Goal: Task Accomplishment & Management: Manage account settings

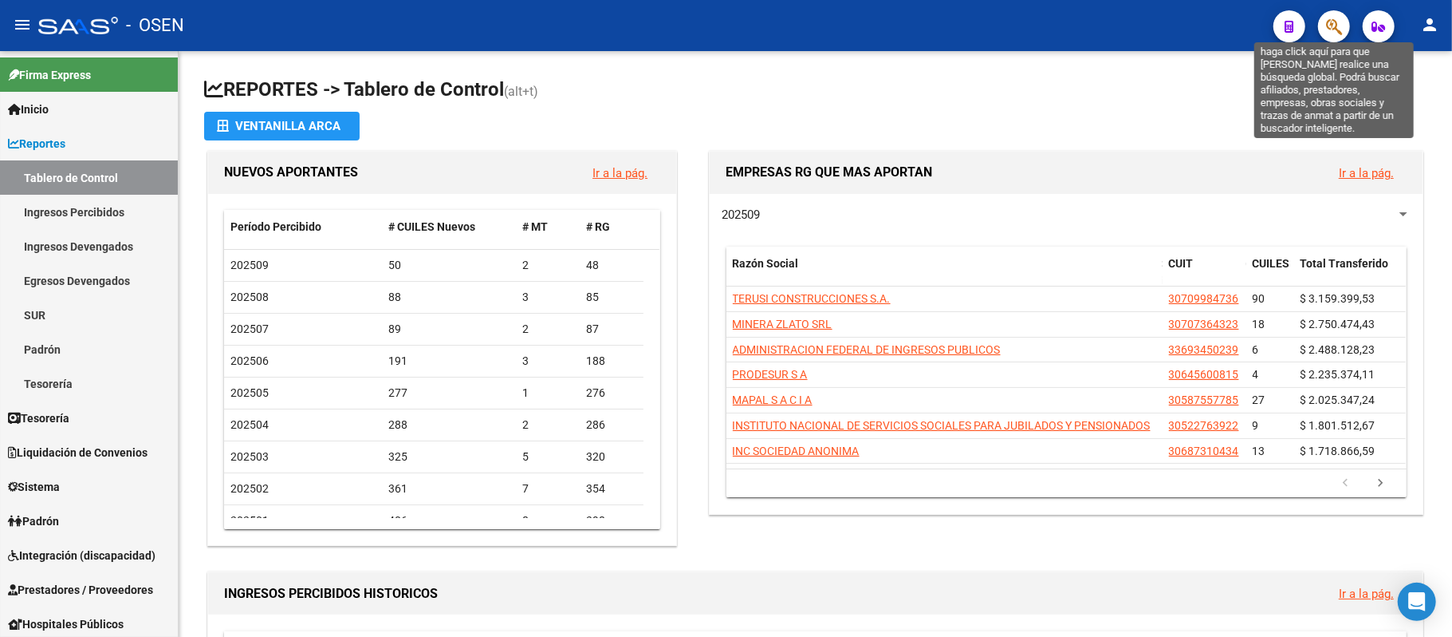
click at [1334, 33] on icon "button" at bounding box center [1334, 27] width 16 height 18
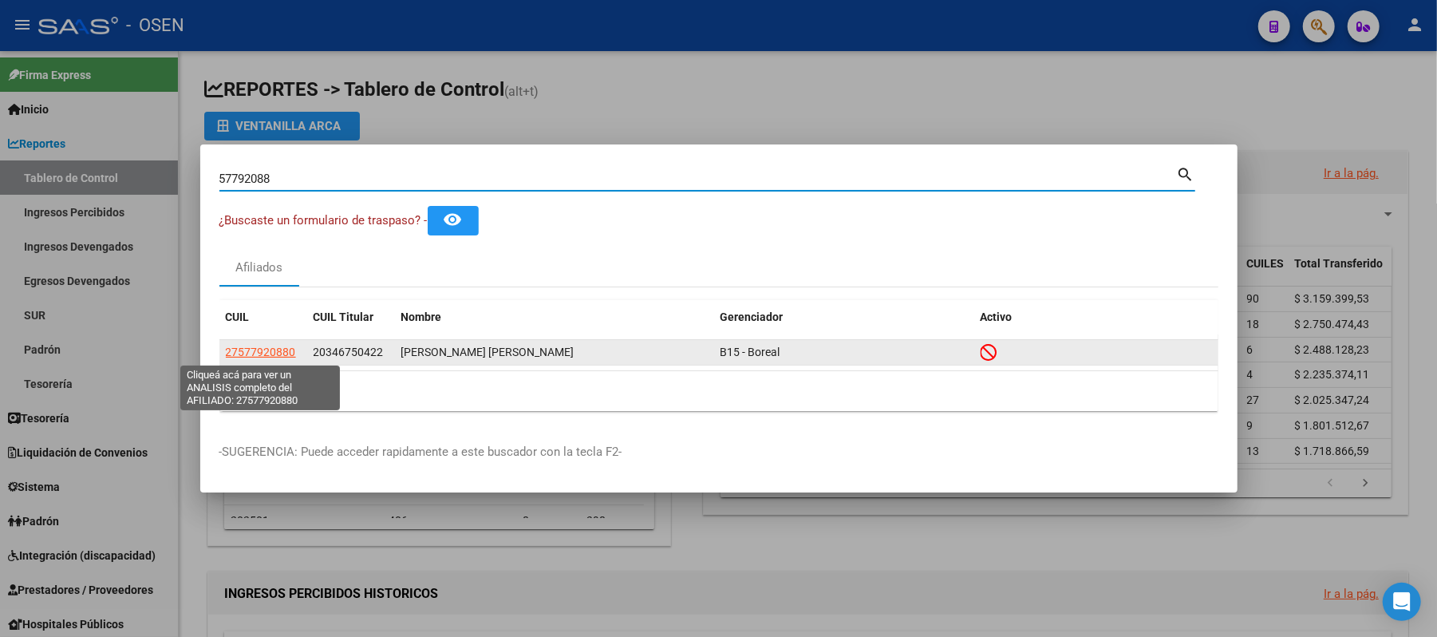
click at [239, 357] on span "27577920880" at bounding box center [261, 351] width 70 height 13
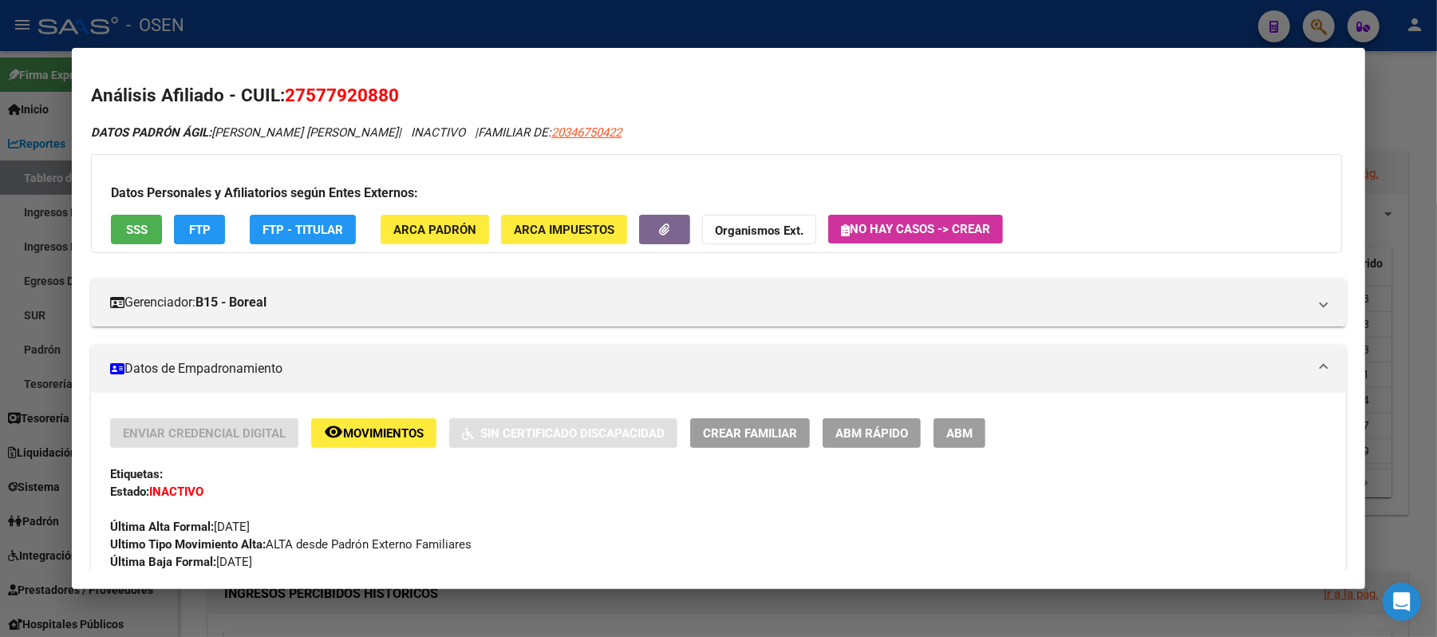
click at [126, 223] on span "SSS" at bounding box center [137, 230] width 22 height 14
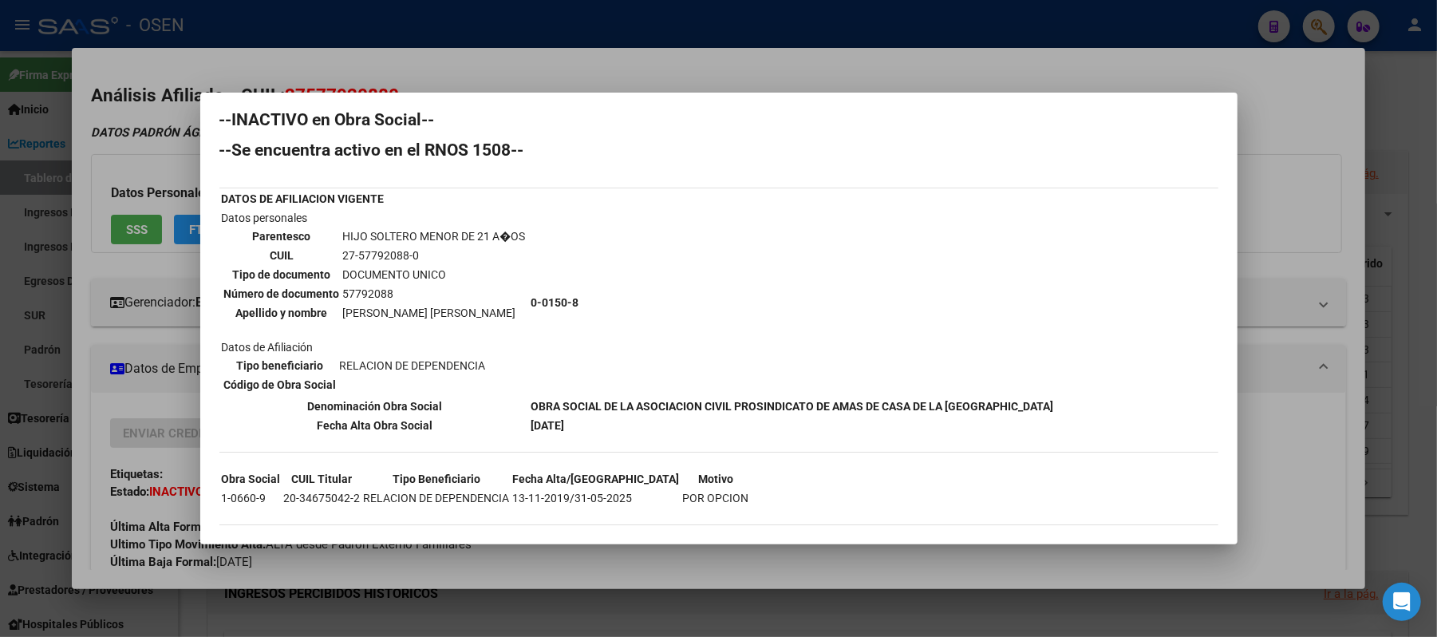
scroll to position [21, 0]
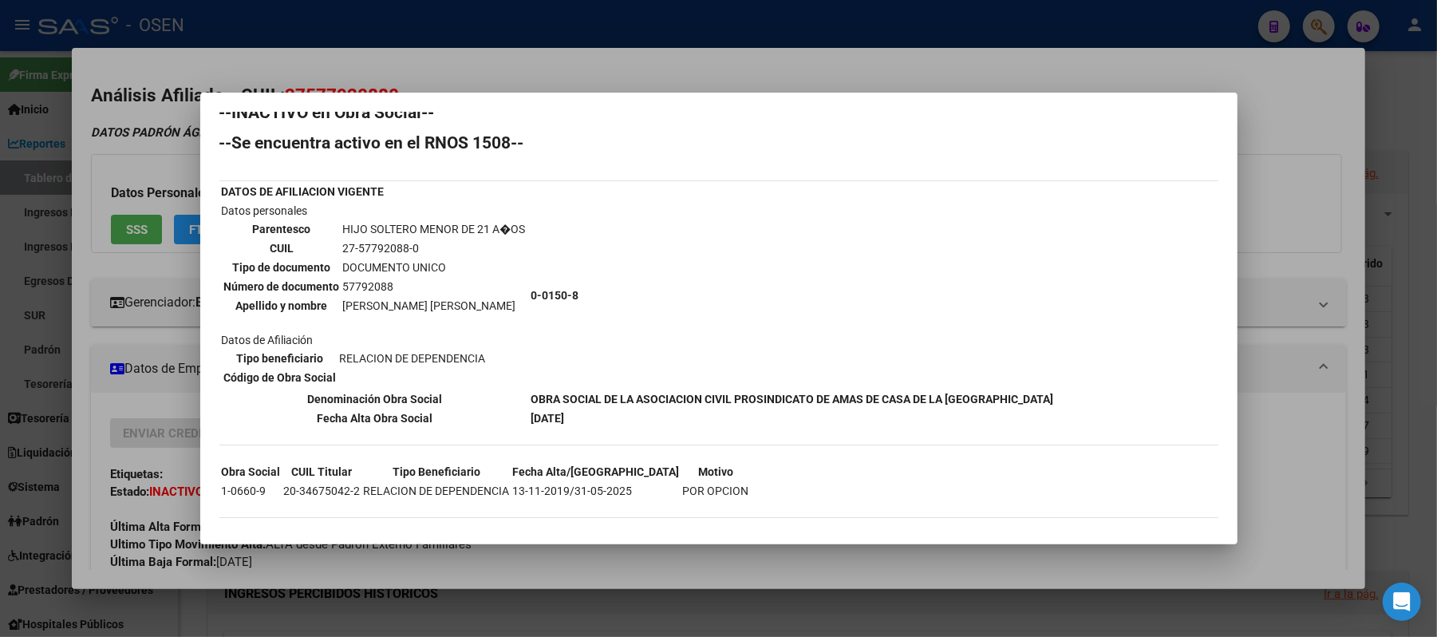
click at [1136, 65] on div at bounding box center [718, 318] width 1437 height 637
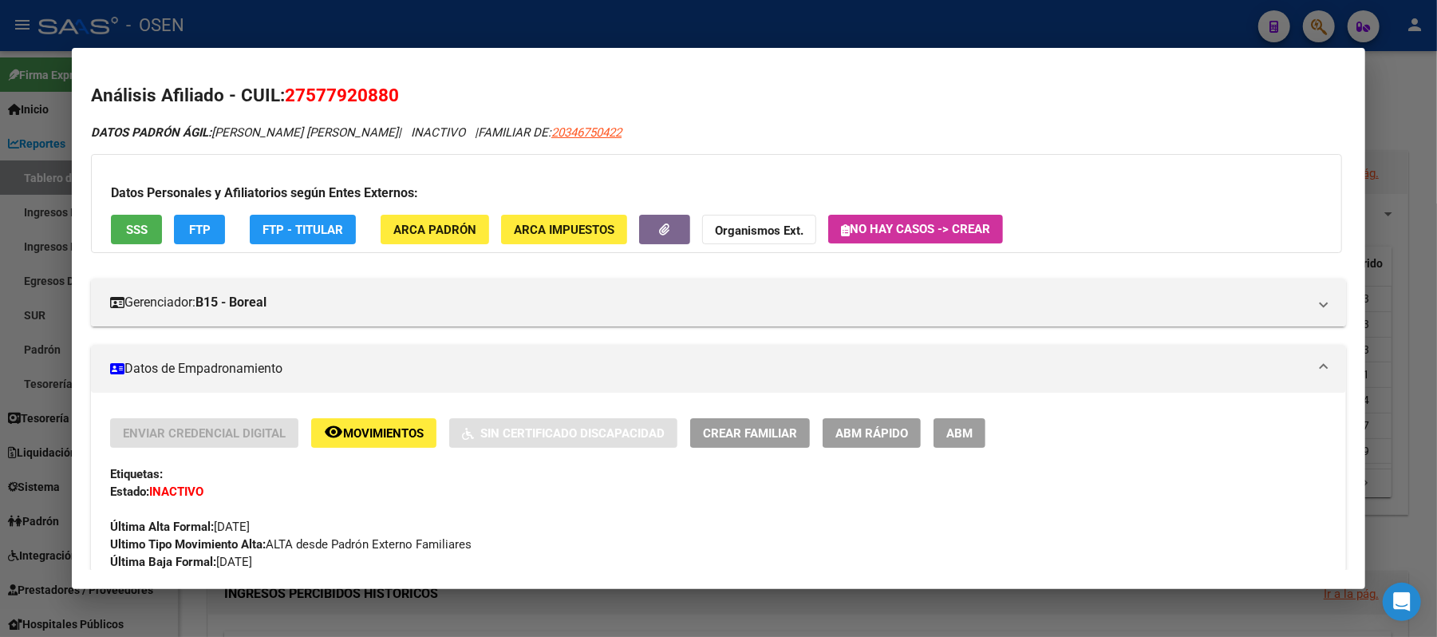
click at [1098, 18] on div at bounding box center [718, 318] width 1437 height 637
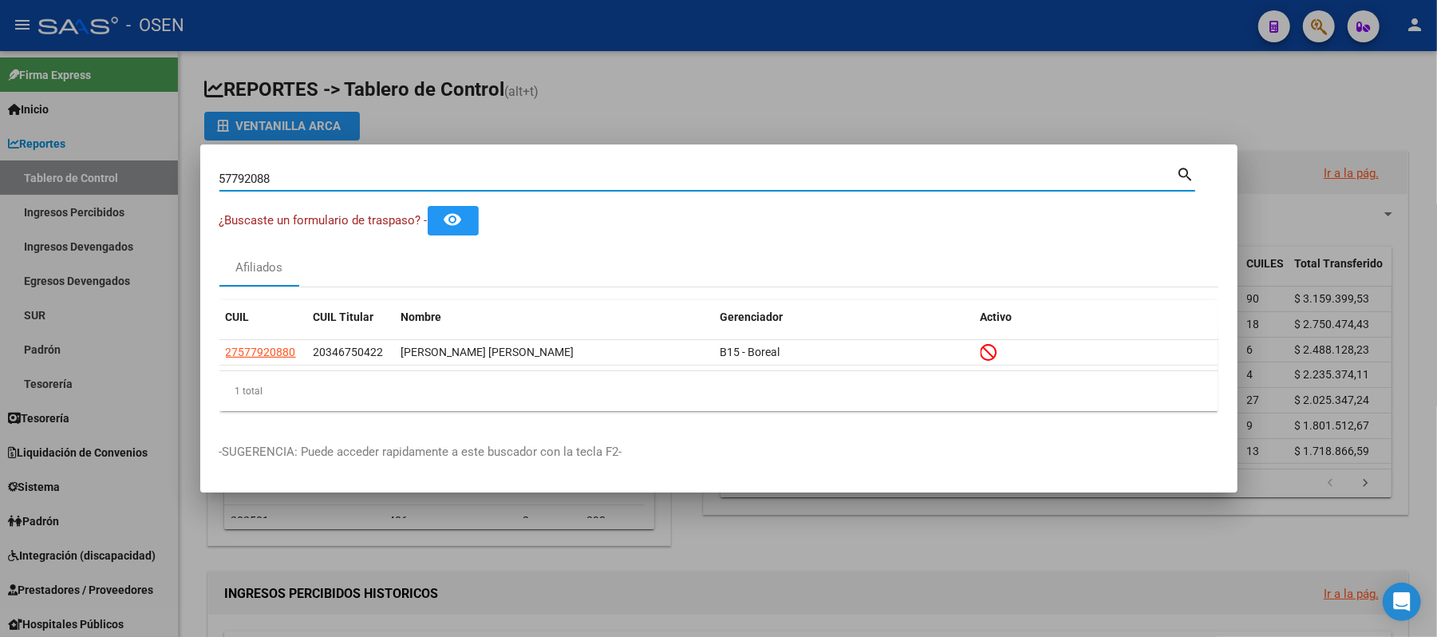
drag, startPoint x: 501, startPoint y: 174, endPoint x: 0, endPoint y: 1, distance: 530.0
click at [0, 6] on div "57792088 Buscar (apellido, dni, cuil, nro traspaso, cuit, obra social) search ¿…" at bounding box center [718, 318] width 1437 height 637
paste input "3379142"
type input "33791428"
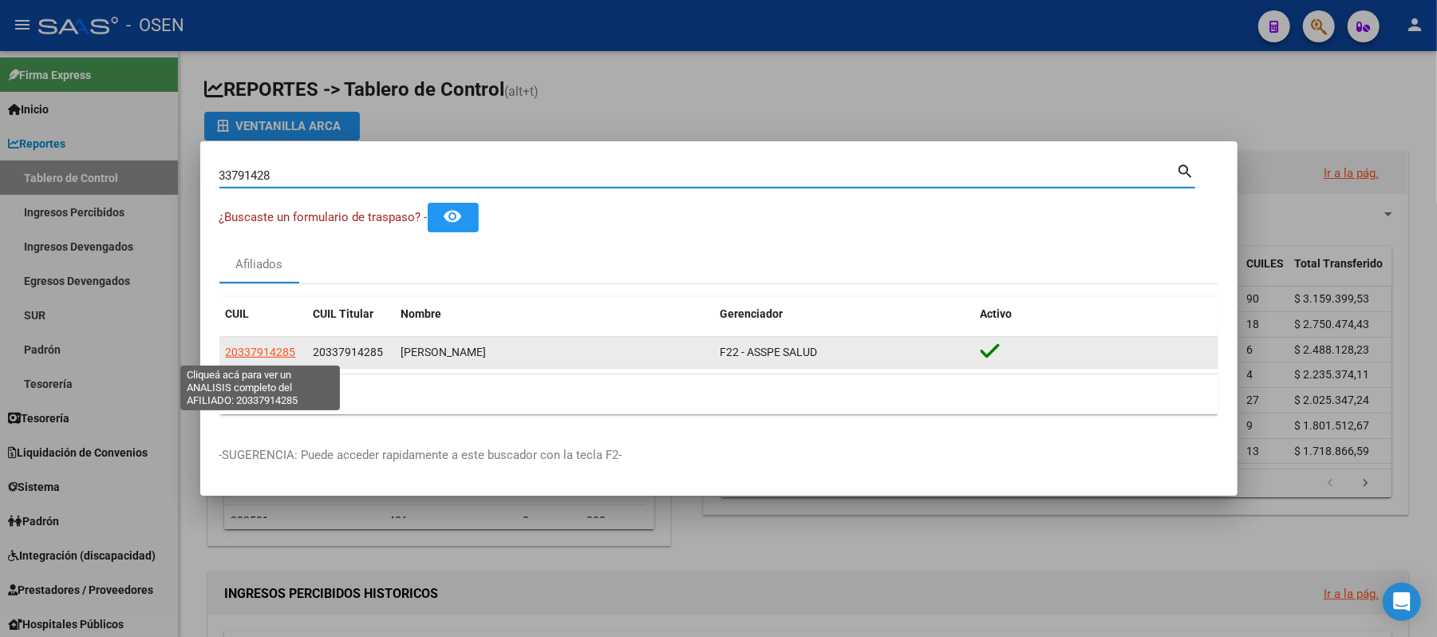
click at [281, 345] on span "20337914285" at bounding box center [261, 351] width 70 height 13
type textarea "20337914285"
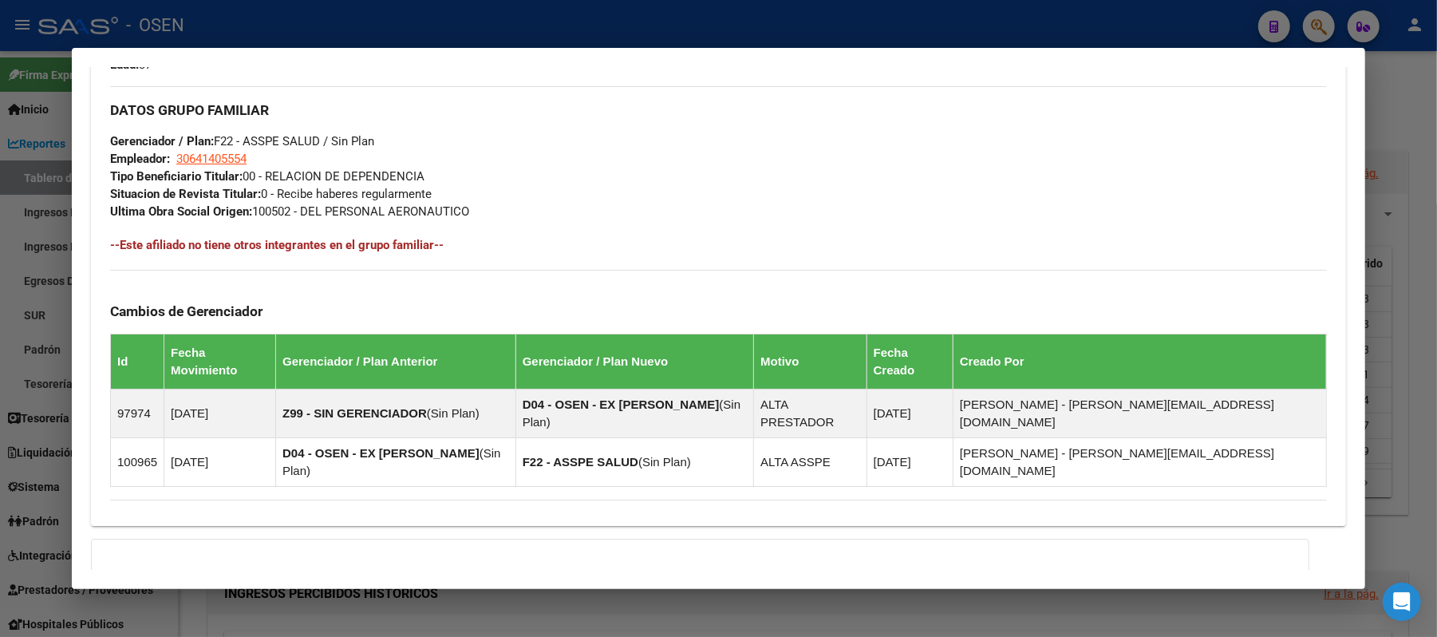
scroll to position [859, 0]
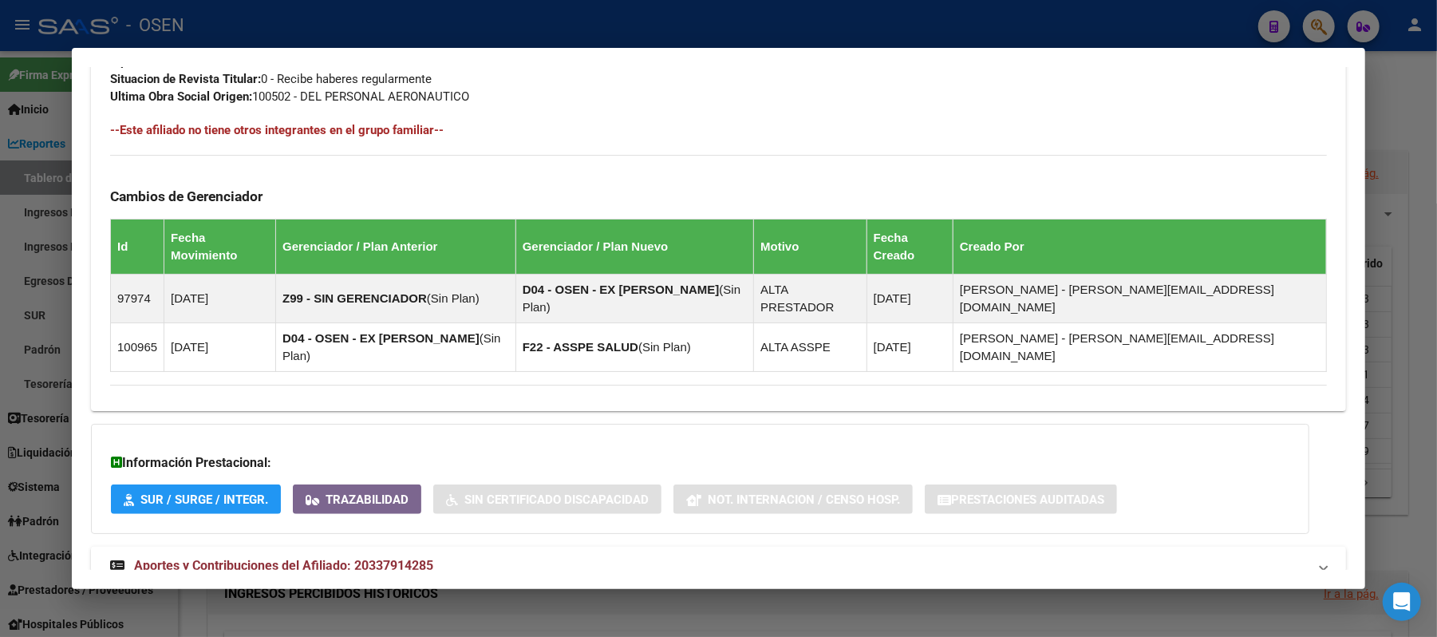
click at [584, 556] on mat-panel-title "Aportes y Contribuciones del Afiliado: 20337914285" at bounding box center [708, 565] width 1197 height 19
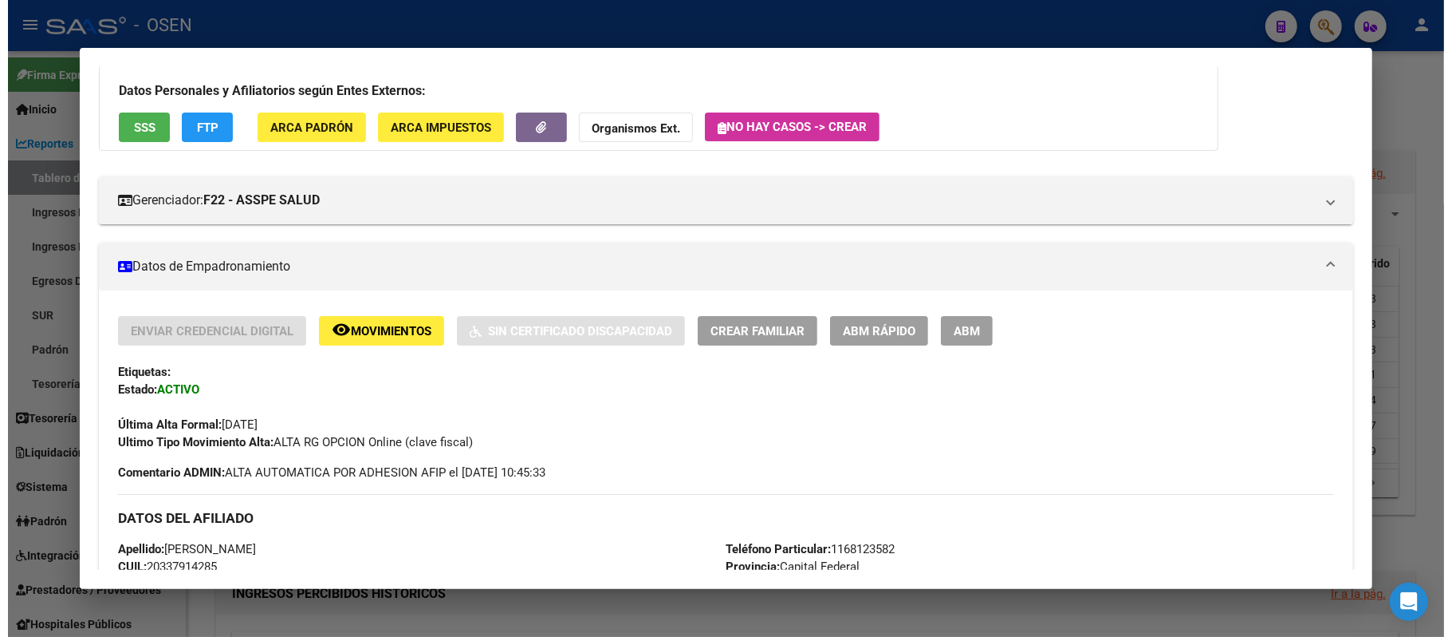
scroll to position [89, 0]
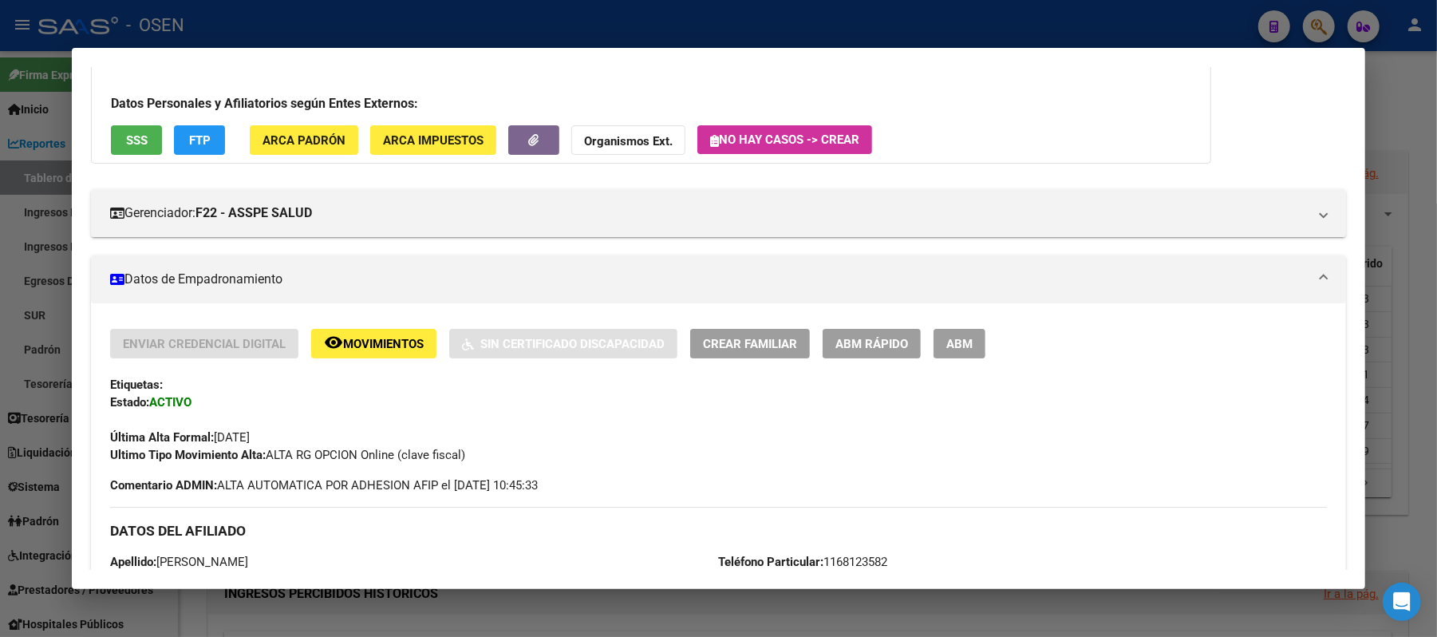
click at [291, 16] on div at bounding box center [718, 318] width 1437 height 637
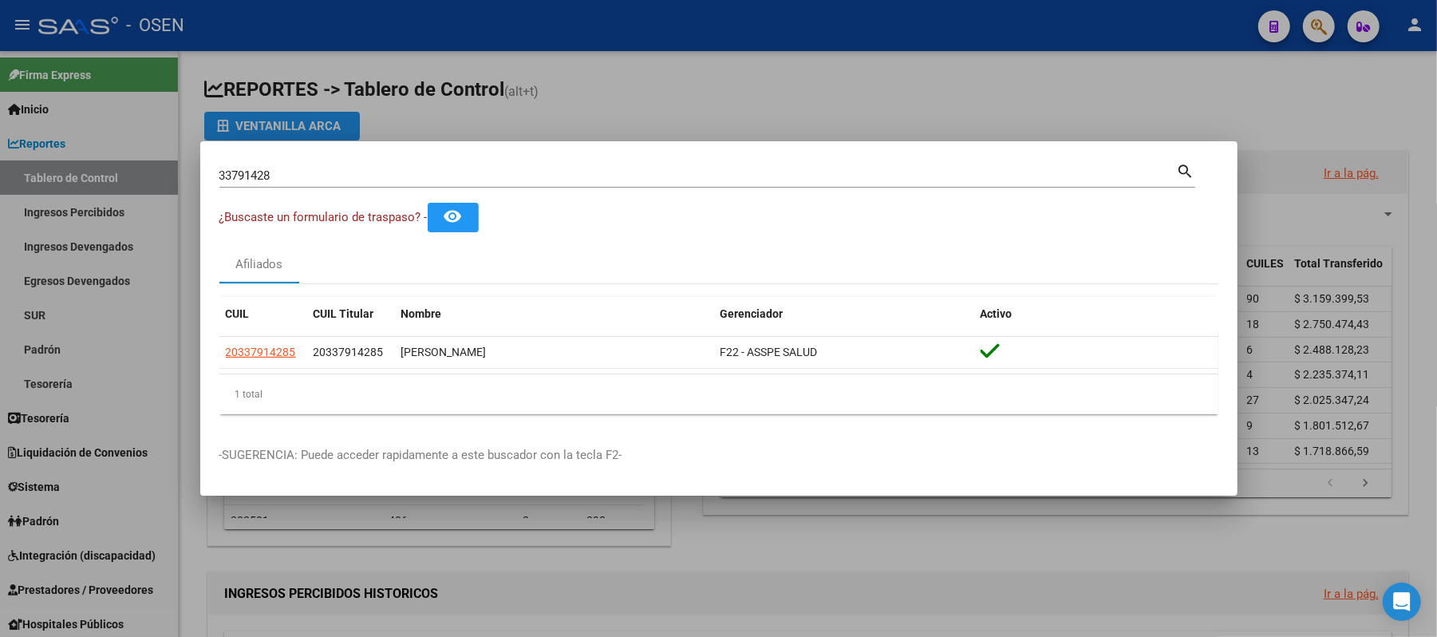
click at [116, 276] on div at bounding box center [718, 318] width 1437 height 637
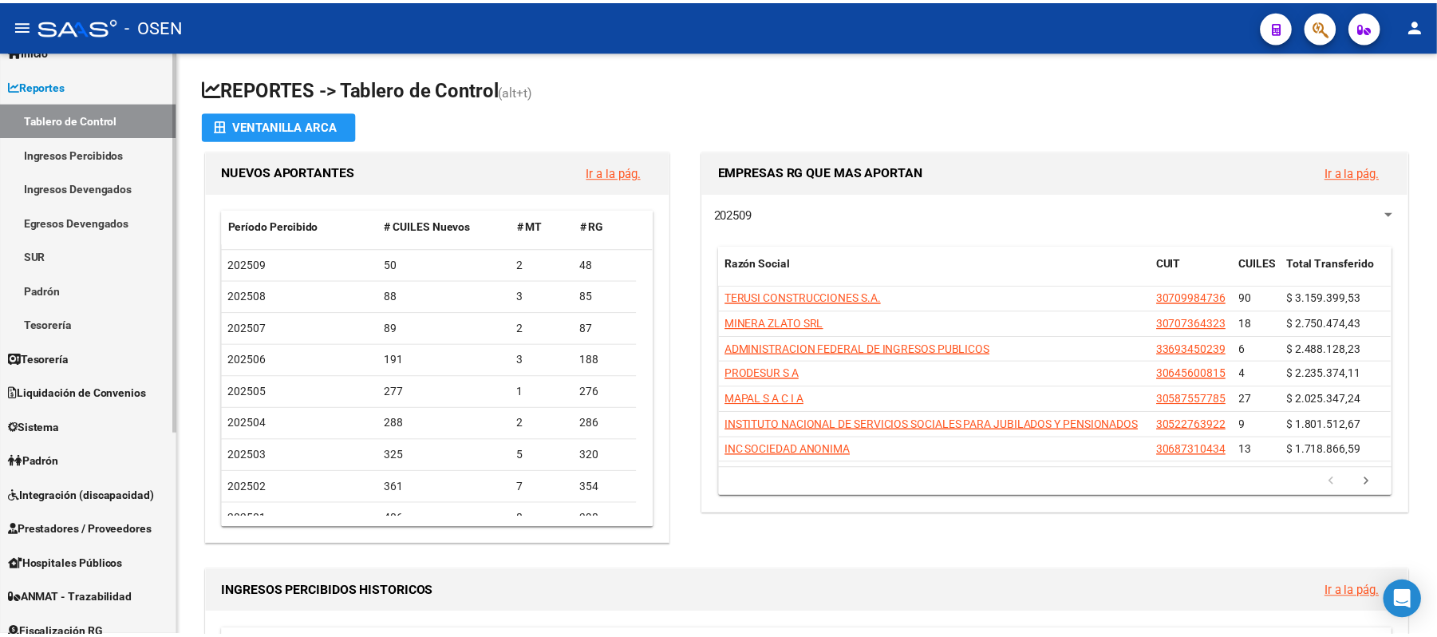
scroll to position [212, 0]
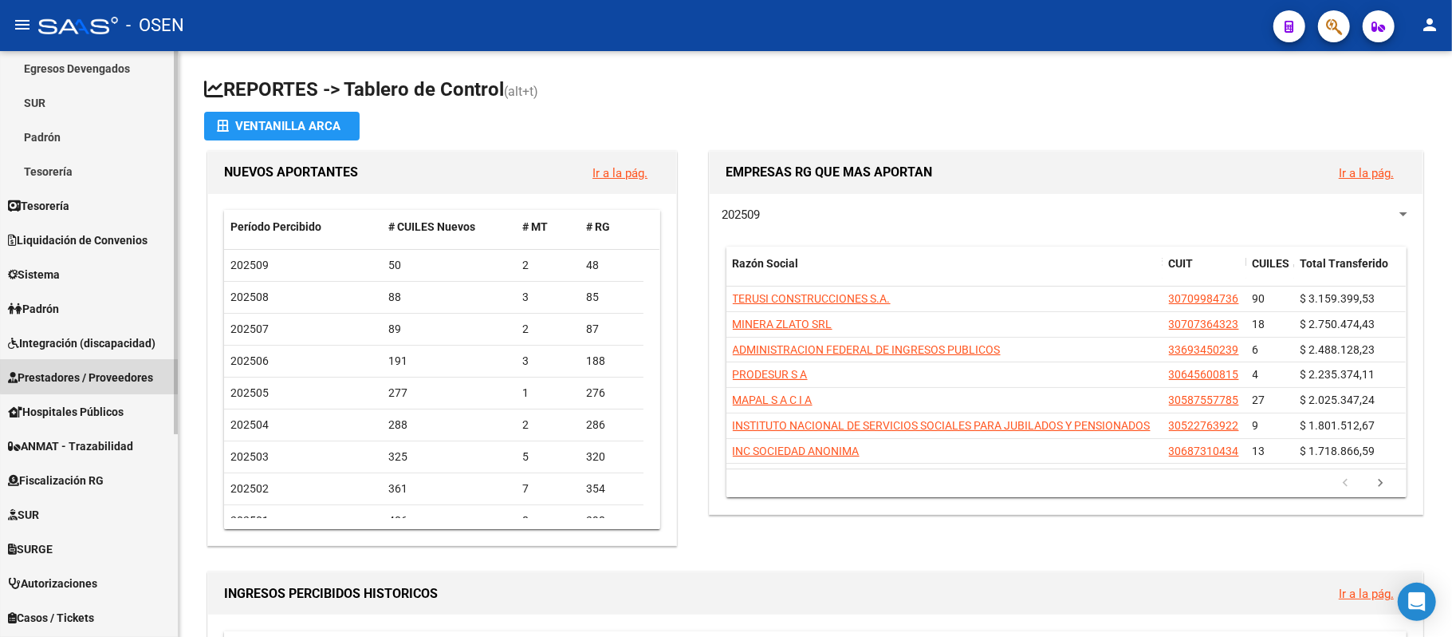
click at [94, 375] on span "Prestadores / Proveedores" at bounding box center [80, 378] width 145 height 18
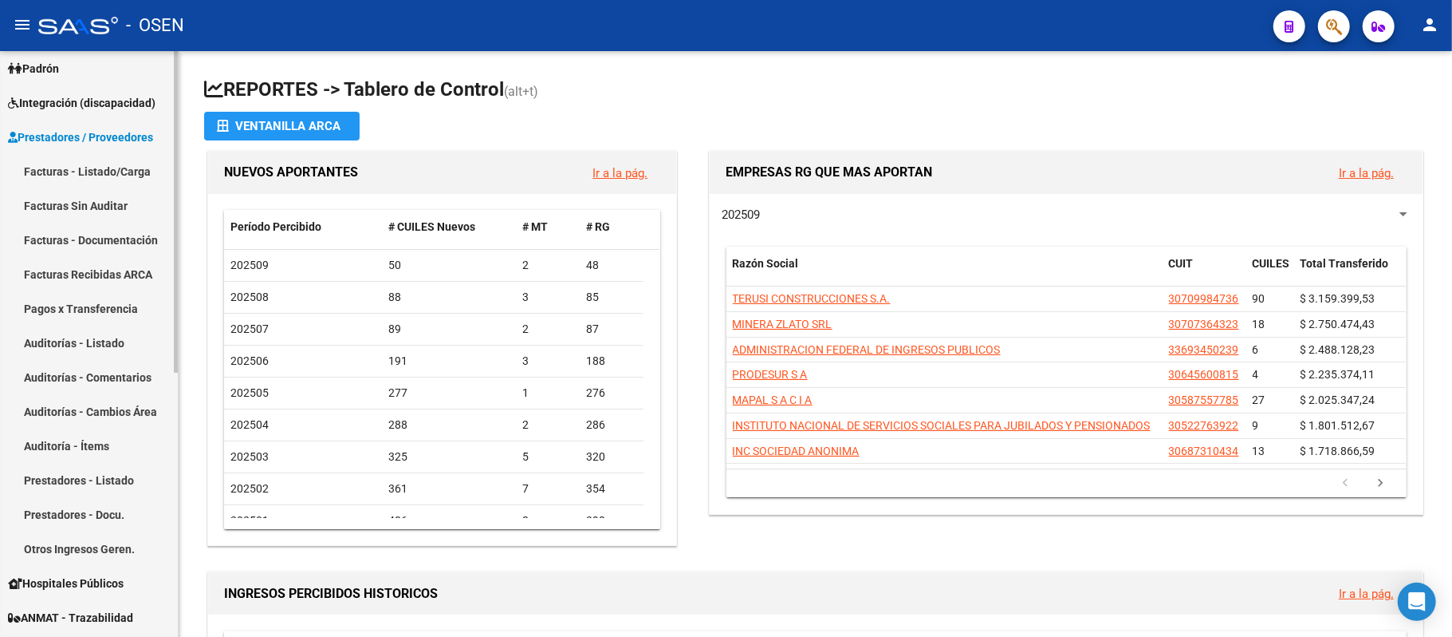
click at [102, 160] on link "Facturas - Listado/Carga" at bounding box center [89, 171] width 178 height 34
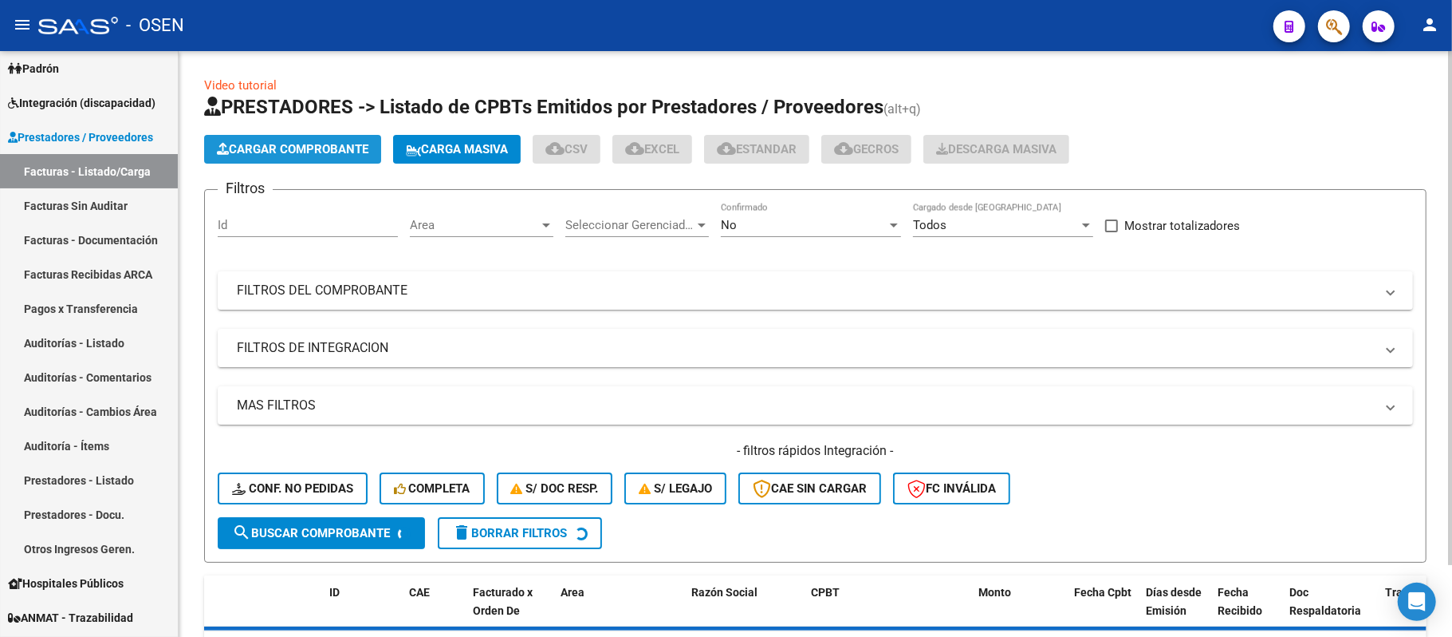
click at [270, 144] on span "Cargar Comprobante" at bounding box center [293, 149] width 152 height 14
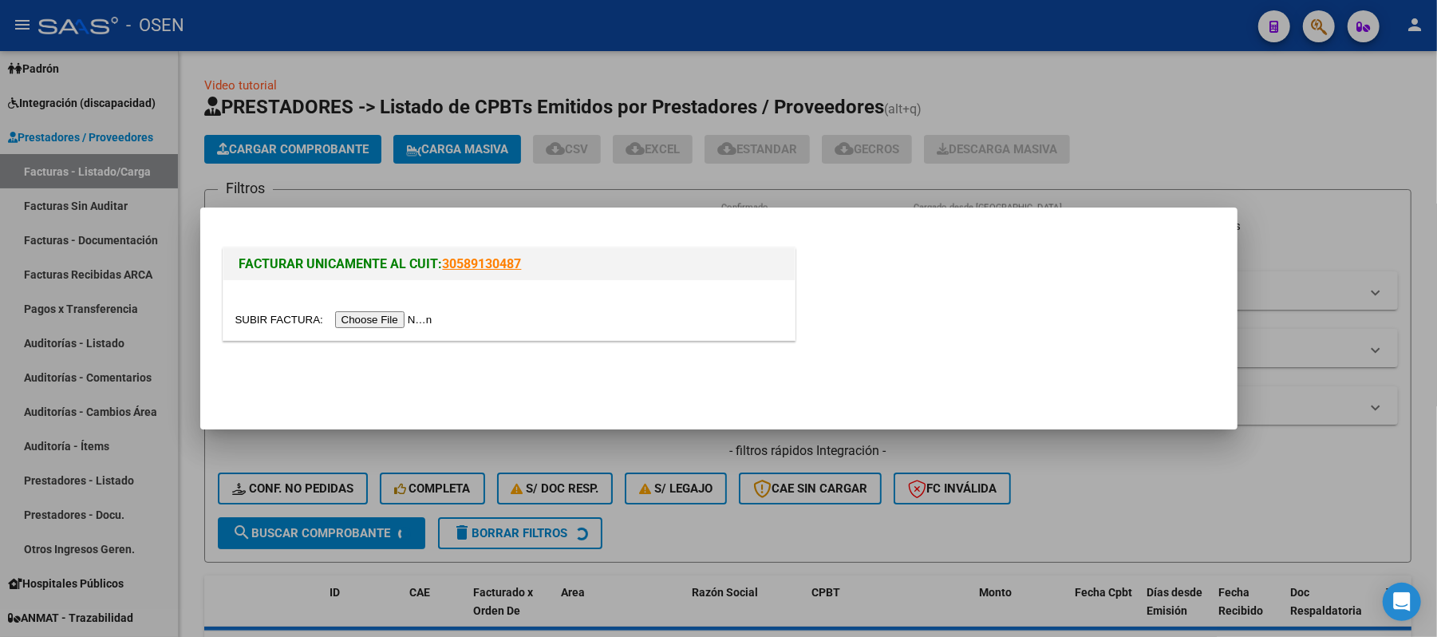
click at [388, 317] on input "file" at bounding box center [336, 319] width 202 height 17
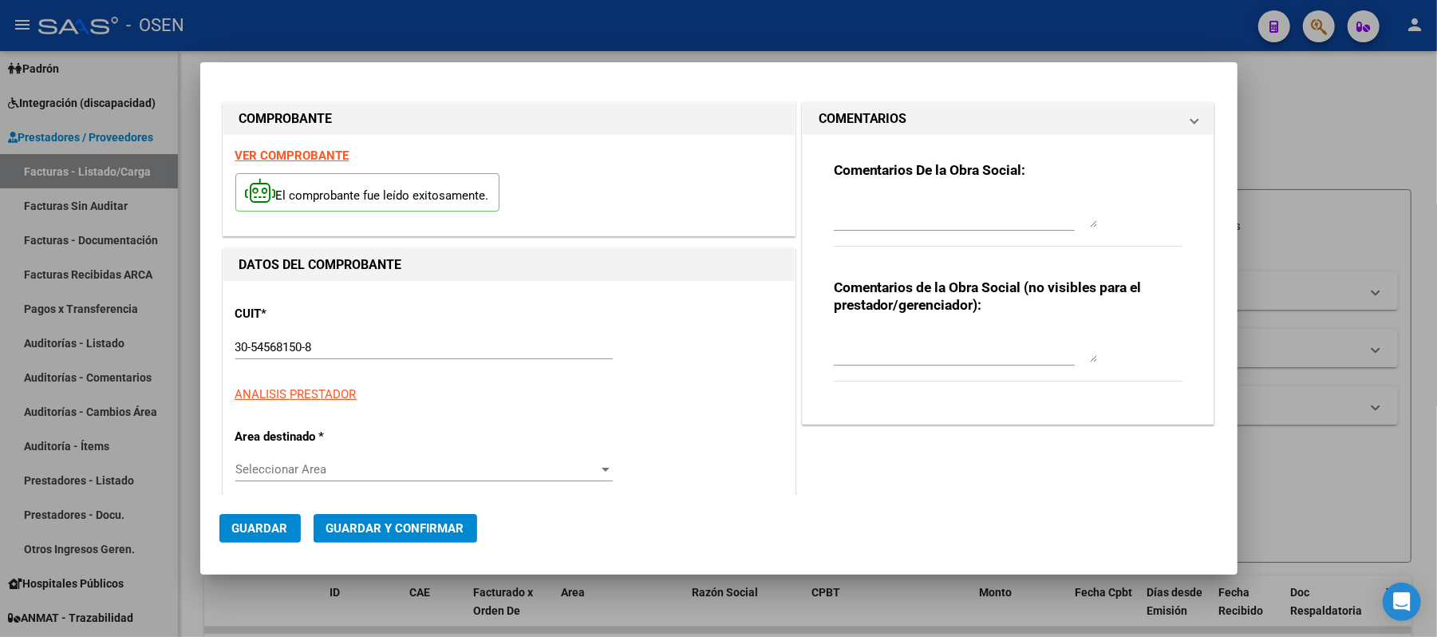
type input "$ 1.520,00"
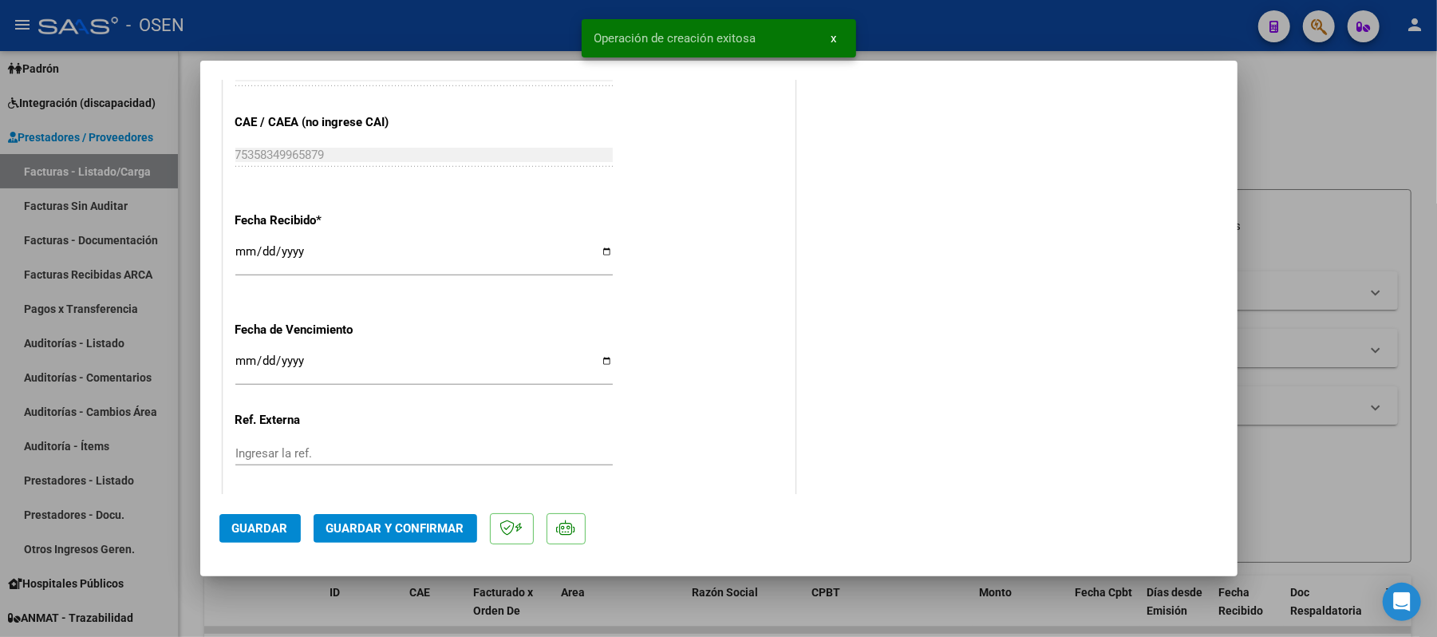
scroll to position [846, 0]
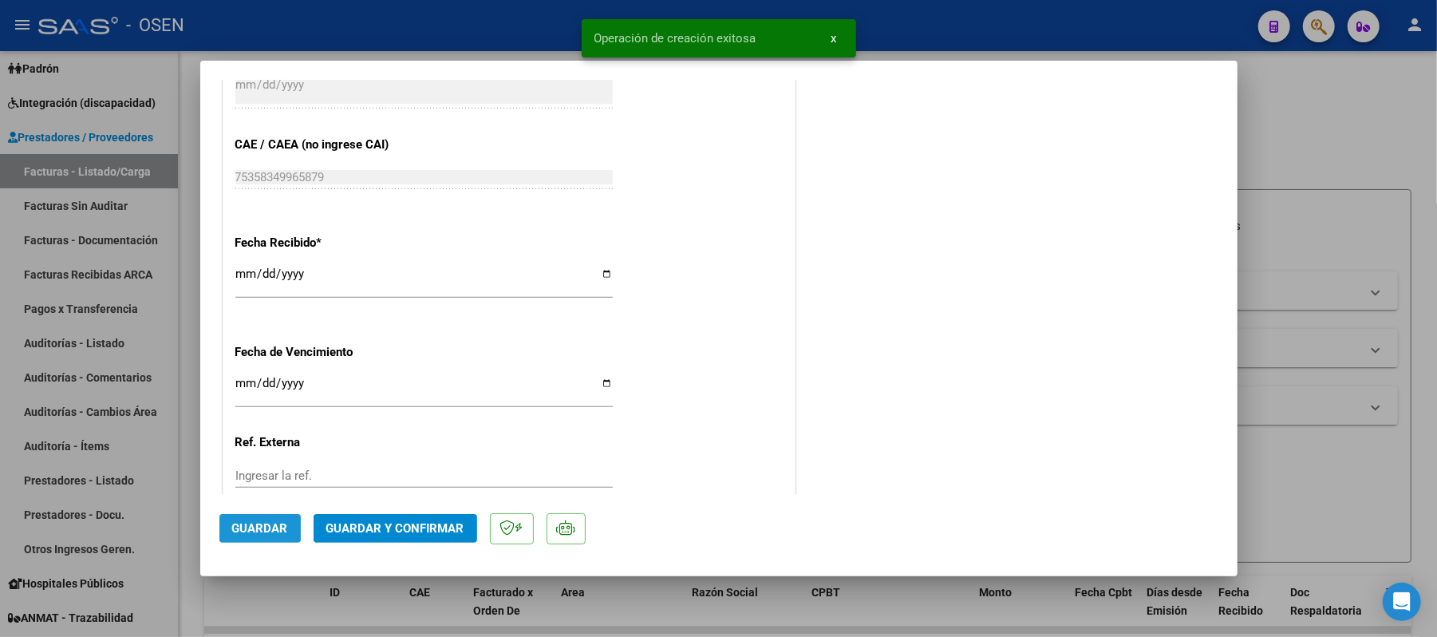
click at [262, 524] on span "Guardar" at bounding box center [260, 528] width 56 height 14
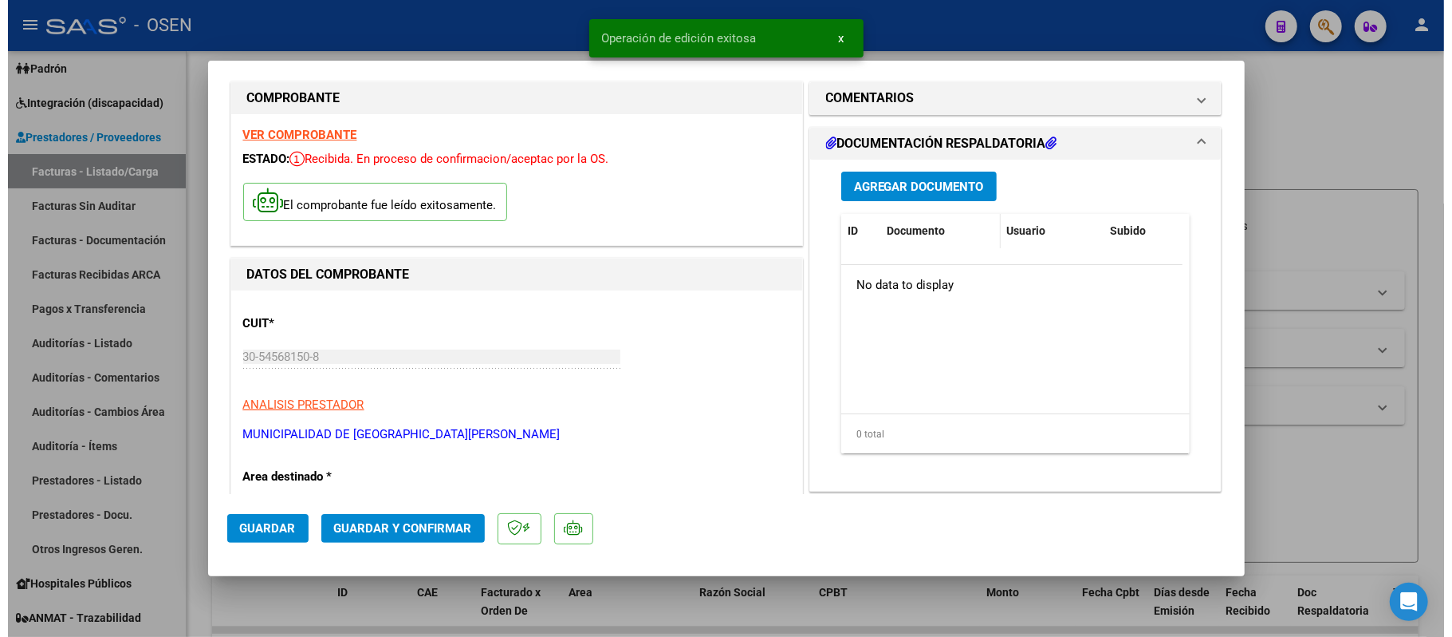
scroll to position [0, 0]
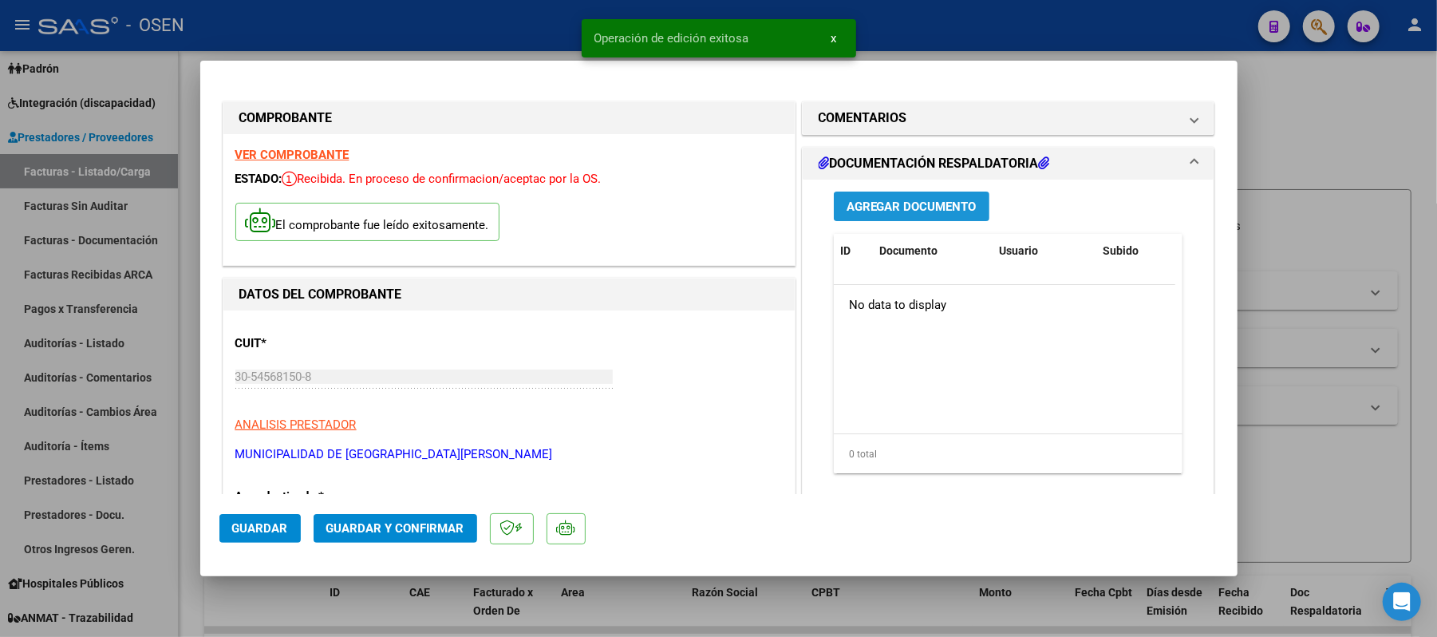
click at [914, 215] on button "Agregar Documento" at bounding box center [912, 206] width 156 height 30
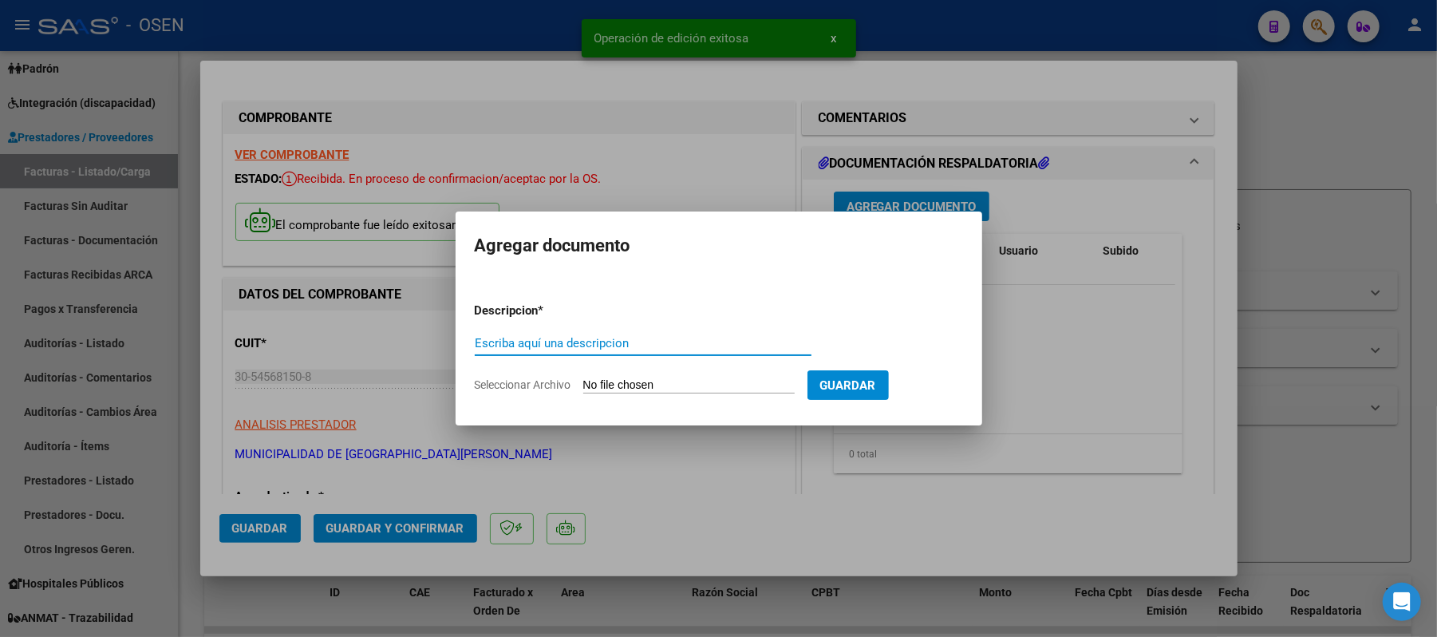
click at [629, 380] on input "Seleccionar Archivo" at bounding box center [688, 385] width 211 height 15
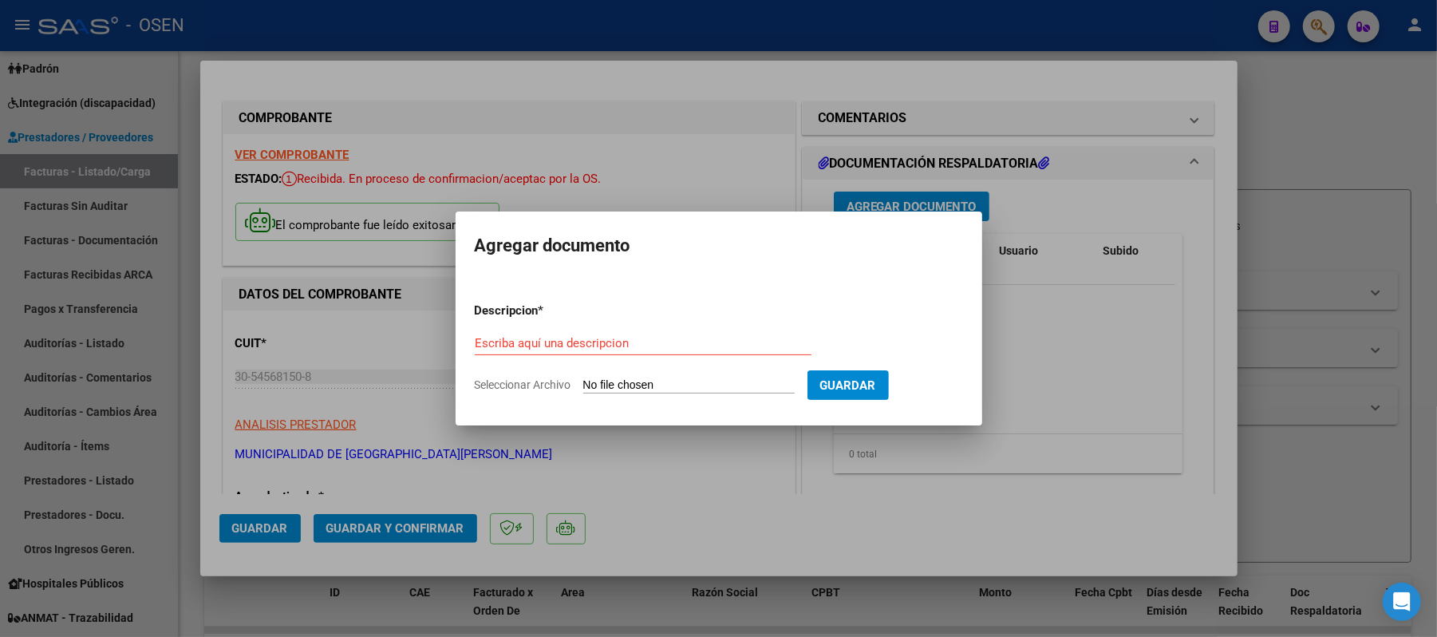
type input "C:\fakepath\FAC A000800011285_Detalle.PDF"
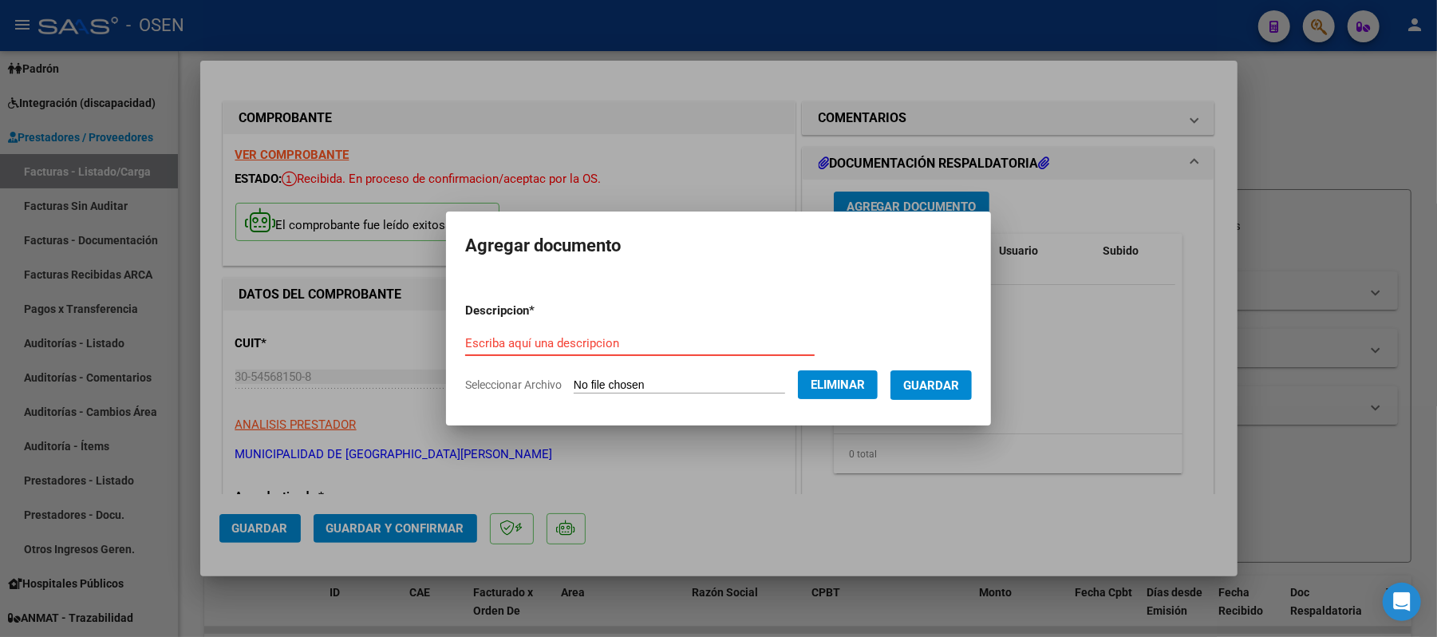
click at [528, 345] on input "Escriba aquí una descripcion" at bounding box center [639, 343] width 349 height 14
type input "F"
type input "Detalle"
click at [958, 393] on button "Guardar" at bounding box center [930, 385] width 81 height 30
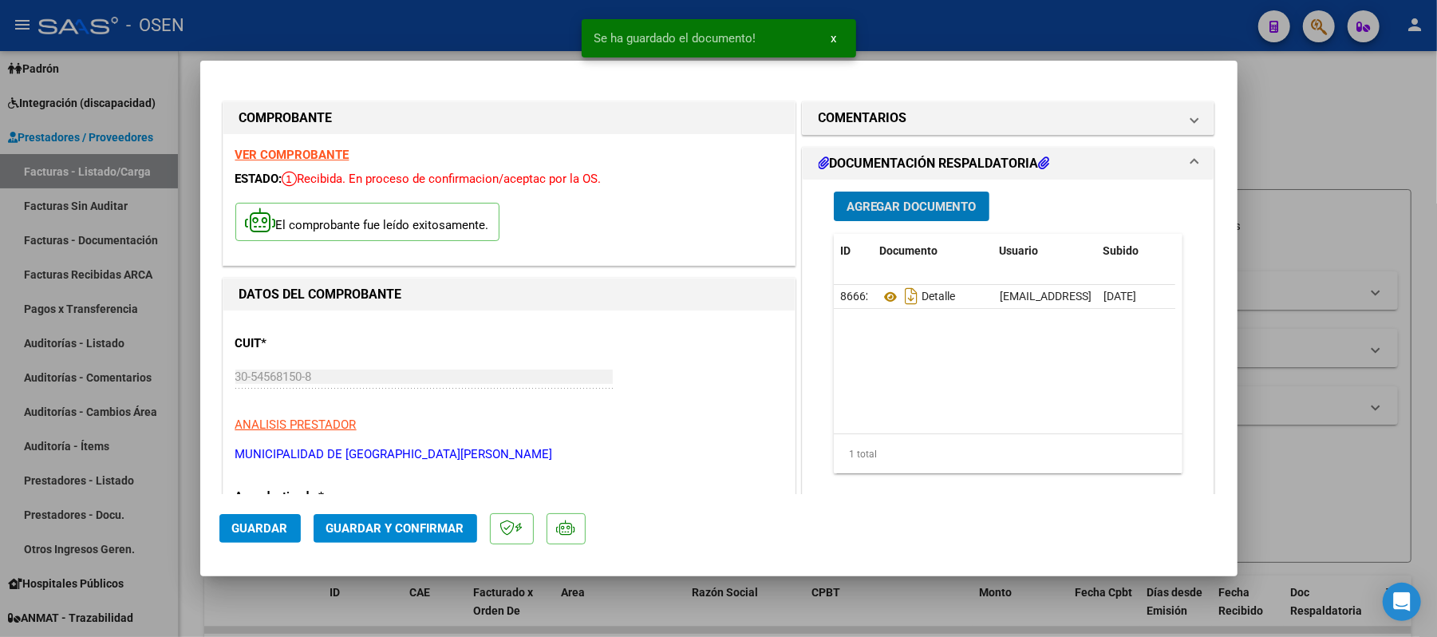
click at [949, 214] on span "Agregar Documento" at bounding box center [911, 206] width 130 height 14
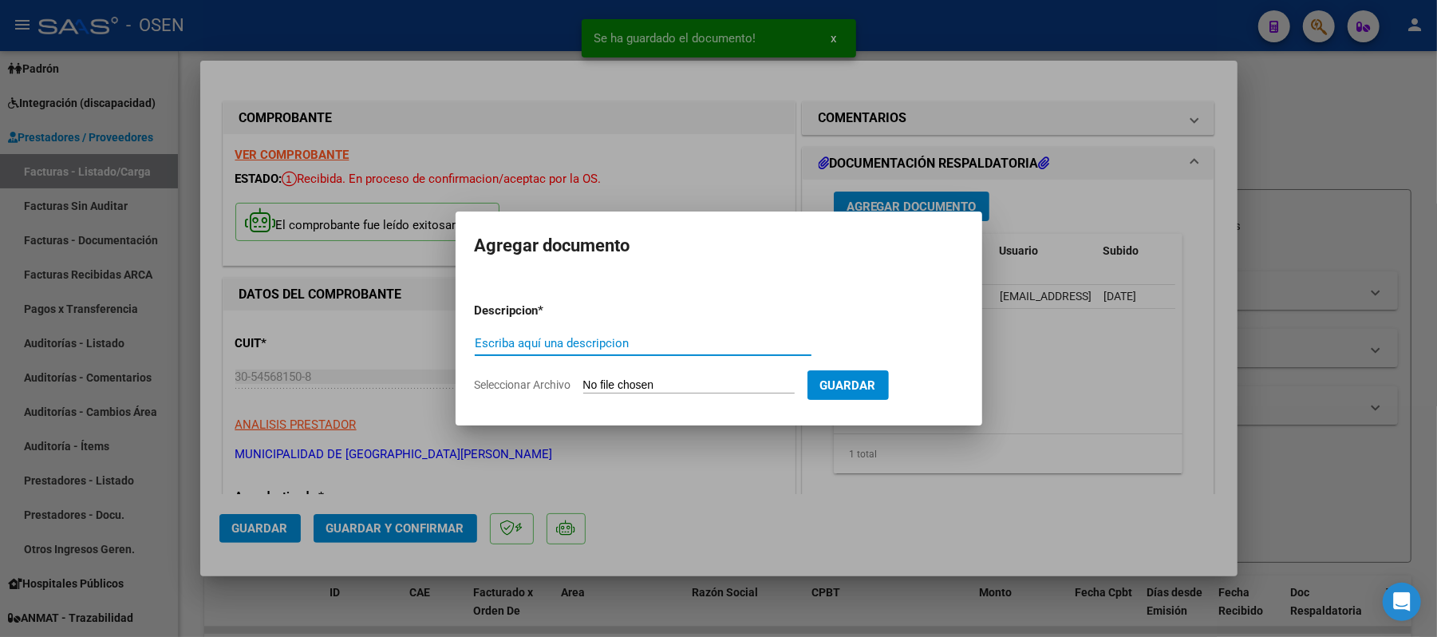
click at [722, 384] on input "Seleccionar Archivo" at bounding box center [688, 385] width 211 height 15
type input "C:\fakepath\ELECTRICISTAS NAVALES (106609) CAPS 12 FACT. 08-11285.pdf"
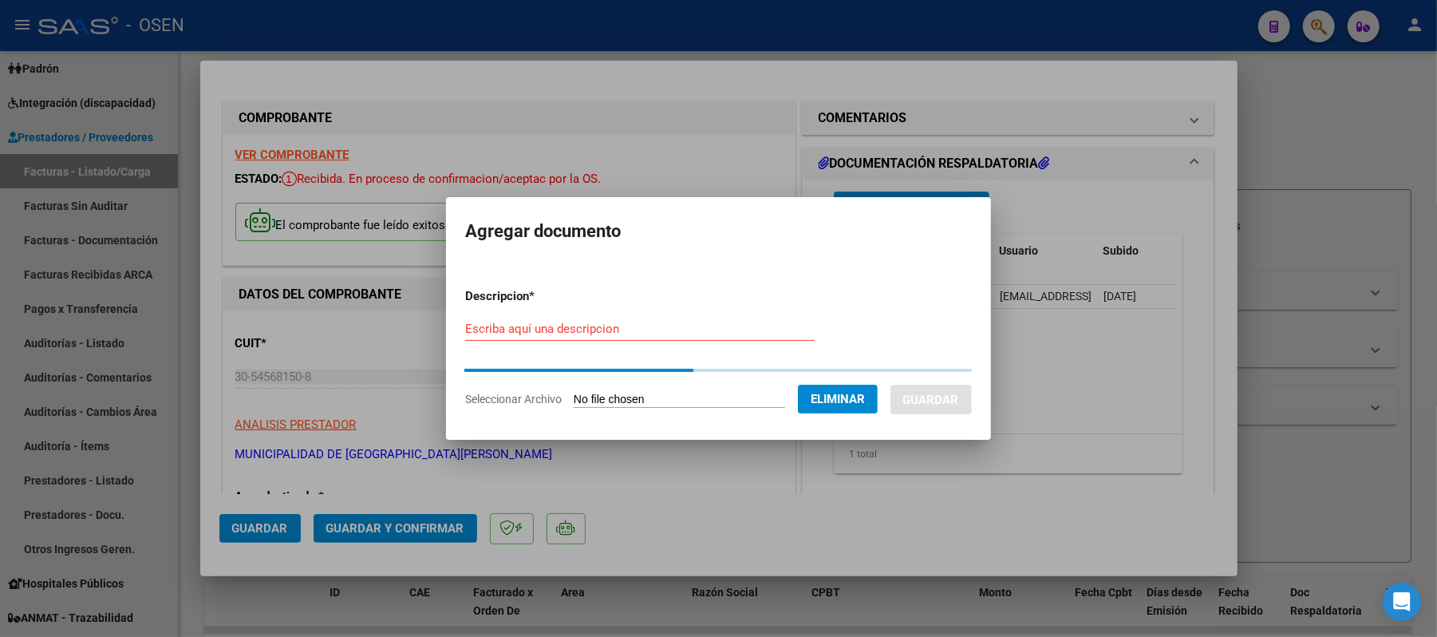
click at [707, 332] on input "Escriba aquí una descripcion" at bounding box center [639, 328] width 349 height 14
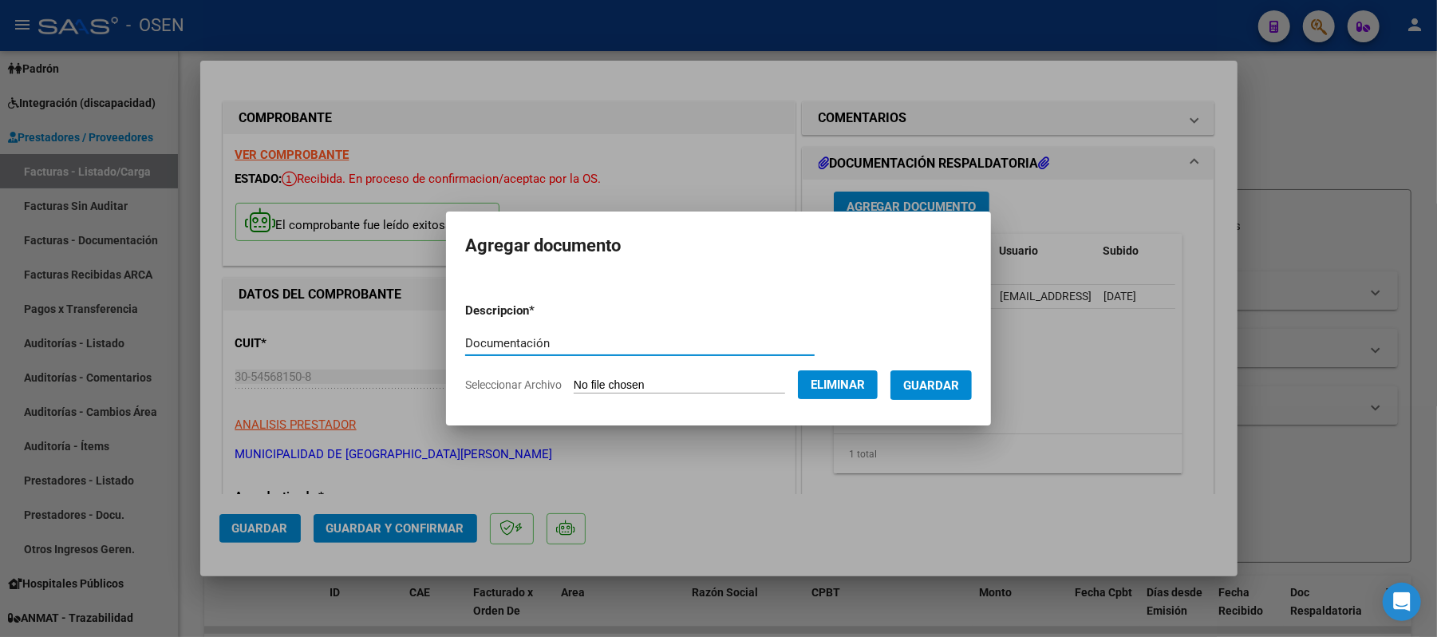
type input "Documentación"
click at [955, 386] on span "Guardar" at bounding box center [931, 385] width 56 height 14
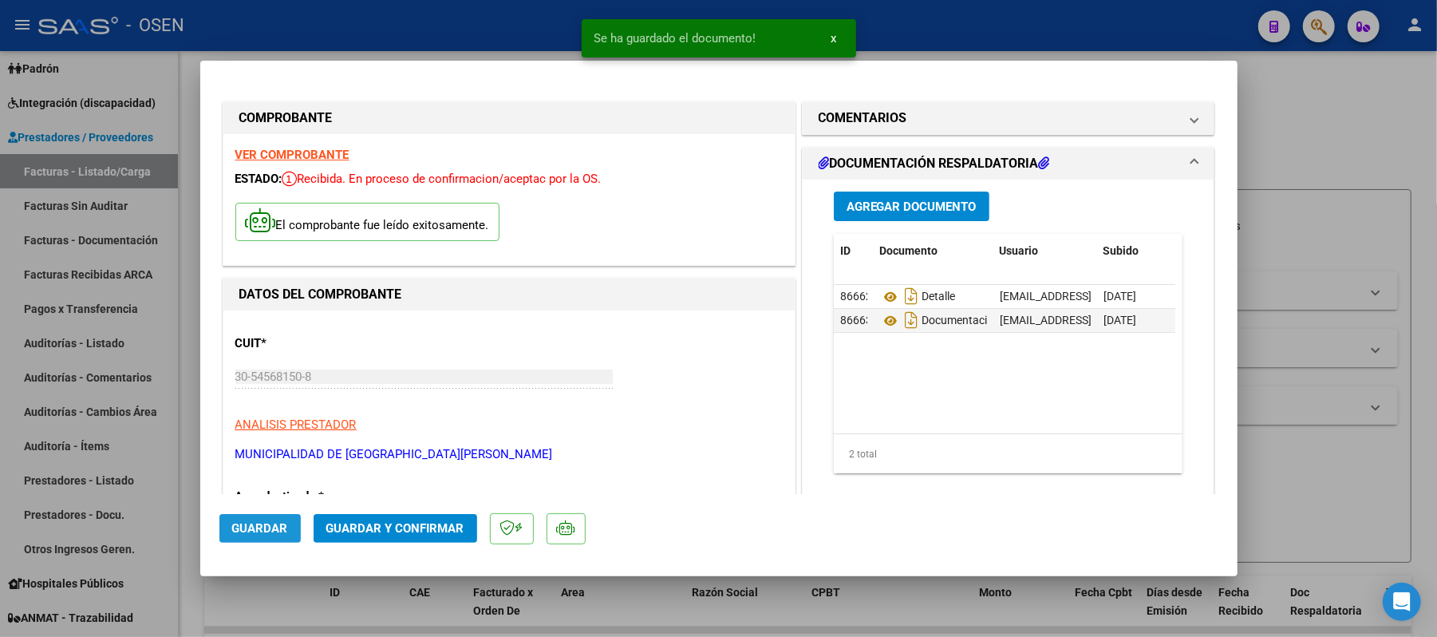
click at [250, 540] on button "Guardar" at bounding box center [259, 528] width 81 height 29
click at [300, 39] on div at bounding box center [718, 318] width 1437 height 637
type input "$ 0,00"
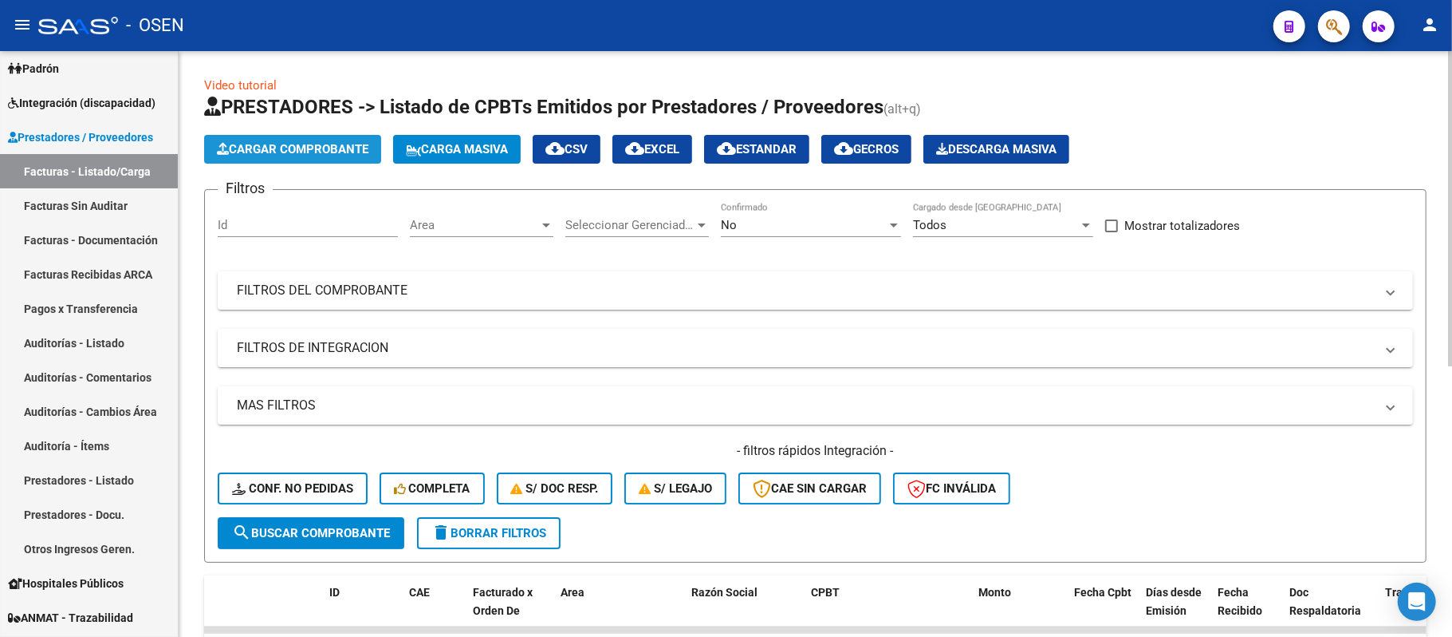
click at [335, 148] on span "Cargar Comprobante" at bounding box center [293, 149] width 152 height 14
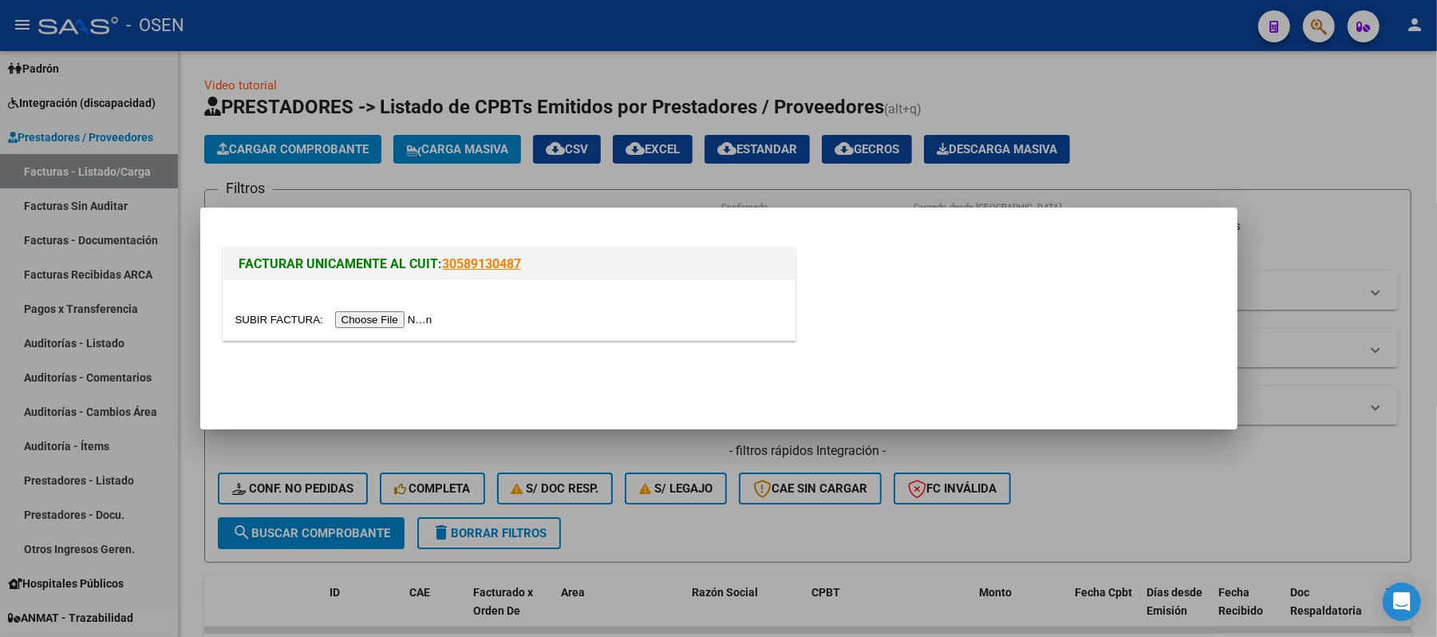
click at [403, 316] on input "file" at bounding box center [336, 319] width 202 height 17
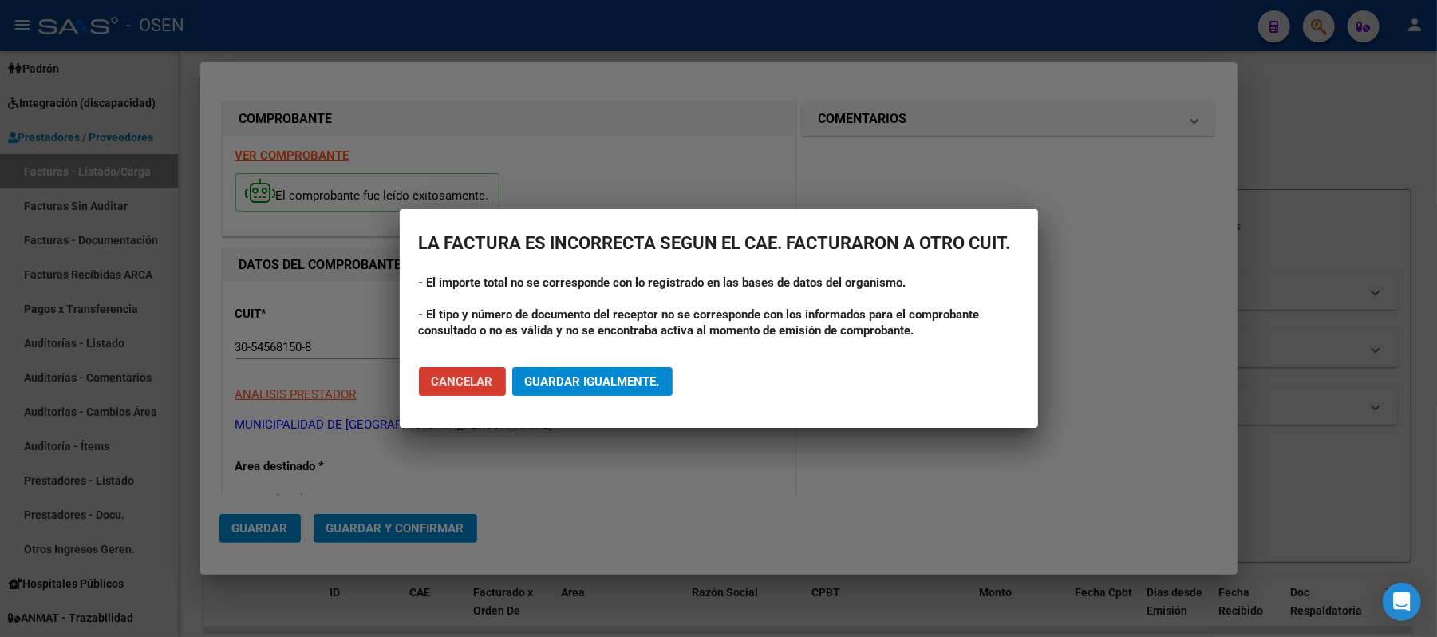
click at [469, 367] on button "Cancelar" at bounding box center [462, 381] width 87 height 29
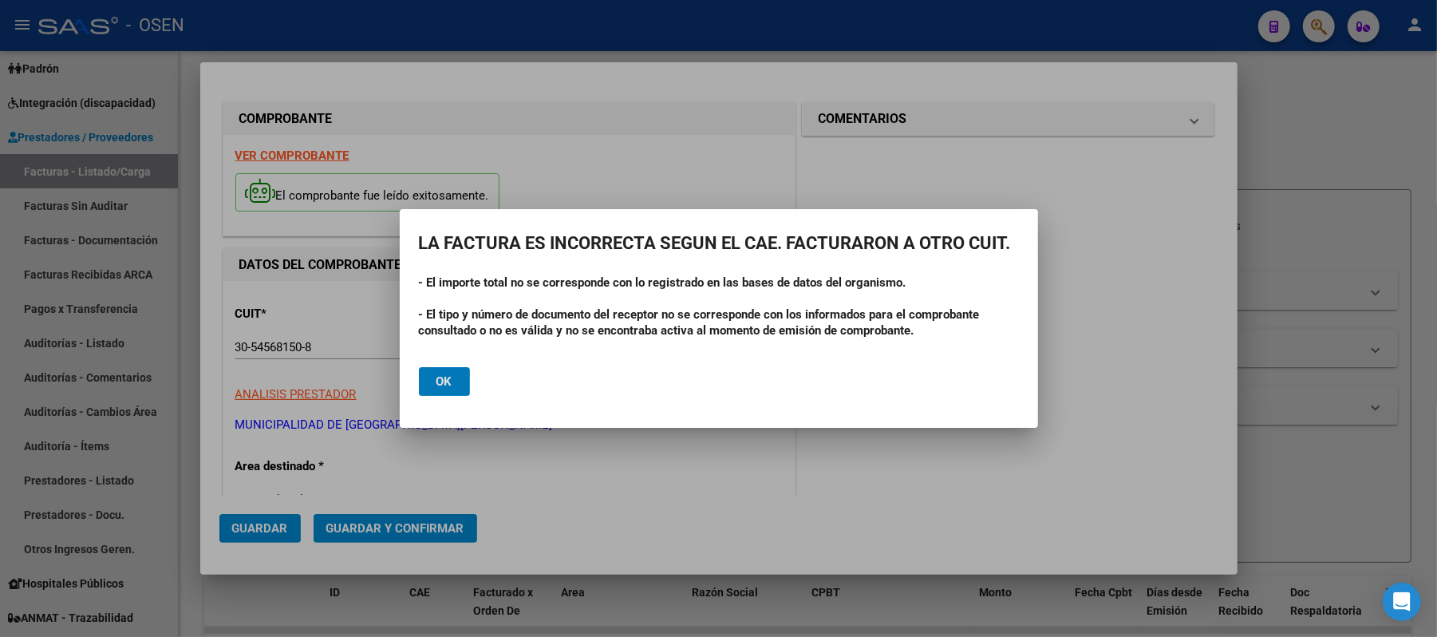
click at [439, 384] on span "Ok" at bounding box center [444, 381] width 16 height 14
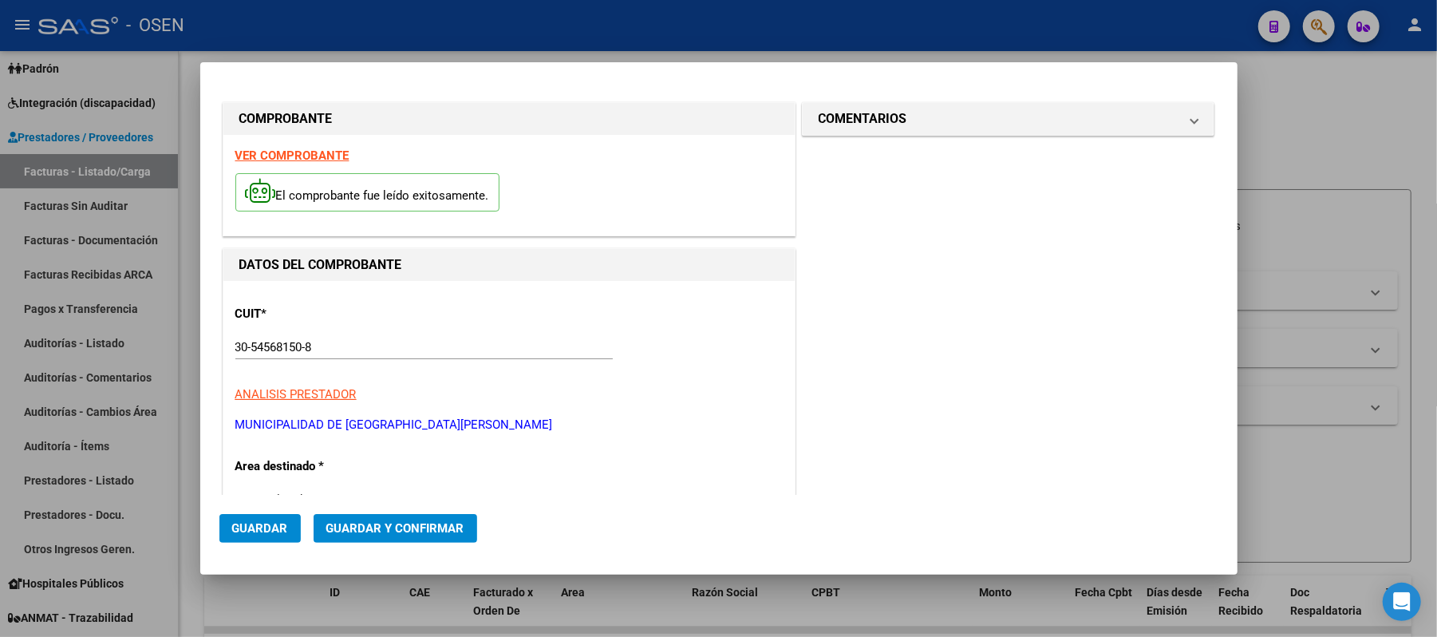
click at [518, 17] on div at bounding box center [718, 318] width 1437 height 637
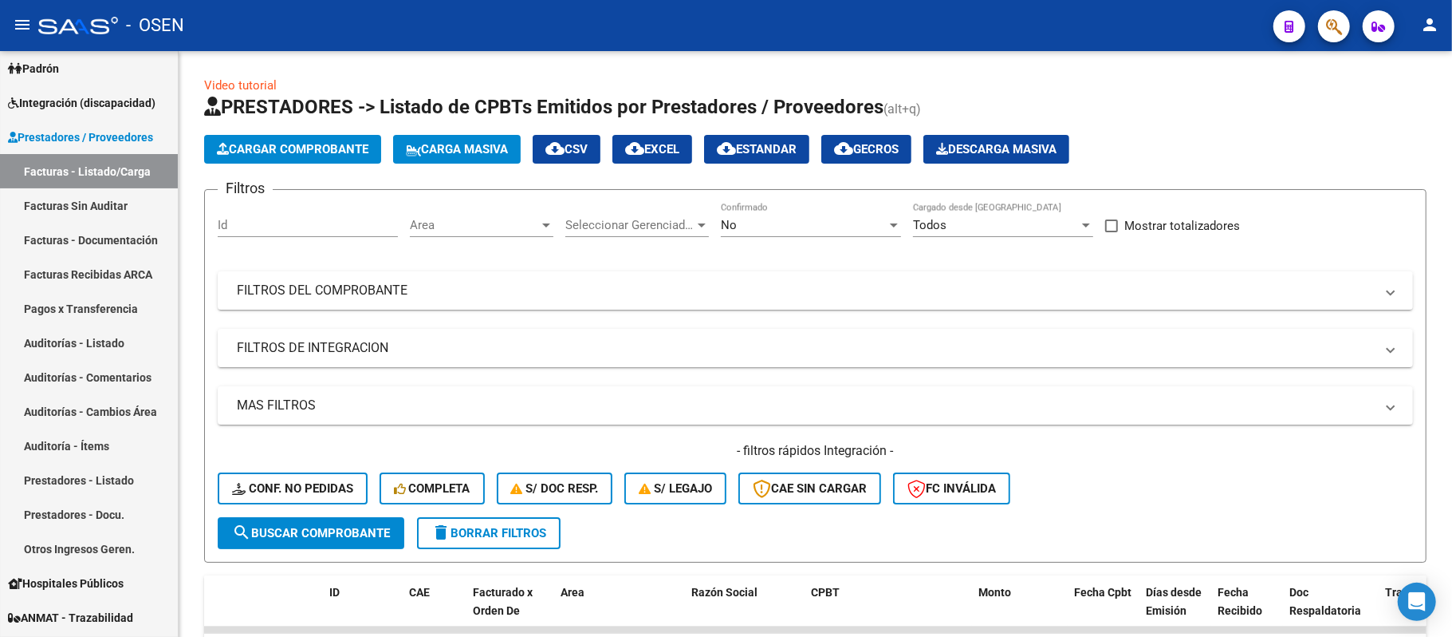
click at [898, 22] on div "- OSEN" at bounding box center [649, 25] width 1223 height 35
click at [868, 109] on span "PRESTADORES -> Listado de CPBTs Emitidos por Prestadores / Proveedores" at bounding box center [544, 107] width 680 height 22
click at [946, 108] on h1 "PRESTADORES -> Listado de CPBTs Emitidos por Prestadores / Proveedores (alt+q)" at bounding box center [815, 108] width 1223 height 28
drag, startPoint x: 935, startPoint y: 106, endPoint x: 895, endPoint y: 94, distance: 41.6
click at [895, 94] on h1 "PRESTADORES -> Listado de CPBTs Emitidos por Prestadores / Proveedores (alt+q)" at bounding box center [815, 108] width 1223 height 28
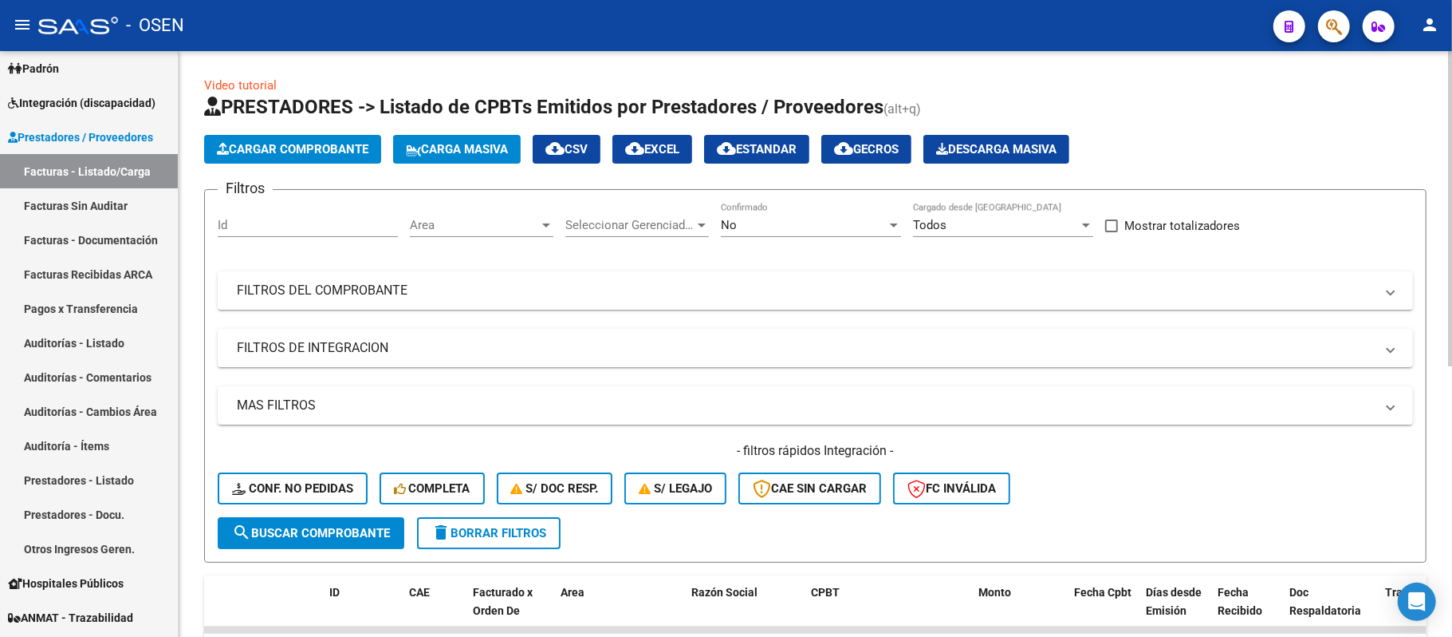
click at [874, 105] on span "PRESTADORES -> Listado de CPBTs Emitidos por Prestadores / Proveedores" at bounding box center [544, 107] width 680 height 22
drag, startPoint x: 772, startPoint y: 100, endPoint x: 744, endPoint y: 97, distance: 28.1
click at [744, 97] on span "PRESTADORES -> Listado de CPBTs Emitidos por Prestadores / Proveedores" at bounding box center [544, 107] width 680 height 22
click at [789, 122] on app-list-header "PRESTADORES -> Listado de CPBTs Emitidos por Prestadores / Proveedores (alt+q) …" at bounding box center [815, 328] width 1223 height 468
click at [1157, 85] on div "Video tutorial PRESTADORES -> Listado de CPBTs Emitidos por Prestadores / Prove…" at bounding box center [815, 577] width 1223 height 1001
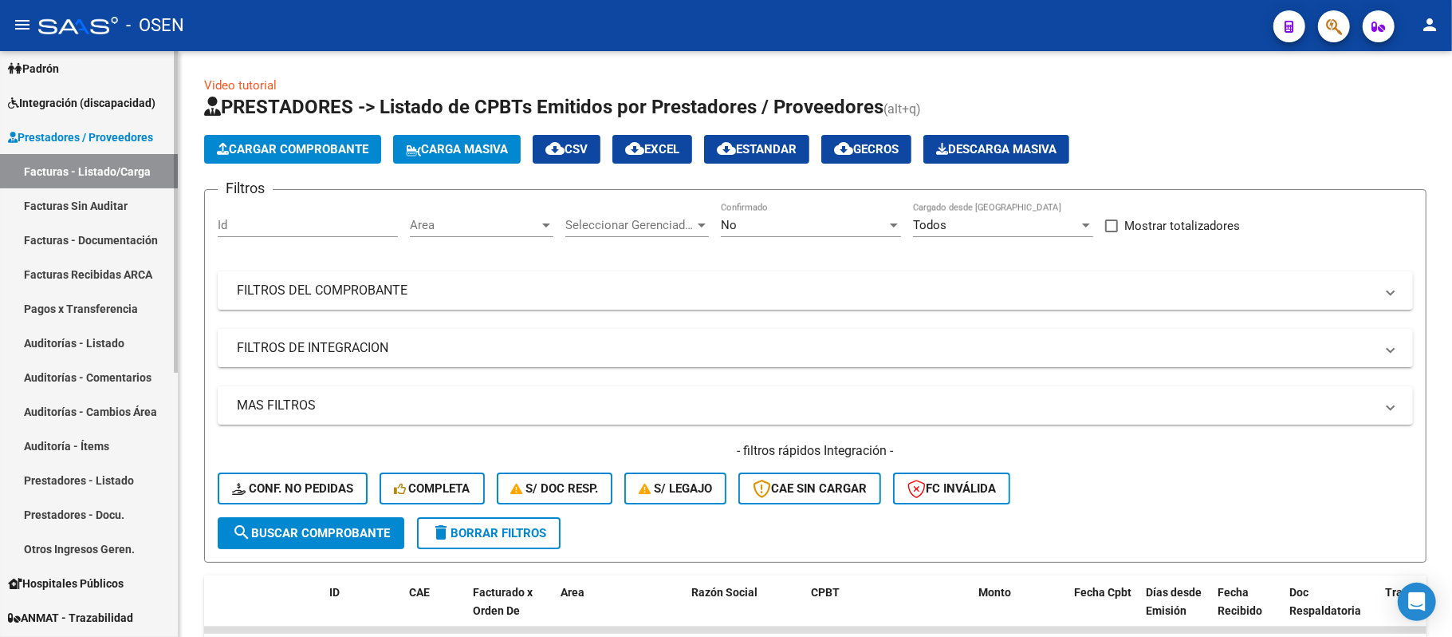
click at [107, 329] on link "Auditorías - Listado" at bounding box center [89, 342] width 178 height 34
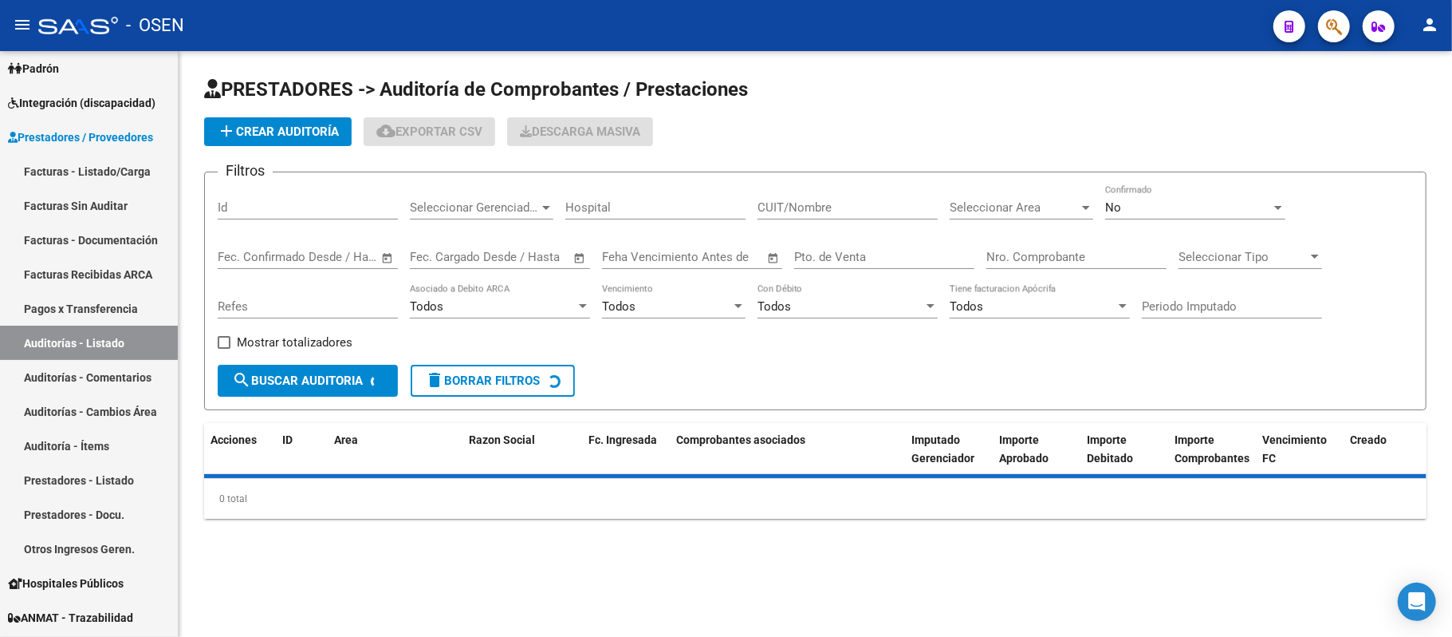
click at [1069, 62] on div "PRESTADORES -> Auditoría de Comprobantes / Prestaciones add Crear Auditoría clo…" at bounding box center [816, 310] width 1274 height 518
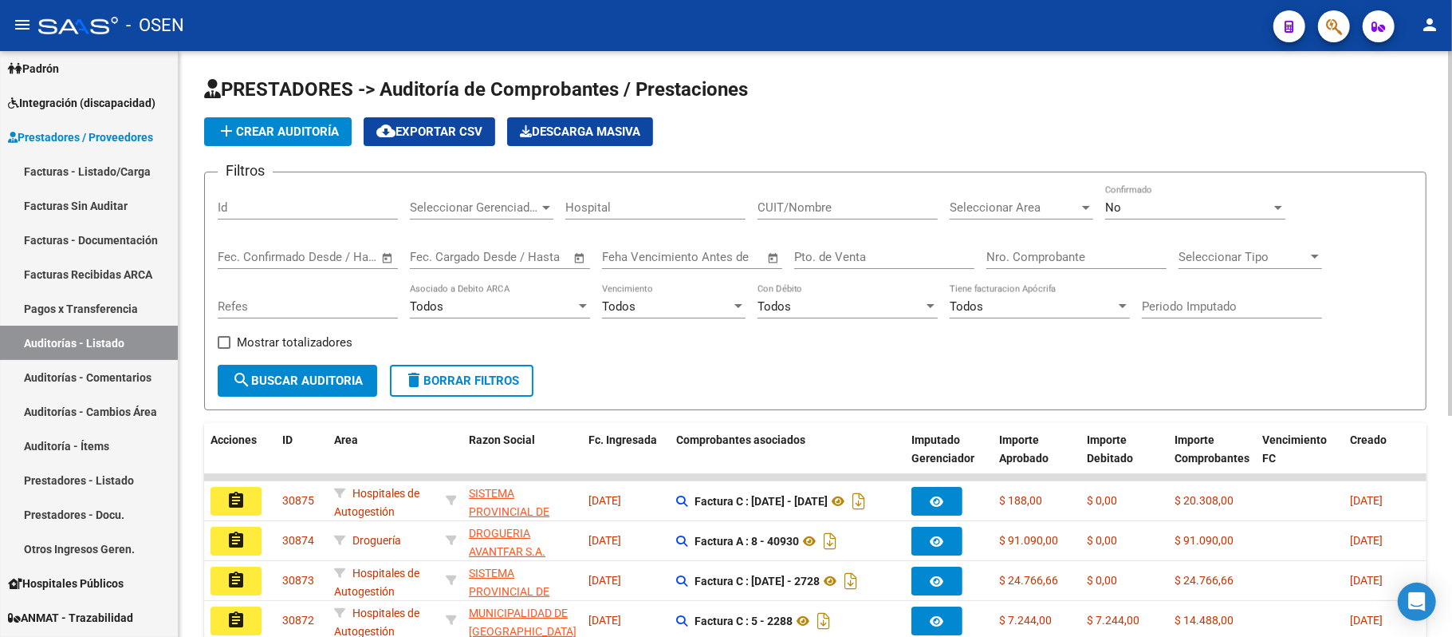
click at [1102, 359] on div "Filtros Id Seleccionar Gerenciador Seleccionar Gerenciador Hospital CUIT/Nombre…" at bounding box center [816, 274] width 1196 height 179
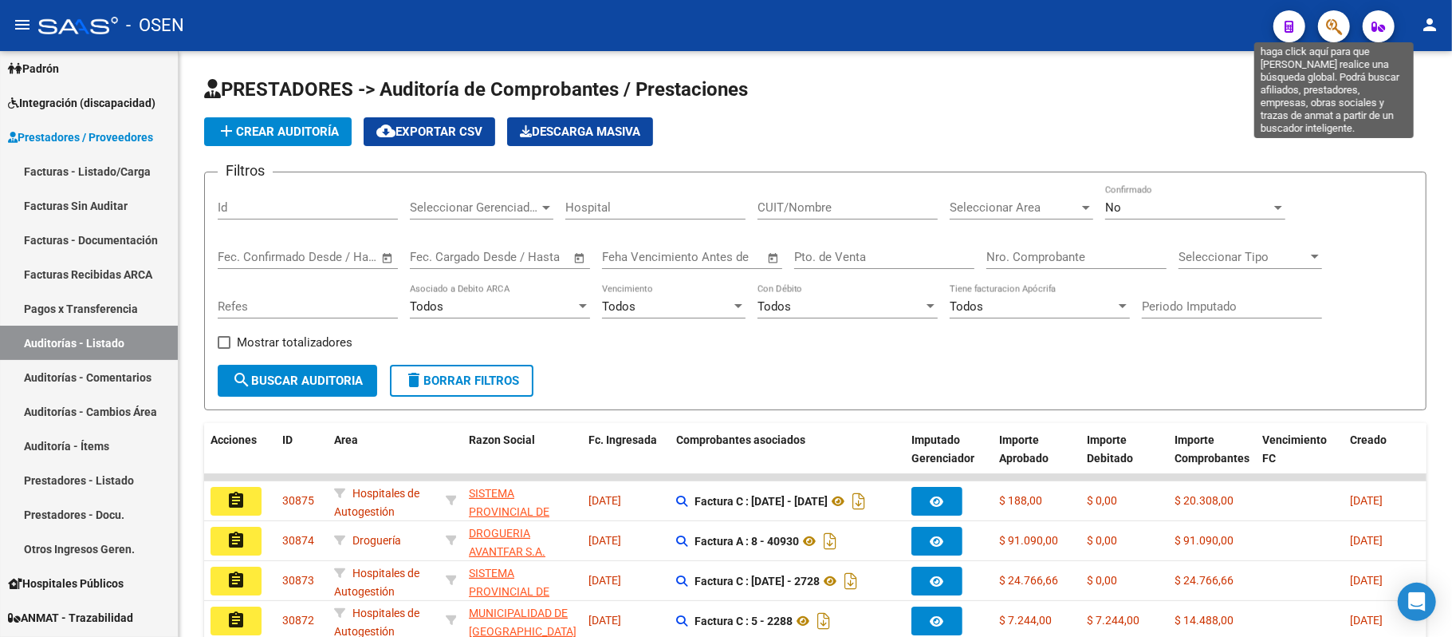
click at [1328, 33] on icon "button" at bounding box center [1334, 27] width 16 height 18
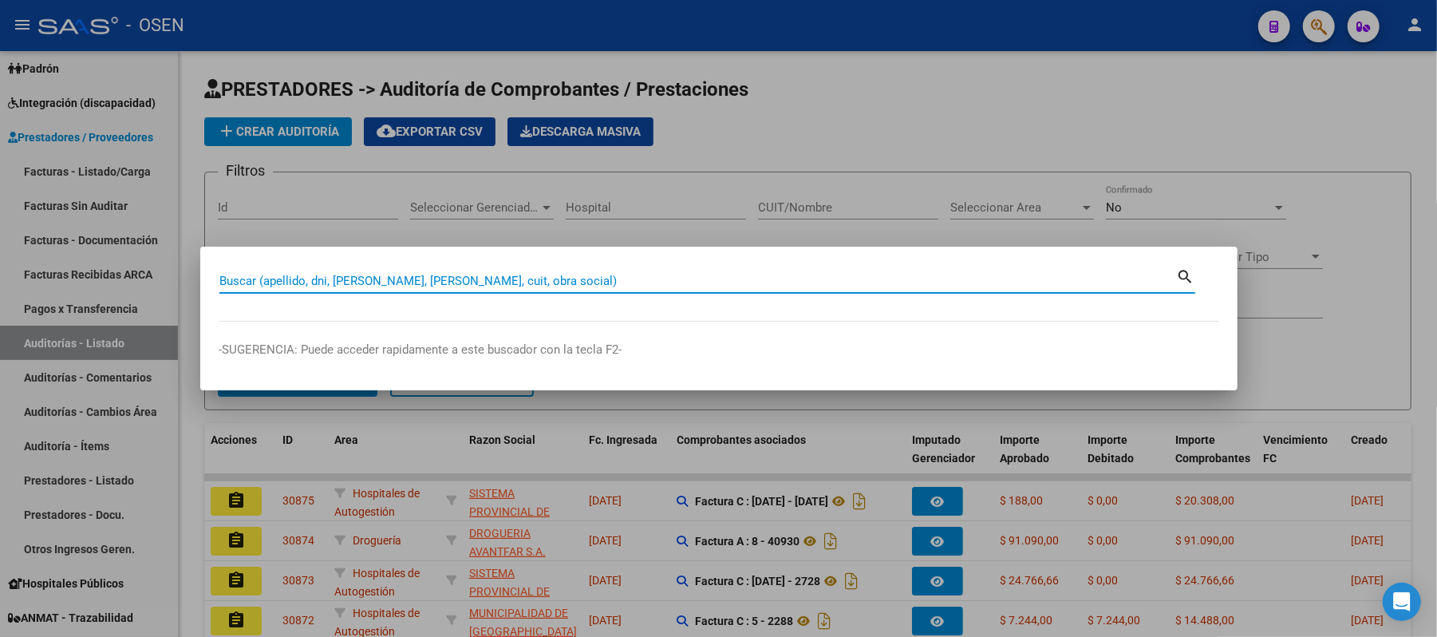
paste input "22318336"
type input "22318336"
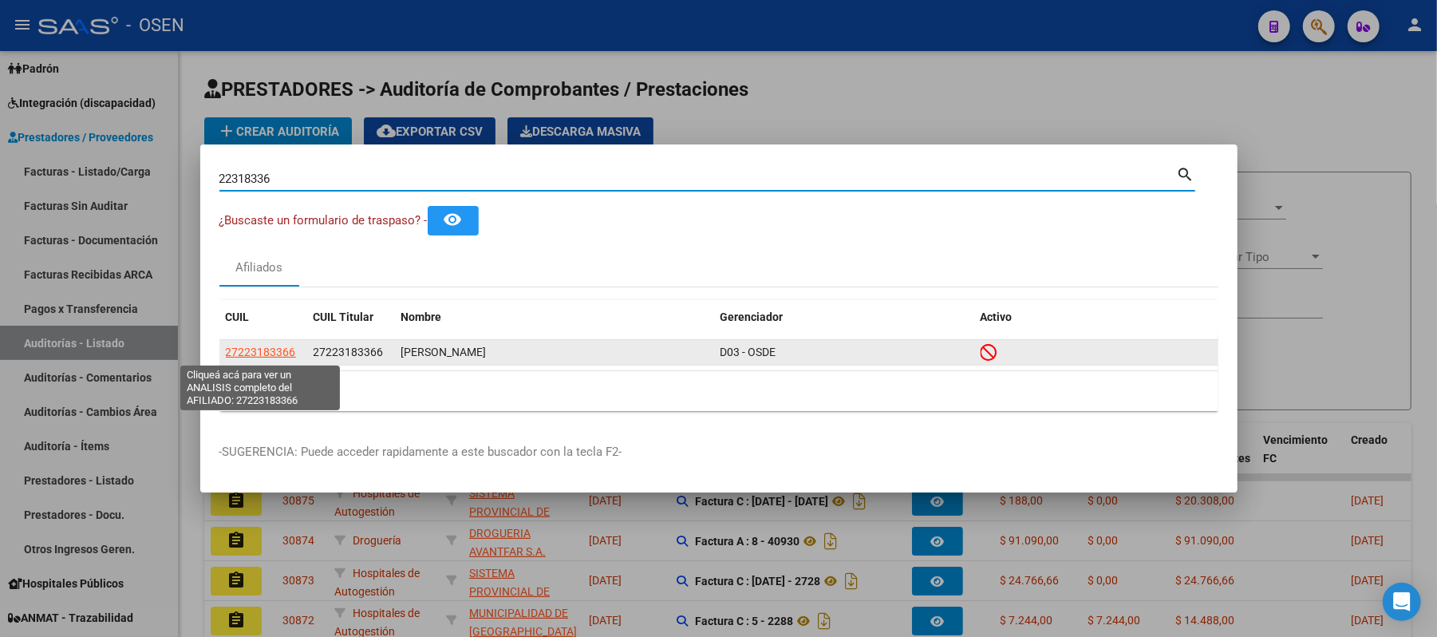
click at [255, 358] on span "27223183366" at bounding box center [261, 351] width 70 height 13
type textarea "27223183366"
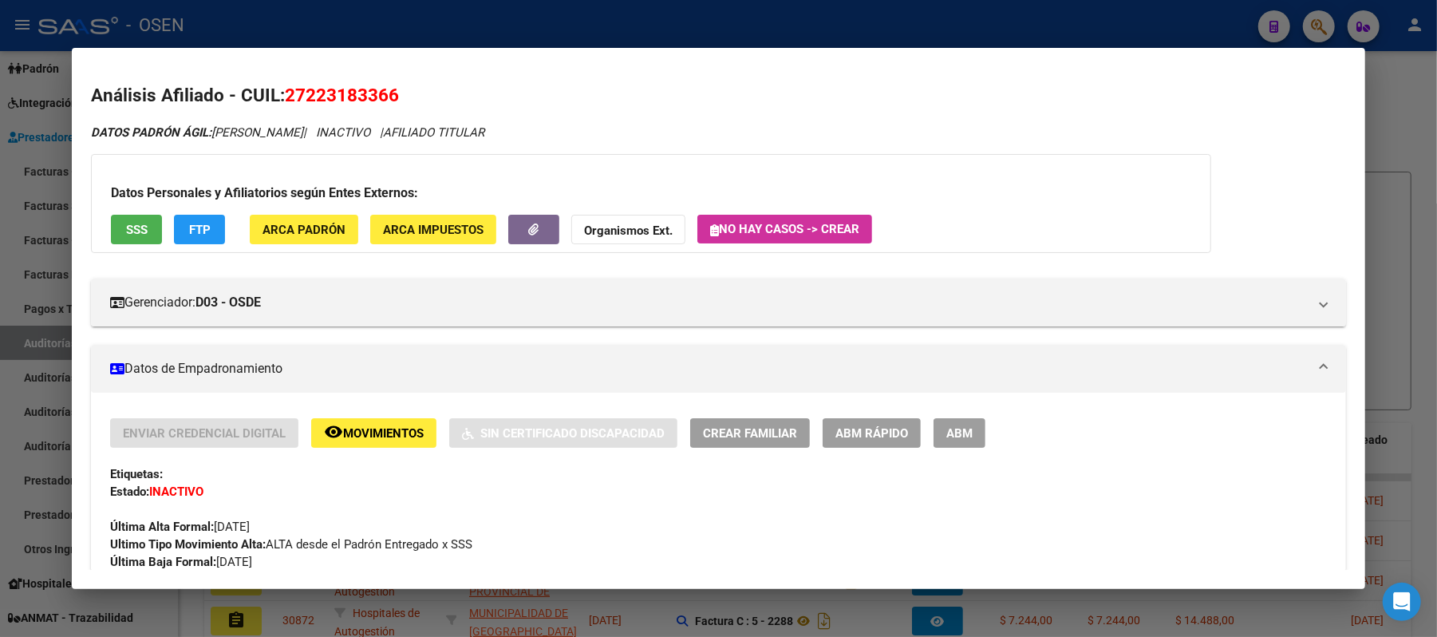
click at [137, 227] on span "SSS" at bounding box center [137, 230] width 22 height 14
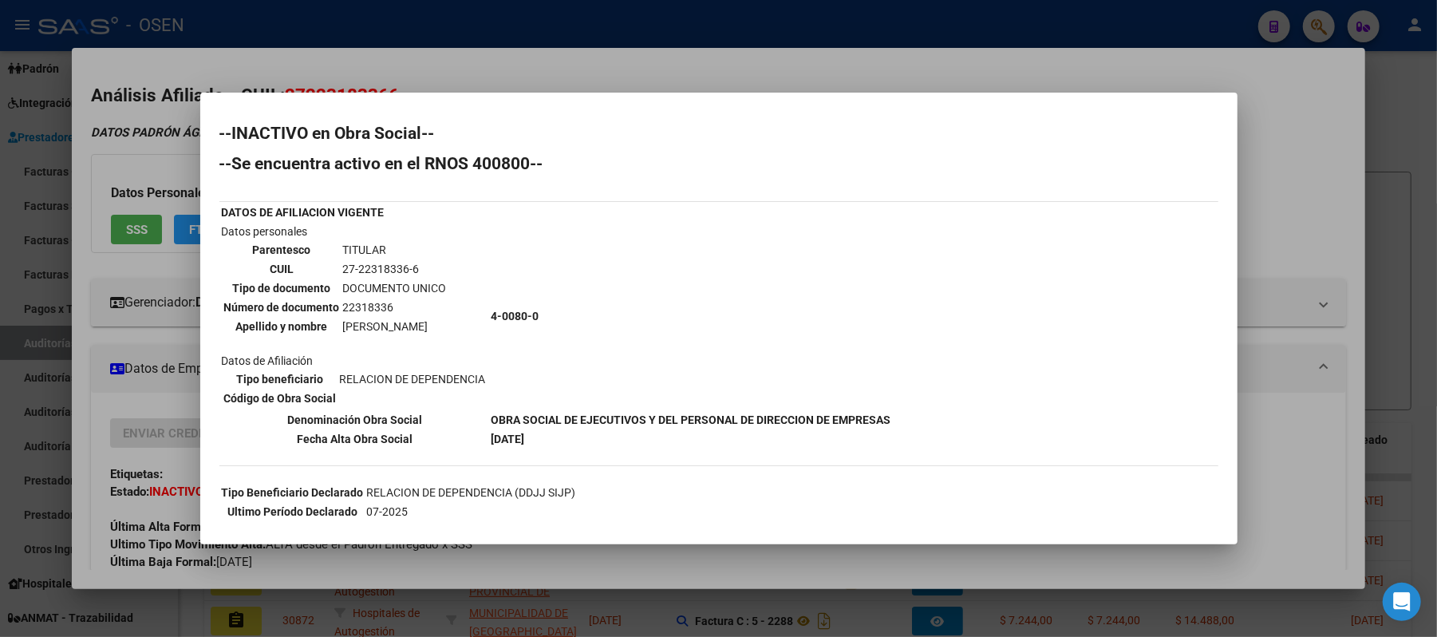
scroll to position [106, 0]
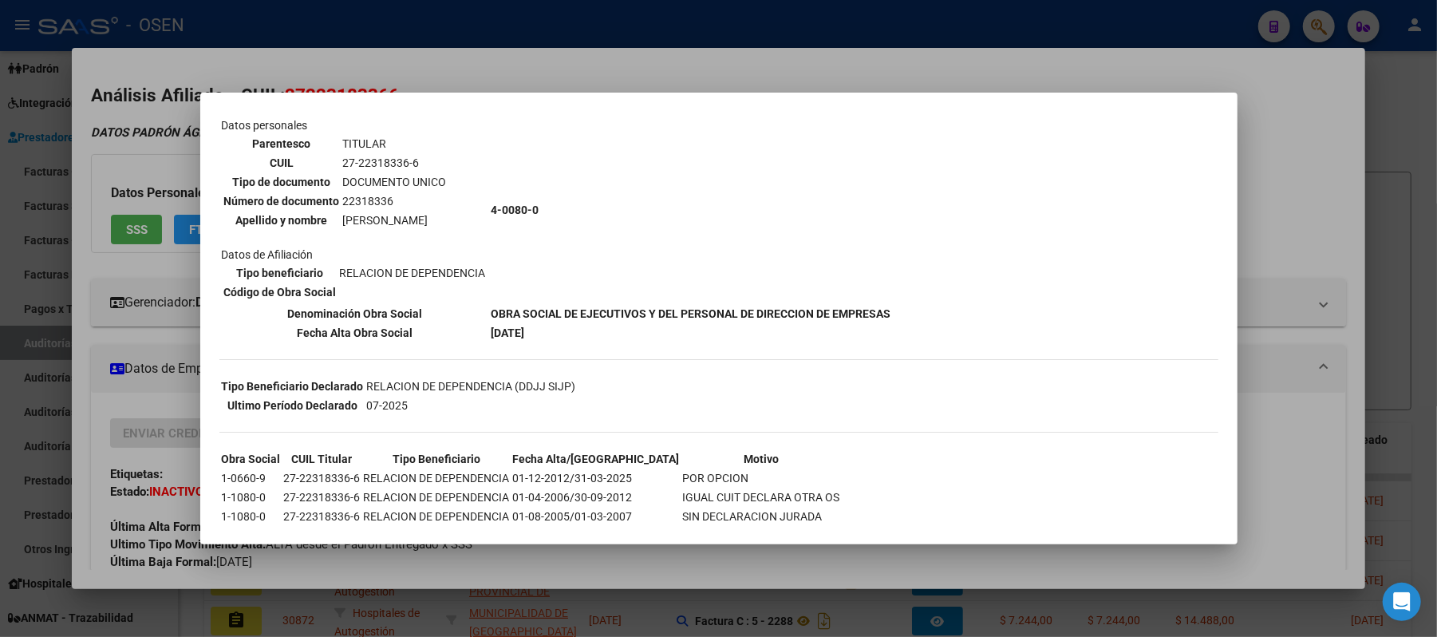
click at [624, 70] on div at bounding box center [718, 318] width 1437 height 637
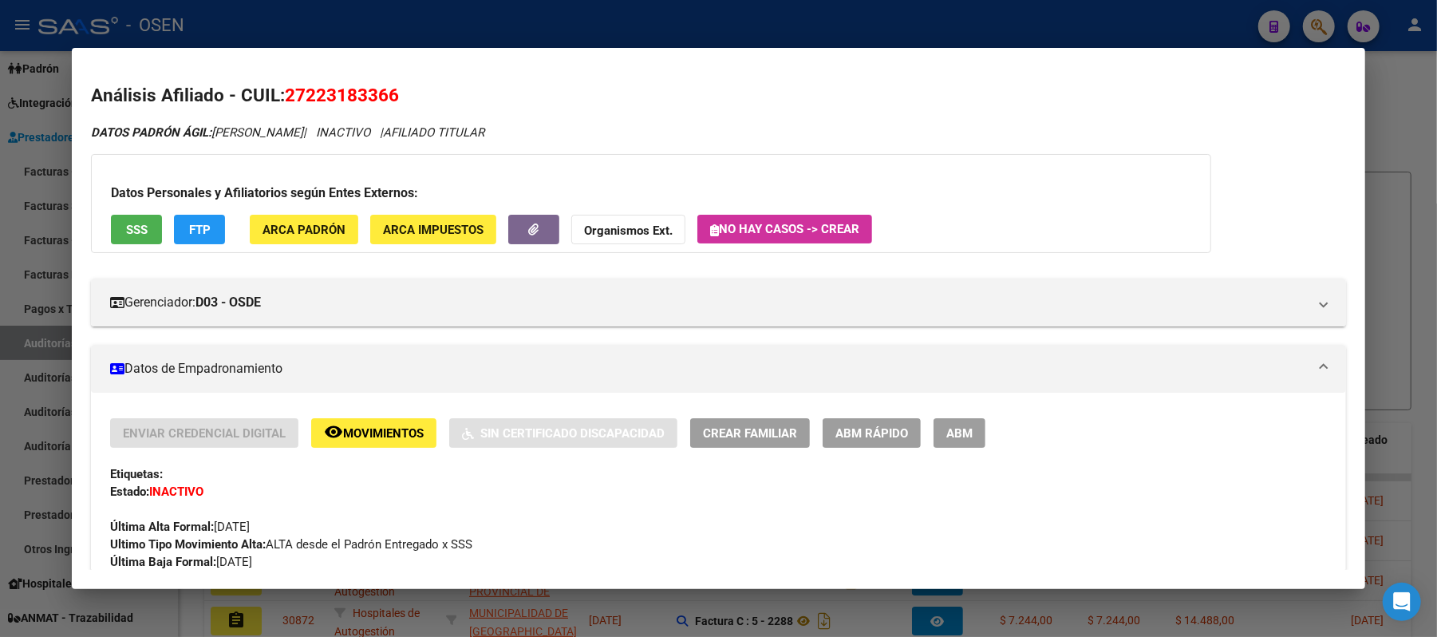
click at [483, 10] on div at bounding box center [718, 318] width 1437 height 637
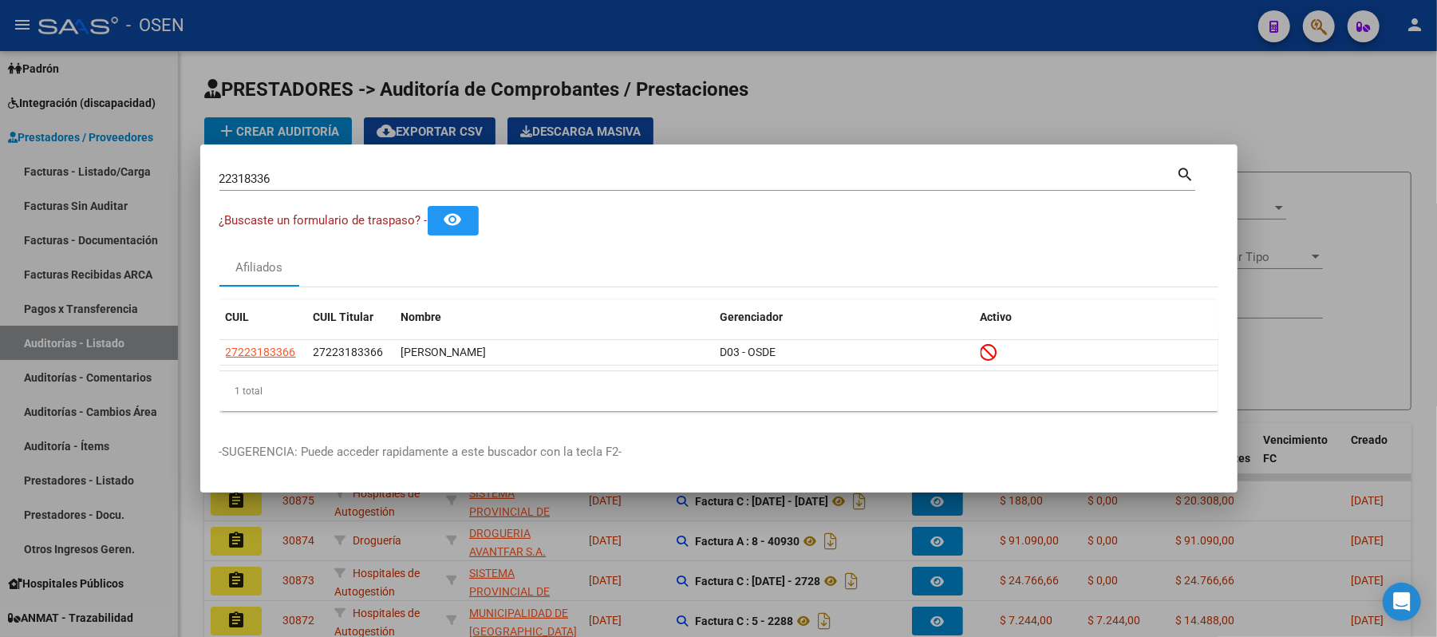
click at [869, 187] on div "22318336 Buscar (apellido, dni, cuil, nro traspaso, cuit, obra social)" at bounding box center [697, 179] width 957 height 24
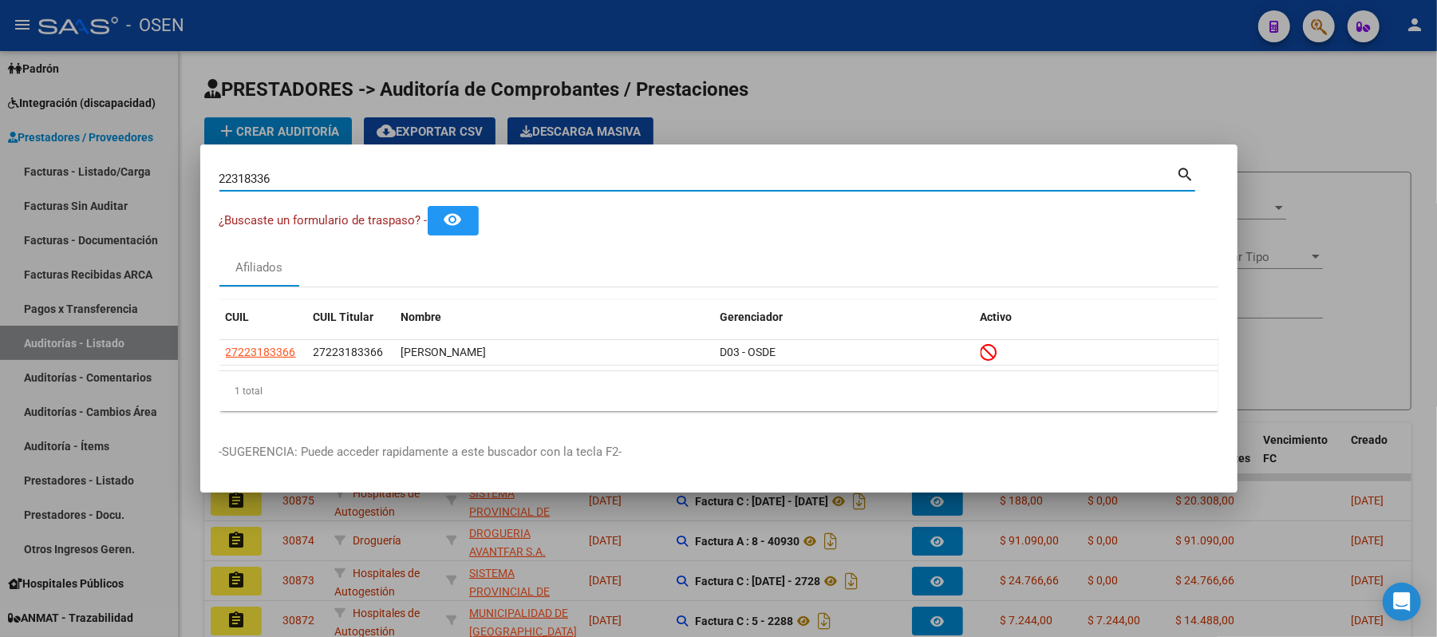
drag, startPoint x: 812, startPoint y: 185, endPoint x: 0, endPoint y: 187, distance: 812.0
click at [231, 187] on div "22318336 Buscar (apellido, dni, cuil, nro traspaso, cuit, obra social)" at bounding box center [697, 179] width 957 height 24
paste input "26821305"
drag, startPoint x: 323, startPoint y: 183, endPoint x: 0, endPoint y: 153, distance: 324.4
click at [0, 154] on div "2226821305 Buscar (apellido, dni, cuil, nro traspaso, cuit, obra social) search…" at bounding box center [718, 318] width 1437 height 637
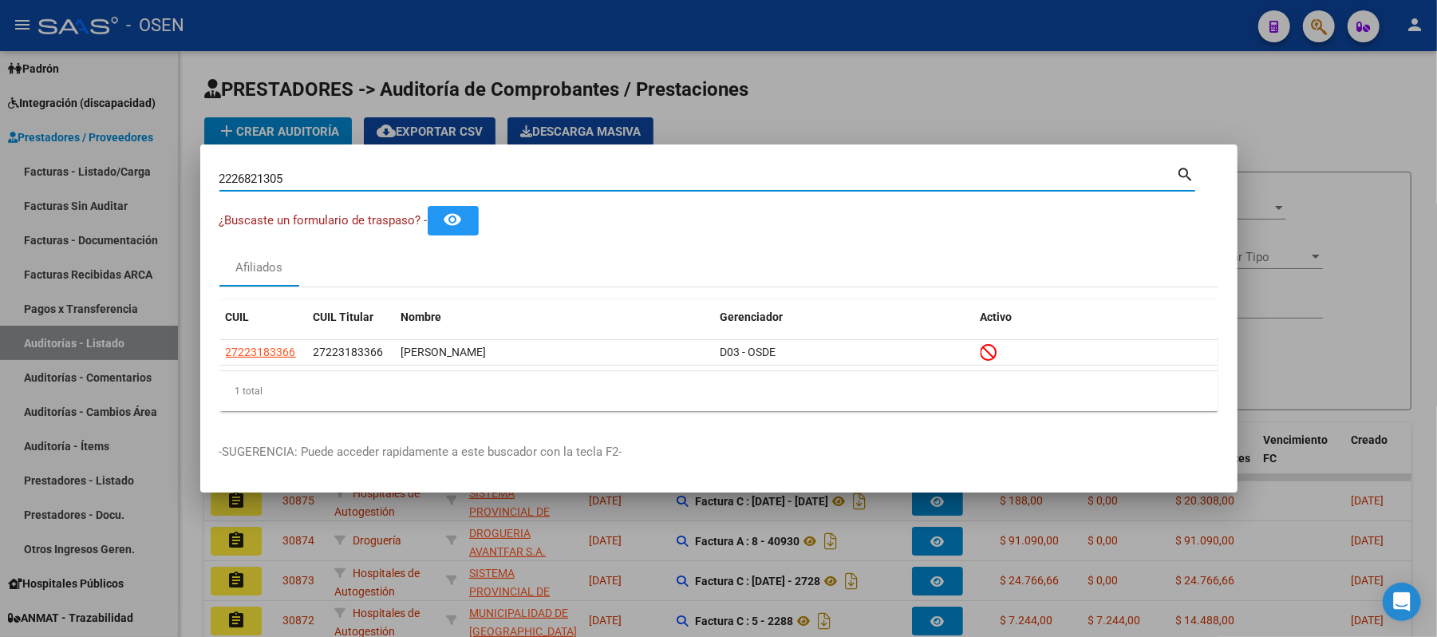
paste input
type input "26821305"
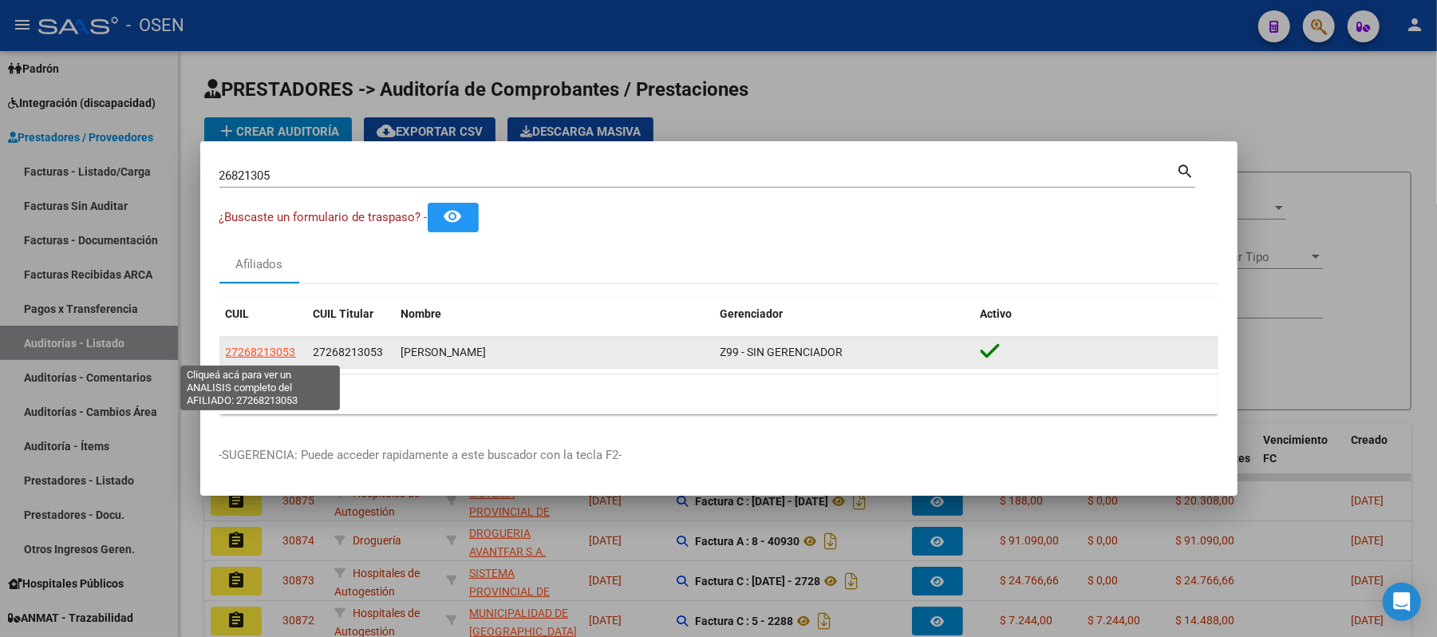
click at [258, 345] on span "27268213053" at bounding box center [261, 351] width 70 height 13
type textarea "27268213053"
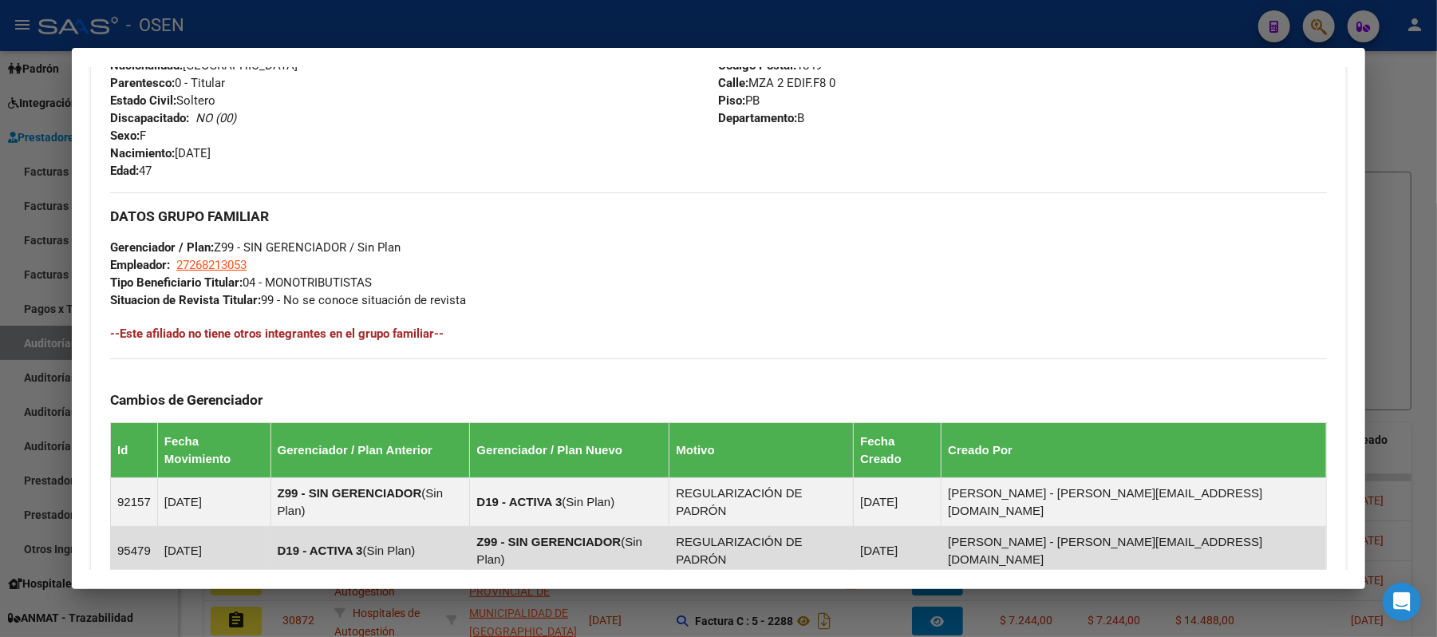
scroll to position [842, 0]
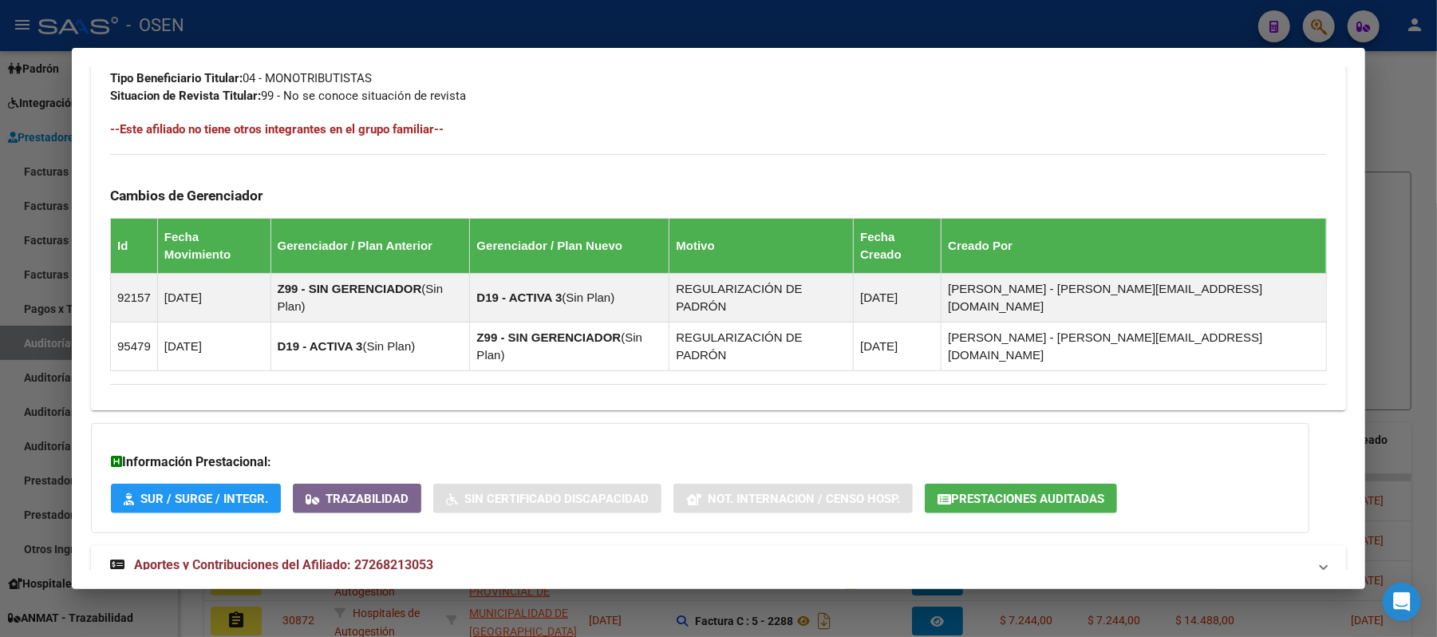
click at [491, 555] on mat-panel-title "Aportes y Contribuciones del Afiliado: 27268213053" at bounding box center [708, 564] width 1197 height 19
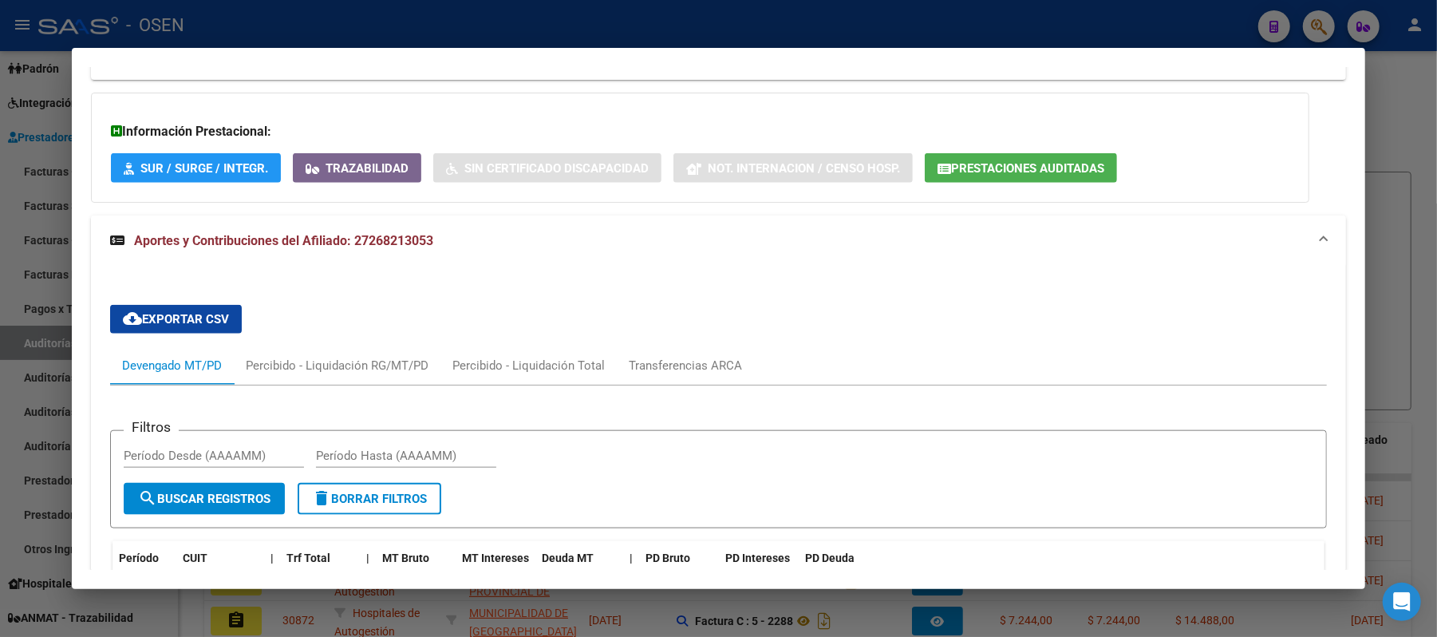
scroll to position [1146, 0]
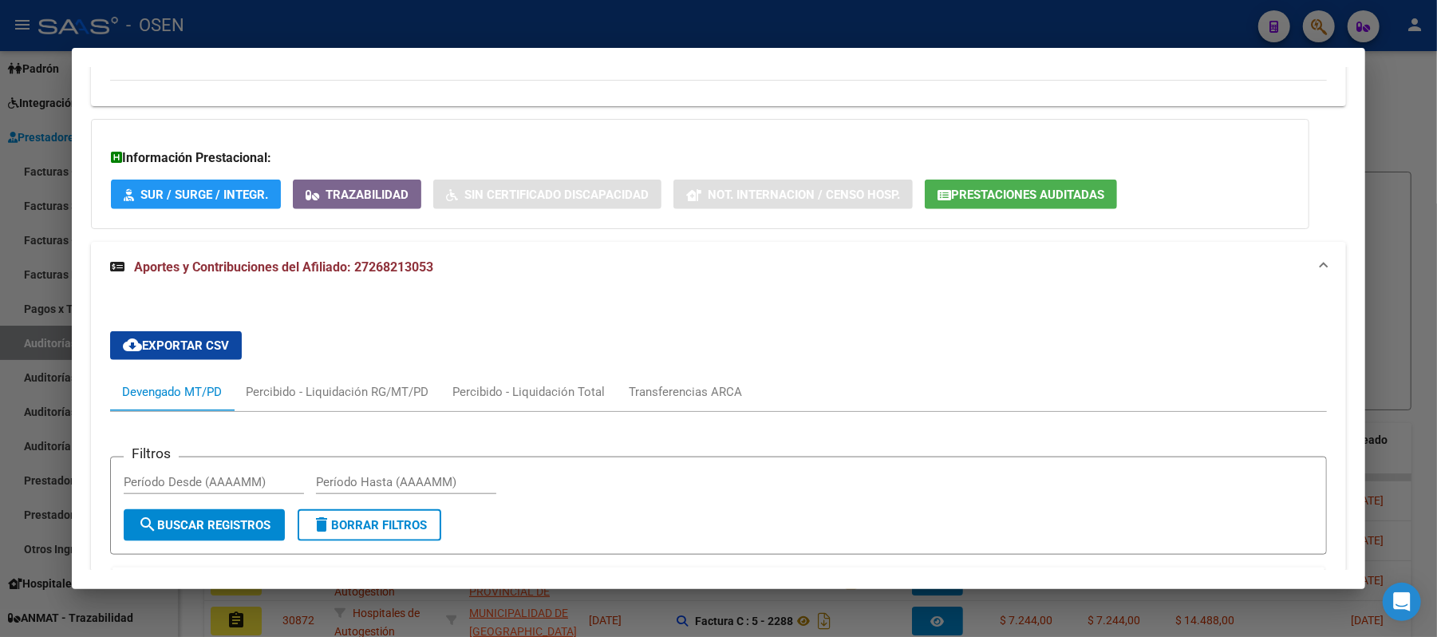
click at [1031, 187] on span "Prestaciones Auditadas" at bounding box center [1027, 194] width 153 height 14
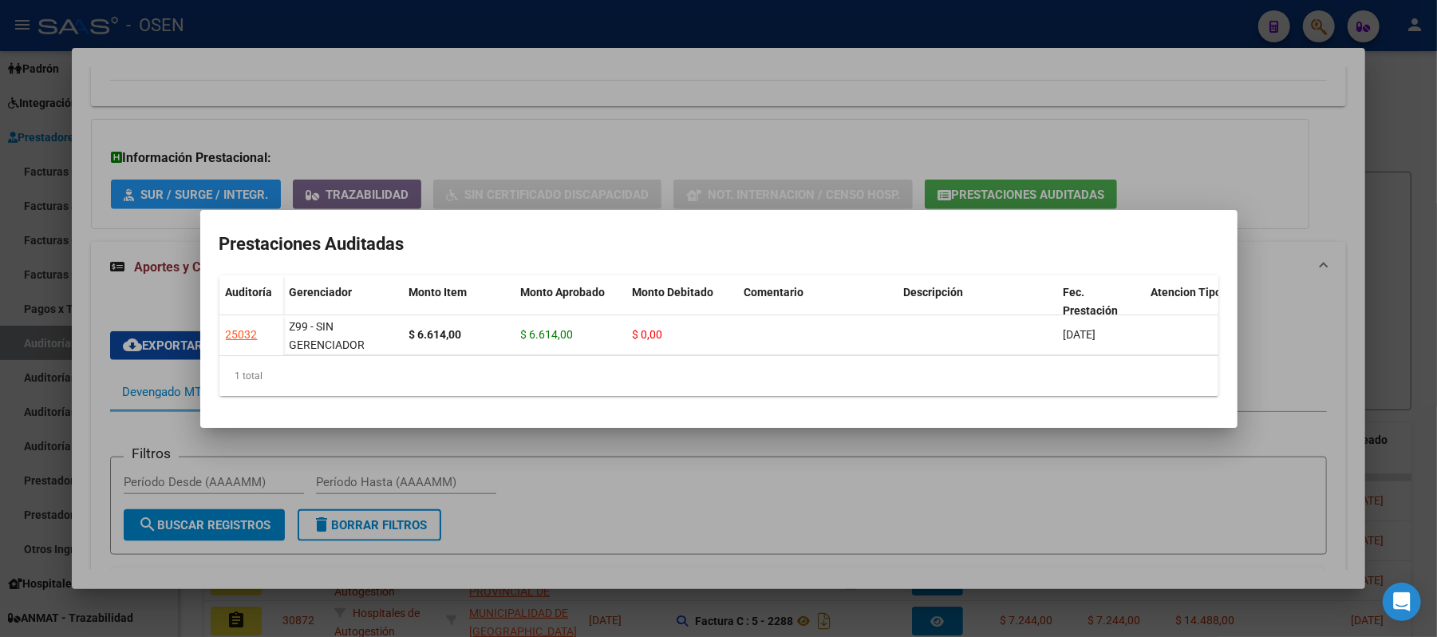
click at [444, 153] on div at bounding box center [718, 318] width 1437 height 637
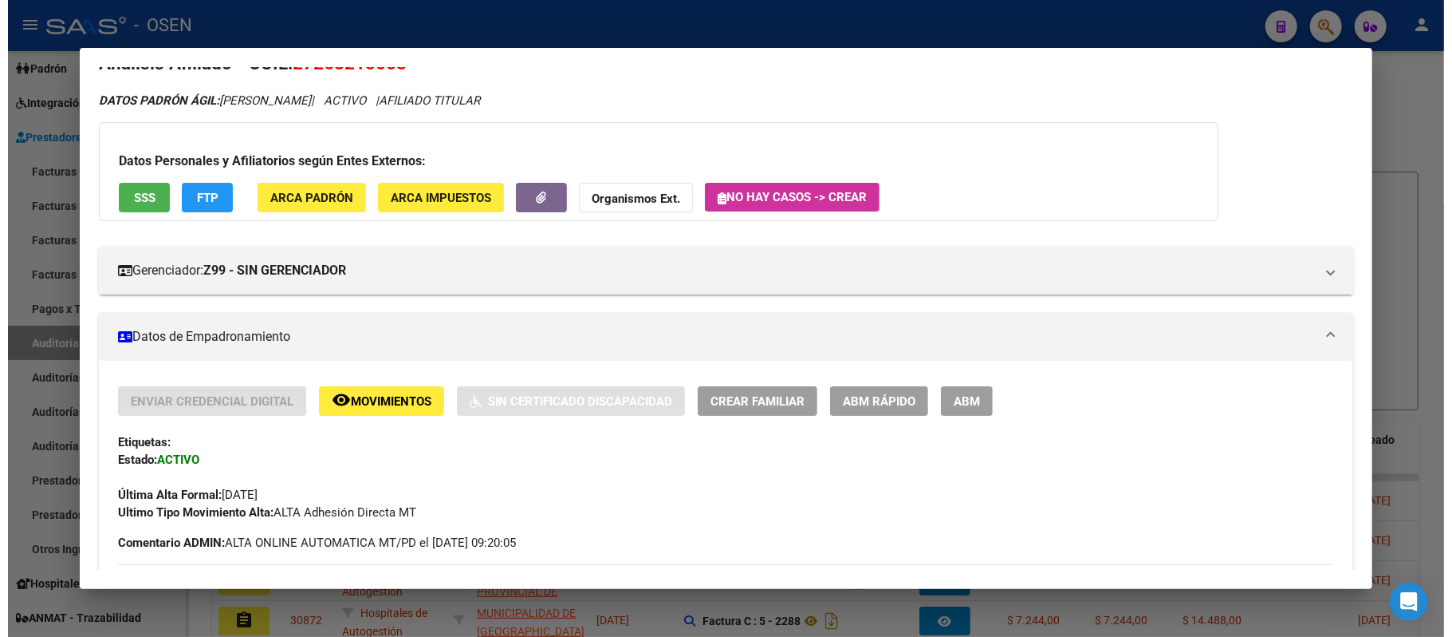
scroll to position [0, 0]
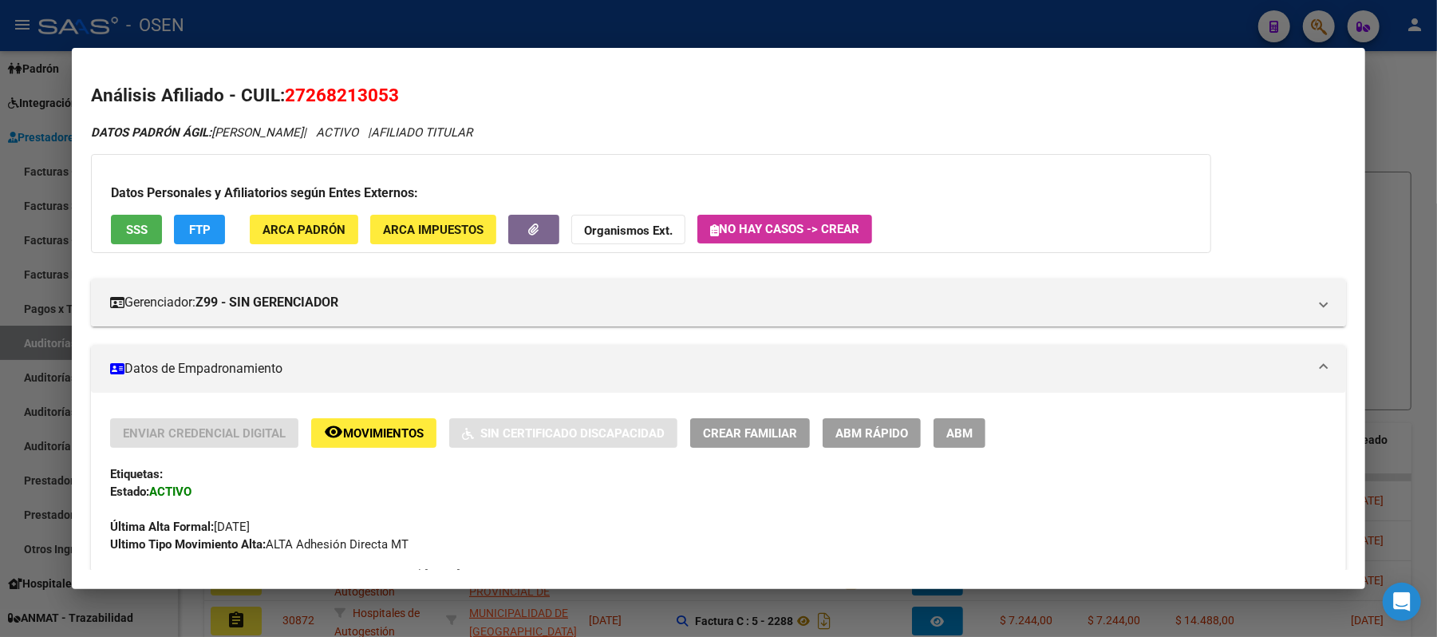
click at [126, 223] on span "SSS" at bounding box center [137, 230] width 22 height 14
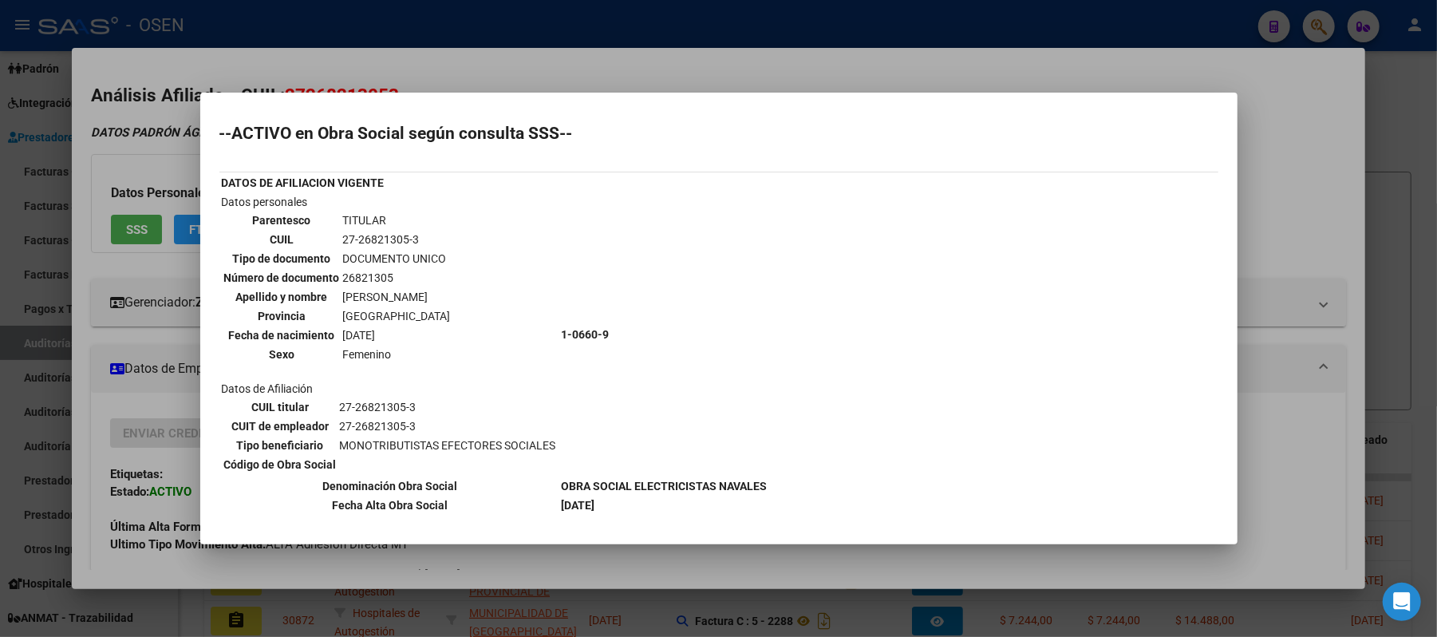
click at [148, 278] on div at bounding box center [718, 318] width 1437 height 637
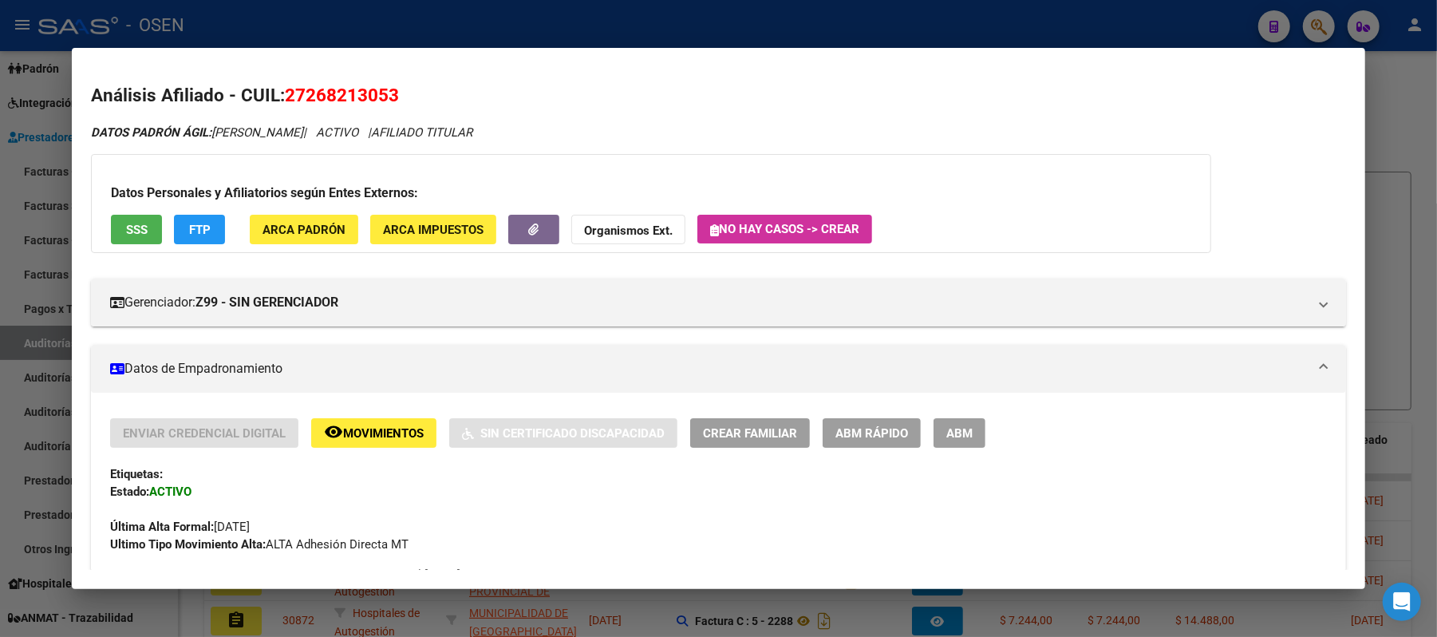
click at [195, 225] on span "FTP" at bounding box center [200, 230] width 22 height 14
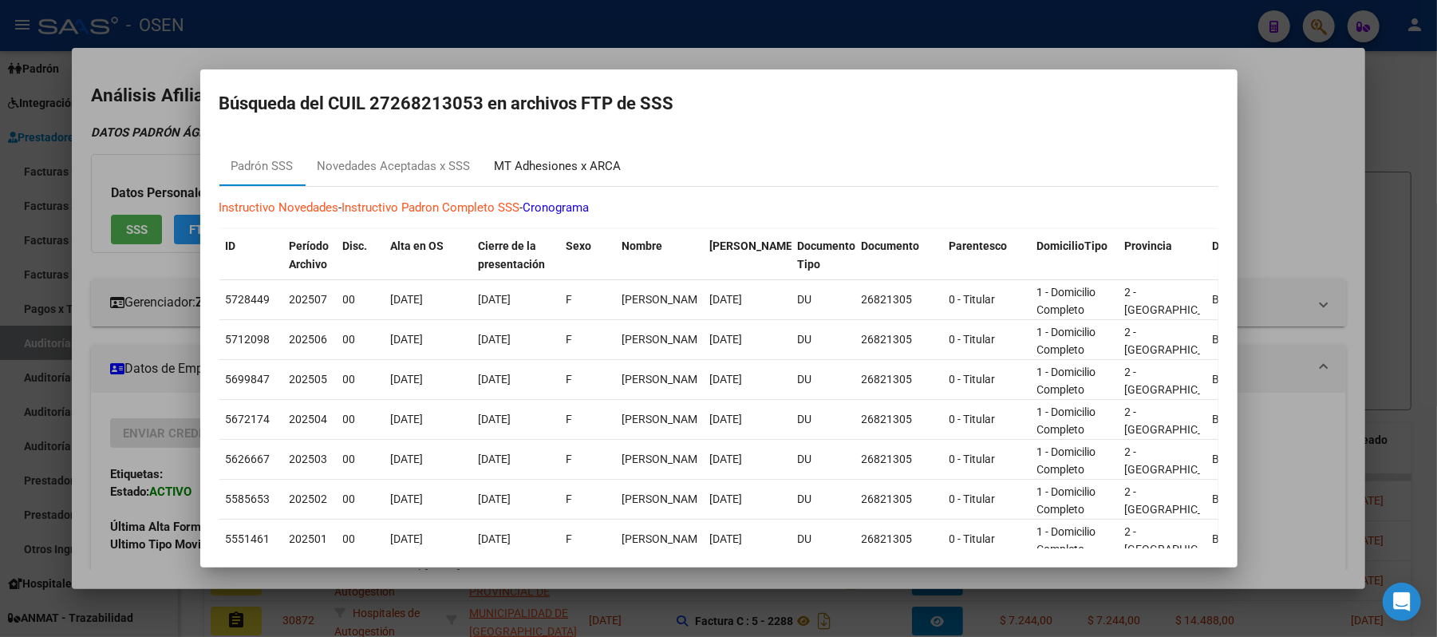
click at [550, 160] on div "MT Adhesiones x ARCA" at bounding box center [558, 166] width 127 height 18
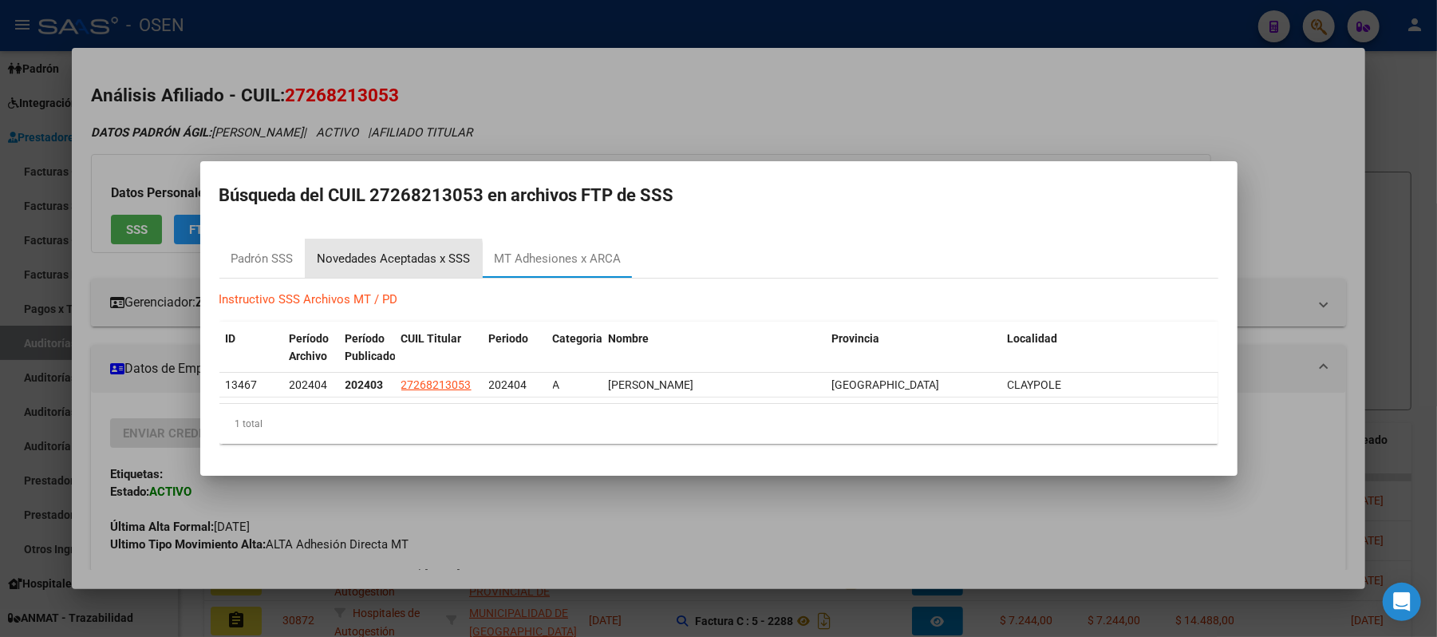
click at [346, 262] on div "Novedades Aceptadas x SSS" at bounding box center [393, 259] width 153 height 18
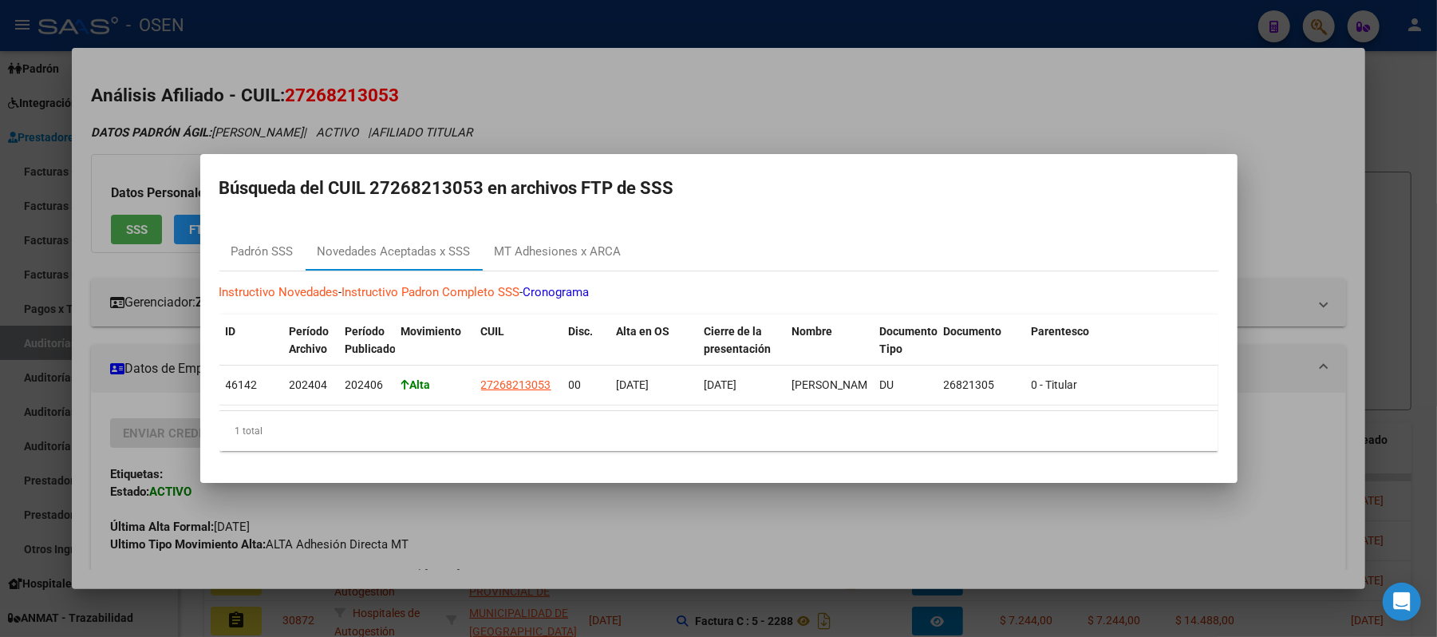
click at [554, 138] on div at bounding box center [718, 318] width 1437 height 637
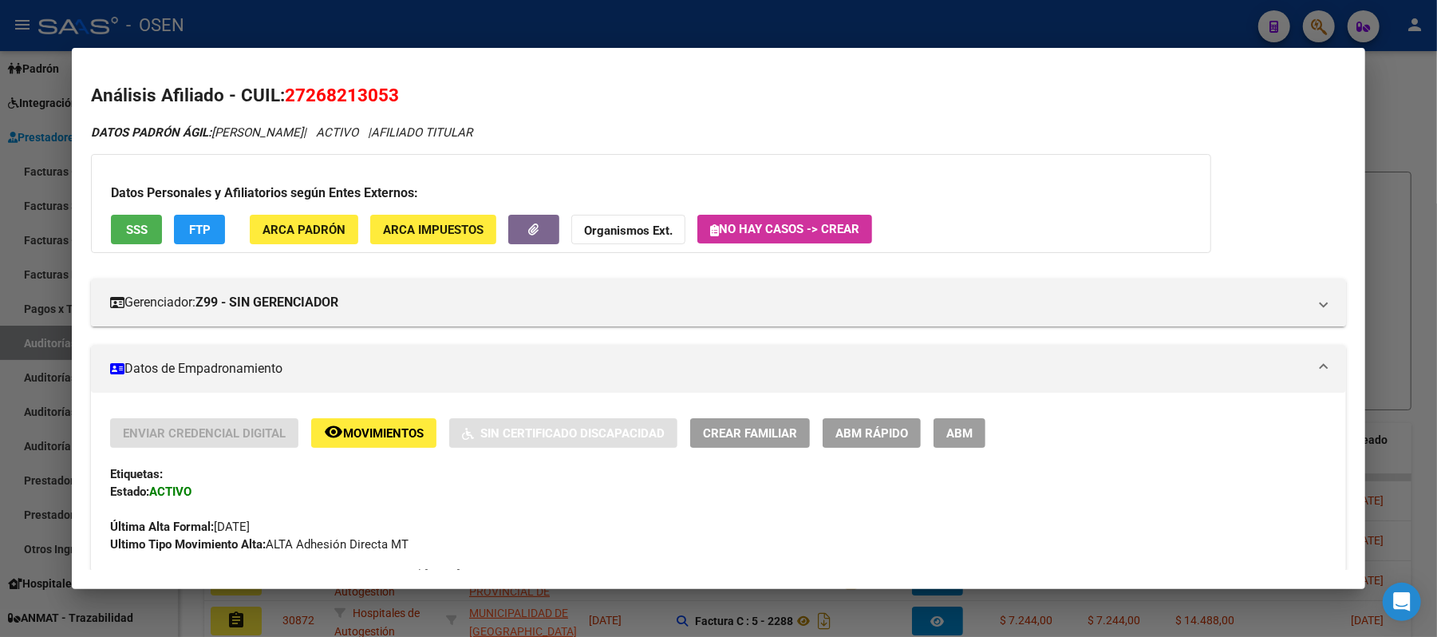
click at [444, 35] on div at bounding box center [718, 318] width 1437 height 637
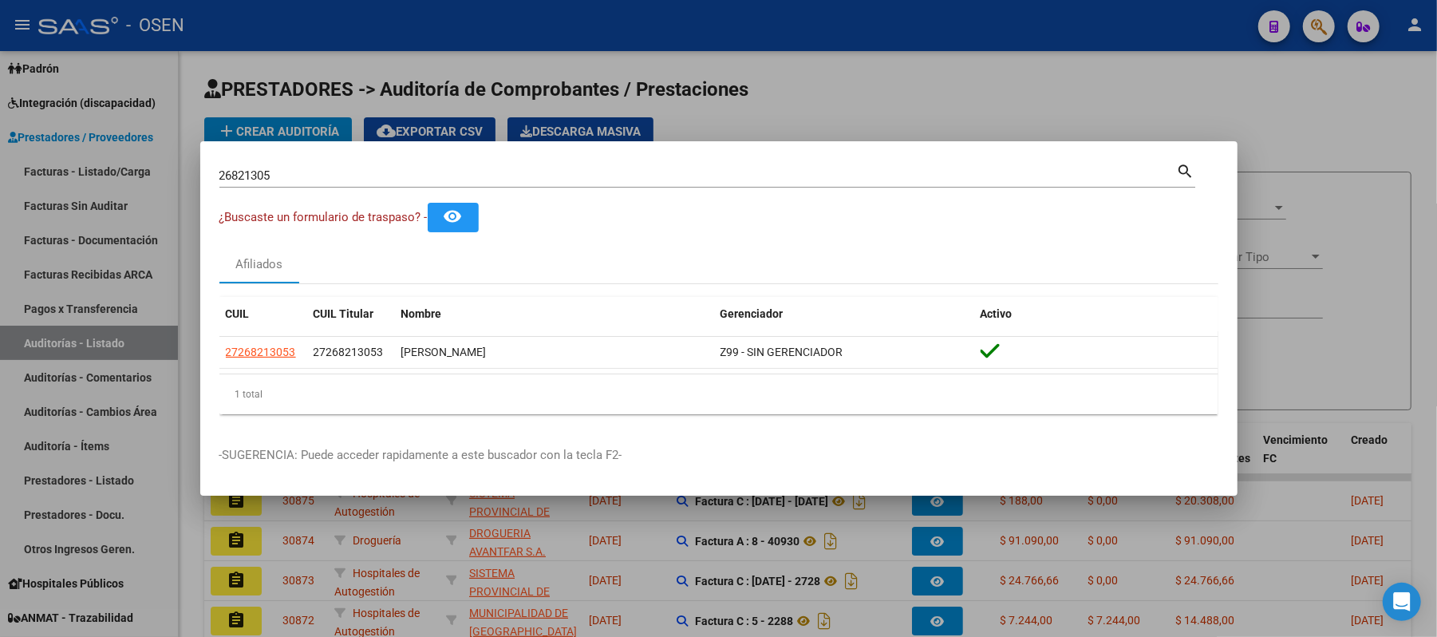
click at [434, 42] on div at bounding box center [718, 318] width 1437 height 637
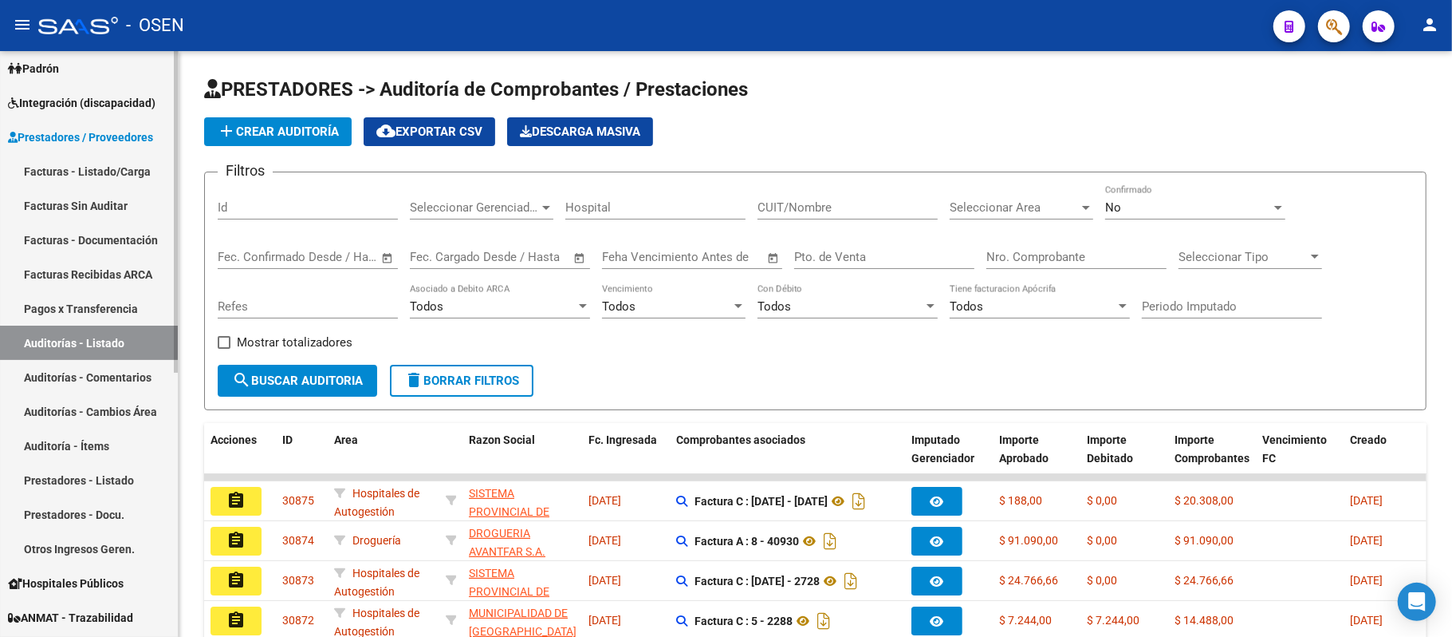
click at [90, 355] on link "Auditorías - Listado" at bounding box center [89, 342] width 178 height 34
click at [1037, 201] on span "Seleccionar Area" at bounding box center [1014, 207] width 129 height 14
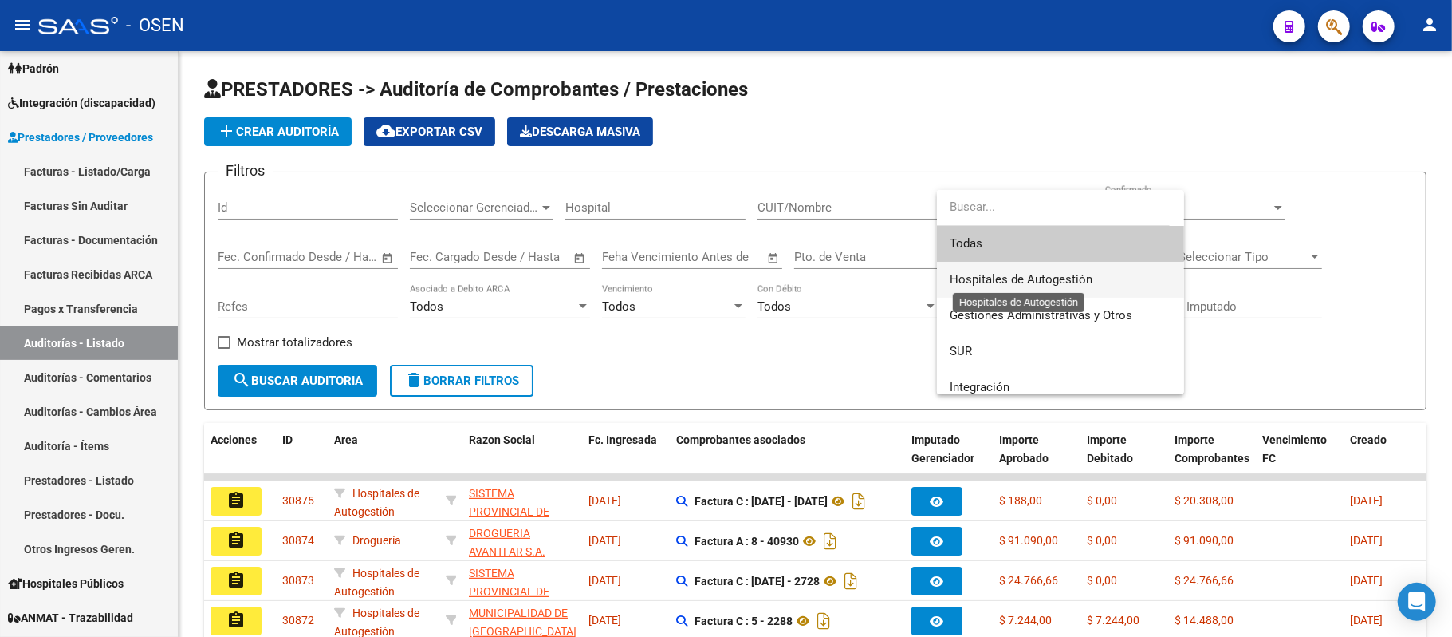
click at [1067, 281] on span "Hospitales de Autogestión" at bounding box center [1021, 279] width 143 height 14
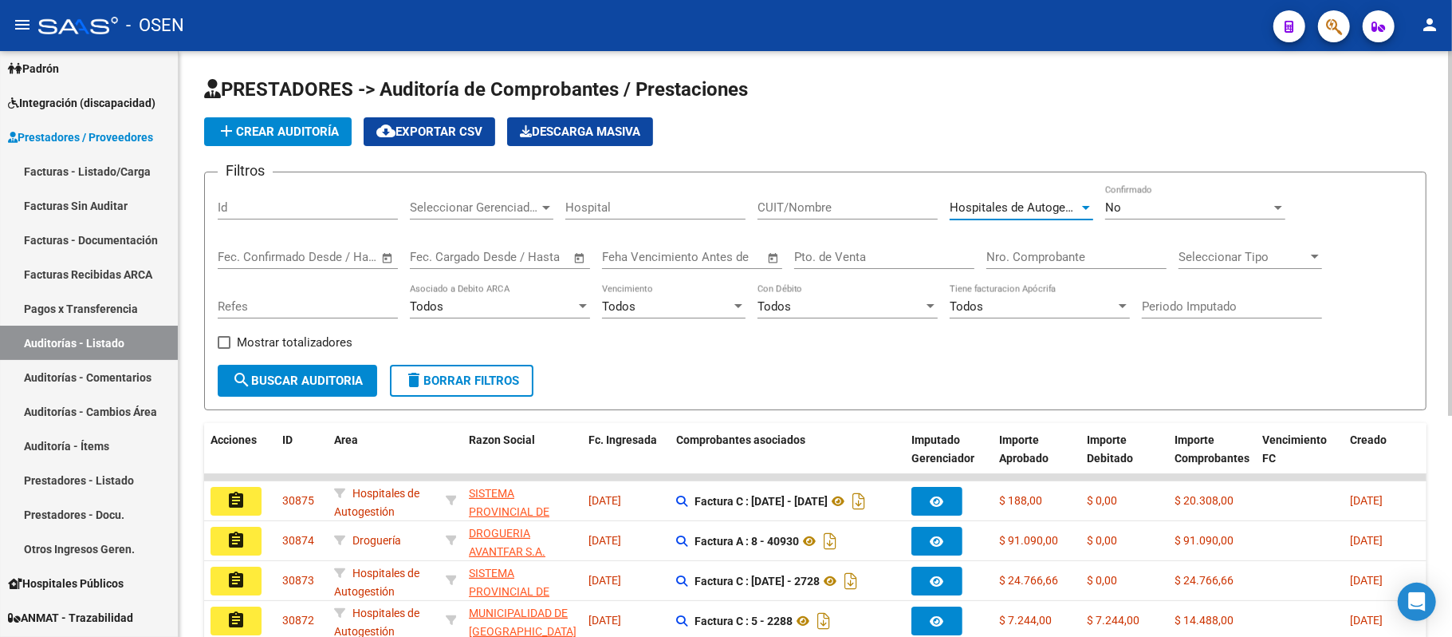
click at [278, 381] on span "search Buscar Auditoria" at bounding box center [297, 380] width 131 height 14
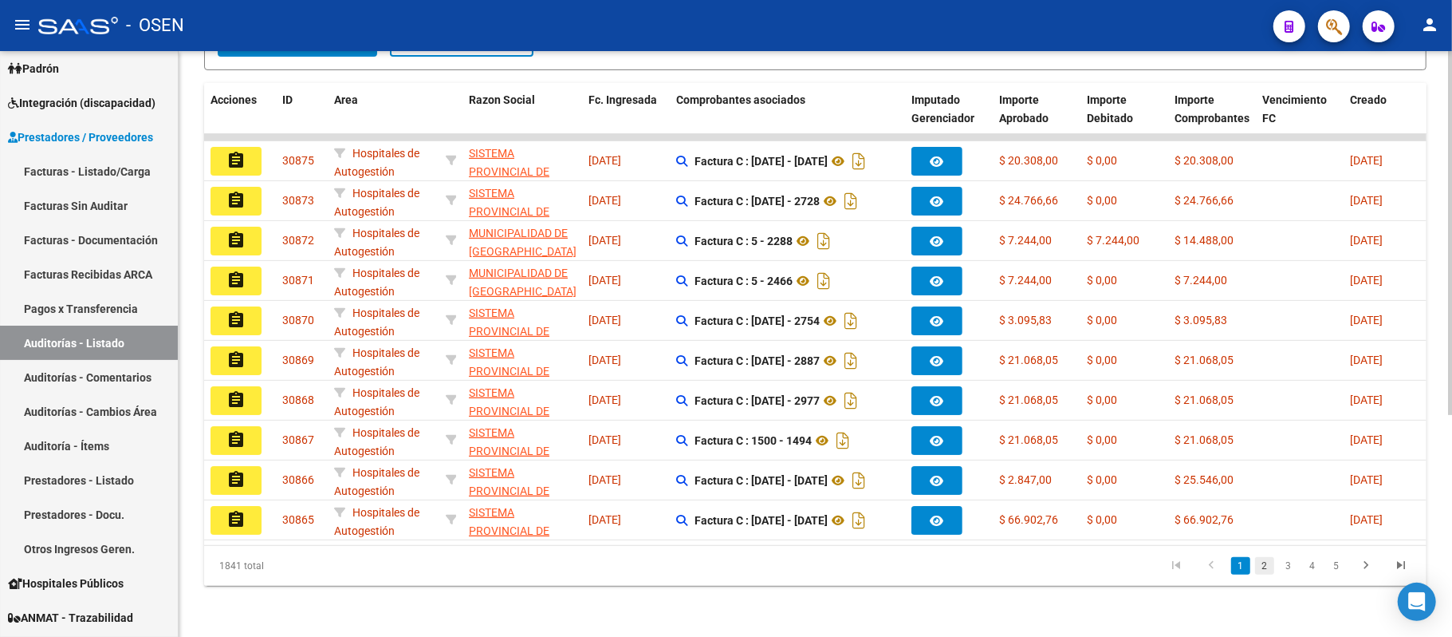
click at [1263, 572] on link "2" at bounding box center [1264, 566] width 19 height 18
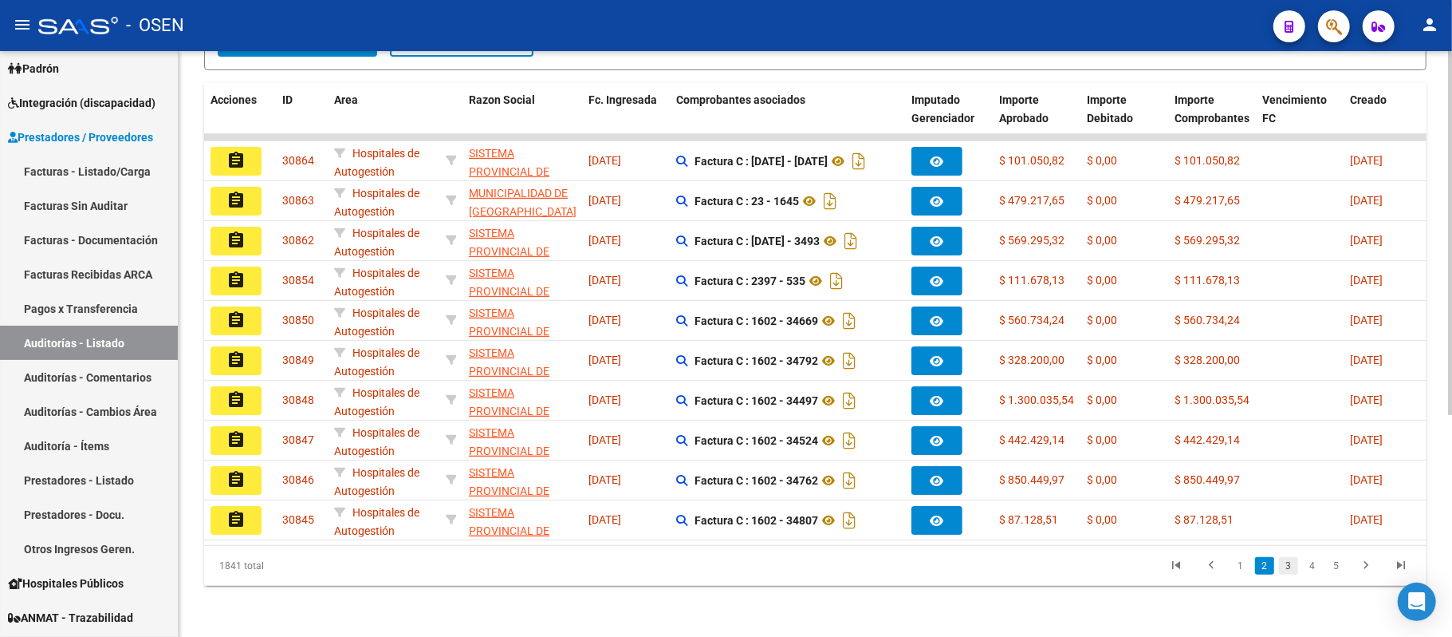
click at [1283, 562] on link "3" at bounding box center [1288, 566] width 19 height 18
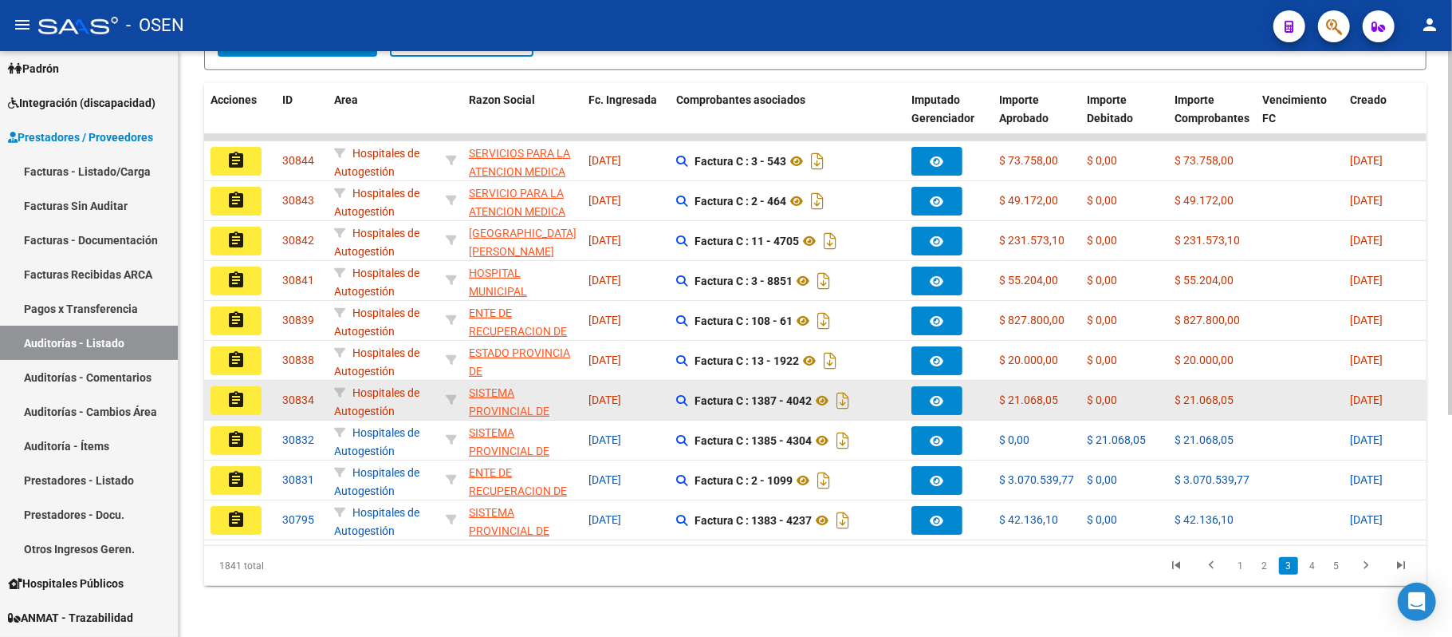
click at [220, 389] on button "assignment" at bounding box center [236, 400] width 51 height 29
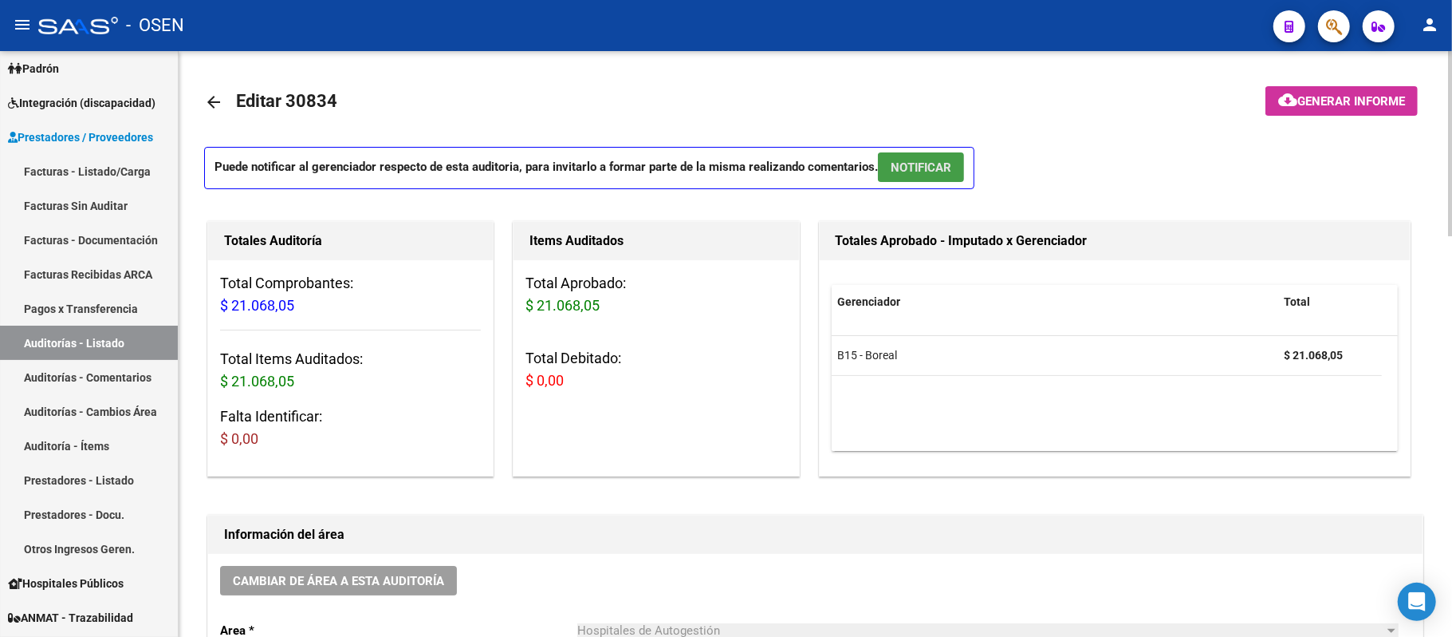
click at [948, 177] on button "NOTIFICAR" at bounding box center [921, 167] width 86 height 30
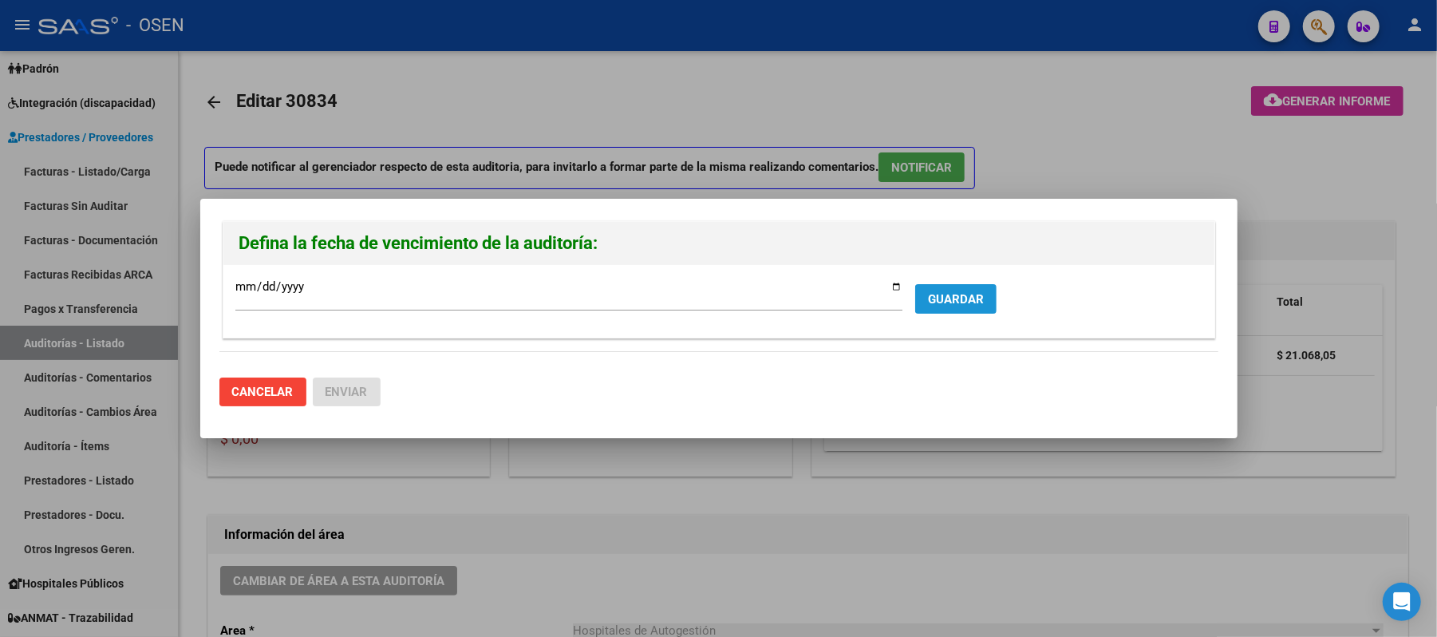
click at [962, 304] on span "GUARDAR" at bounding box center [956, 299] width 56 height 14
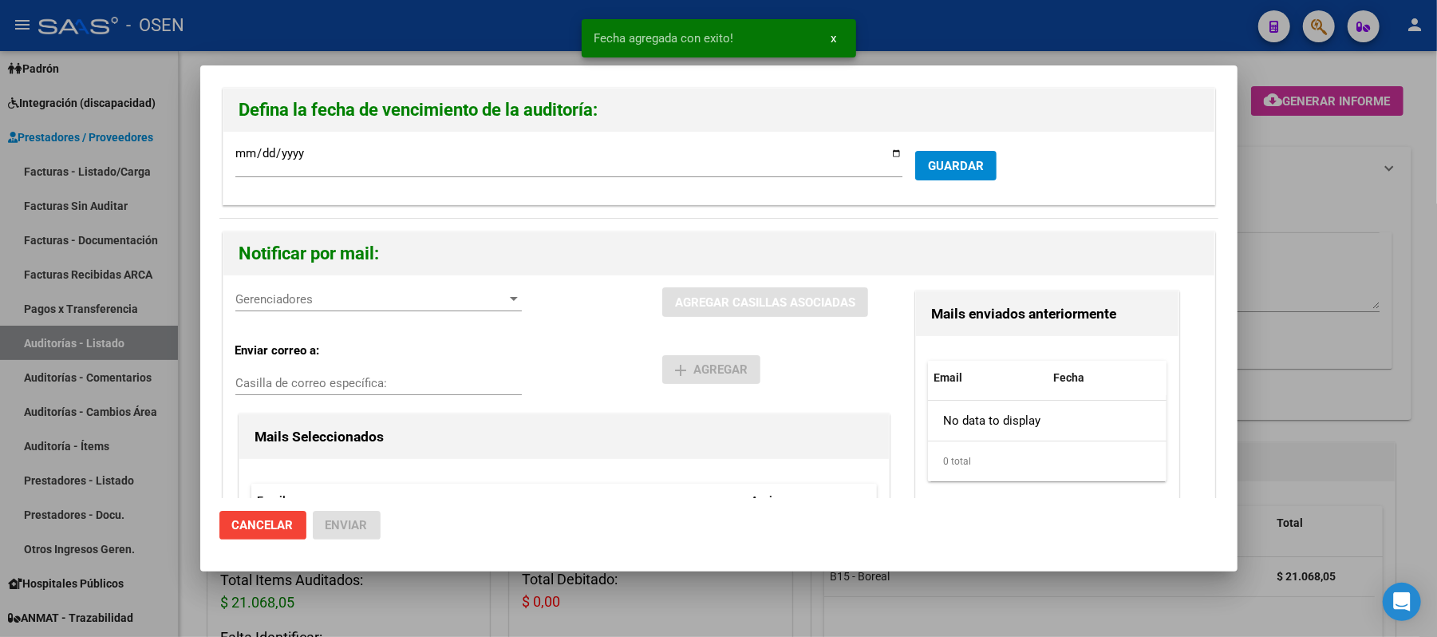
click at [300, 289] on div "Gerenciadores Gerenciadores" at bounding box center [378, 299] width 286 height 24
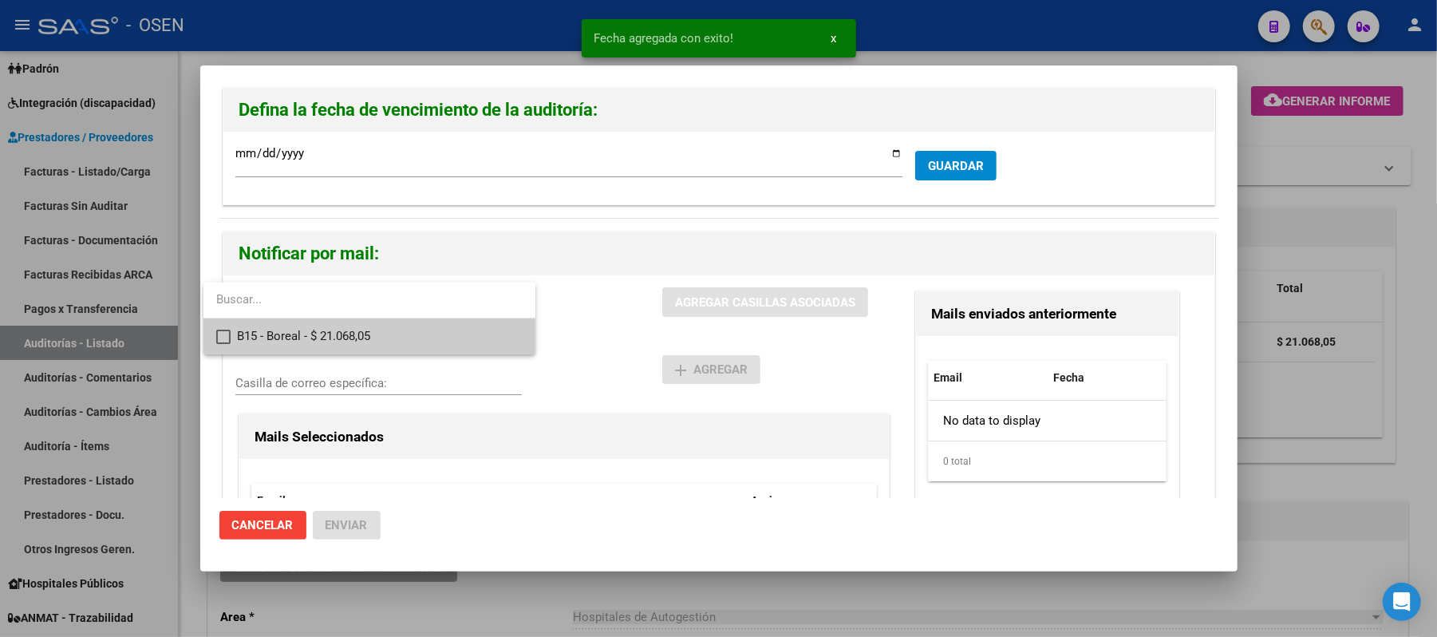
click at [338, 345] on span "B15 - Boreal - $ 21.068,05" at bounding box center [380, 336] width 286 height 36
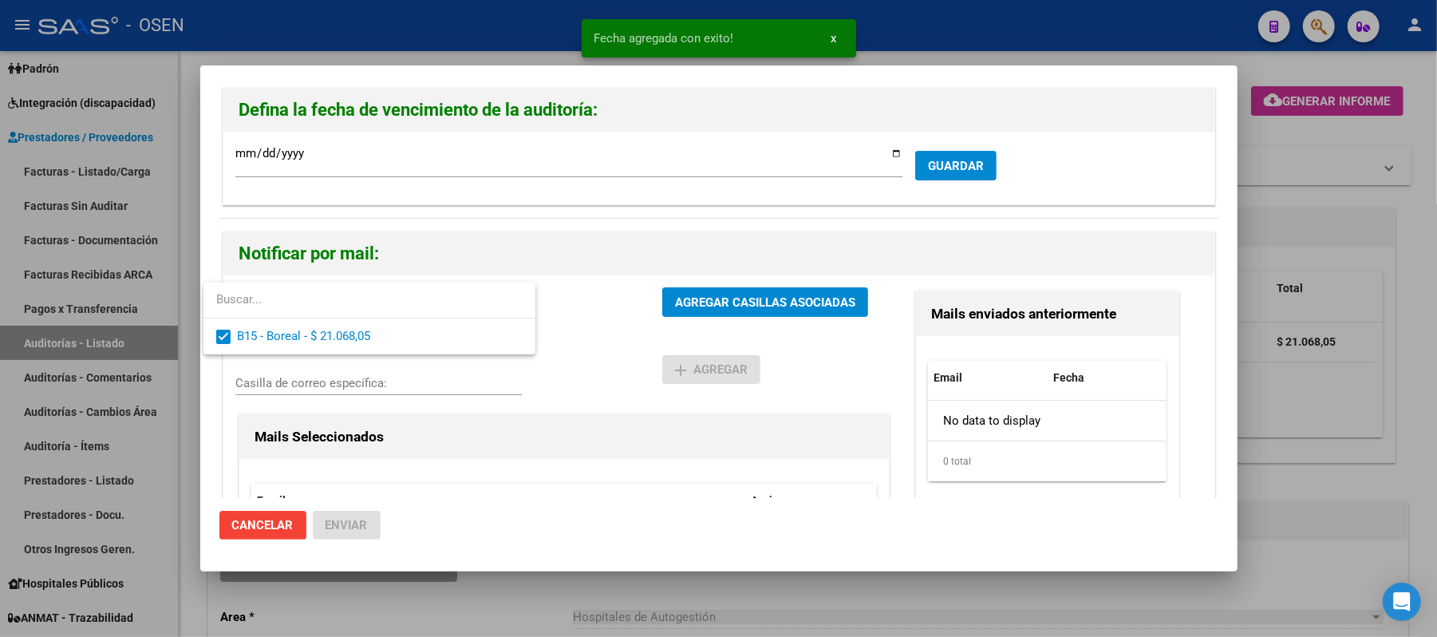
drag, startPoint x: 638, startPoint y: 361, endPoint x: 687, endPoint y: 324, distance: 61.4
click at [638, 362] on div at bounding box center [718, 318] width 1437 height 637
click at [700, 313] on button "AGREGAR CASILLAS ASOCIADAS" at bounding box center [765, 302] width 206 height 30
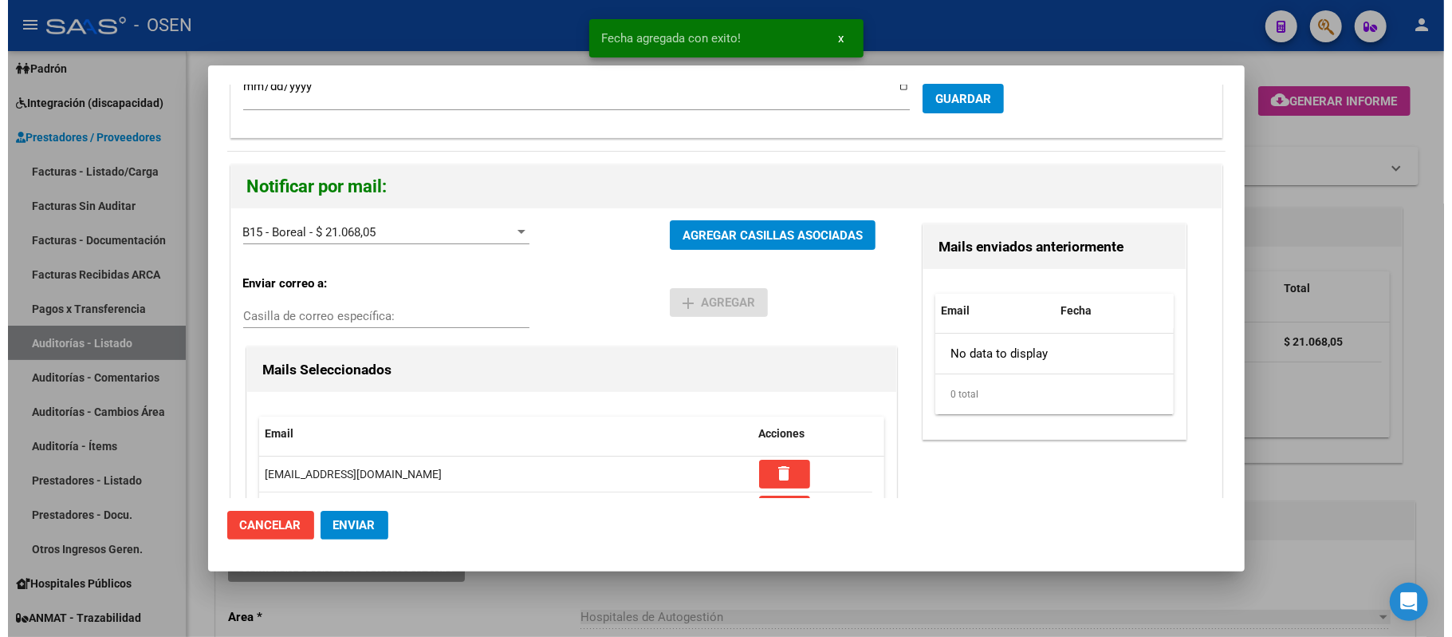
scroll to position [225, 0]
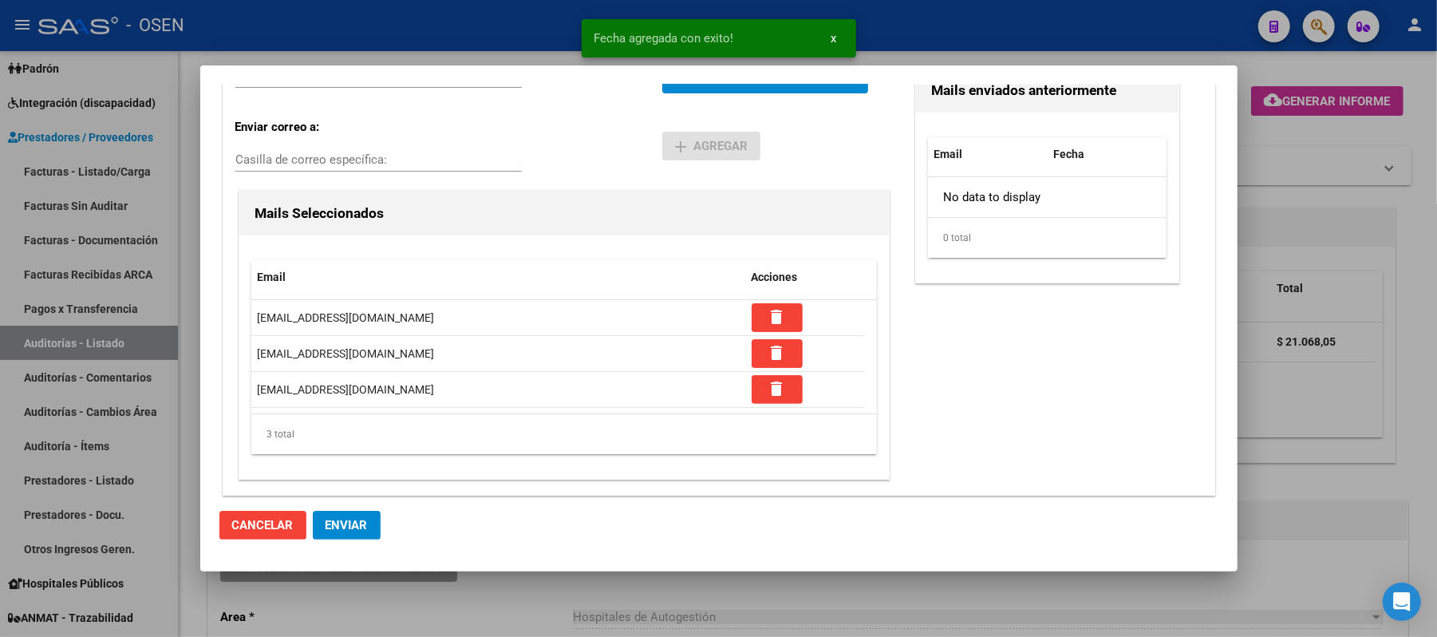
click at [341, 530] on span "Enviar" at bounding box center [346, 525] width 42 height 14
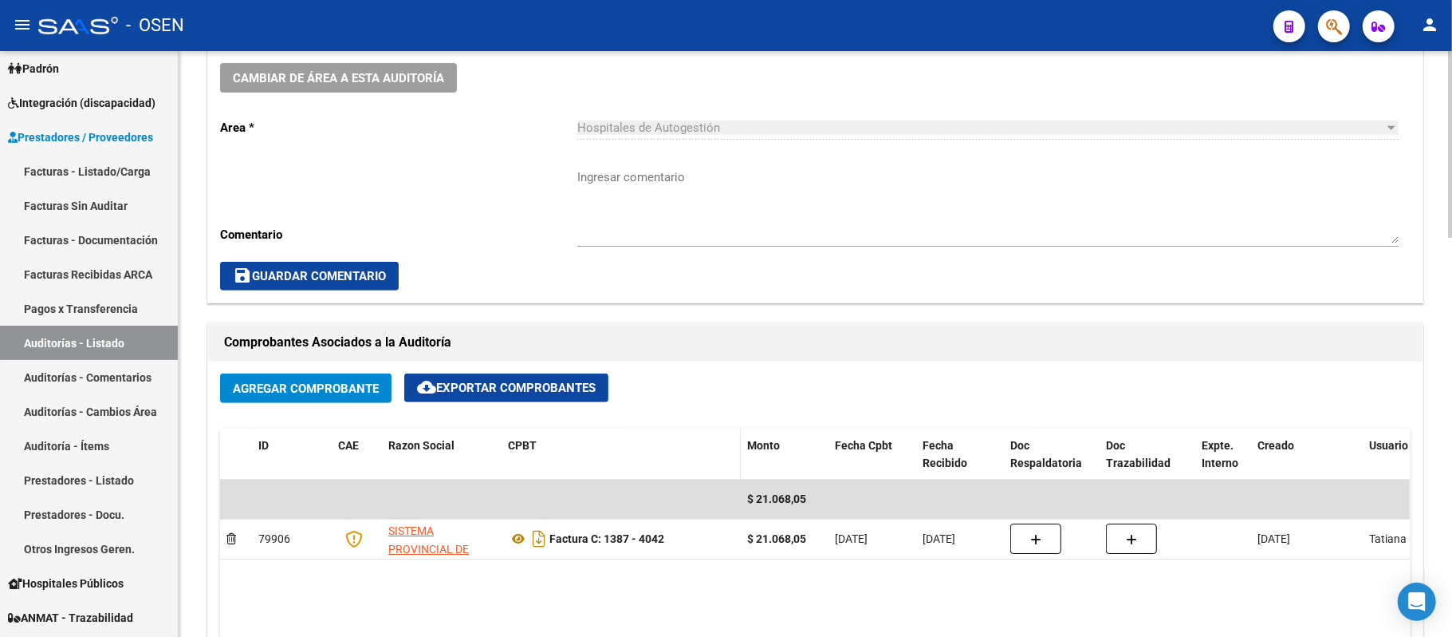
scroll to position [212, 0]
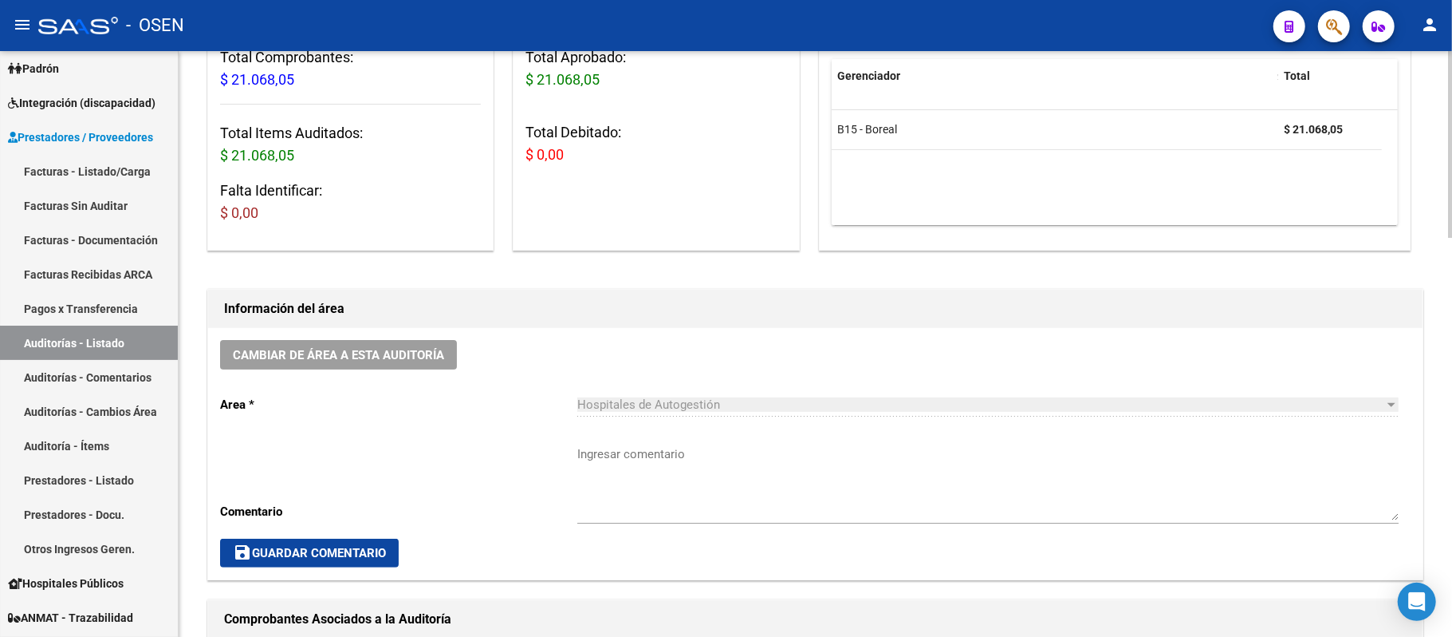
click at [377, 369] on button "Cambiar de área a esta auditoría" at bounding box center [338, 355] width 237 height 30
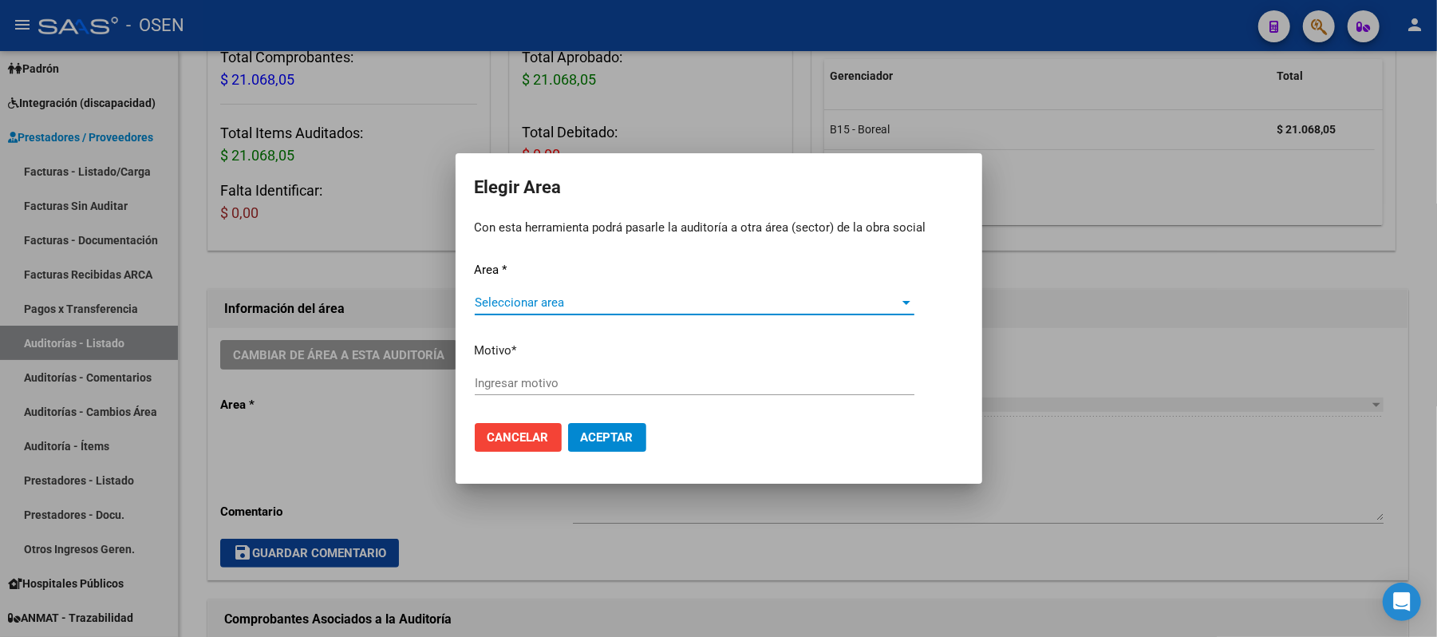
click at [577, 295] on span "Seleccionar area" at bounding box center [687, 302] width 425 height 14
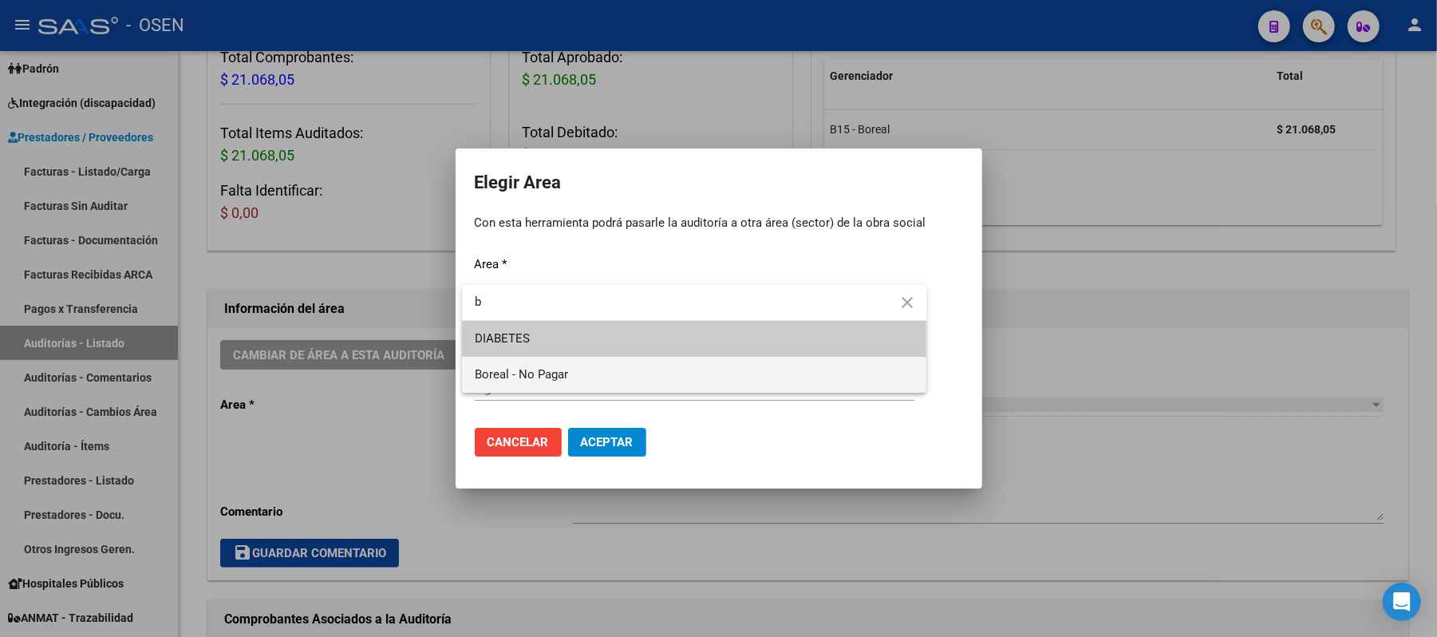
type input "b"
click at [575, 380] on span "Boreal - No Pagar" at bounding box center [694, 375] width 439 height 36
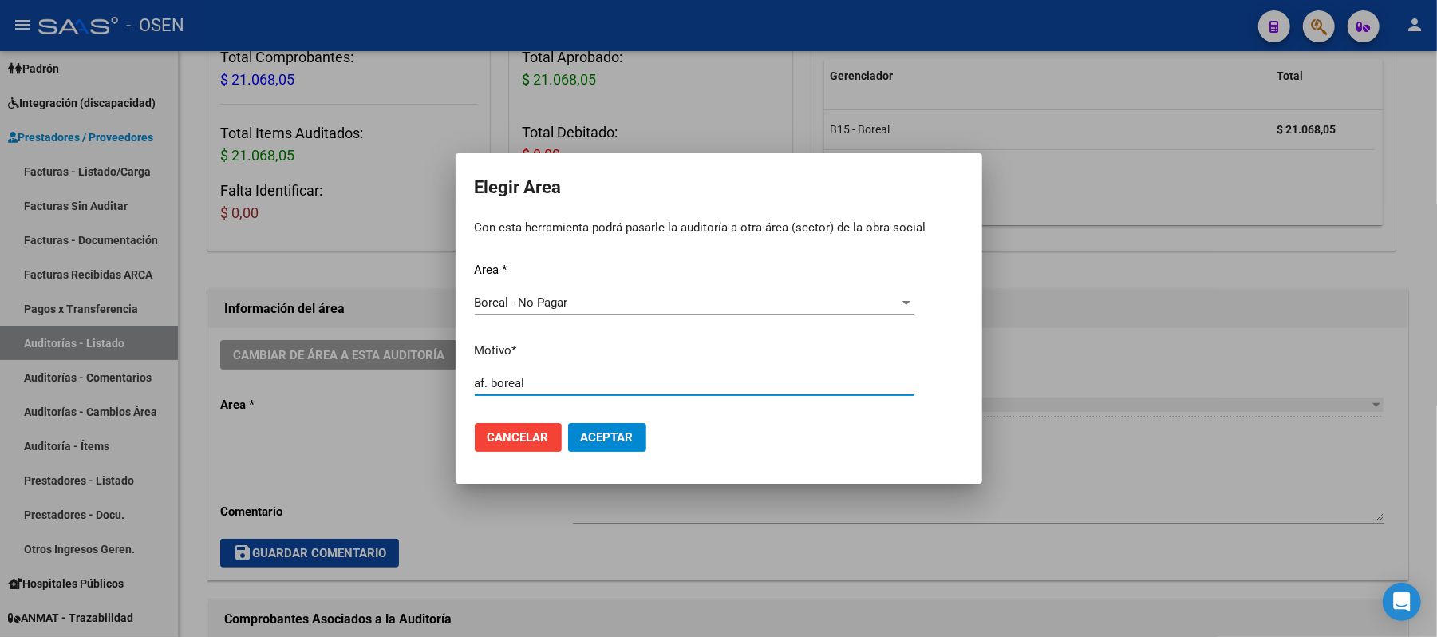
type input "af. boreal"
click at [603, 453] on mat-dialog-actions "Cancelar Aceptar" at bounding box center [719, 437] width 488 height 54
click at [616, 438] on span "Aceptar" at bounding box center [607, 437] width 53 height 14
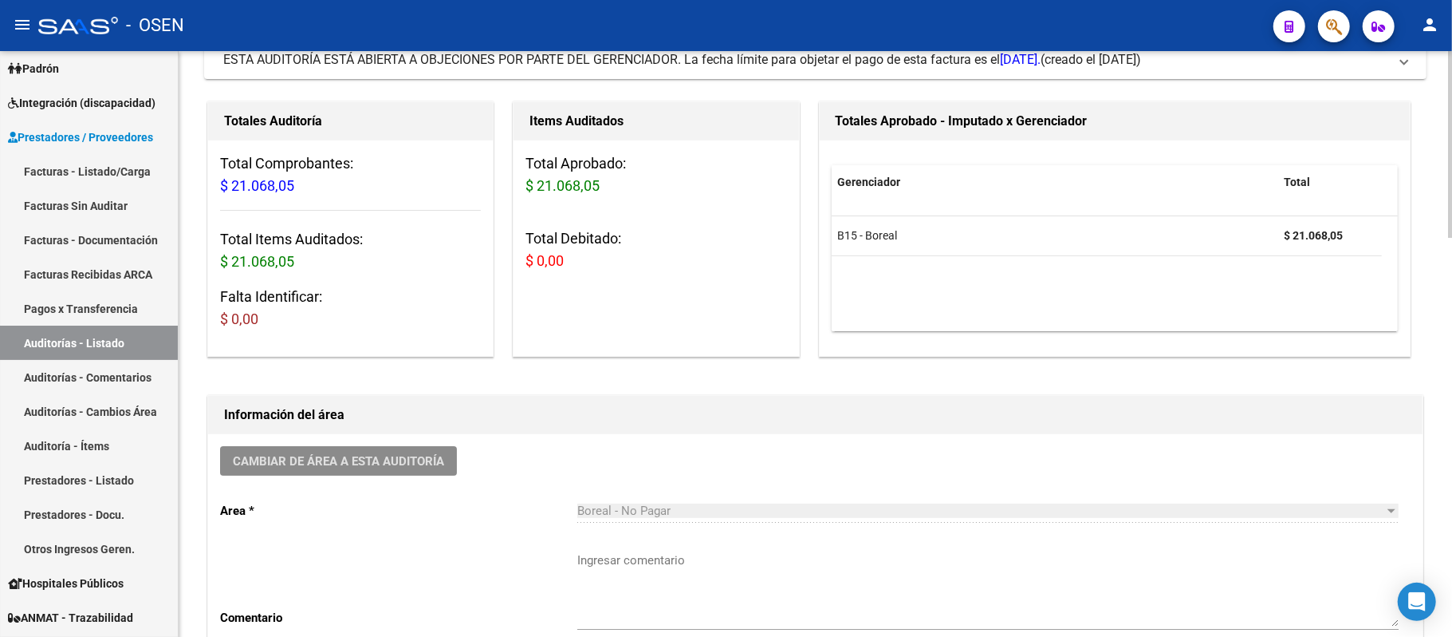
scroll to position [0, 0]
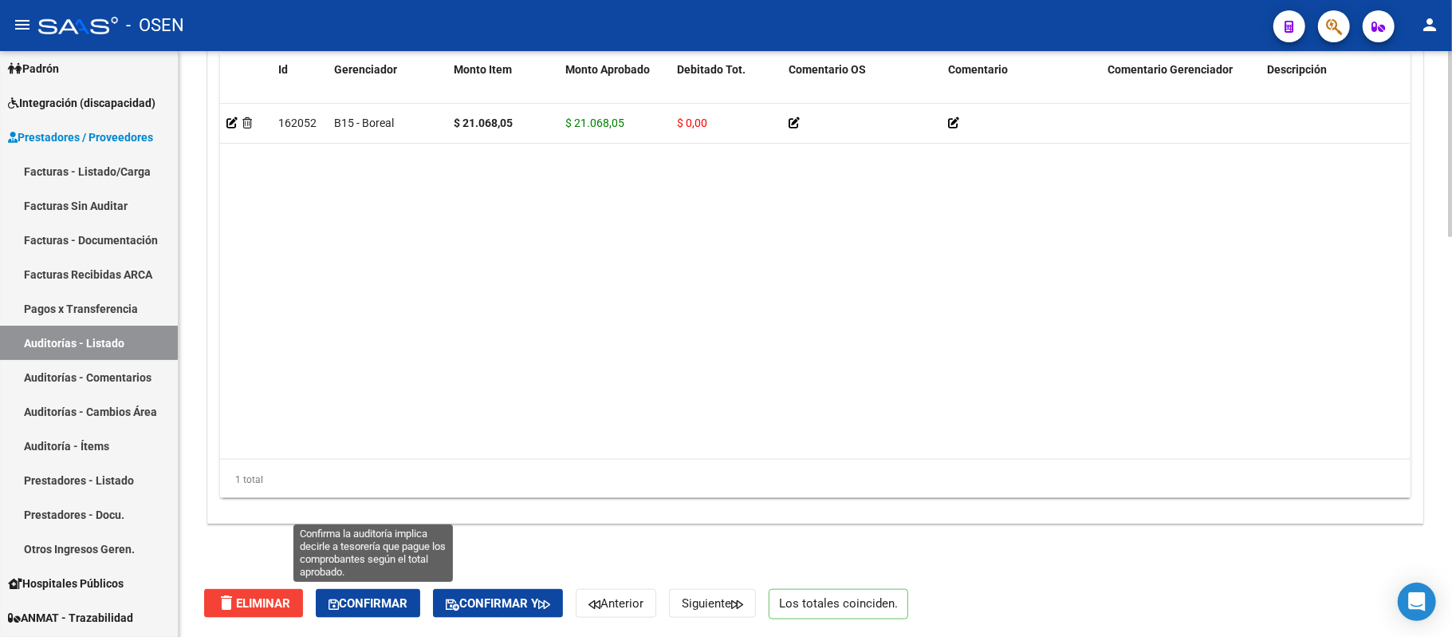
click at [408, 593] on button "Confirmar" at bounding box center [368, 603] width 104 height 29
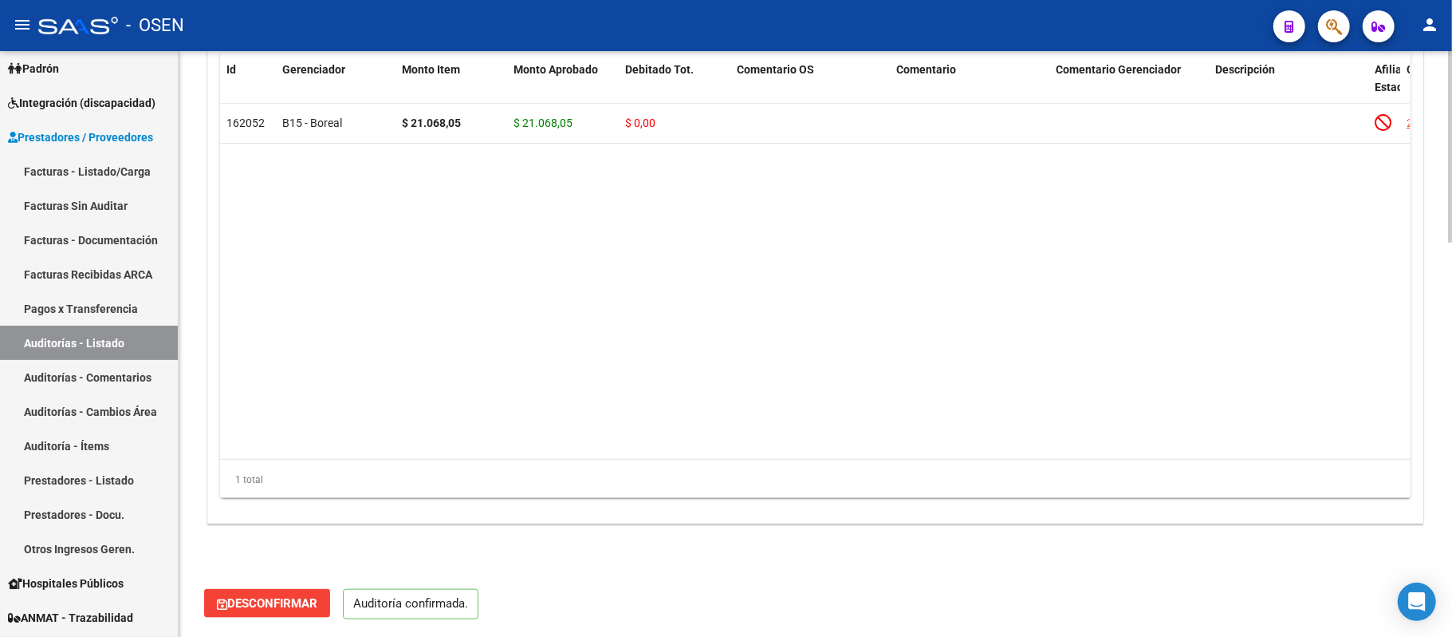
scroll to position [1201, 0]
type input "202509"
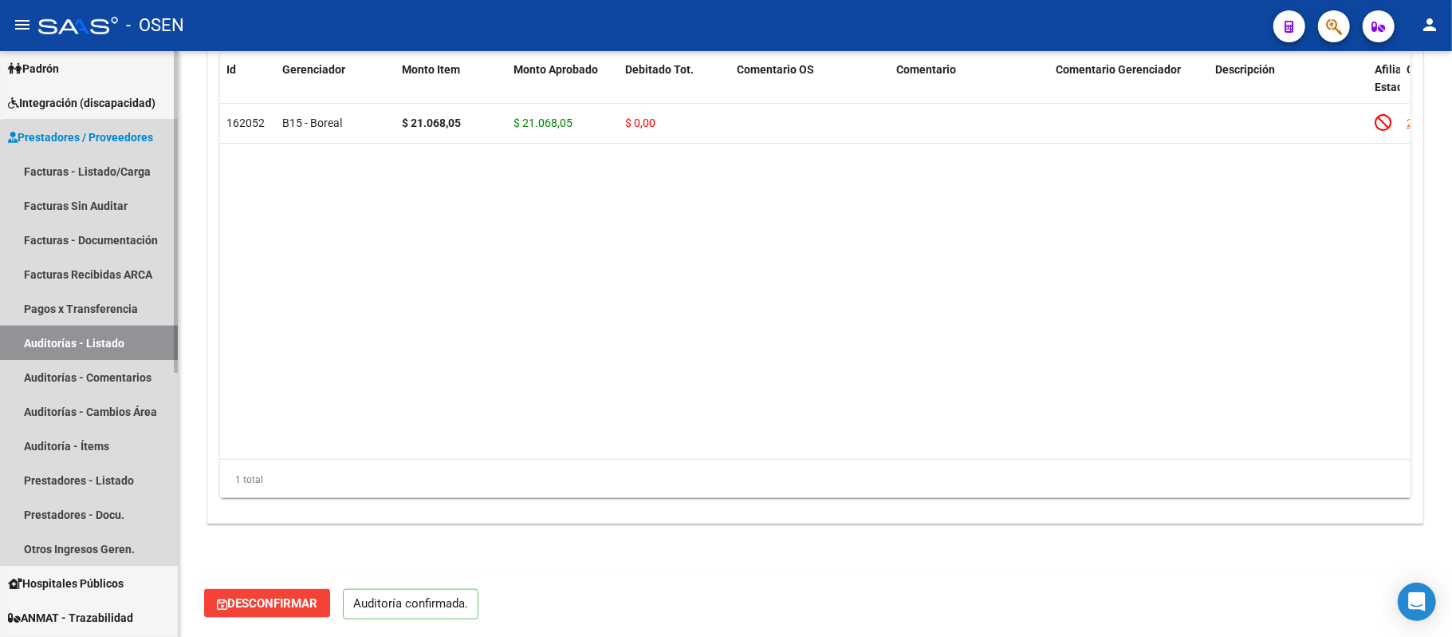
click at [90, 349] on link "Auditorías - Listado" at bounding box center [89, 342] width 178 height 34
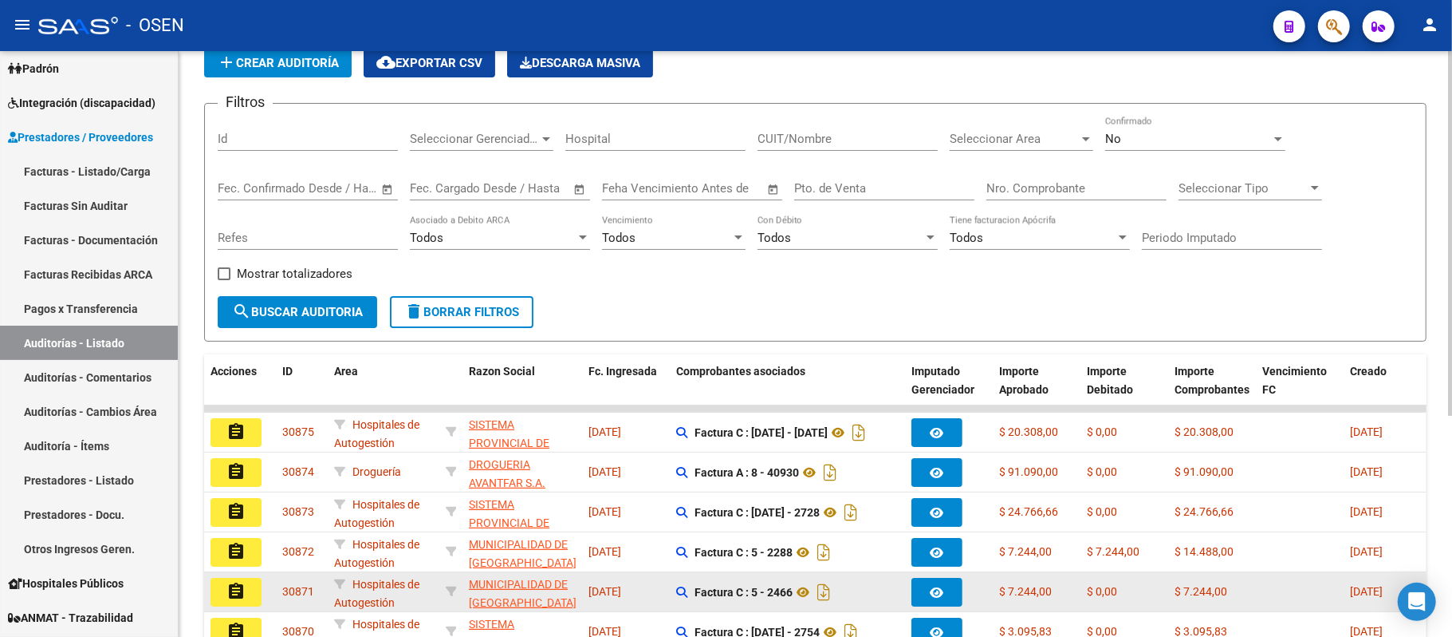
scroll to position [319, 0]
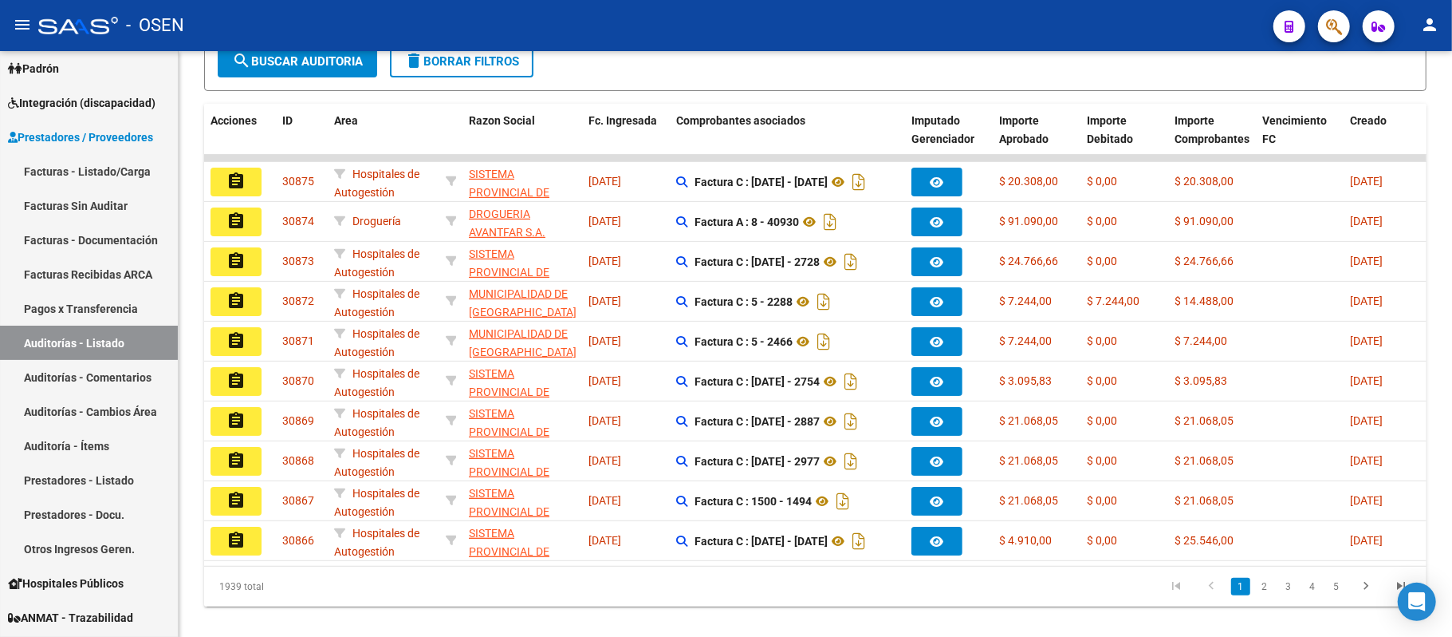
click at [234, 269] on mat-icon "assignment" at bounding box center [236, 260] width 19 height 19
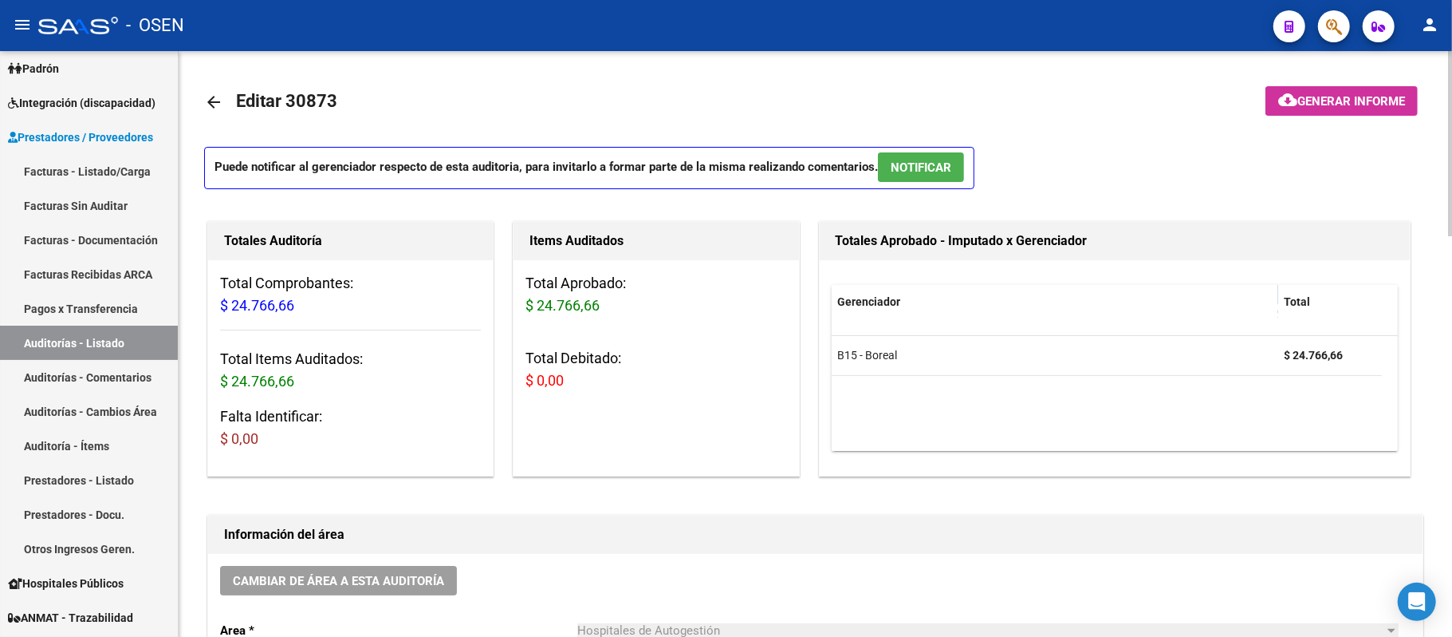
click at [908, 157] on button "NOTIFICAR" at bounding box center [921, 167] width 86 height 30
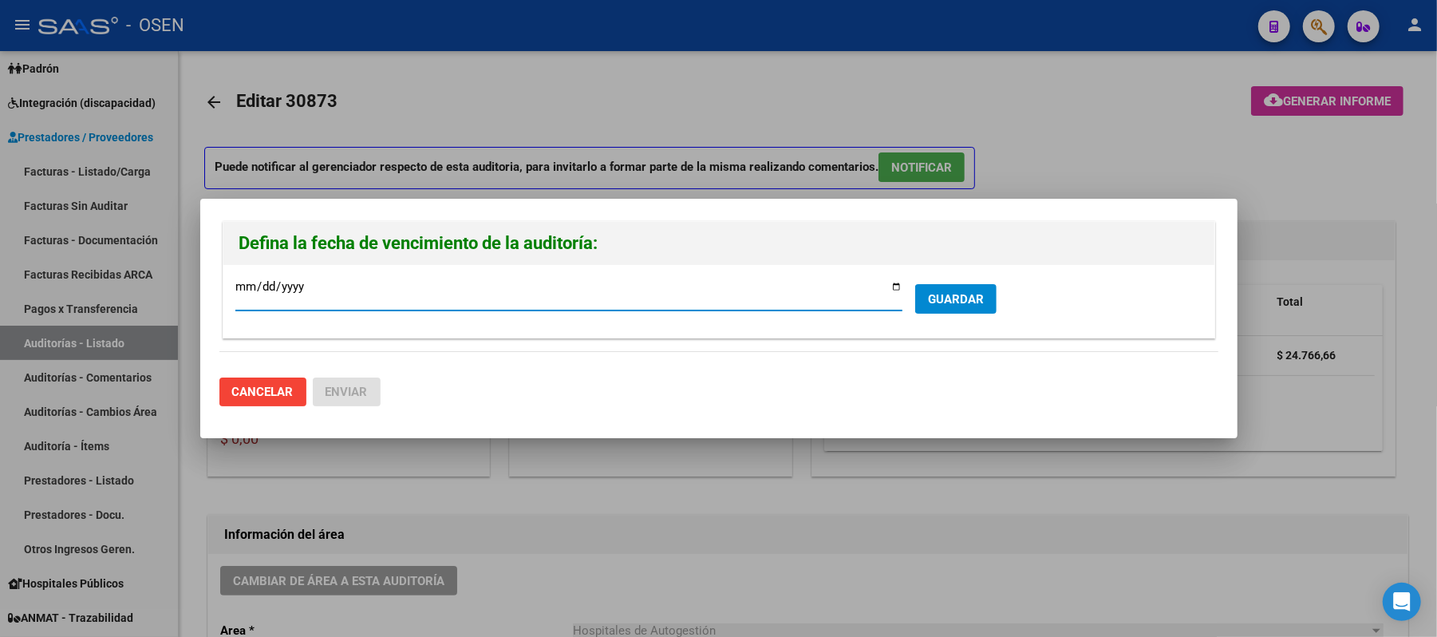
click at [935, 298] on span "GUARDAR" at bounding box center [956, 299] width 56 height 14
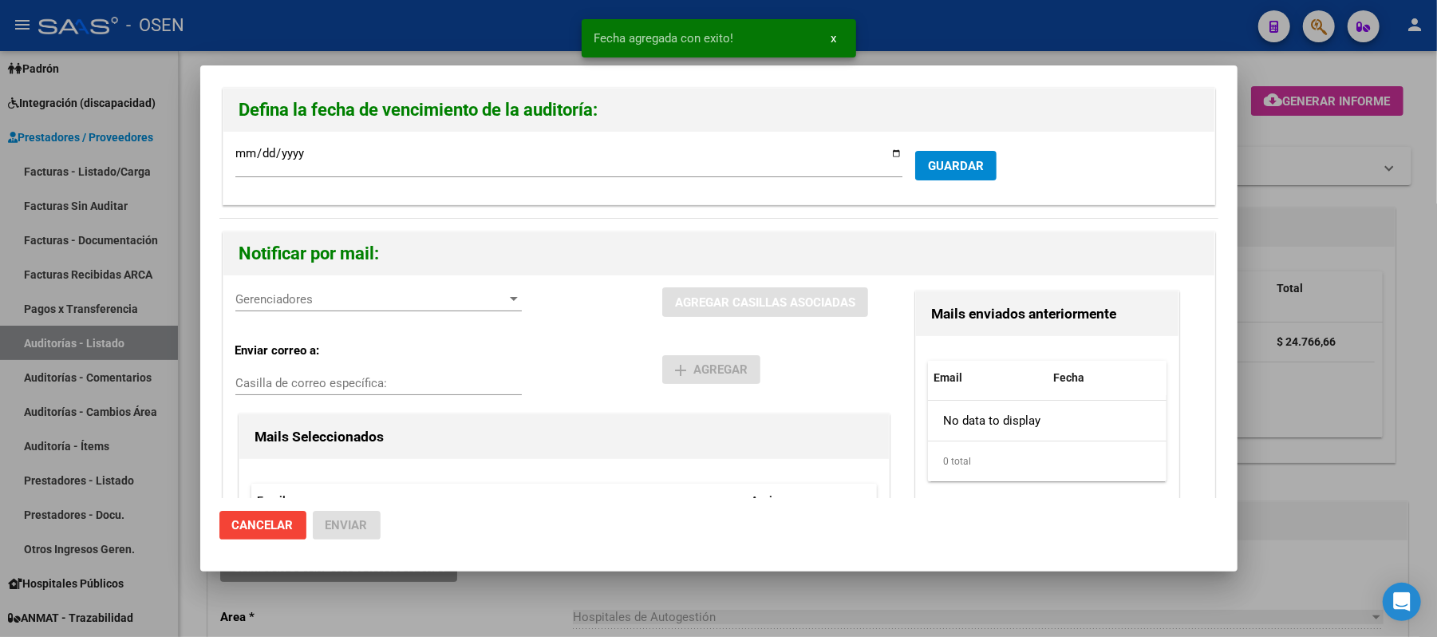
click at [303, 308] on div "Gerenciadores Gerenciadores" at bounding box center [378, 299] width 286 height 24
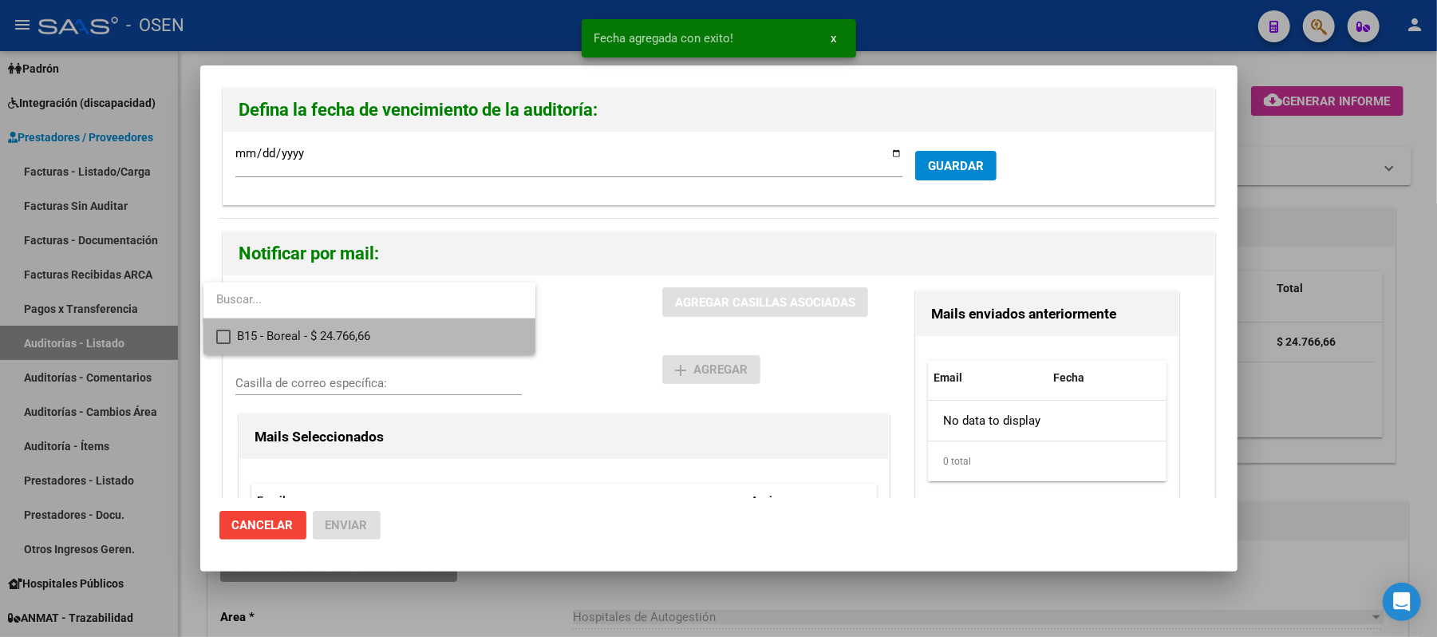
click at [321, 336] on span "B15 - Boreal - $ 24.766,66" at bounding box center [380, 336] width 286 height 36
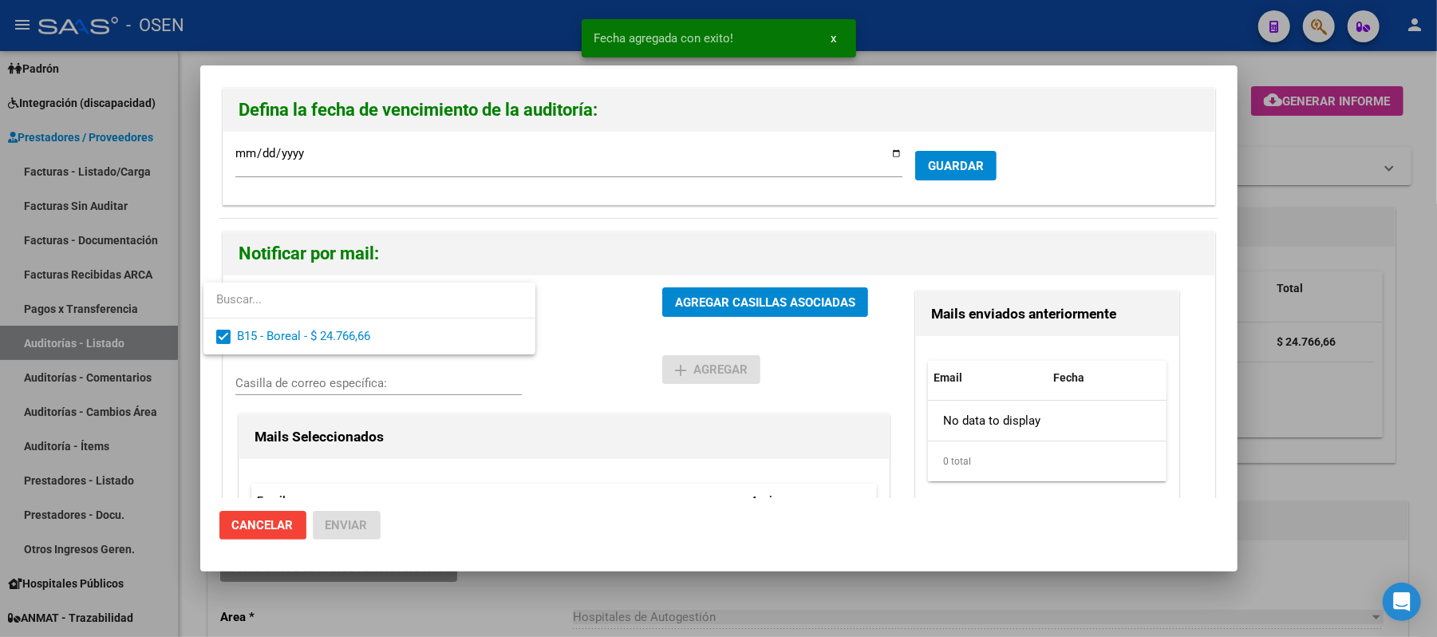
click at [657, 342] on div at bounding box center [718, 318] width 1437 height 637
click at [707, 308] on span "AGREGAR CASILLAS ASOCIADAS" at bounding box center [765, 302] width 180 height 14
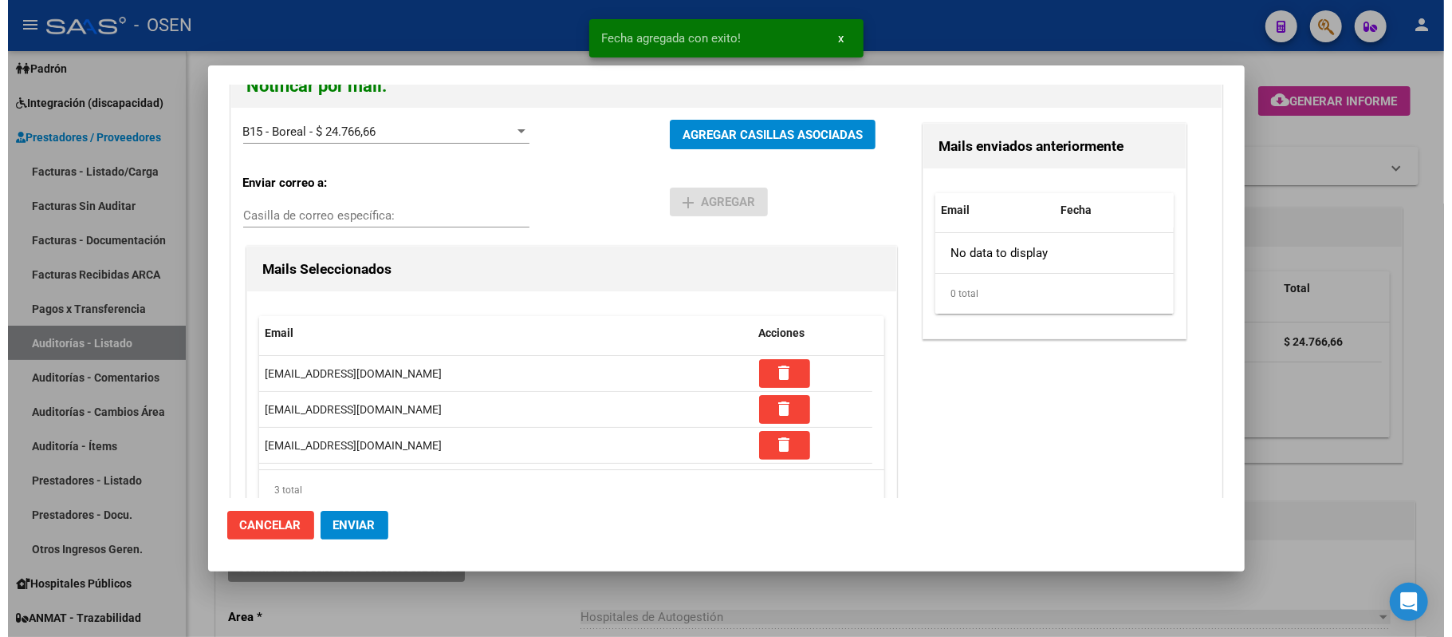
scroll to position [225, 0]
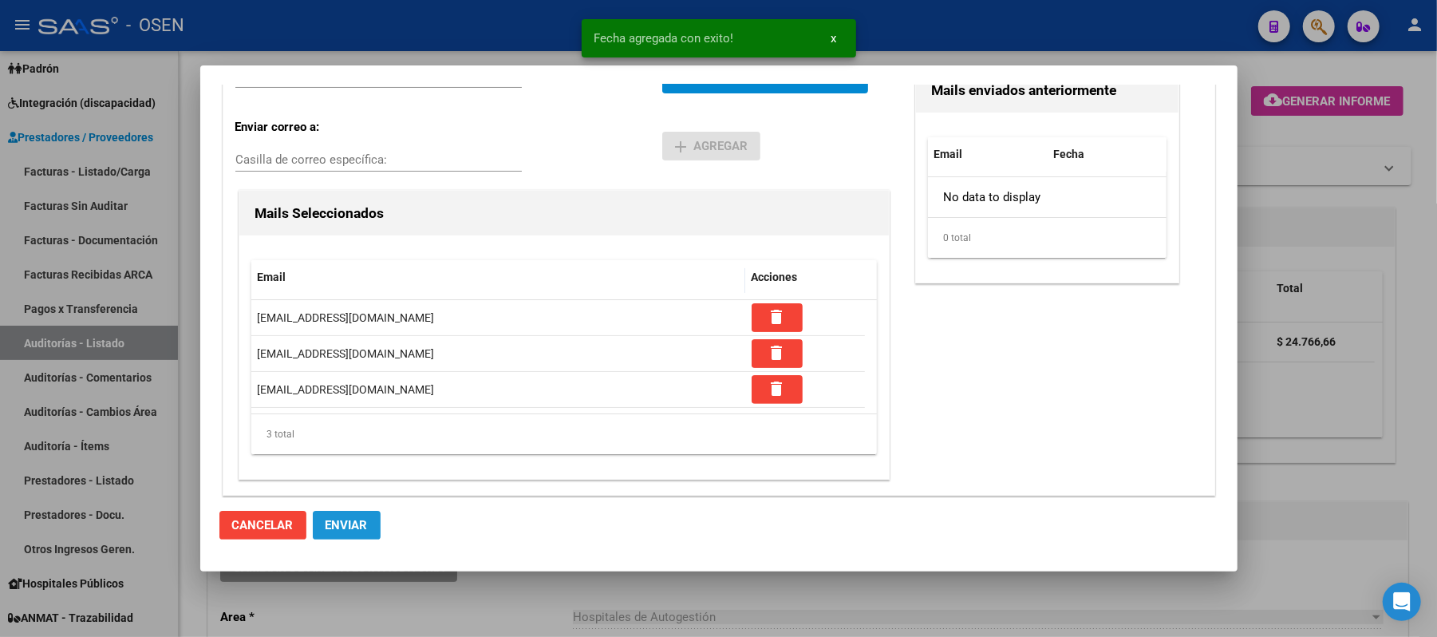
click at [359, 527] on span "Enviar" at bounding box center [346, 525] width 42 height 14
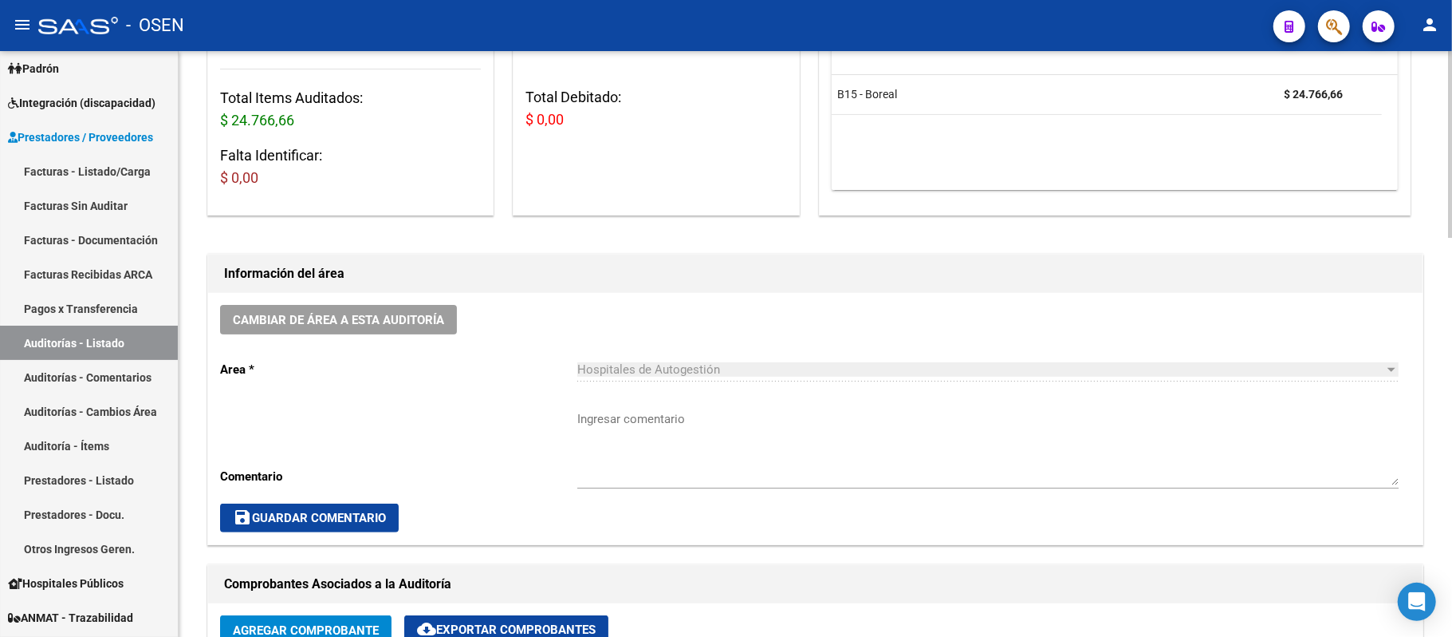
scroll to position [212, 0]
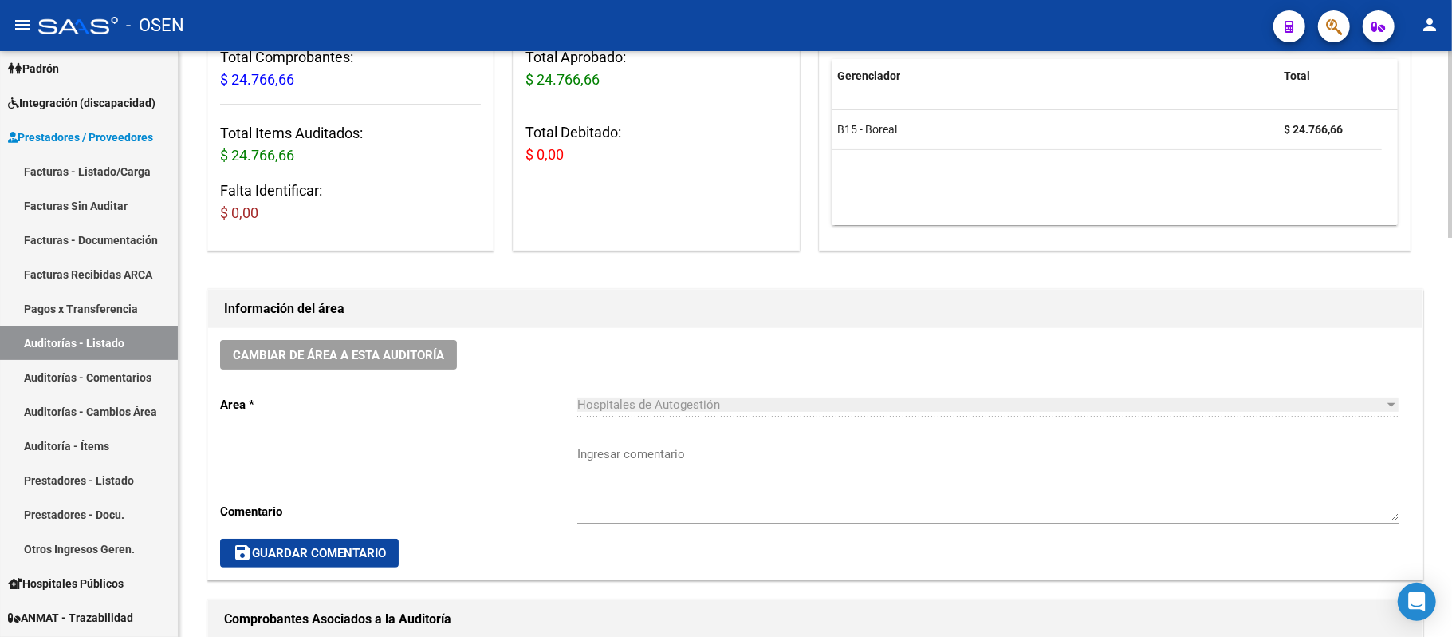
click at [418, 359] on span "Cambiar de área a esta auditoría" at bounding box center [338, 355] width 211 height 14
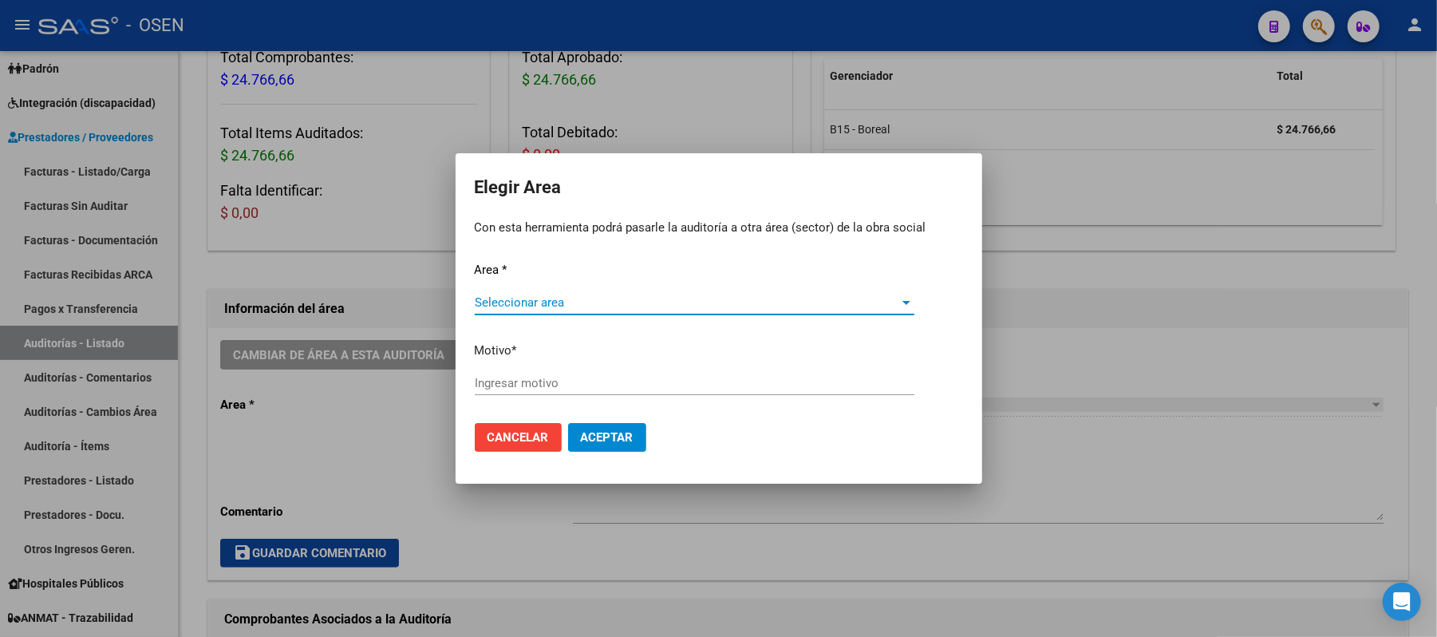
click at [617, 298] on span "Seleccionar area" at bounding box center [687, 302] width 425 height 14
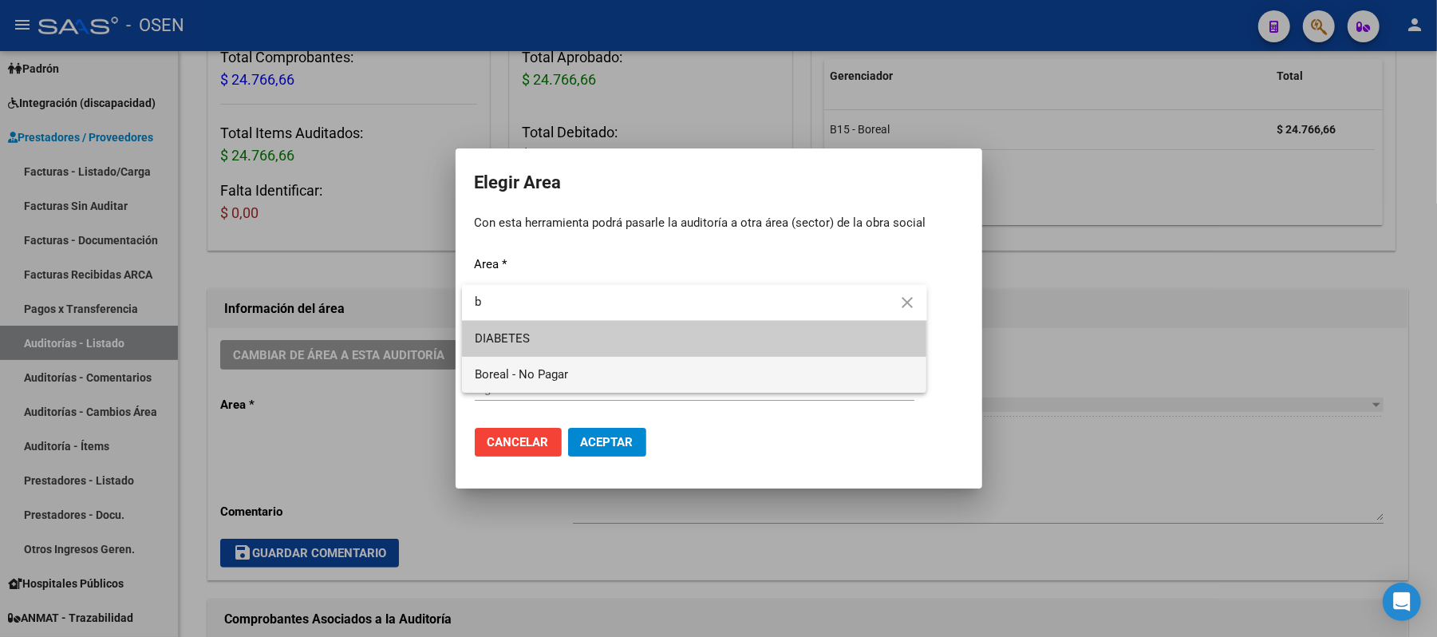
type input "b"
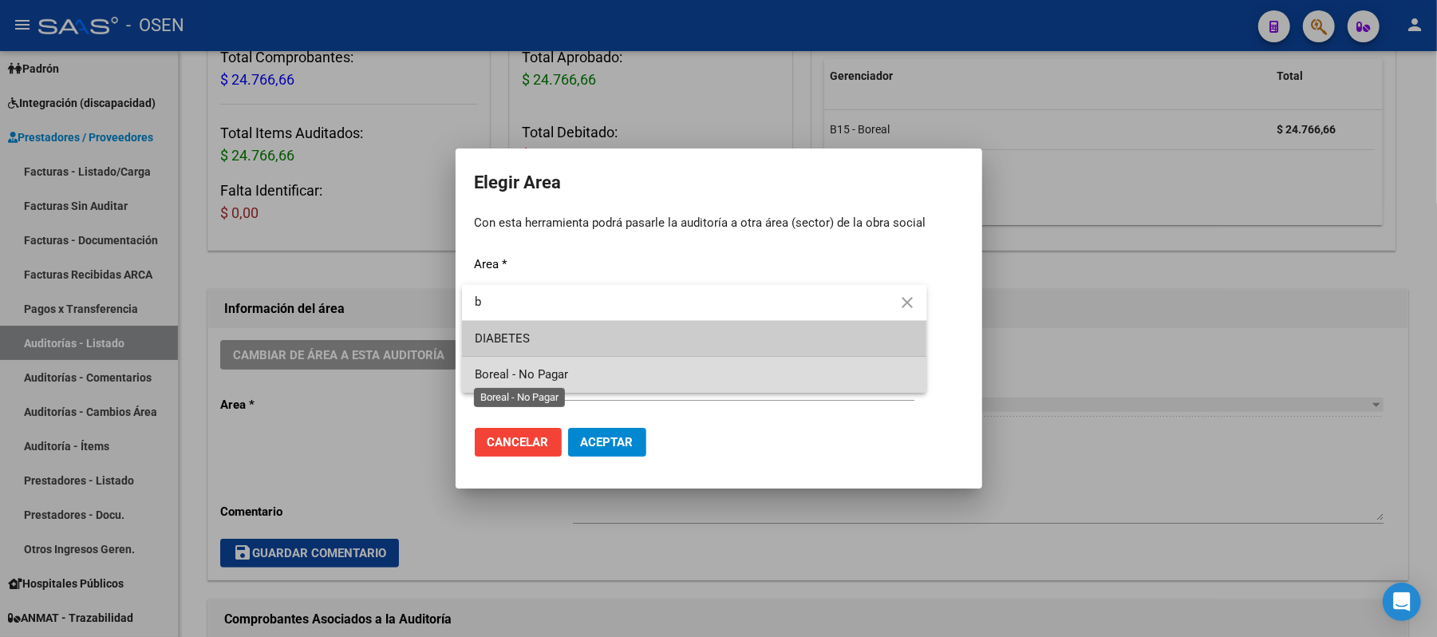
click at [562, 370] on span "Boreal - No Pagar" at bounding box center [521, 374] width 93 height 14
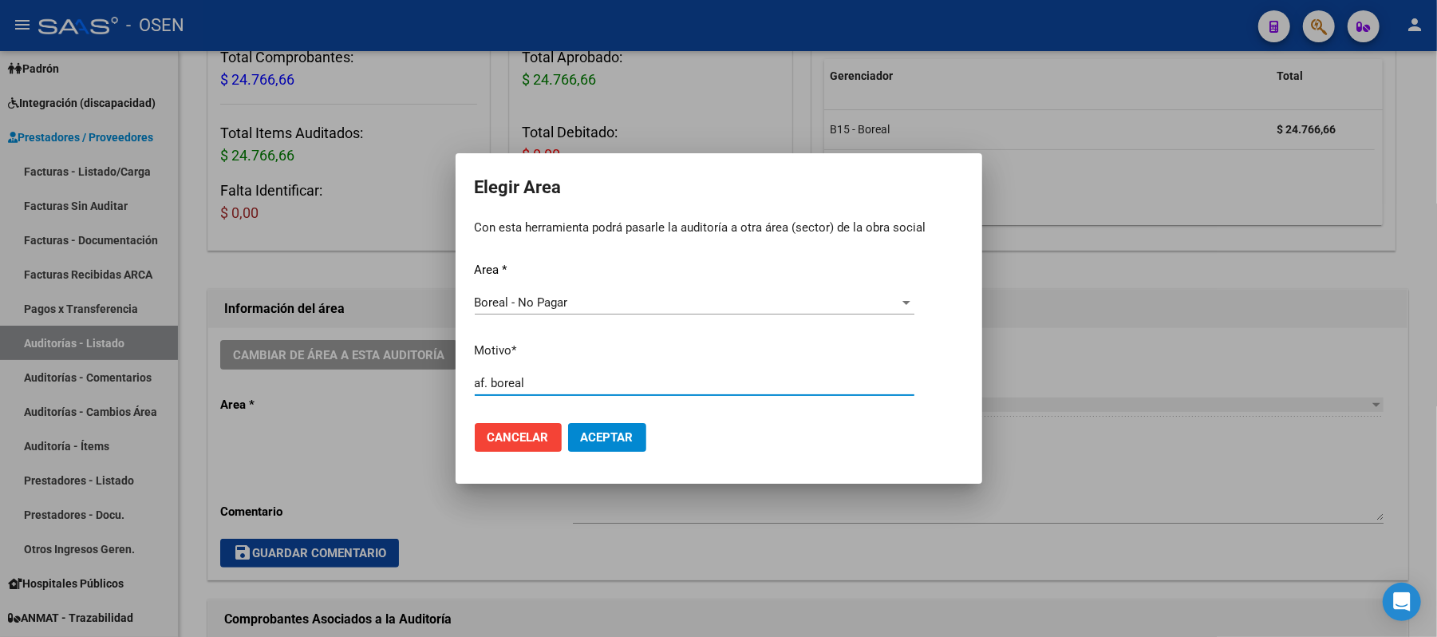
type input "af. boreal"
drag, startPoint x: 591, startPoint y: 451, endPoint x: 595, endPoint y: 432, distance: 20.3
click at [590, 448] on mat-dialog-actions "Cancelar Aceptar" at bounding box center [719, 437] width 488 height 54
click at [597, 431] on span "Aceptar" at bounding box center [607, 437] width 53 height 14
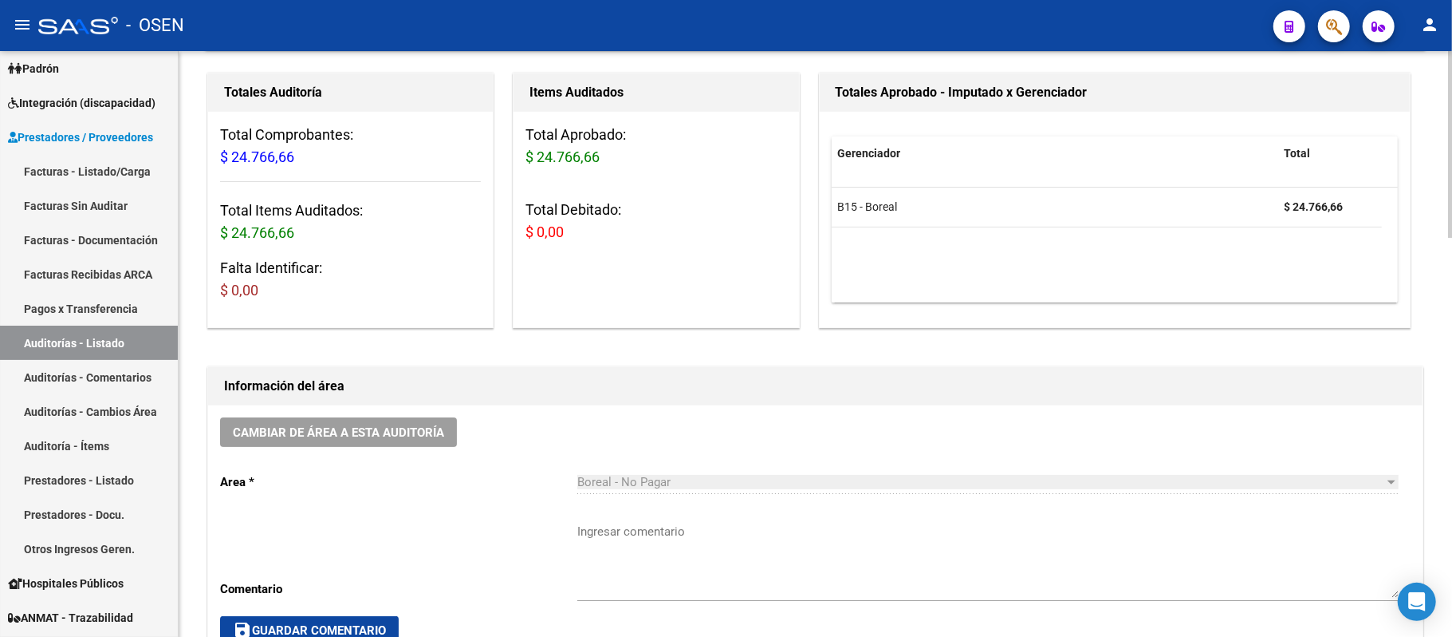
scroll to position [106, 0]
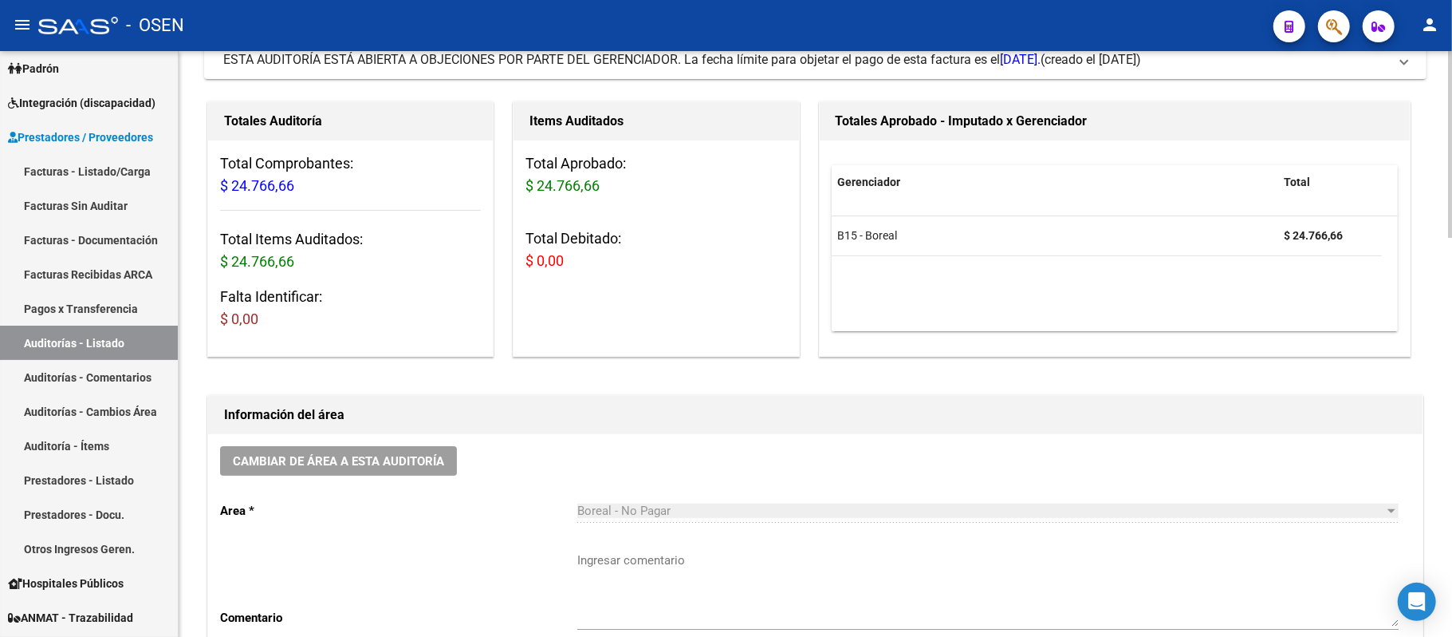
click at [636, 358] on div "Items Auditados Total Aprobado: $ 24.766,66 Total Debitado: $ 0,00" at bounding box center [656, 229] width 293 height 262
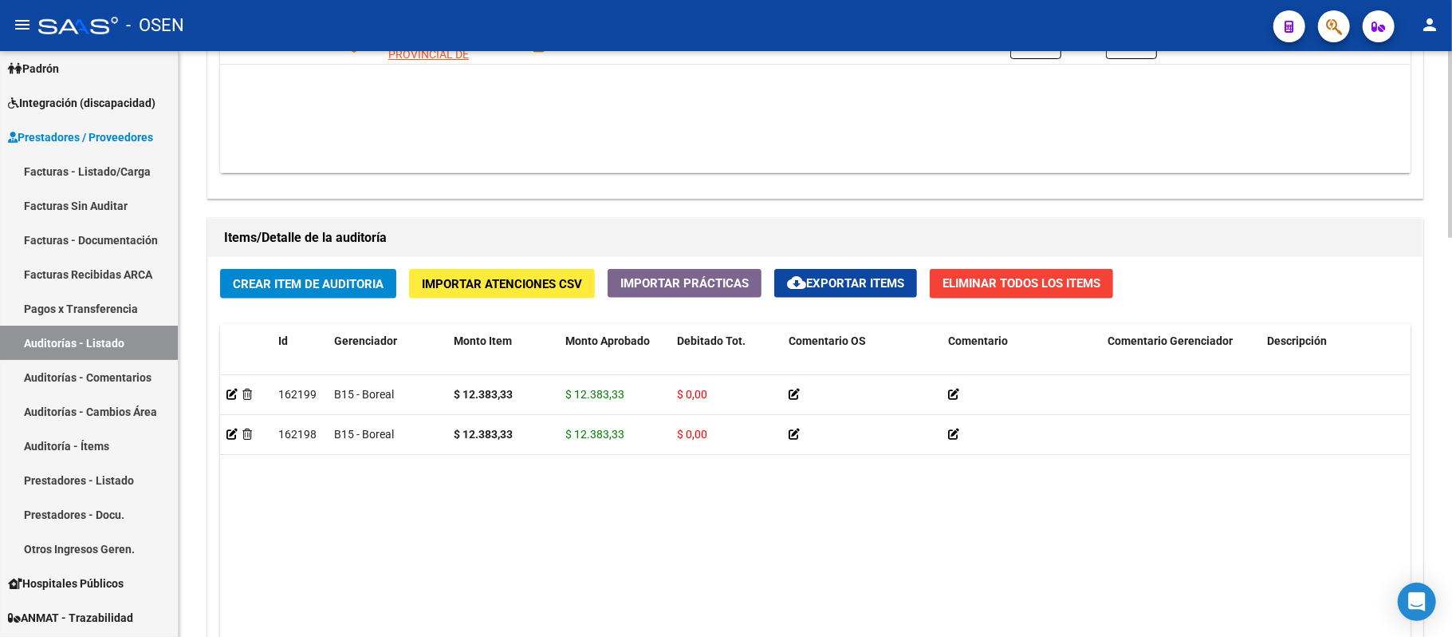
scroll to position [1169, 0]
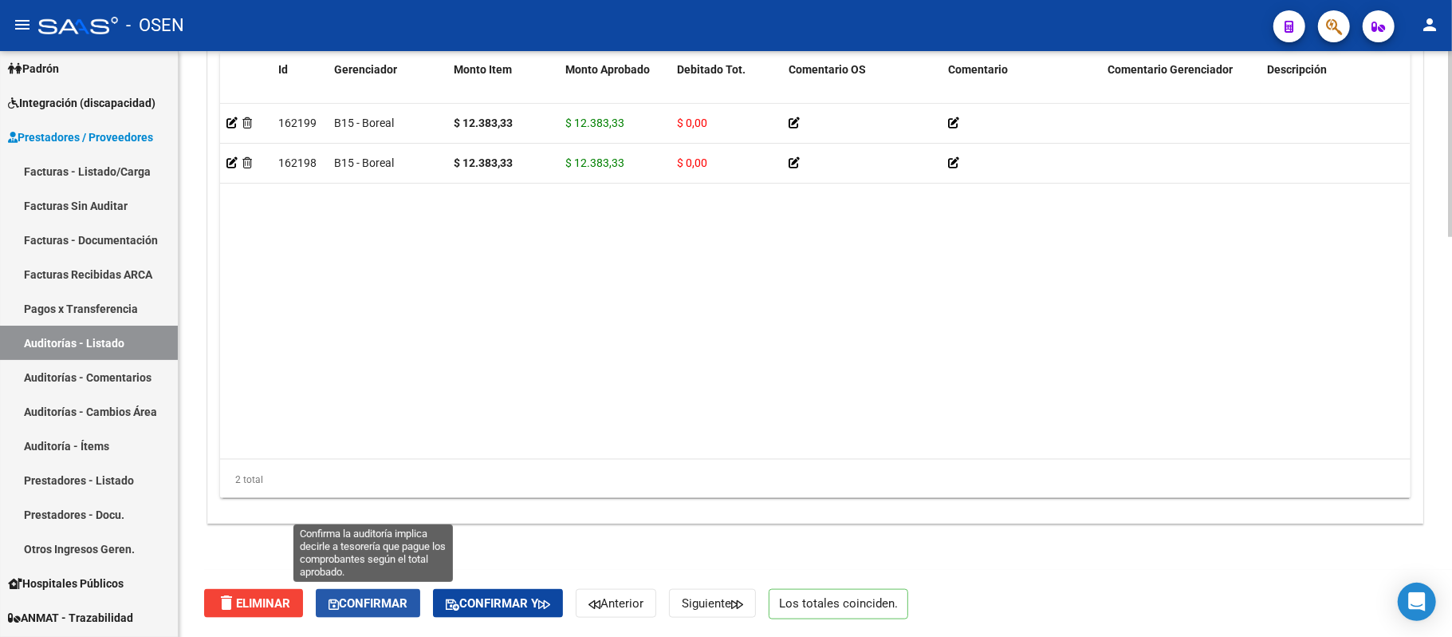
click at [396, 603] on span "Confirmar" at bounding box center [368, 603] width 79 height 14
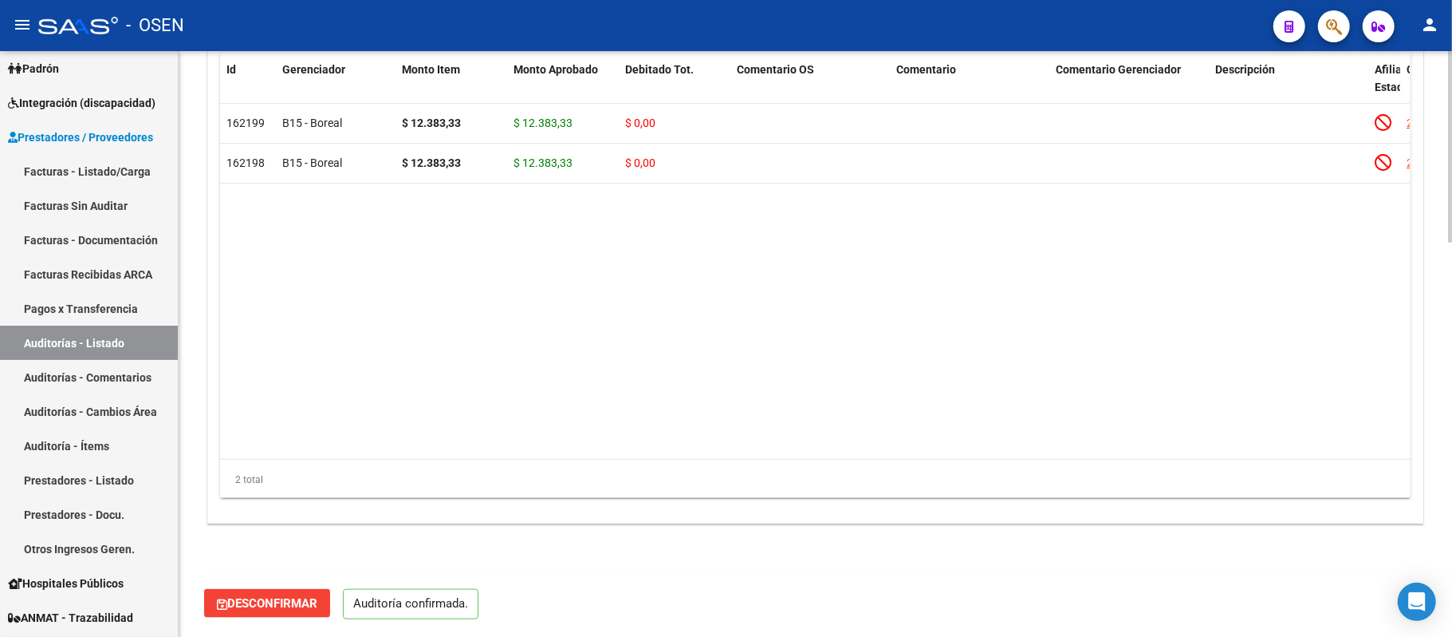
scroll to position [1201, 0]
type input "202509"
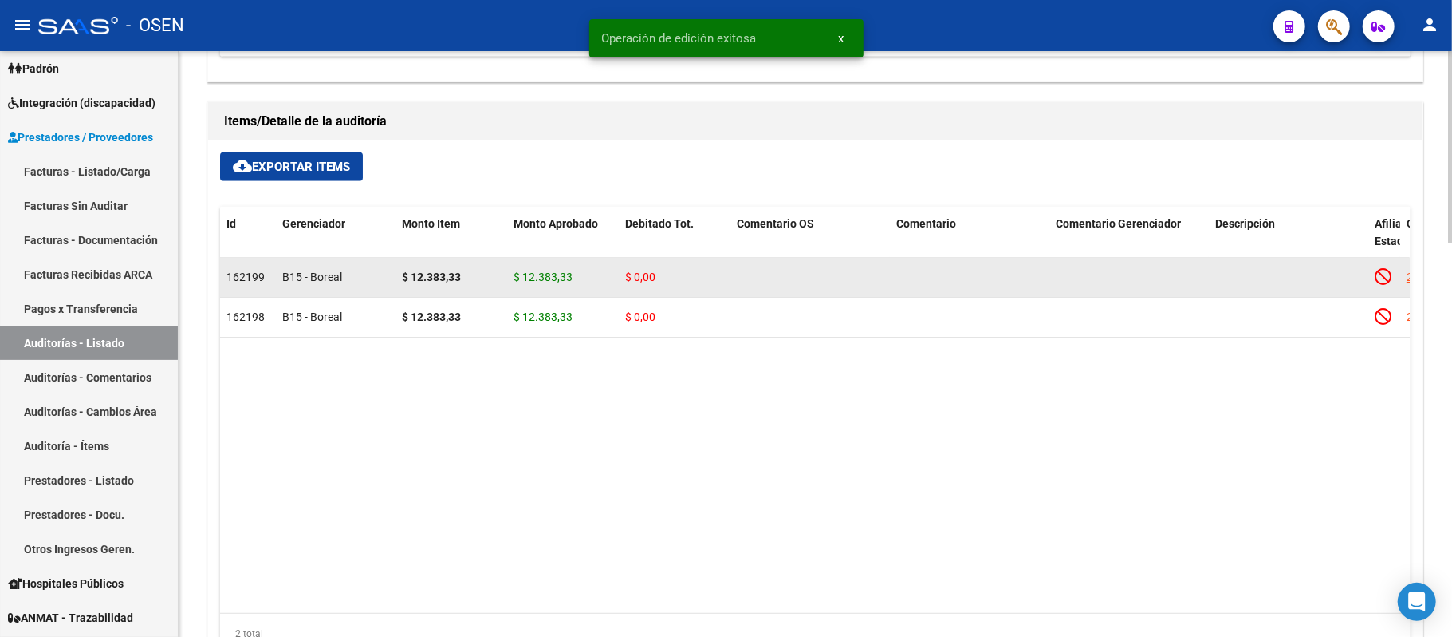
scroll to position [882, 0]
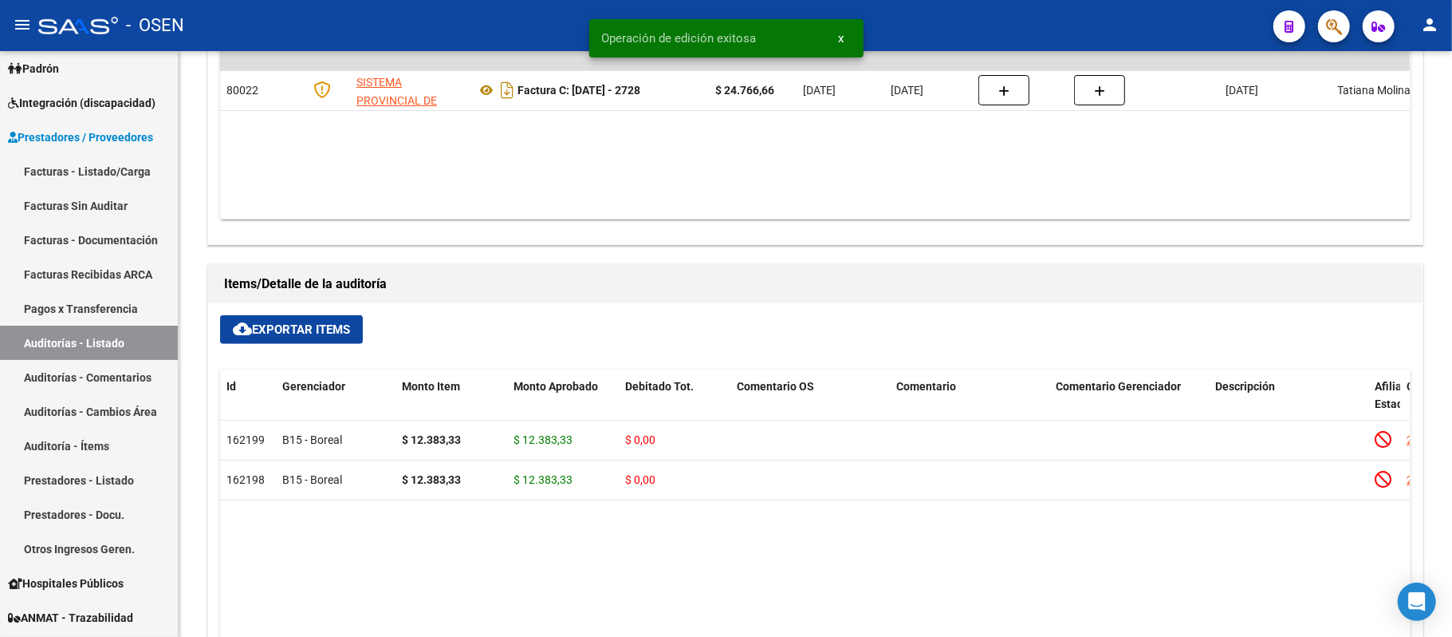
drag, startPoint x: 144, startPoint y: 345, endPoint x: 747, endPoint y: 632, distance: 667.5
click at [144, 345] on link "Auditorías - Listado" at bounding box center [89, 342] width 178 height 34
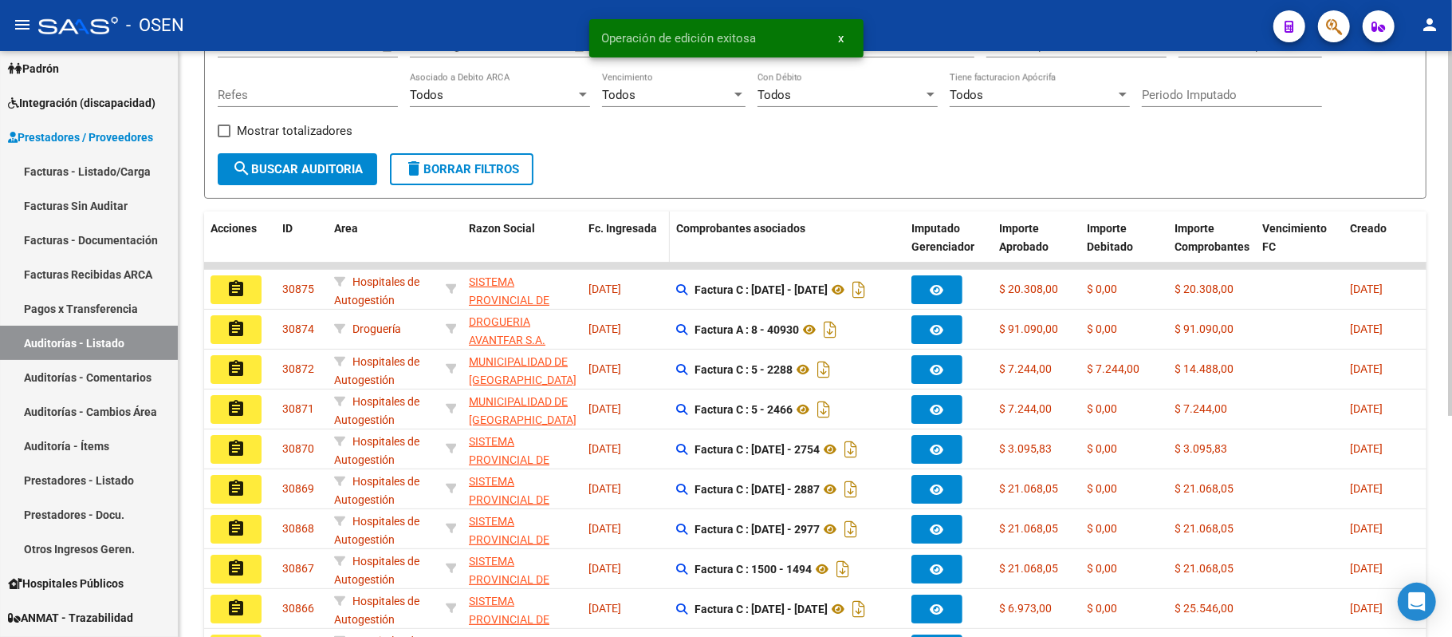
scroll to position [212, 0]
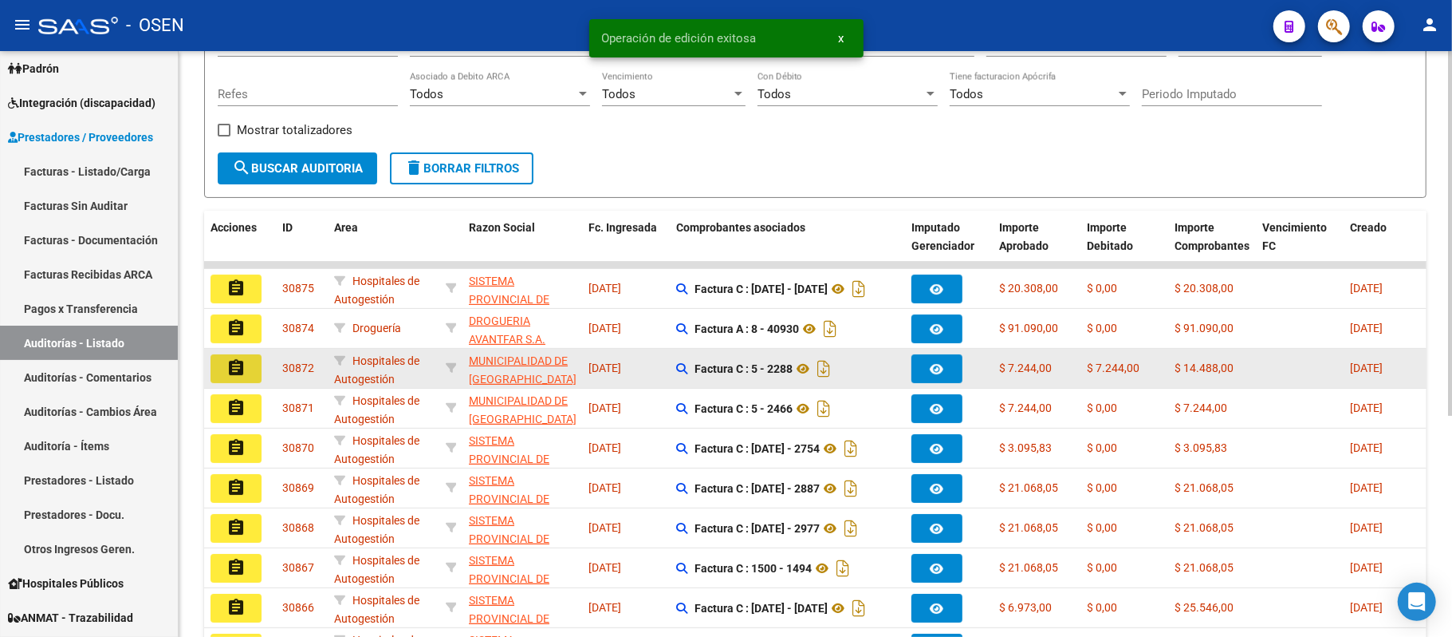
click at [237, 367] on mat-icon "assignment" at bounding box center [236, 367] width 19 height 19
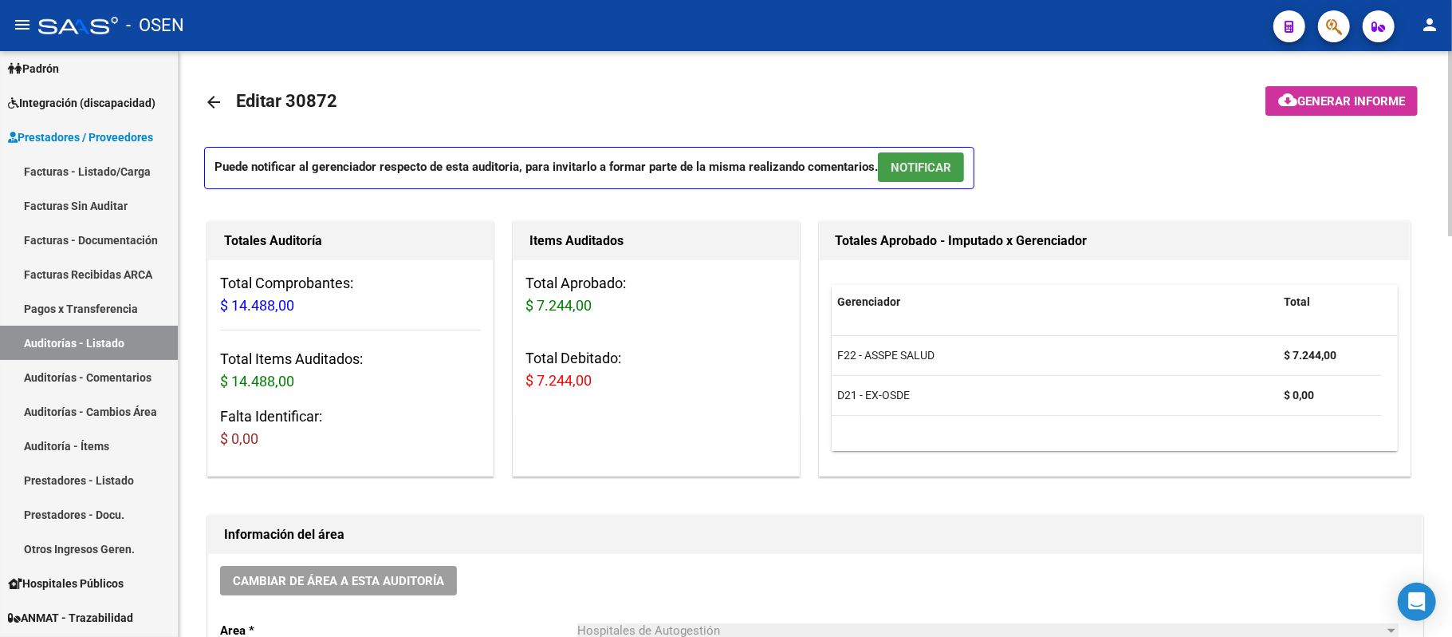
click at [943, 173] on span "NOTIFICAR" at bounding box center [921, 167] width 61 height 14
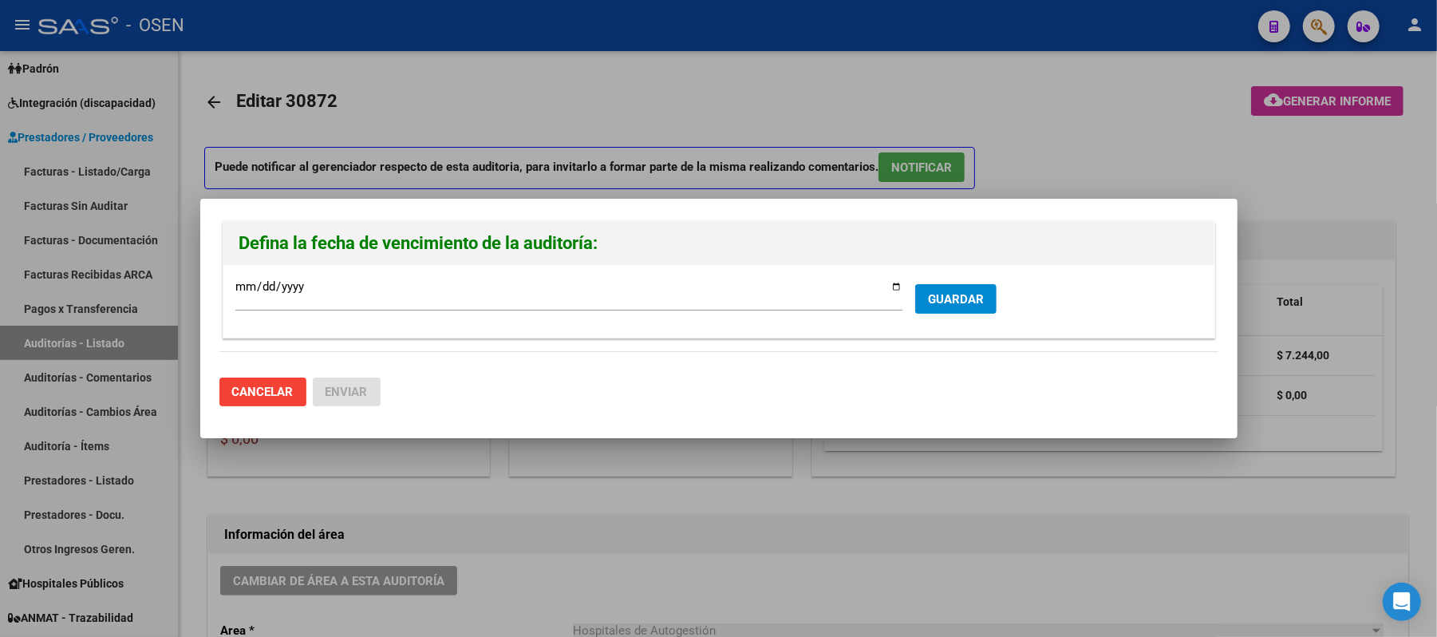
click at [1045, 170] on div at bounding box center [718, 318] width 1437 height 637
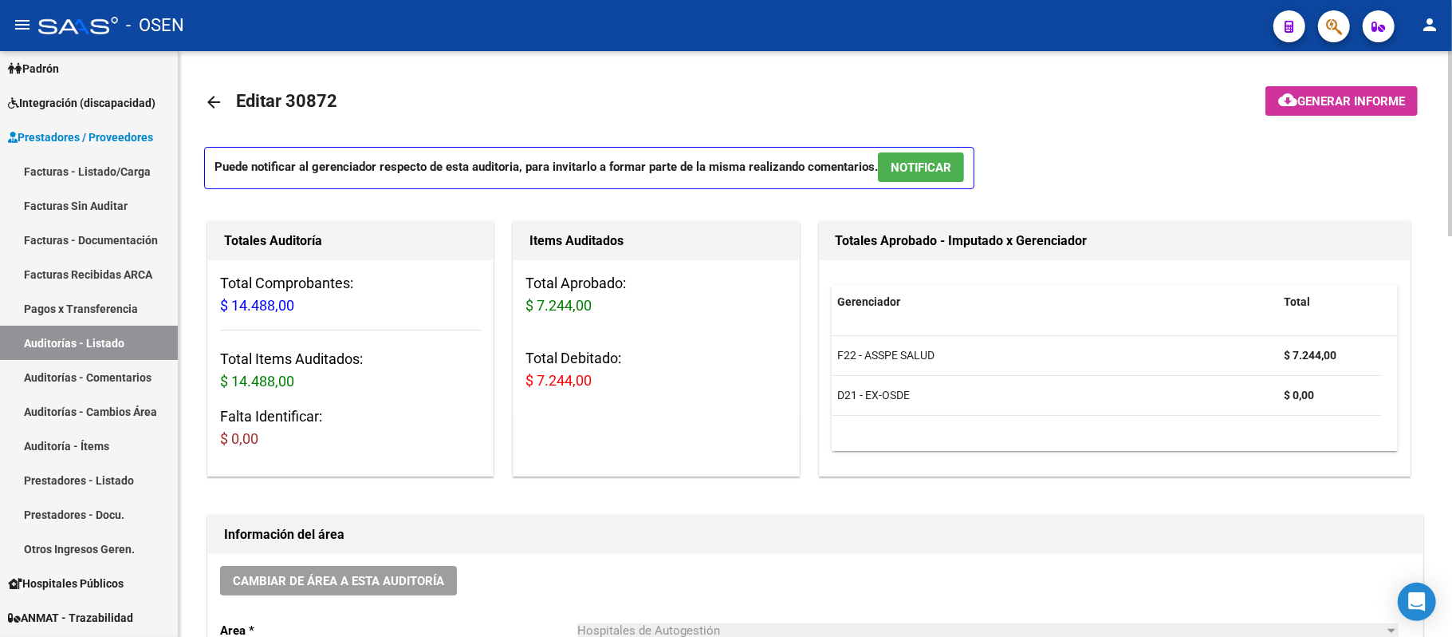
click at [916, 164] on span "NOTIFICAR" at bounding box center [921, 167] width 61 height 14
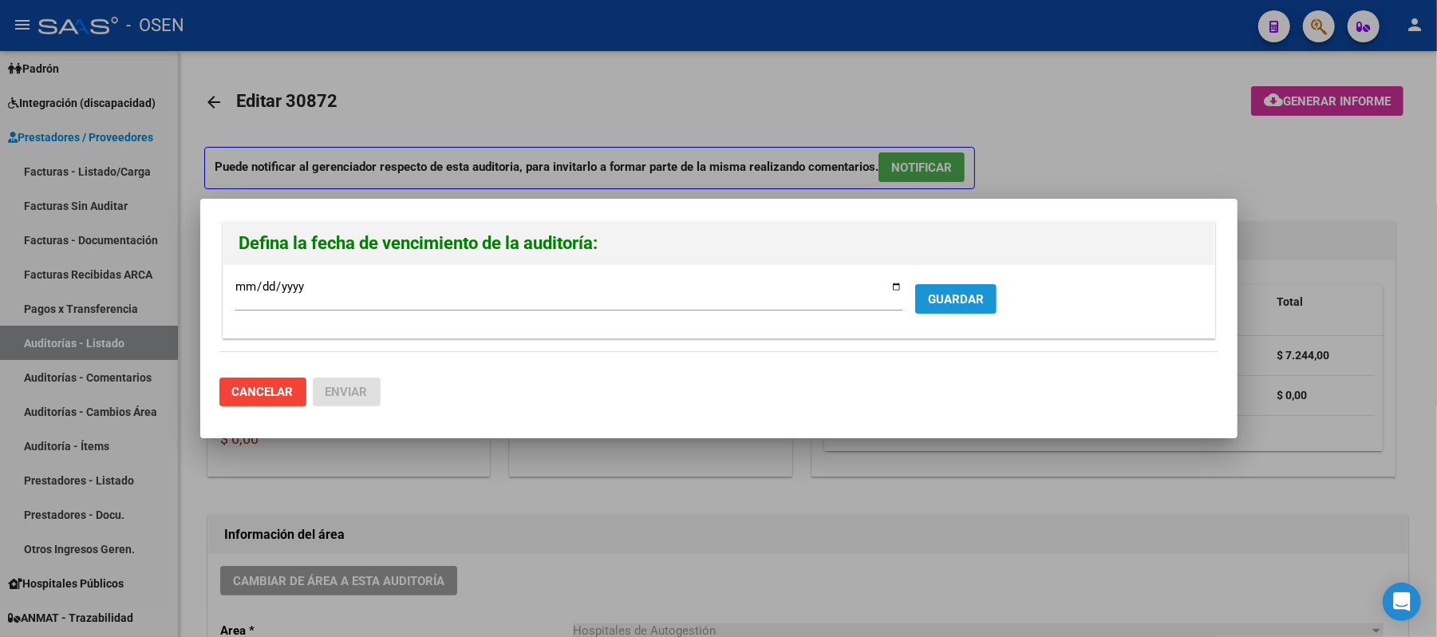
click at [967, 306] on span "GUARDAR" at bounding box center [956, 299] width 56 height 14
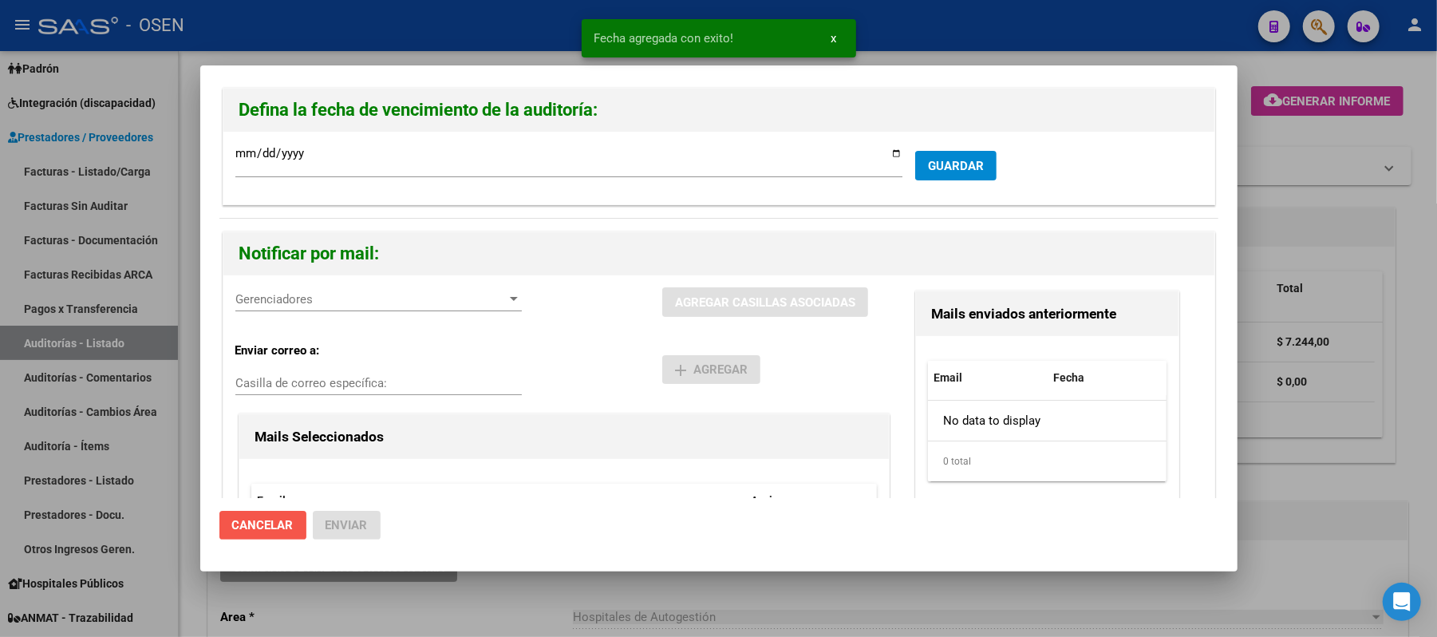
click at [250, 520] on span "Cancelar" at bounding box center [262, 525] width 61 height 14
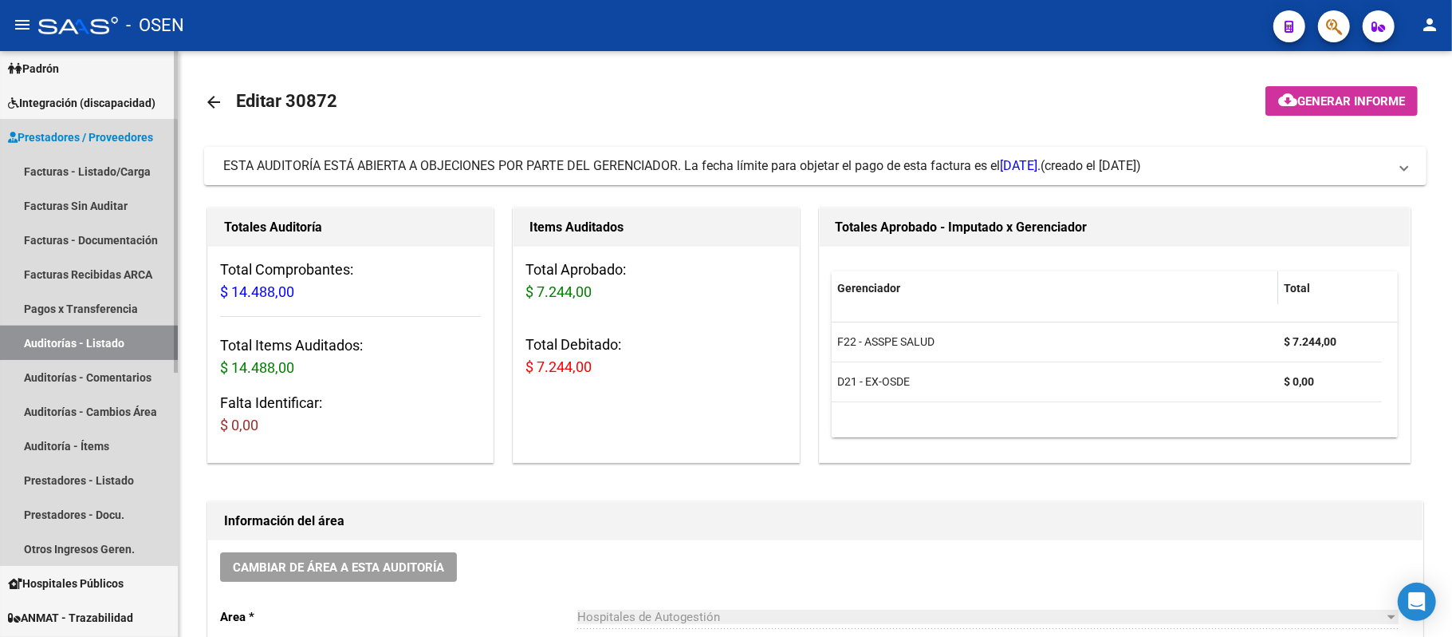
click at [42, 346] on link "Auditorías - Listado" at bounding box center [89, 342] width 178 height 34
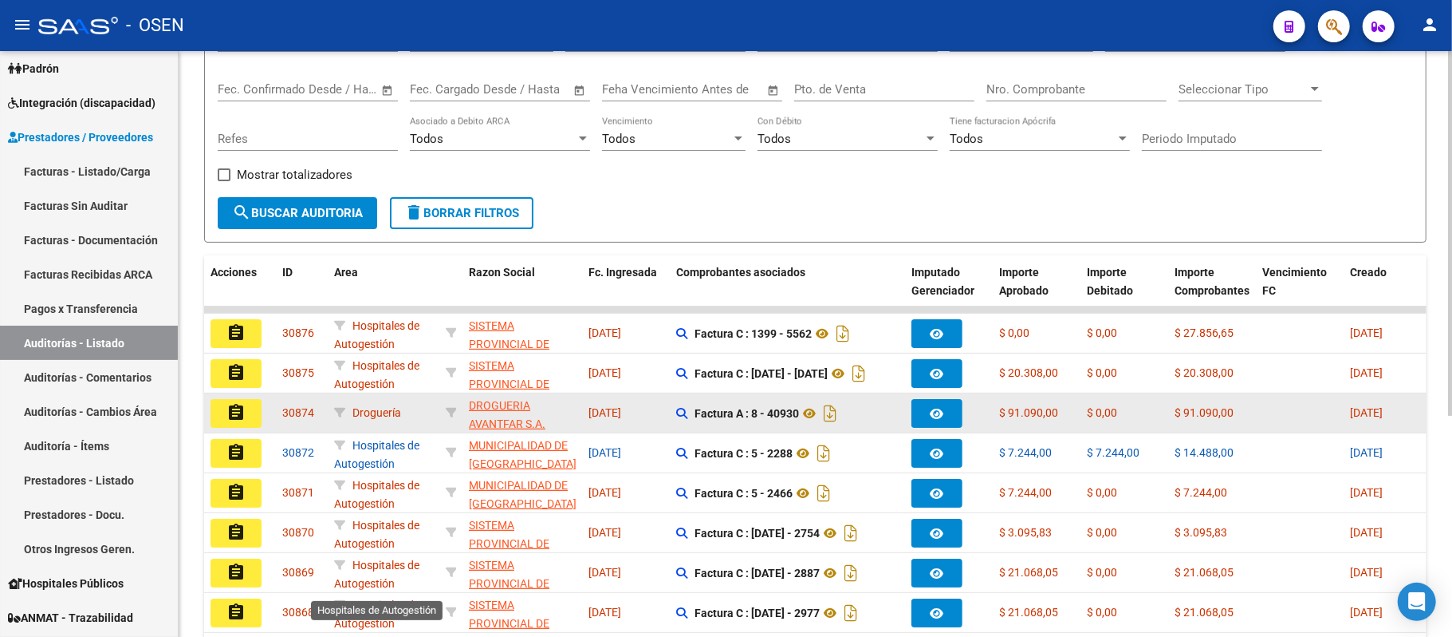
scroll to position [212, 0]
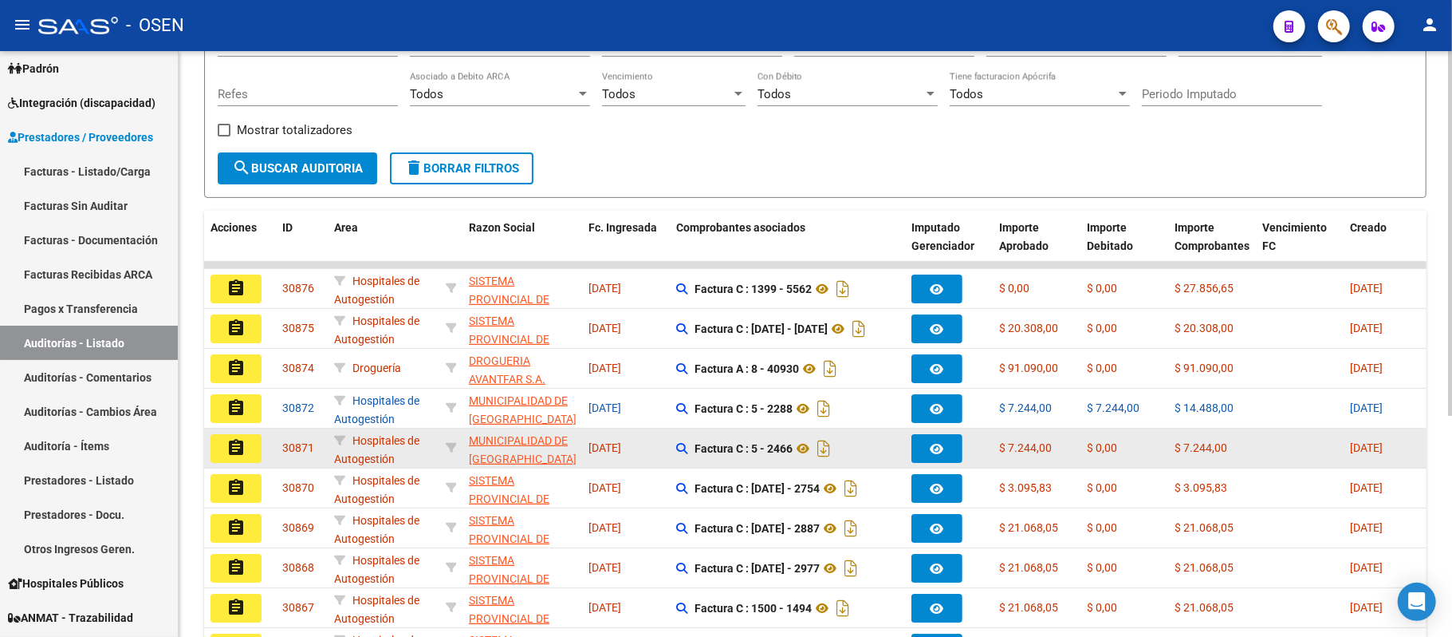
click at [234, 447] on mat-icon "assignment" at bounding box center [236, 447] width 19 height 19
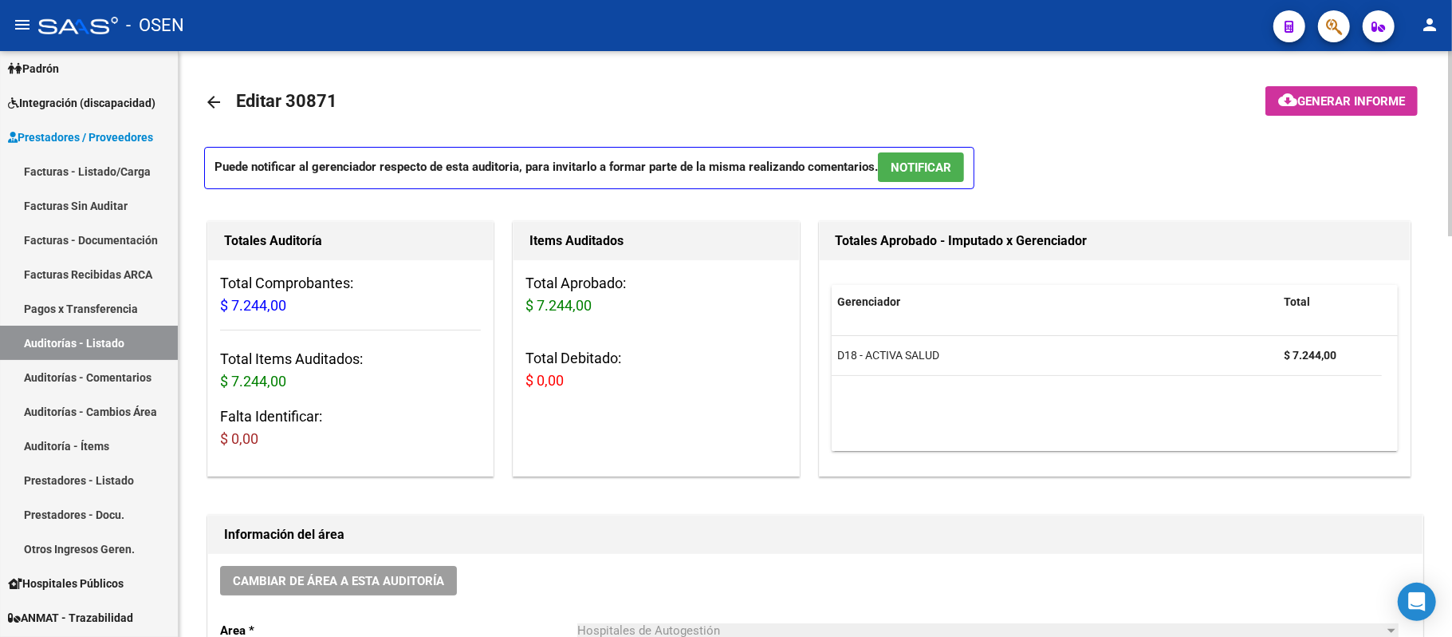
click at [948, 173] on span "NOTIFICAR" at bounding box center [921, 167] width 61 height 14
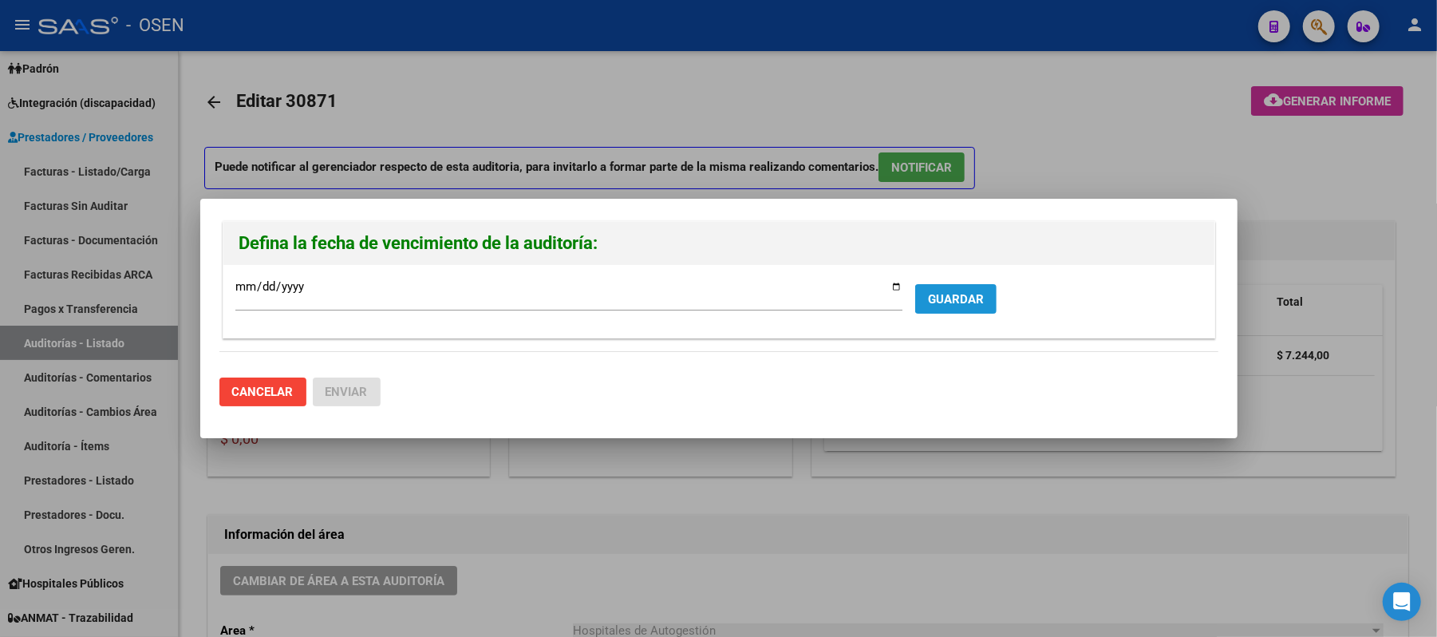
click at [965, 313] on button "GUARDAR" at bounding box center [955, 299] width 81 height 30
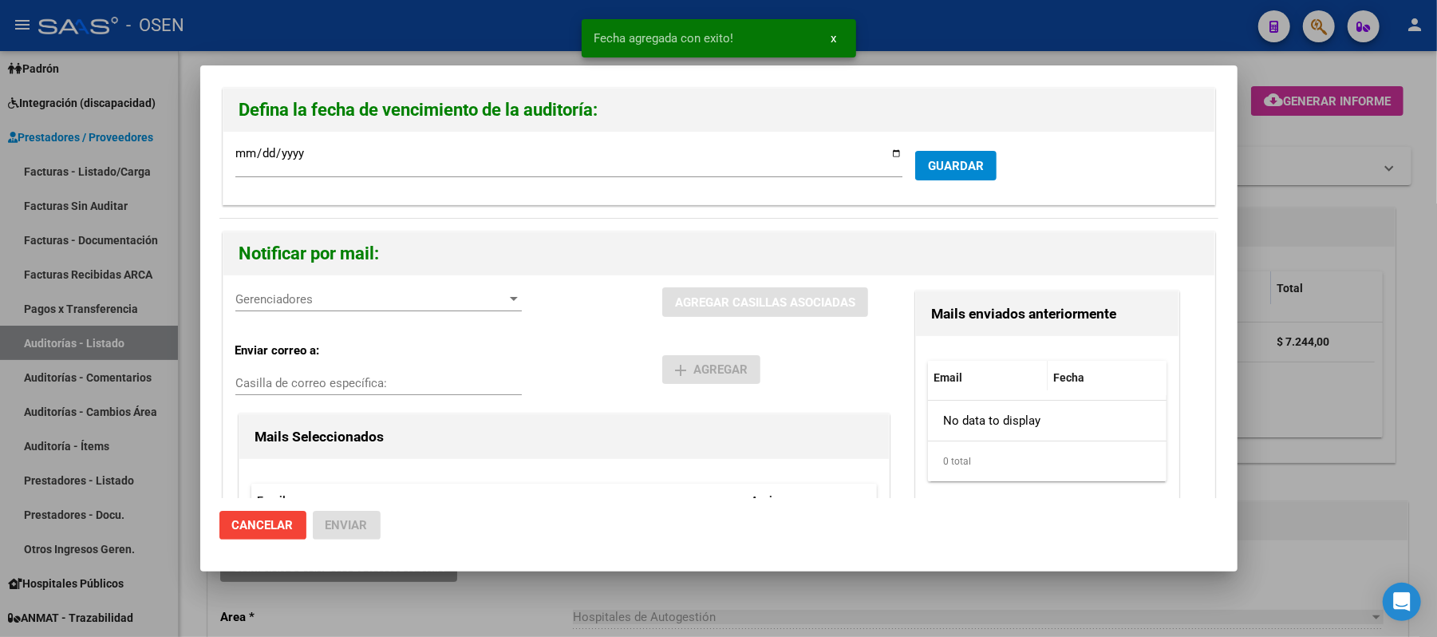
click at [281, 284] on div "Gerenciadores Gerenciadores AGREGAR CASILLAS ASOCIADAS Enviar correo a: Casilla…" at bounding box center [718, 459] width 991 height 369
click at [285, 301] on span "Gerenciadores" at bounding box center [371, 299] width 272 height 14
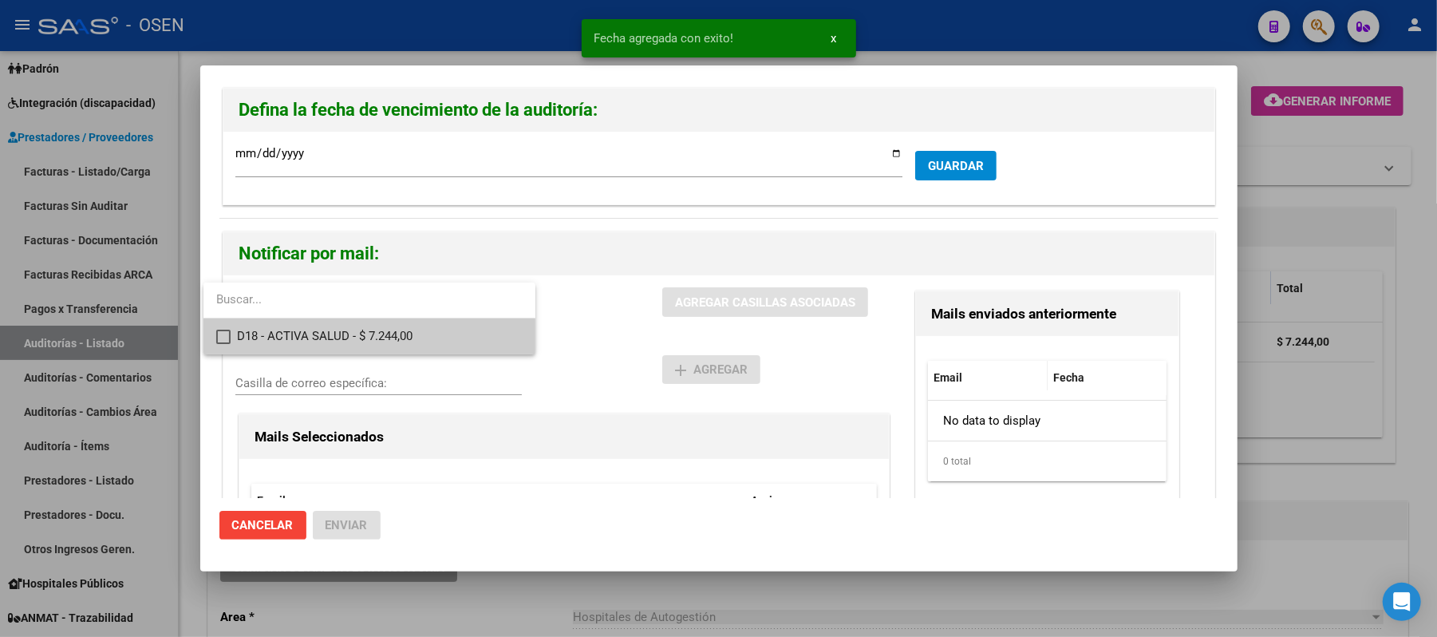
click at [333, 339] on span "D18 - ACTIVA SALUD - $ 7.244,00" at bounding box center [380, 336] width 286 height 36
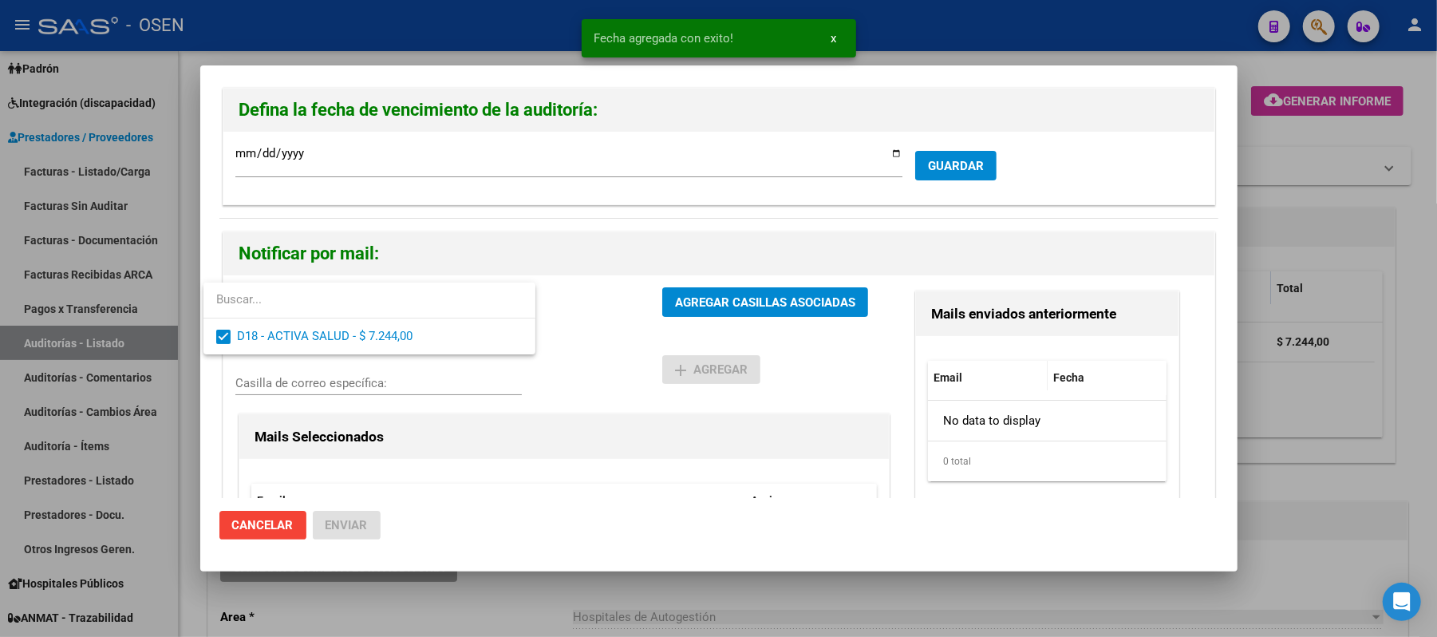
click at [711, 341] on div at bounding box center [718, 318] width 1437 height 637
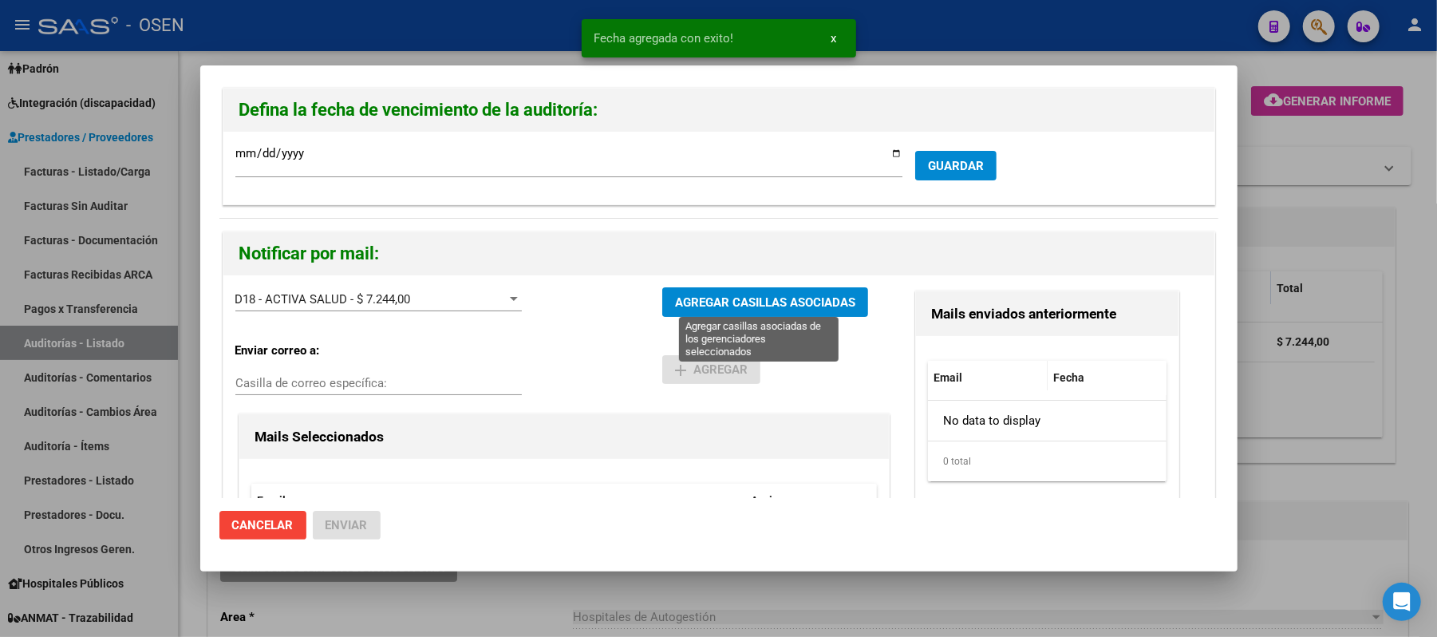
click at [763, 286] on div "D18 - ACTIVA SALUD - $ 7.244,00 Gerenciadores AGREGAR CASILLAS ASOCIADAS Enviar…" at bounding box center [718, 459] width 991 height 369
click at [767, 297] on span "AGREGAR CASILLAS ASOCIADAS" at bounding box center [765, 302] width 180 height 14
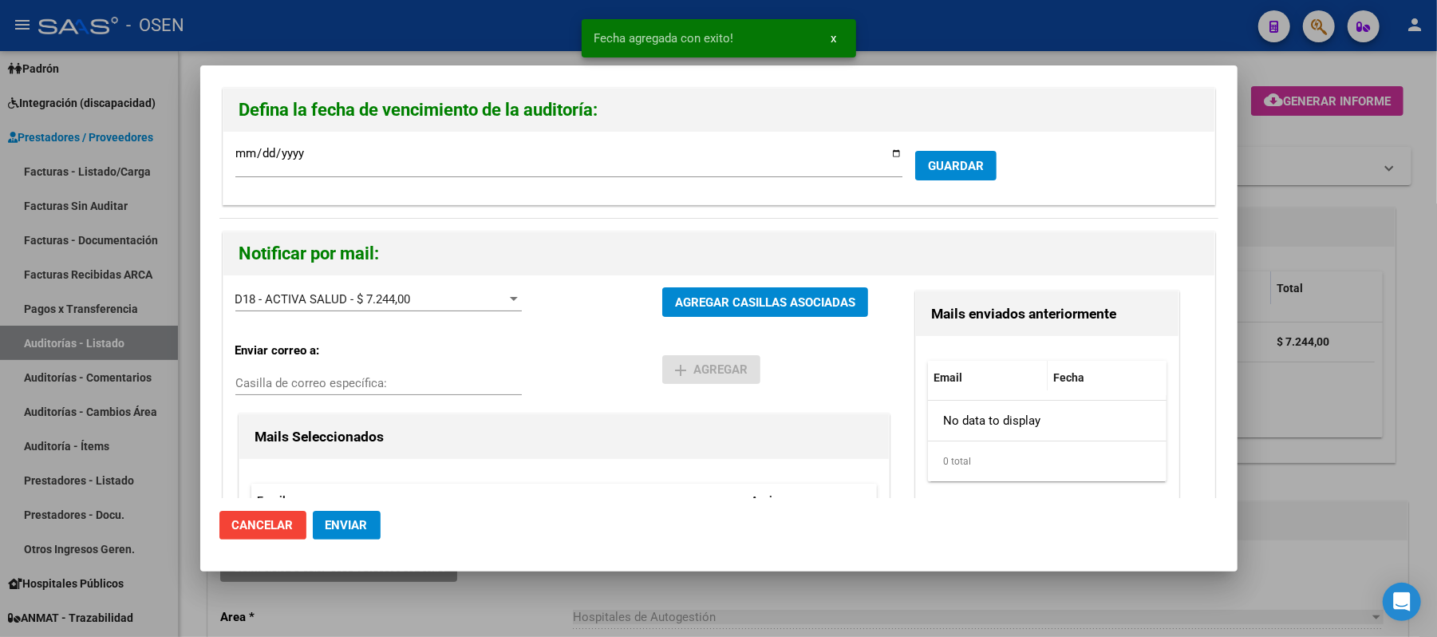
click at [338, 530] on span "Enviar" at bounding box center [346, 525] width 42 height 14
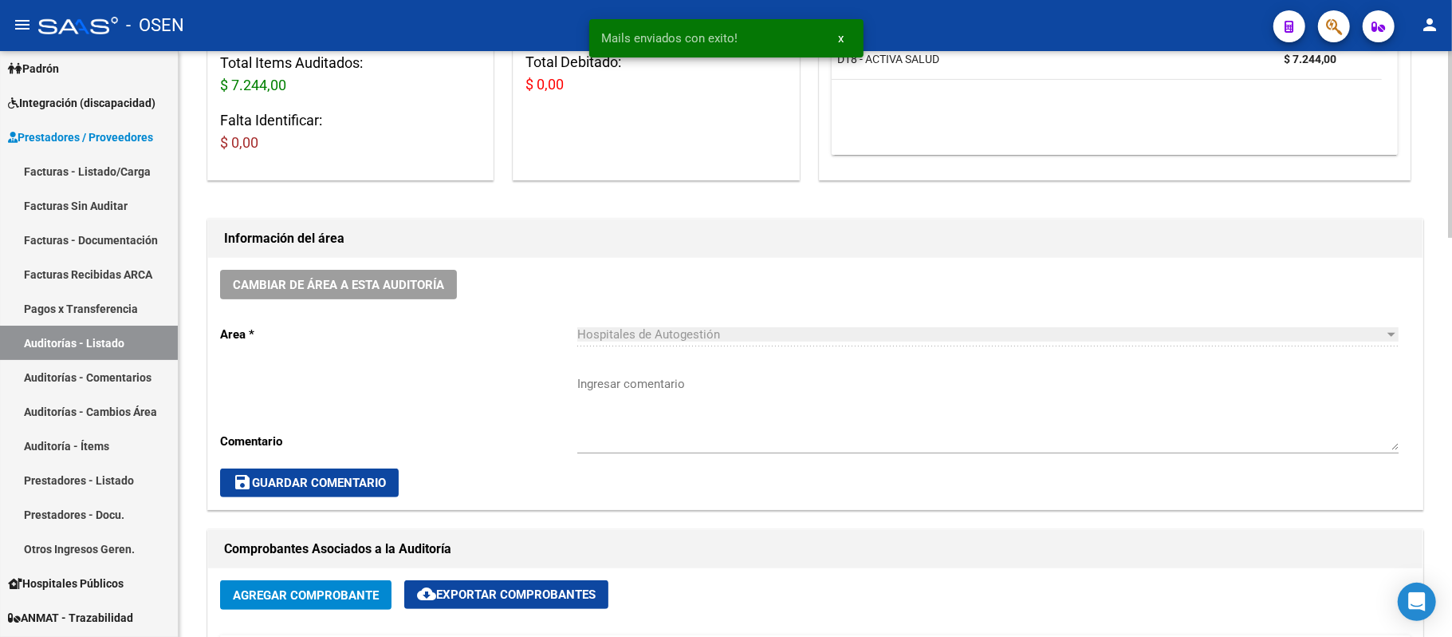
scroll to position [425, 0]
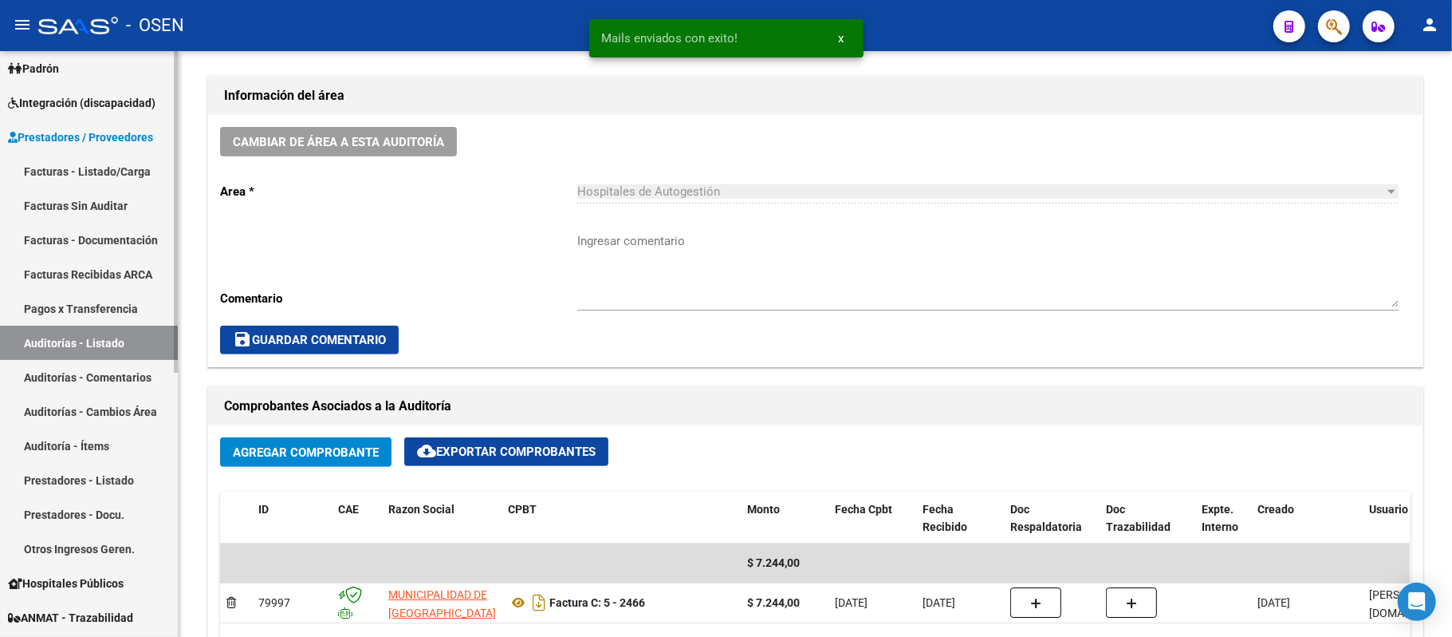
click at [113, 343] on link "Auditorías - Listado" at bounding box center [89, 342] width 178 height 34
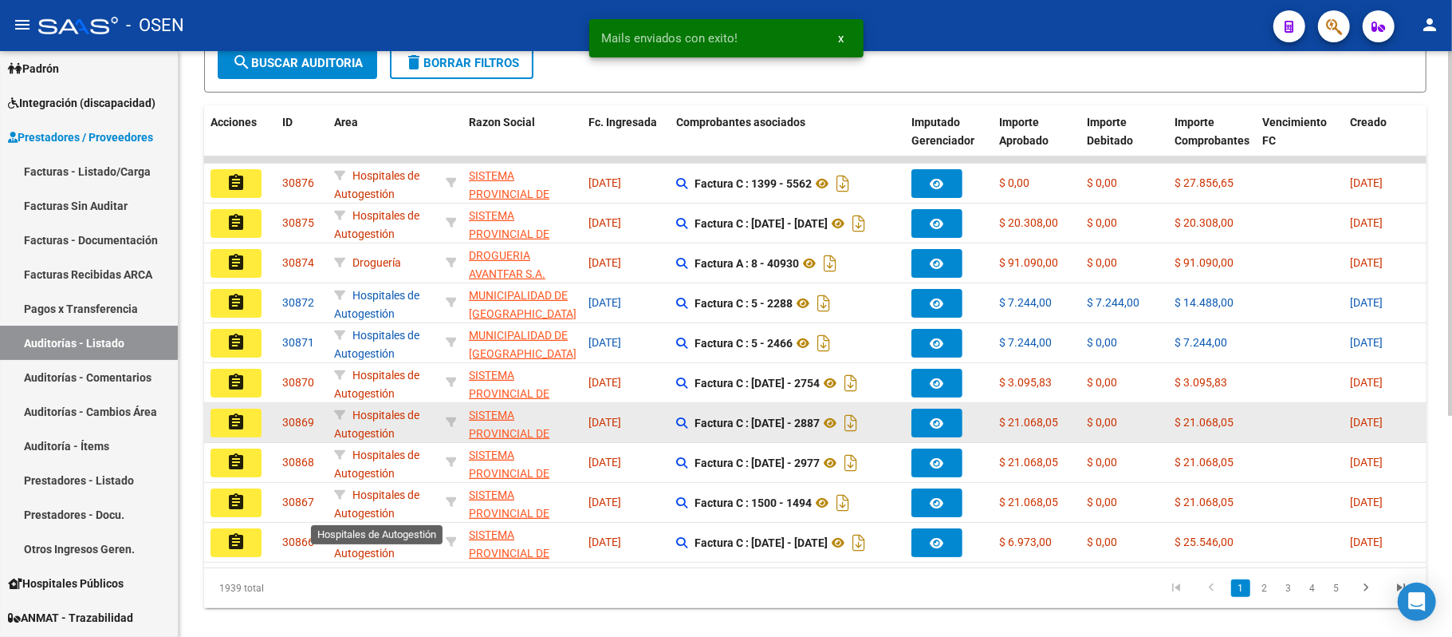
scroll to position [319, 0]
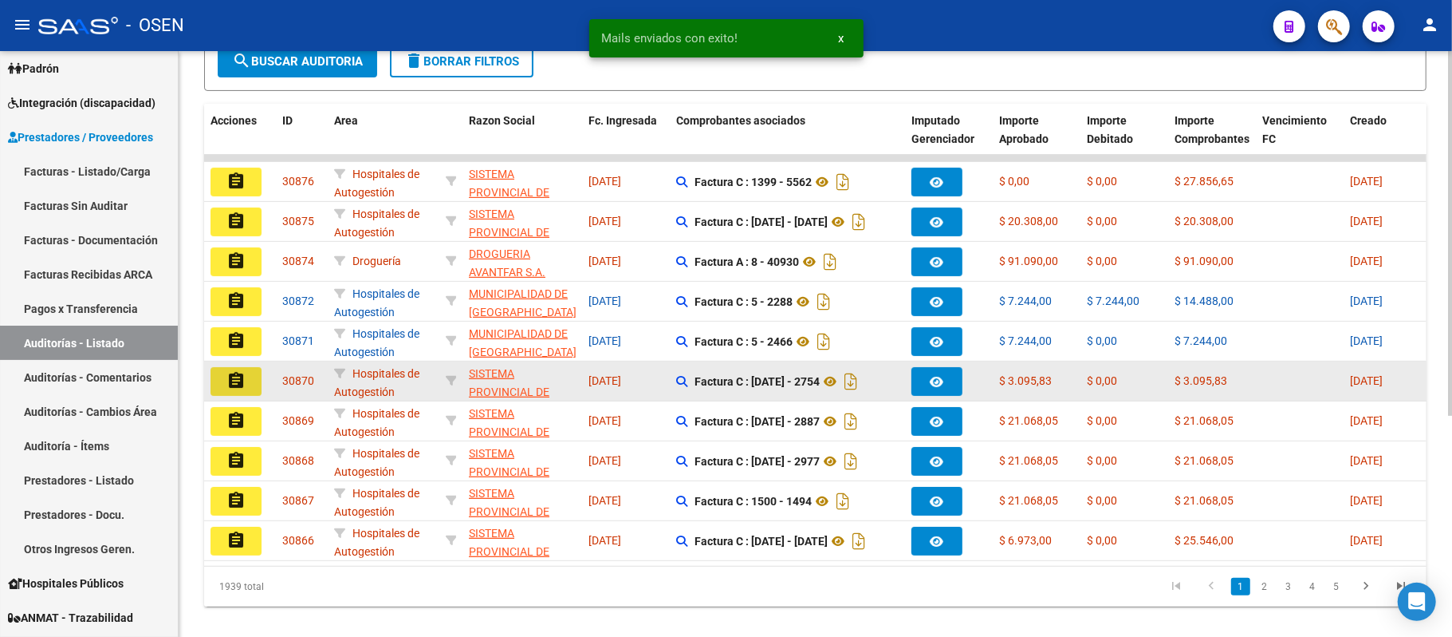
click at [225, 373] on button "assignment" at bounding box center [236, 381] width 51 height 29
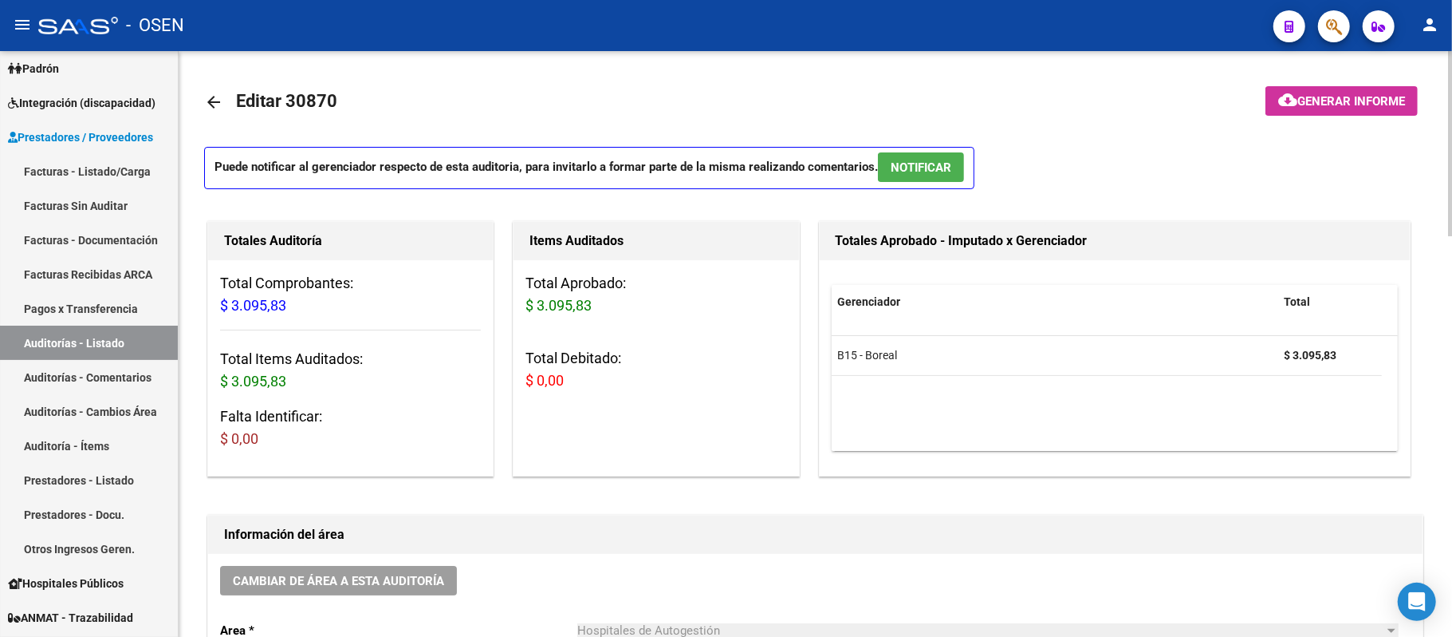
click at [955, 173] on button "NOTIFICAR" at bounding box center [921, 167] width 86 height 30
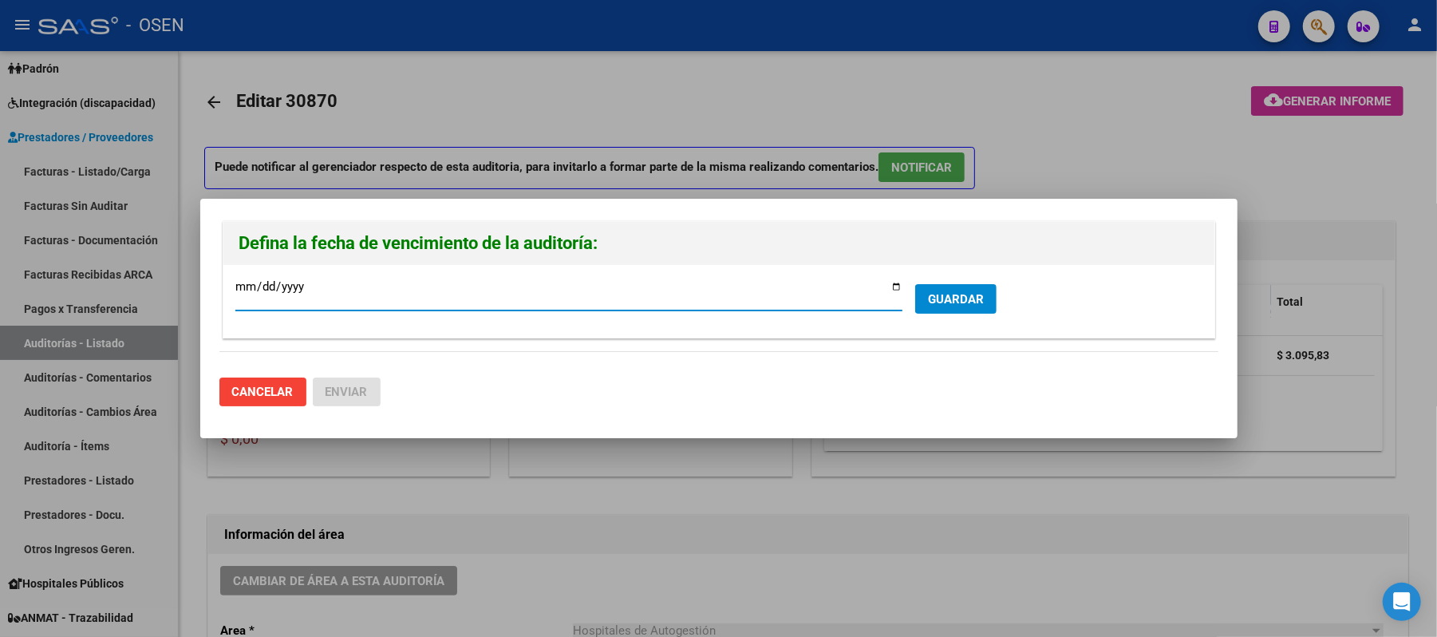
click at [920, 306] on button "GUARDAR" at bounding box center [955, 299] width 81 height 30
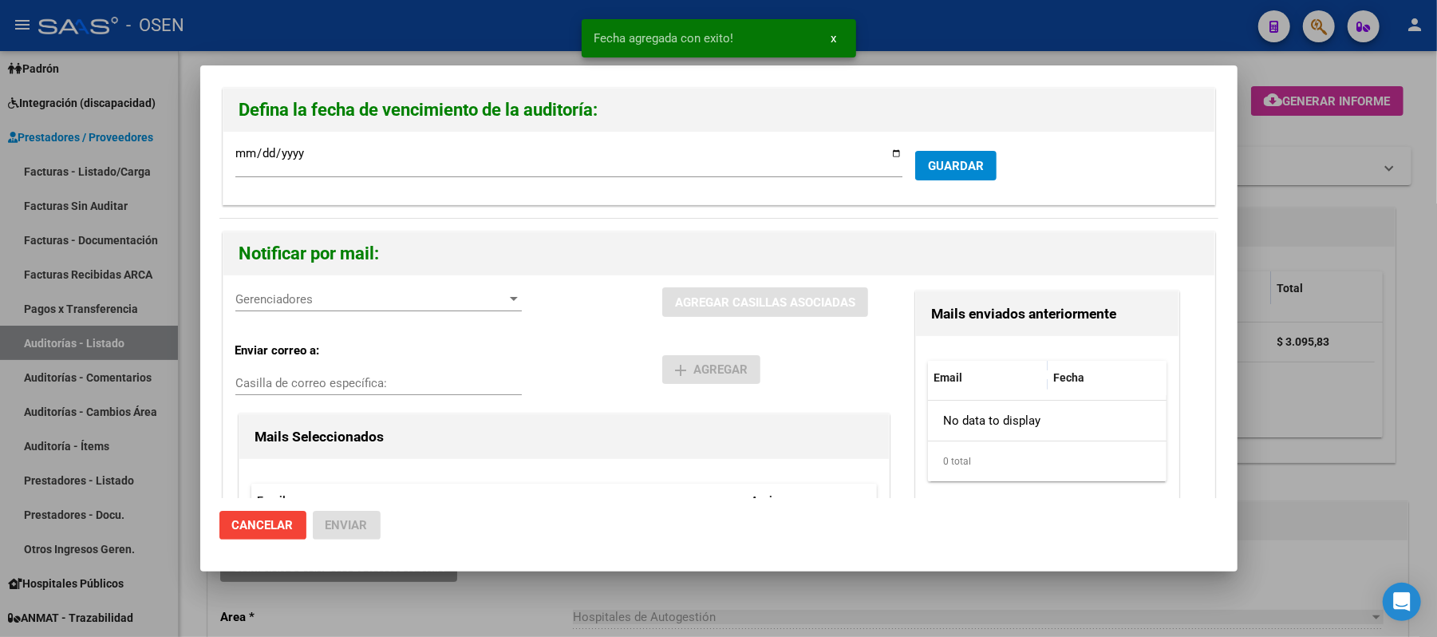
click at [305, 288] on div "Gerenciadores Gerenciadores" at bounding box center [378, 299] width 286 height 24
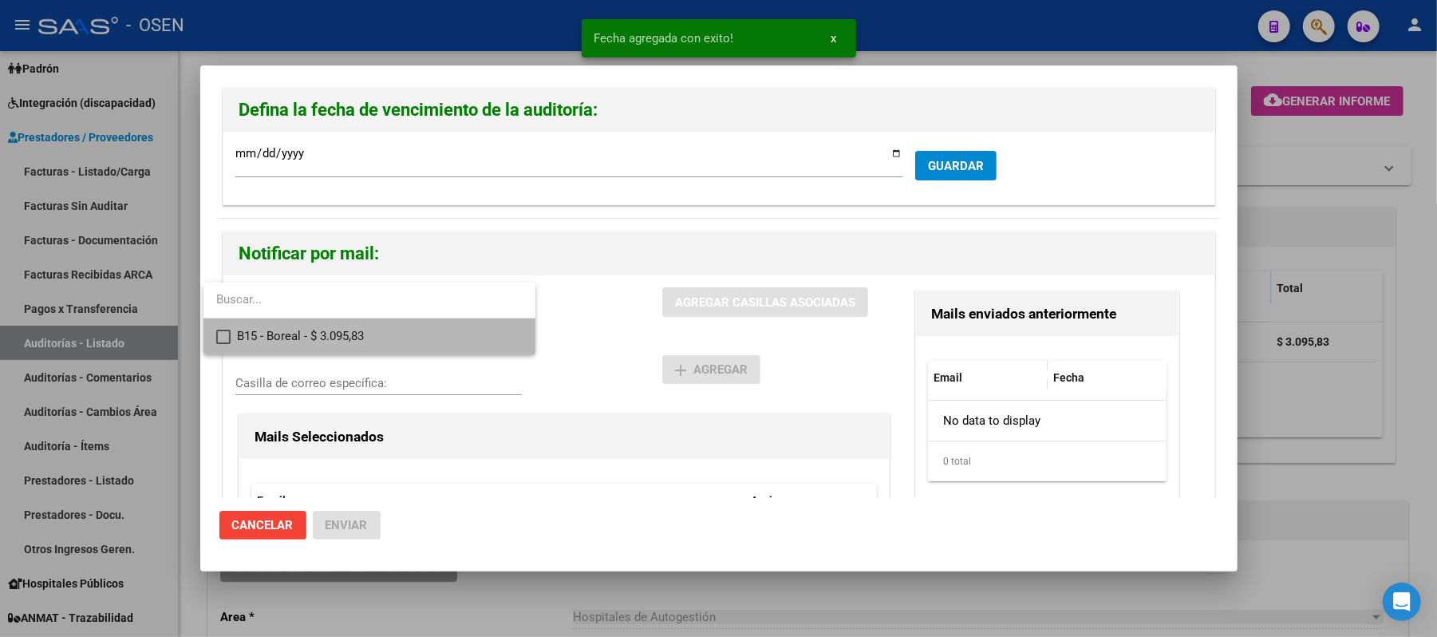
click at [349, 339] on span "B15 - Boreal - $ 3.095,83" at bounding box center [380, 336] width 286 height 36
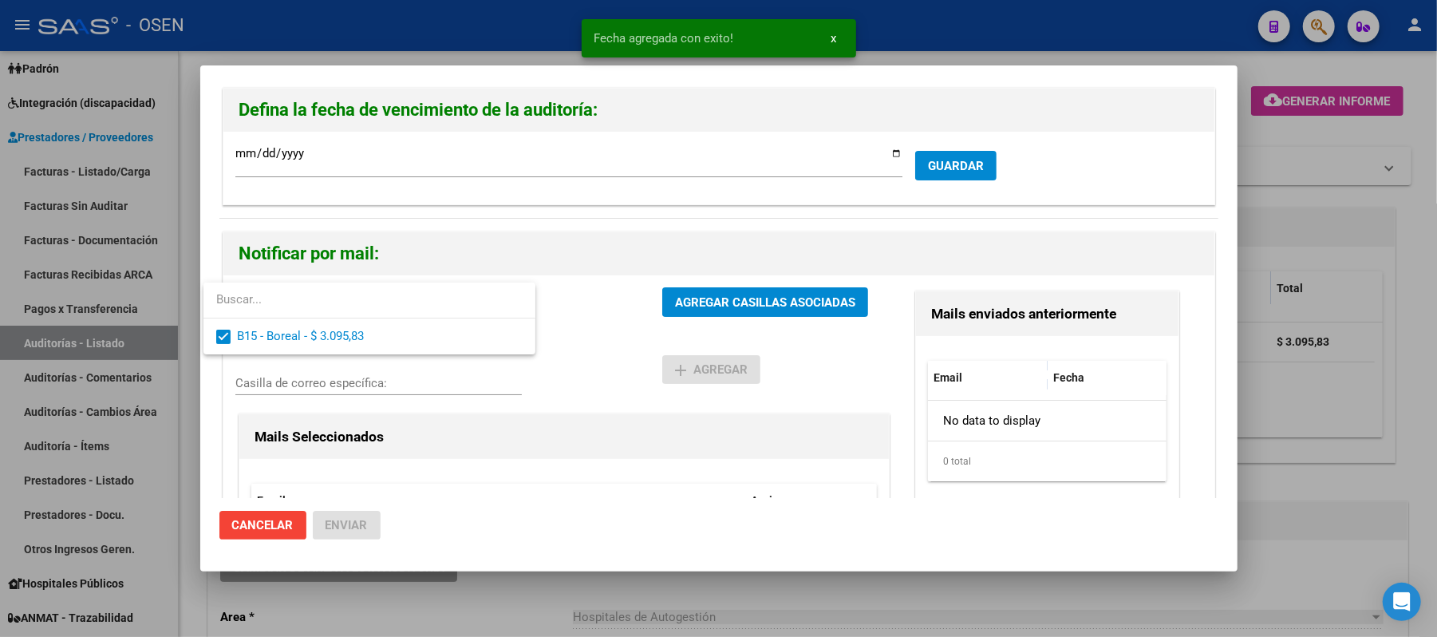
click at [600, 416] on div at bounding box center [718, 318] width 1437 height 637
click at [738, 284] on div "B15 - Boreal - $ 3.095,83 Gerenciadores AGREGAR CASILLAS ASOCIADAS Enviar corre…" at bounding box center [718, 459] width 991 height 369
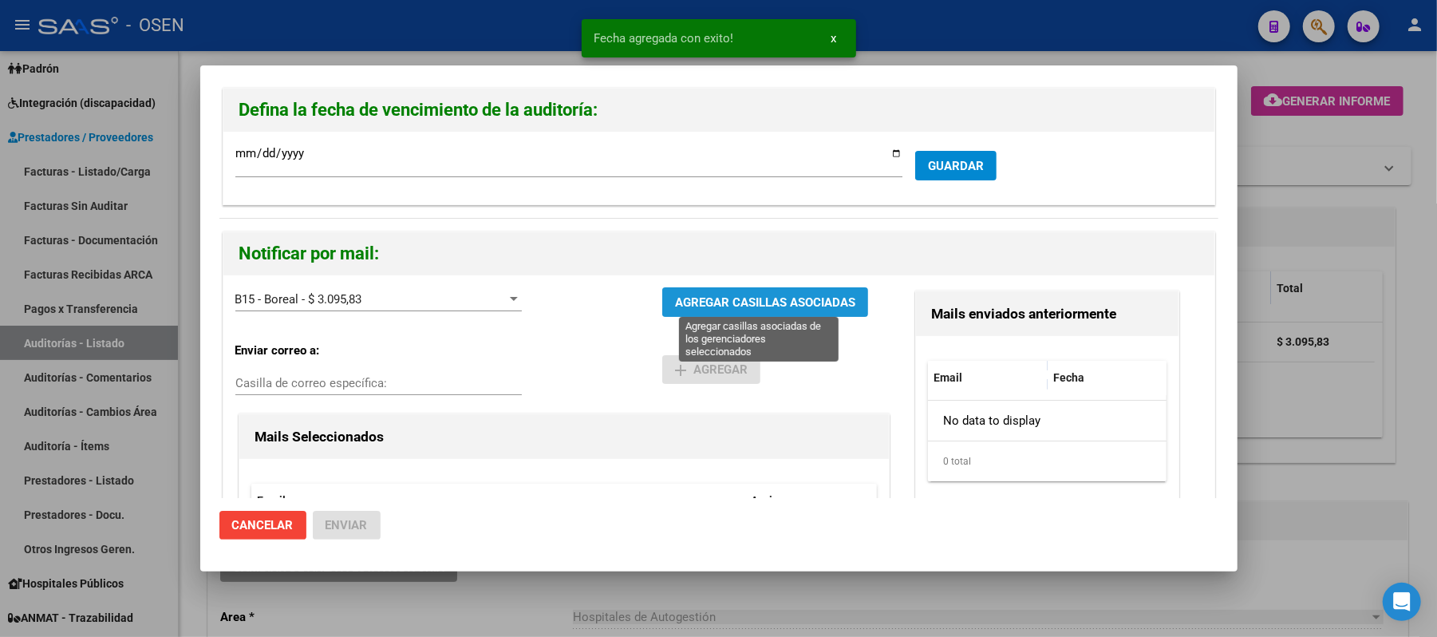
click at [738, 302] on span "AGREGAR CASILLAS ASOCIADAS" at bounding box center [765, 302] width 180 height 14
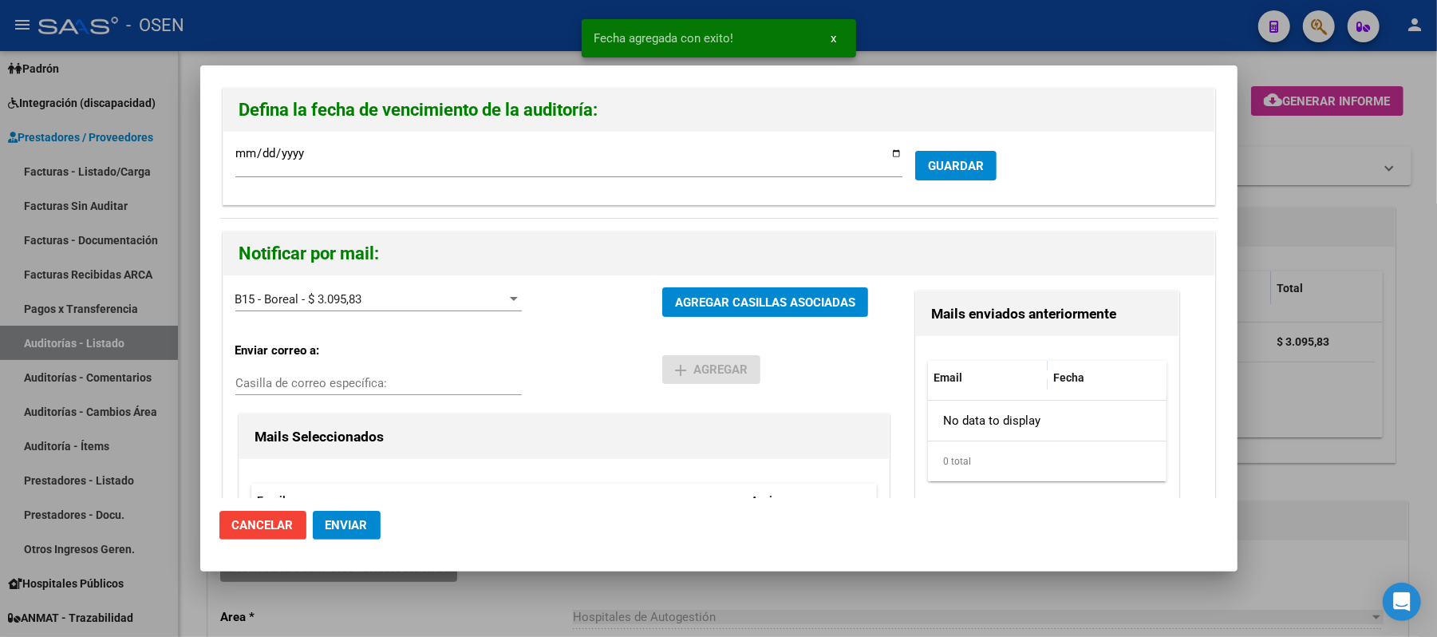
click at [353, 518] on span "Enviar" at bounding box center [346, 525] width 42 height 14
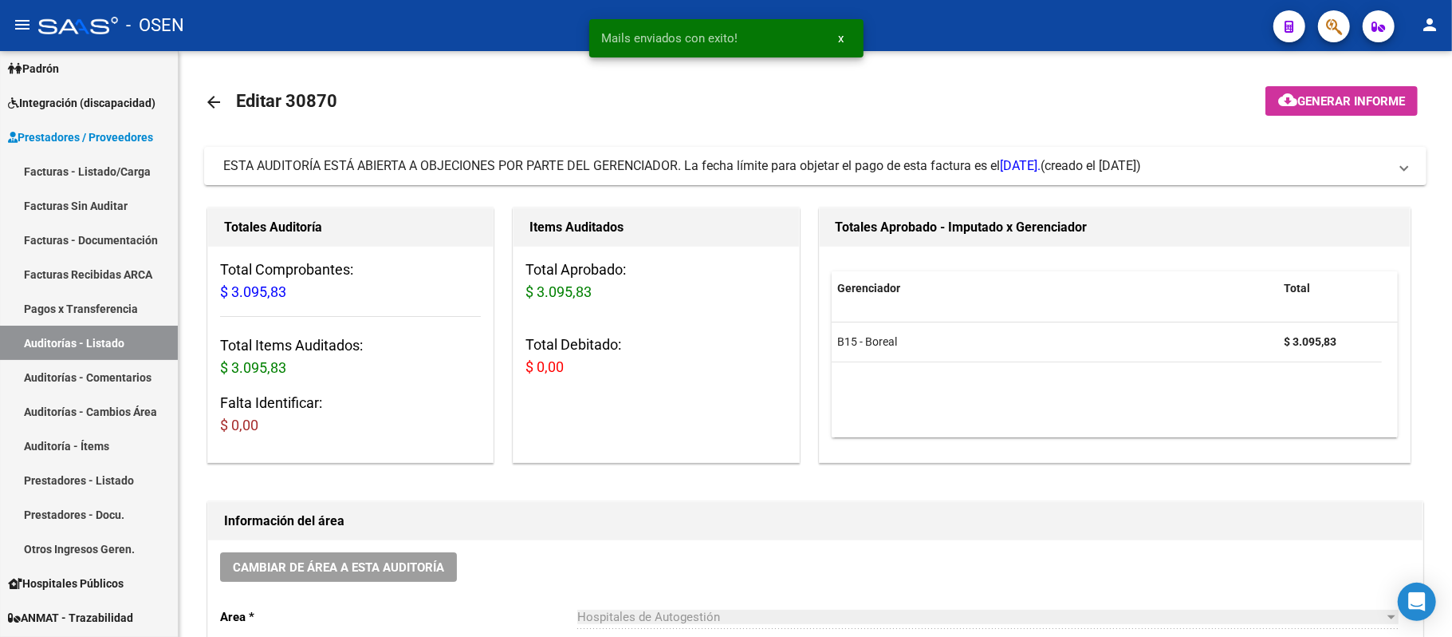
click at [353, 518] on h1 "Información del área" at bounding box center [815, 521] width 1183 height 26
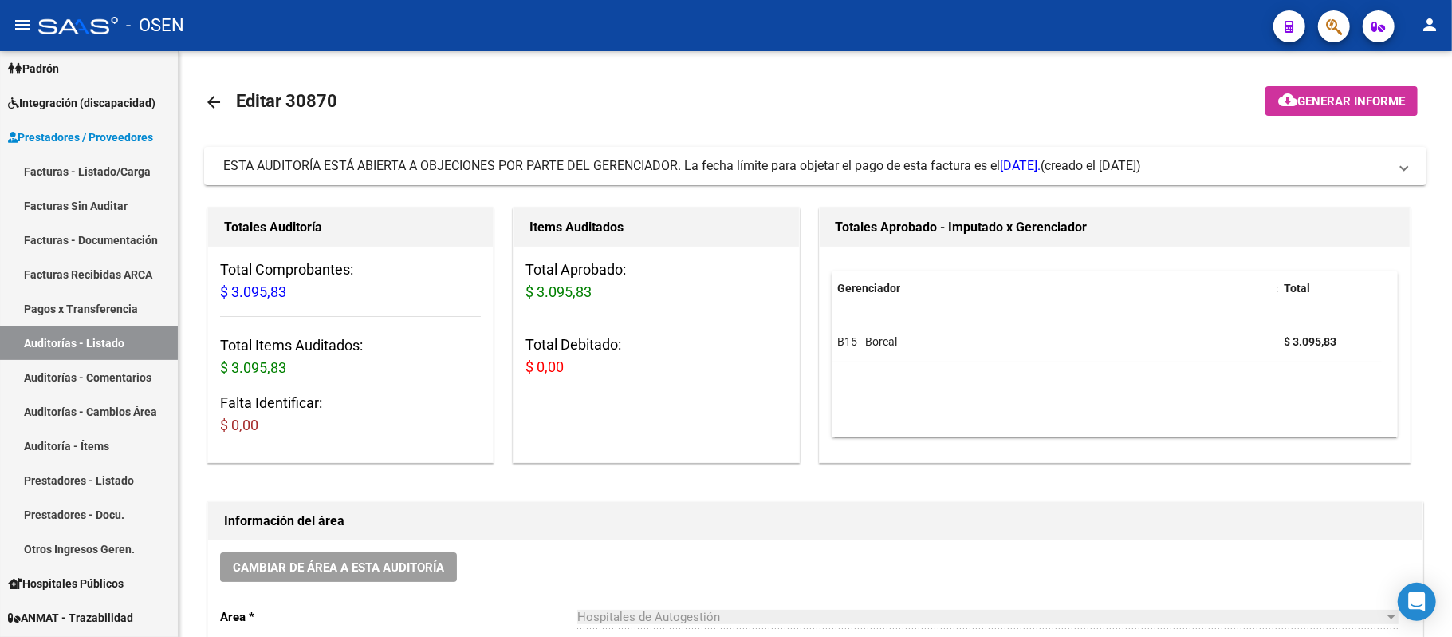
click at [353, 518] on h1 "Información del área" at bounding box center [815, 521] width 1183 height 26
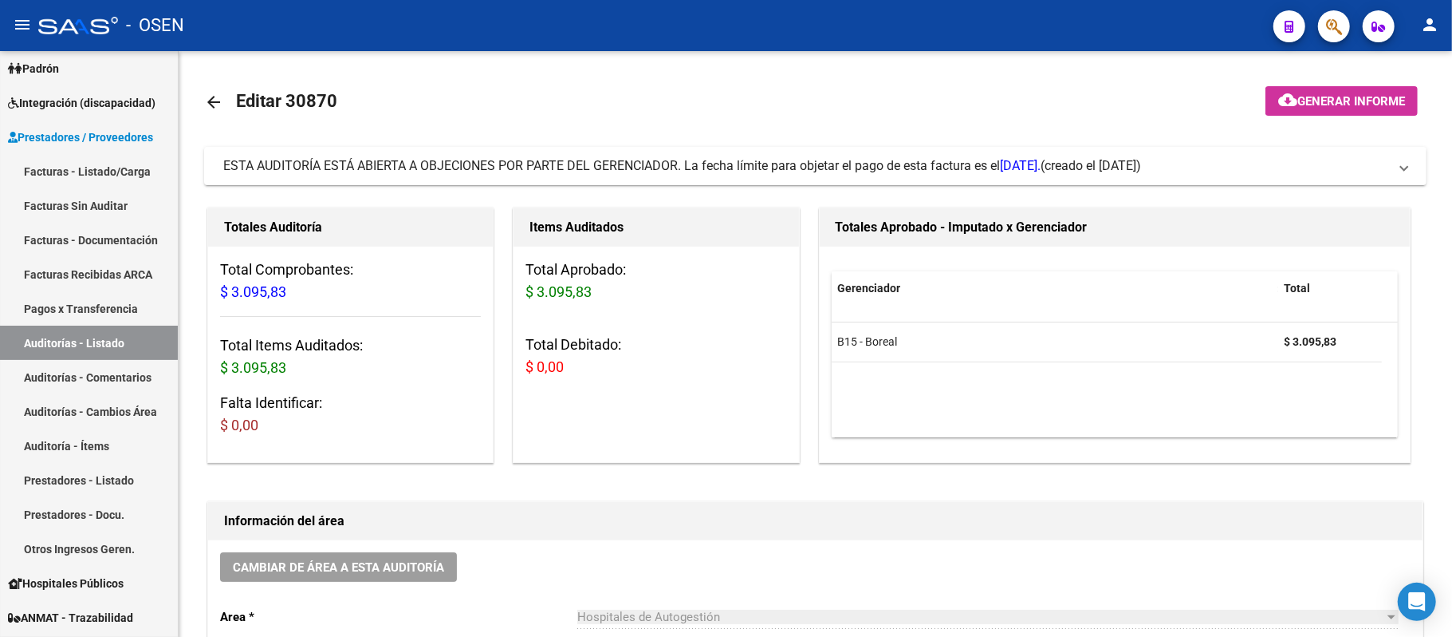
click at [353, 518] on h1 "Información del área" at bounding box center [815, 521] width 1183 height 26
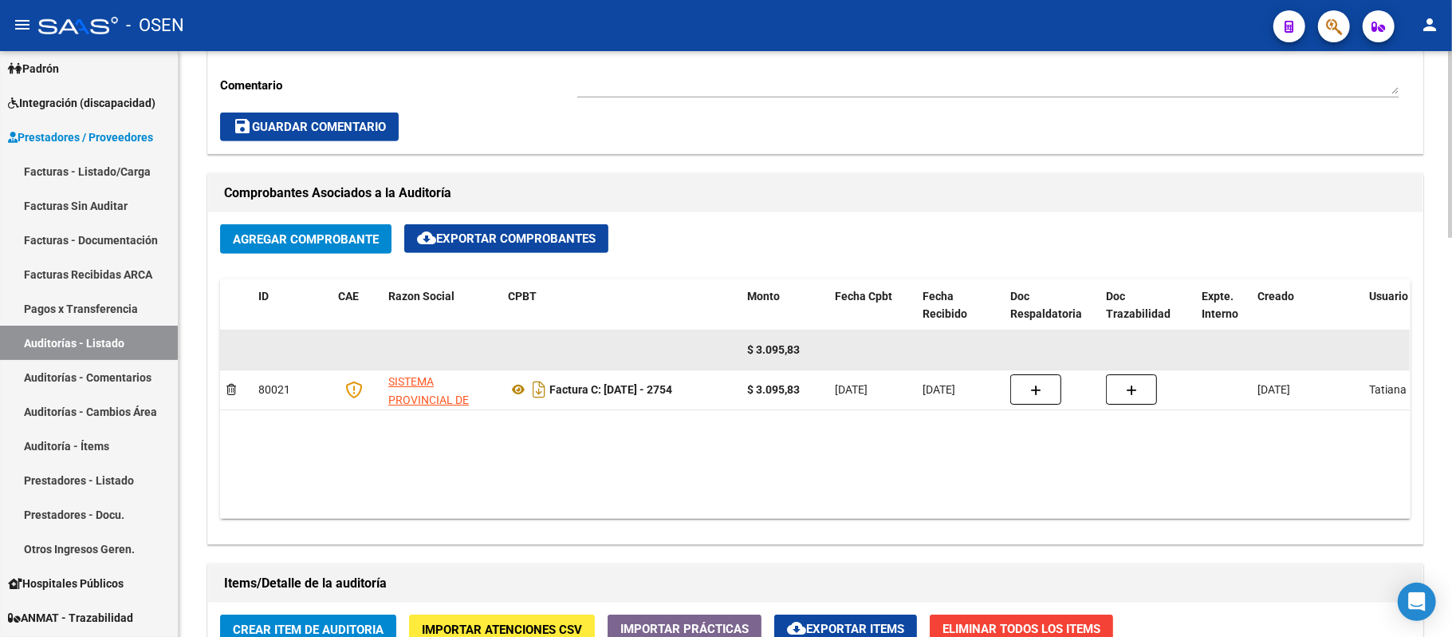
scroll to position [212, 0]
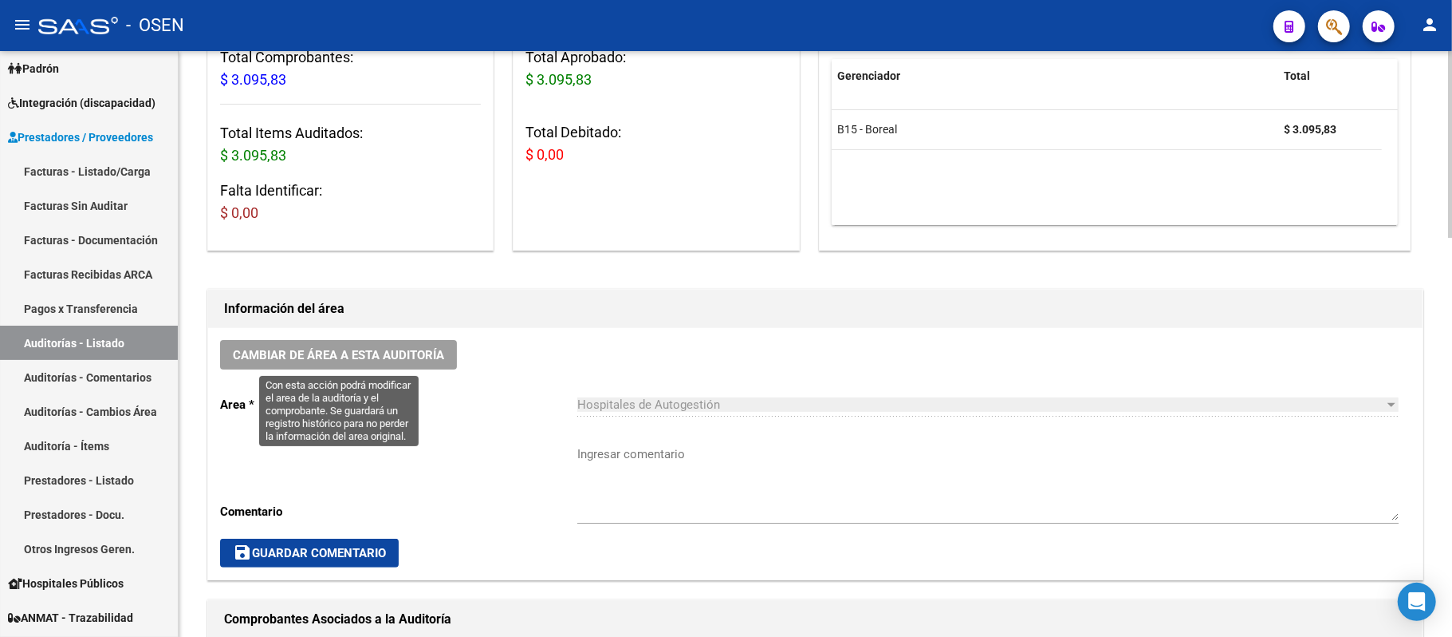
click at [410, 362] on button "Cambiar de área a esta auditoría" at bounding box center [338, 355] width 237 height 30
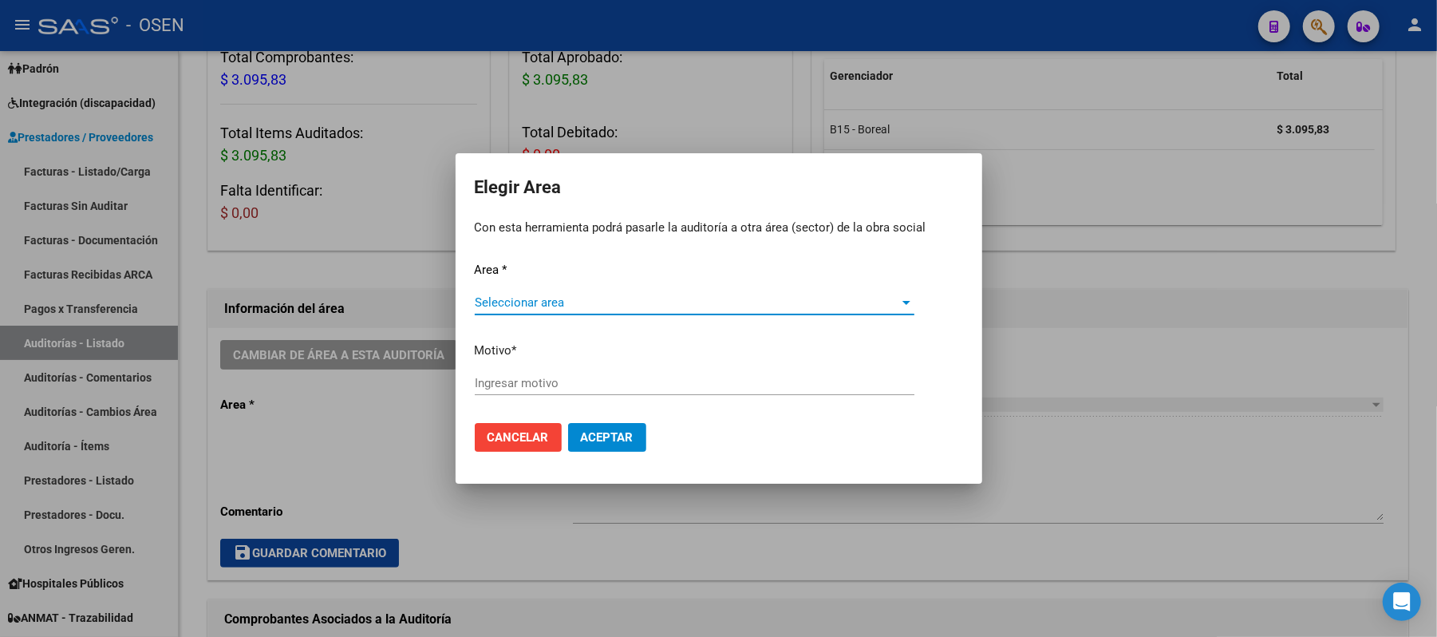
click at [642, 304] on span "Seleccionar area" at bounding box center [687, 302] width 425 height 14
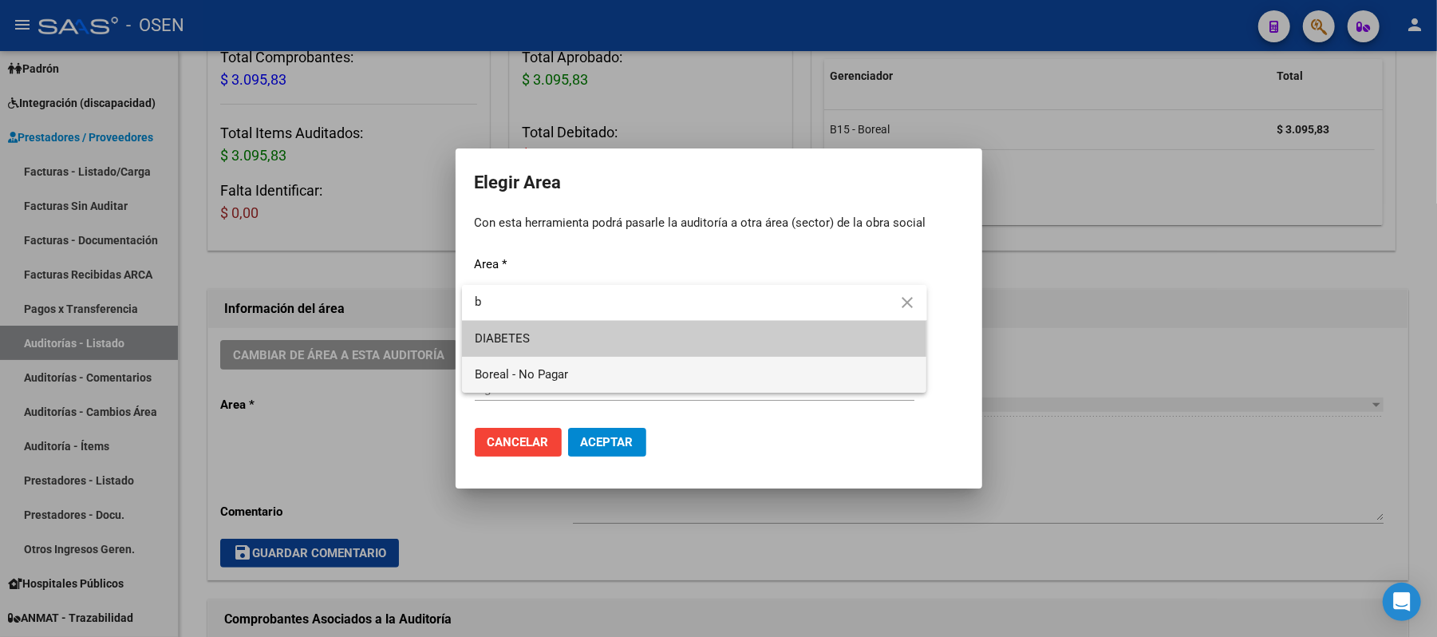
type input "b"
click at [614, 371] on span "Boreal - No Pagar" at bounding box center [694, 375] width 439 height 36
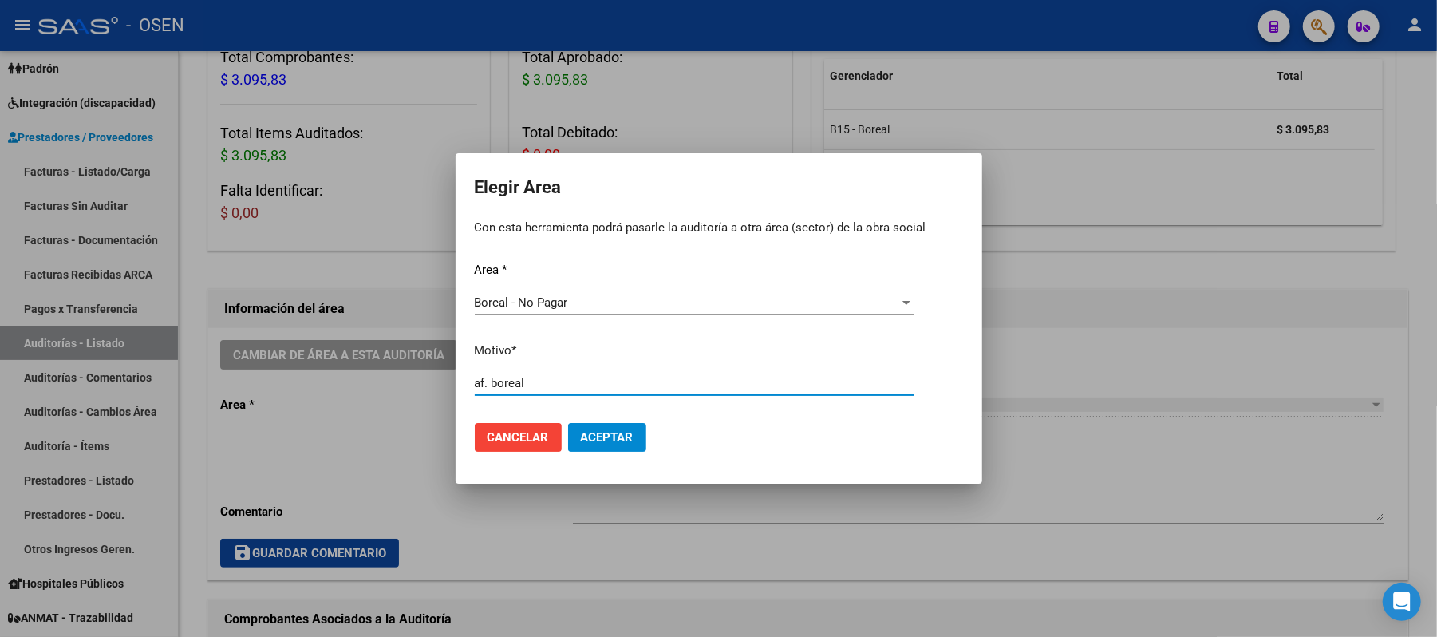
type input "af. boreal"
click at [587, 442] on span "Aceptar" at bounding box center [607, 437] width 53 height 14
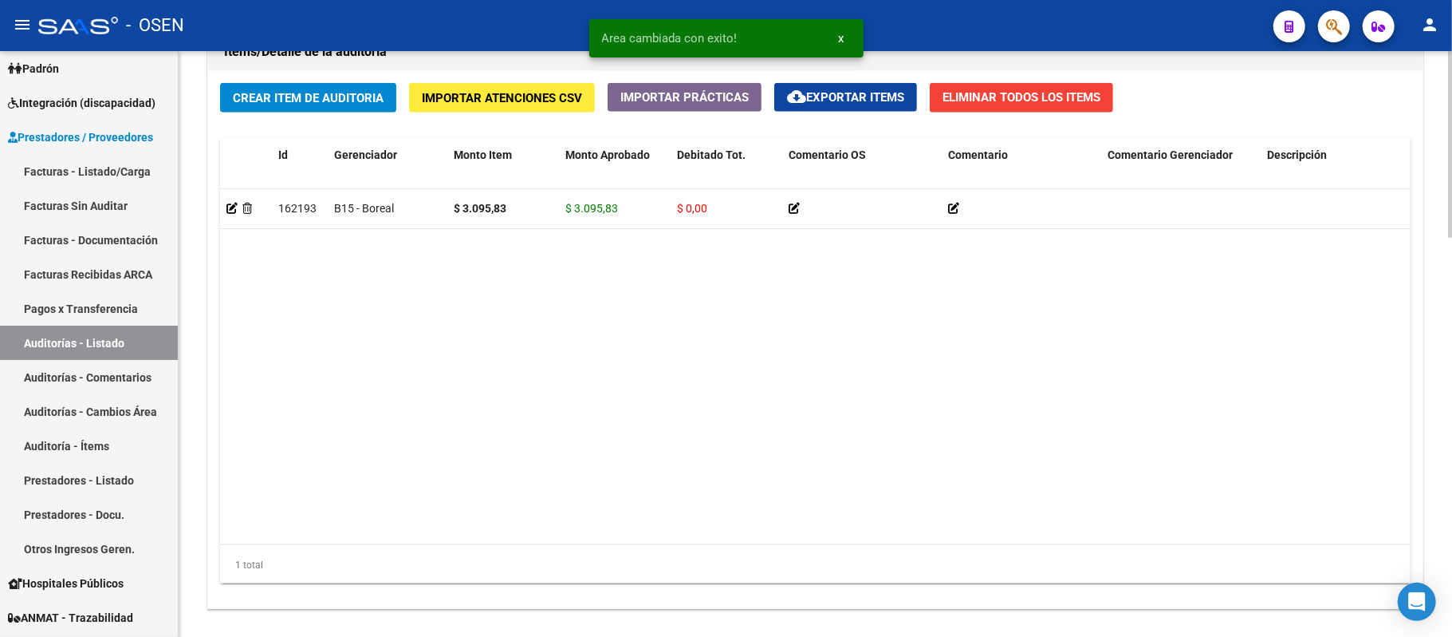
scroll to position [744, 0]
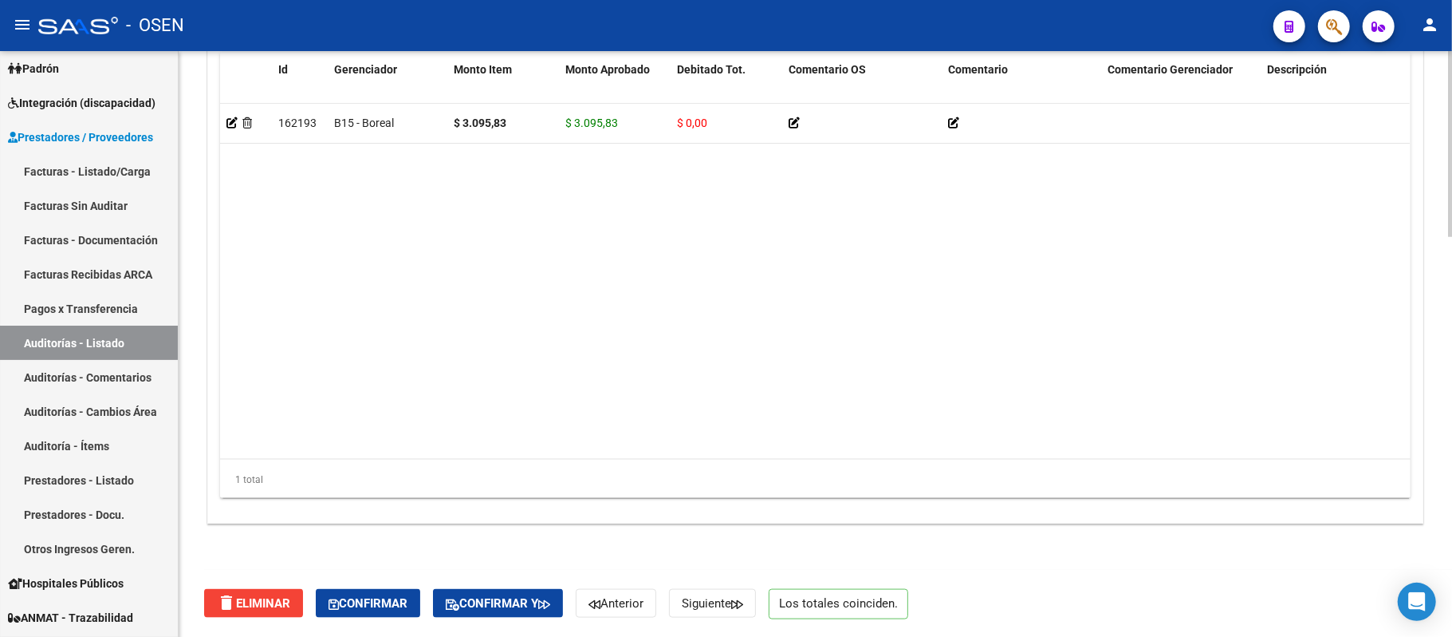
click at [404, 585] on div "delete Eliminar Confirmar Confirmar y Anterior Siguiente Los totales coinciden." at bounding box center [822, 603] width 1236 height 67
click at [406, 591] on button "Confirmar" at bounding box center [368, 603] width 104 height 29
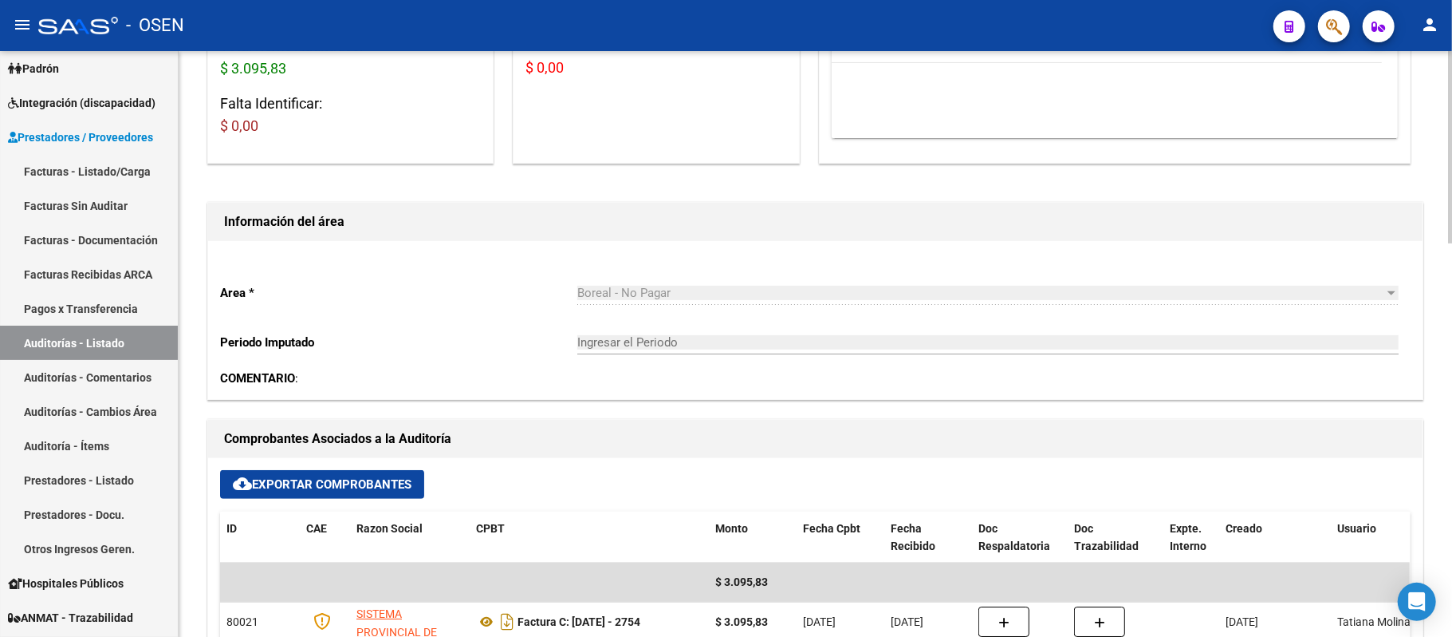
type input "202509"
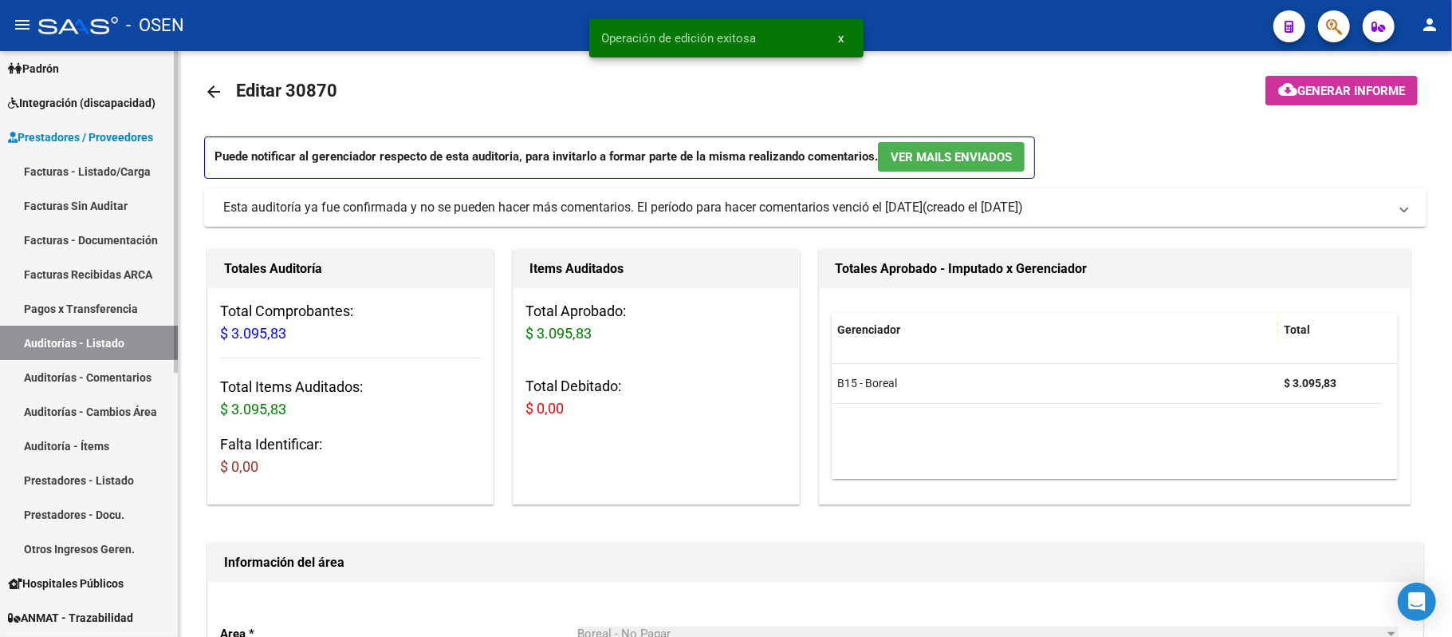
scroll to position [0, 0]
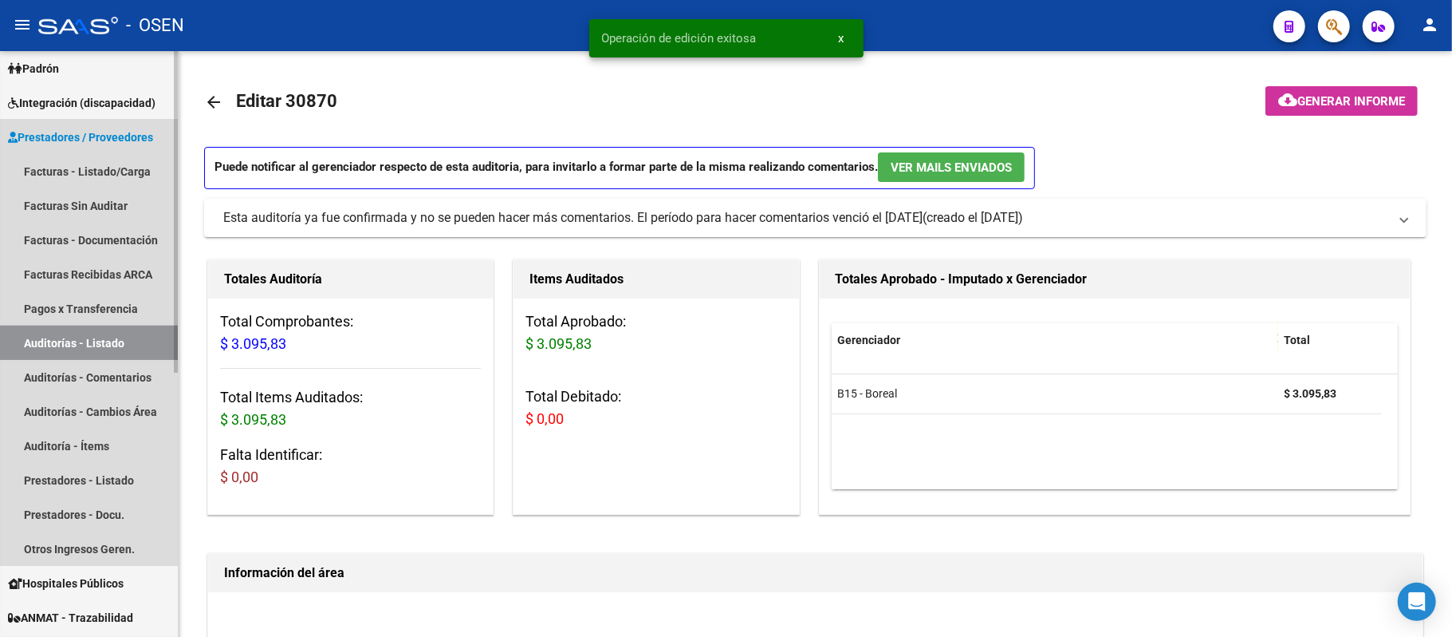
click at [81, 341] on link "Auditorías - Listado" at bounding box center [89, 342] width 178 height 34
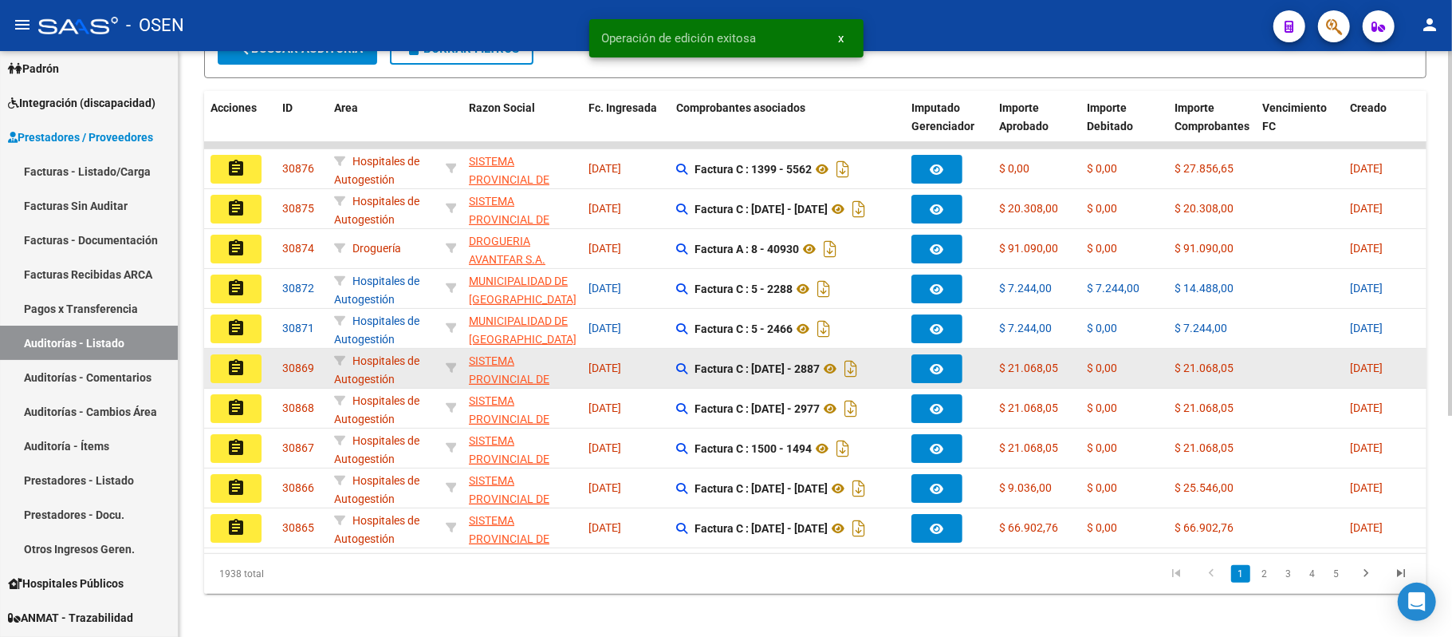
scroll to position [356, 0]
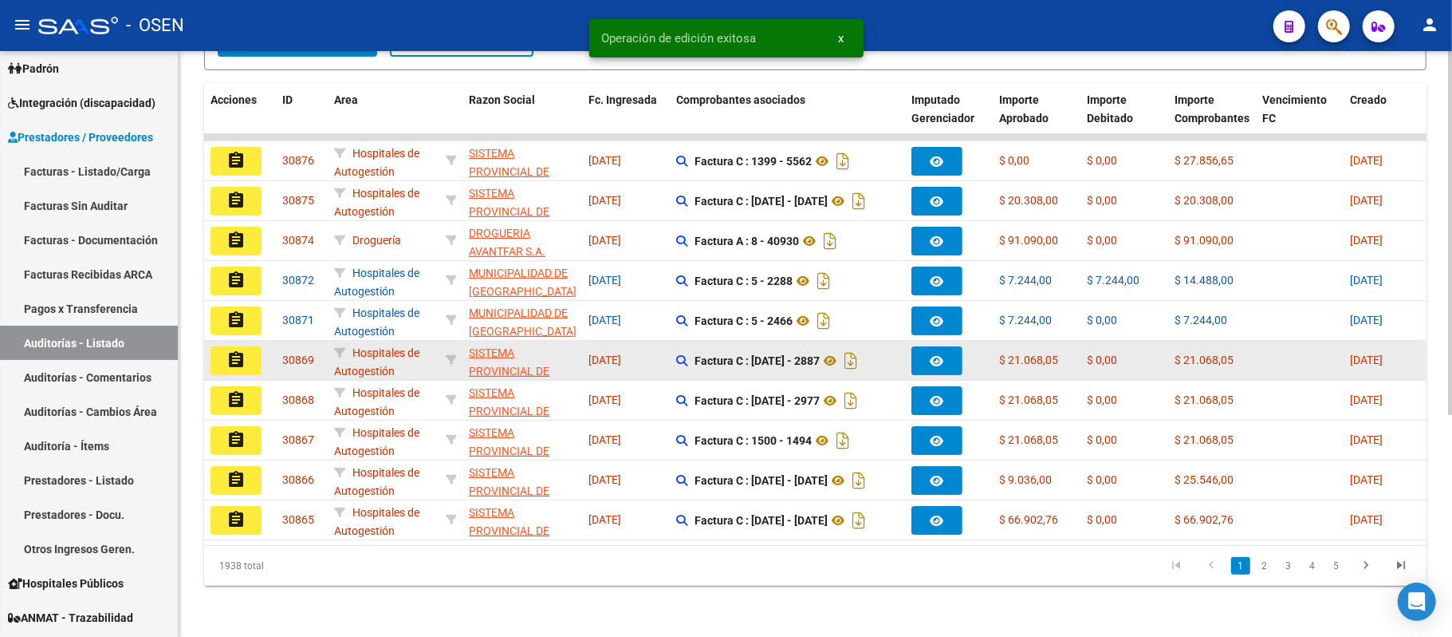
click at [237, 354] on button "assignment" at bounding box center [236, 360] width 51 height 29
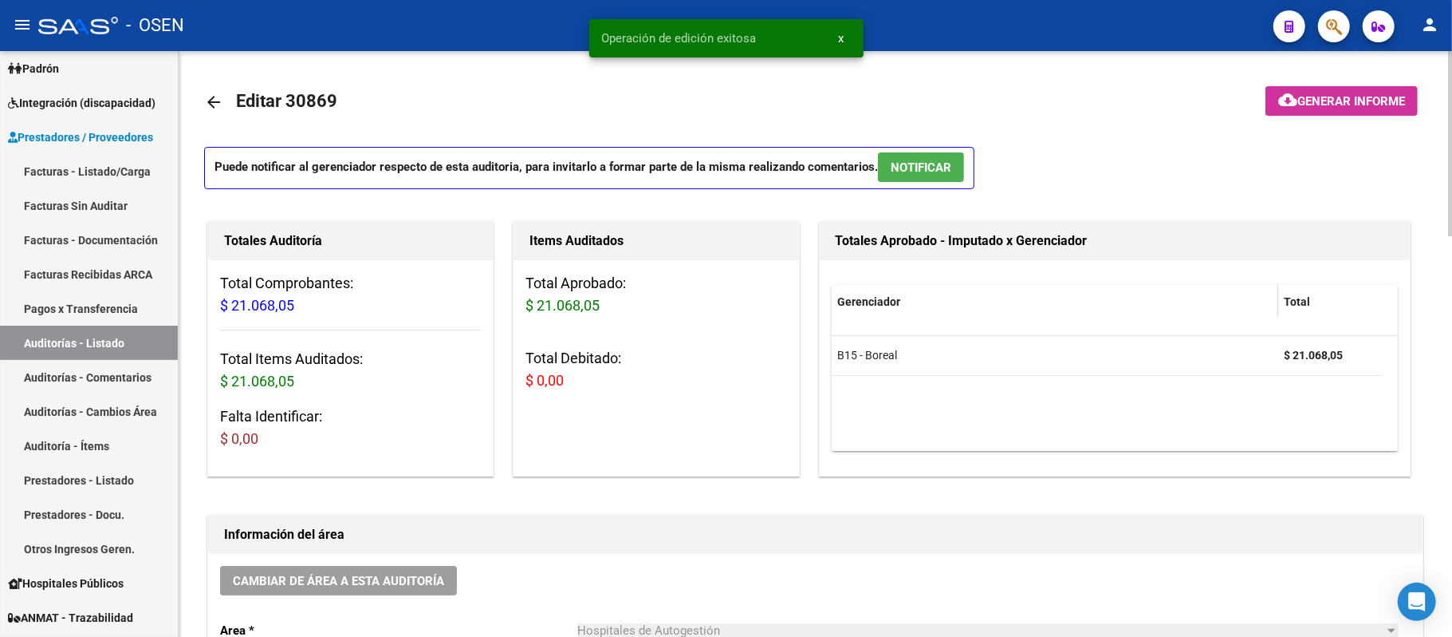
click at [941, 173] on span "NOTIFICAR" at bounding box center [921, 167] width 61 height 14
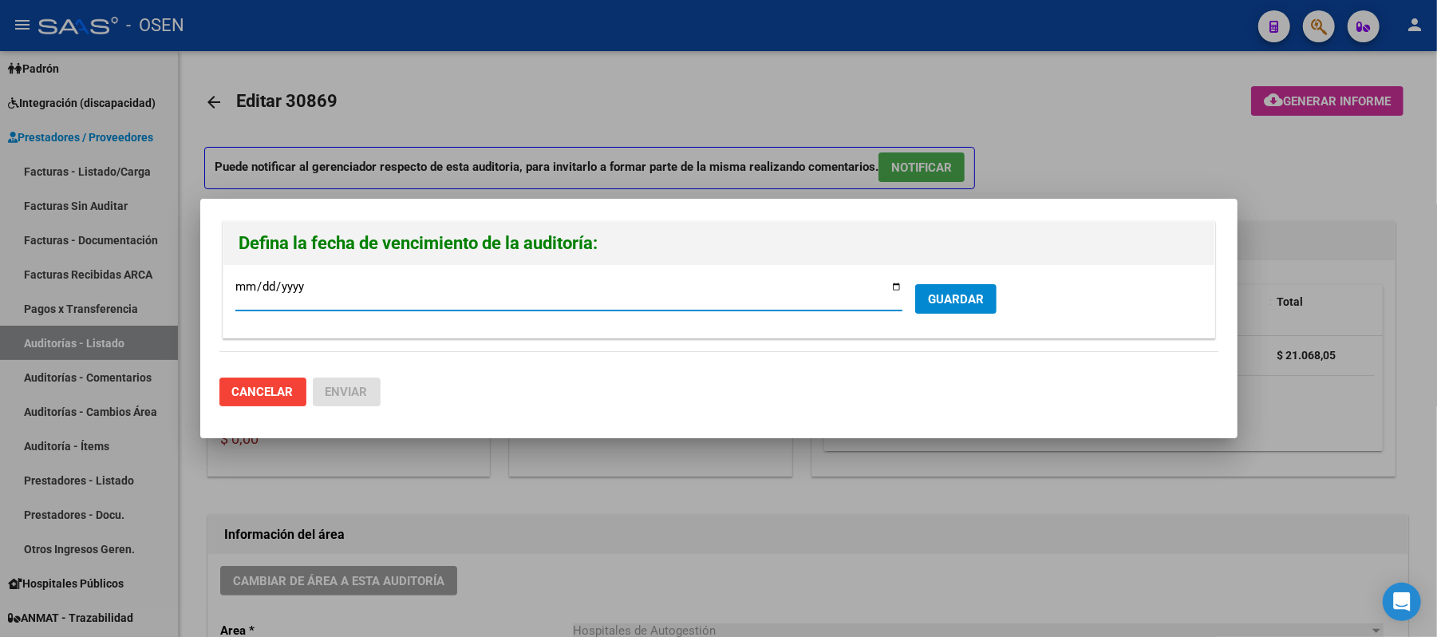
click at [959, 286] on button "GUARDAR" at bounding box center [955, 299] width 81 height 30
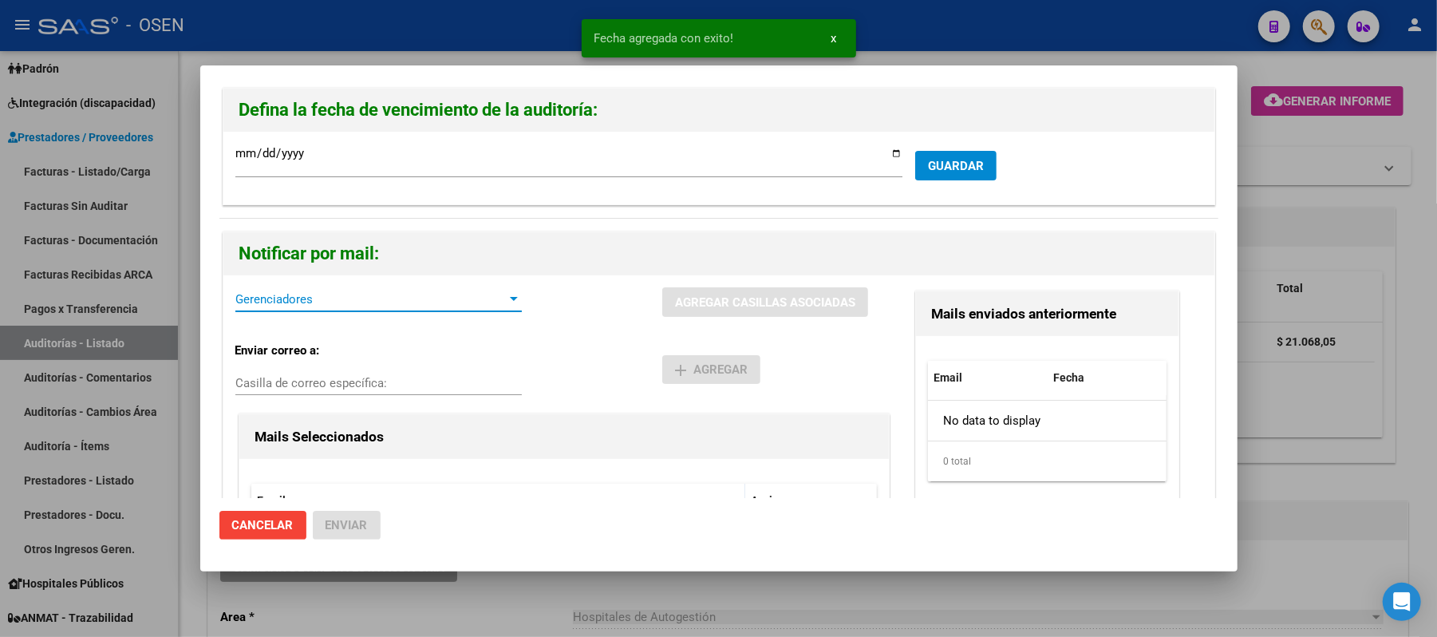
click at [332, 298] on span "Gerenciadores" at bounding box center [371, 299] width 272 height 14
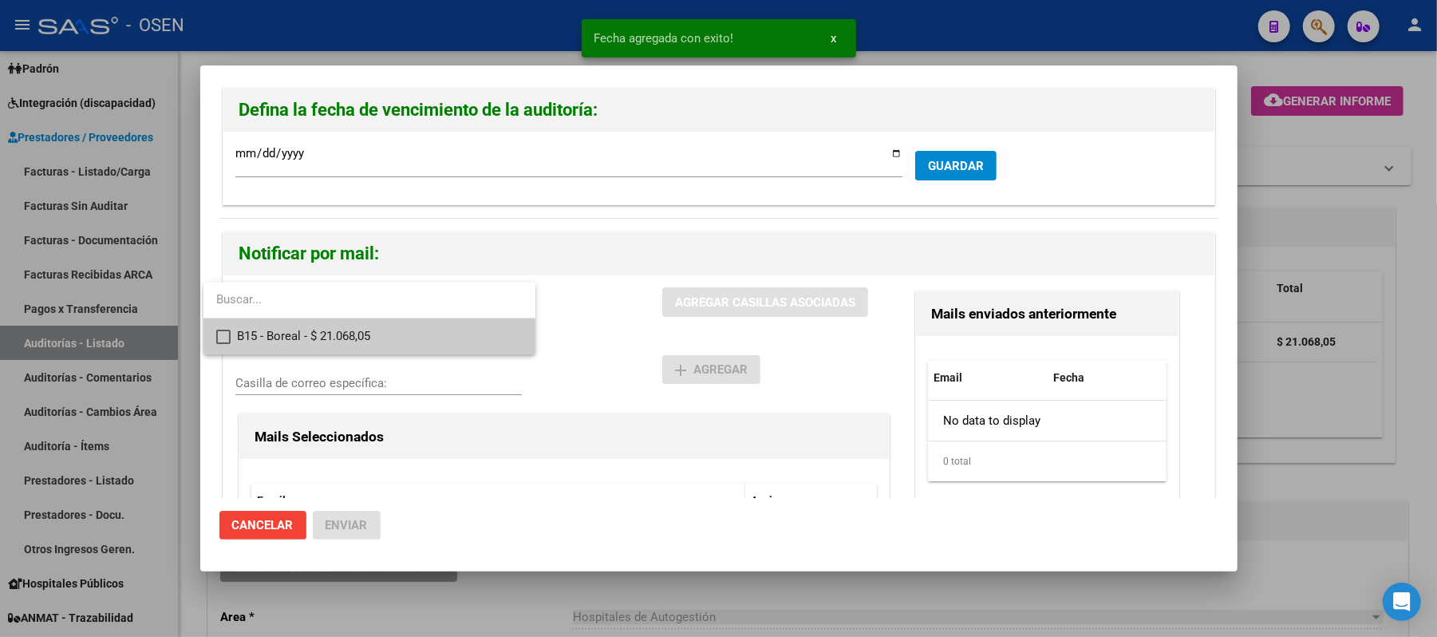
click at [361, 327] on span "B15 - Boreal - $ 21.068,05" at bounding box center [380, 336] width 286 height 36
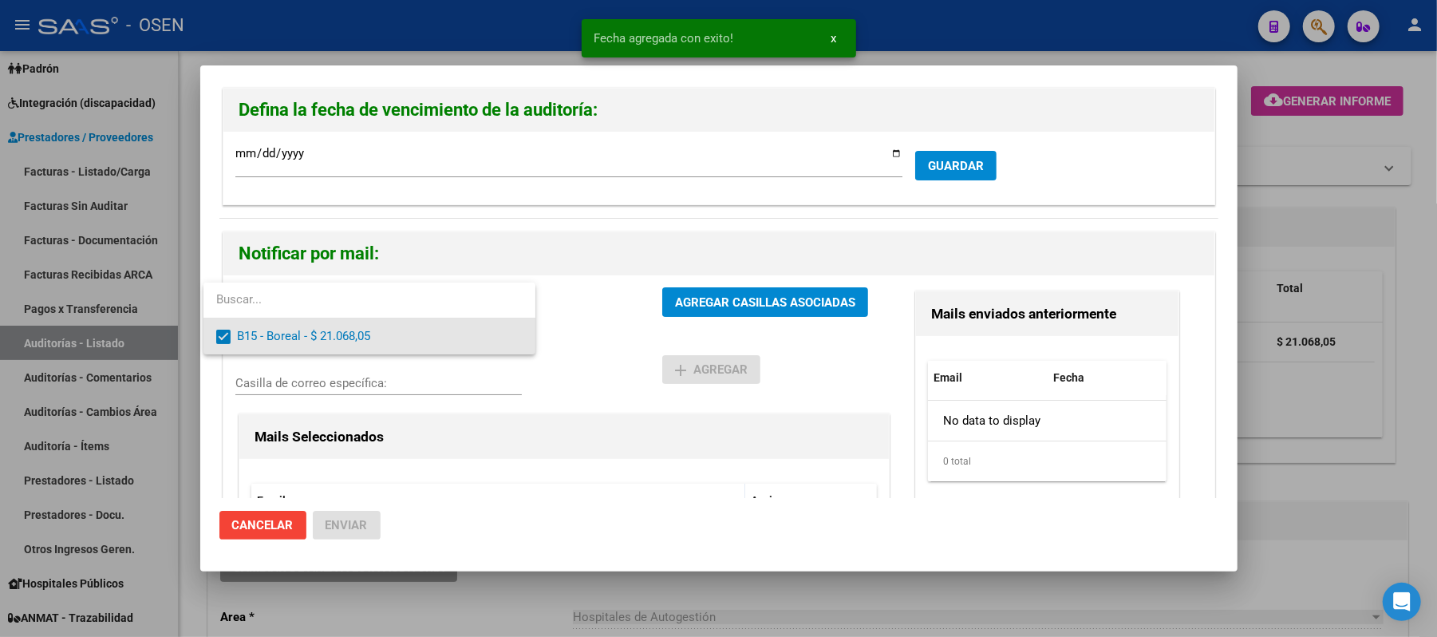
click at [617, 325] on div at bounding box center [718, 318] width 1437 height 637
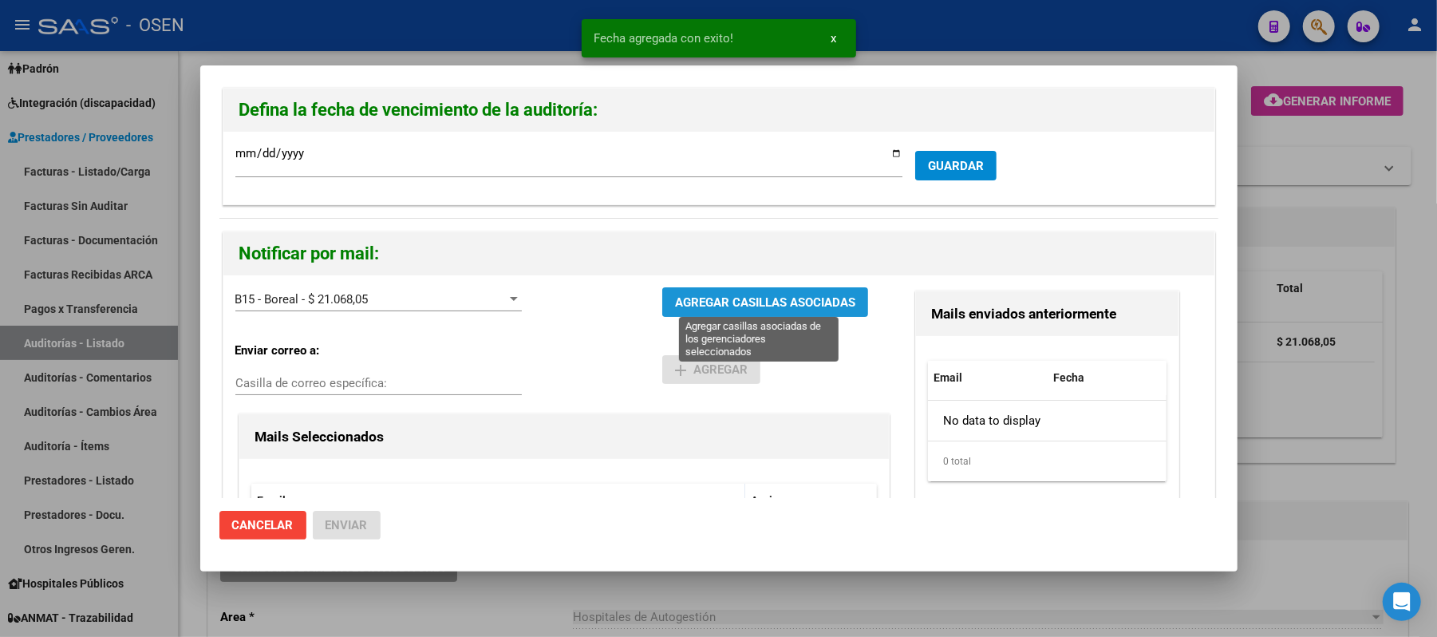
click at [686, 295] on span "AGREGAR CASILLAS ASOCIADAS" at bounding box center [765, 302] width 180 height 14
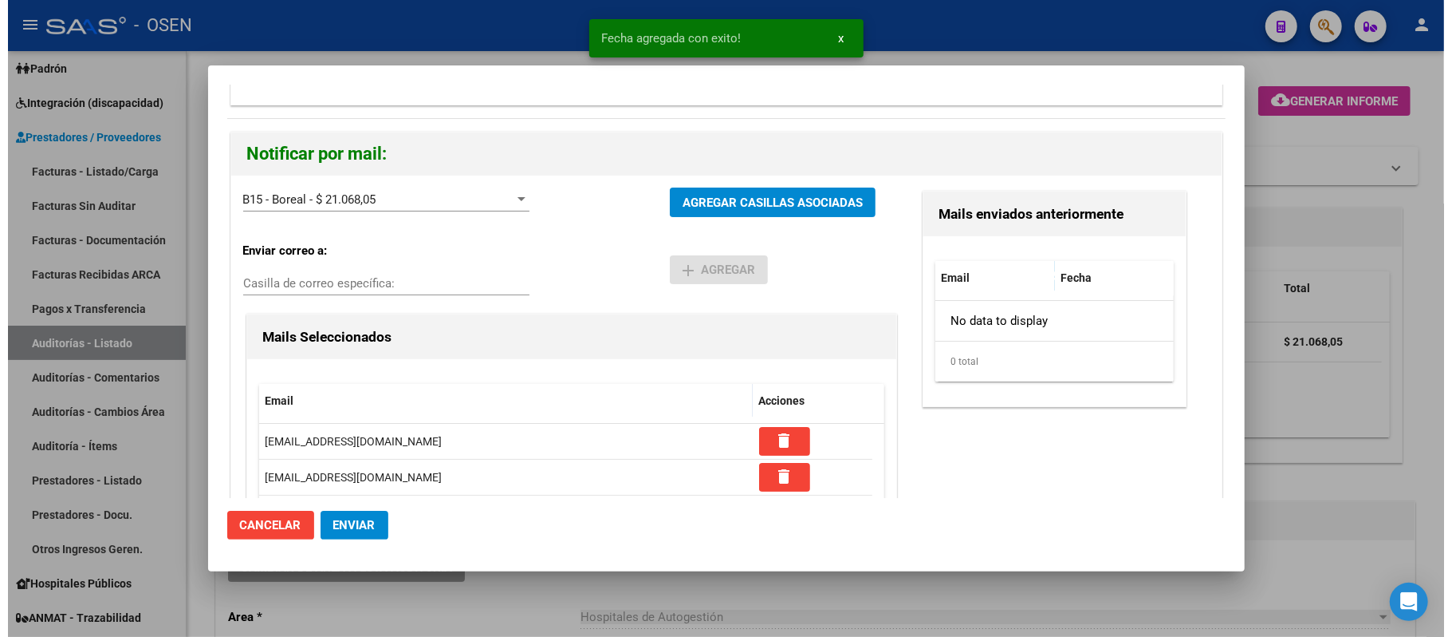
scroll to position [225, 0]
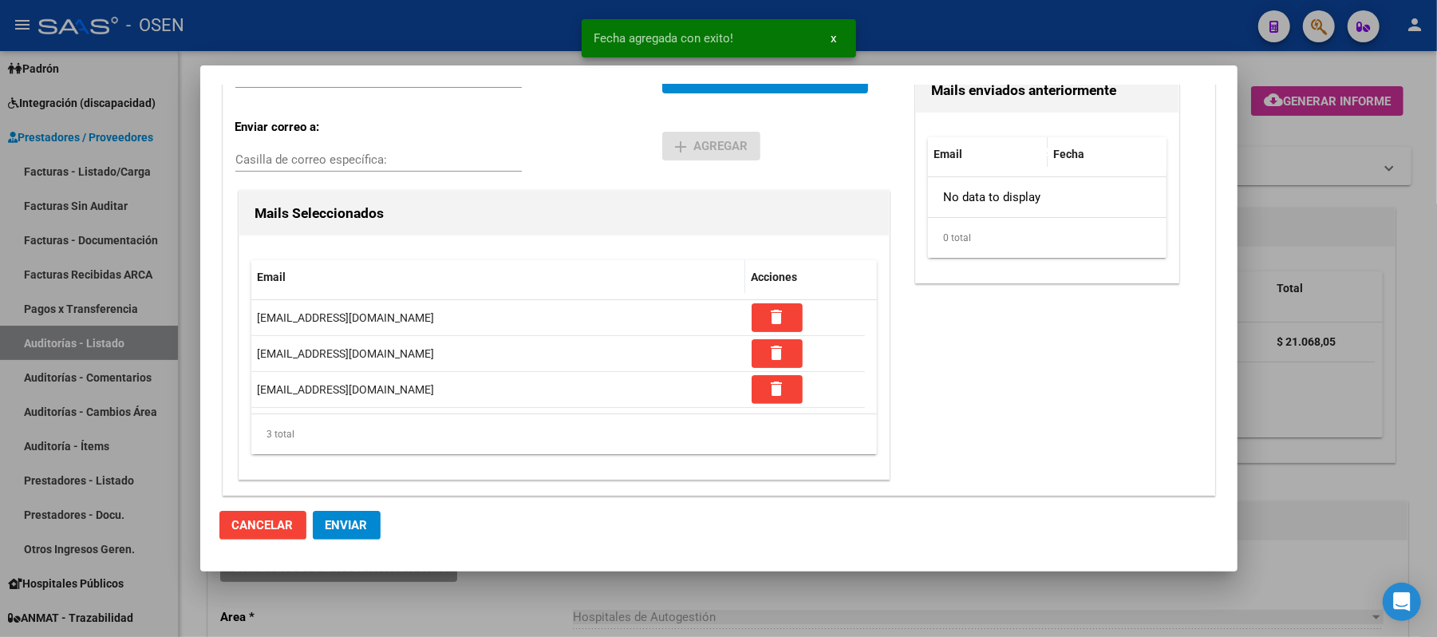
click at [362, 521] on span "Enviar" at bounding box center [346, 525] width 42 height 14
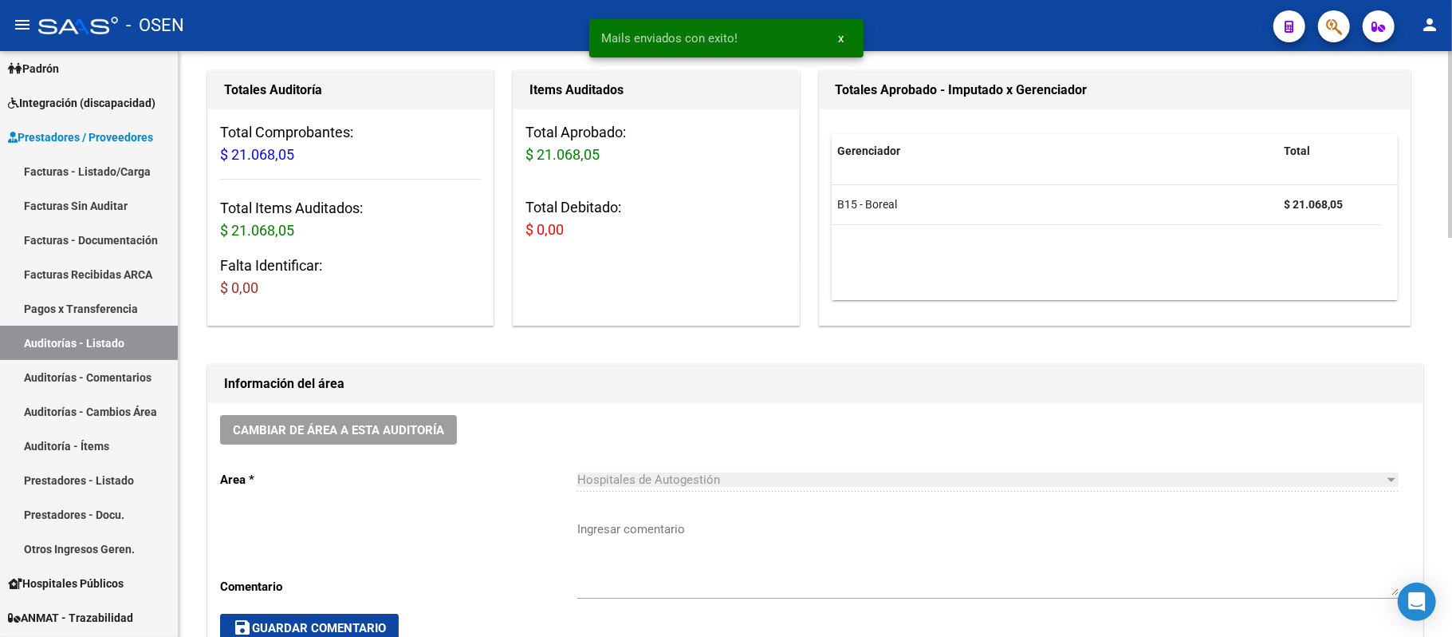
scroll to position [425, 0]
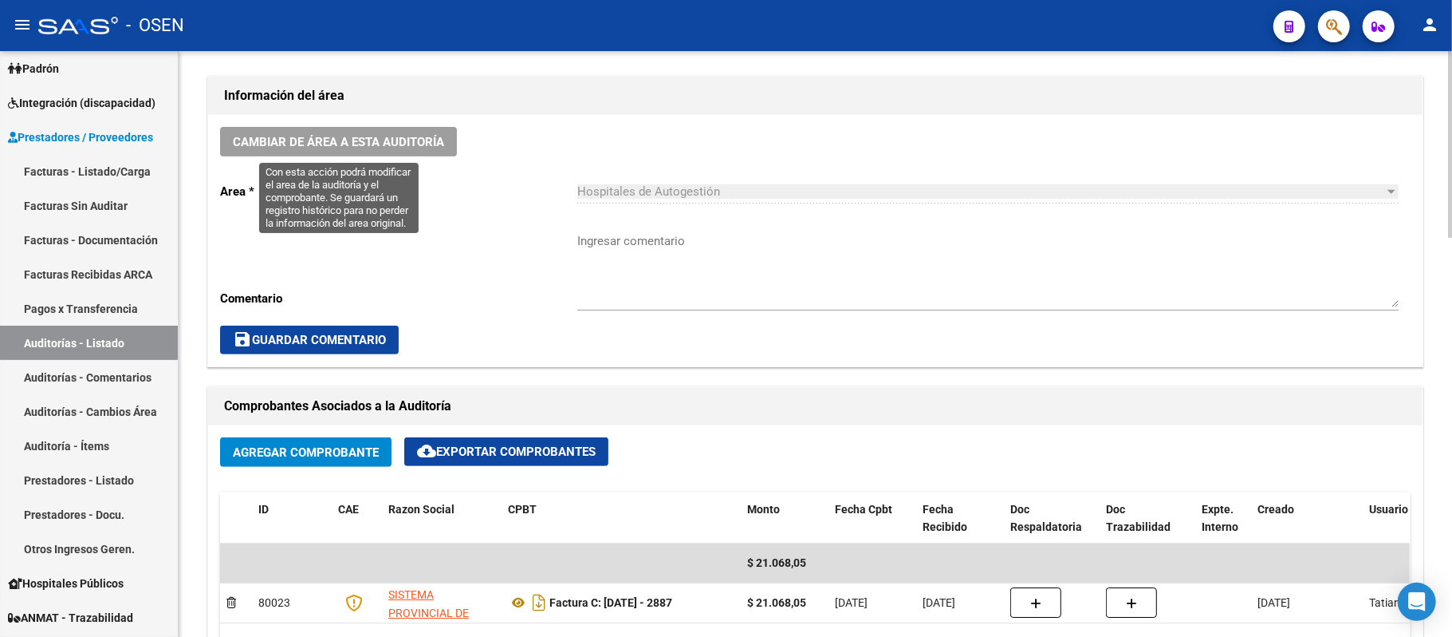
click at [340, 141] on span "Cambiar de área a esta auditoría" at bounding box center [338, 142] width 211 height 14
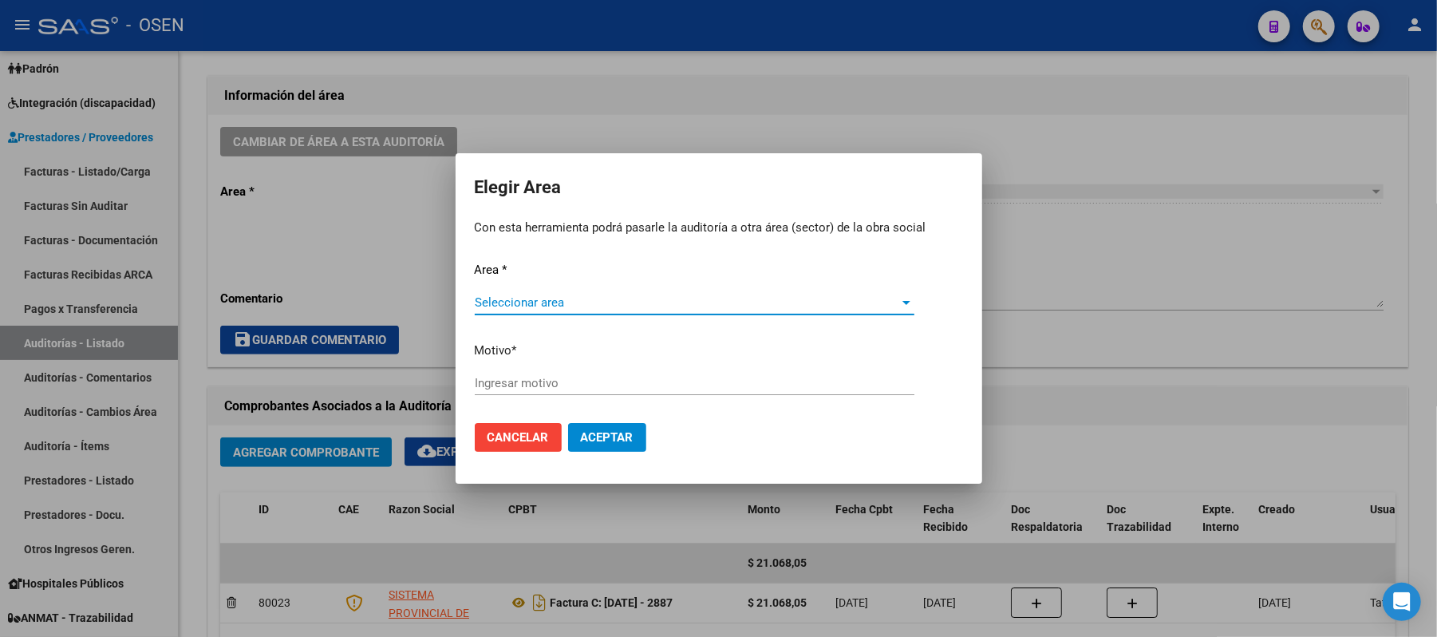
click at [661, 314] on div "Seleccionar area Seleccionar area" at bounding box center [694, 309] width 439 height 39
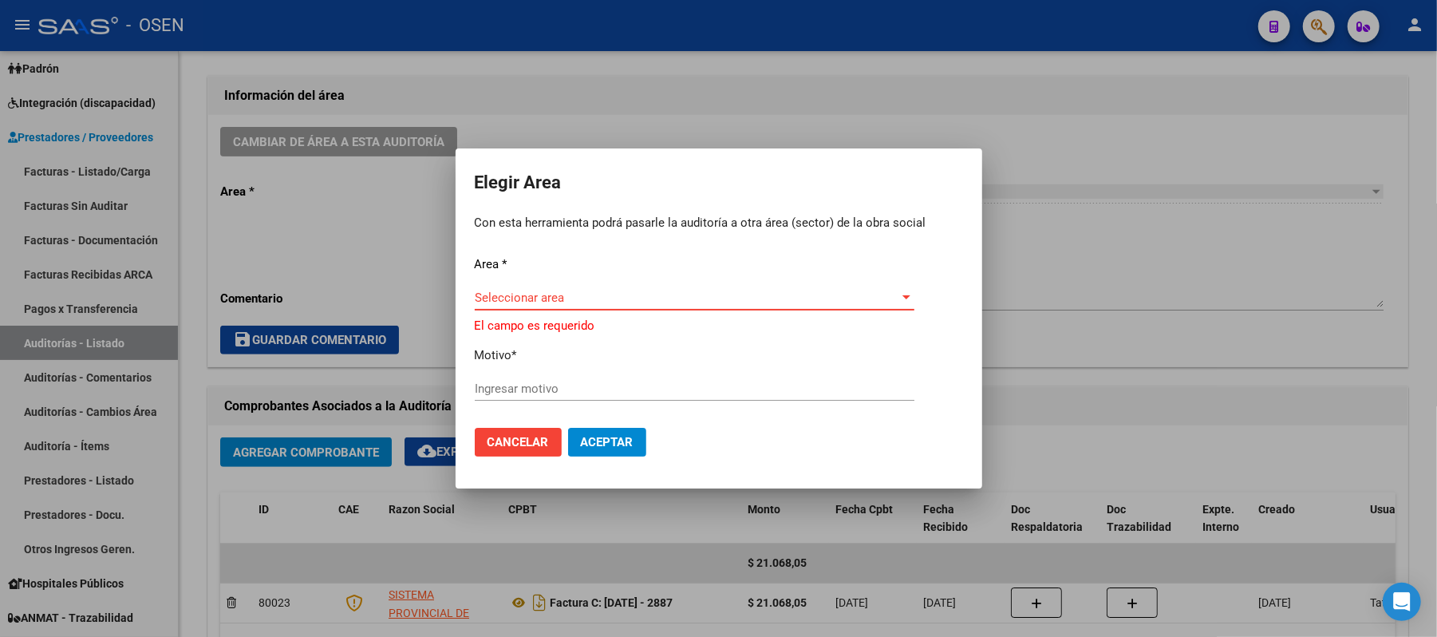
click at [658, 294] on span "Seleccionar area" at bounding box center [687, 297] width 425 height 14
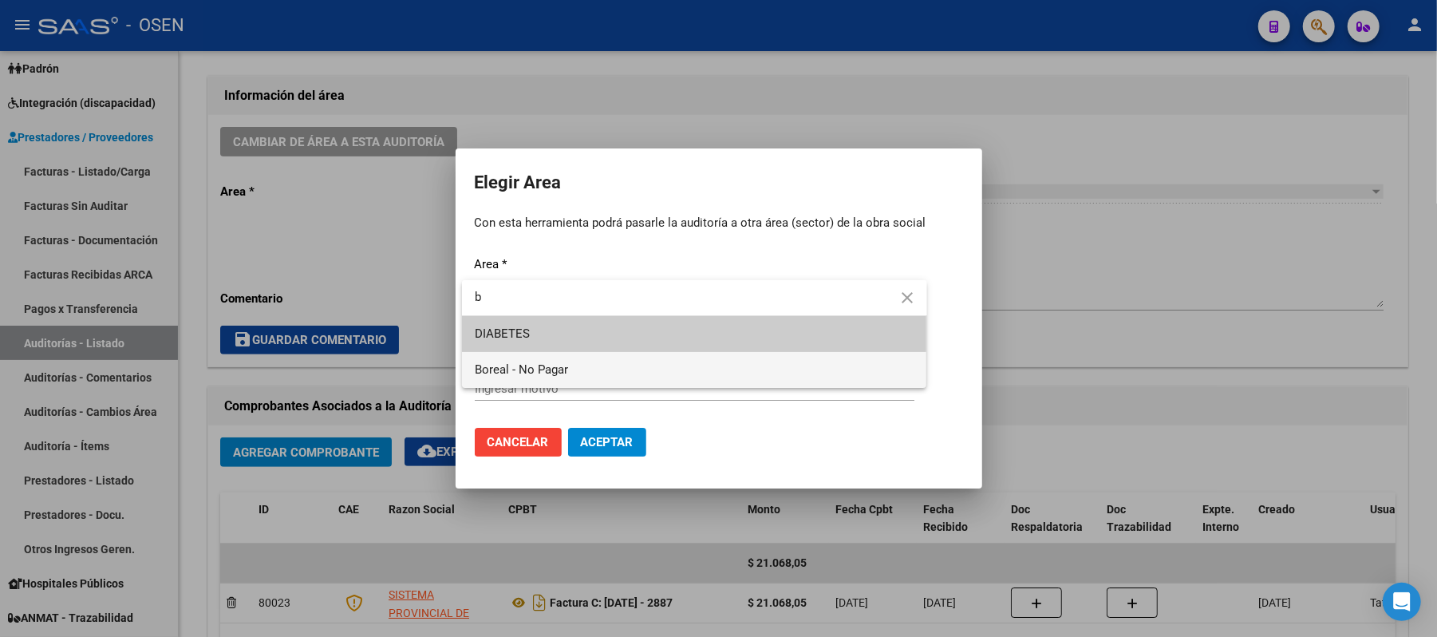
type input "b"
click at [579, 378] on span "Boreal - No Pagar" at bounding box center [694, 370] width 439 height 36
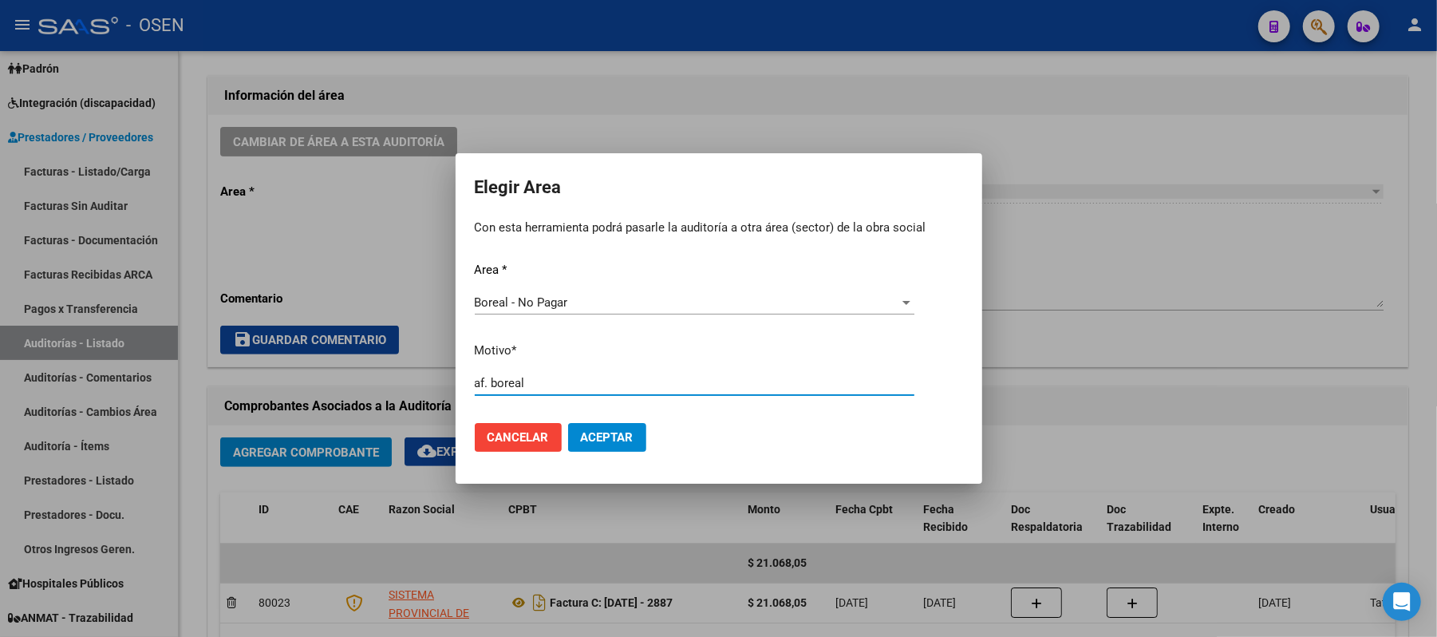
type input "af. boreal"
click at [603, 428] on button "Aceptar" at bounding box center [607, 437] width 78 height 29
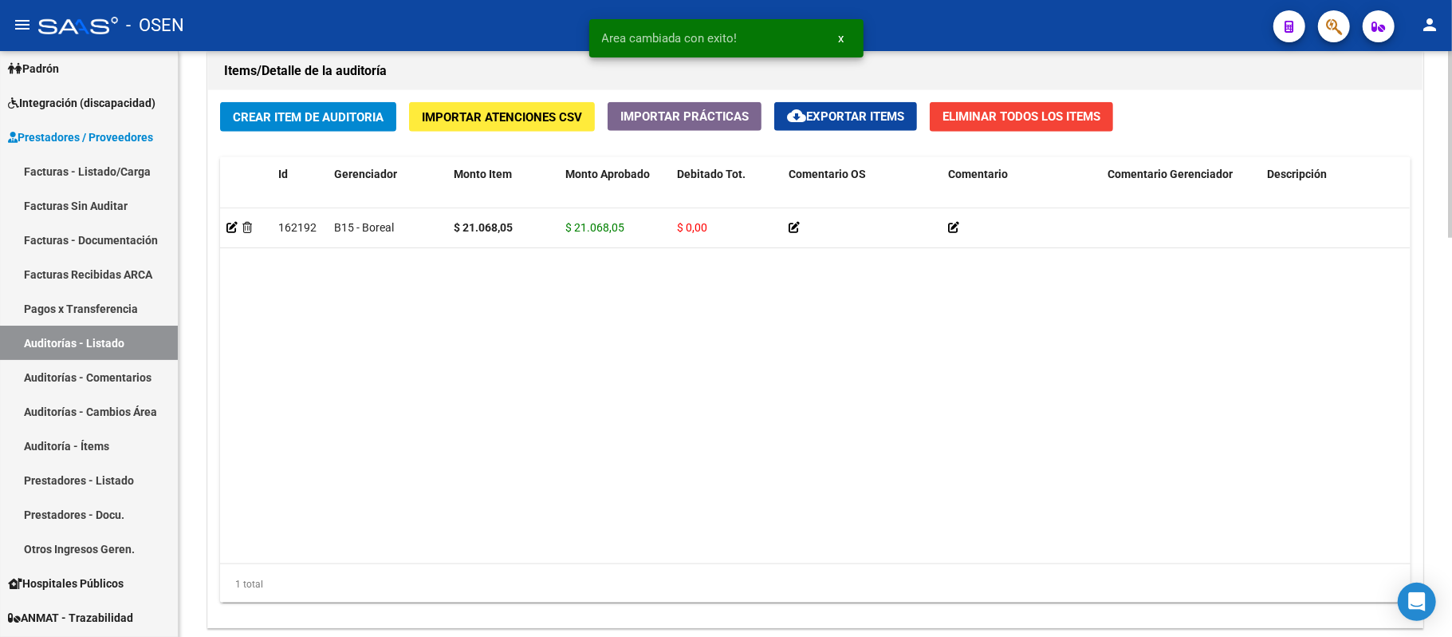
scroll to position [1257, 0]
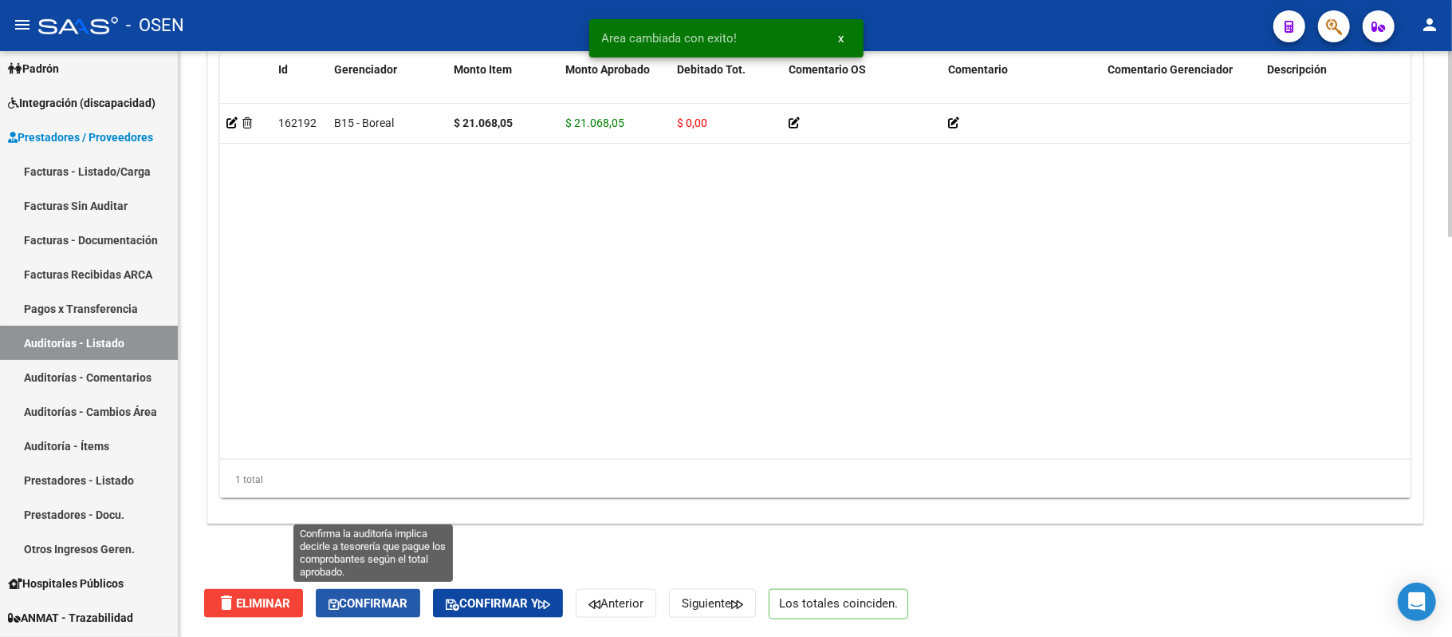
click at [377, 611] on button "Confirmar" at bounding box center [368, 603] width 104 height 29
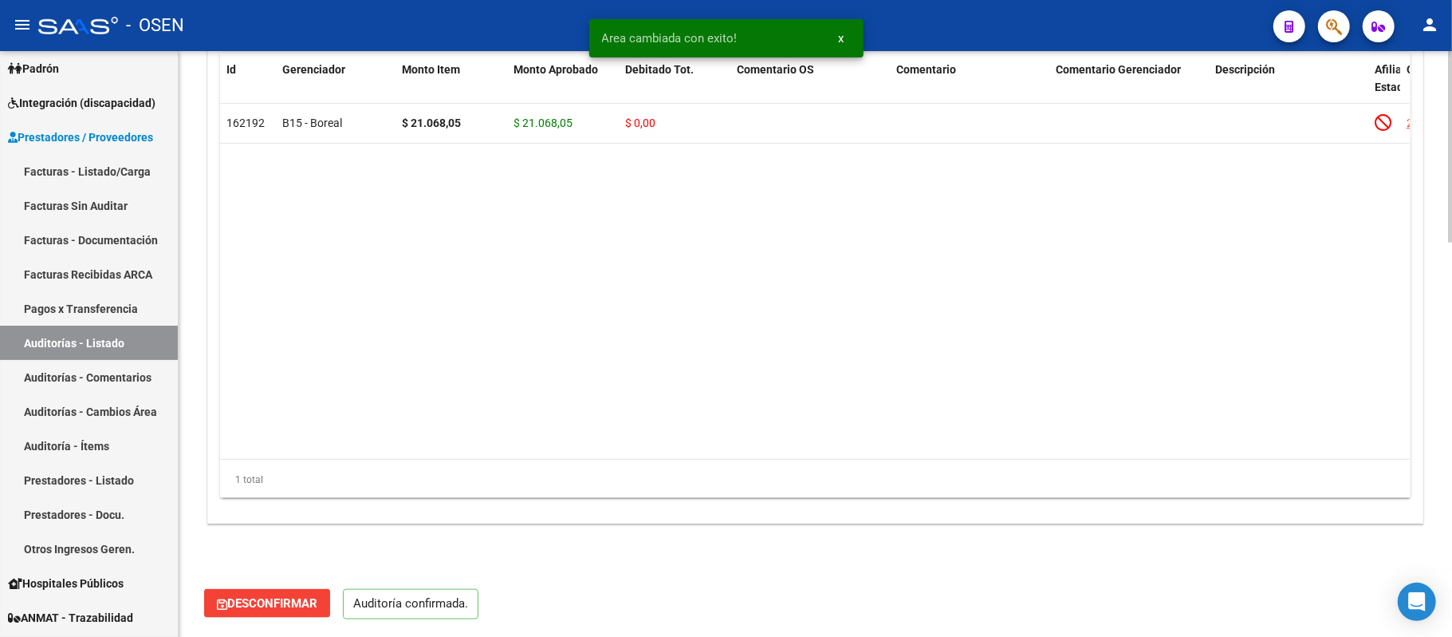
scroll to position [1201, 0]
type input "202509"
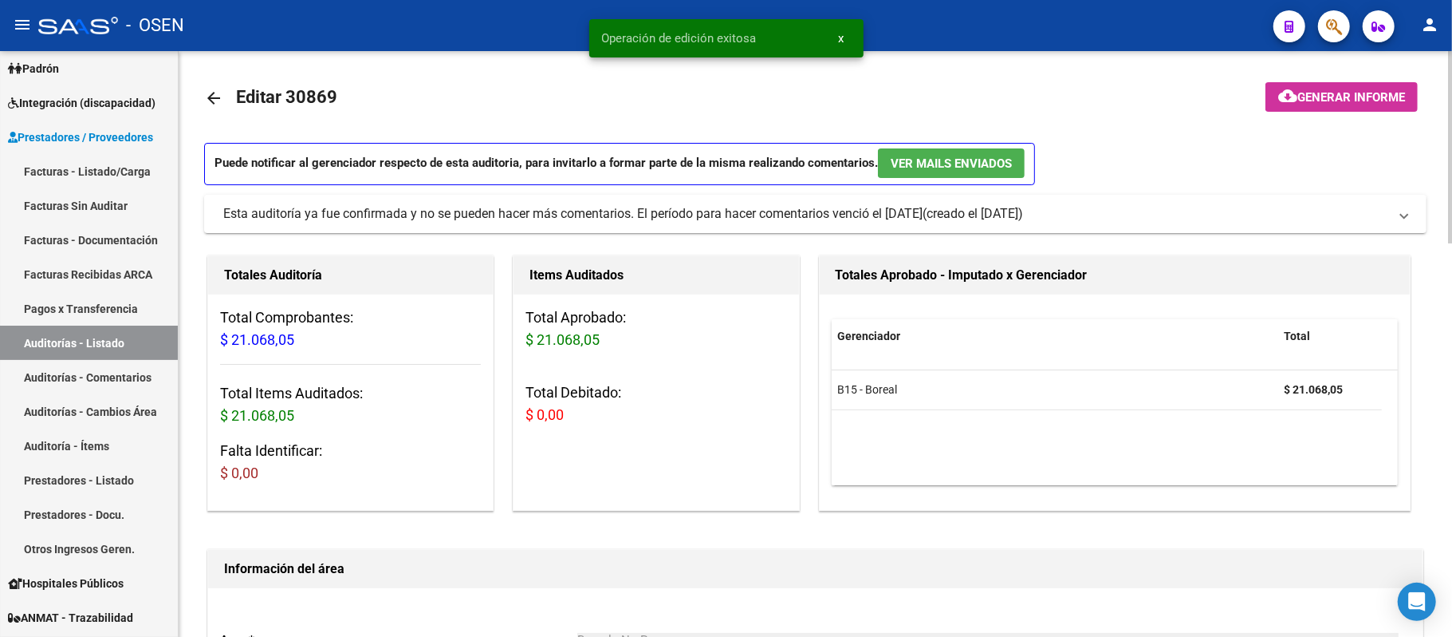
scroll to position [0, 0]
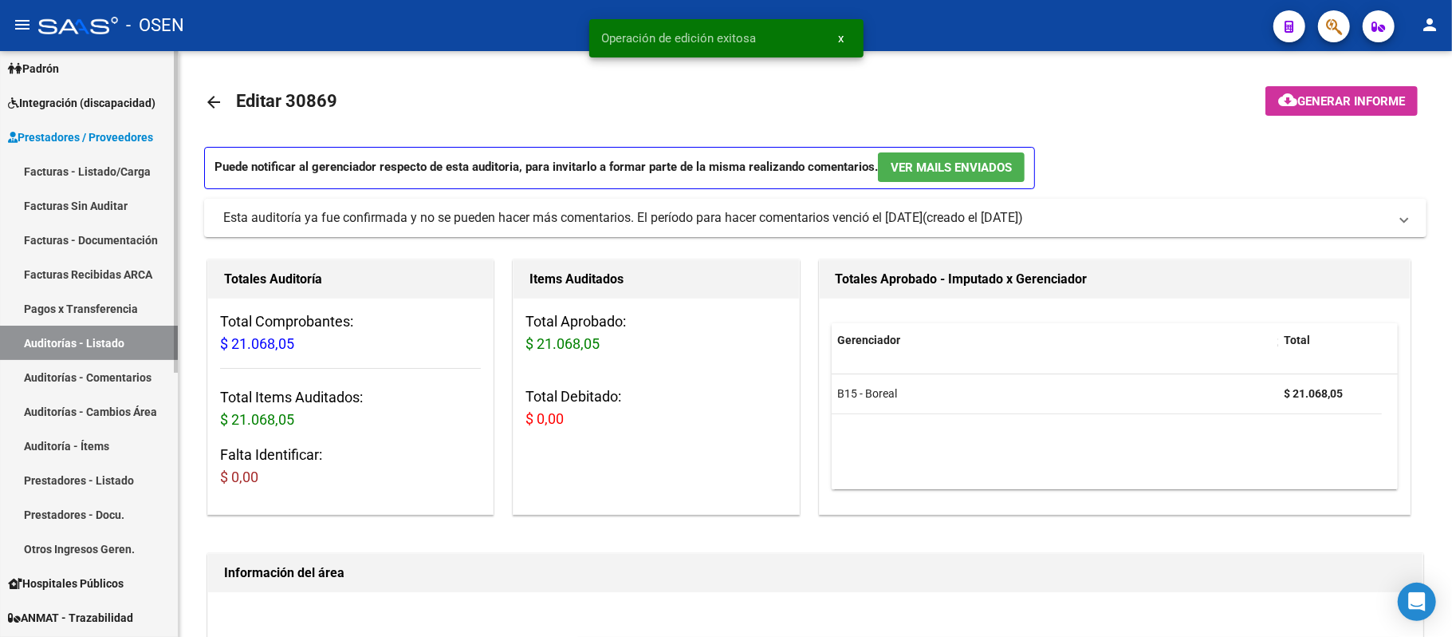
click at [99, 343] on link "Auditorías - Listado" at bounding box center [89, 342] width 178 height 34
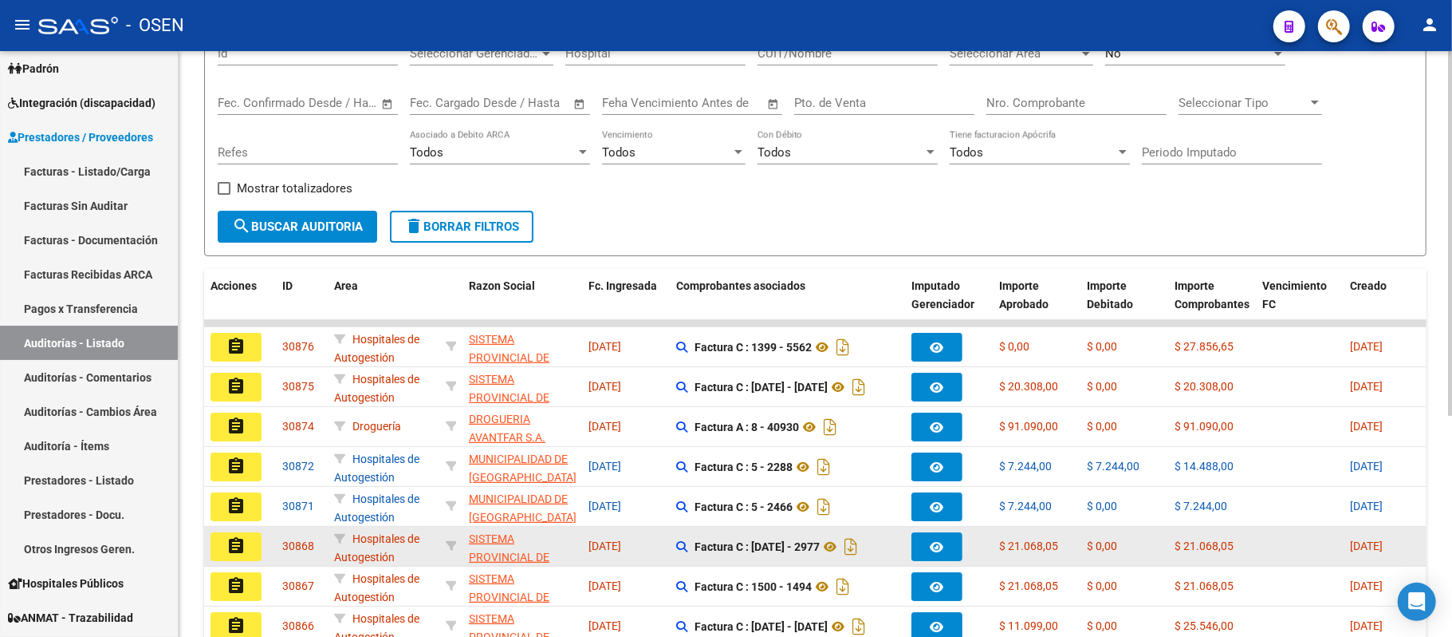
scroll to position [319, 0]
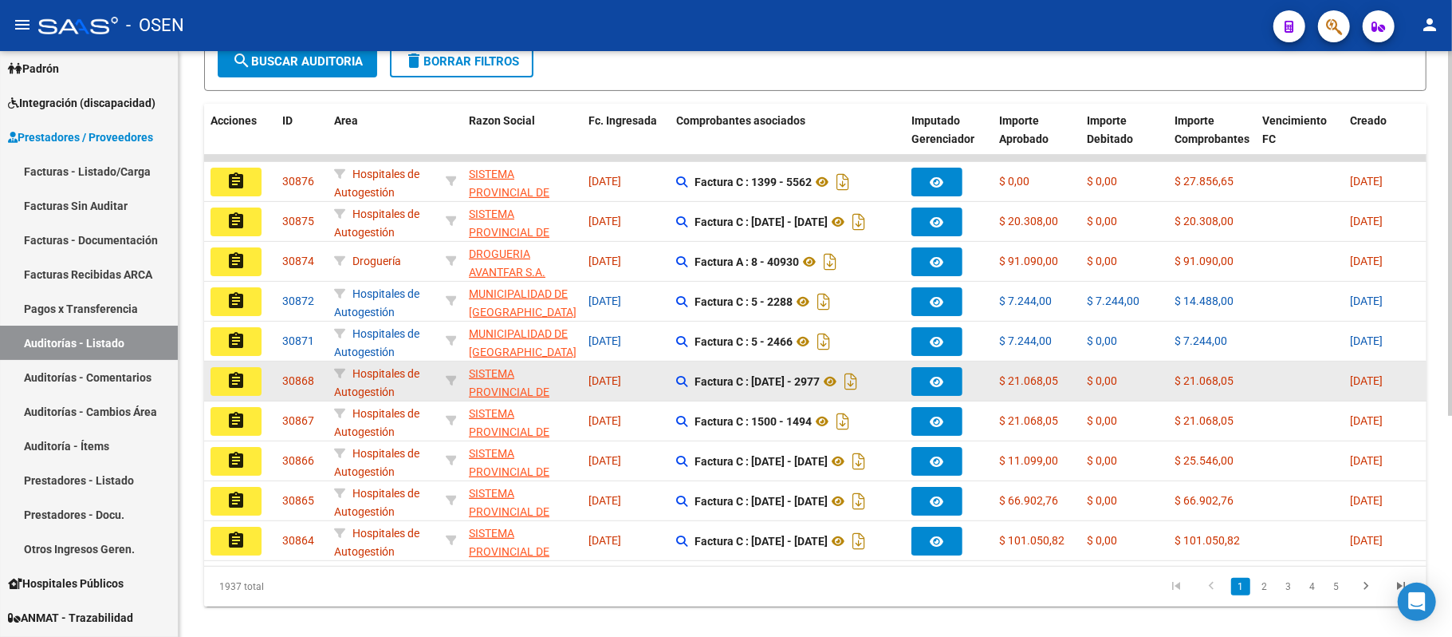
click at [233, 380] on mat-icon "assignment" at bounding box center [236, 380] width 19 height 19
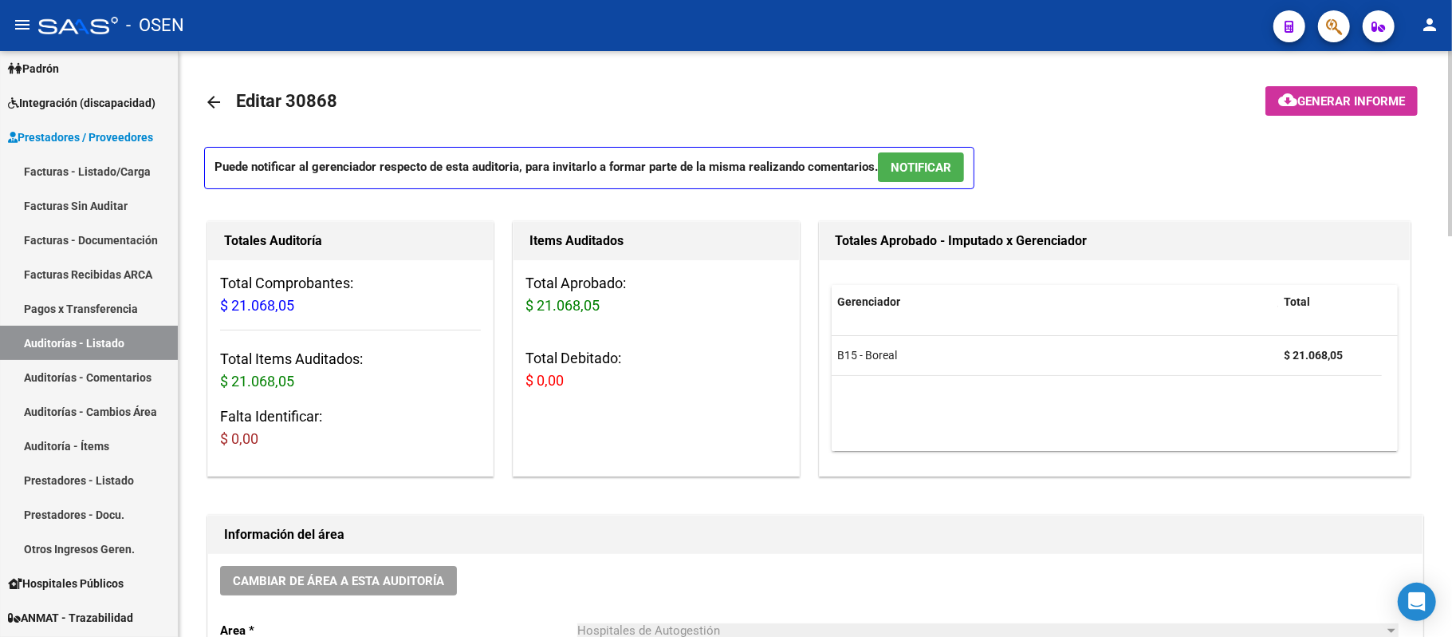
click at [935, 171] on span "NOTIFICAR" at bounding box center [921, 167] width 61 height 14
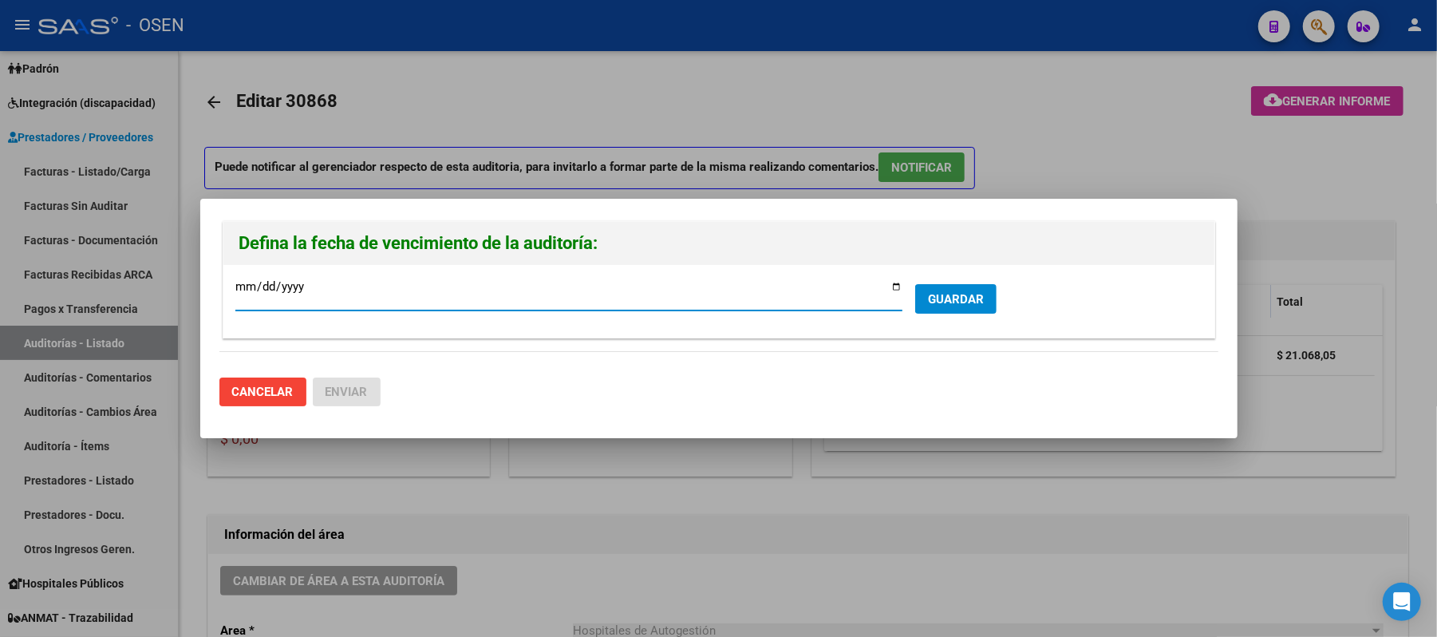
click at [925, 284] on button "GUARDAR" at bounding box center [955, 299] width 81 height 30
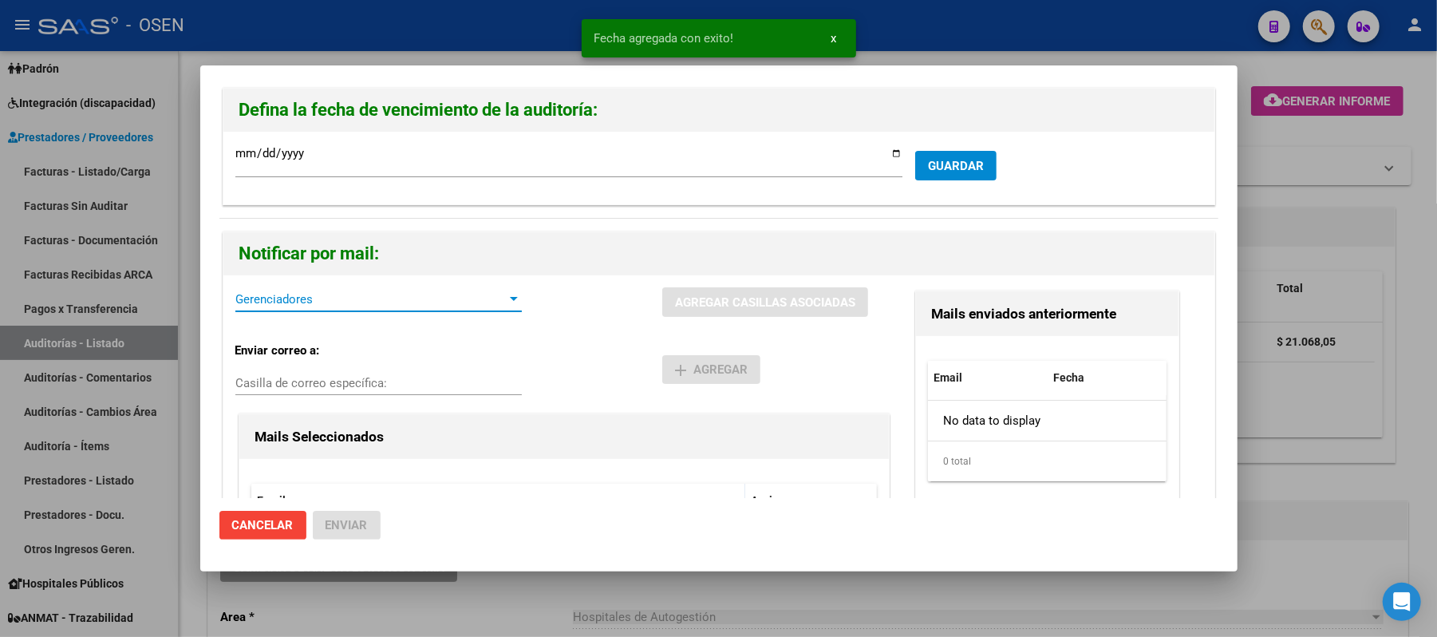
click at [285, 295] on span "Gerenciadores" at bounding box center [371, 299] width 272 height 14
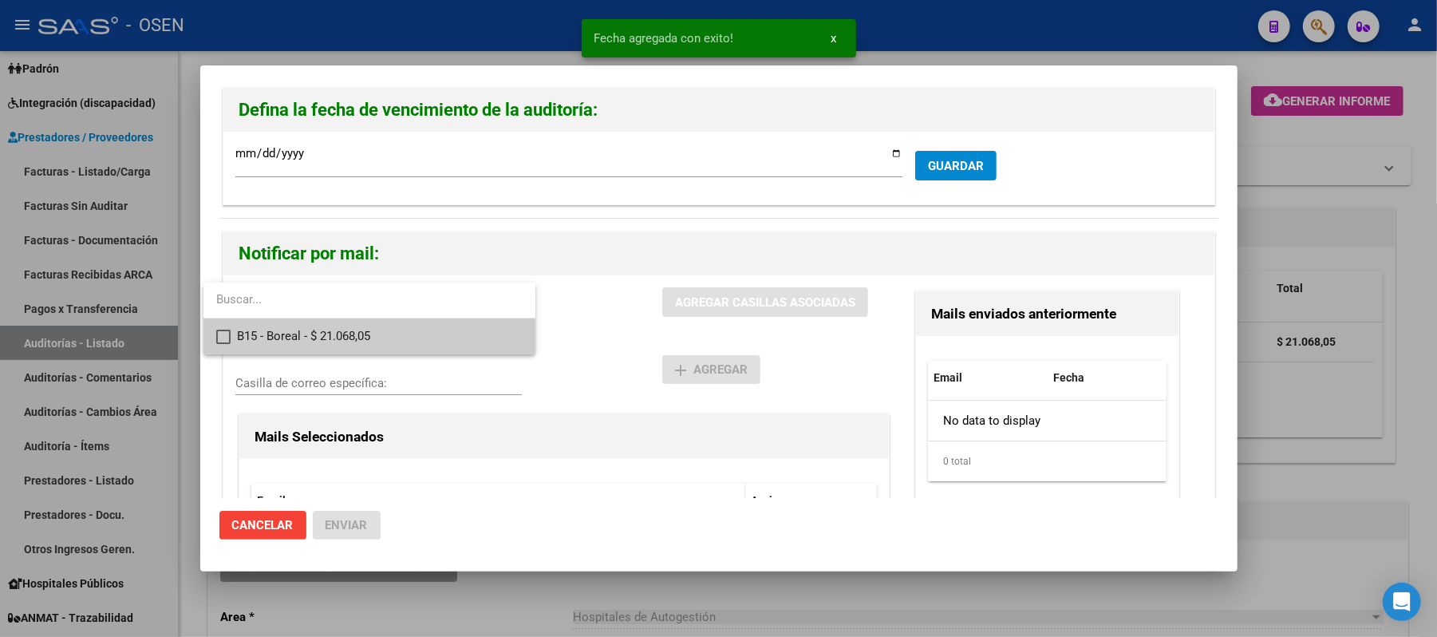
click at [351, 325] on span "B15 - Boreal - $ 21.068,05" at bounding box center [380, 336] width 286 height 36
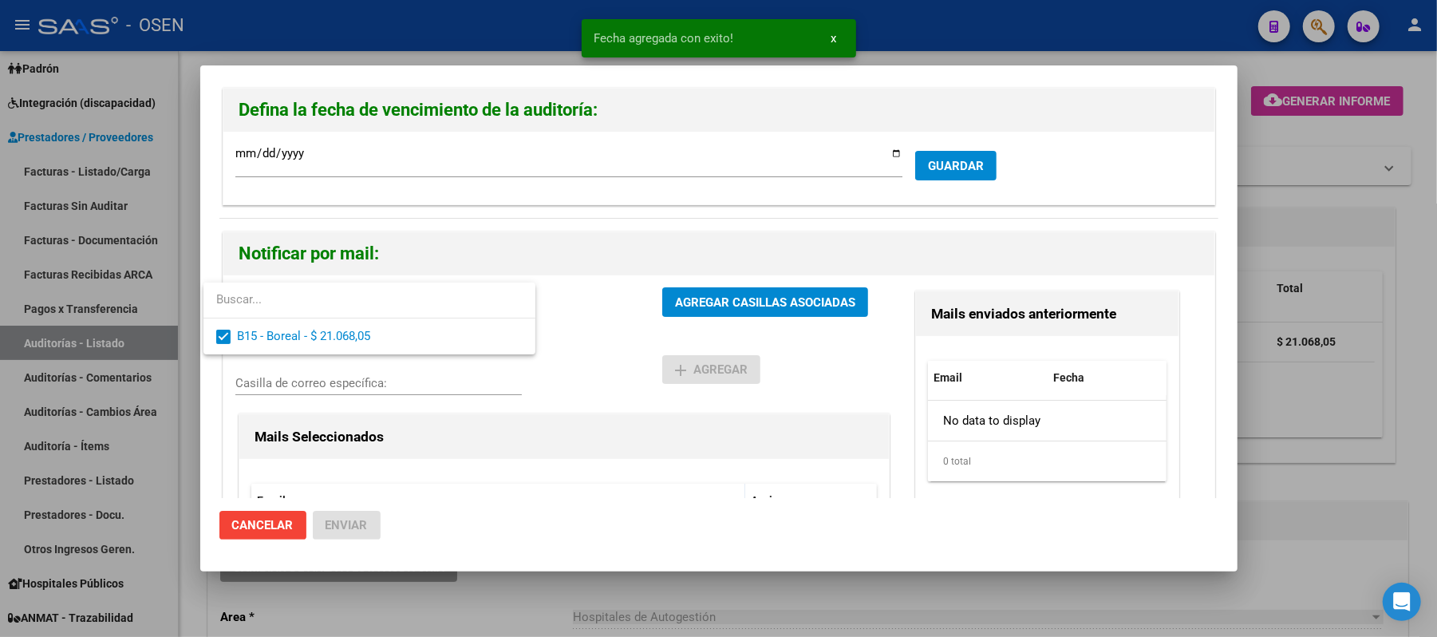
click at [648, 333] on div at bounding box center [718, 318] width 1437 height 637
click at [715, 284] on div "B15 - Boreal - $ 21.068,05 Gerenciadores AGREGAR CASILLAS ASOCIADAS Enviar corr…" at bounding box center [718, 459] width 991 height 369
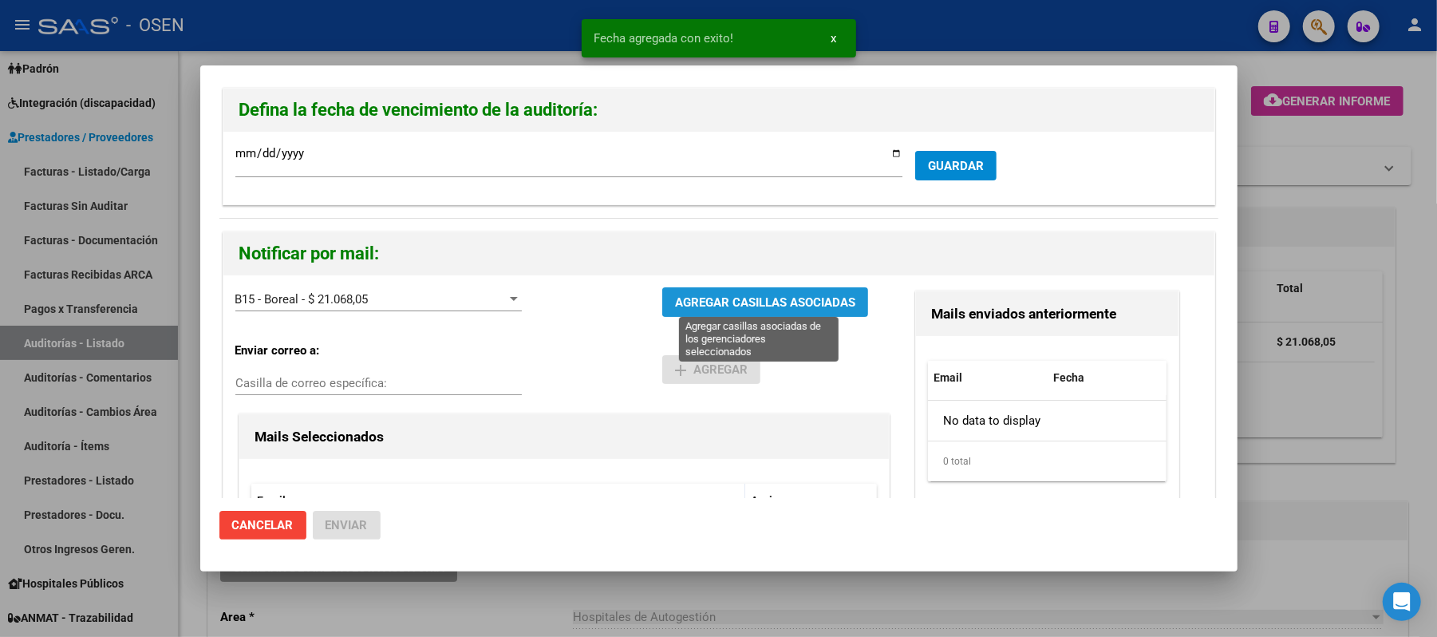
click at [719, 301] on span "AGREGAR CASILLAS ASOCIADAS" at bounding box center [765, 302] width 180 height 14
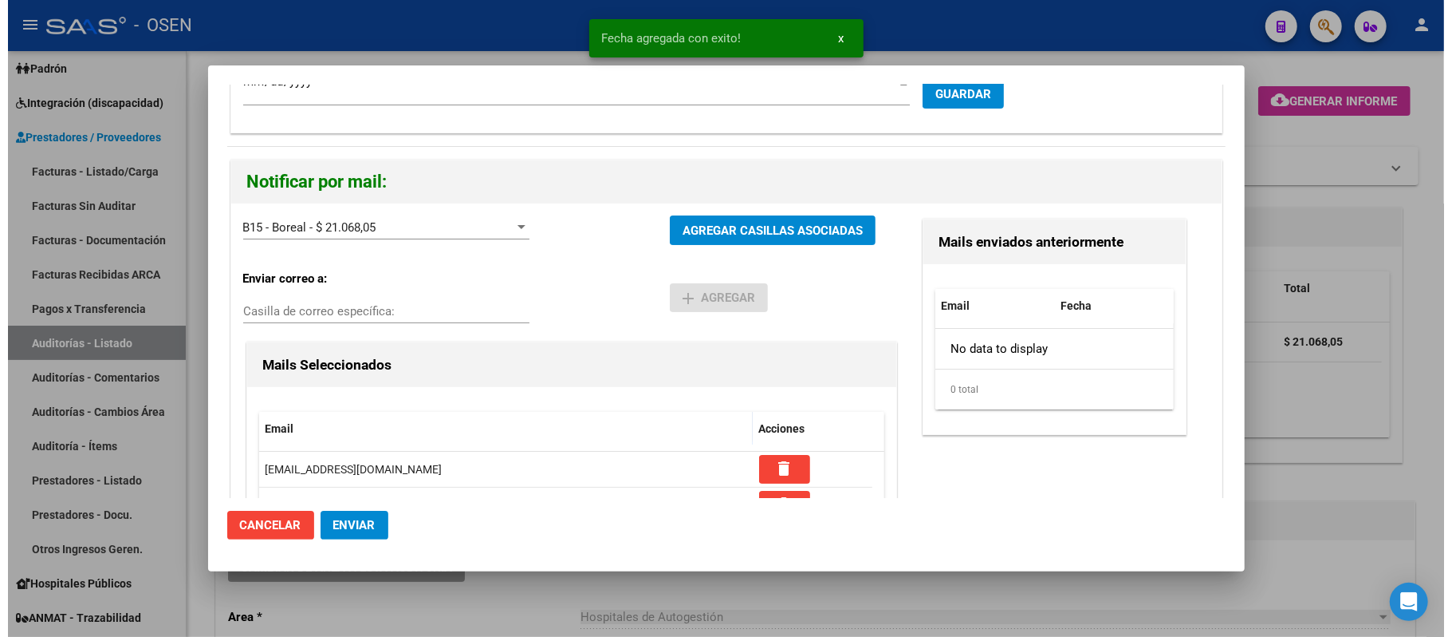
scroll to position [152, 0]
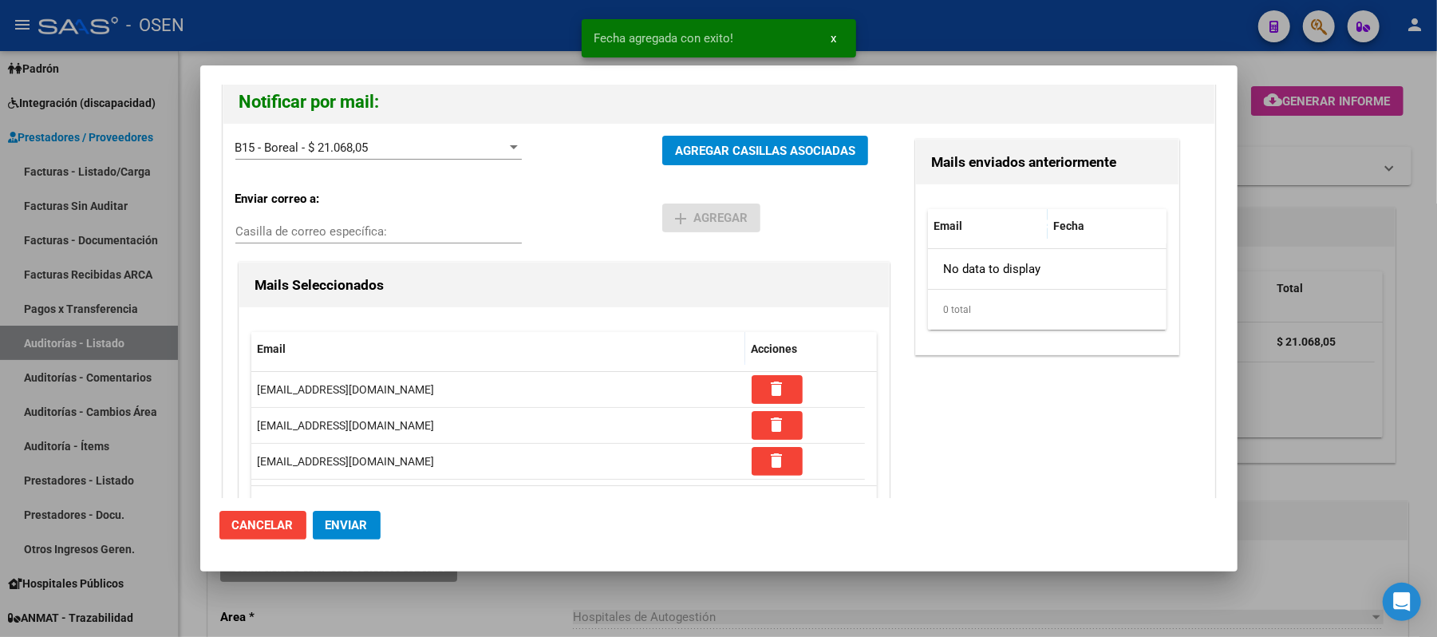
click at [356, 512] on button "Enviar" at bounding box center [347, 524] width 68 height 29
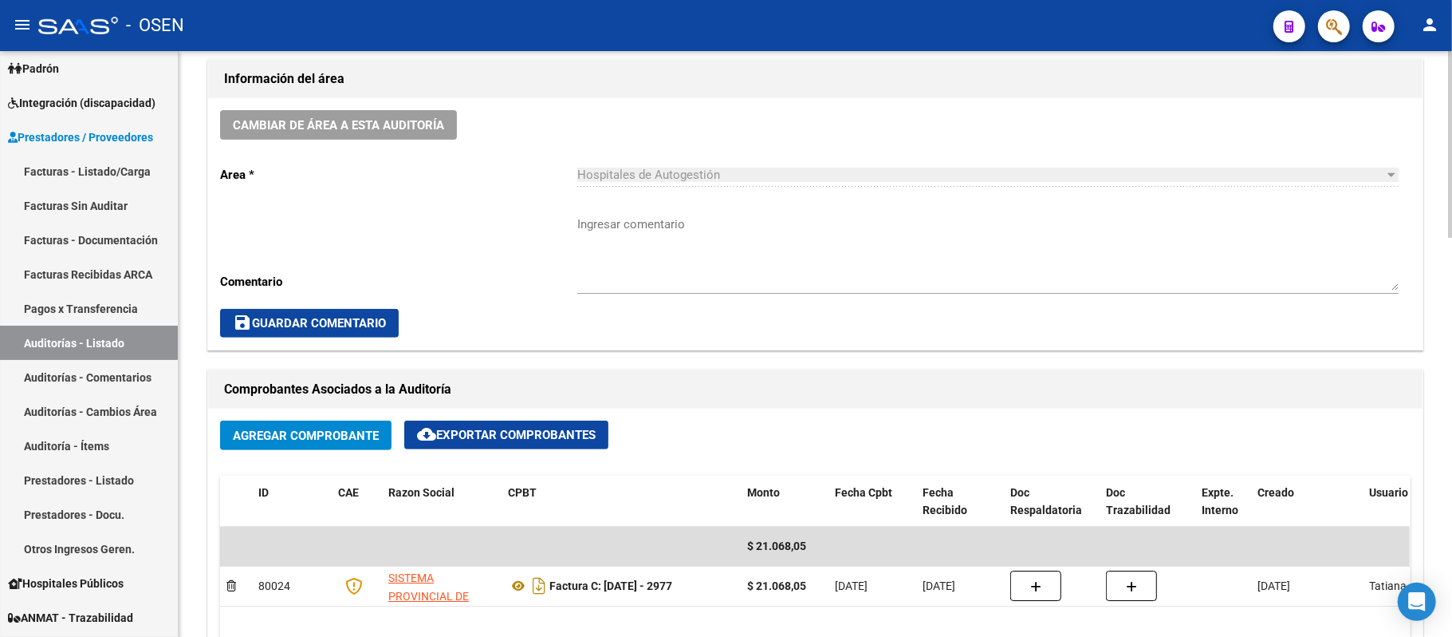
scroll to position [212, 0]
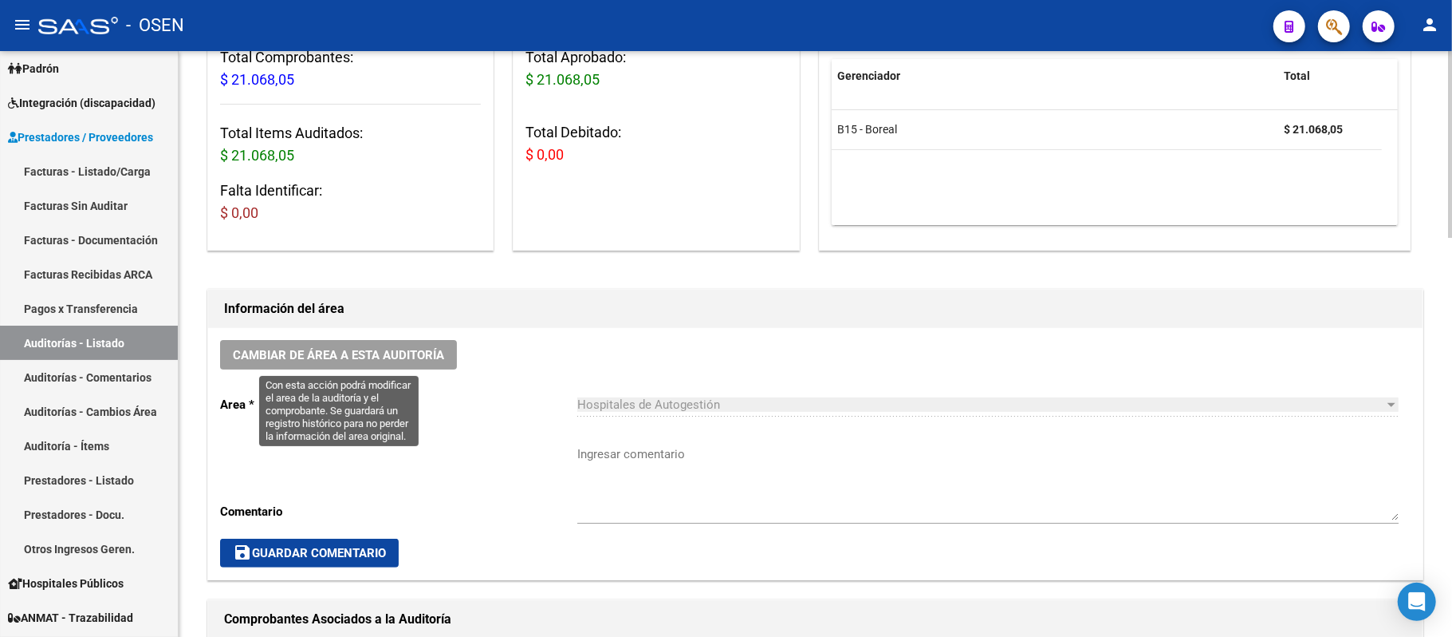
click at [383, 359] on span "Cambiar de área a esta auditoría" at bounding box center [338, 355] width 211 height 14
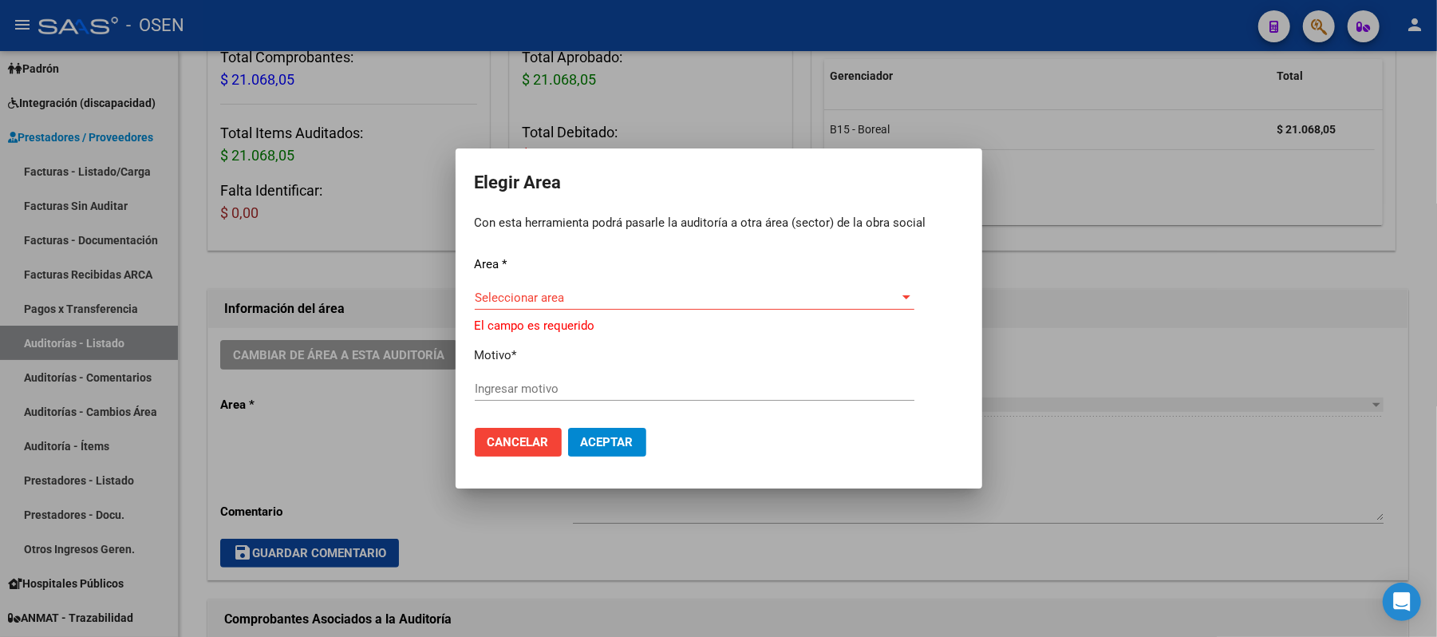
click at [610, 294] on div "Seleccionar area Seleccionar area" at bounding box center [694, 298] width 439 height 24
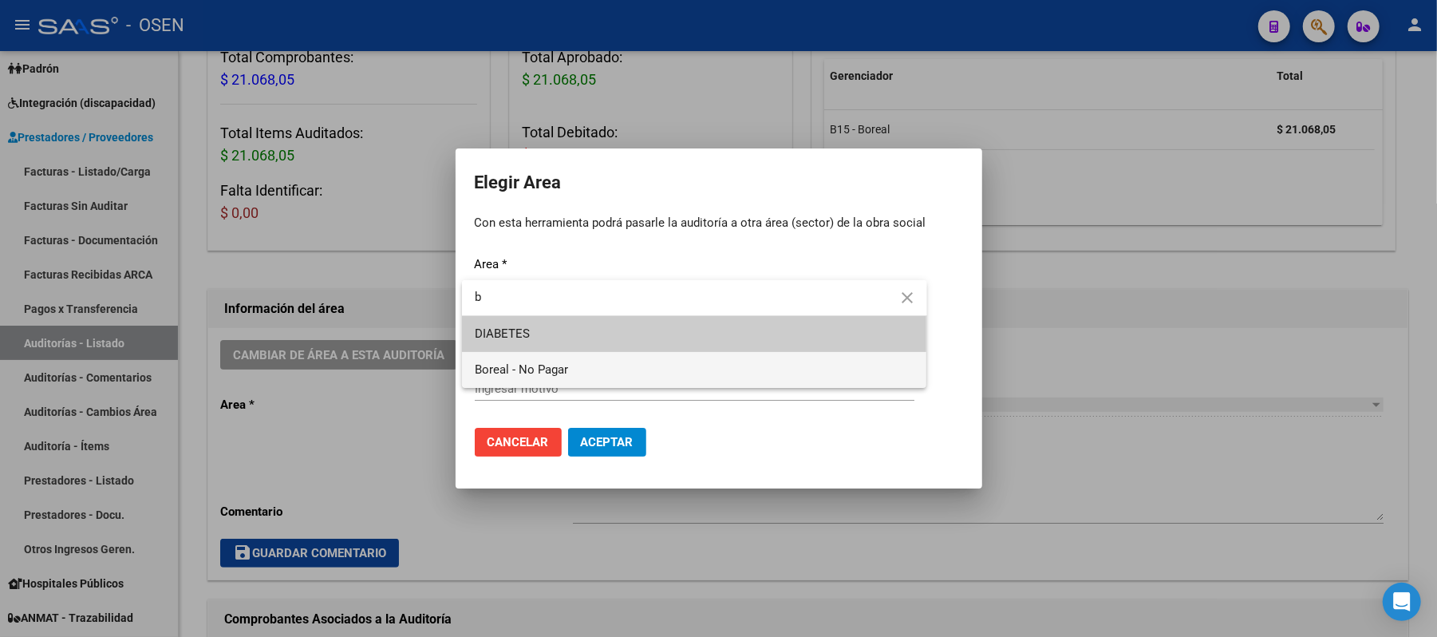
type input "b"
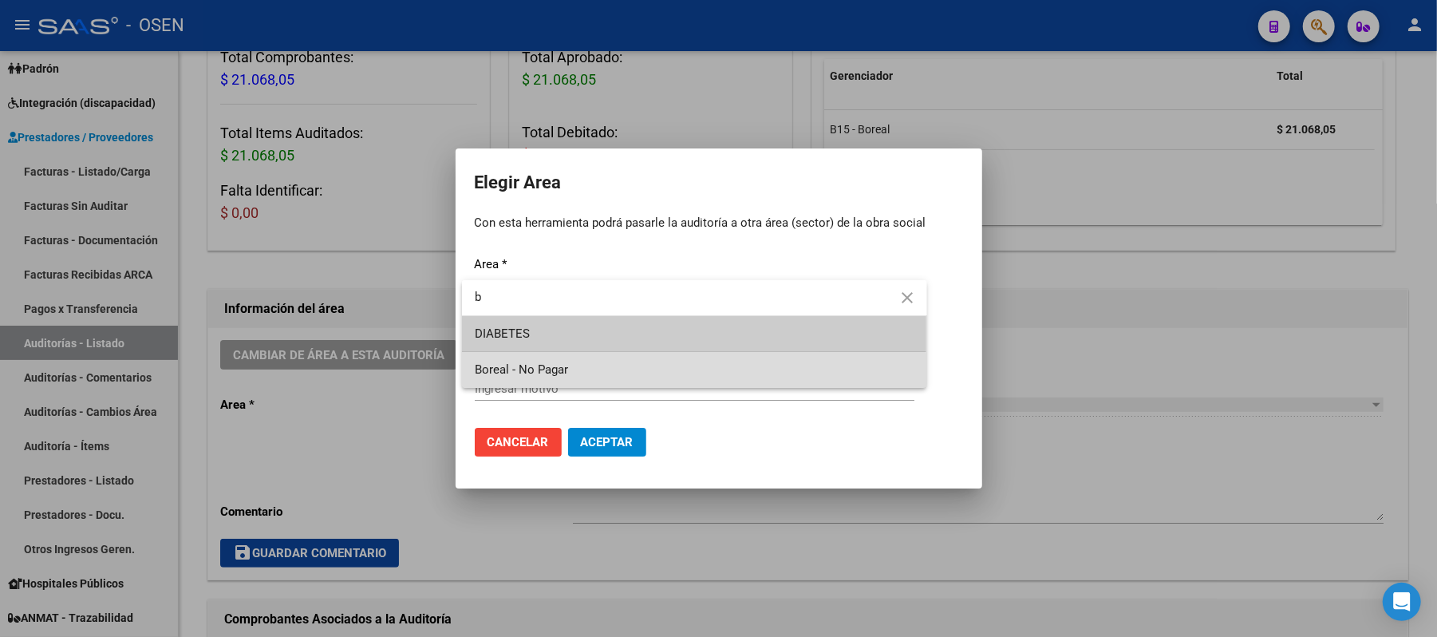
click at [569, 375] on span "Boreal - No Pagar" at bounding box center [694, 370] width 439 height 36
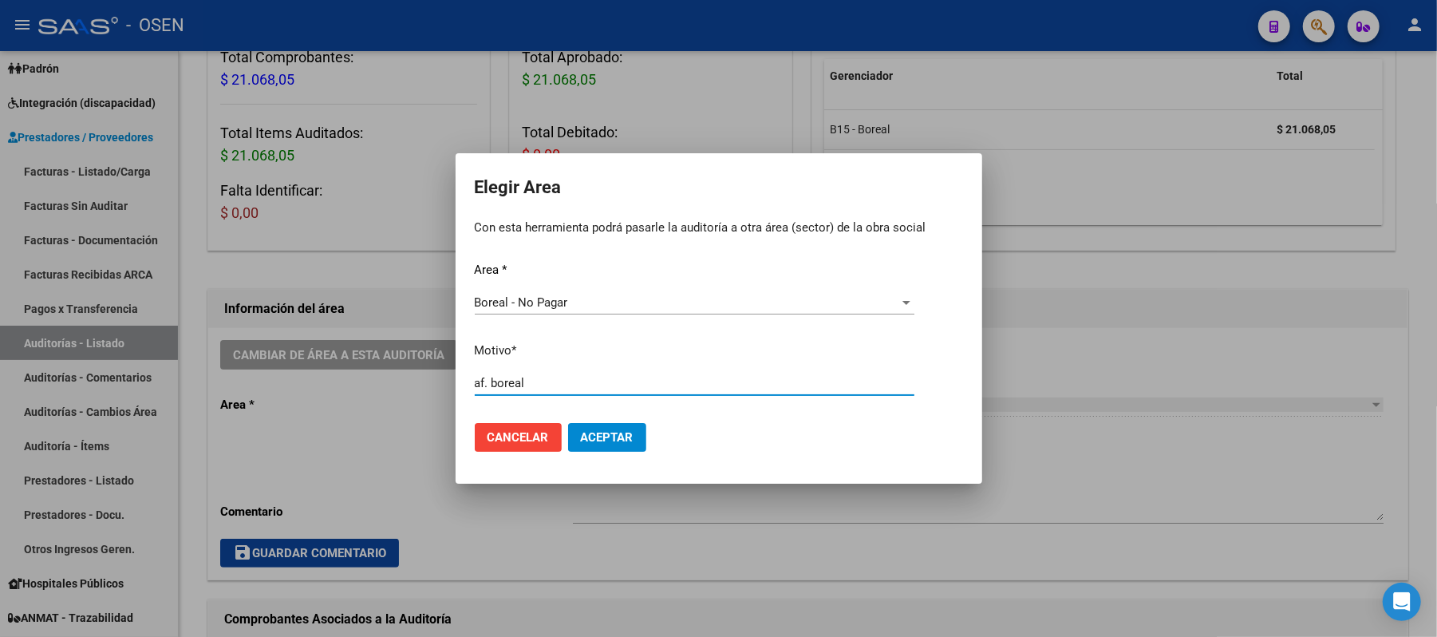
type input "af. boreal"
click at [636, 423] on button "Aceptar" at bounding box center [607, 437] width 78 height 29
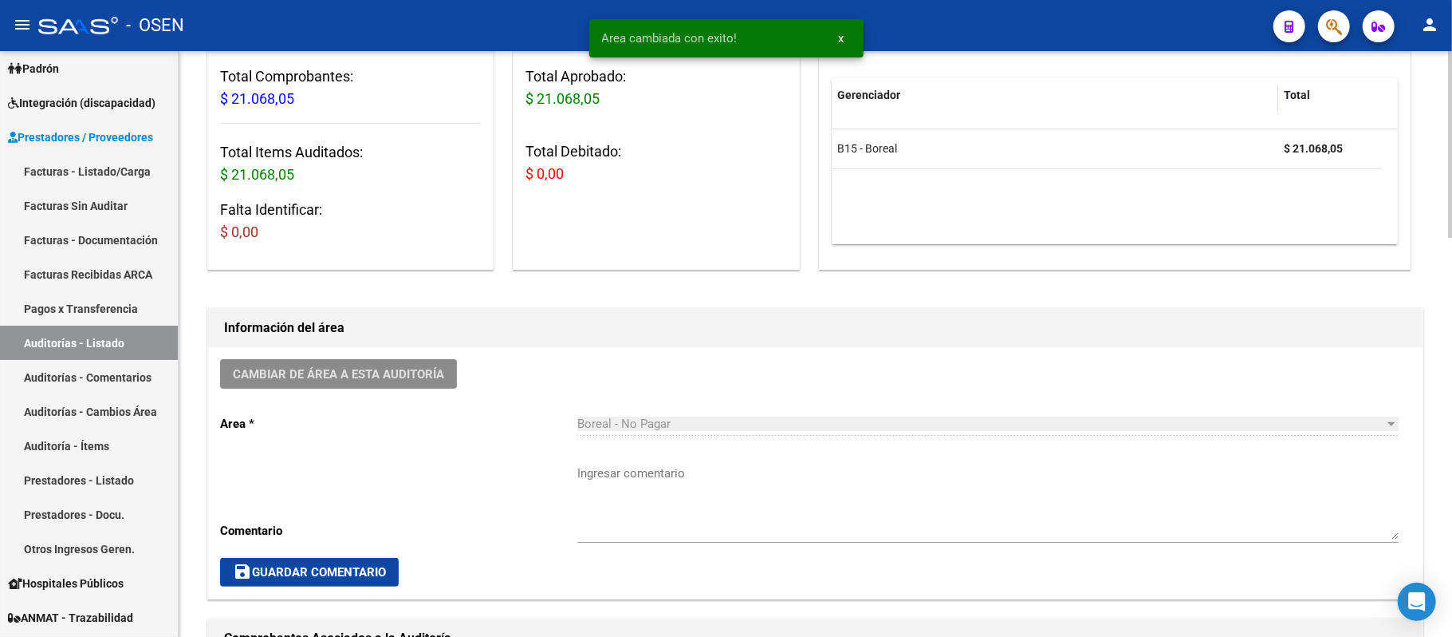
scroll to position [725, 0]
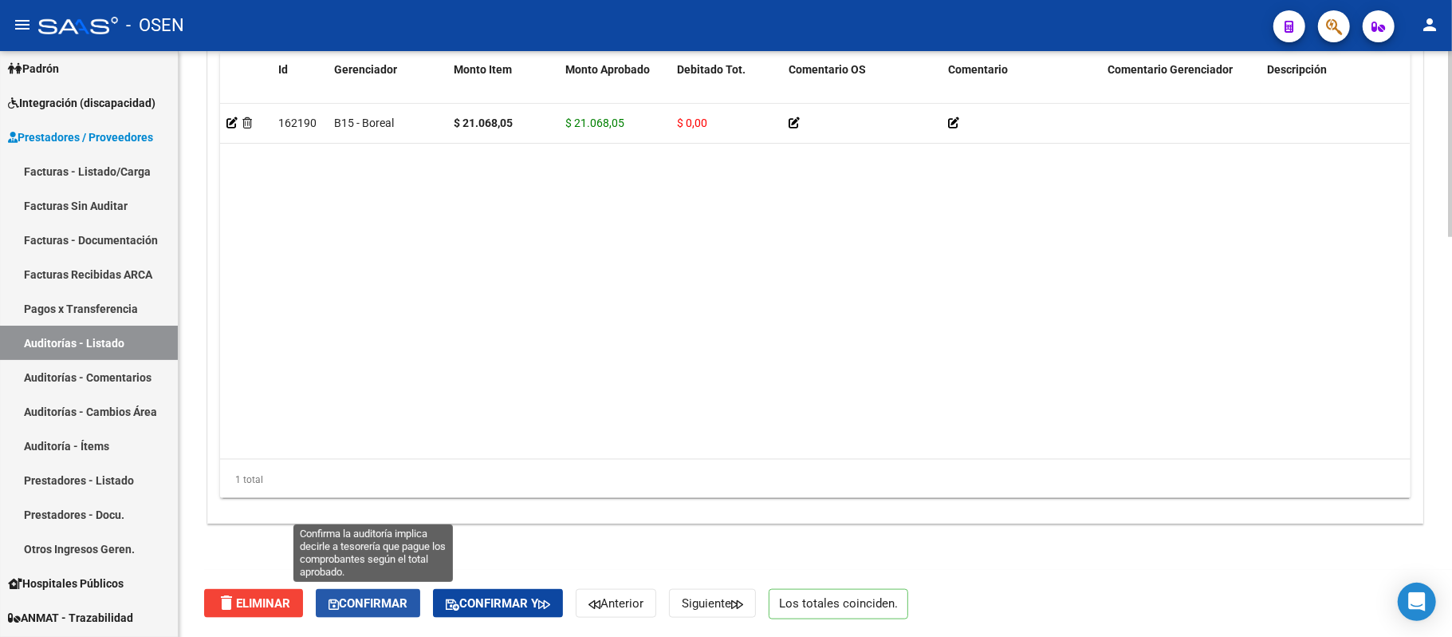
click at [400, 609] on span "Confirmar" at bounding box center [368, 603] width 79 height 14
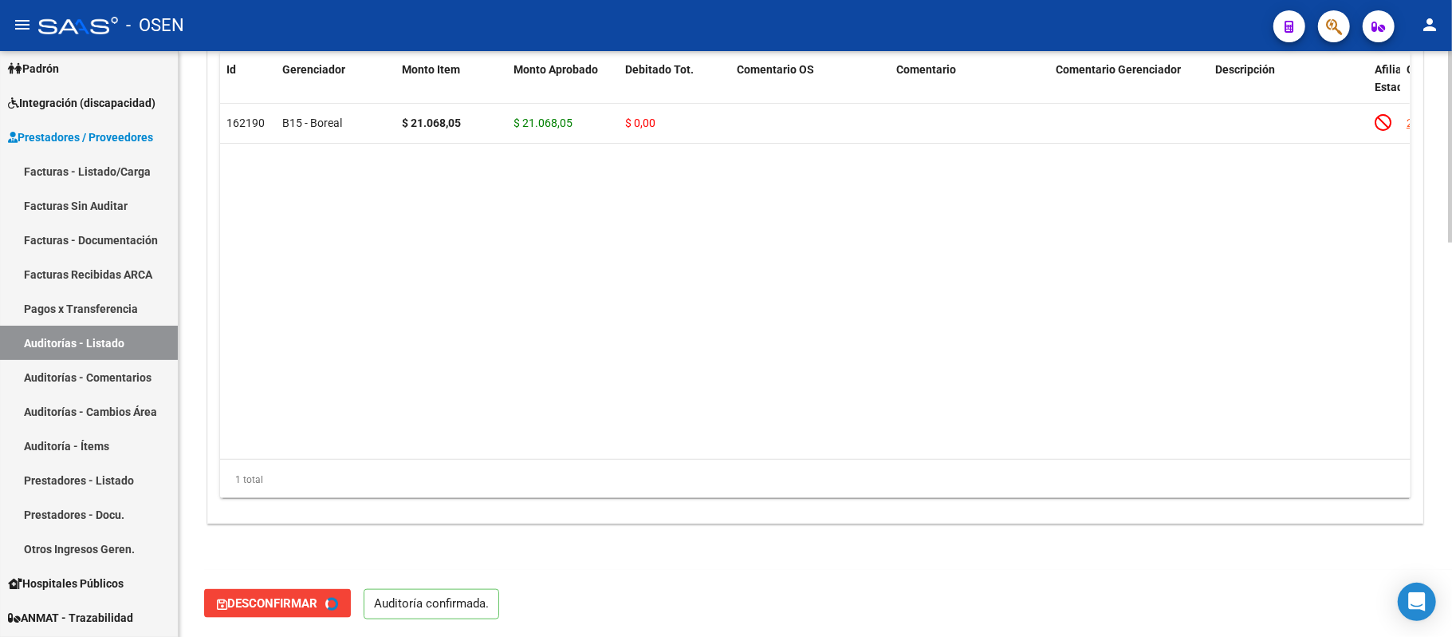
type input "202509"
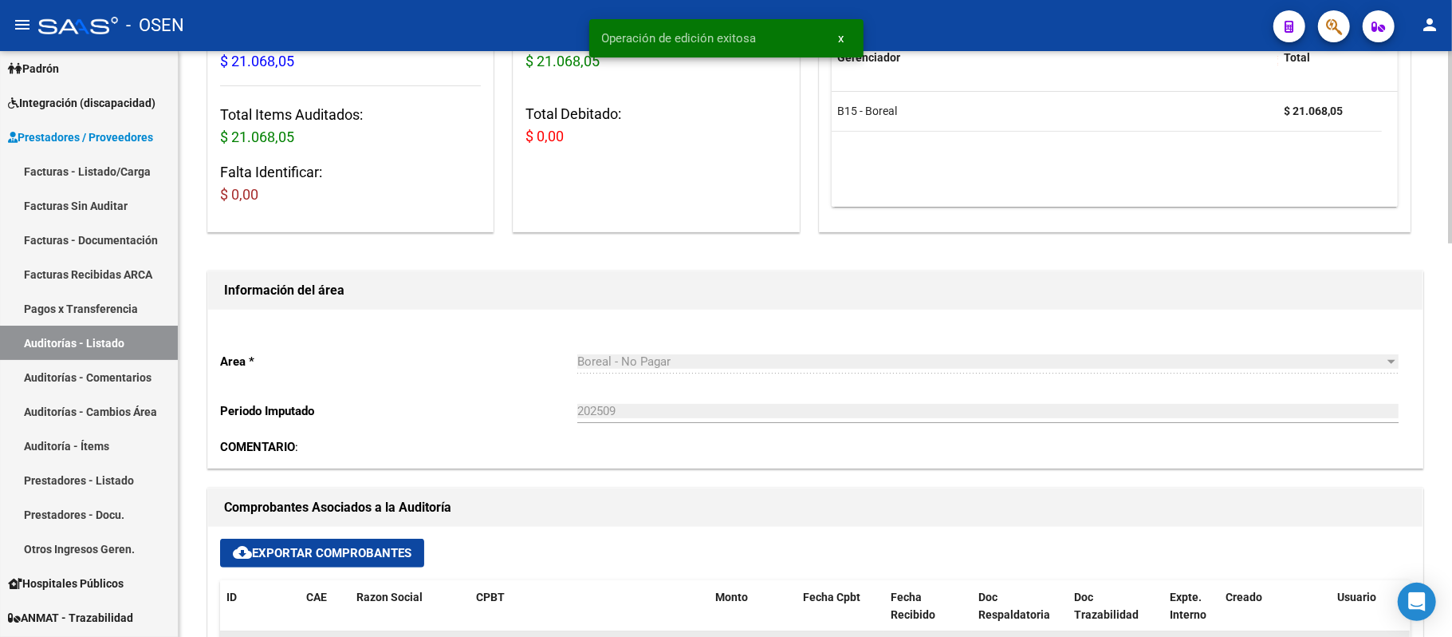
scroll to position [244, 0]
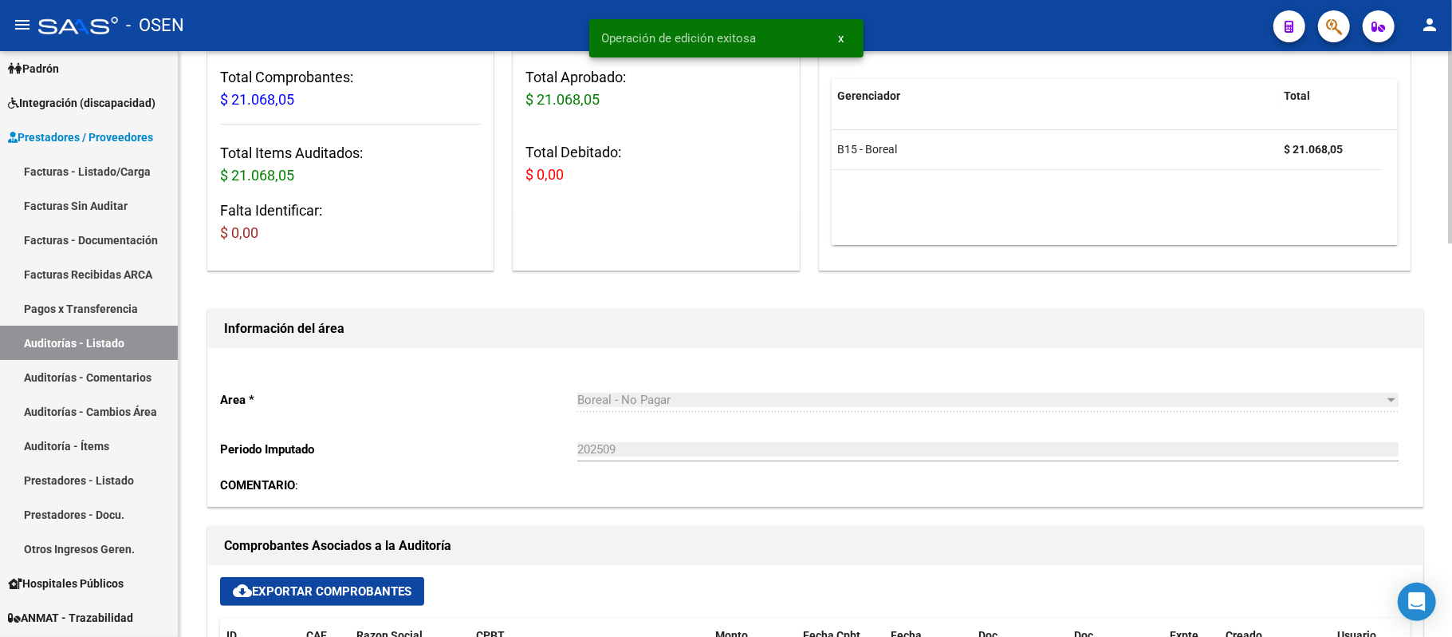
drag, startPoint x: 113, startPoint y: 337, endPoint x: 581, endPoint y: 526, distance: 505.2
click at [113, 337] on link "Auditorías - Listado" at bounding box center [89, 342] width 178 height 34
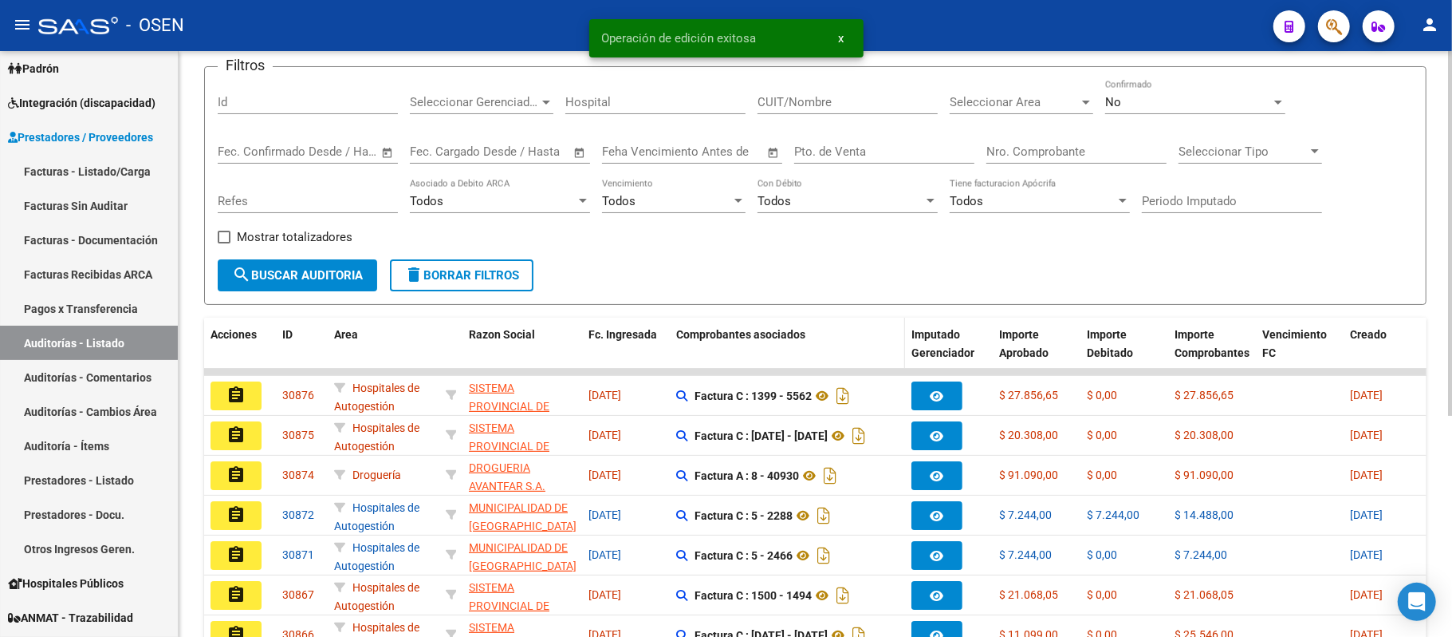
scroll to position [319, 0]
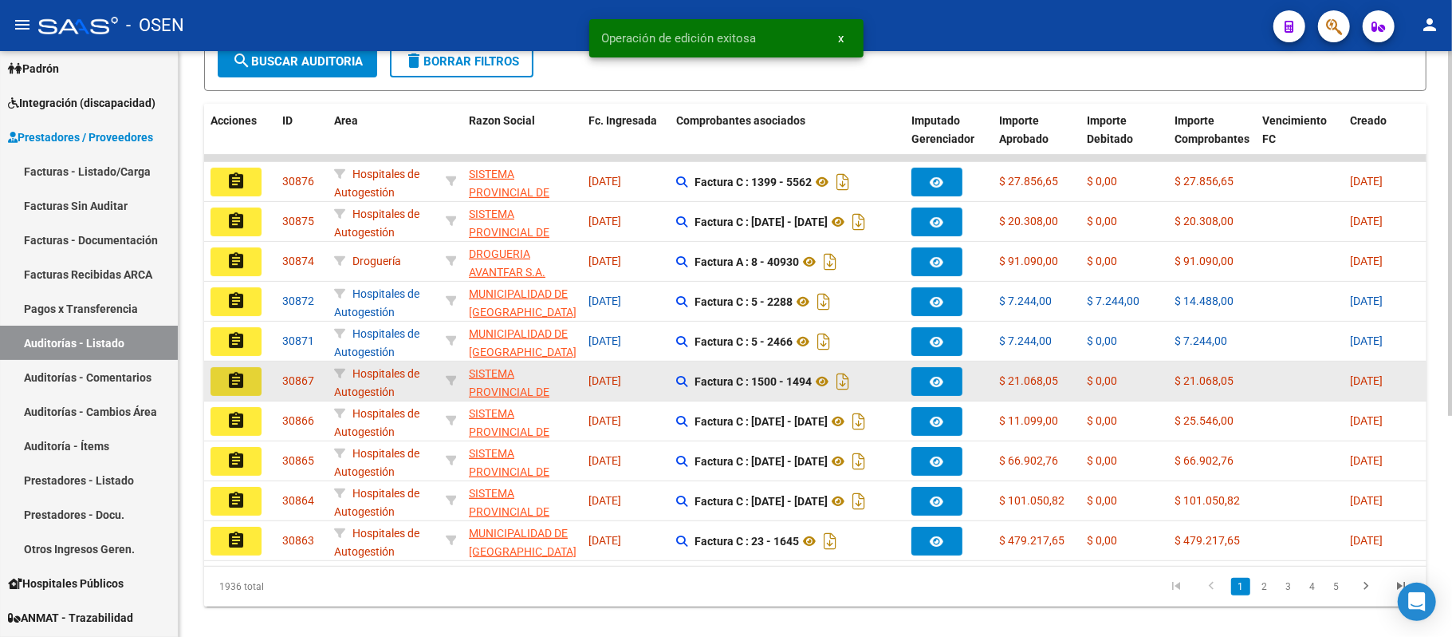
click at [236, 384] on mat-icon "assignment" at bounding box center [236, 380] width 19 height 19
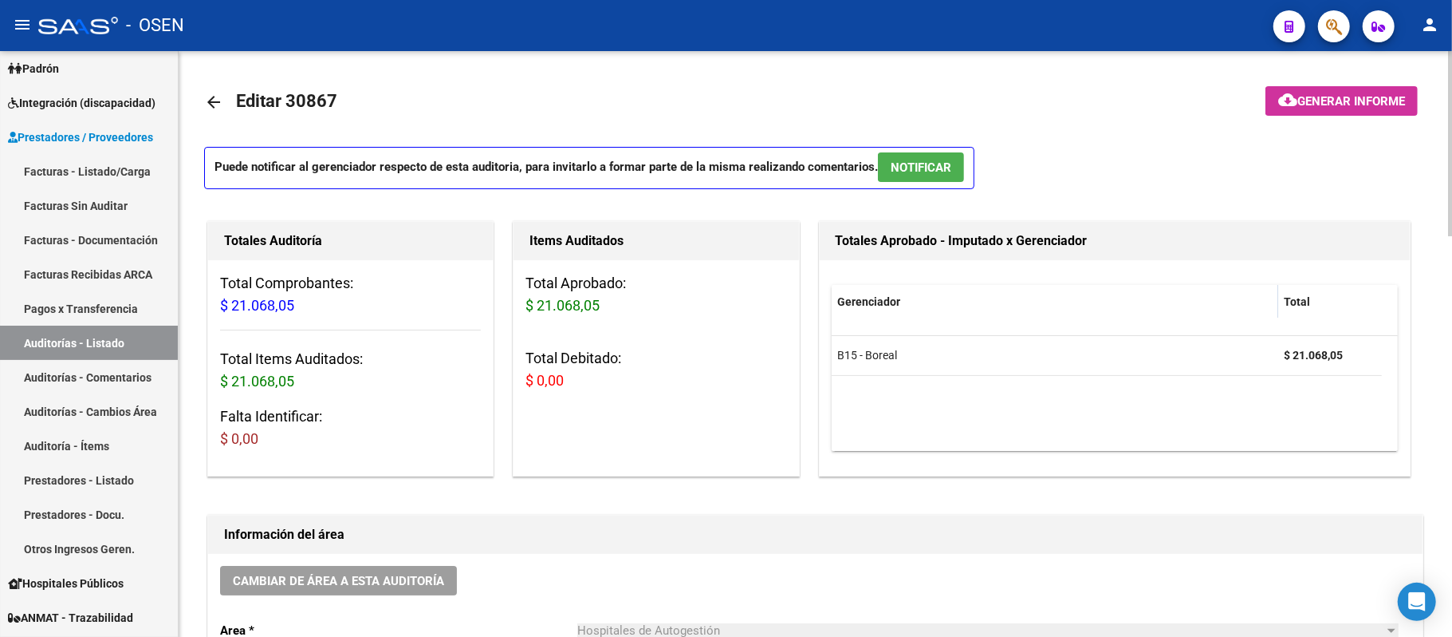
click at [932, 174] on span "NOTIFICAR" at bounding box center [921, 167] width 61 height 14
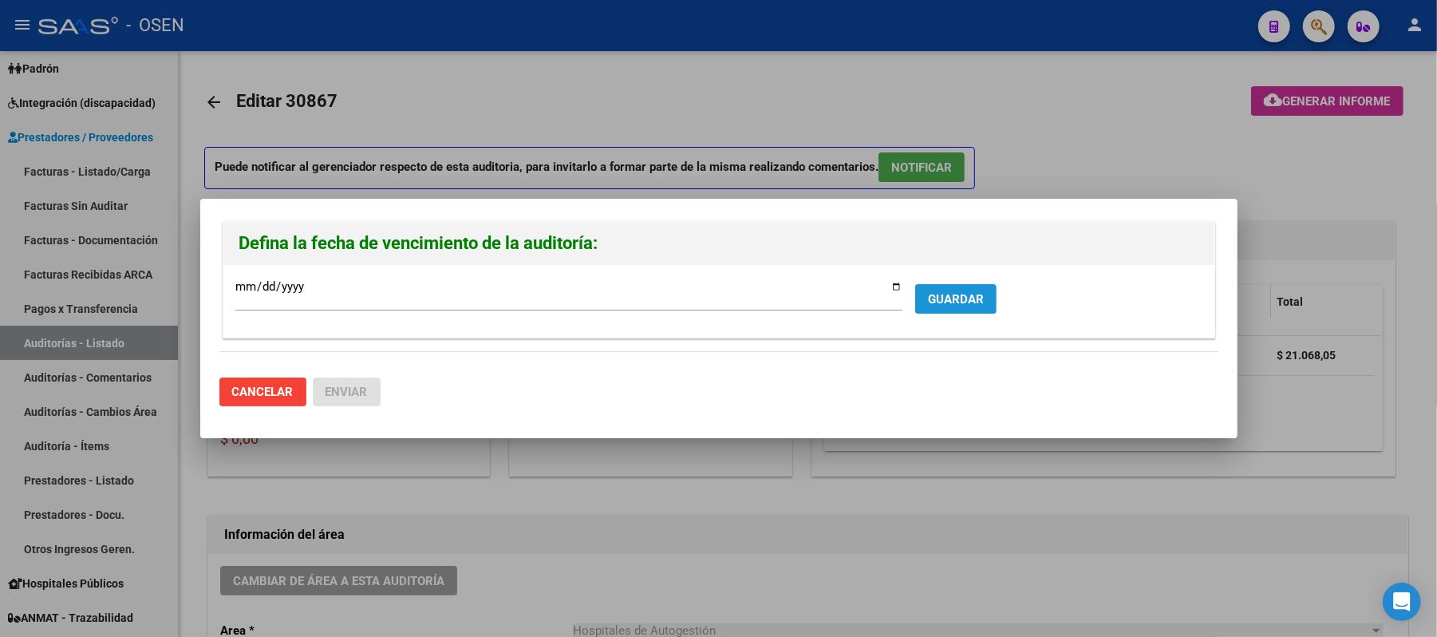
click at [959, 294] on span "GUARDAR" at bounding box center [956, 299] width 56 height 14
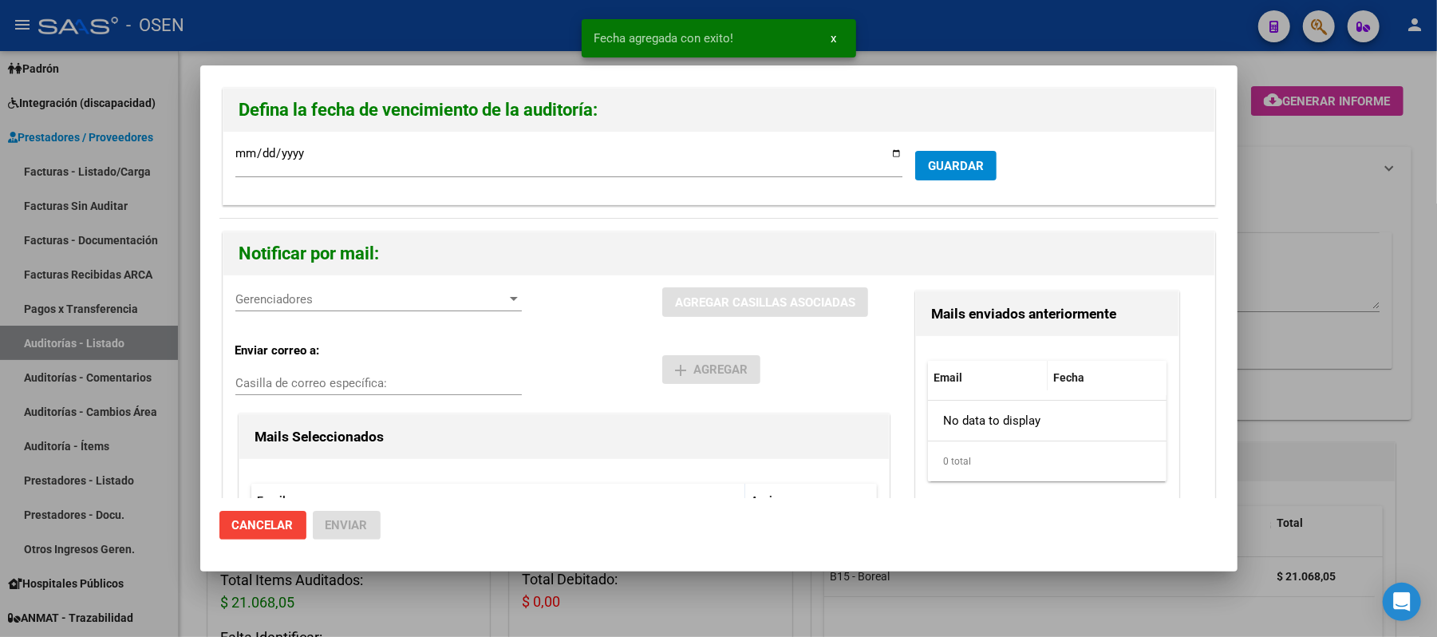
click at [306, 294] on span "Gerenciadores" at bounding box center [371, 299] width 272 height 14
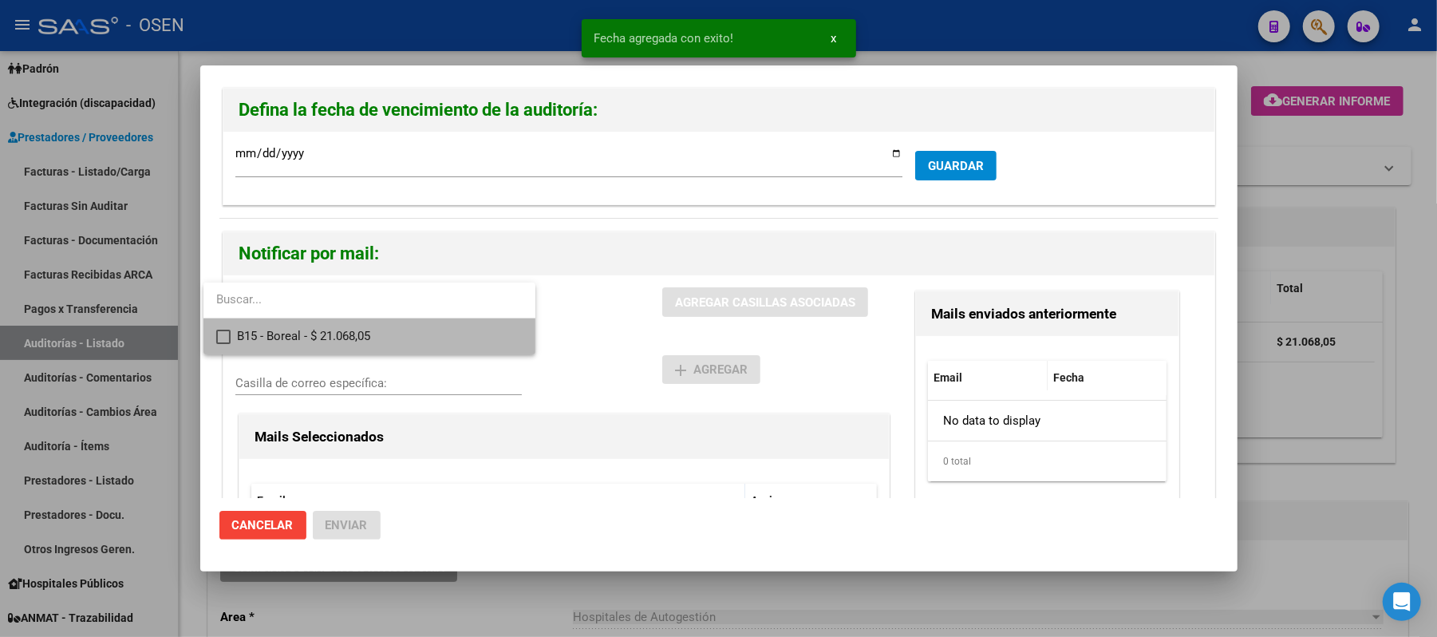
click at [335, 329] on span "B15 - Boreal - $ 21.068,05" at bounding box center [380, 336] width 286 height 36
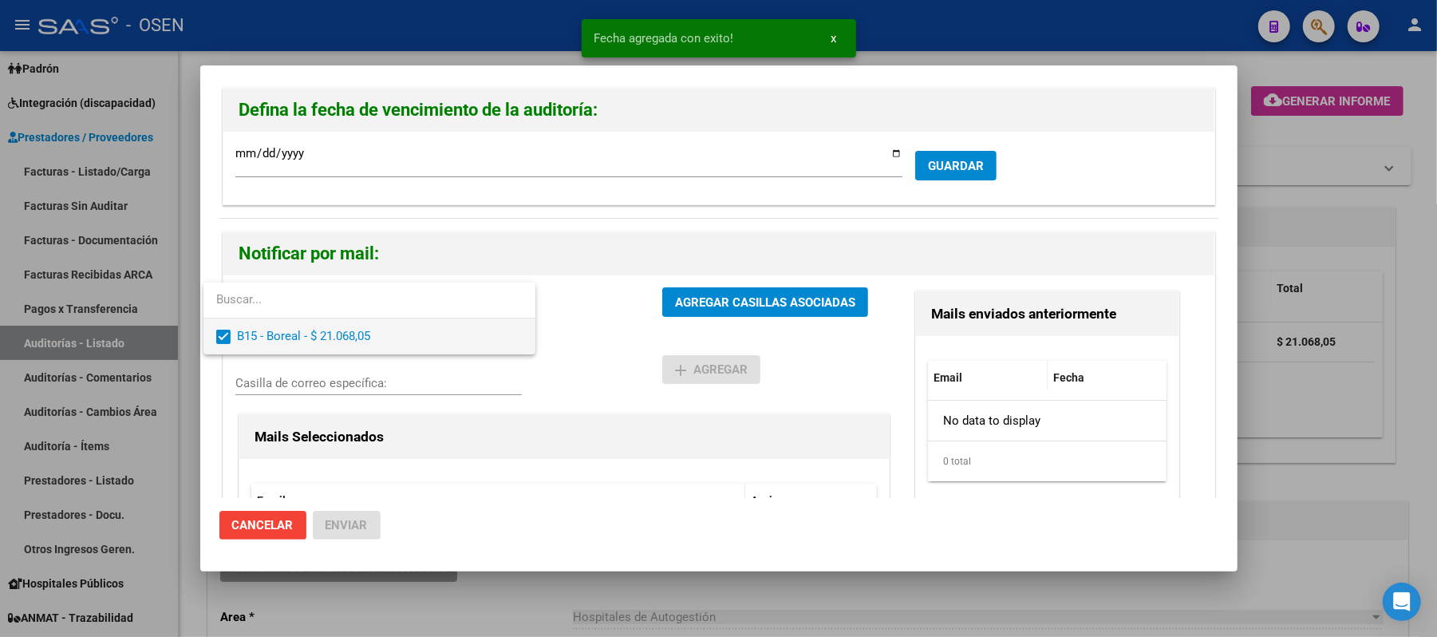
drag, startPoint x: 534, startPoint y: 332, endPoint x: 588, endPoint y: 327, distance: 53.7
click at [542, 330] on div "Defina la fecha de vencimiento de la auditoría: 2025-09-20 Ingresar la fecha * …" at bounding box center [718, 318] width 1437 height 637
click at [613, 323] on div at bounding box center [718, 318] width 1437 height 637
click at [662, 301] on button "AGREGAR CASILLAS ASOCIADAS" at bounding box center [765, 302] width 206 height 30
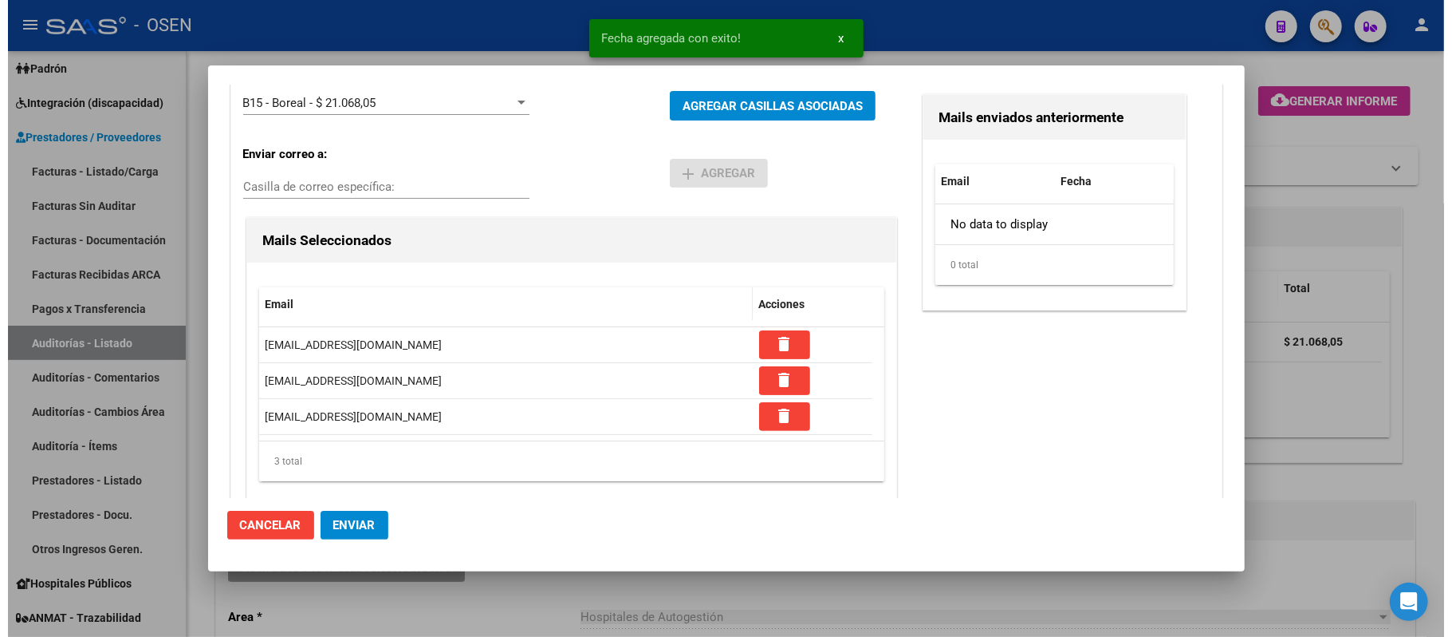
scroll to position [225, 0]
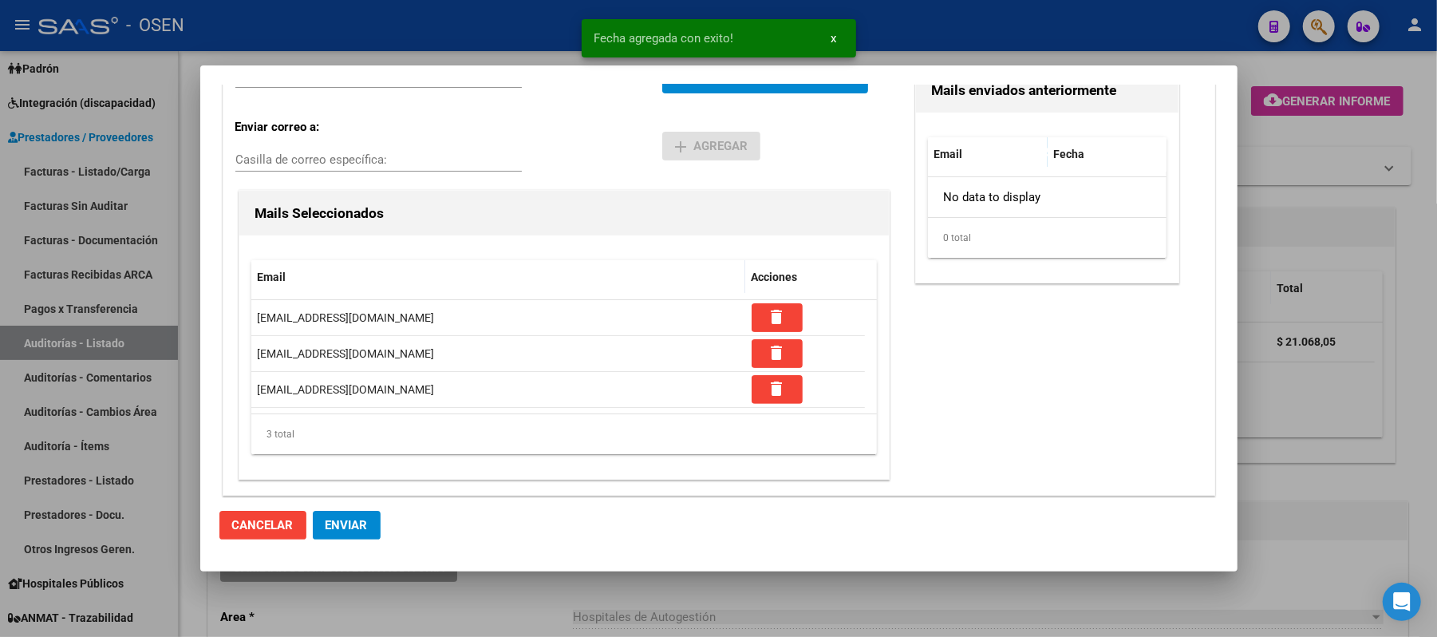
click at [357, 525] on span "Enviar" at bounding box center [346, 525] width 42 height 14
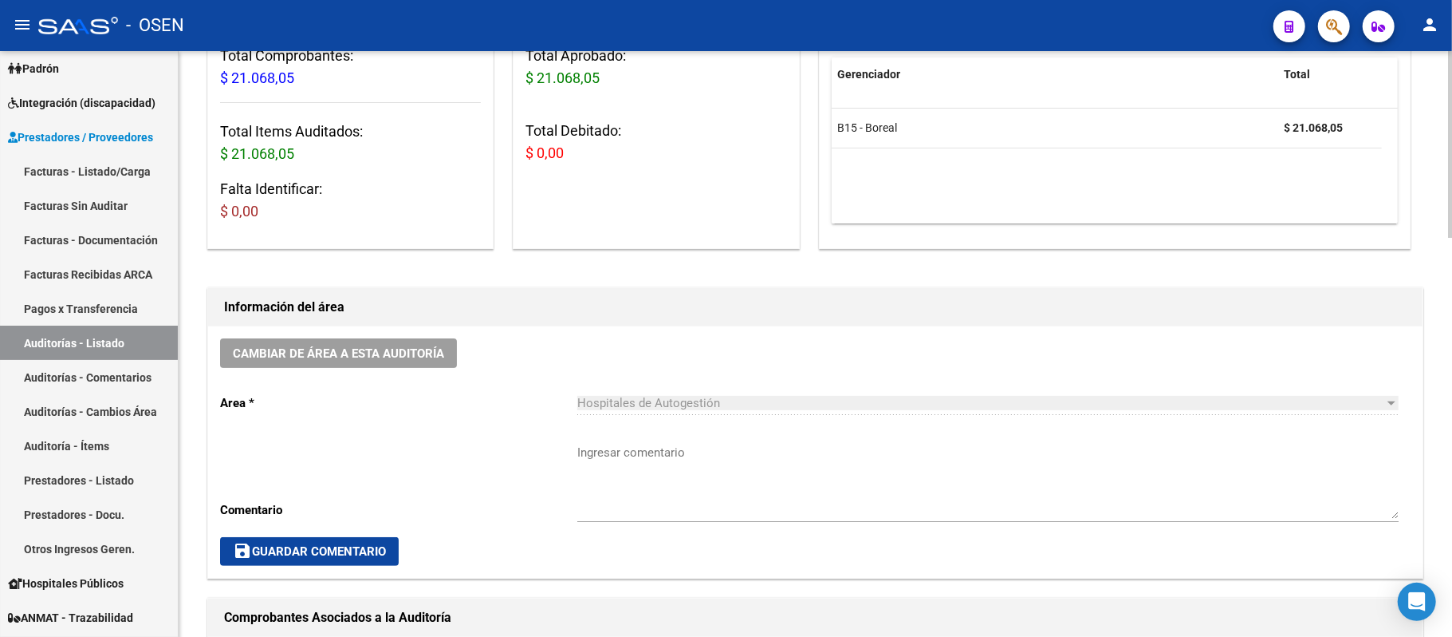
scroll to position [212, 0]
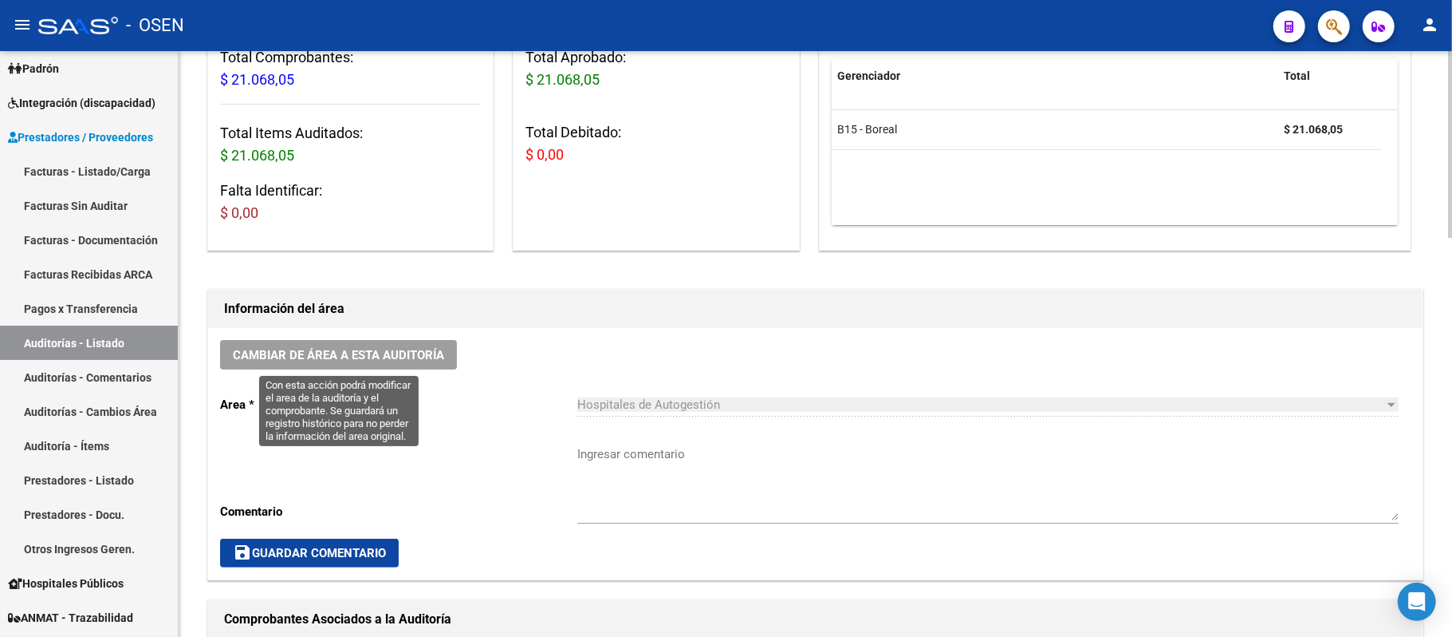
click at [408, 348] on span "Cambiar de área a esta auditoría" at bounding box center [338, 355] width 211 height 14
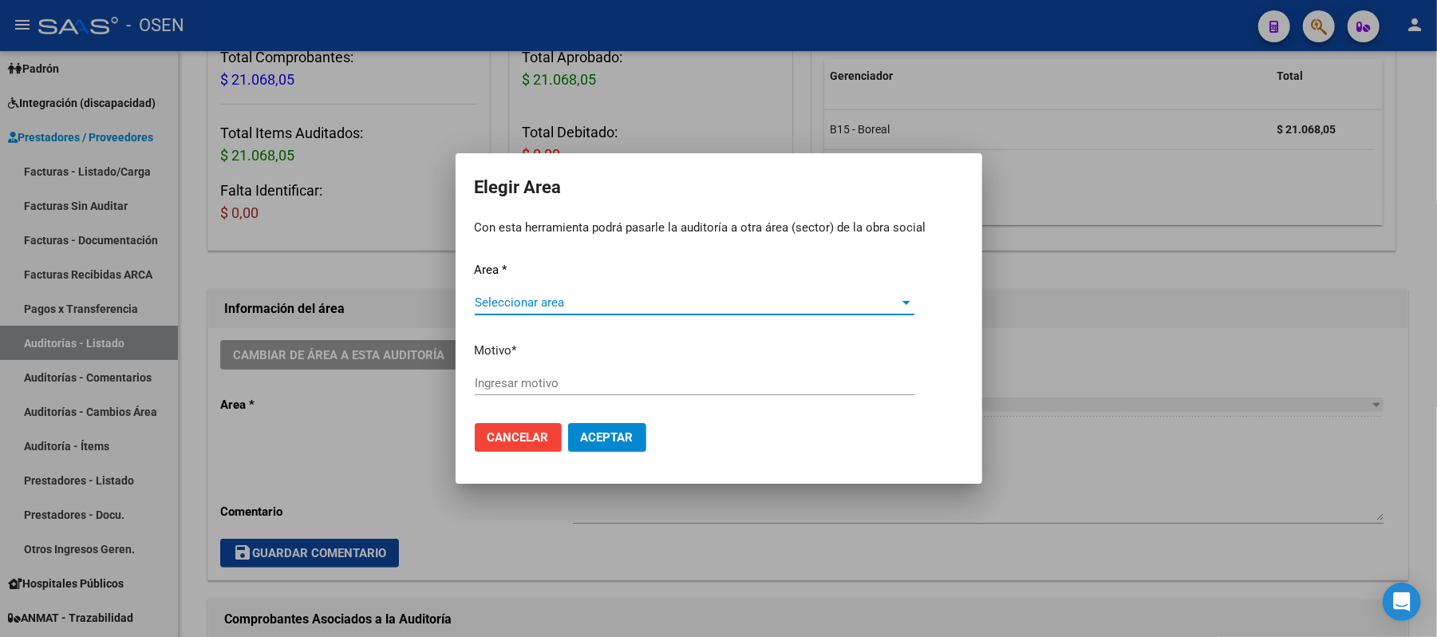
click at [562, 295] on span "Seleccionar area" at bounding box center [687, 302] width 425 height 14
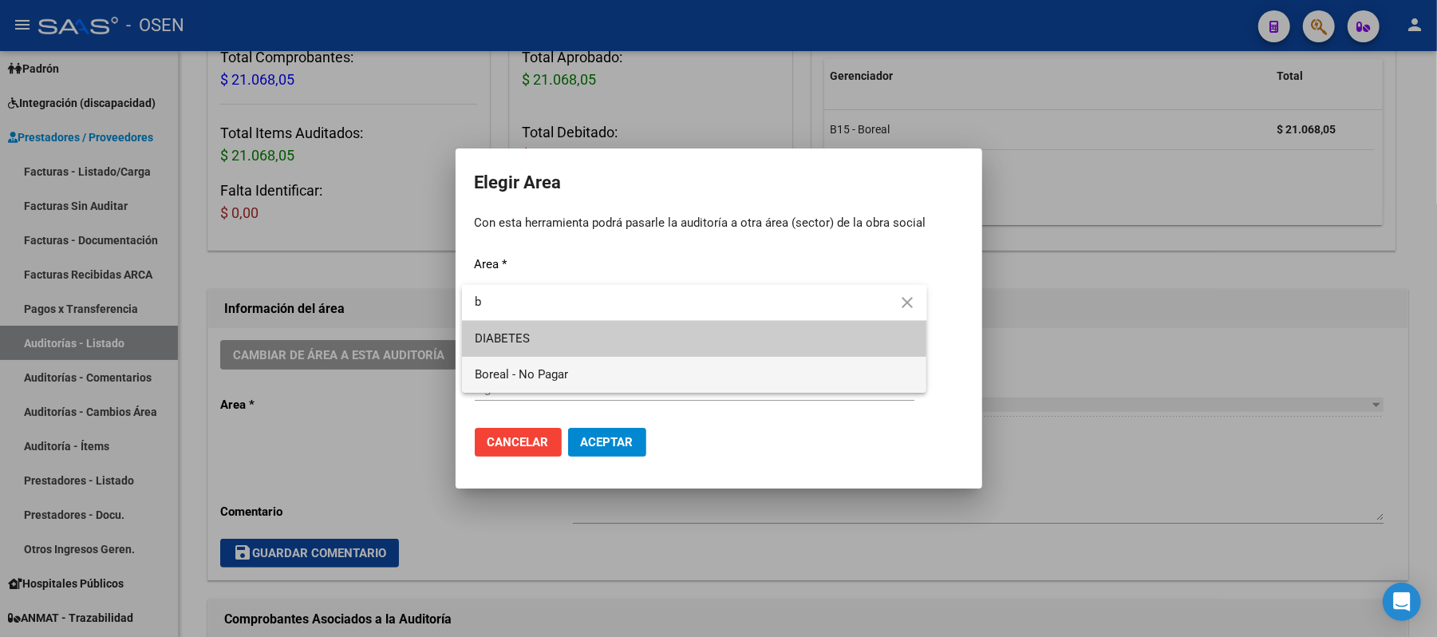
type input "b"
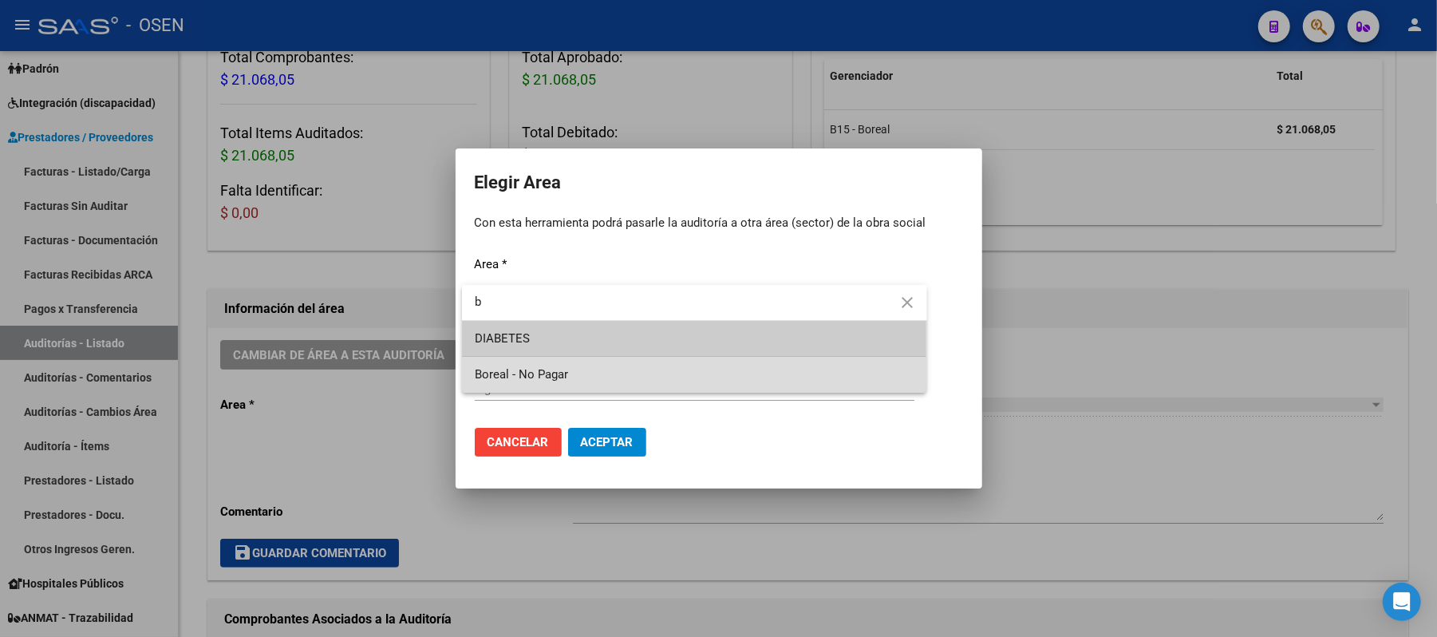
click at [581, 376] on span "Boreal - No Pagar" at bounding box center [694, 375] width 439 height 36
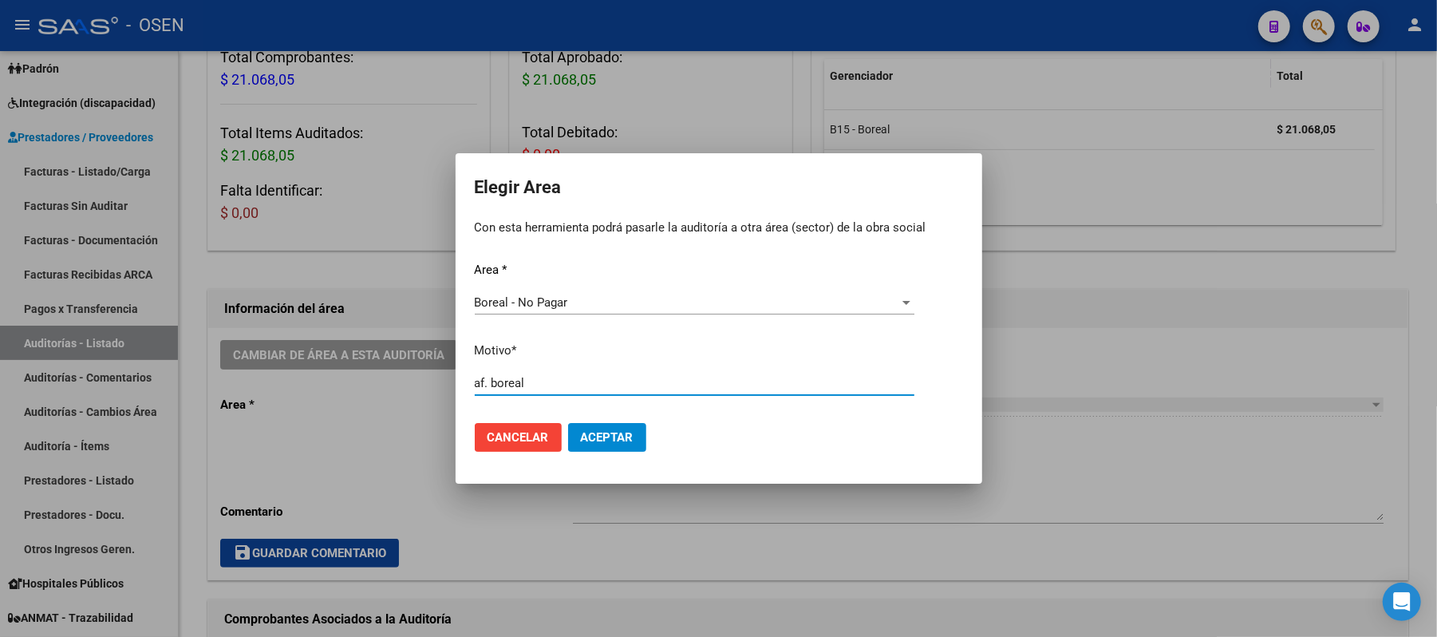
type input "af. boreal"
click at [593, 455] on mat-dialog-actions "Cancelar Aceptar" at bounding box center [719, 437] width 488 height 54
click at [597, 441] on span "Aceptar" at bounding box center [607, 437] width 53 height 14
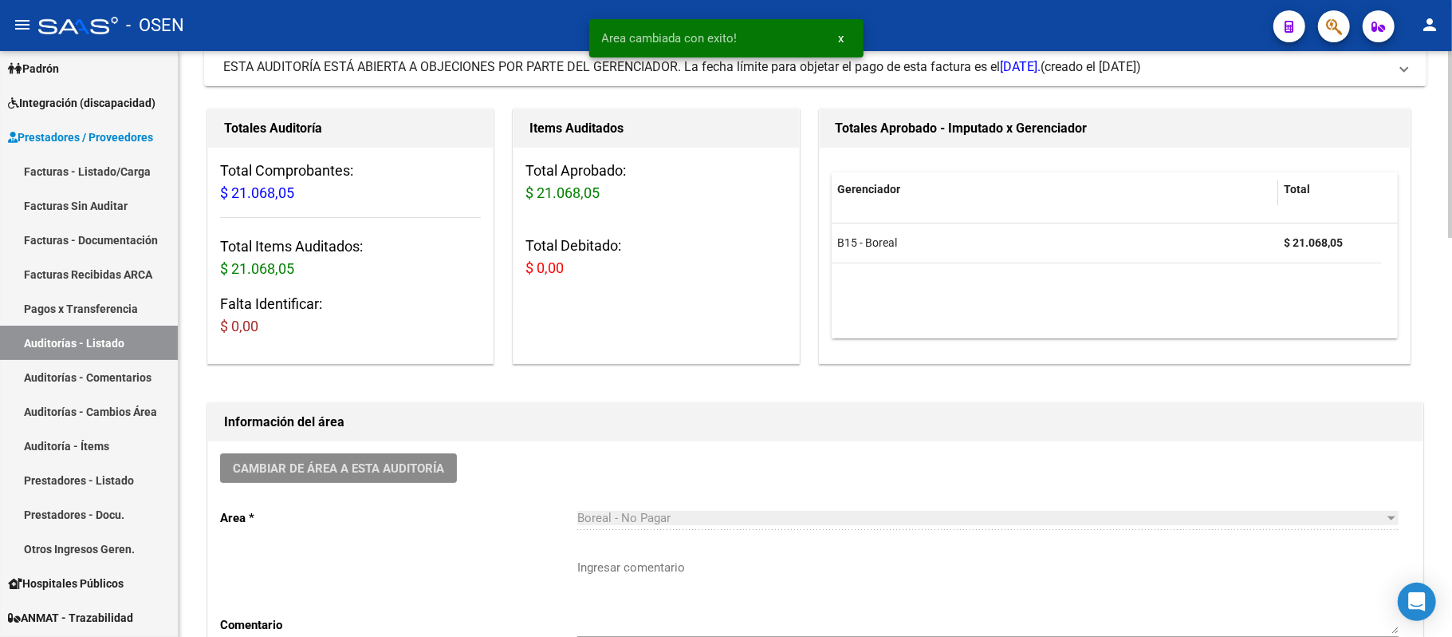
scroll to position [0, 0]
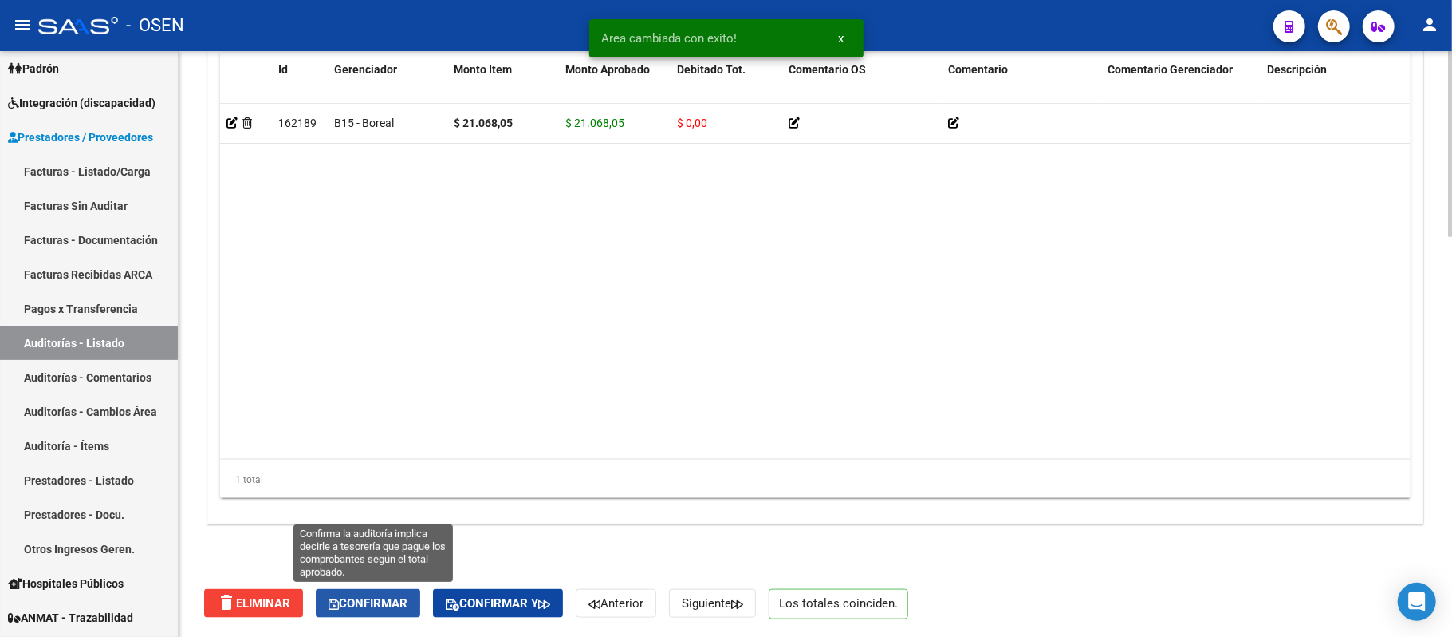
click at [391, 592] on button "Confirmar" at bounding box center [368, 603] width 104 height 29
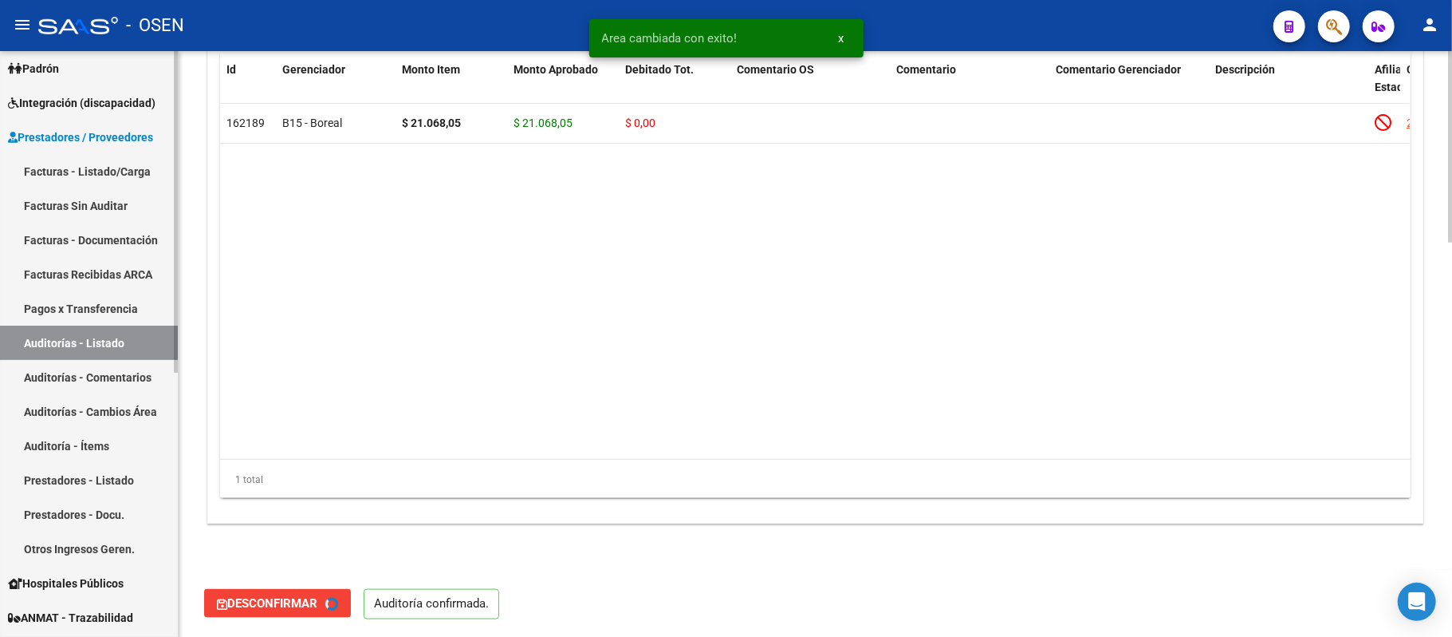
type input "202509"
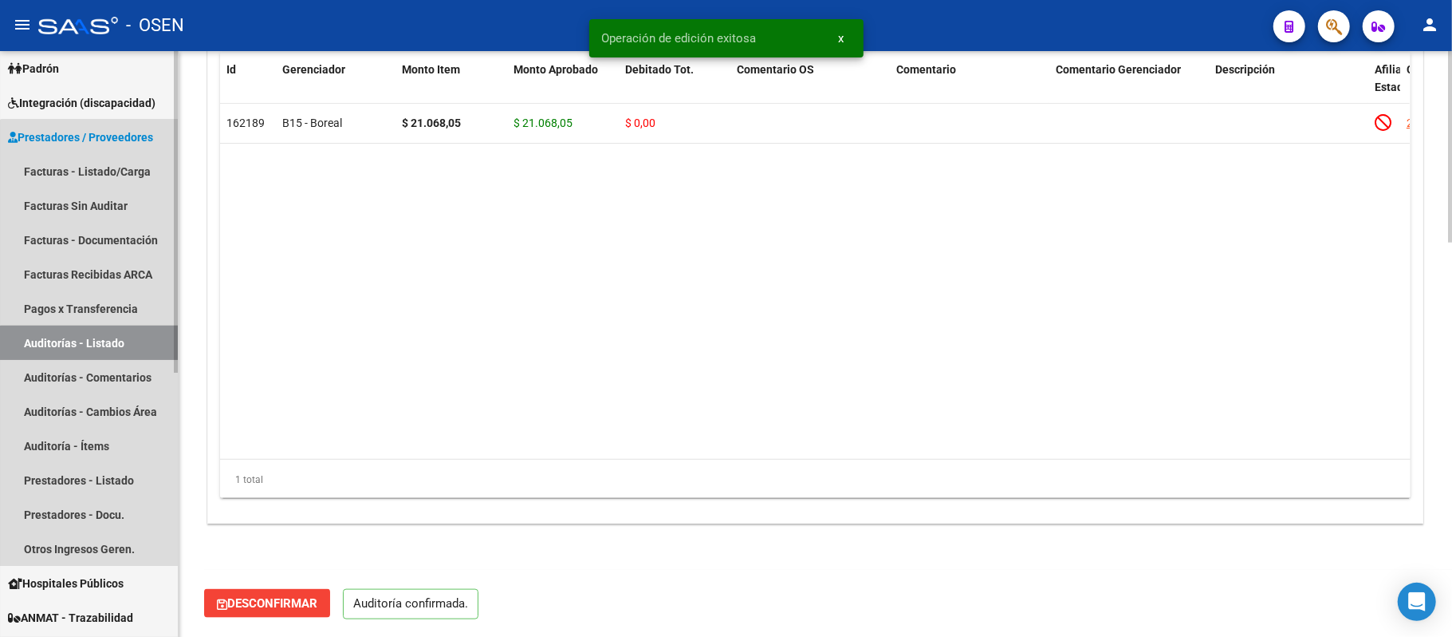
click at [106, 345] on link "Auditorías - Listado" at bounding box center [89, 342] width 178 height 34
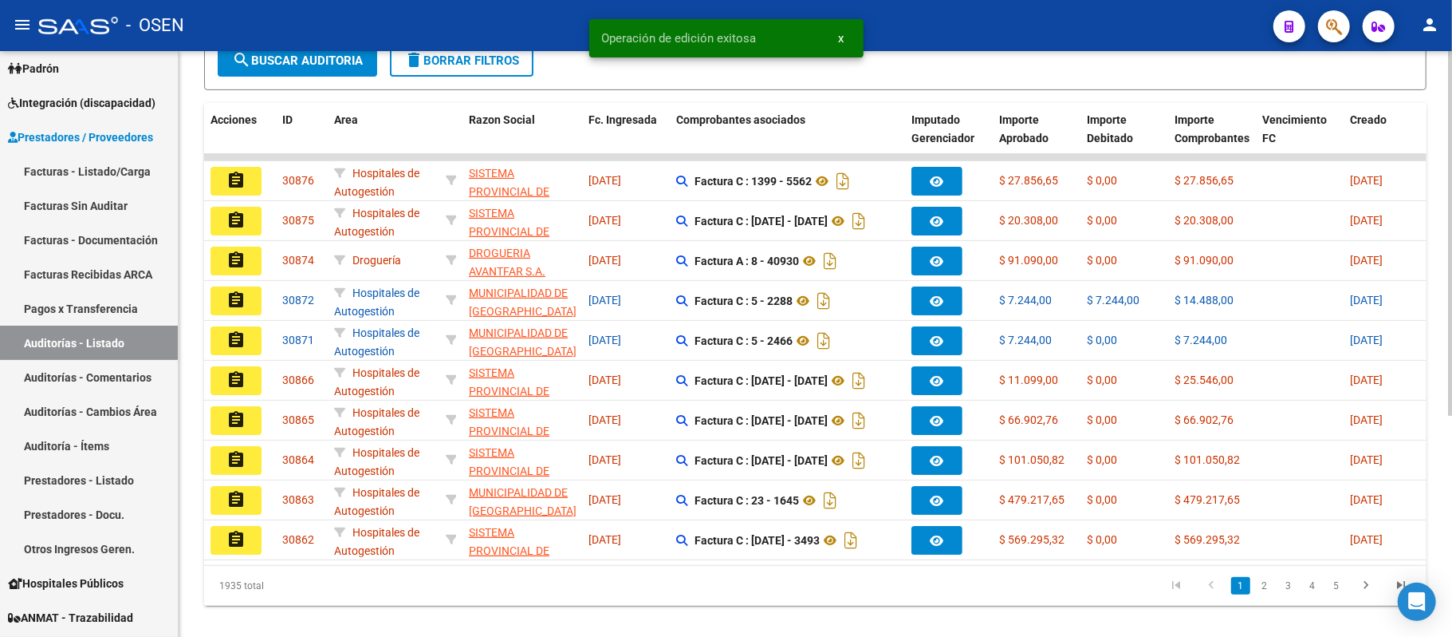
scroll to position [356, 0]
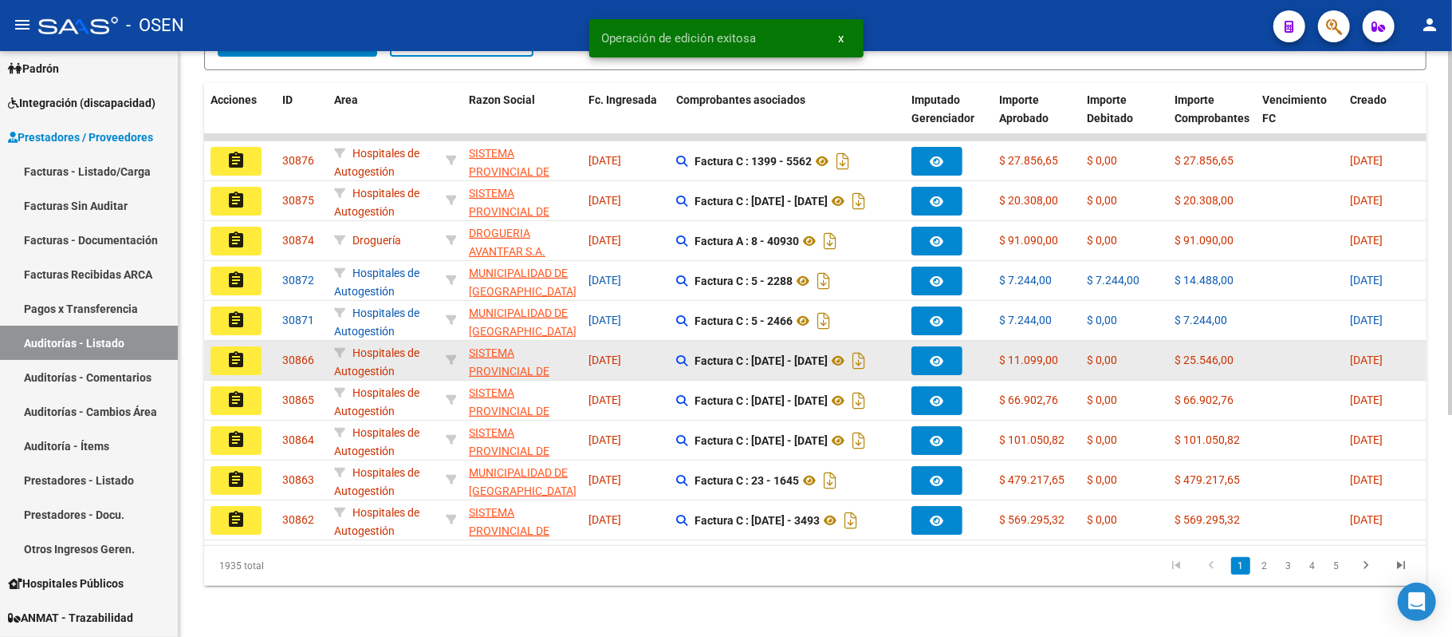
click at [225, 348] on button "assignment" at bounding box center [236, 360] width 51 height 29
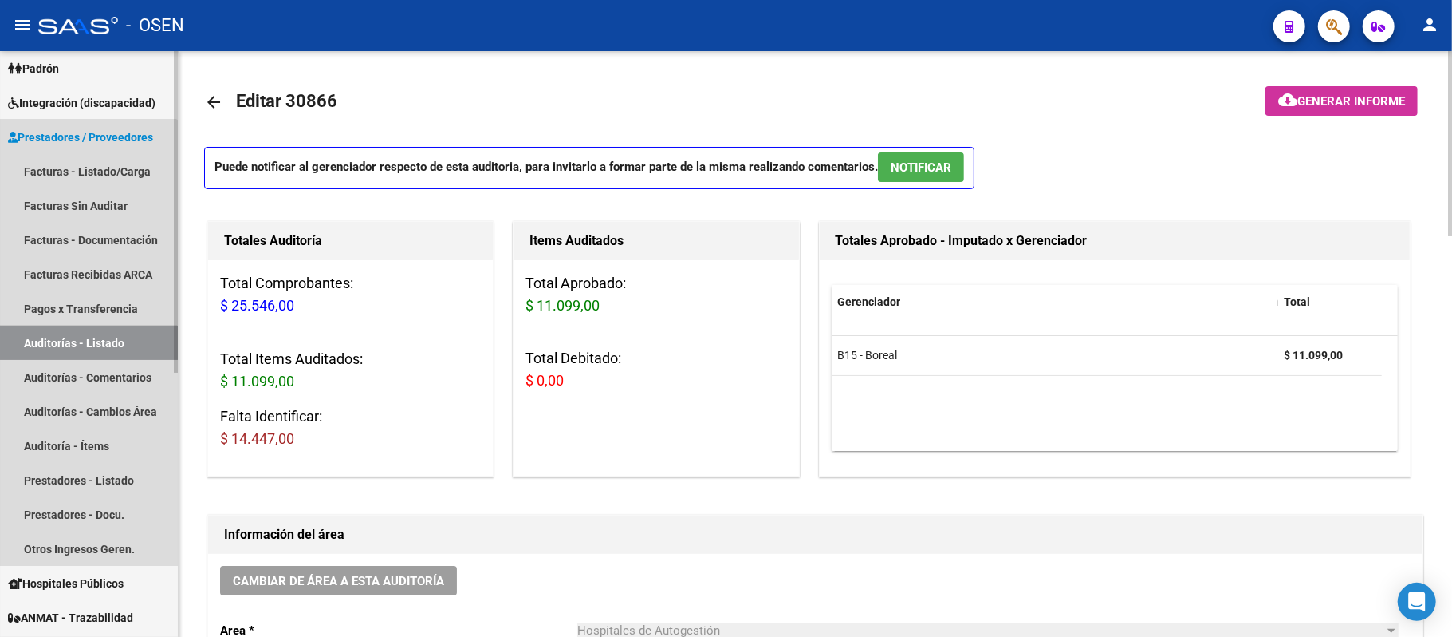
click at [67, 345] on link "Auditorías - Listado" at bounding box center [89, 342] width 178 height 34
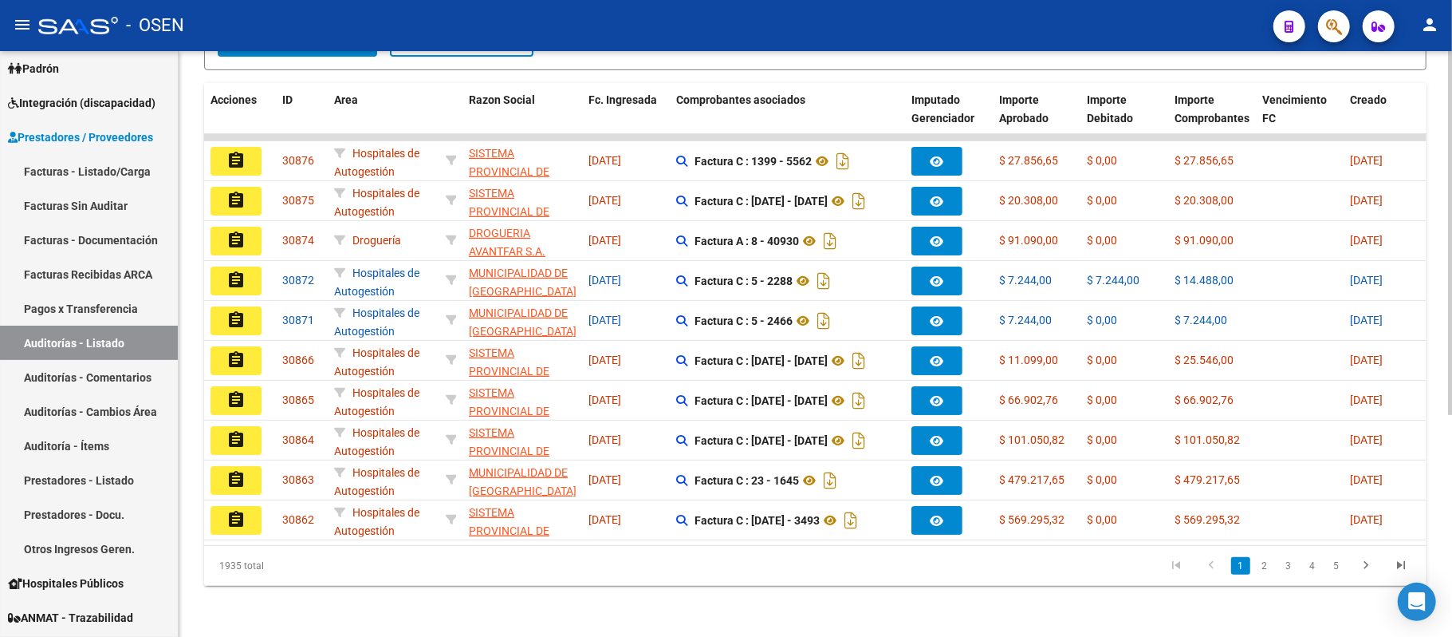
scroll to position [356, 0]
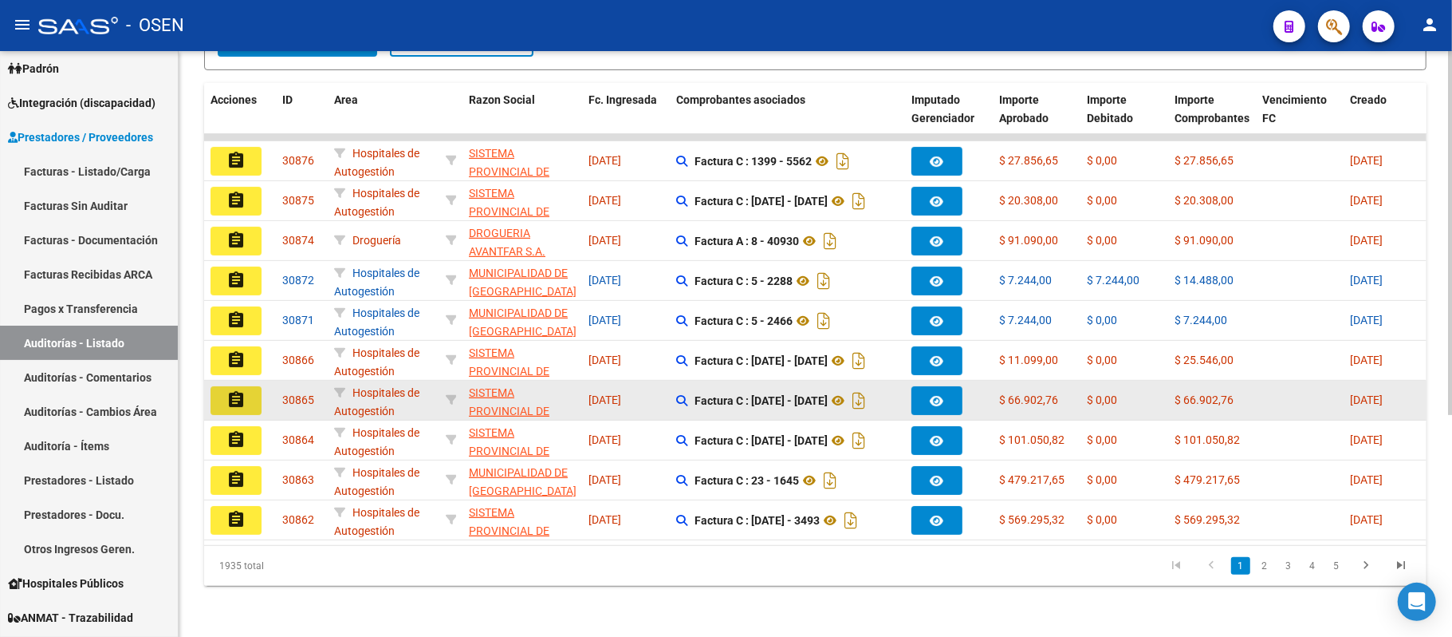
click at [227, 390] on mat-icon "assignment" at bounding box center [236, 399] width 19 height 19
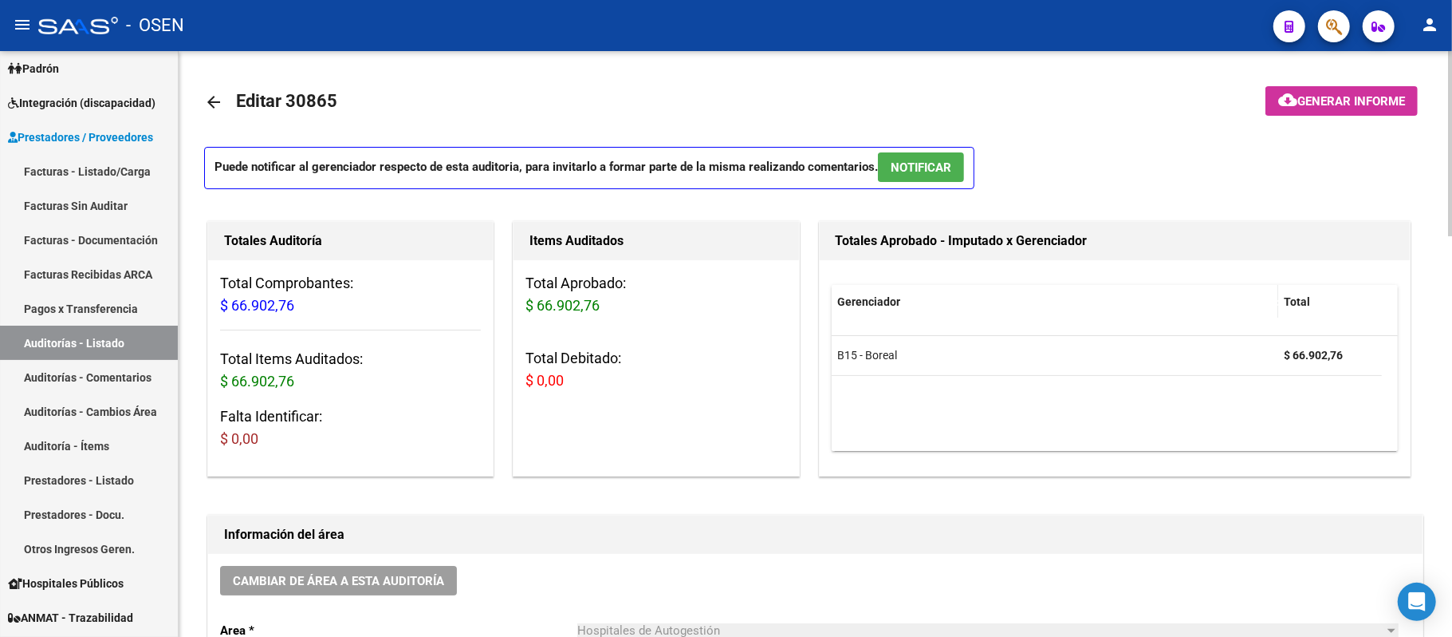
click at [933, 161] on span "NOTIFICAR" at bounding box center [921, 167] width 61 height 14
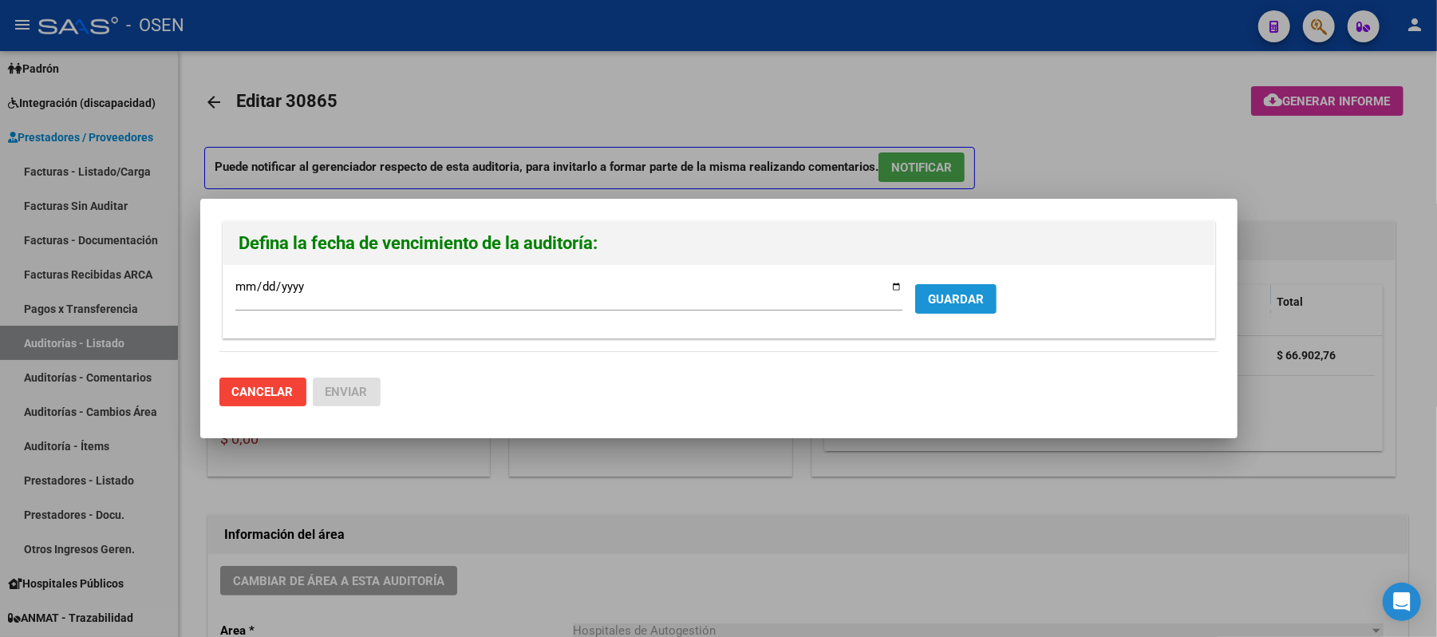
click at [979, 297] on span "GUARDAR" at bounding box center [956, 299] width 56 height 14
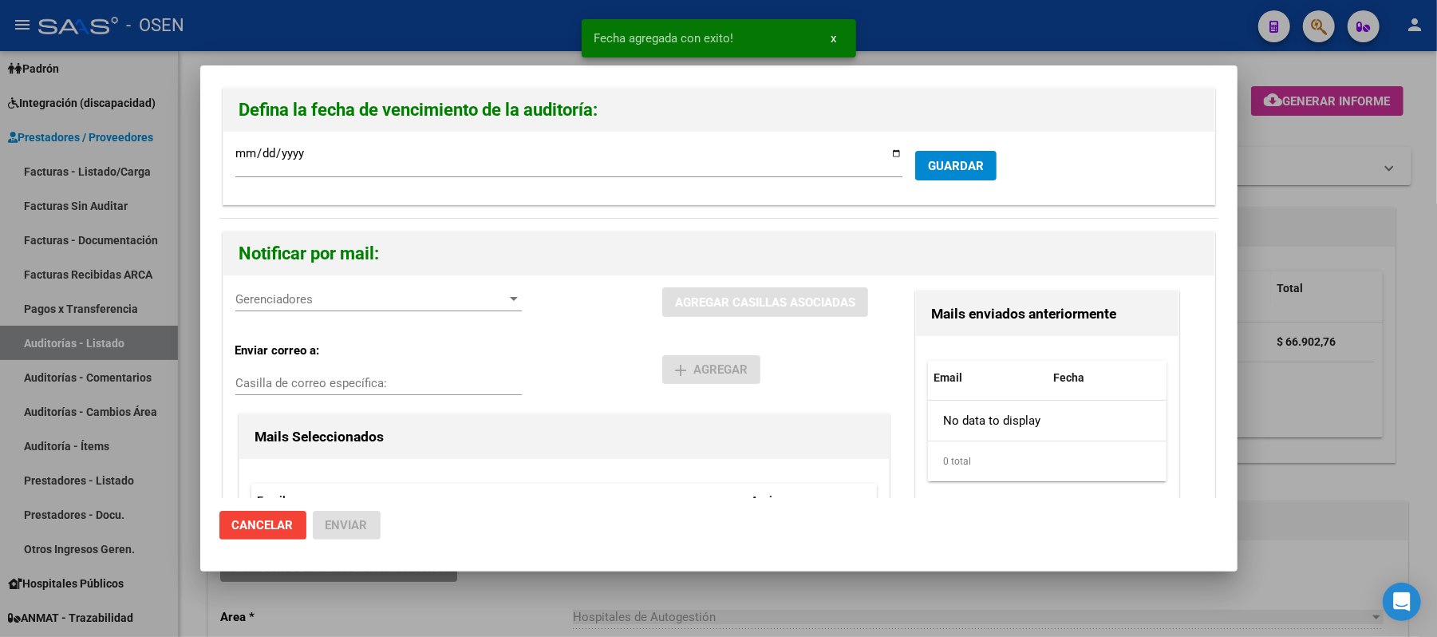
click at [383, 291] on div "Gerenciadores Gerenciadores" at bounding box center [378, 299] width 286 height 24
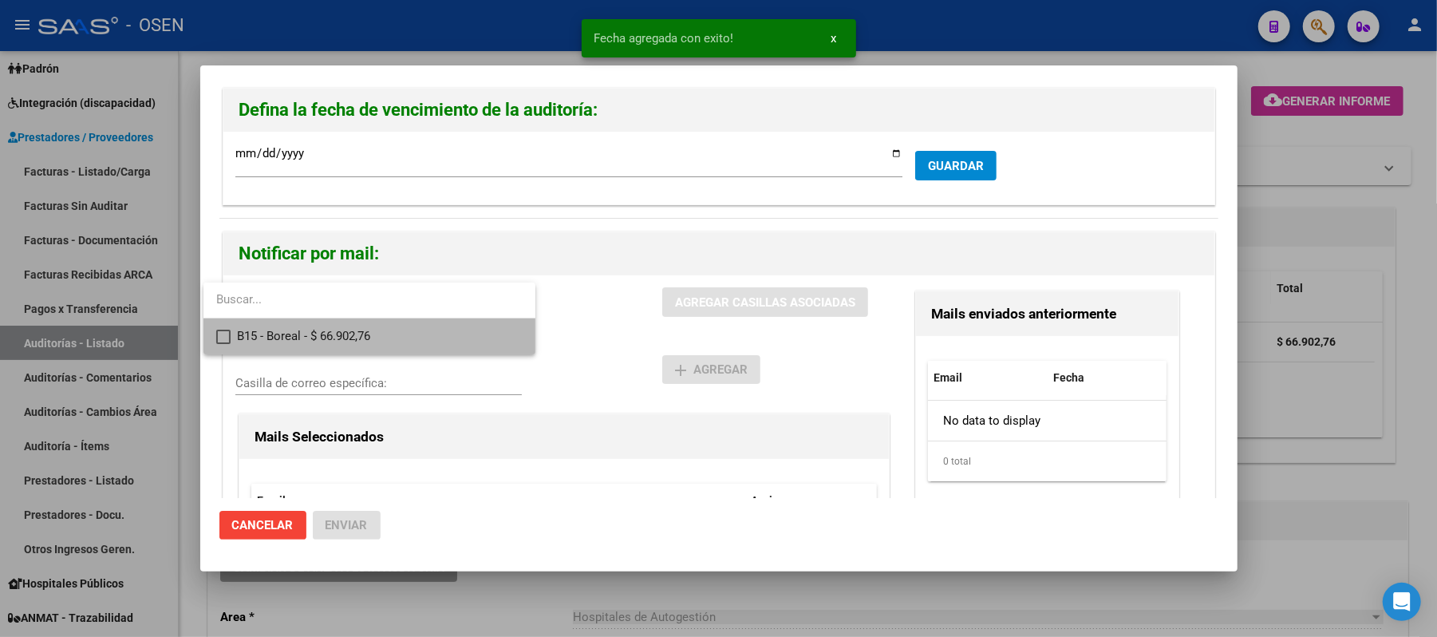
click at [380, 333] on span "B15 - Boreal - $ 66.902,76" at bounding box center [380, 336] width 286 height 36
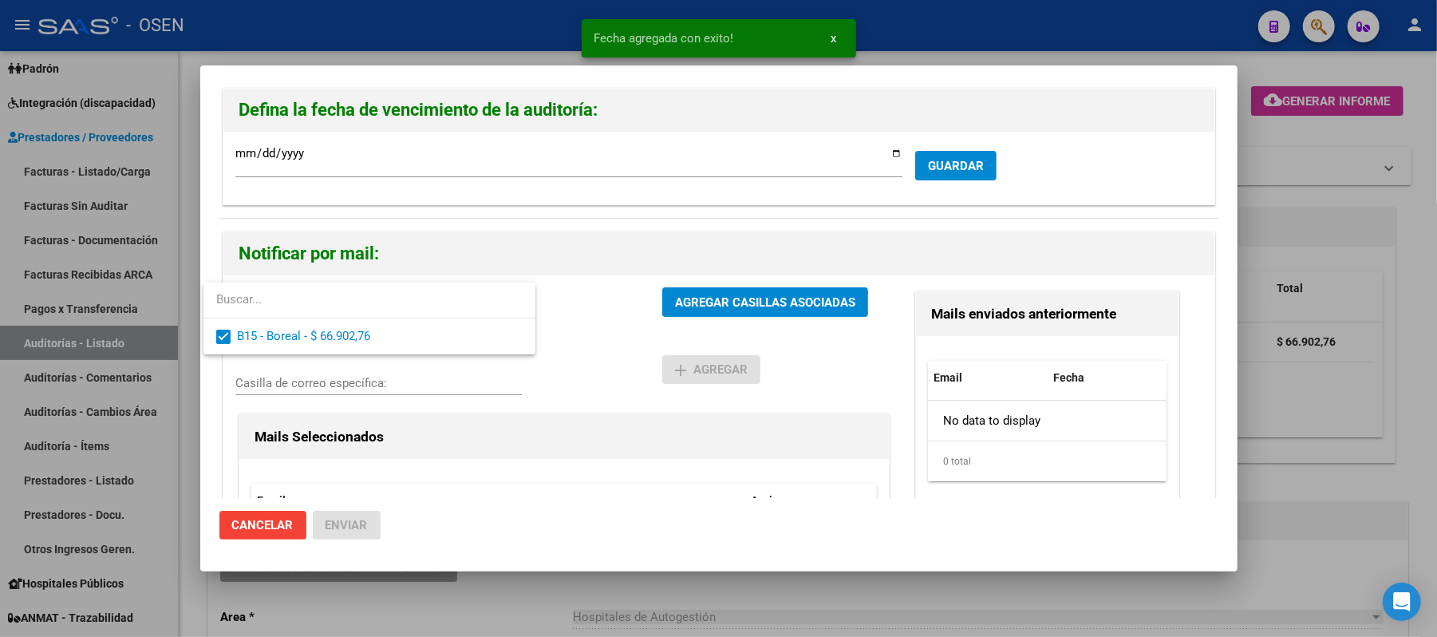
click at [607, 364] on div at bounding box center [718, 318] width 1437 height 637
click at [694, 309] on span "AGREGAR CASILLAS ASOCIADAS" at bounding box center [765, 302] width 180 height 14
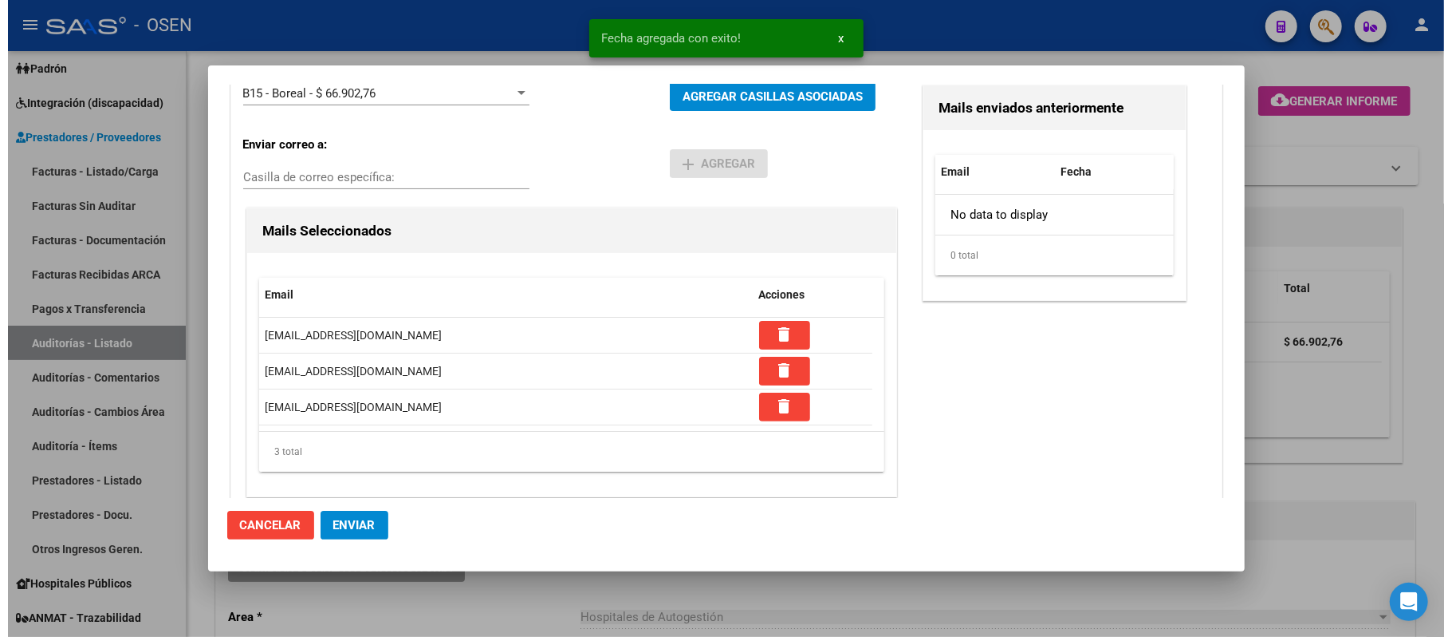
scroll to position [212, 0]
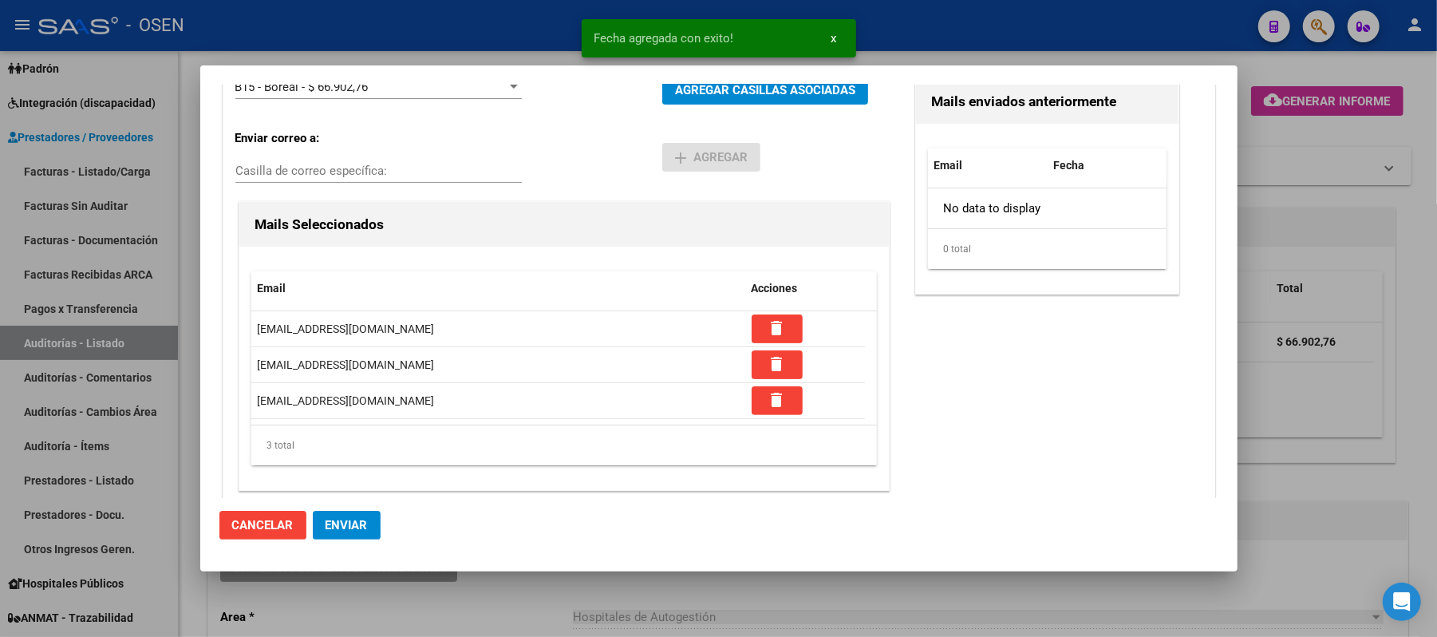
click at [336, 534] on button "Enviar" at bounding box center [347, 524] width 68 height 29
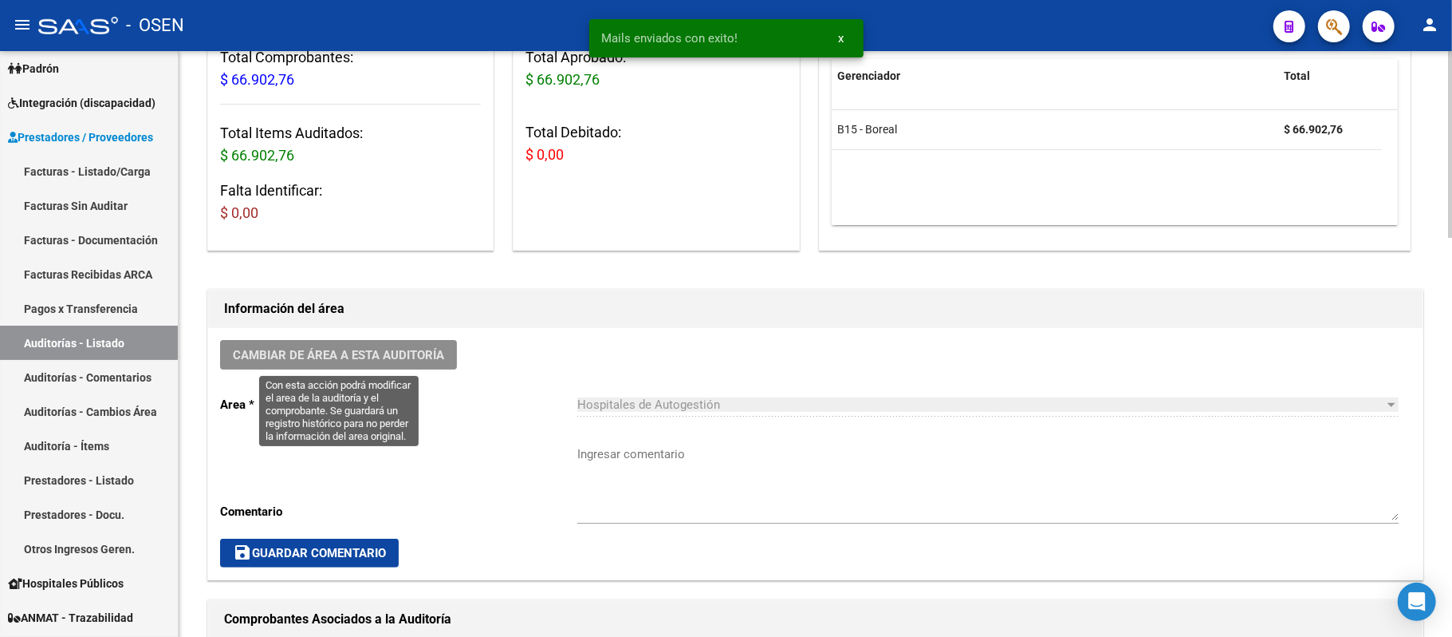
click at [413, 349] on span "Cambiar de área a esta auditoría" at bounding box center [338, 355] width 211 height 14
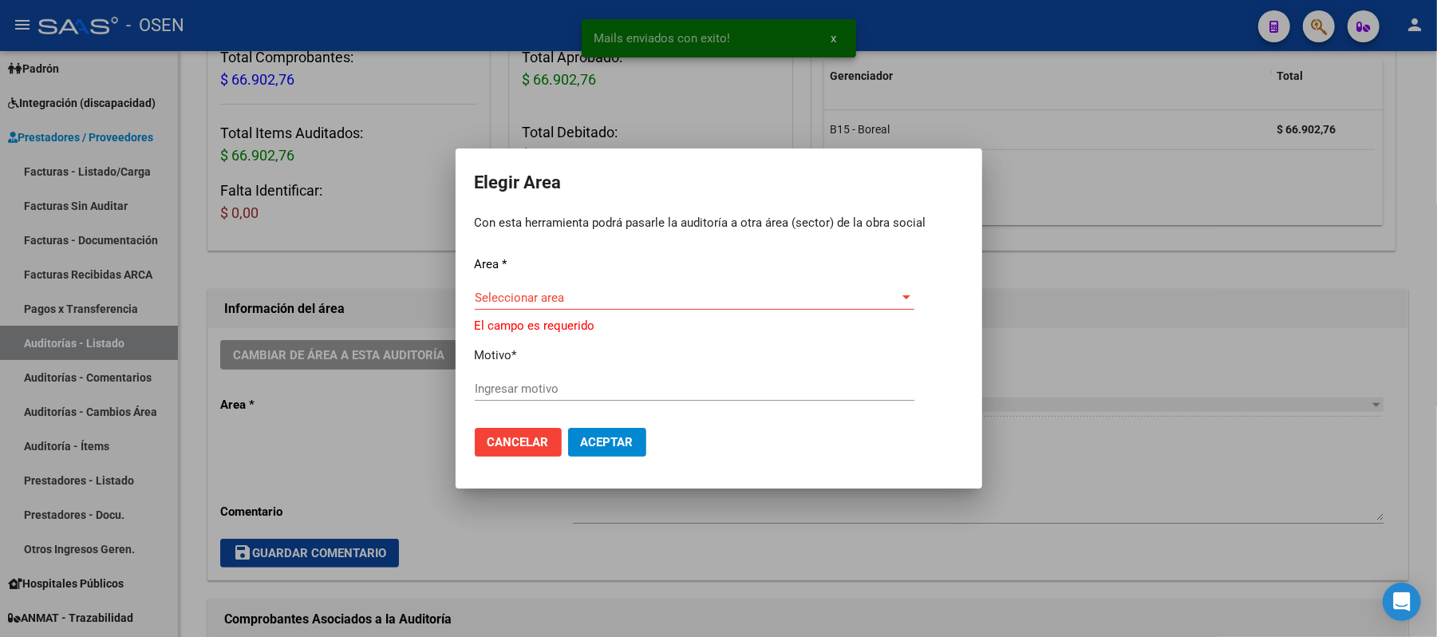
click at [684, 294] on div "Seleccionar area Seleccionar area" at bounding box center [694, 298] width 439 height 24
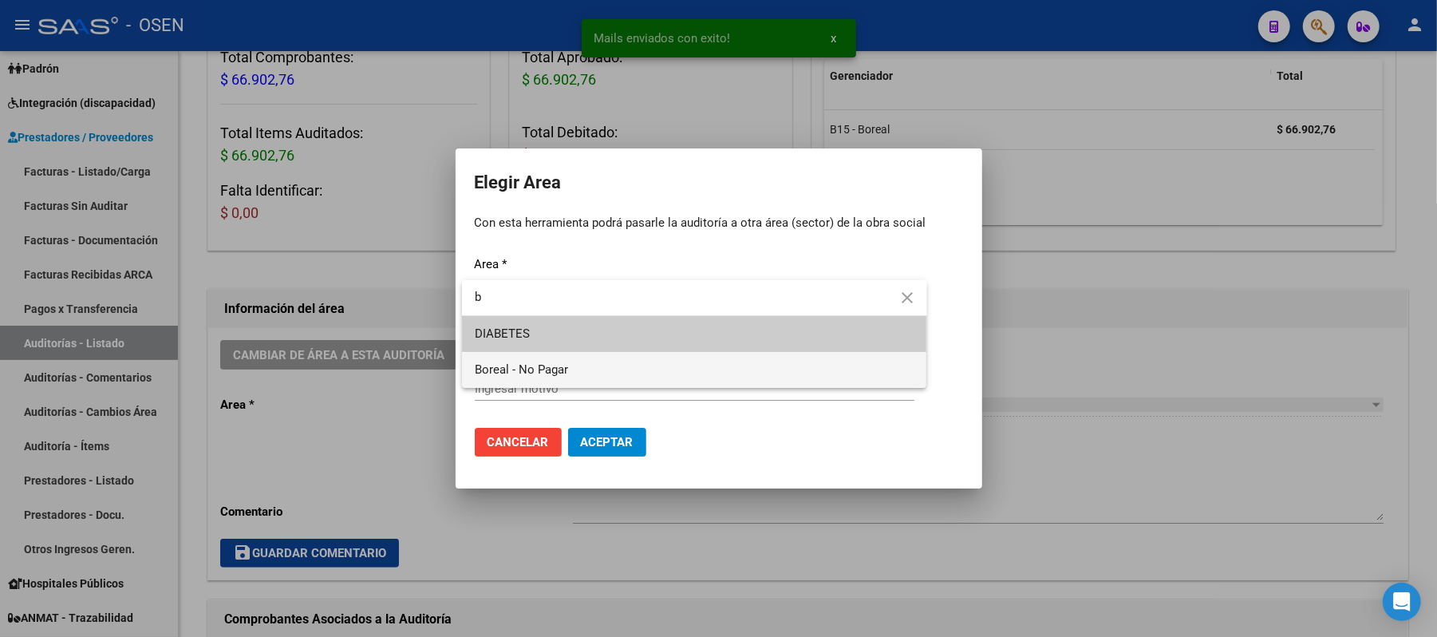
type input "b"
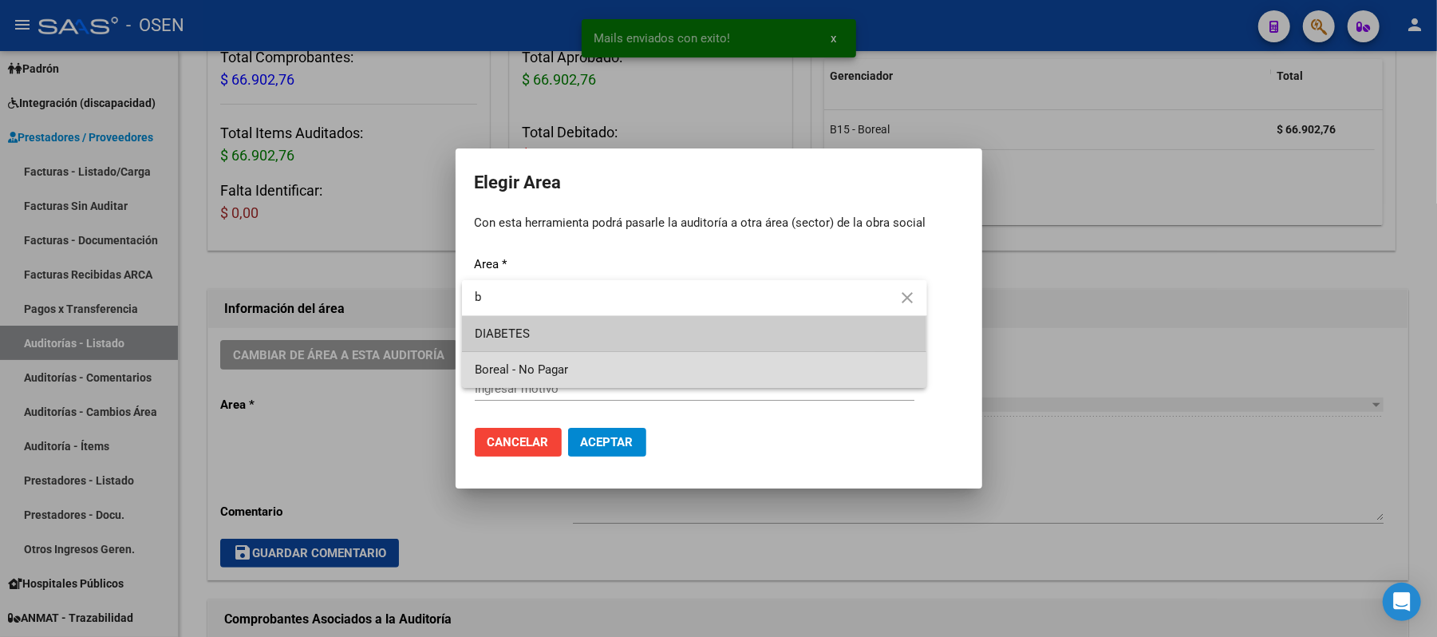
click at [597, 372] on span "Boreal - No Pagar" at bounding box center [694, 370] width 439 height 36
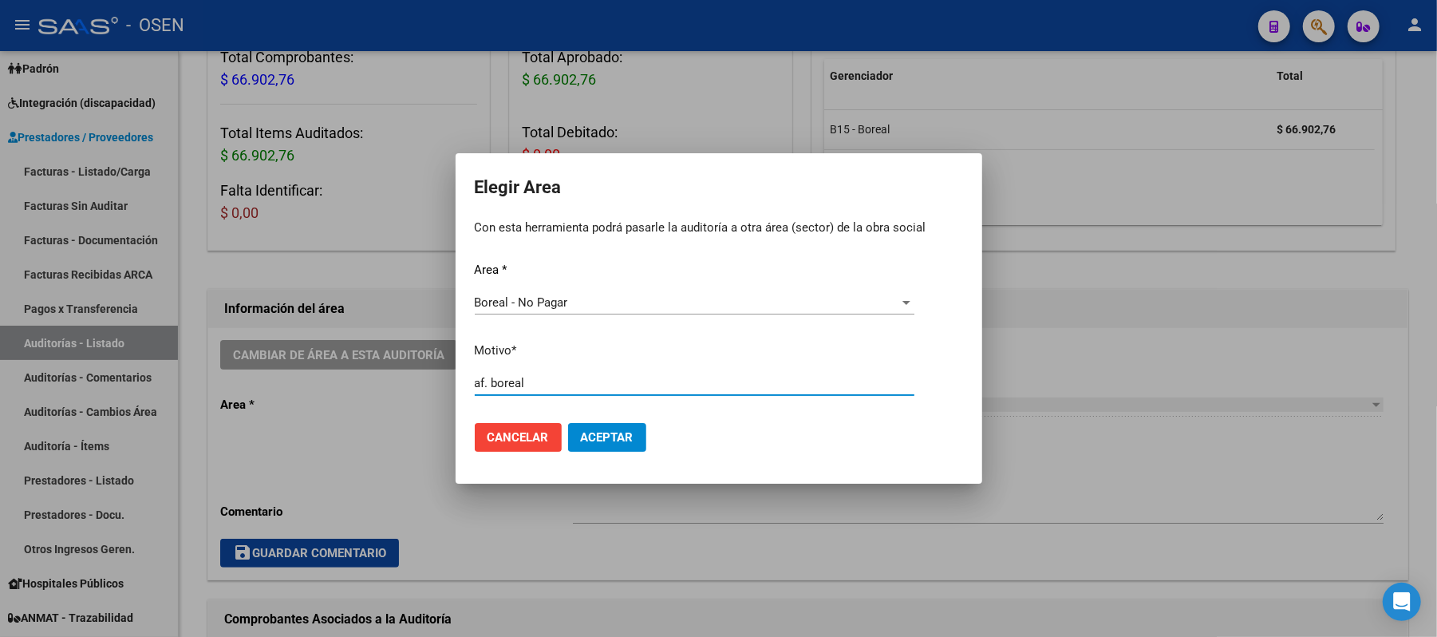
type input "af. boreal"
click at [581, 447] on button "Aceptar" at bounding box center [607, 437] width 78 height 29
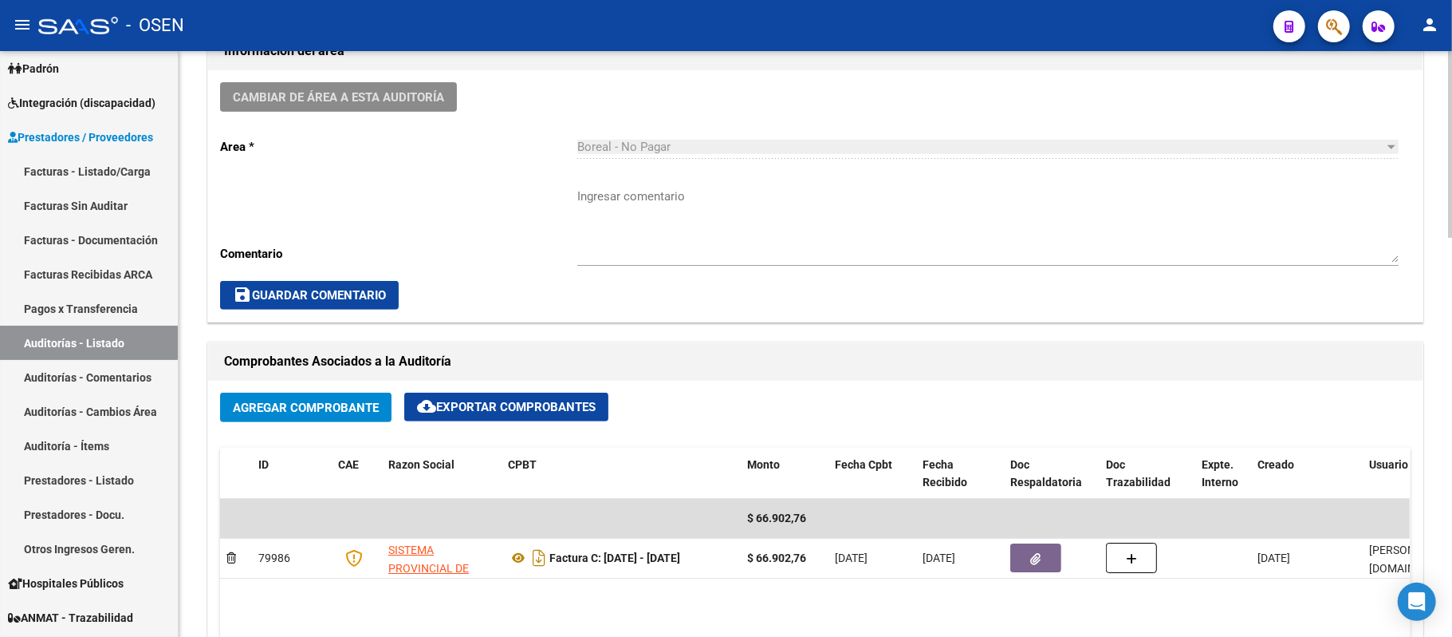
scroll to position [425, 0]
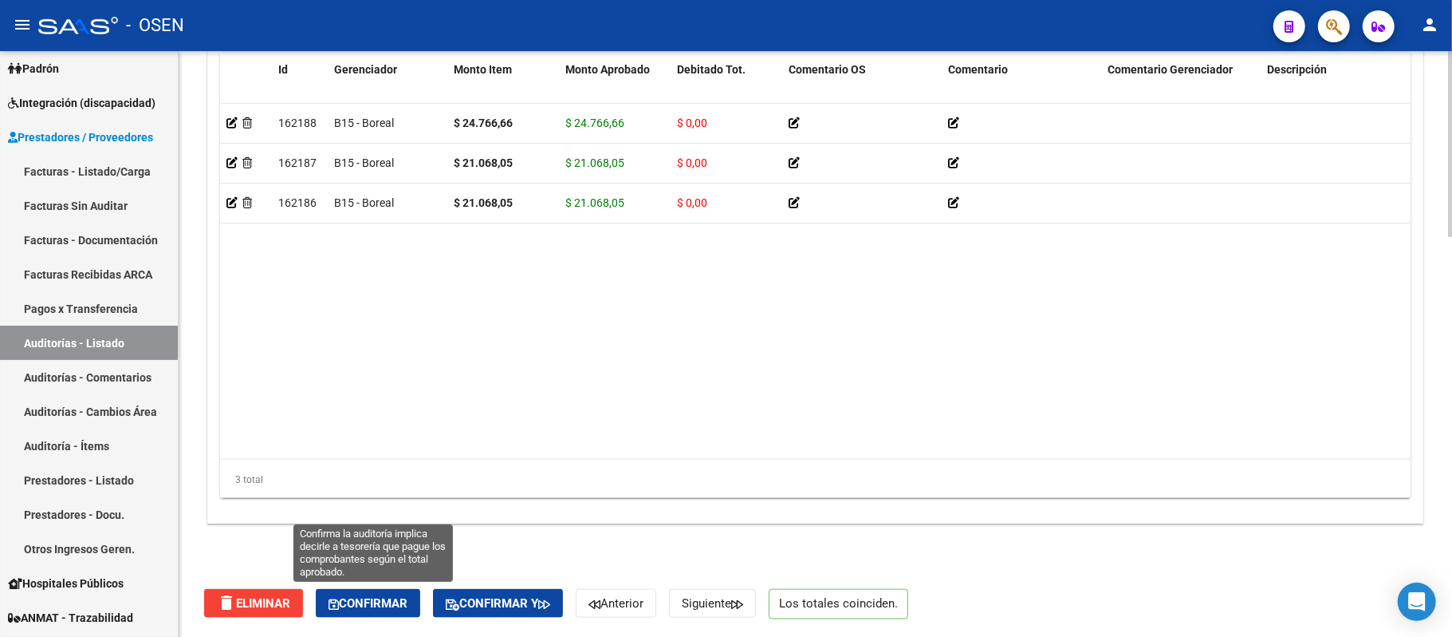
click at [386, 598] on span "Confirmar" at bounding box center [368, 603] width 79 height 14
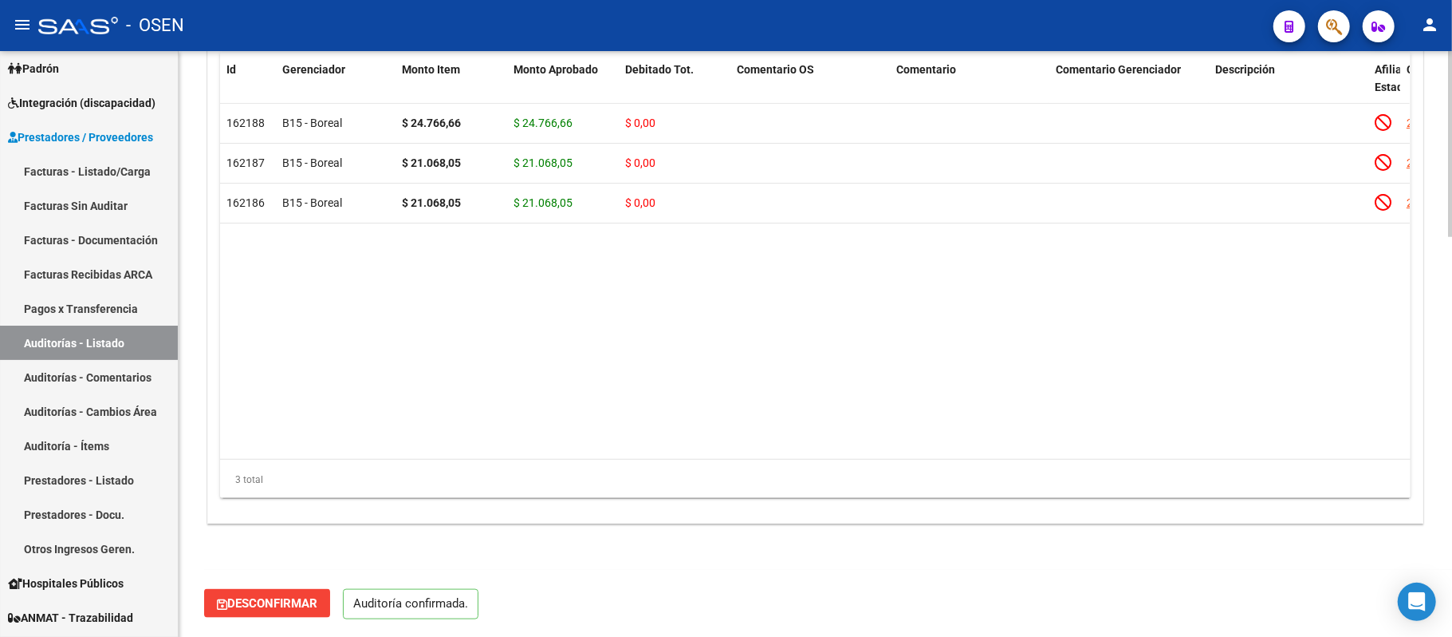
scroll to position [1201, 0]
click at [113, 345] on link "Auditorías - Listado" at bounding box center [89, 342] width 178 height 34
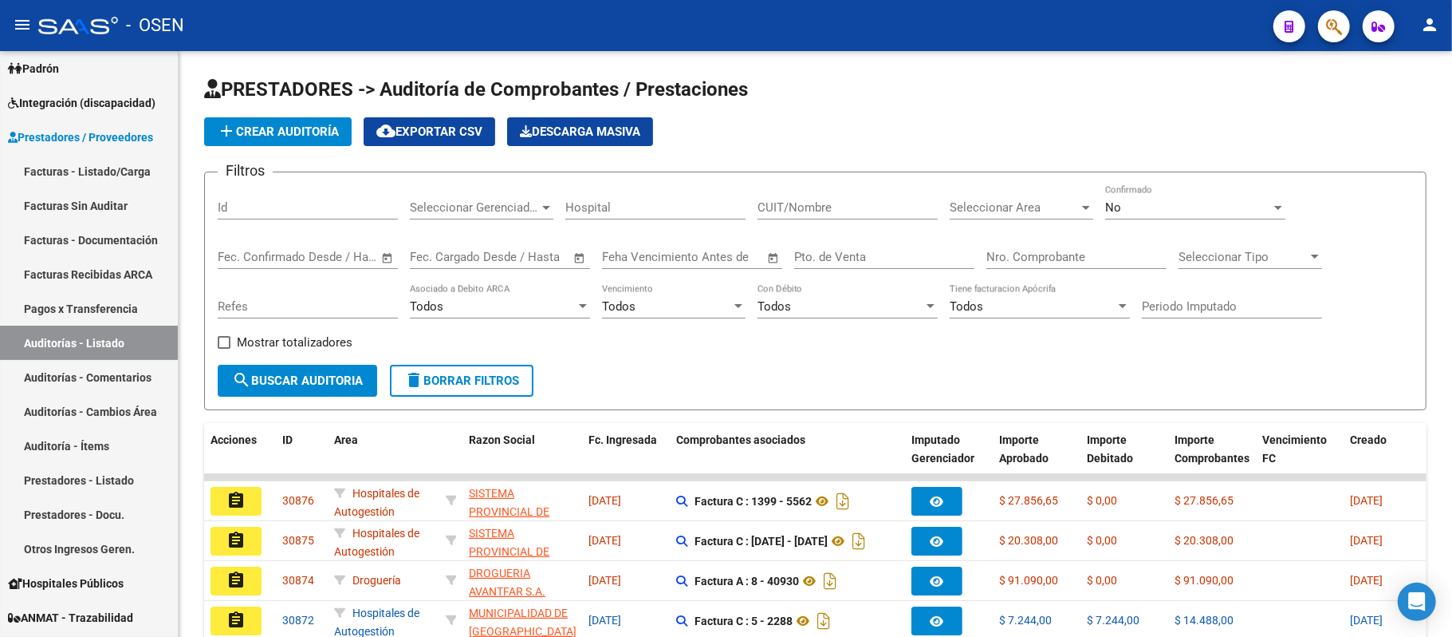
click at [1322, 13] on div at bounding box center [1328, 26] width 45 height 33
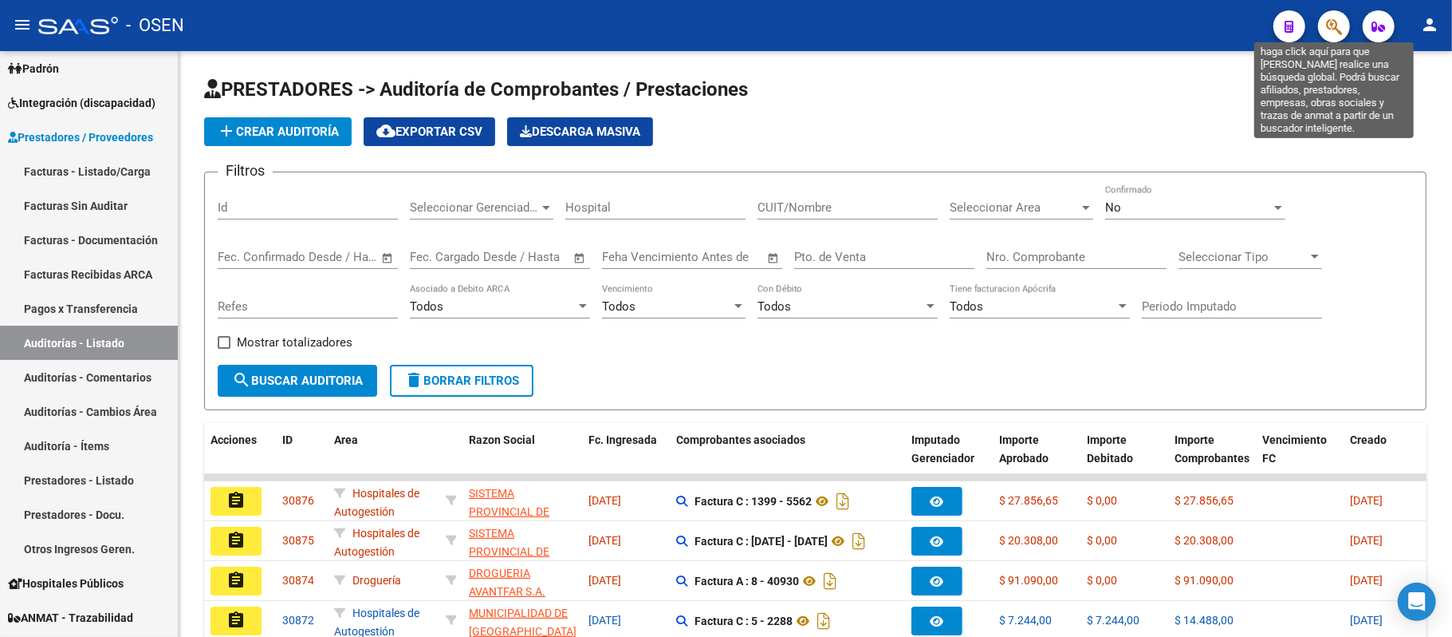
click at [1329, 27] on icon "button" at bounding box center [1334, 27] width 16 height 18
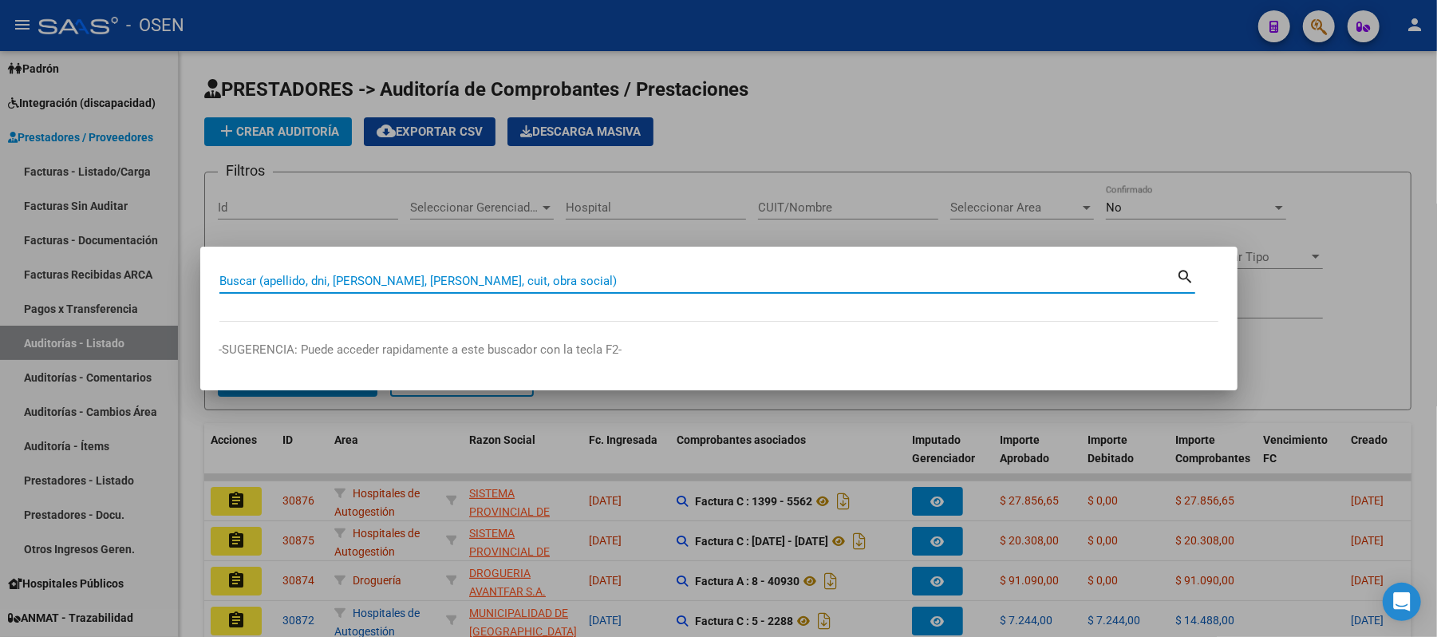
paste input "33791428"
type input "33791428"
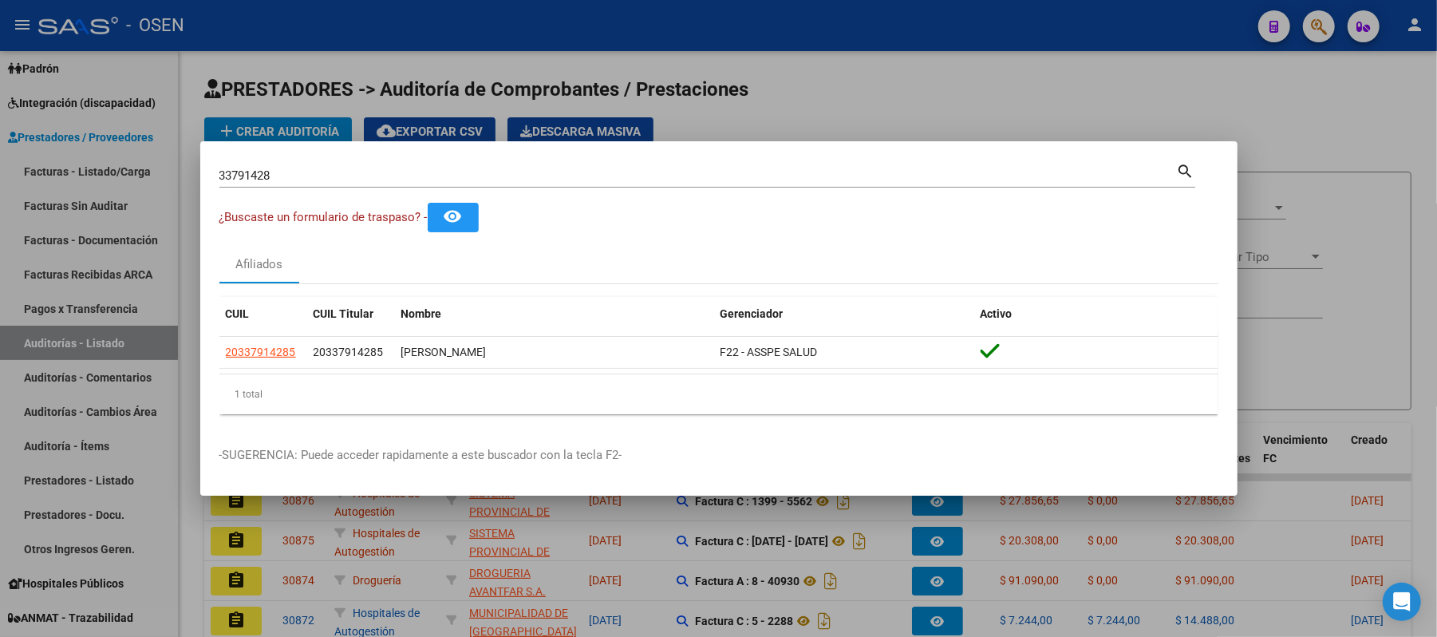
click at [246, 371] on datatable-selection "20337914285 20337914285 MENARDI MARIANO NICOLAS F22 - ASSPE SALUD" at bounding box center [718, 364] width 999 height 14
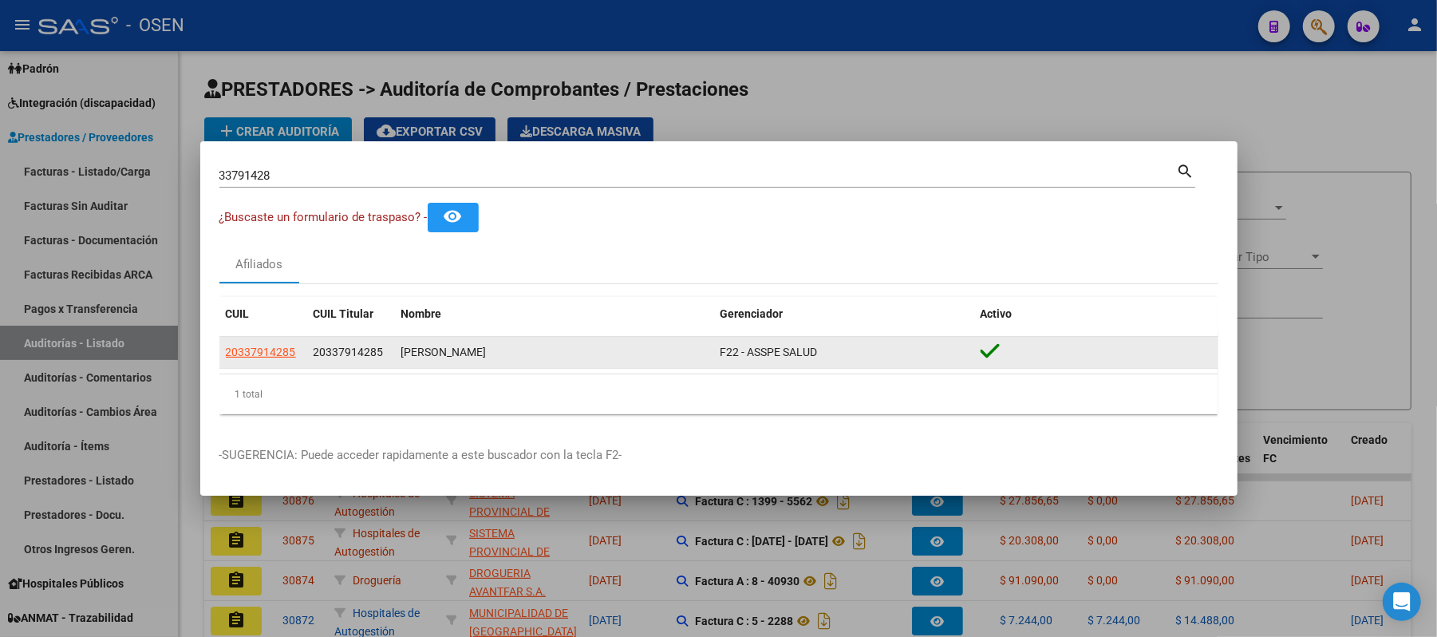
click at [250, 362] on datatable-body-cell "20337914285" at bounding box center [263, 352] width 88 height 31
click at [254, 354] on span "20337914285" at bounding box center [261, 351] width 70 height 13
type textarea "20337914285"
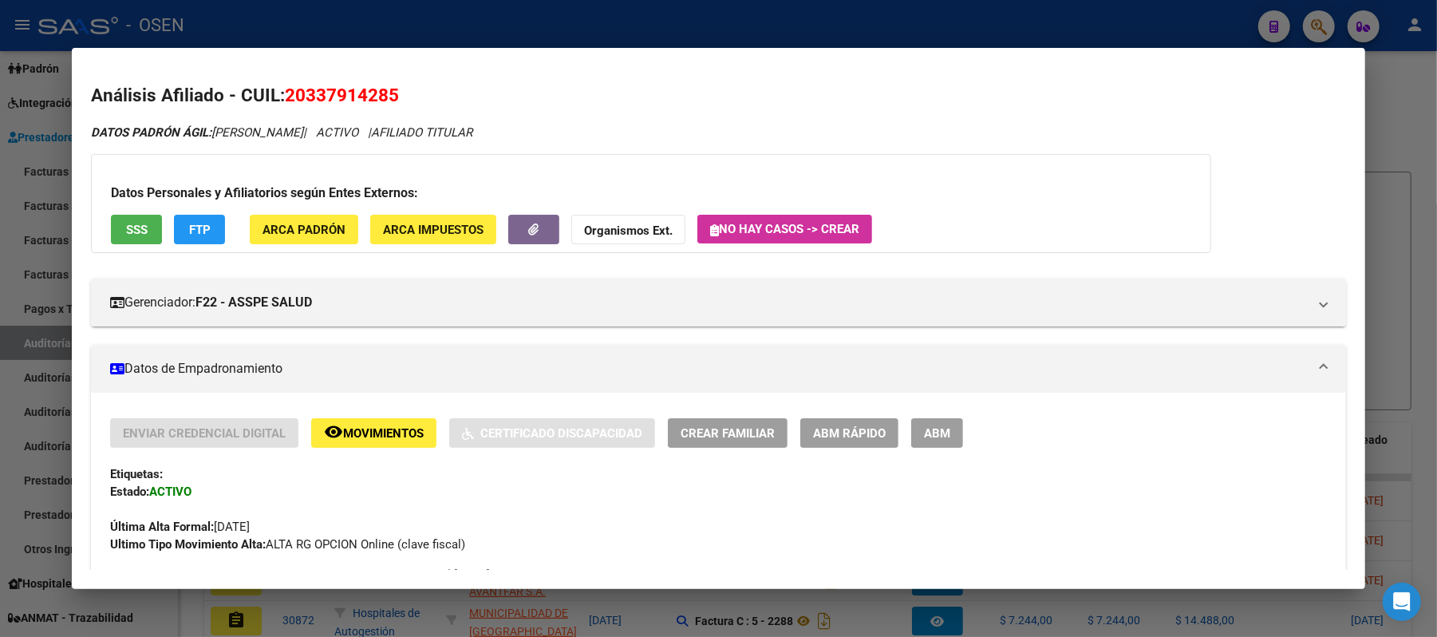
click at [189, 230] on span "FTP" at bounding box center [200, 230] width 22 height 14
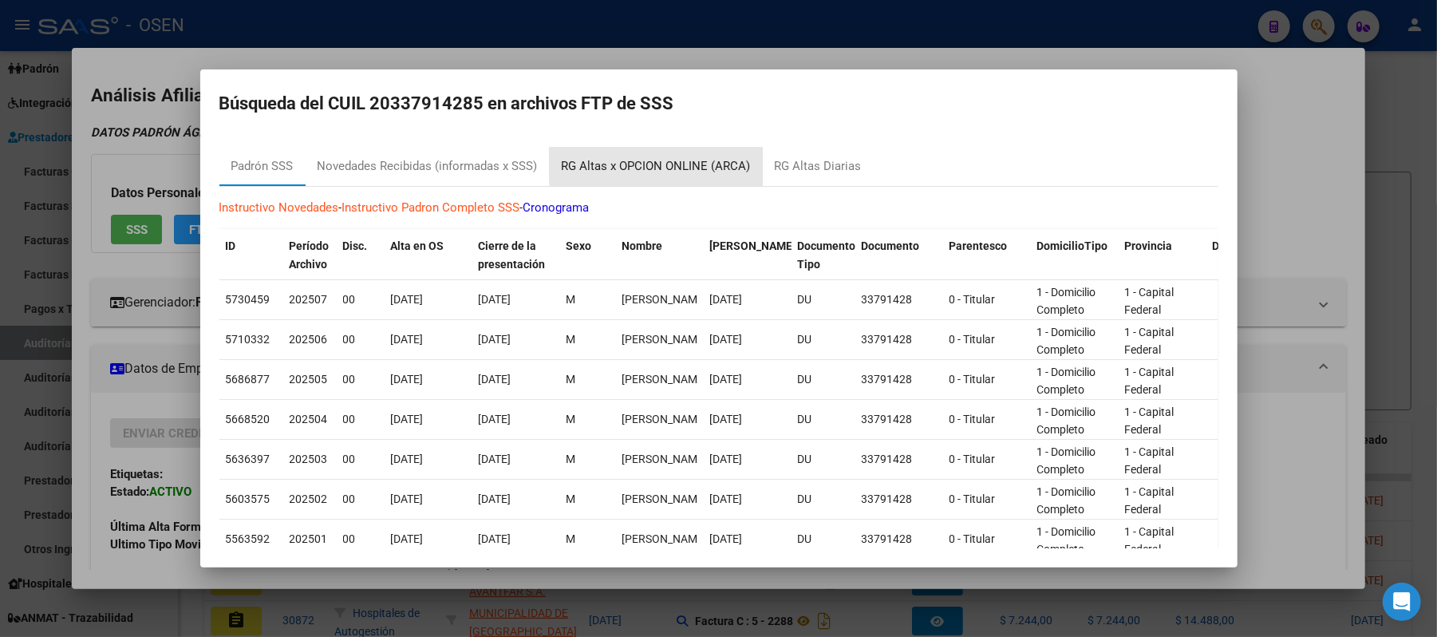
click at [691, 161] on div "RG Altas x OPCION ONLINE (ARCA)" at bounding box center [656, 166] width 189 height 18
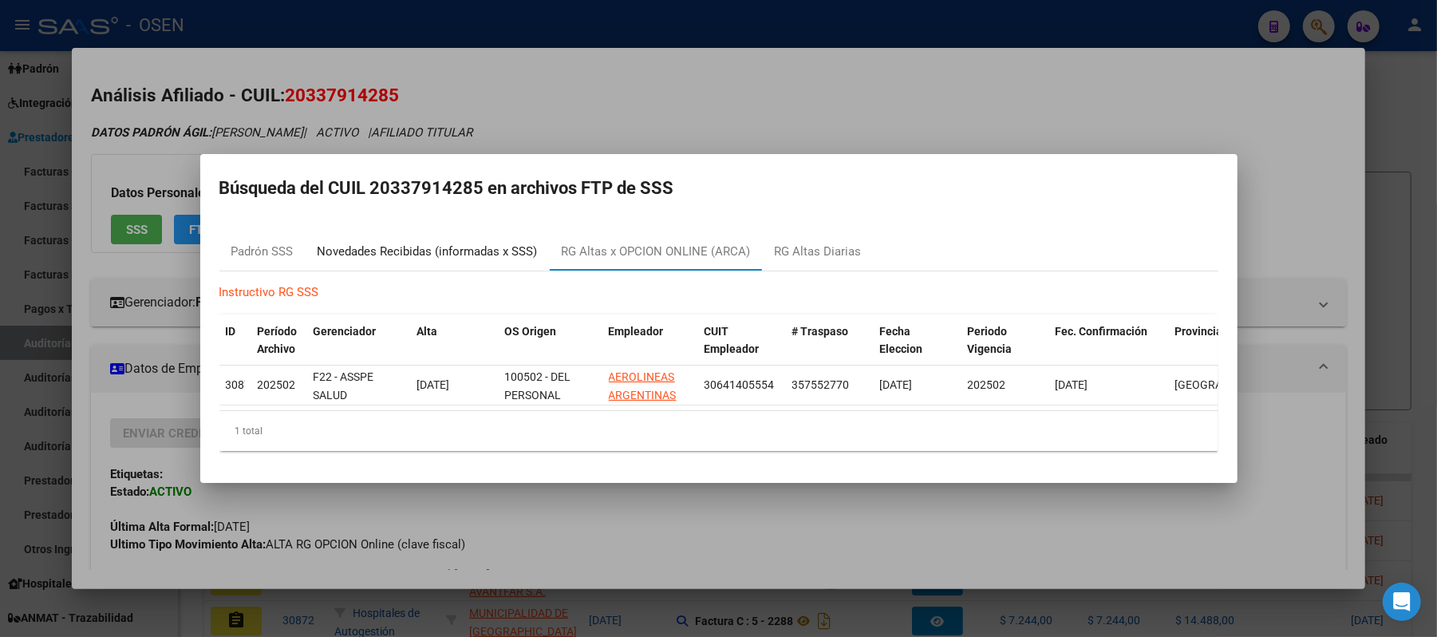
click at [435, 246] on div "Novedades Recibidas (informadas x SSS)" at bounding box center [427, 251] width 220 height 18
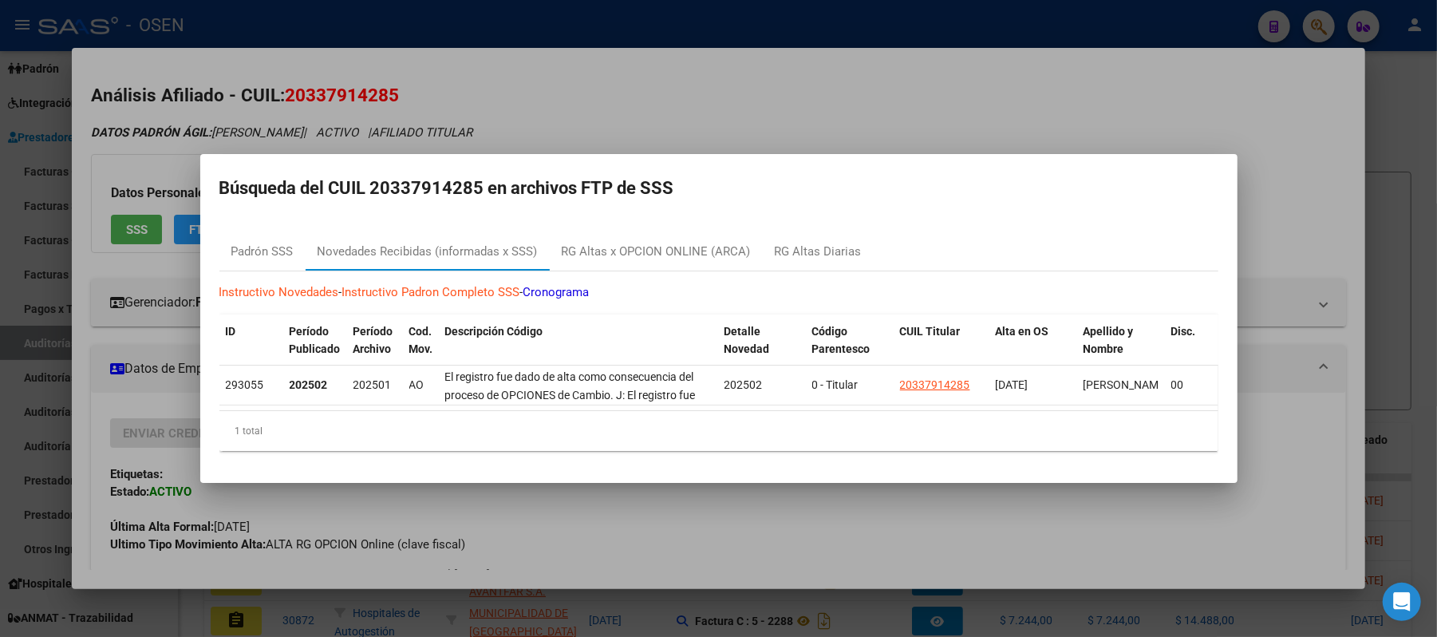
click at [802, 104] on div at bounding box center [718, 318] width 1437 height 637
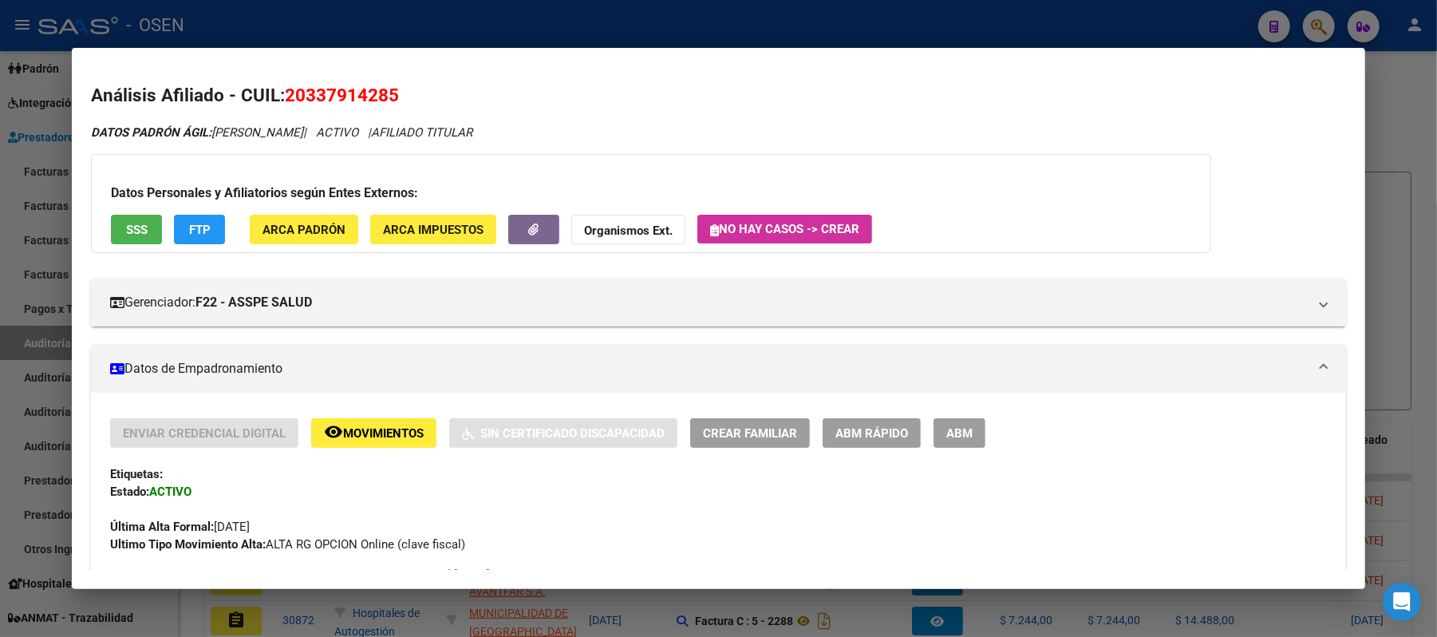
click at [552, 10] on div at bounding box center [718, 318] width 1437 height 637
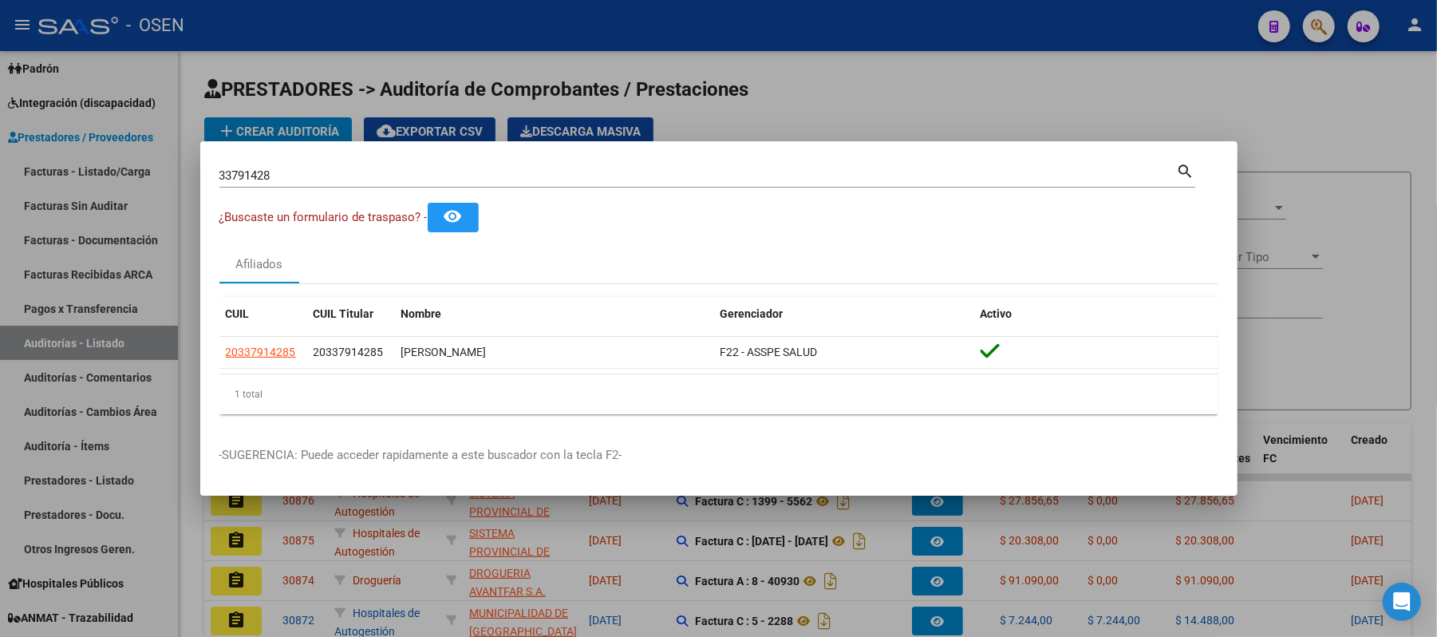
click at [552, 29] on div at bounding box center [718, 318] width 1437 height 637
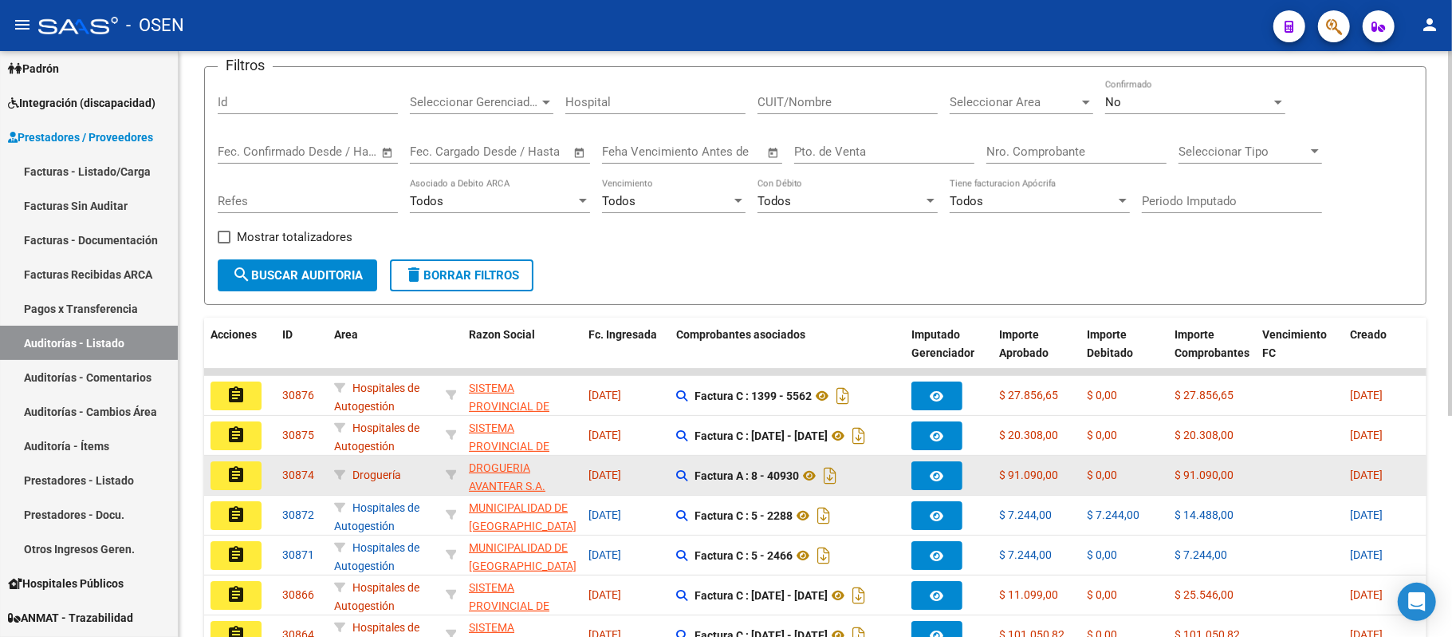
scroll to position [212, 0]
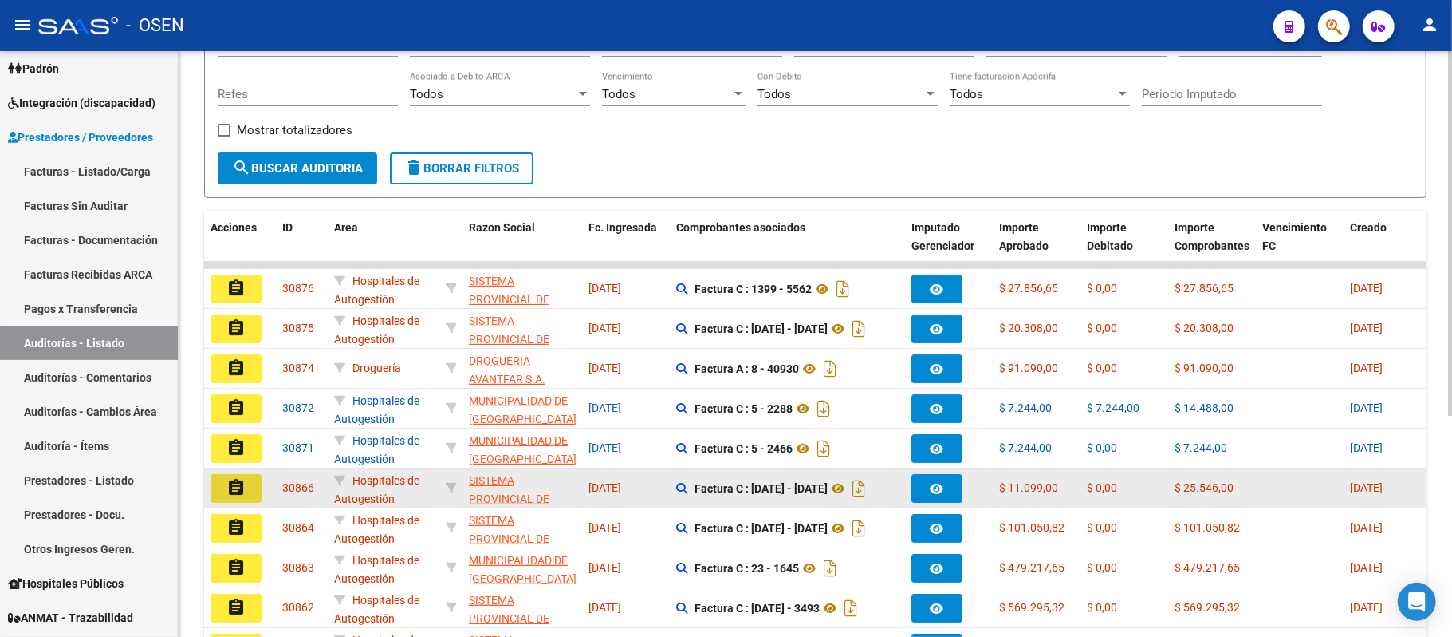
click at [244, 491] on mat-icon "assignment" at bounding box center [236, 487] width 19 height 19
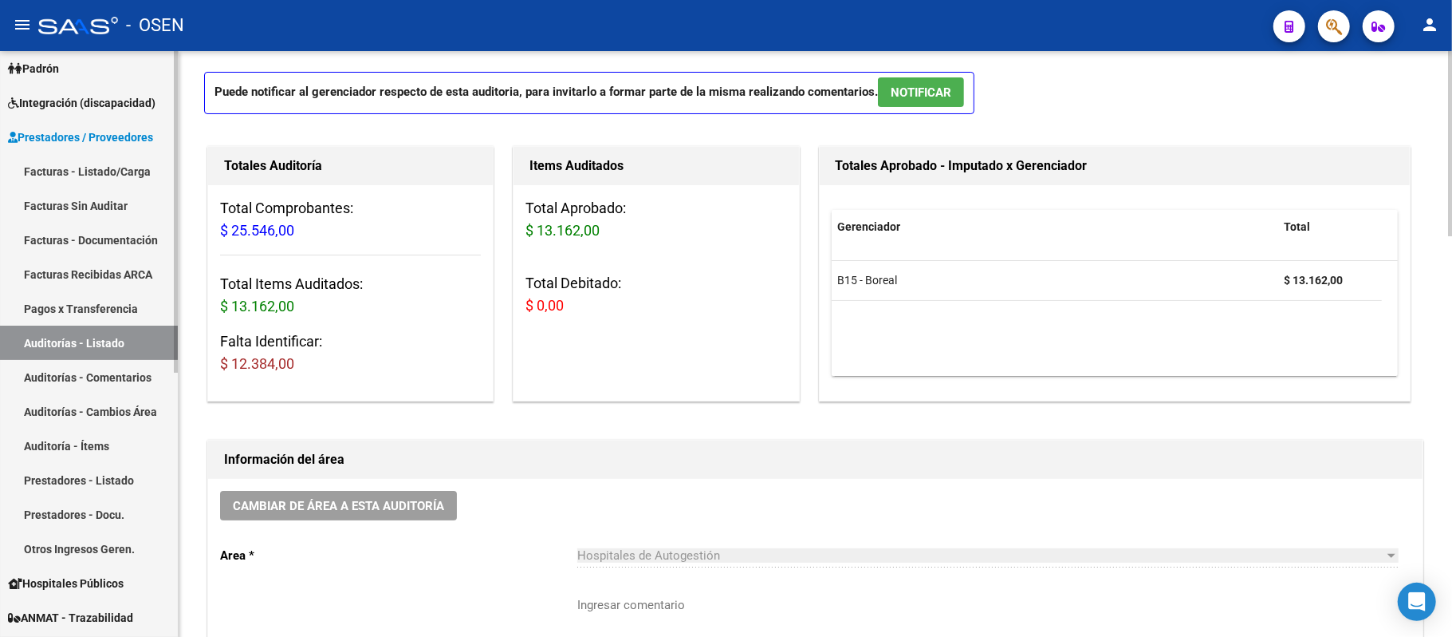
scroll to position [106, 0]
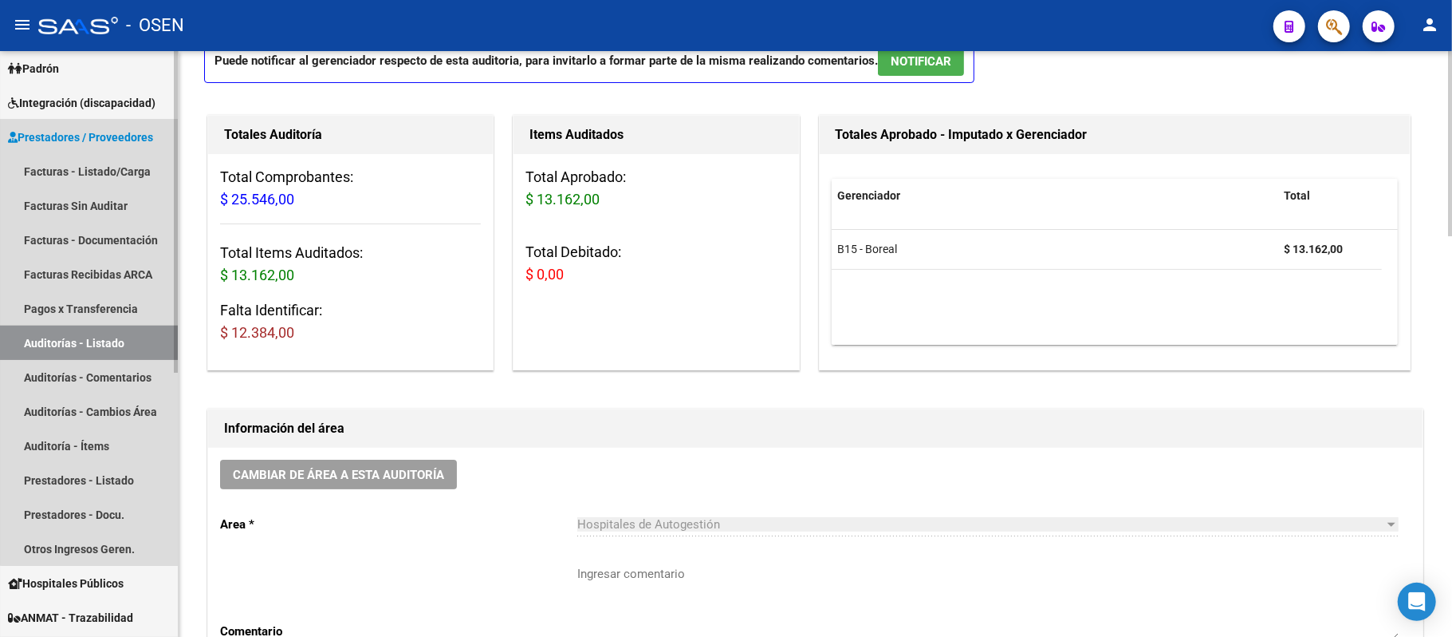
click at [109, 340] on link "Auditorías - Listado" at bounding box center [89, 342] width 178 height 34
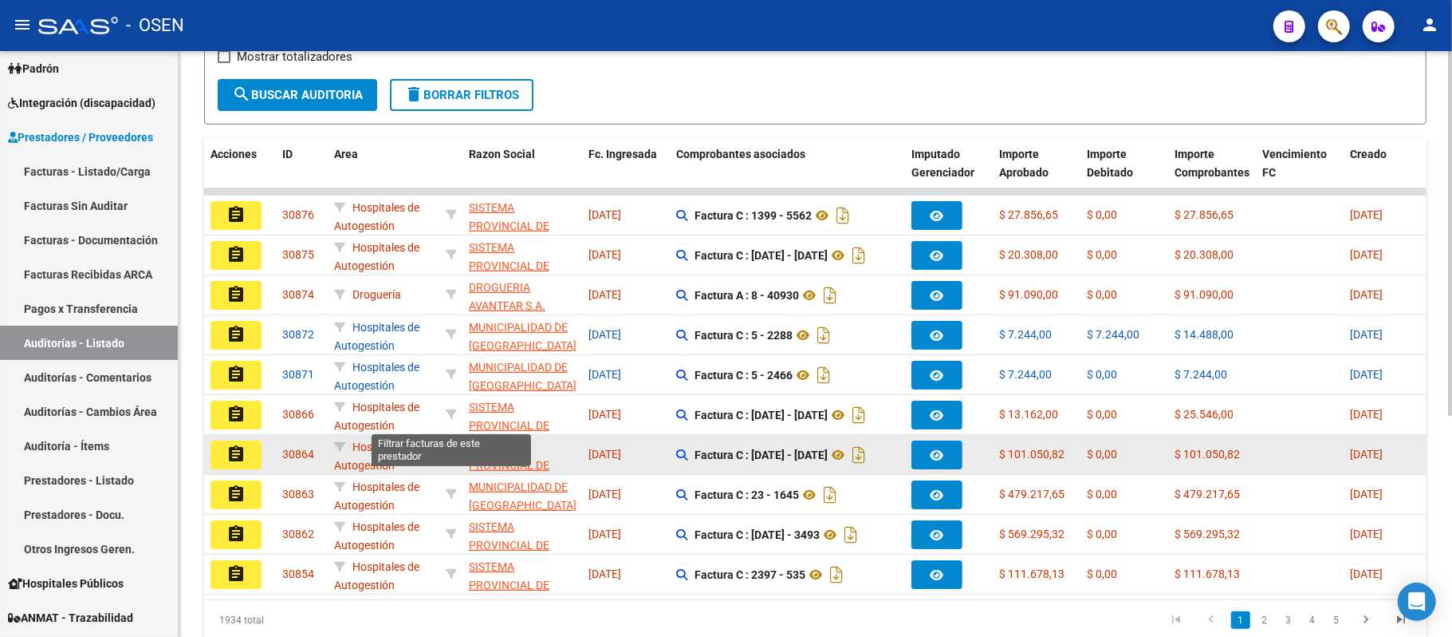
scroll to position [319, 0]
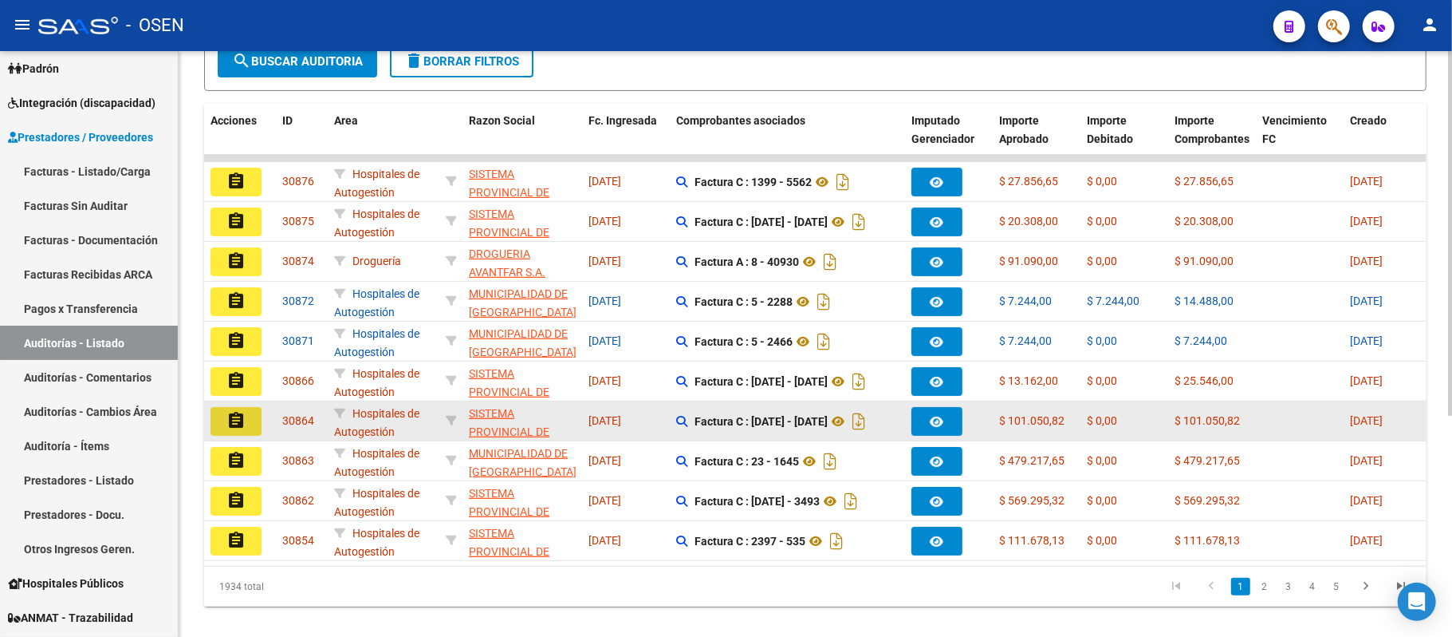
click at [230, 419] on mat-icon "assignment" at bounding box center [236, 420] width 19 height 19
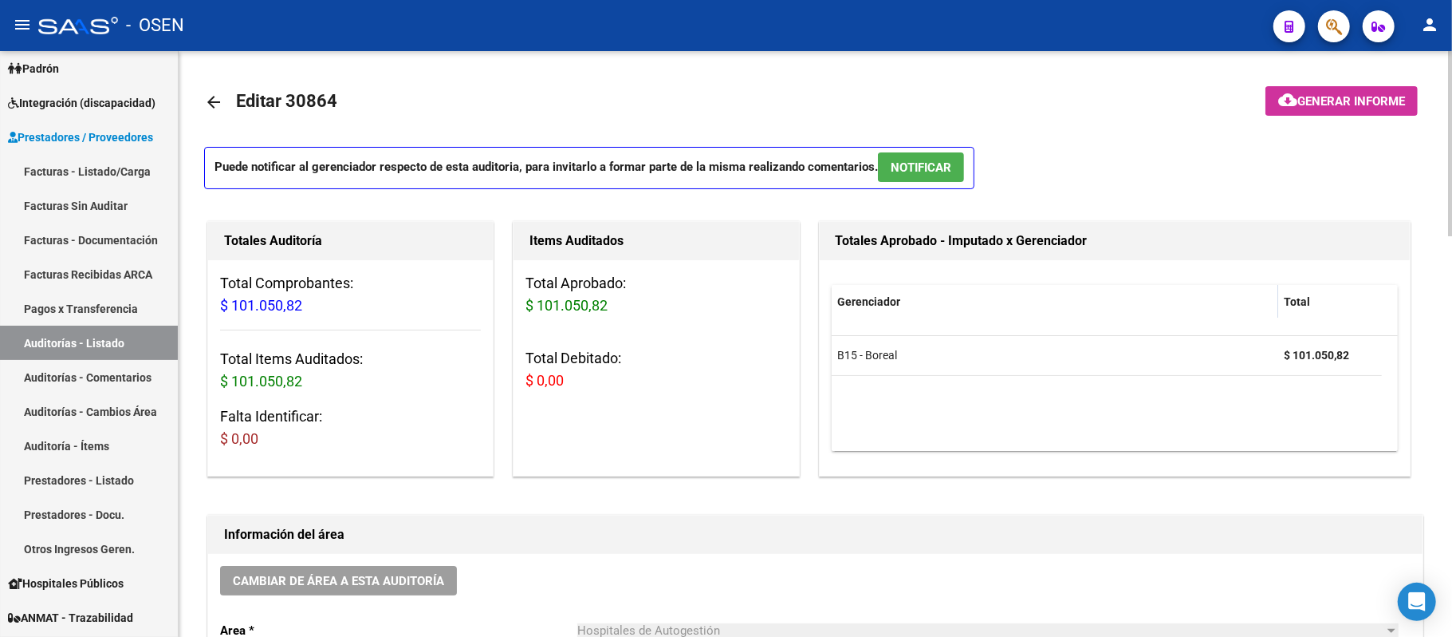
click at [938, 166] on span "NOTIFICAR" at bounding box center [921, 167] width 61 height 14
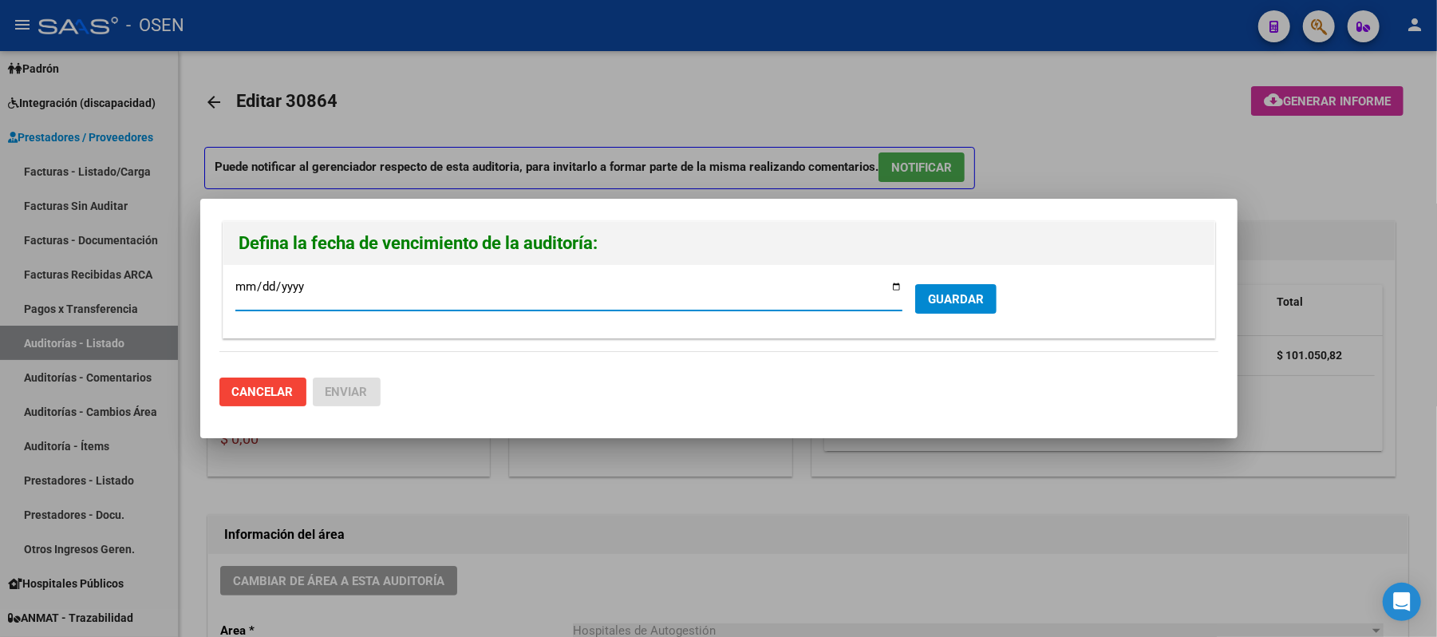
click at [940, 292] on span "GUARDAR" at bounding box center [956, 299] width 56 height 14
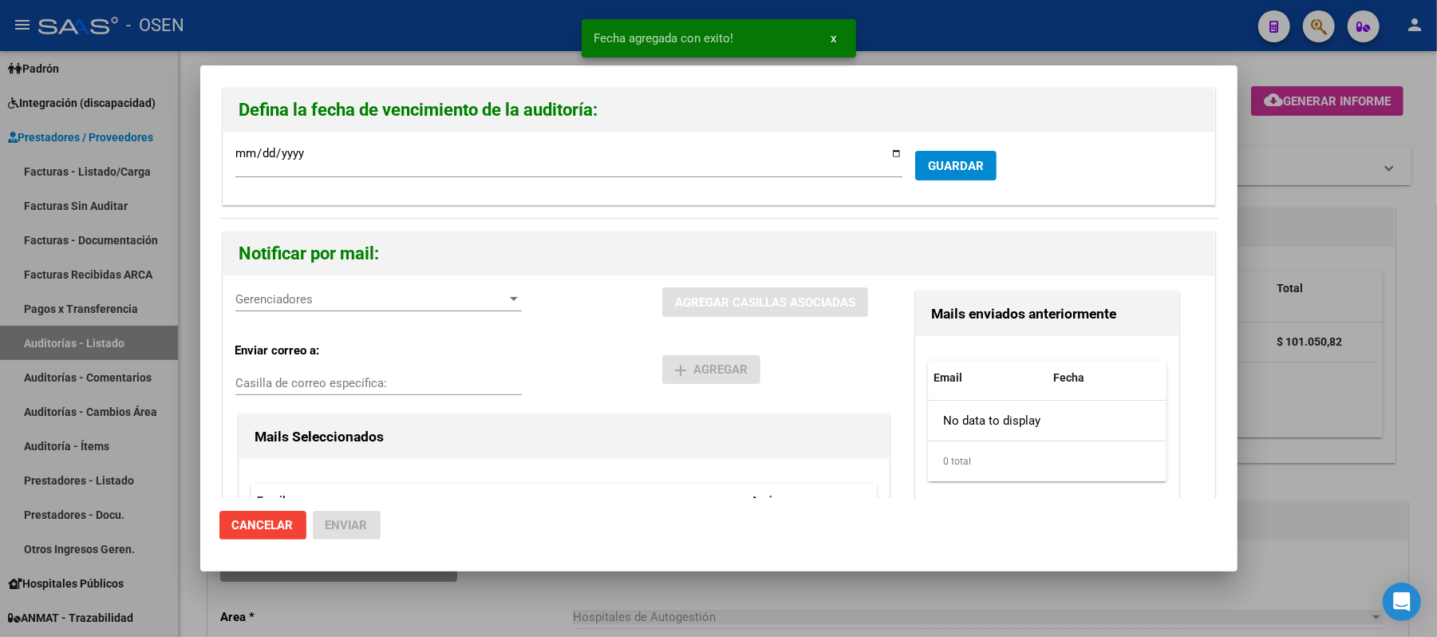
click at [321, 298] on span "Gerenciadores" at bounding box center [371, 299] width 272 height 14
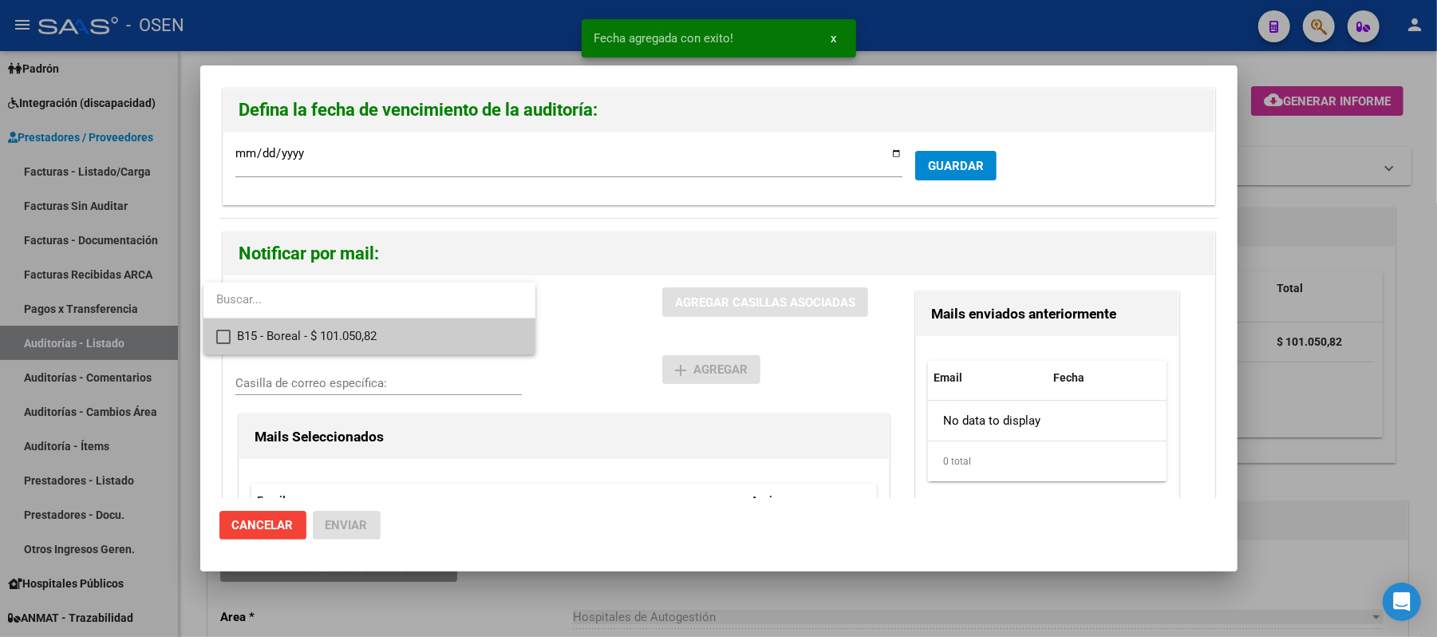
click at [421, 336] on span "B15 - Boreal - $ 101.050,82" at bounding box center [380, 336] width 286 height 36
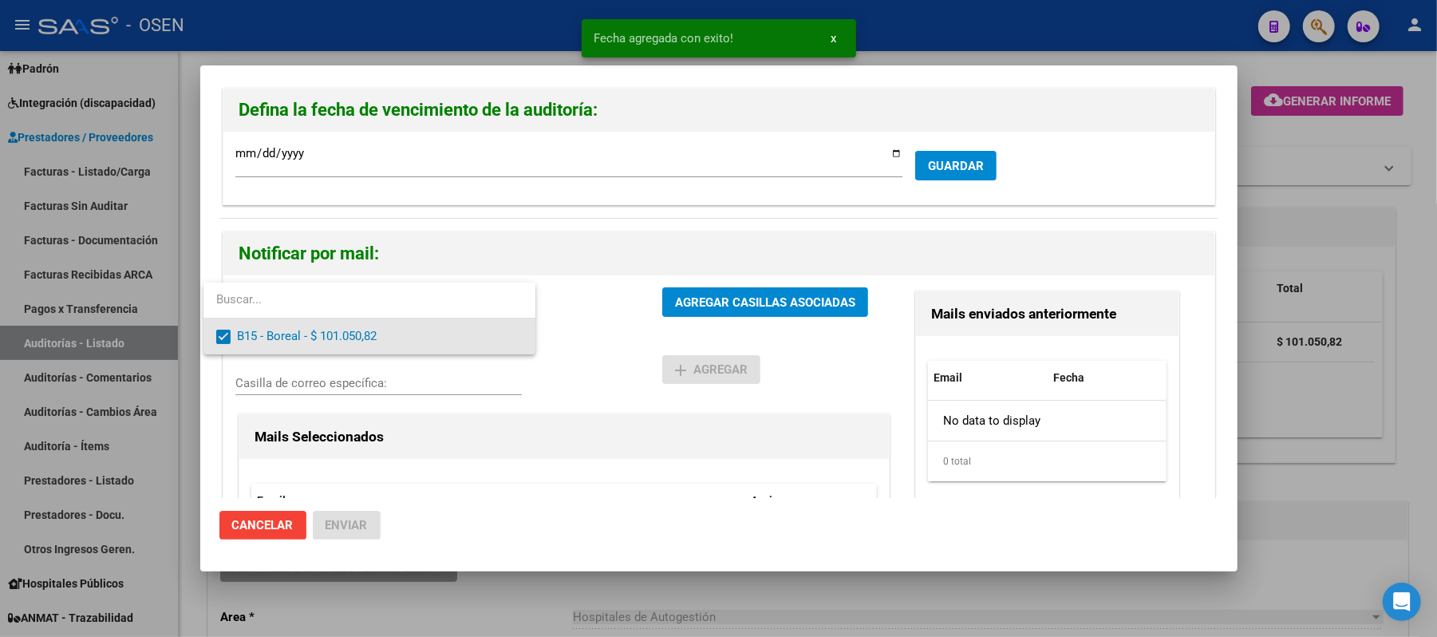
click at [608, 337] on div at bounding box center [718, 318] width 1437 height 637
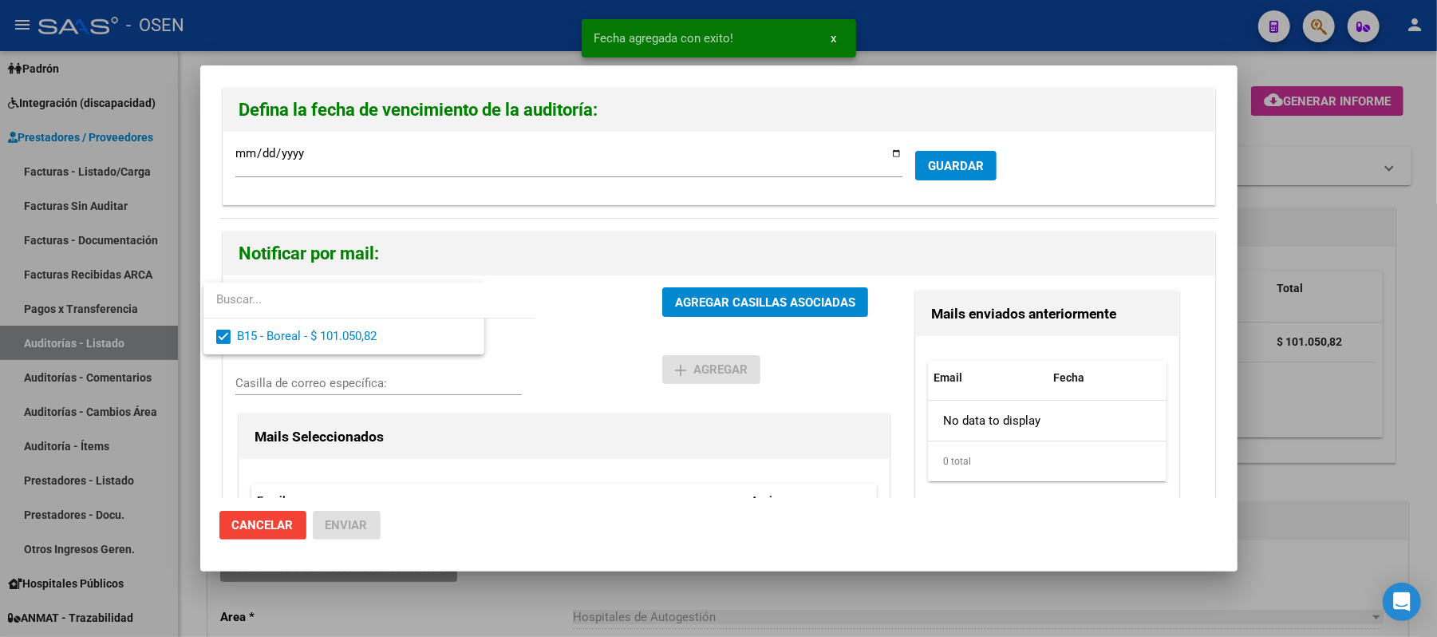
click at [735, 287] on div "B15 - Boreal - $ 101.050,82 Gerenciadores AGREGAR CASILLAS ASOCIADAS Enviar cor…" at bounding box center [718, 459] width 991 height 369
click at [735, 294] on button "AGREGAR CASILLAS ASOCIADAS" at bounding box center [765, 302] width 206 height 30
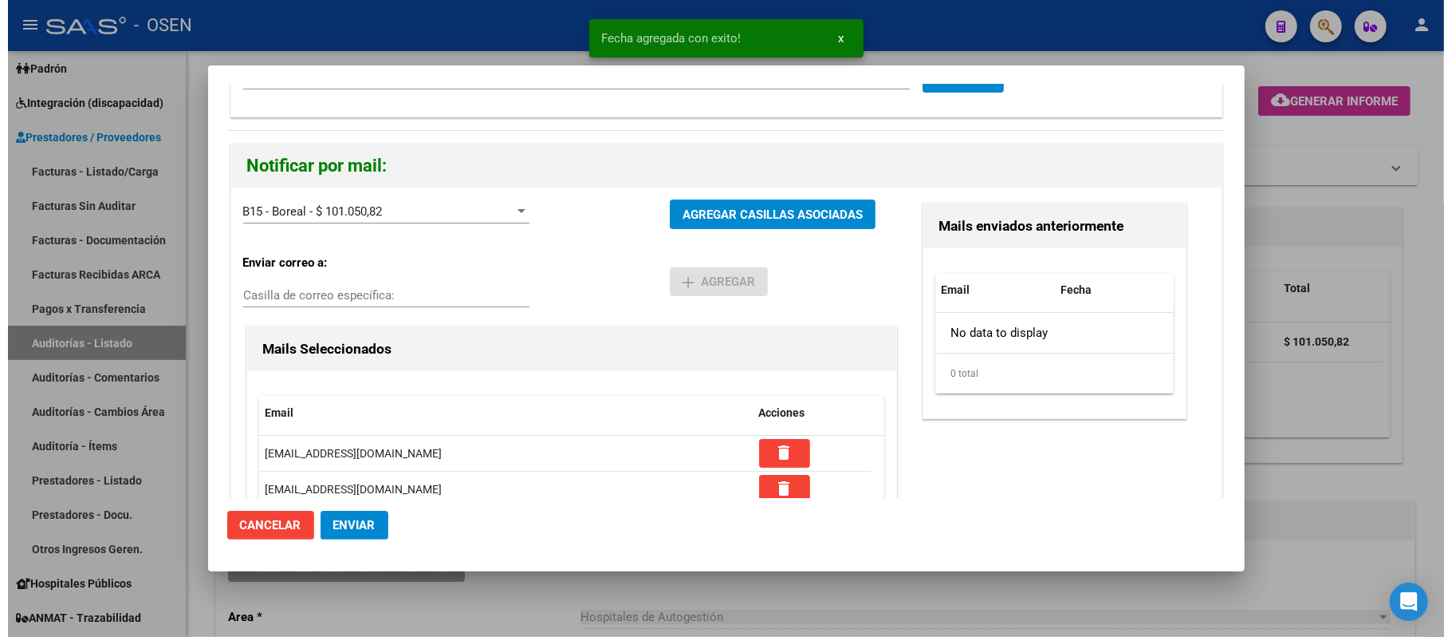
scroll to position [225, 0]
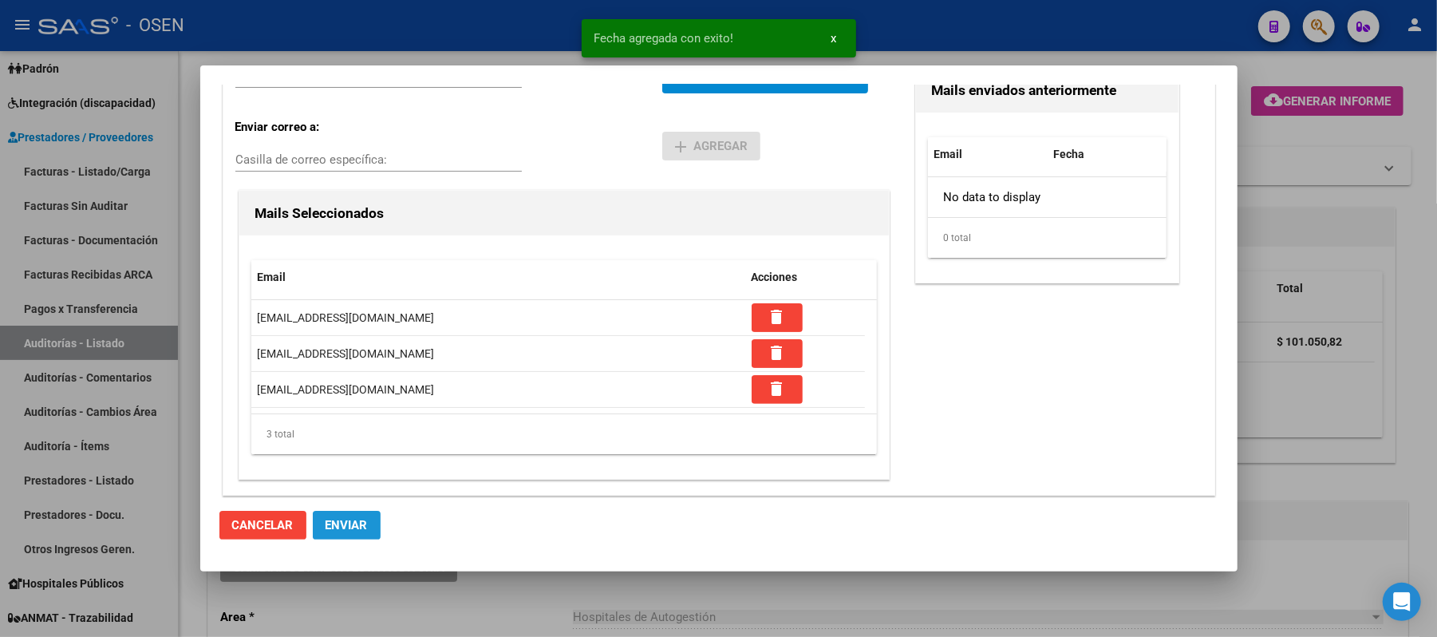
click at [358, 521] on span "Enviar" at bounding box center [346, 525] width 42 height 14
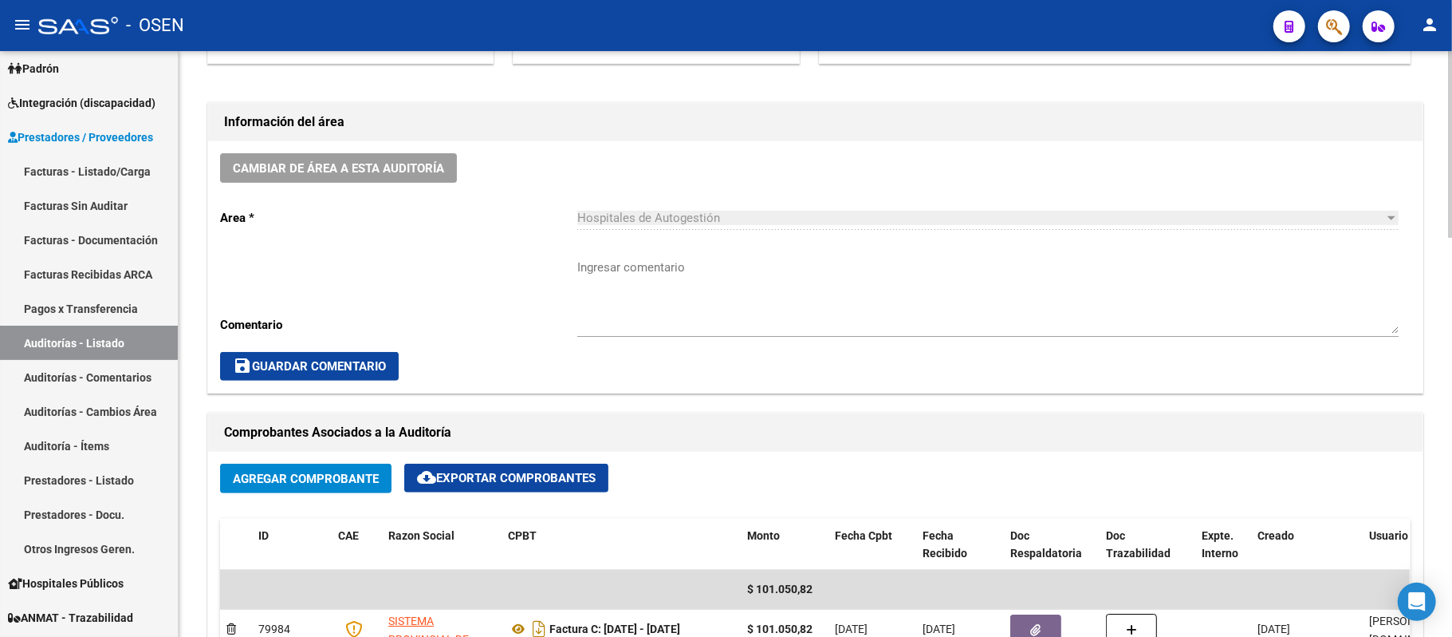
scroll to position [319, 0]
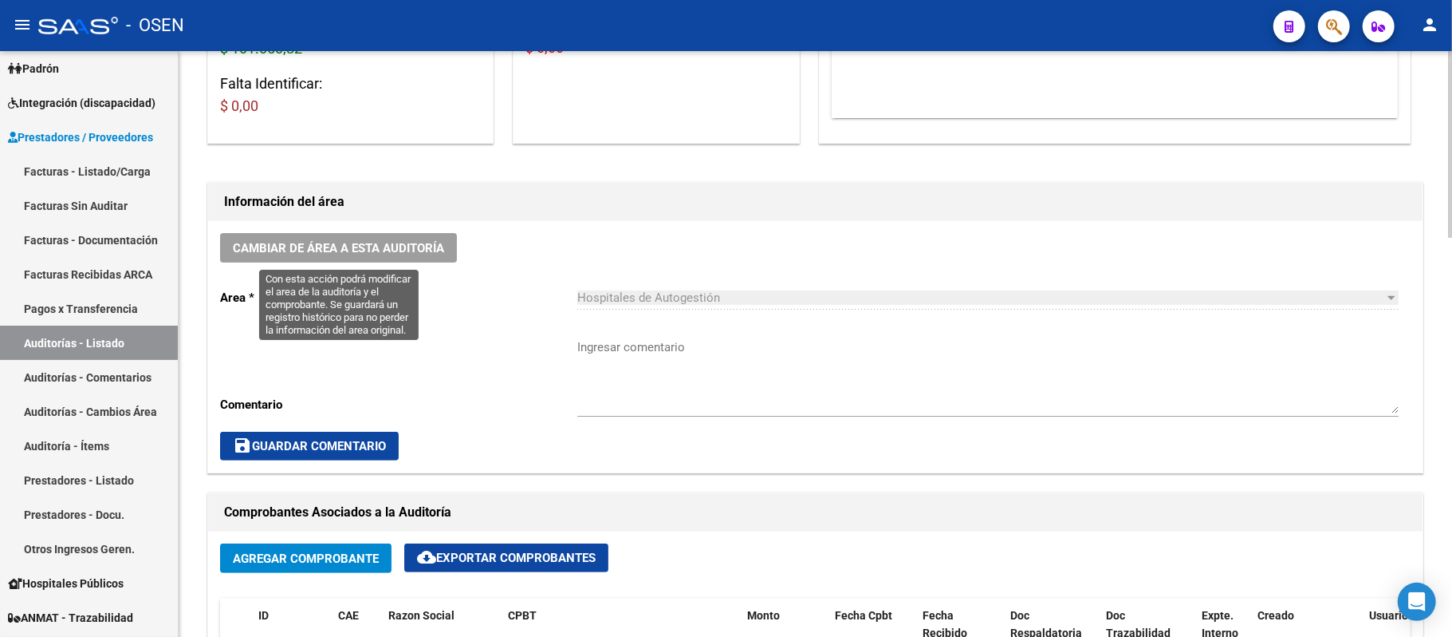
click at [389, 246] on span "Cambiar de área a esta auditoría" at bounding box center [338, 248] width 211 height 14
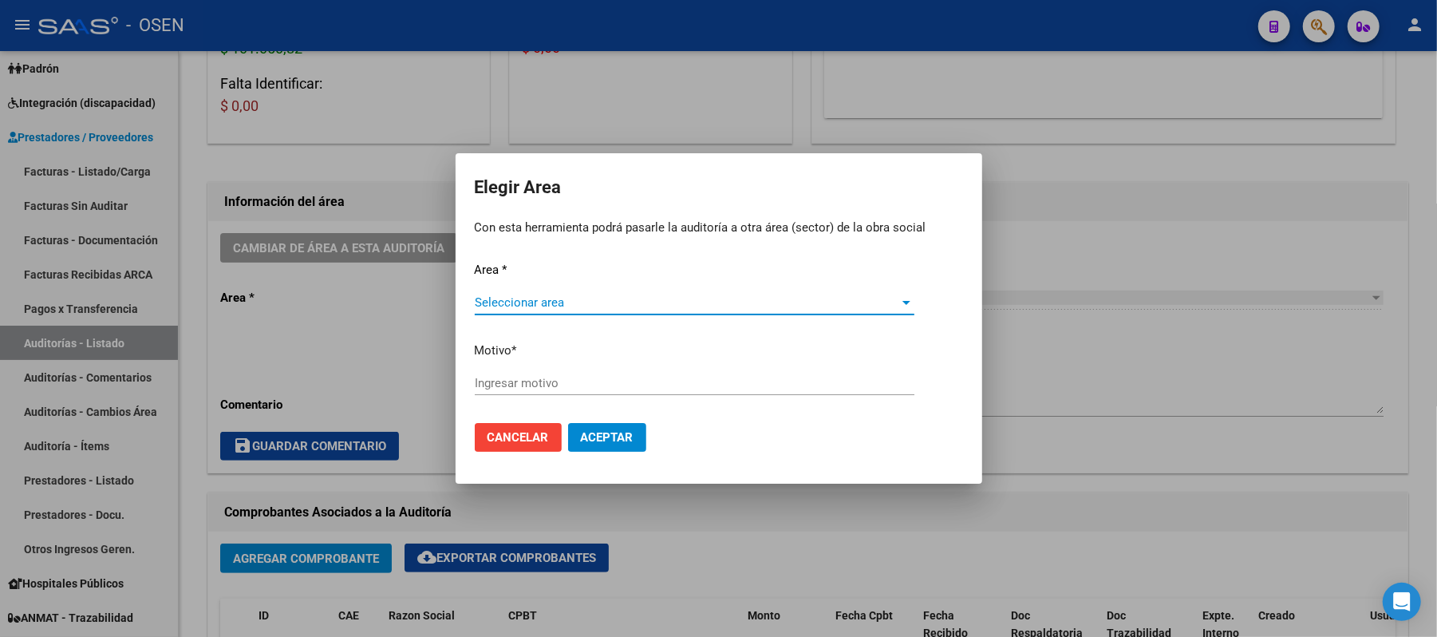
click at [558, 308] on span "Seleccionar area" at bounding box center [687, 302] width 425 height 14
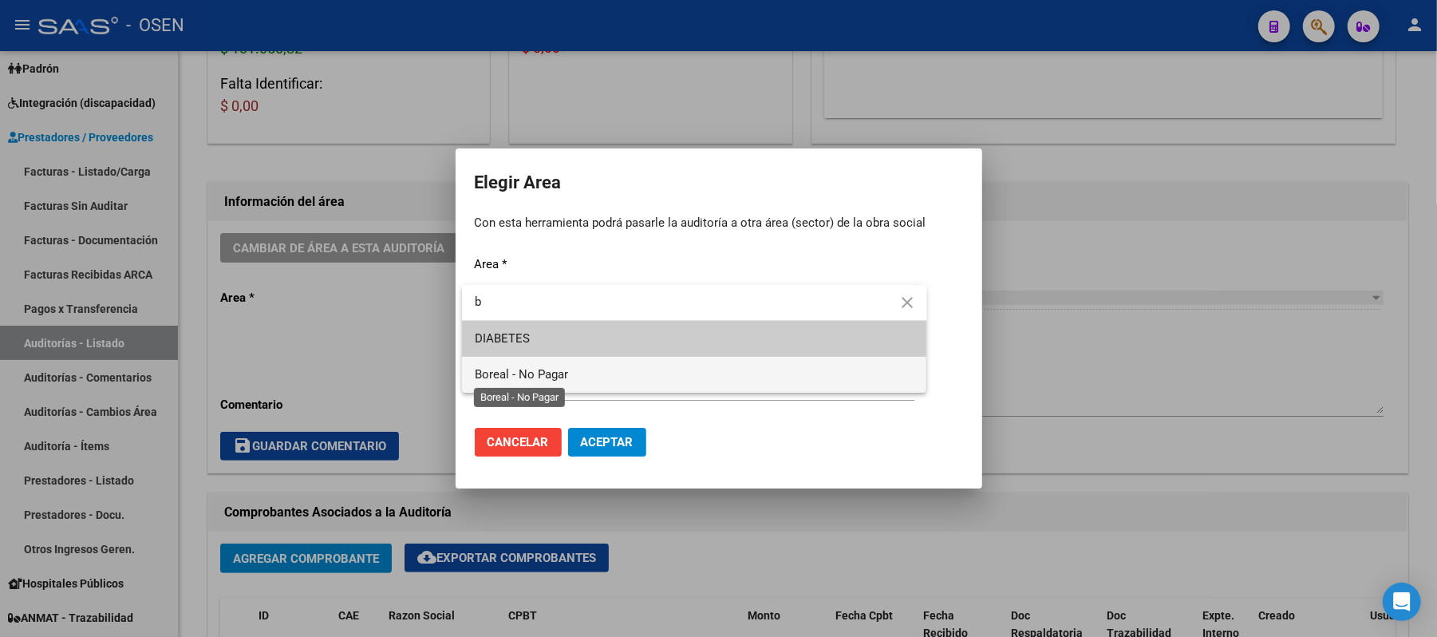
type input "b"
click at [547, 368] on span "Boreal - No Pagar" at bounding box center [521, 374] width 93 height 14
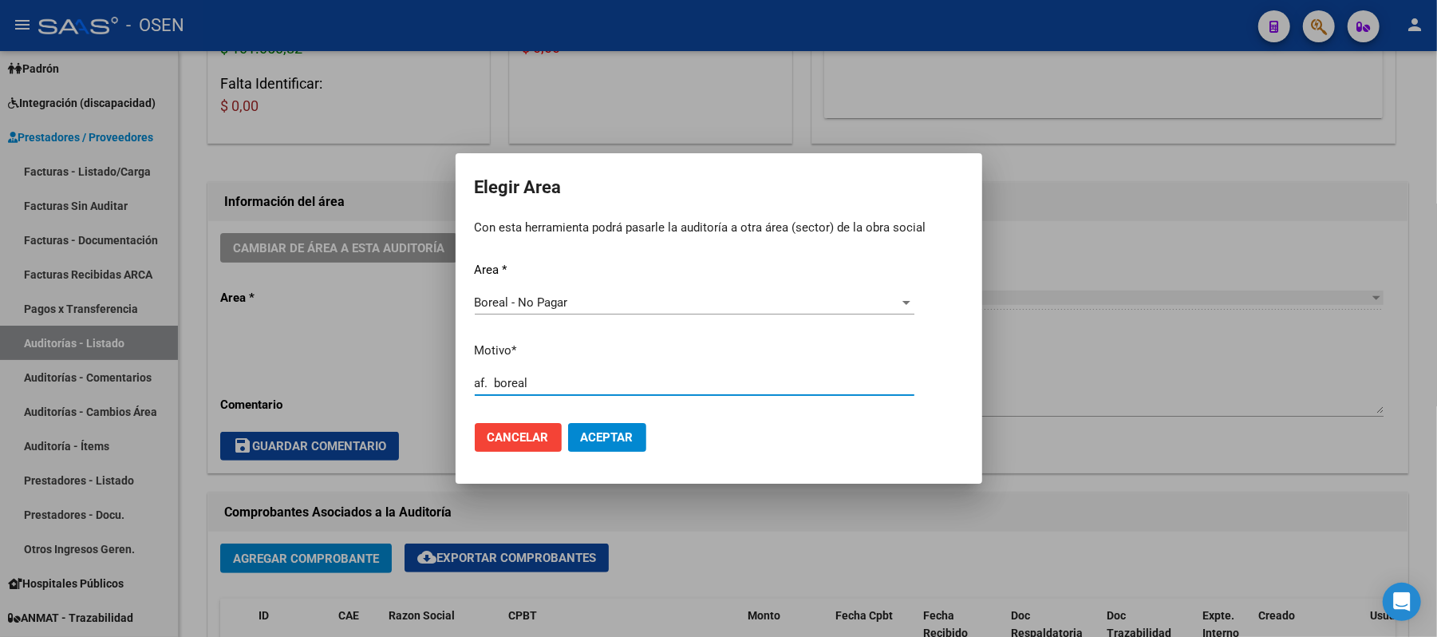
type input "af. boreal"
click at [624, 426] on button "Aceptar" at bounding box center [607, 437] width 78 height 29
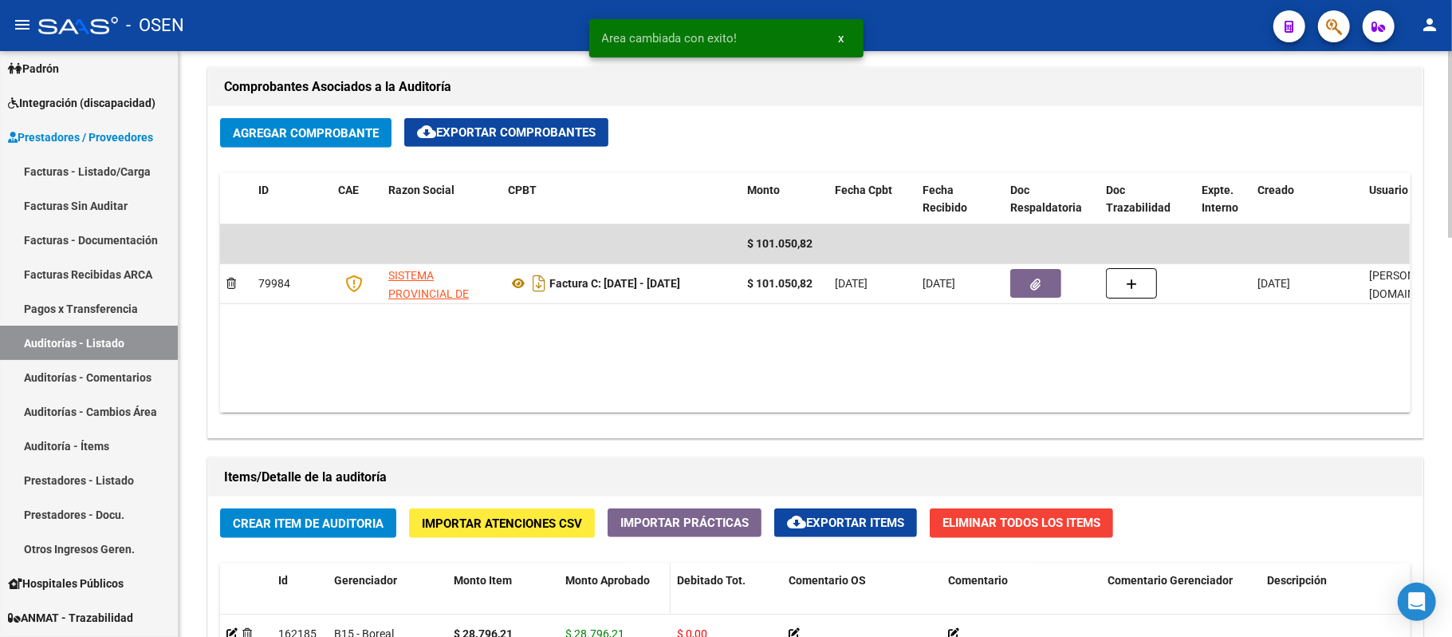
scroll to position [1257, 0]
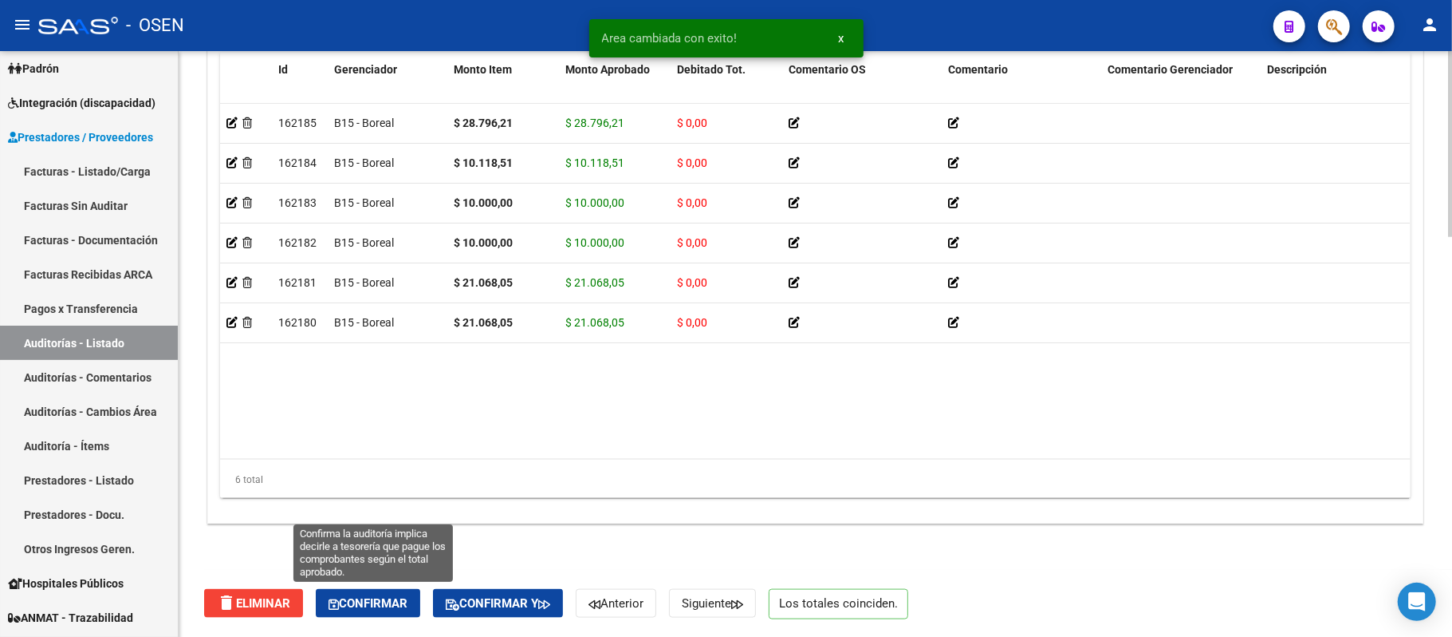
click at [380, 611] on button "Confirmar" at bounding box center [368, 603] width 104 height 29
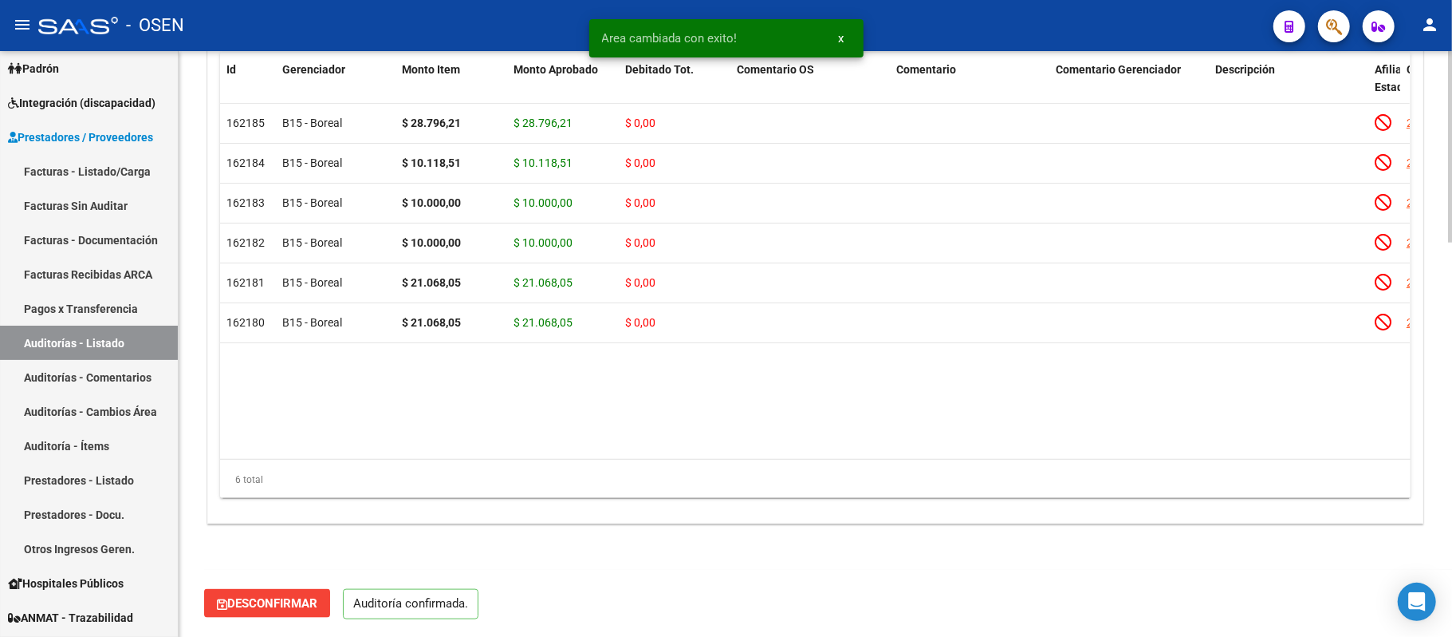
scroll to position [1201, 0]
type input "202509"
click at [104, 348] on link "Auditorías - Listado" at bounding box center [89, 342] width 178 height 34
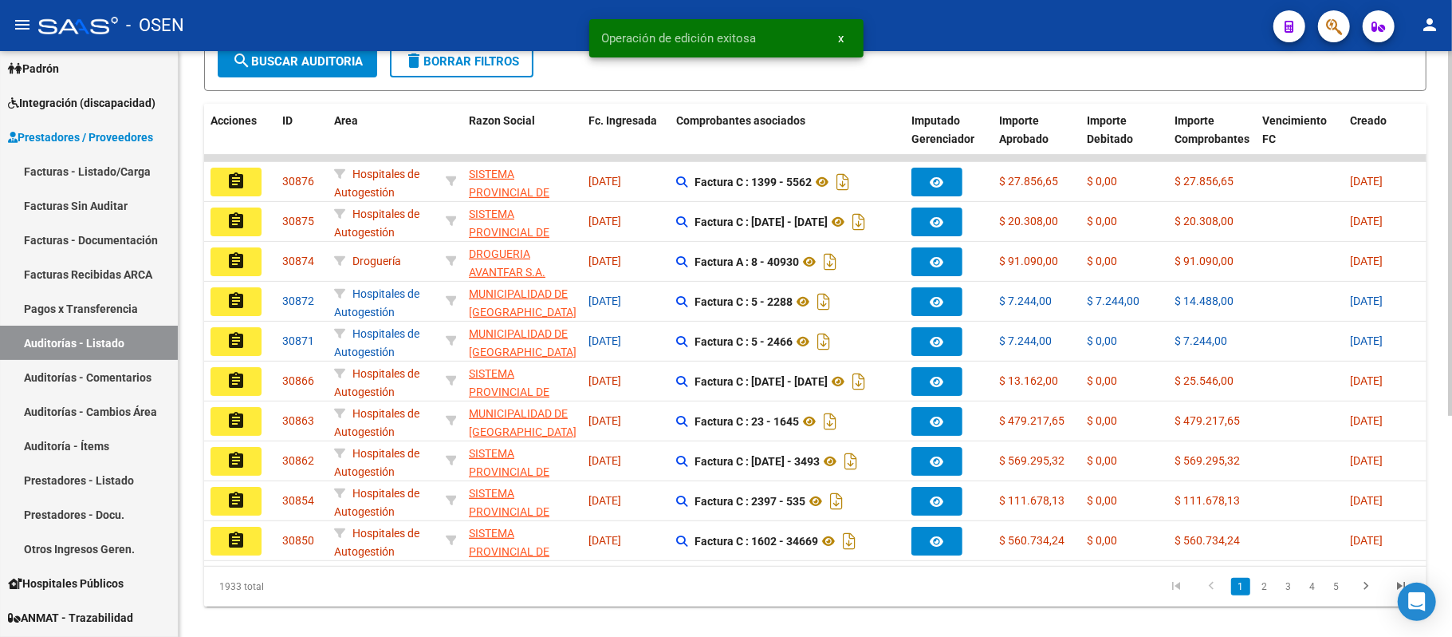
scroll to position [356, 0]
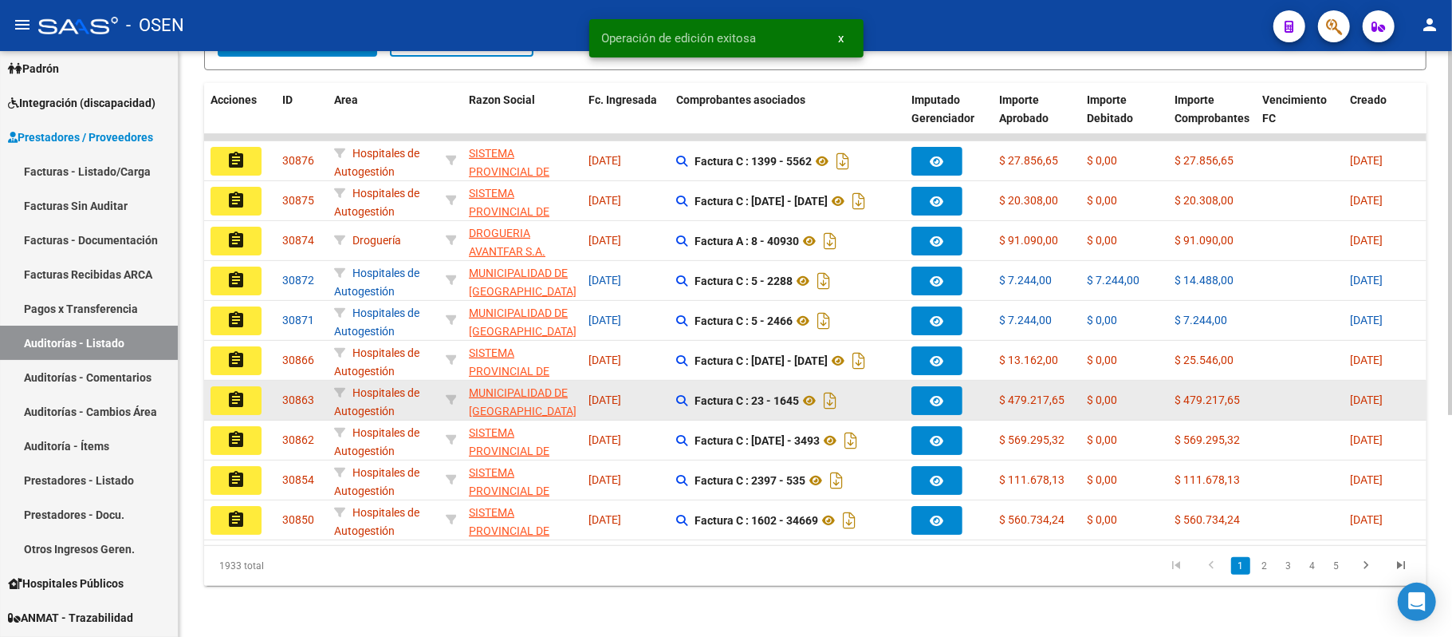
click at [234, 390] on mat-icon "assignment" at bounding box center [236, 399] width 19 height 19
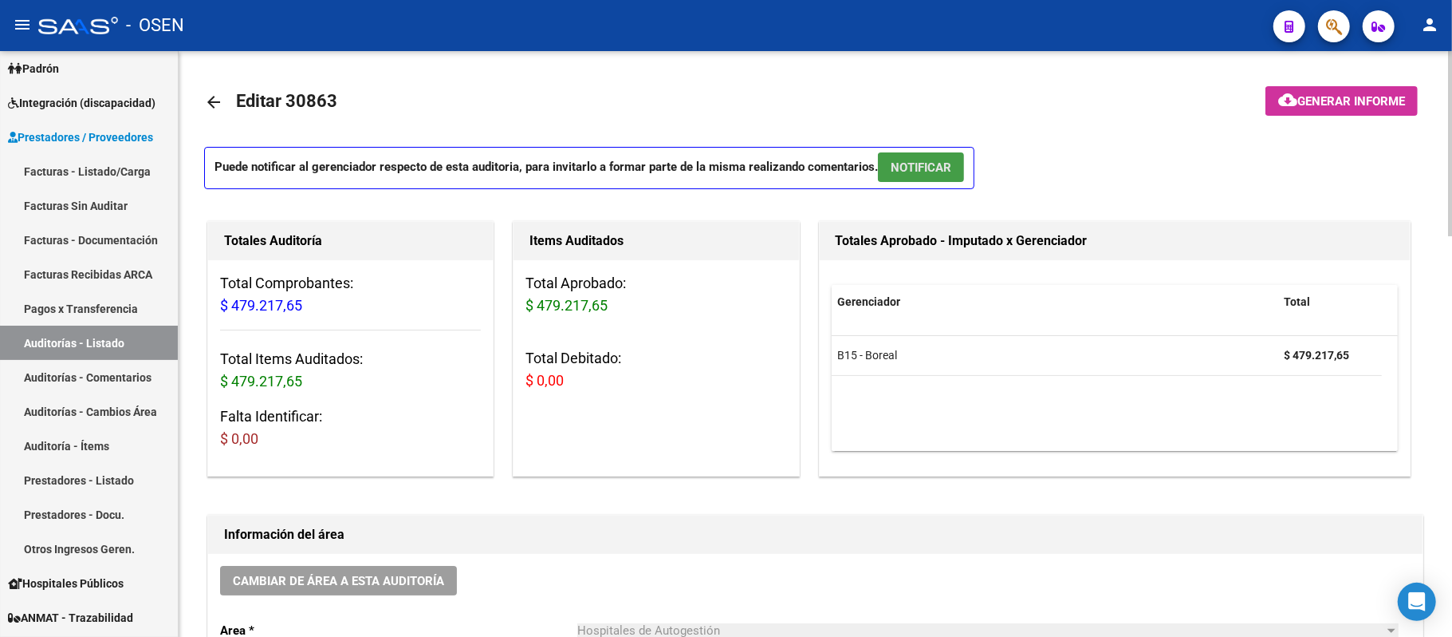
click at [939, 152] on button "NOTIFICAR" at bounding box center [921, 167] width 86 height 30
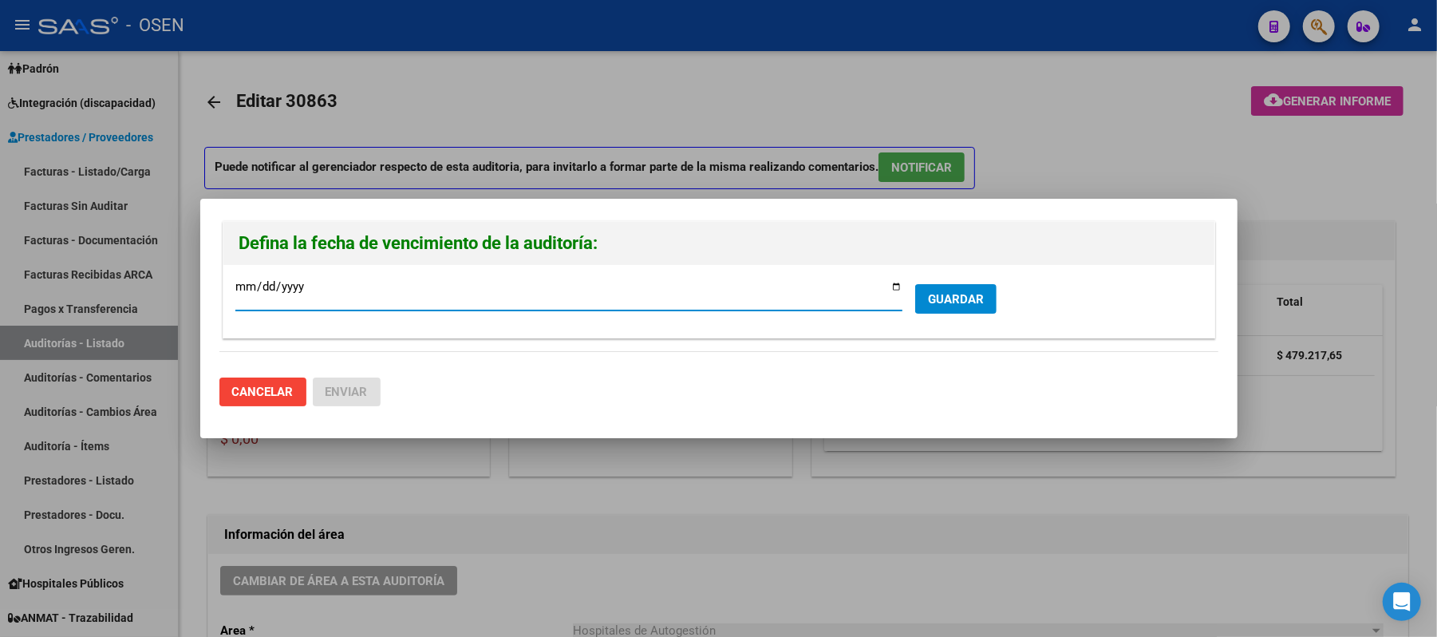
click at [924, 298] on button "GUARDAR" at bounding box center [955, 299] width 81 height 30
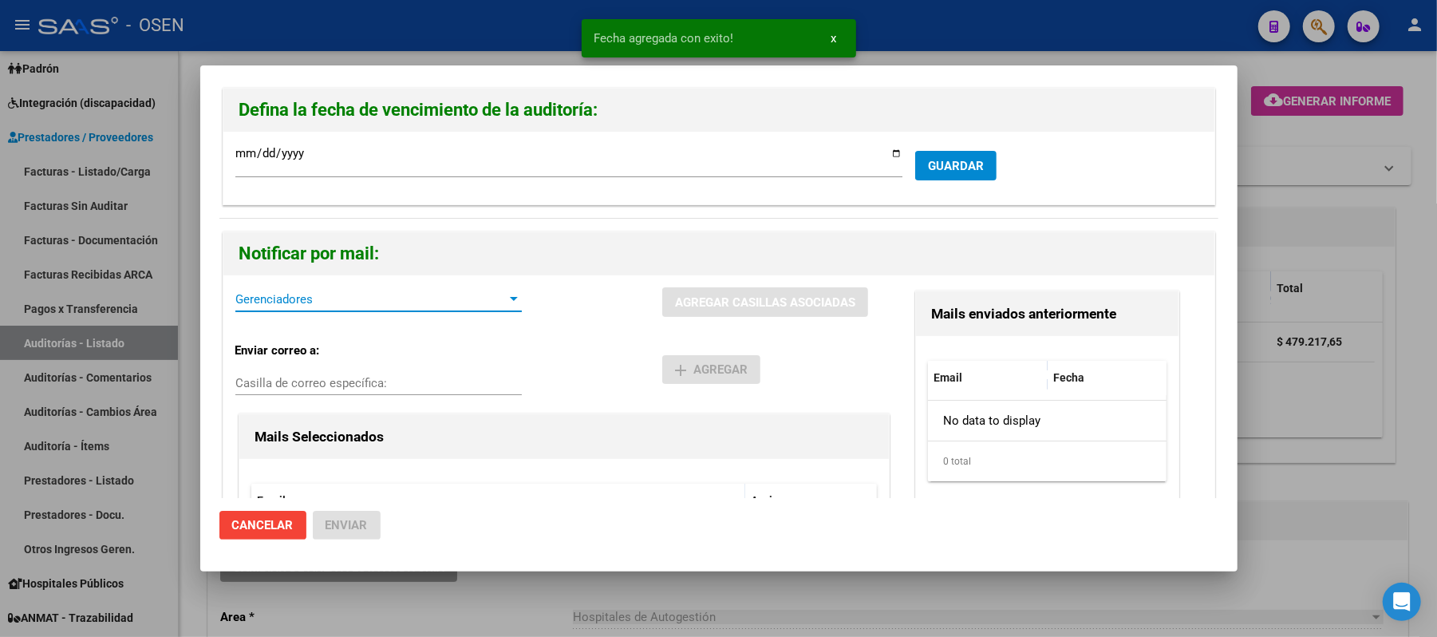
click at [272, 297] on span "Gerenciadores" at bounding box center [371, 299] width 272 height 14
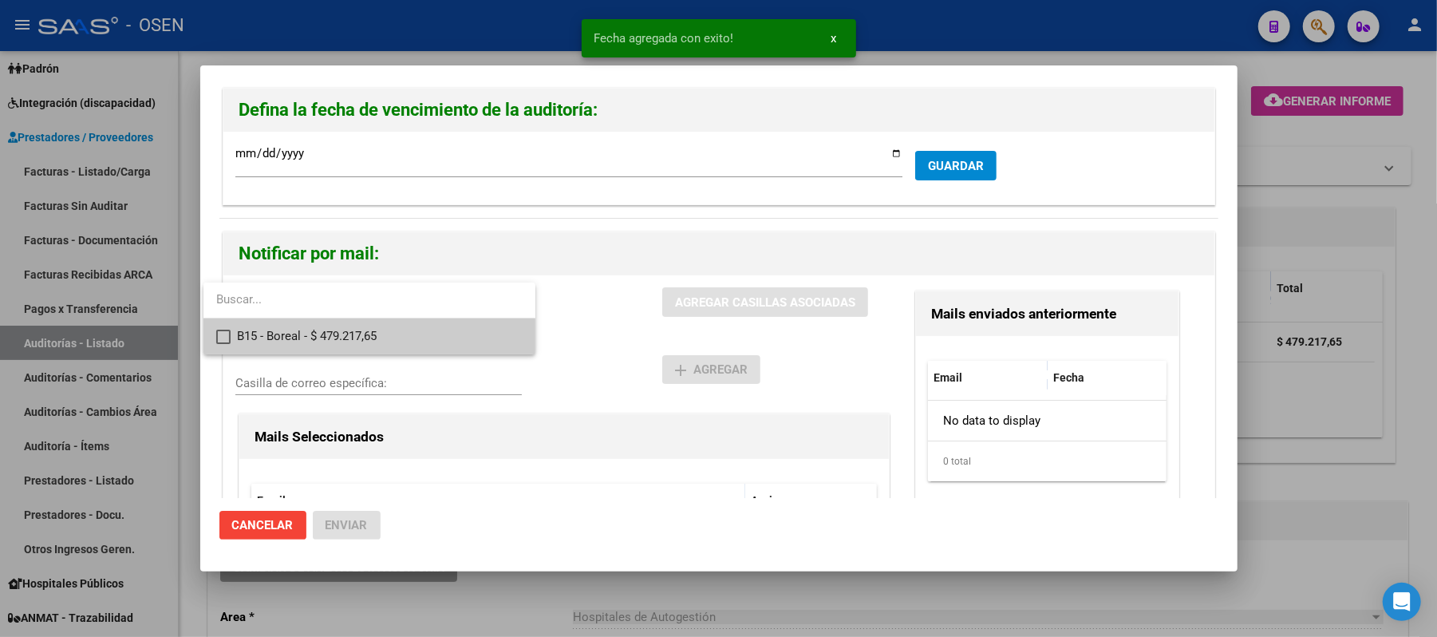
click at [329, 335] on span "B15 - Boreal - $ 479.217,65" at bounding box center [380, 336] width 286 height 36
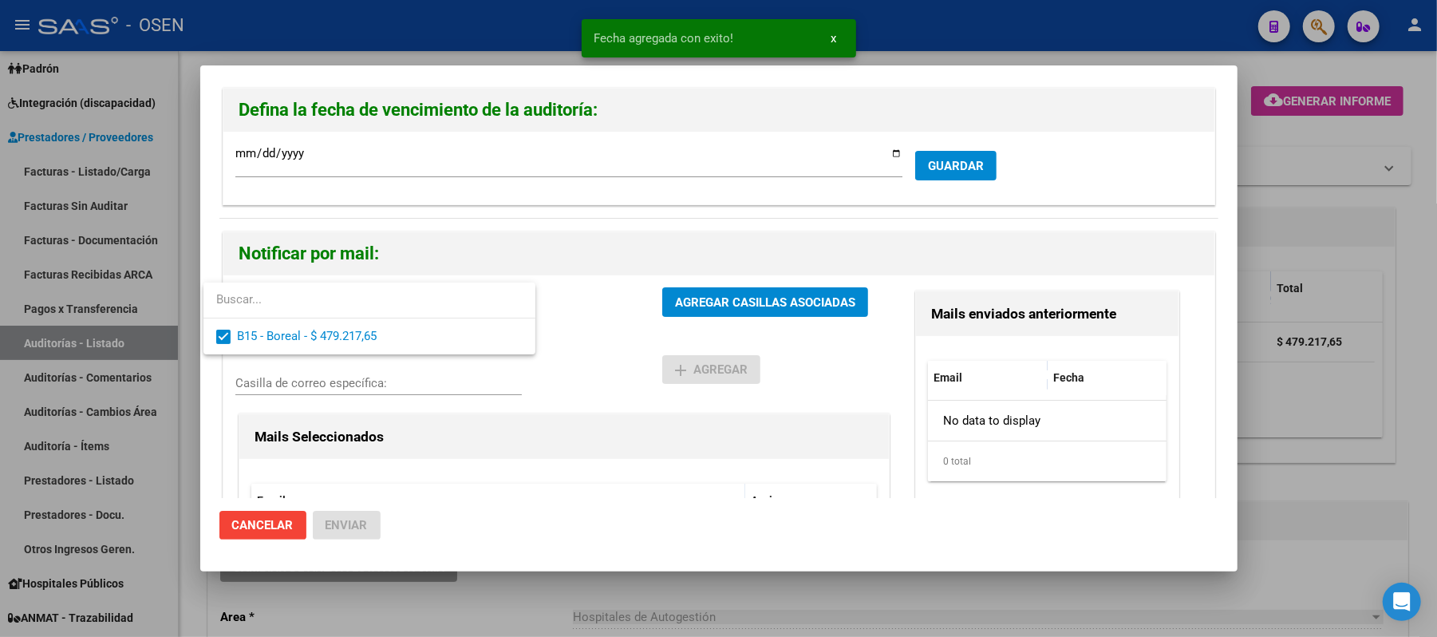
drag, startPoint x: 590, startPoint y: 341, endPoint x: 674, endPoint y: 307, distance: 90.5
click at [601, 335] on div at bounding box center [718, 318] width 1437 height 637
click at [675, 306] on span "AGREGAR CASILLAS ASOCIADAS" at bounding box center [765, 302] width 180 height 14
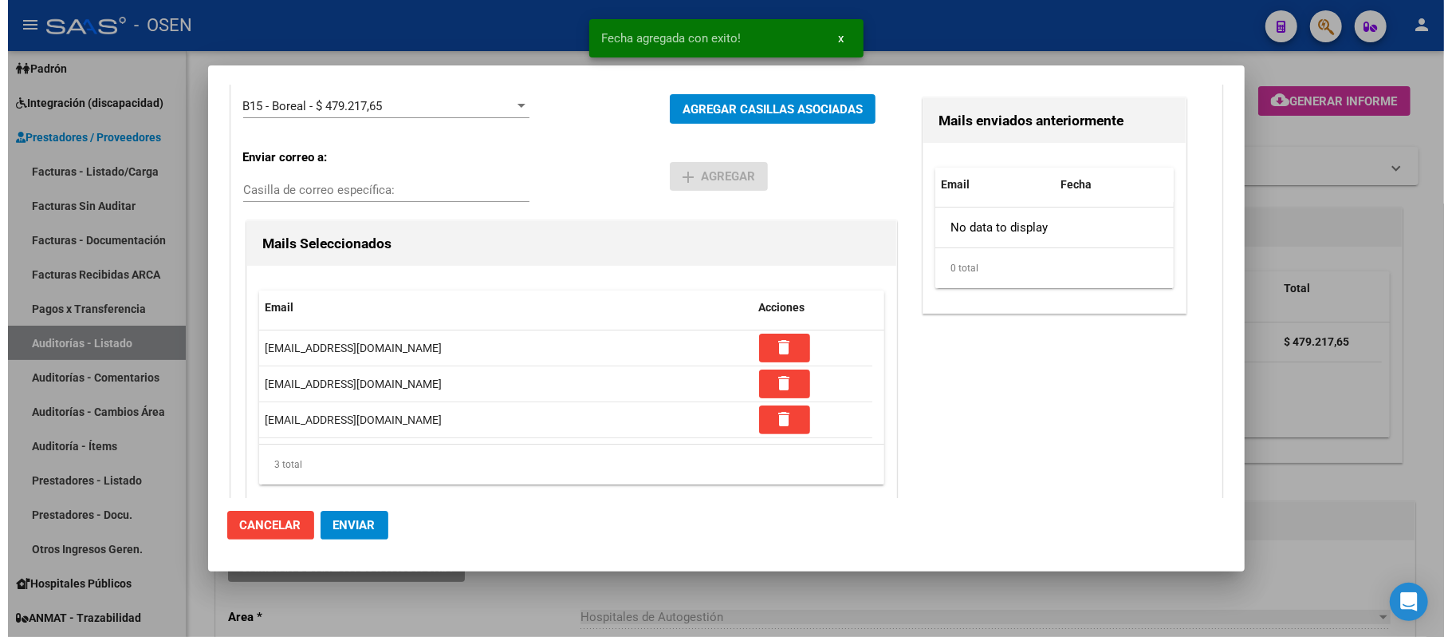
scroll to position [212, 0]
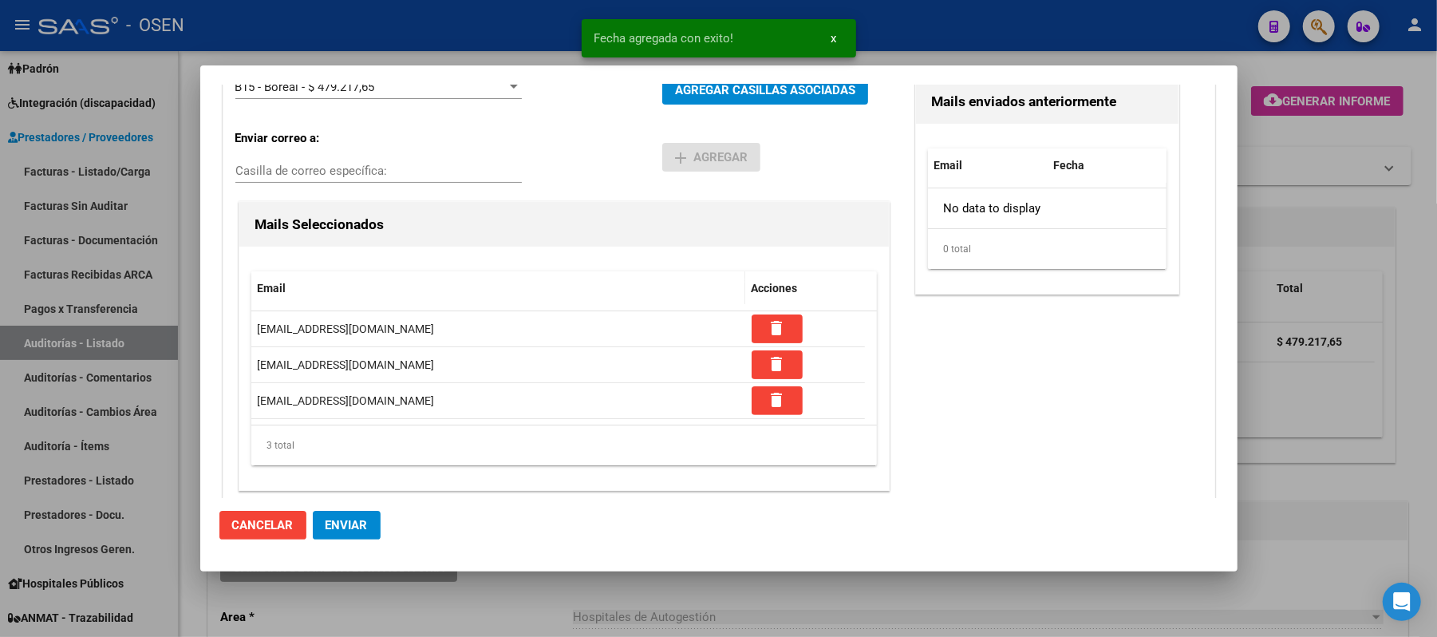
click at [367, 520] on span "Enviar" at bounding box center [346, 525] width 42 height 14
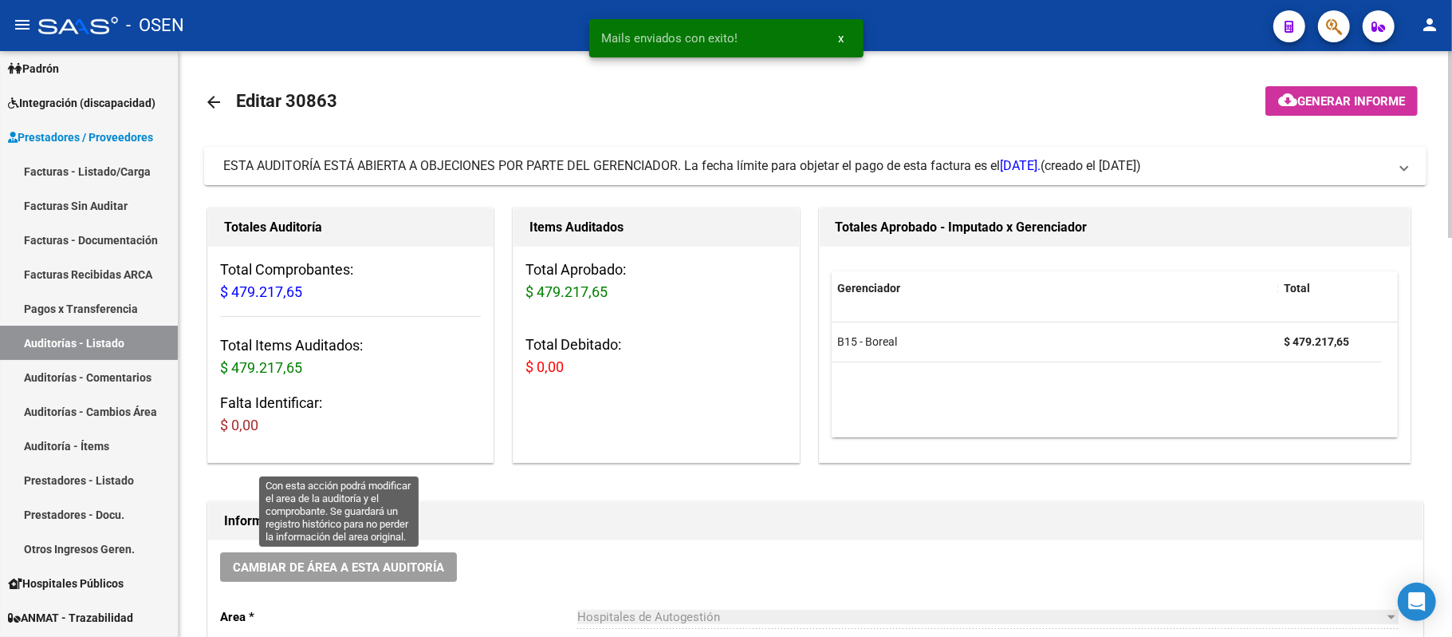
click at [384, 560] on span "Cambiar de área a esta auditoría" at bounding box center [338, 567] width 211 height 14
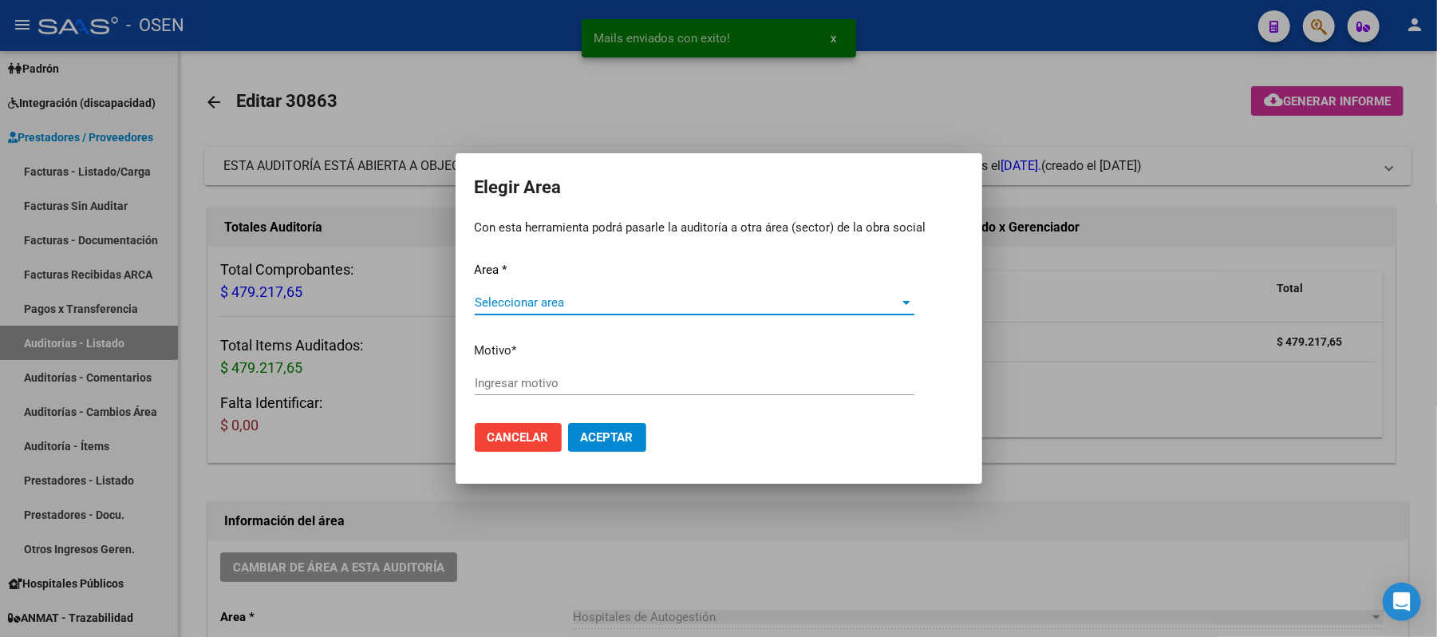
click at [601, 294] on div "Seleccionar area Seleccionar area" at bounding box center [694, 302] width 439 height 24
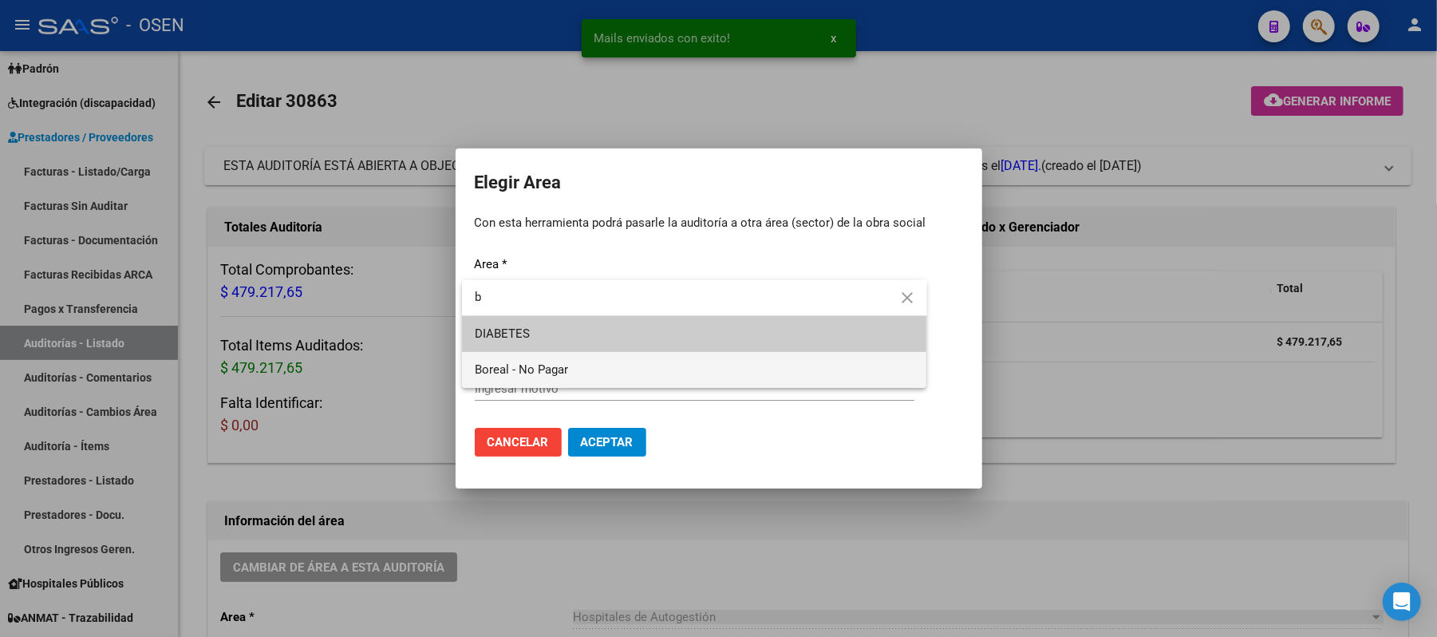
type input "b"
click at [557, 381] on span "Boreal - No Pagar" at bounding box center [694, 370] width 439 height 36
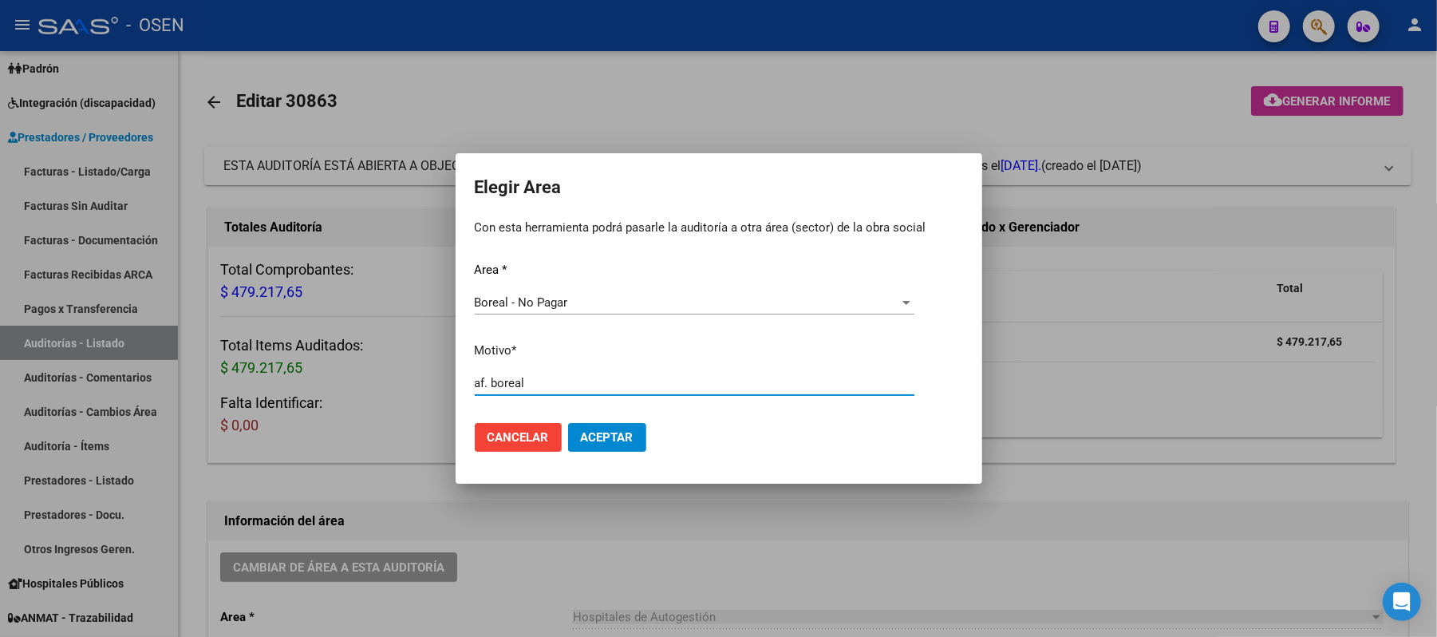
type input "af. boreal"
click at [613, 430] on span "Aceptar" at bounding box center [607, 437] width 53 height 14
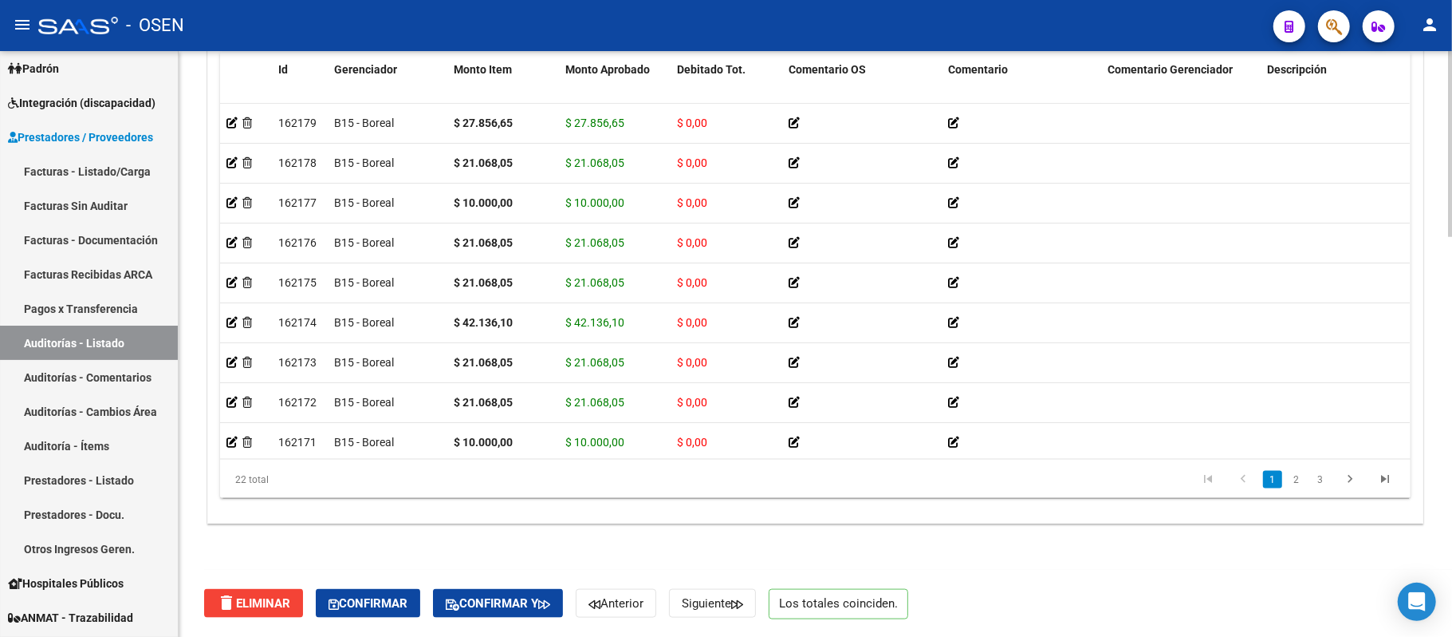
scroll to position [543, 0]
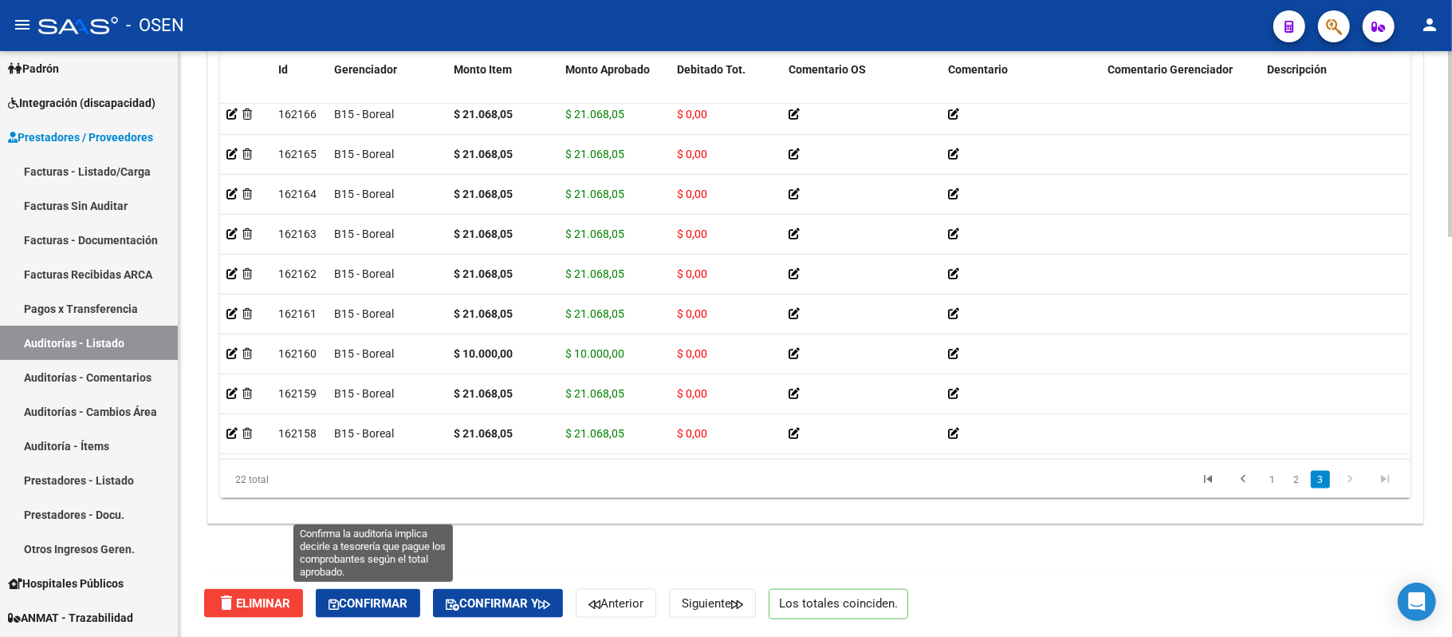
click at [371, 589] on button "Confirmar" at bounding box center [368, 603] width 104 height 29
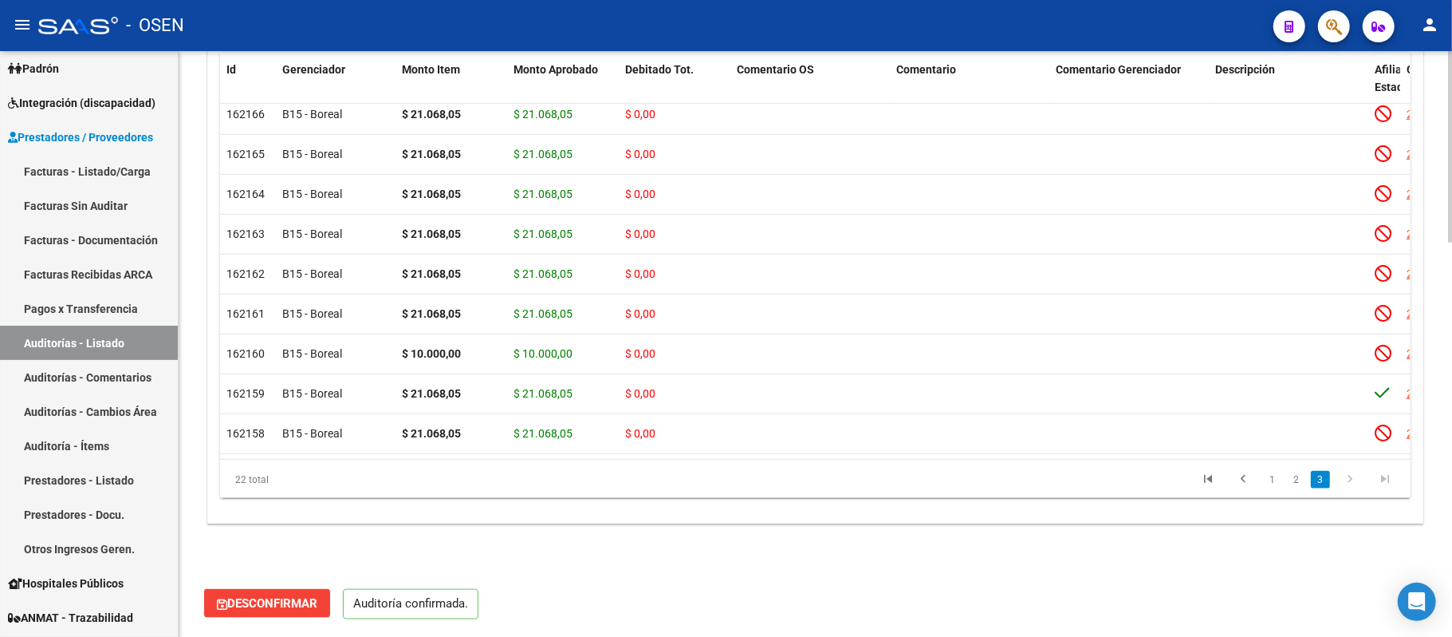
scroll to position [1201, 0]
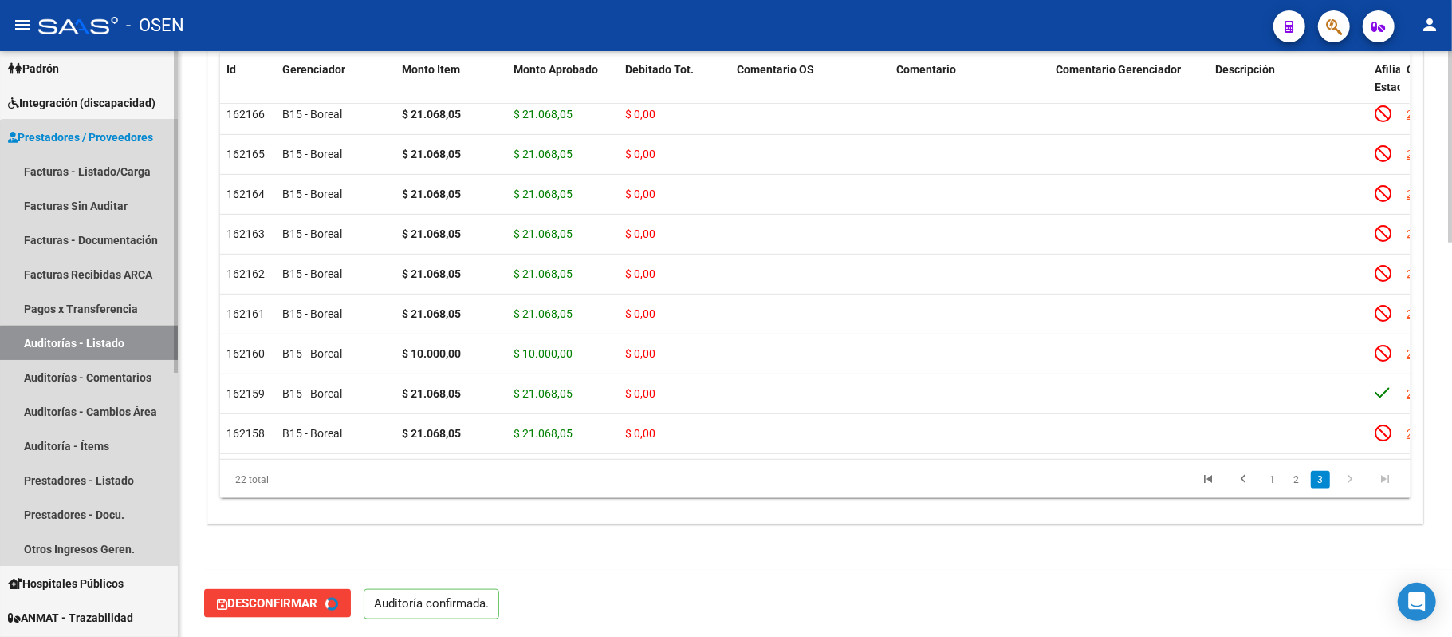
click at [118, 353] on link "Auditorías - Listado" at bounding box center [89, 342] width 178 height 34
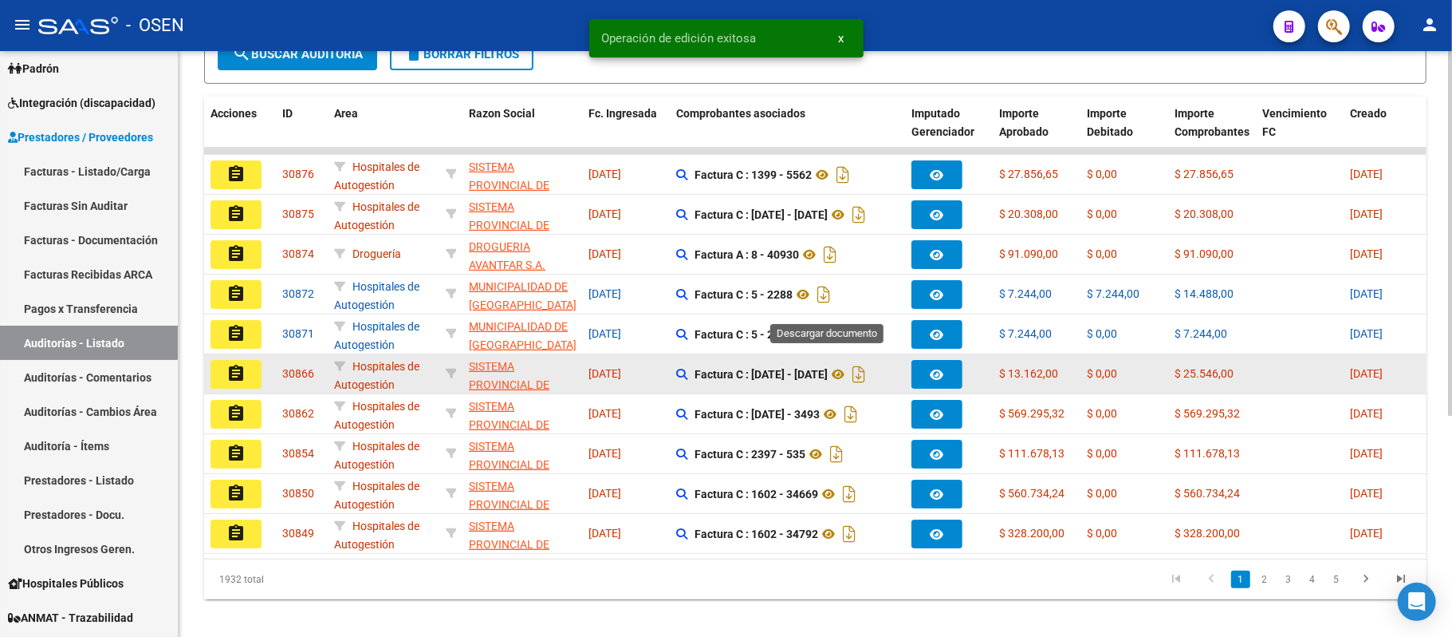
scroll to position [356, 0]
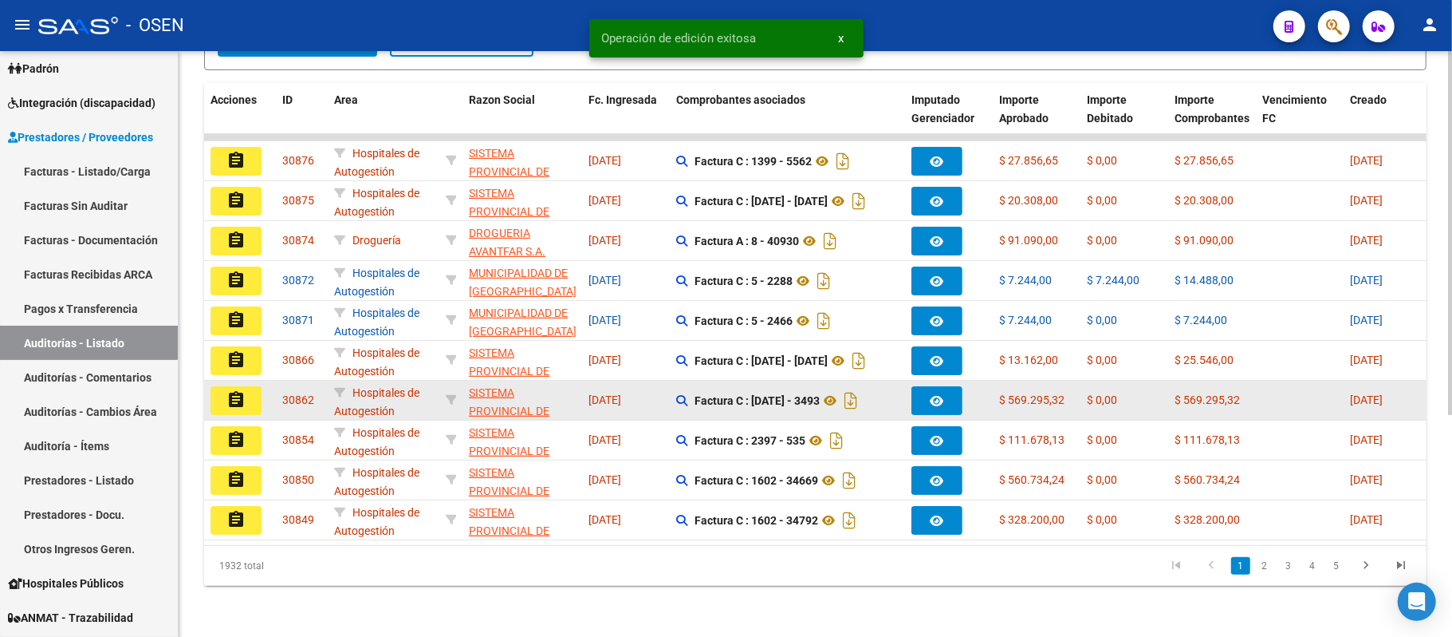
click at [224, 386] on button "assignment" at bounding box center [236, 400] width 51 height 29
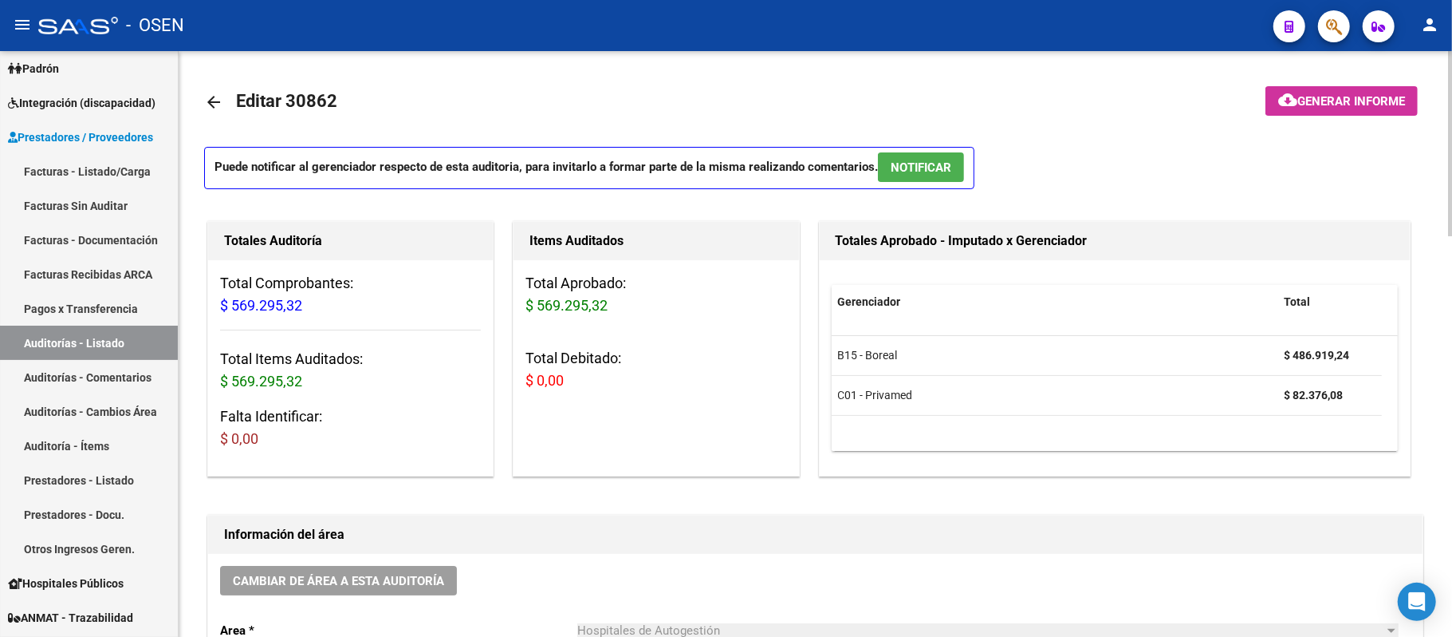
click at [928, 179] on button "NOTIFICAR" at bounding box center [921, 167] width 86 height 30
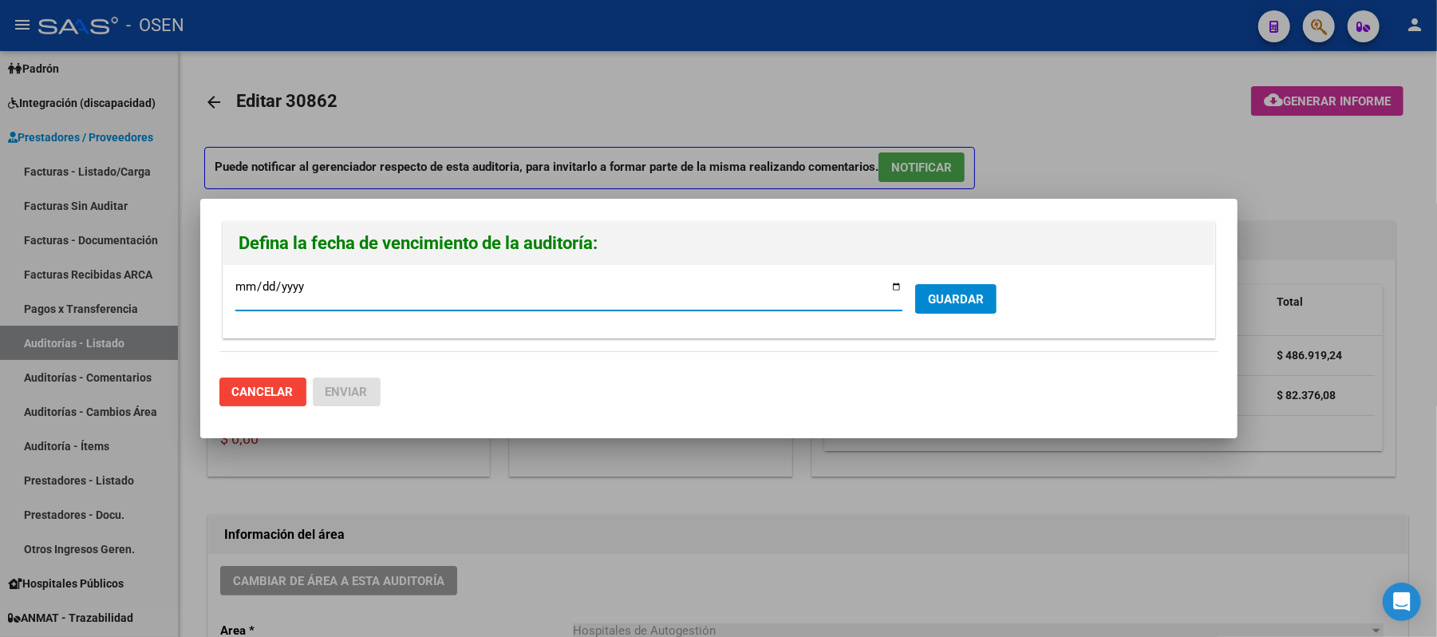
drag, startPoint x: 928, startPoint y: 274, endPoint x: 936, endPoint y: 297, distance: 23.7
click at [932, 282] on div "2025-09-20 Ingresar la fecha * GUARDAR" at bounding box center [718, 301] width 991 height 73
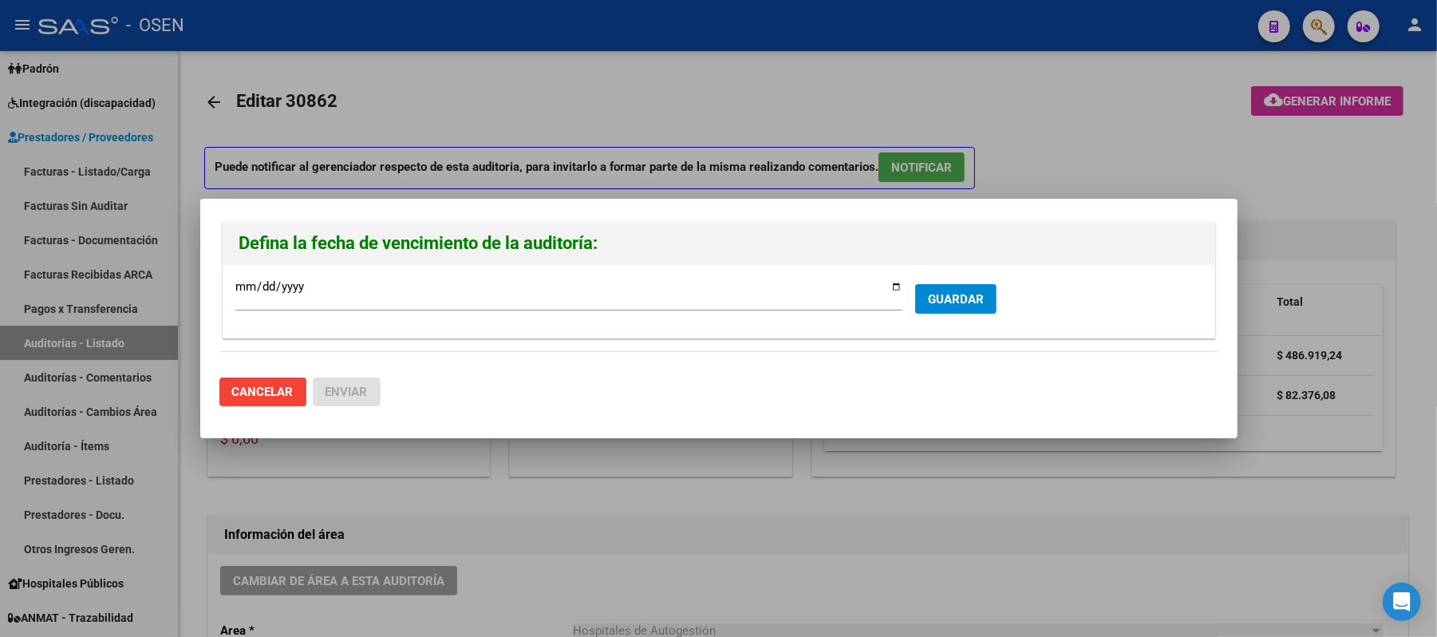
click at [938, 301] on span "GUARDAR" at bounding box center [956, 299] width 56 height 14
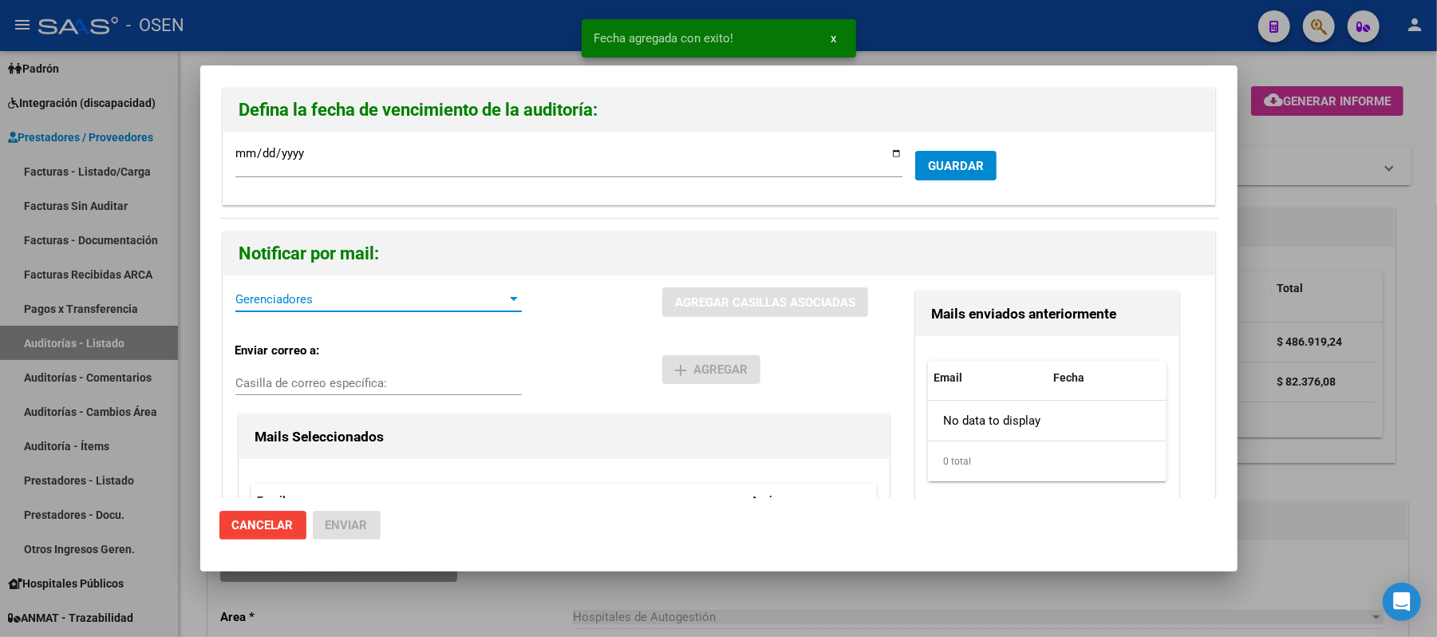
click at [272, 297] on span "Gerenciadores" at bounding box center [371, 299] width 272 height 14
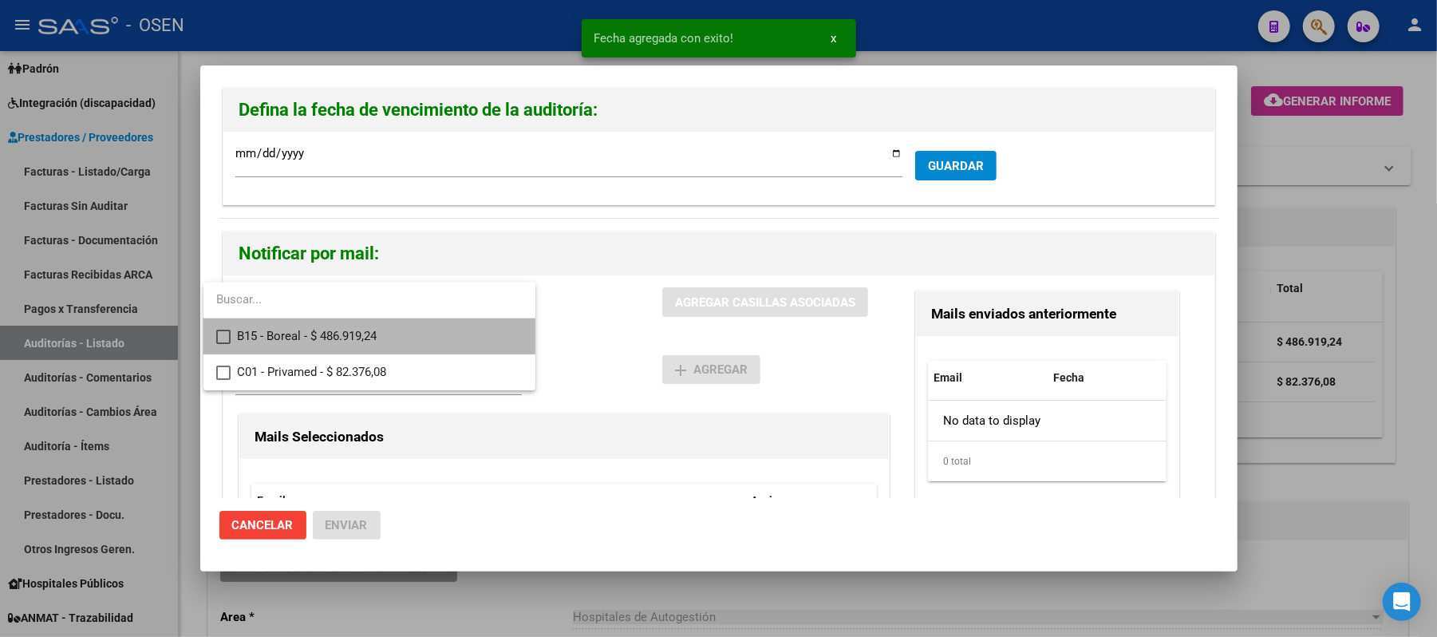
click at [329, 333] on span "B15 - Boreal - $ 486.919,24" at bounding box center [380, 336] width 286 height 36
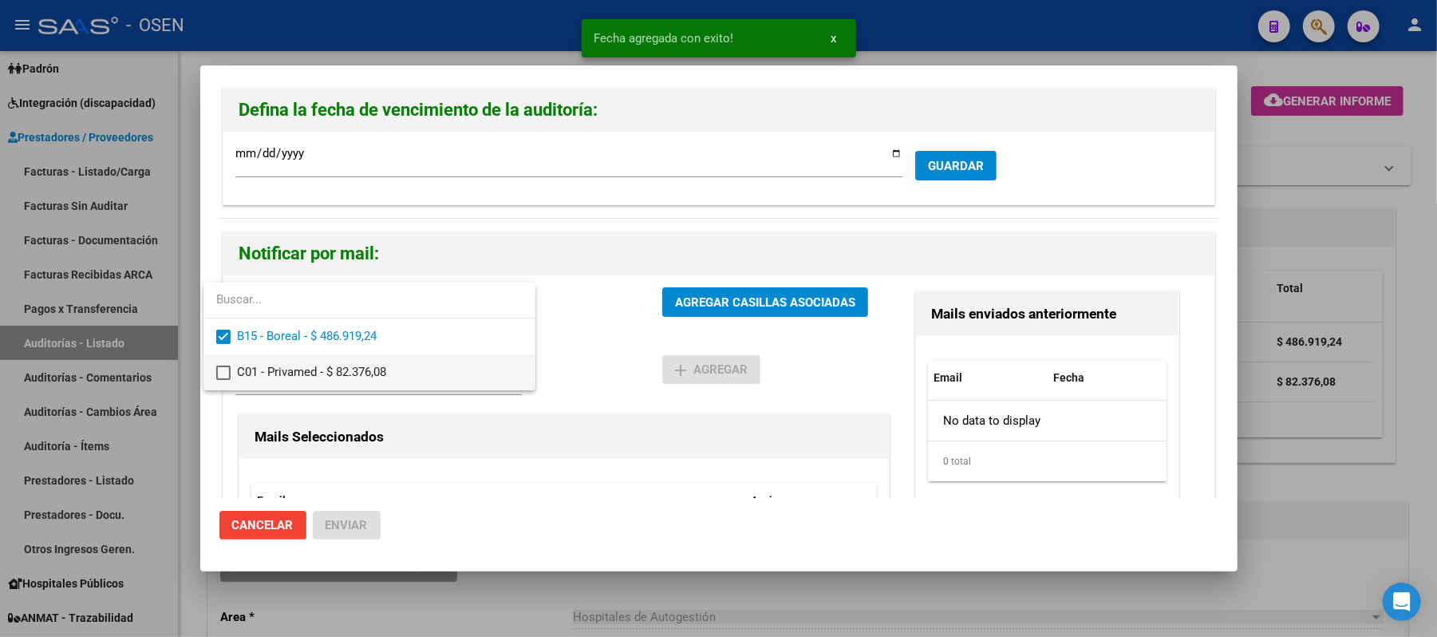
click at [361, 369] on span "C01 - Privamed - $ 82.376,08" at bounding box center [380, 372] width 286 height 36
drag, startPoint x: 585, startPoint y: 353, endPoint x: 601, endPoint y: 345, distance: 16.8
click at [595, 349] on div at bounding box center [718, 318] width 1437 height 637
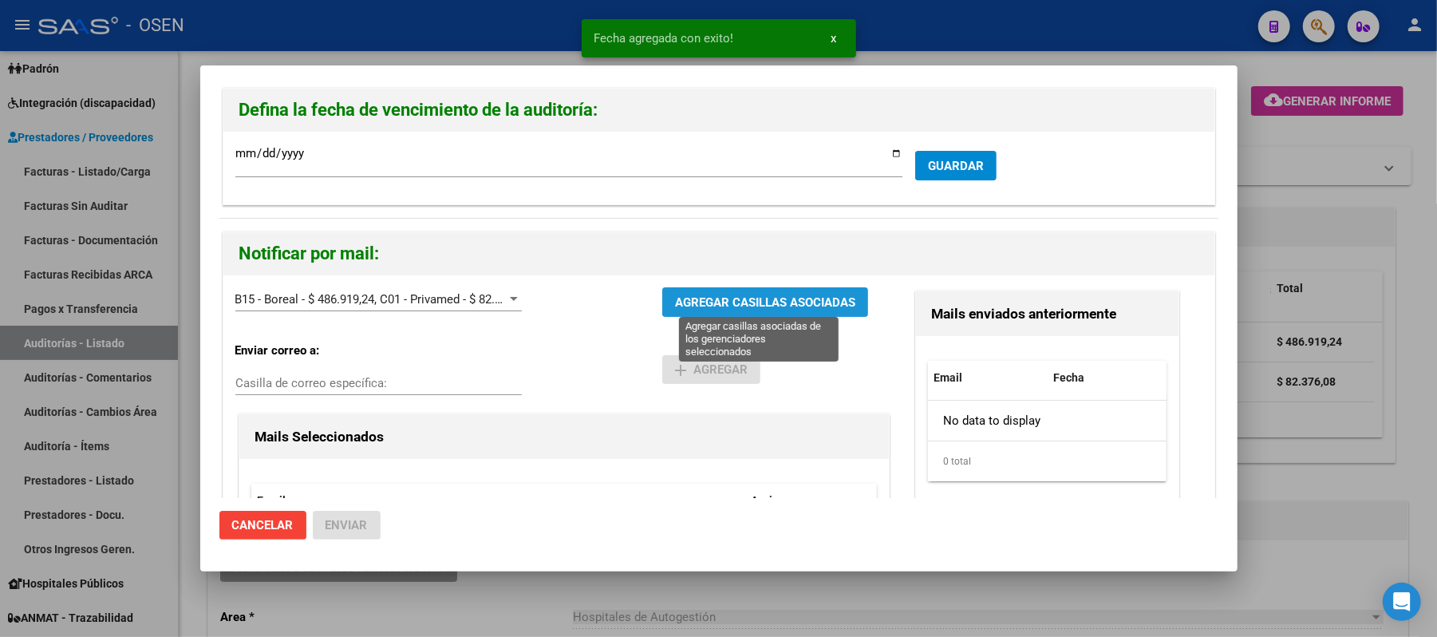
click at [675, 309] on span "AGREGAR CASILLAS ASOCIADAS" at bounding box center [765, 302] width 180 height 14
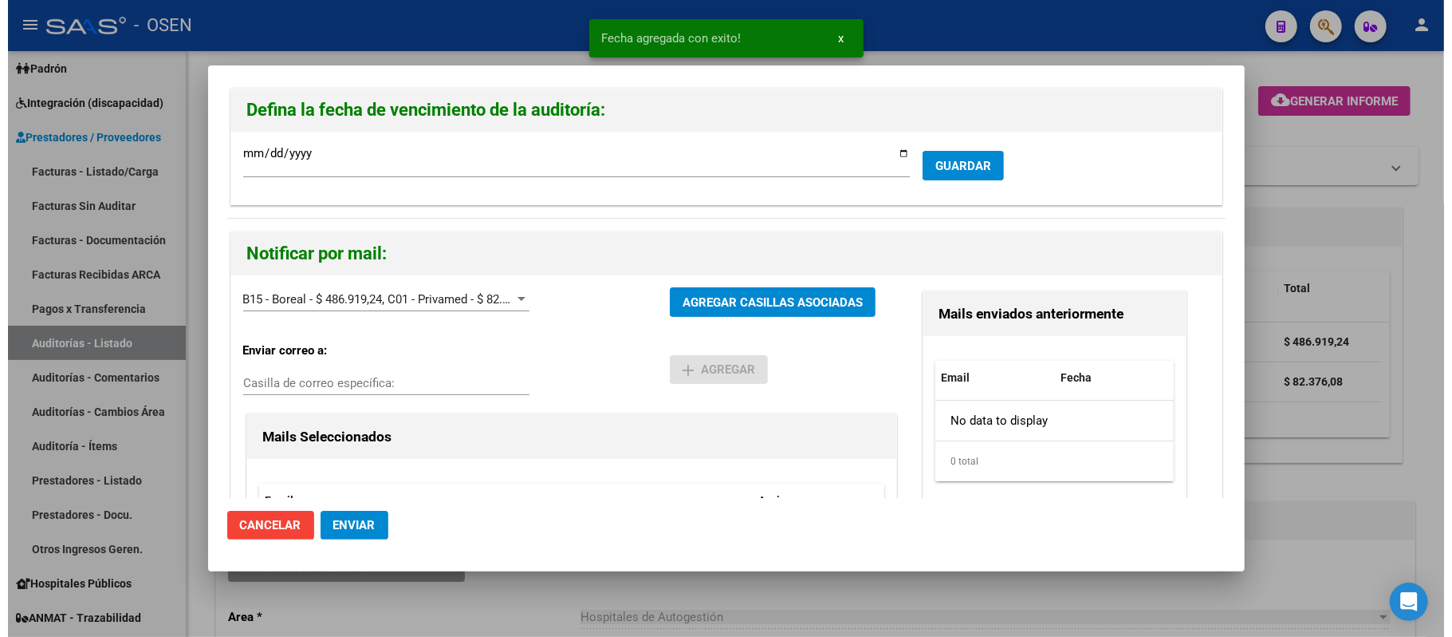
scroll to position [152, 0]
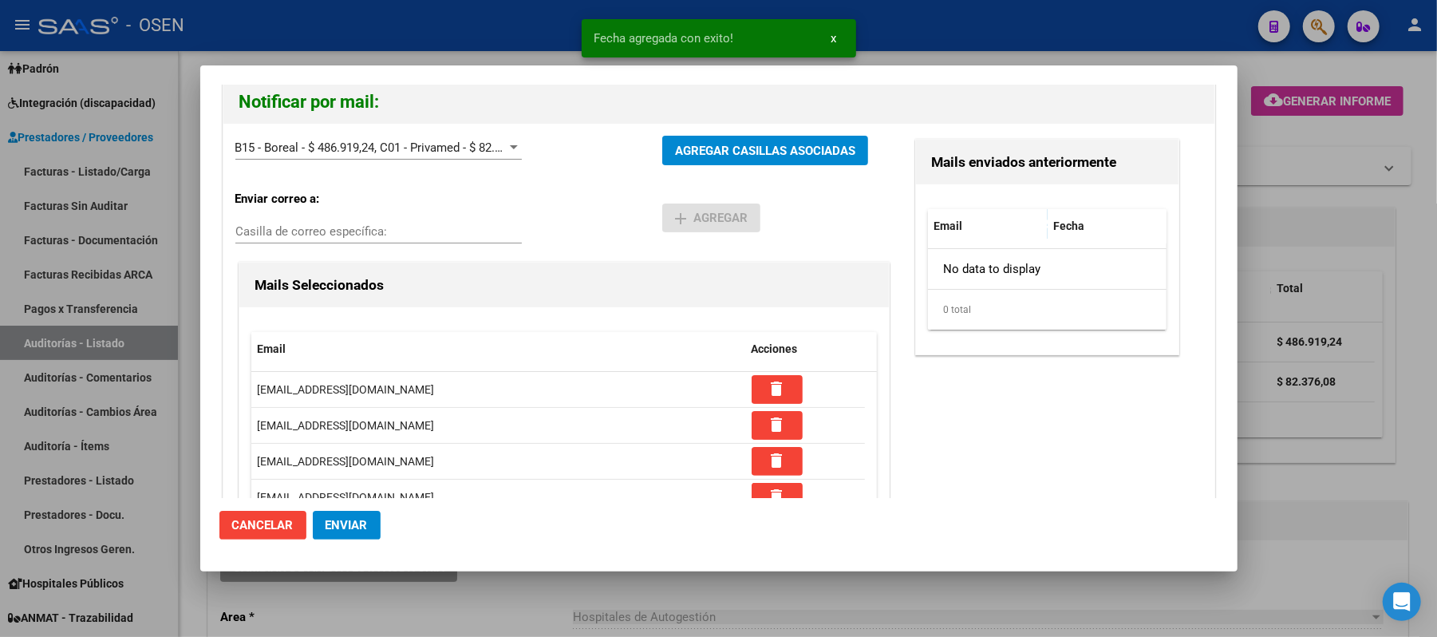
click at [348, 526] on span "Enviar" at bounding box center [346, 525] width 42 height 14
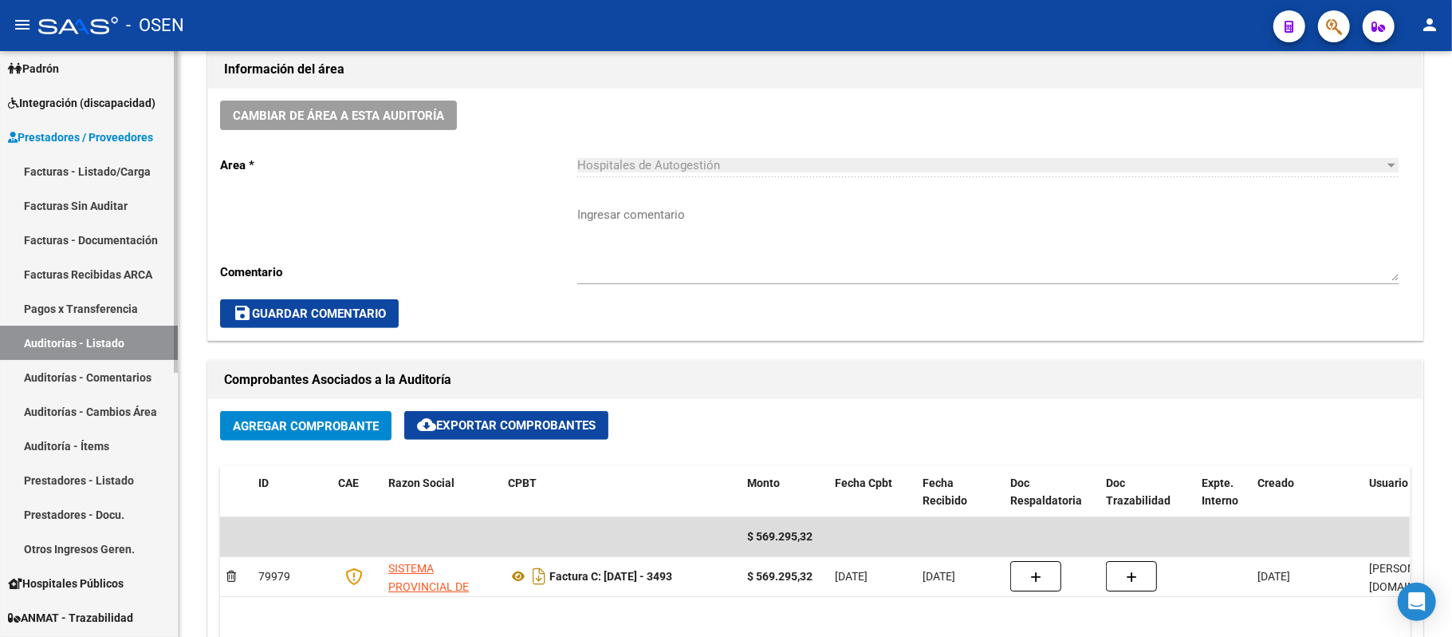
scroll to position [406, 0]
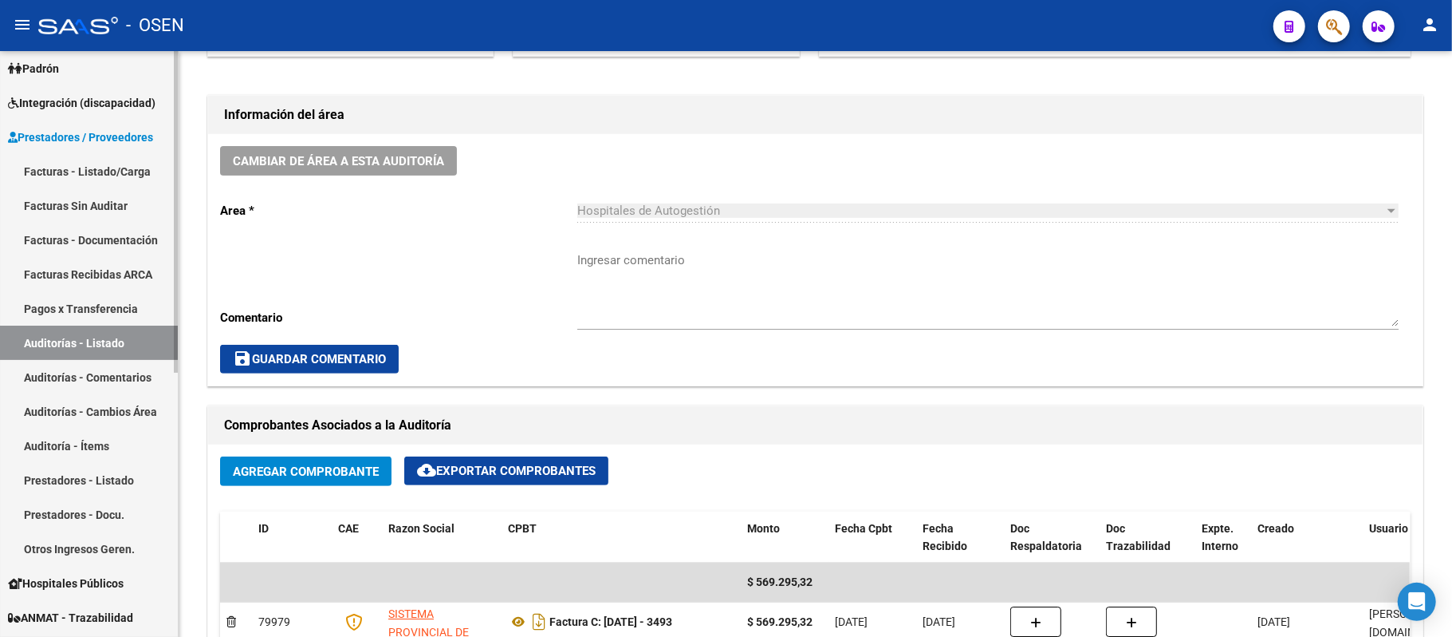
drag, startPoint x: 39, startPoint y: 326, endPoint x: 75, endPoint y: 338, distance: 37.8
click at [39, 326] on link "Auditorías - Listado" at bounding box center [89, 342] width 178 height 34
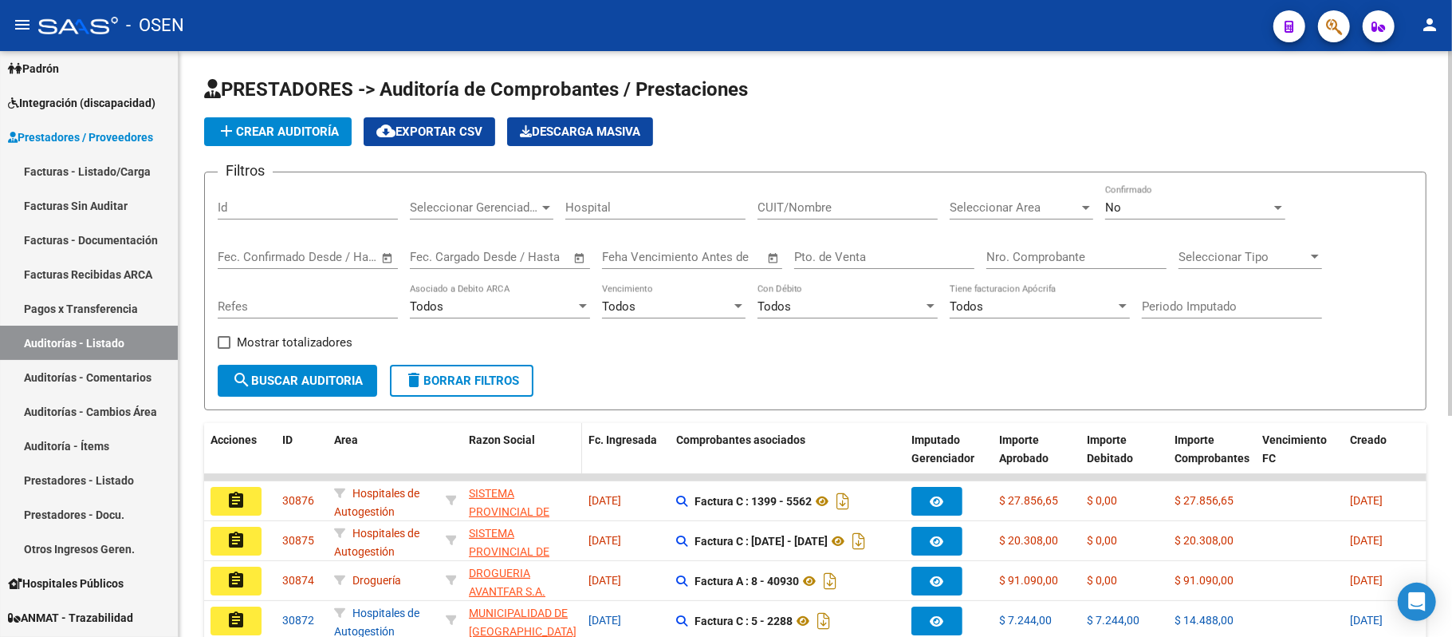
scroll to position [356, 0]
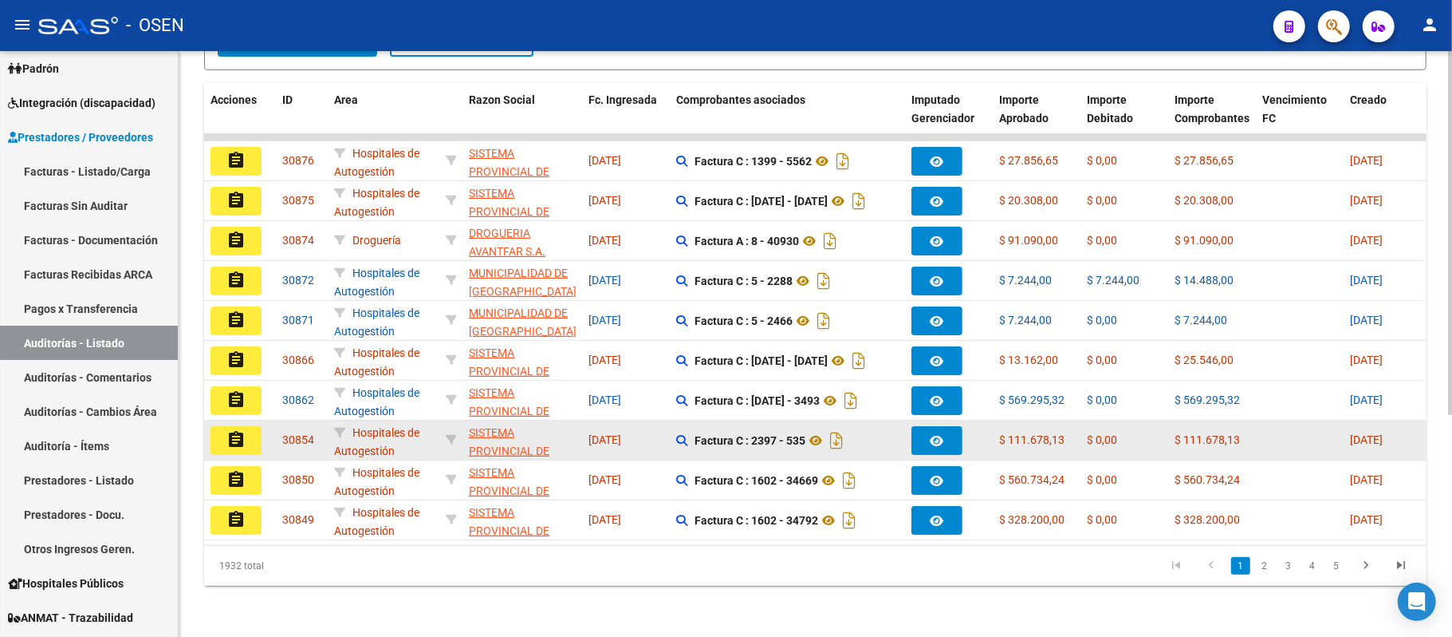
click at [220, 426] on button "assignment" at bounding box center [236, 440] width 51 height 29
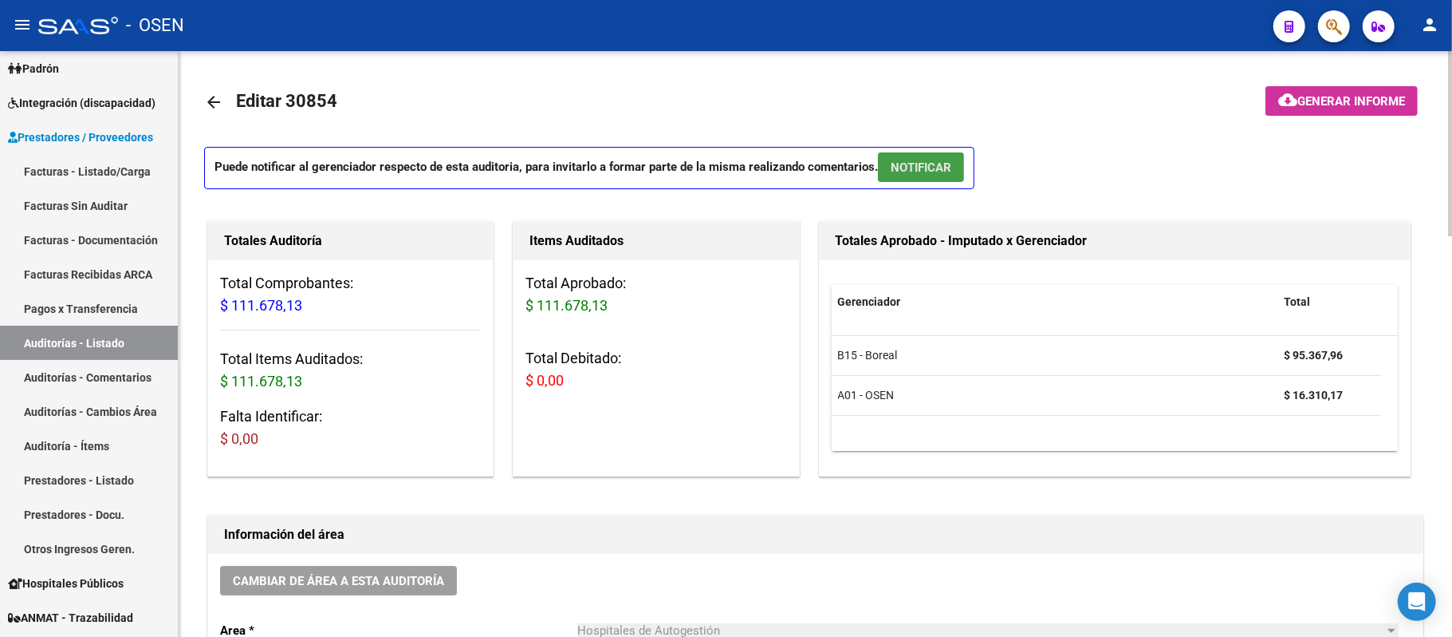
click at [914, 166] on span "NOTIFICAR" at bounding box center [921, 167] width 61 height 14
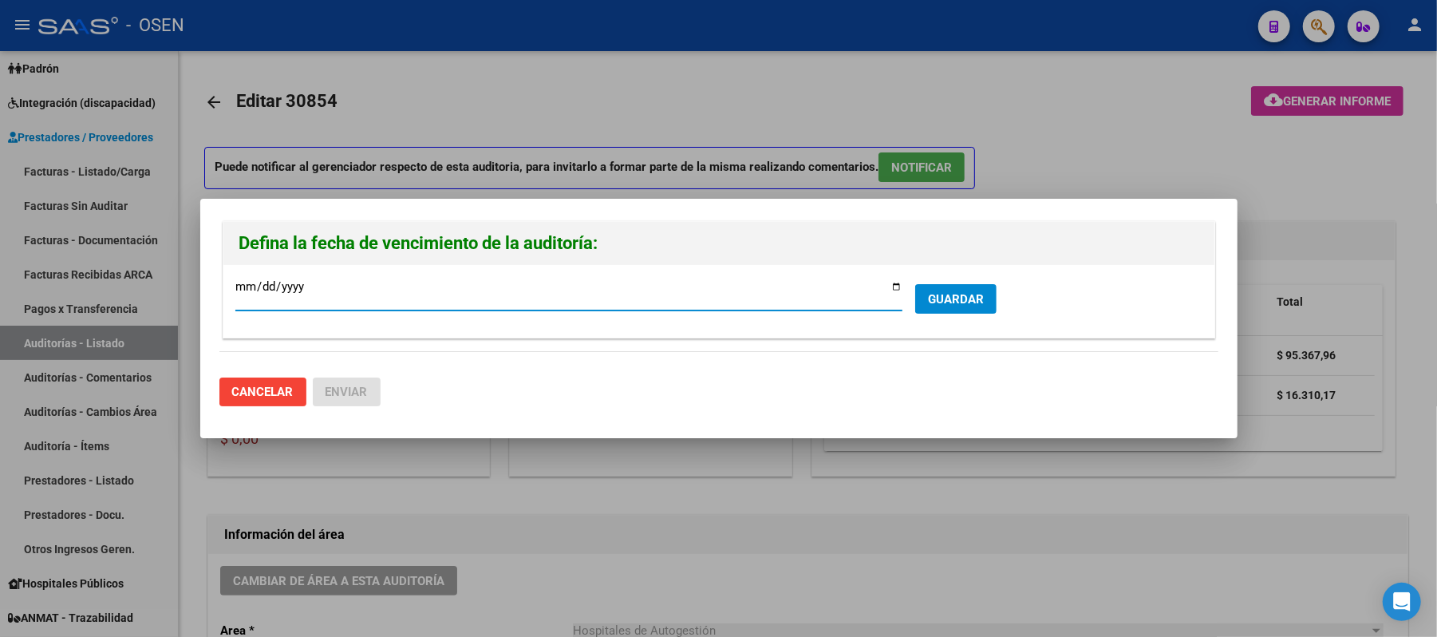
click at [948, 294] on span "GUARDAR" at bounding box center [956, 299] width 56 height 14
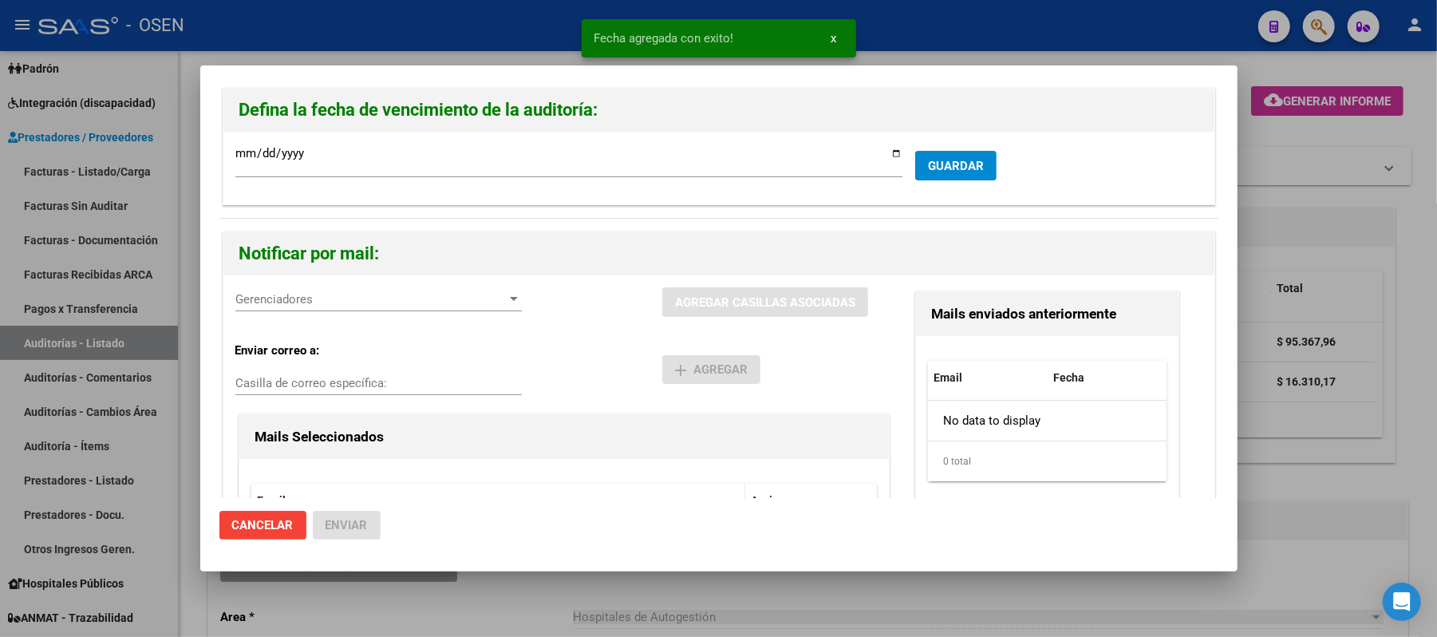
click at [365, 289] on div "Gerenciadores Gerenciadores" at bounding box center [378, 299] width 286 height 24
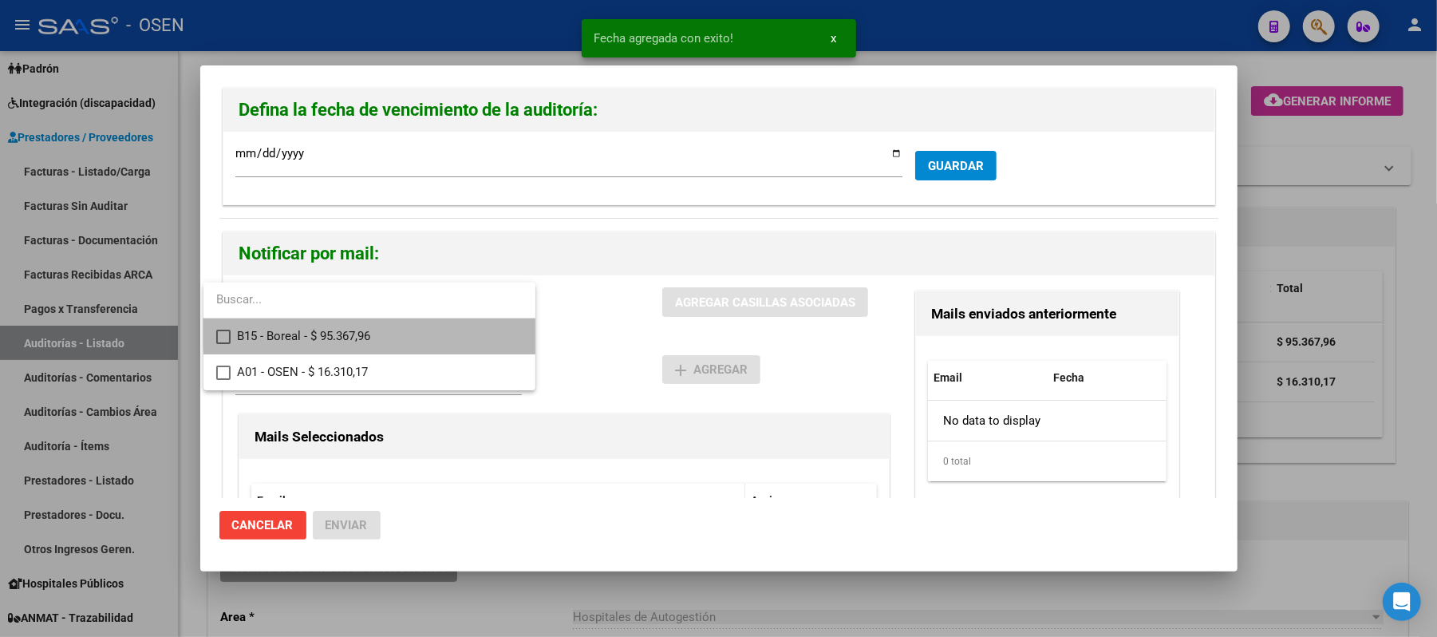
click at [380, 330] on span "B15 - Boreal - $ 95.367,96" at bounding box center [380, 336] width 286 height 36
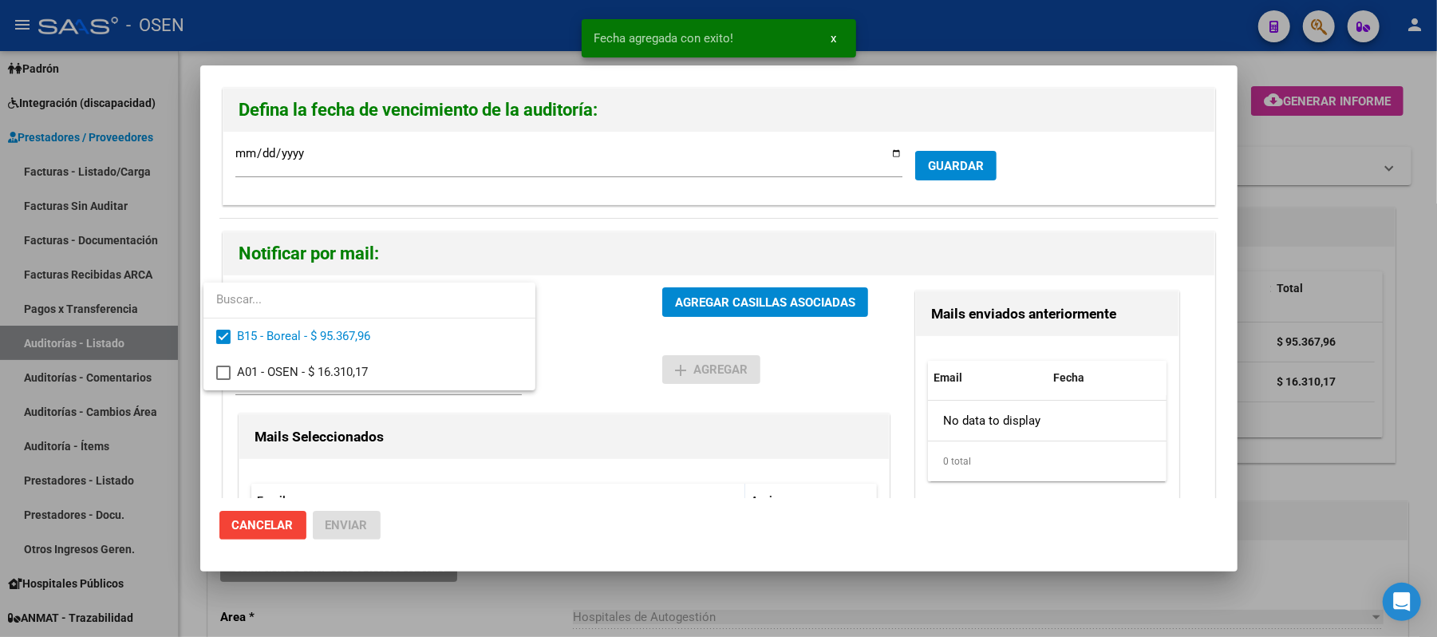
click at [578, 345] on div at bounding box center [718, 318] width 1437 height 637
click at [680, 309] on span "AGREGAR CASILLAS ASOCIADAS" at bounding box center [765, 302] width 180 height 14
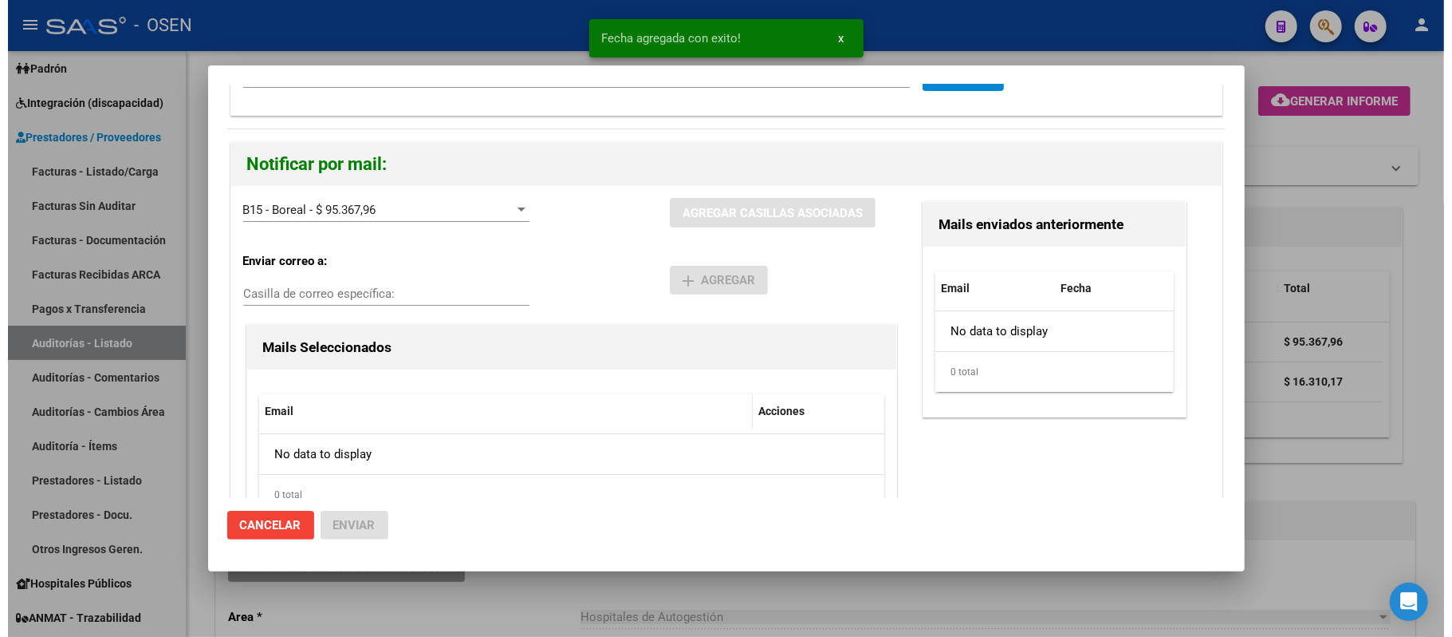
scroll to position [152, 0]
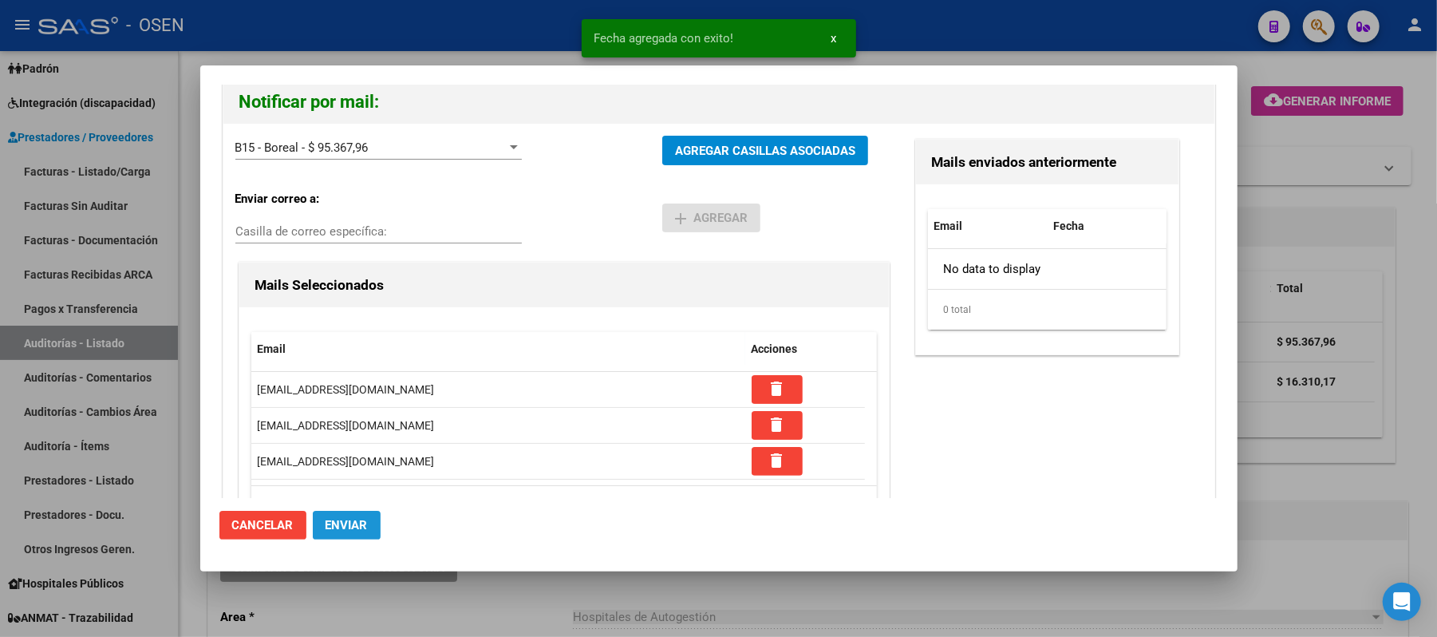
click at [345, 527] on span "Enviar" at bounding box center [346, 525] width 42 height 14
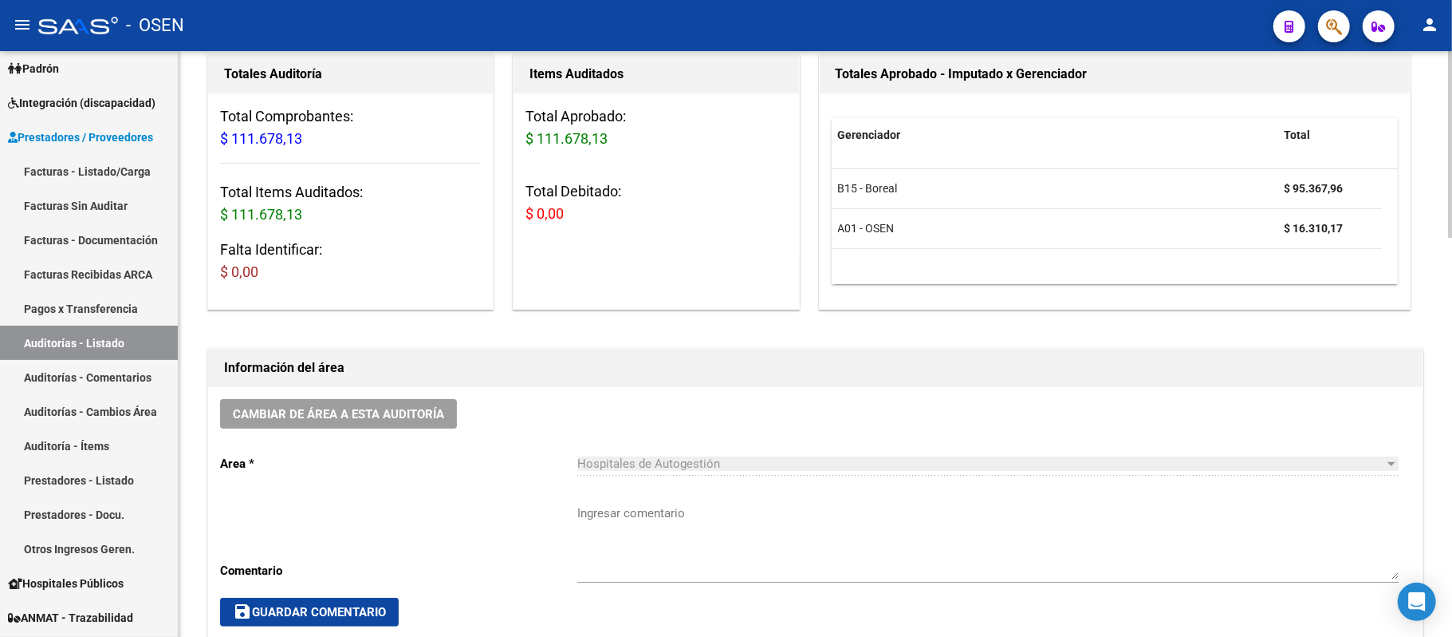
scroll to position [87, 0]
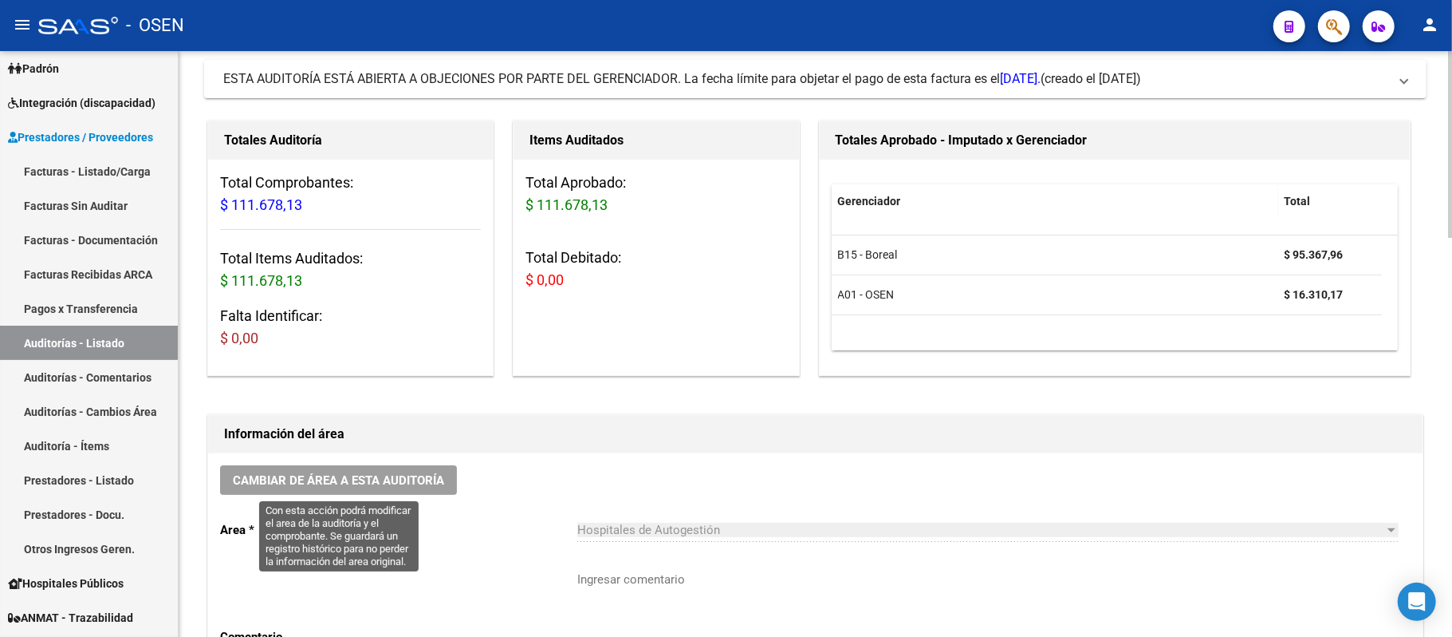
click at [369, 474] on span "Cambiar de área a esta auditoría" at bounding box center [338, 480] width 211 height 14
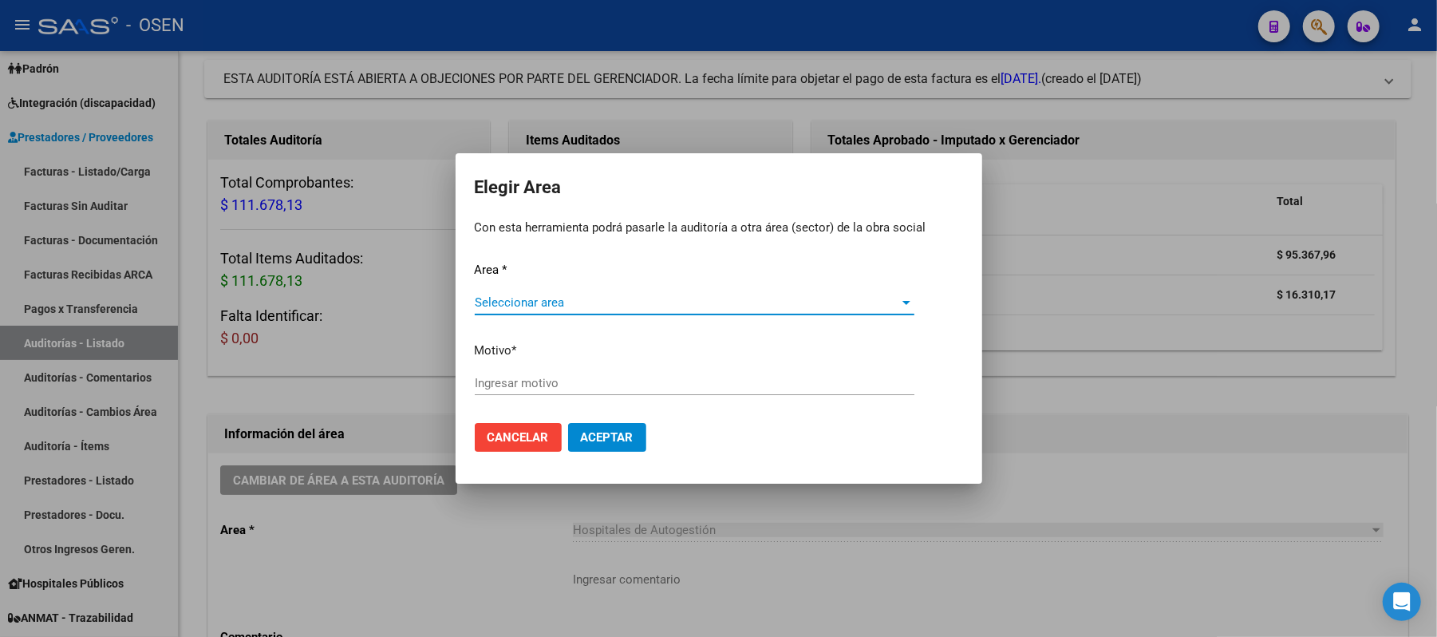
click at [558, 297] on span "Seleccionar area" at bounding box center [687, 302] width 425 height 14
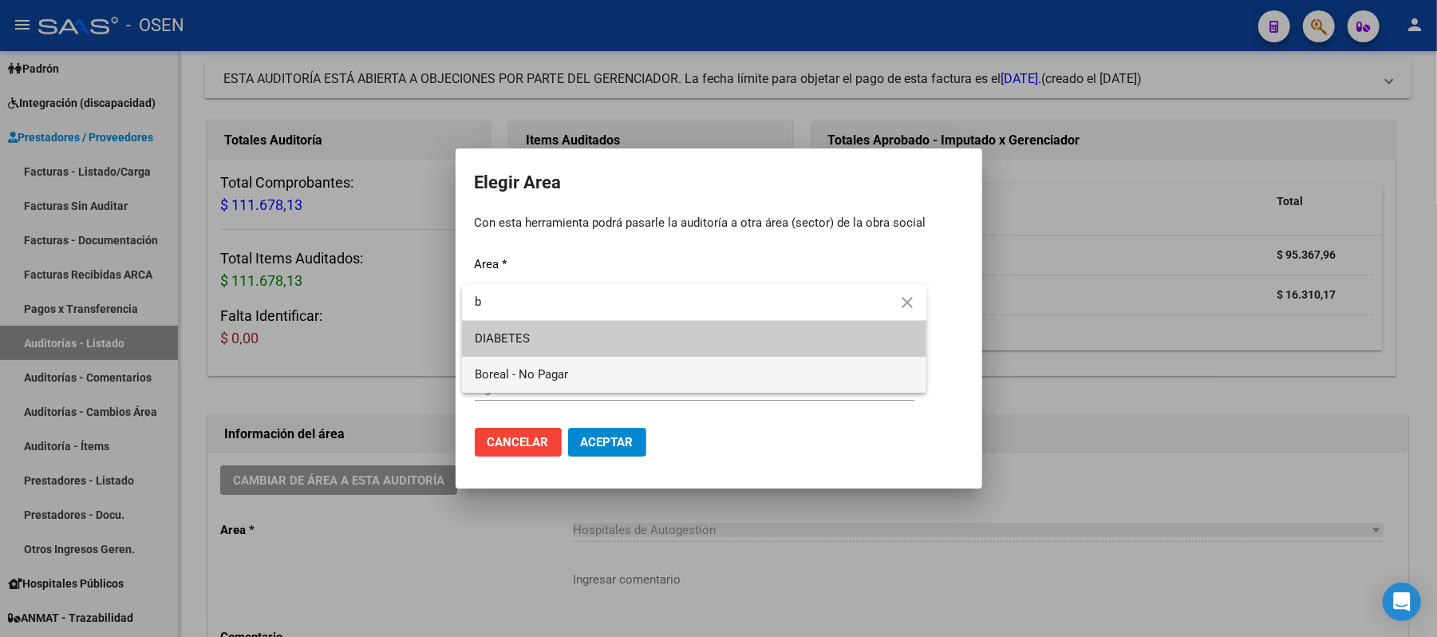
type input "b"
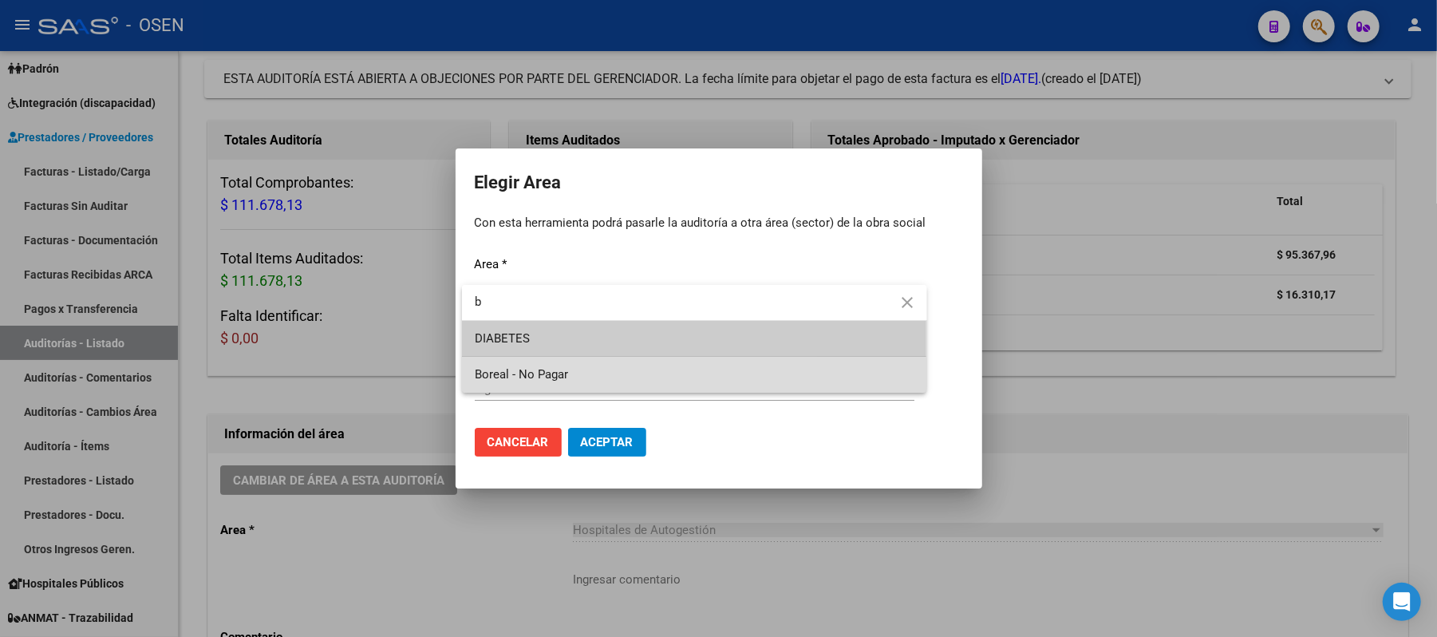
click at [568, 384] on span "Boreal - No Pagar" at bounding box center [694, 375] width 439 height 36
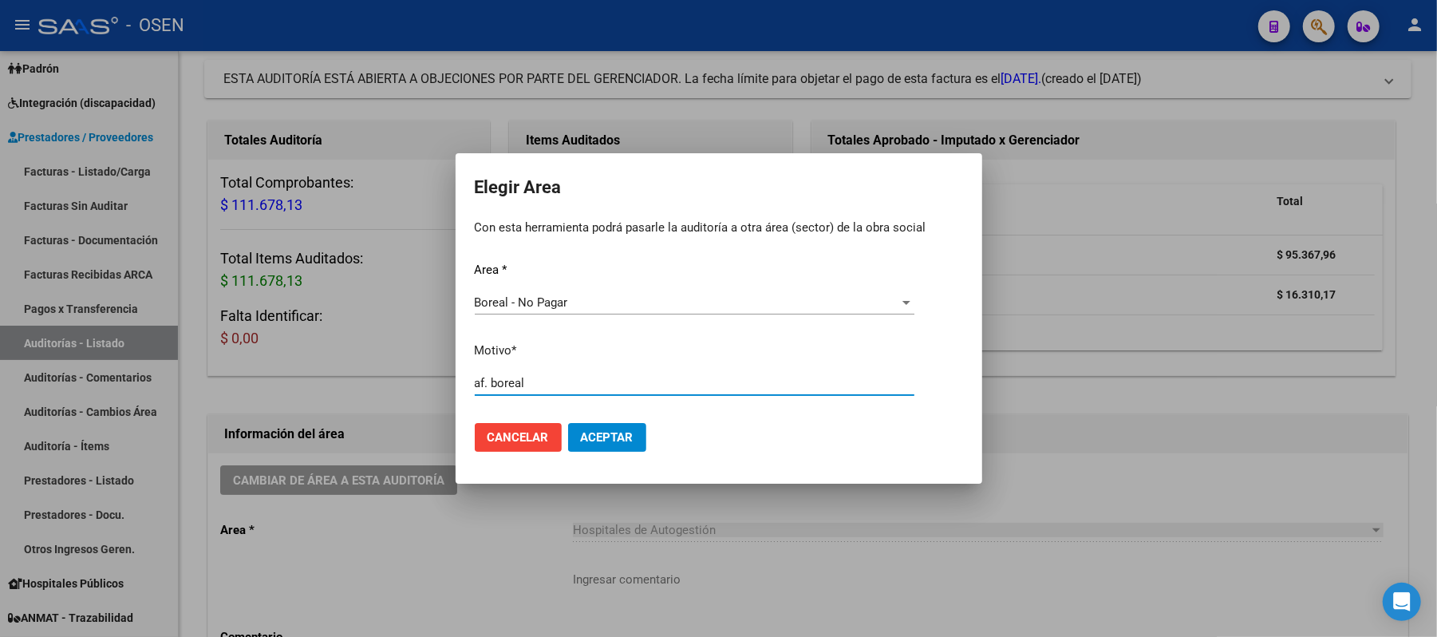
type input "af. boreal"
click at [613, 430] on span "Aceptar" at bounding box center [607, 437] width 53 height 14
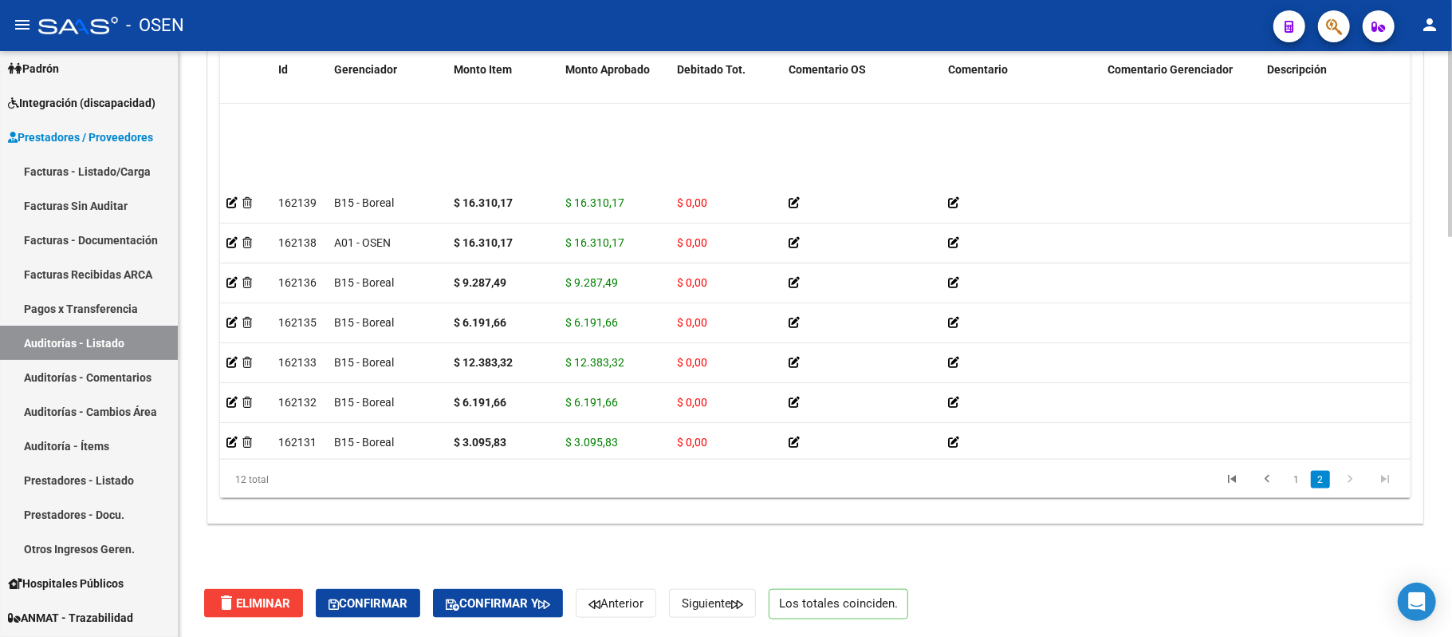
scroll to position [144, 0]
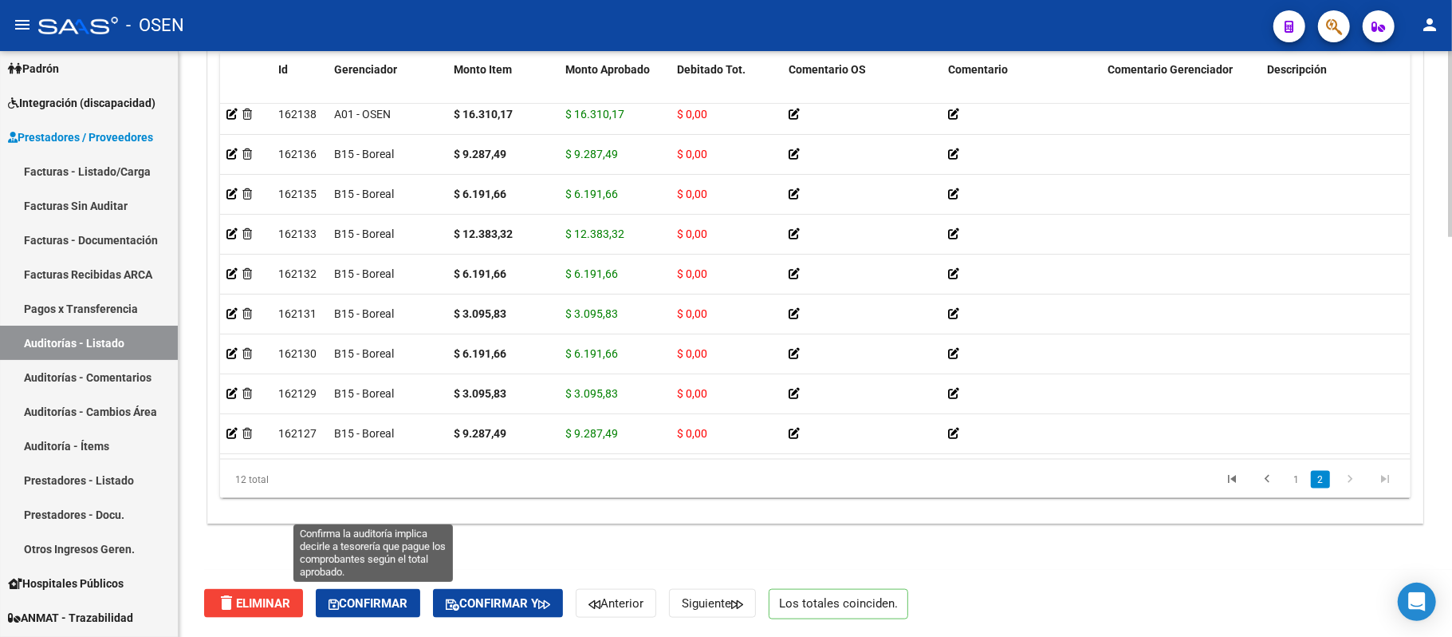
click at [408, 596] on span "Confirmar" at bounding box center [368, 603] width 79 height 14
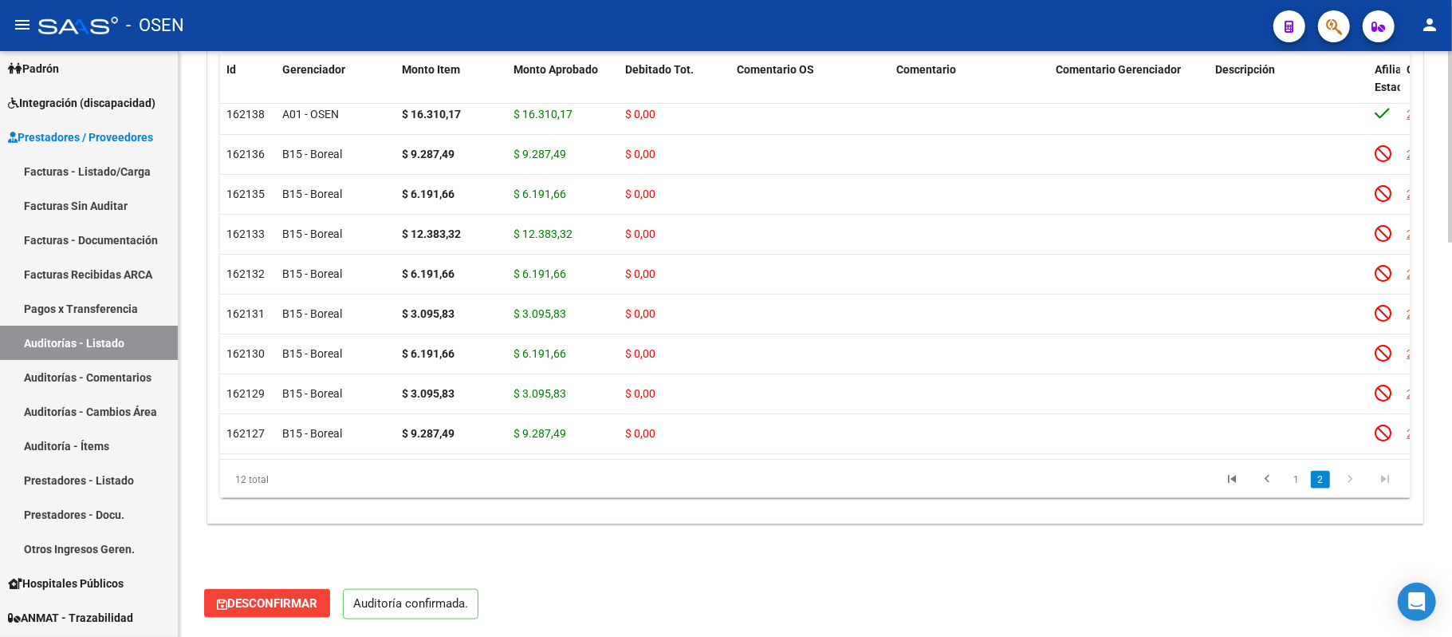
scroll to position [1201, 0]
type input "202509"
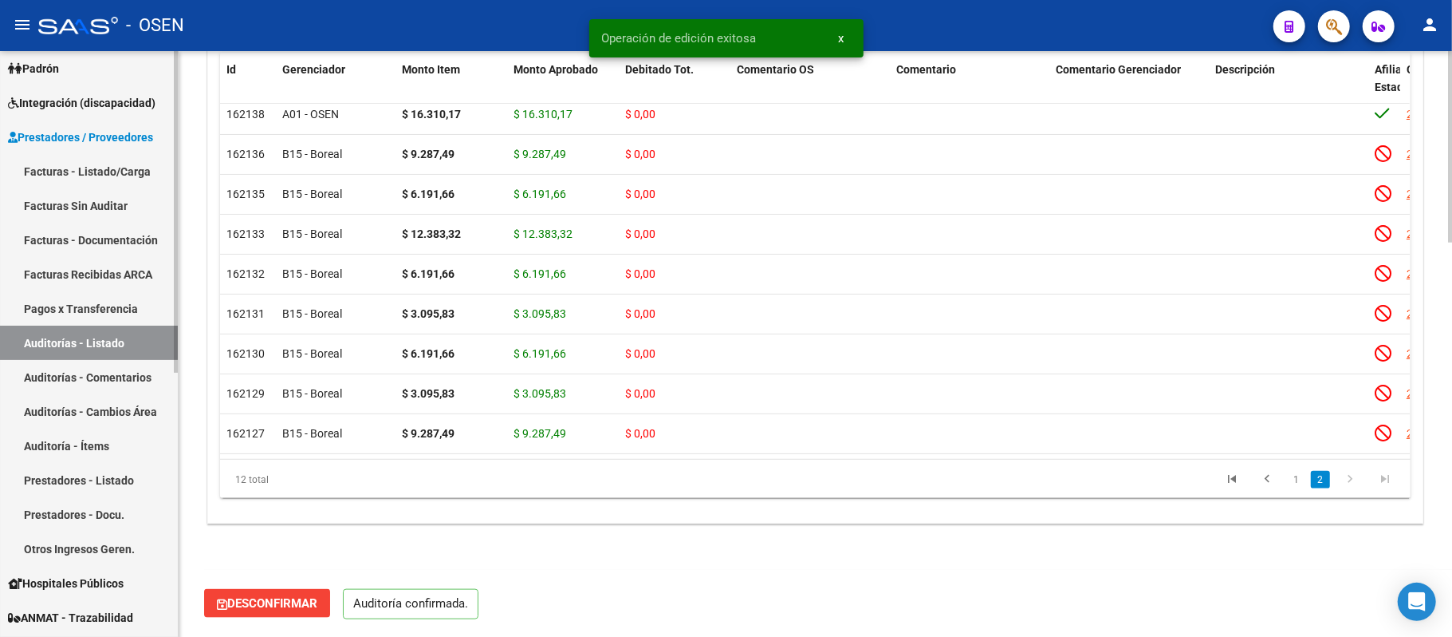
click at [129, 333] on link "Auditorías - Listado" at bounding box center [89, 342] width 178 height 34
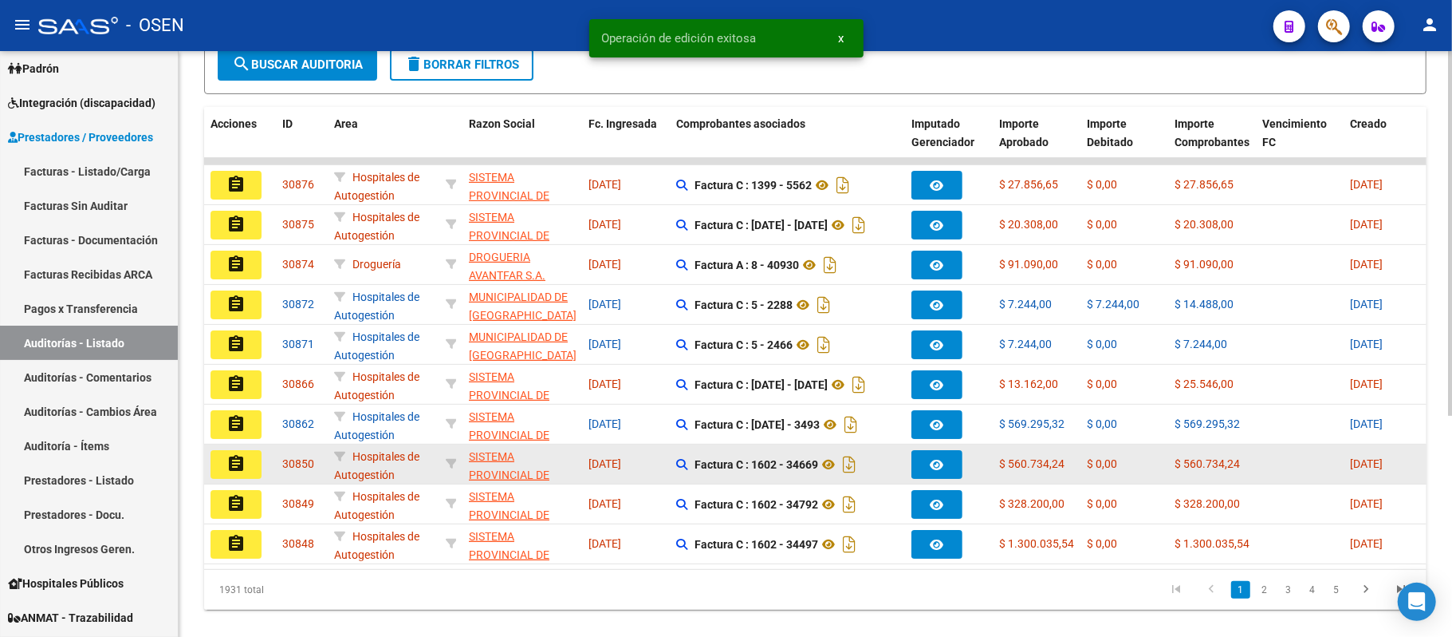
scroll to position [356, 0]
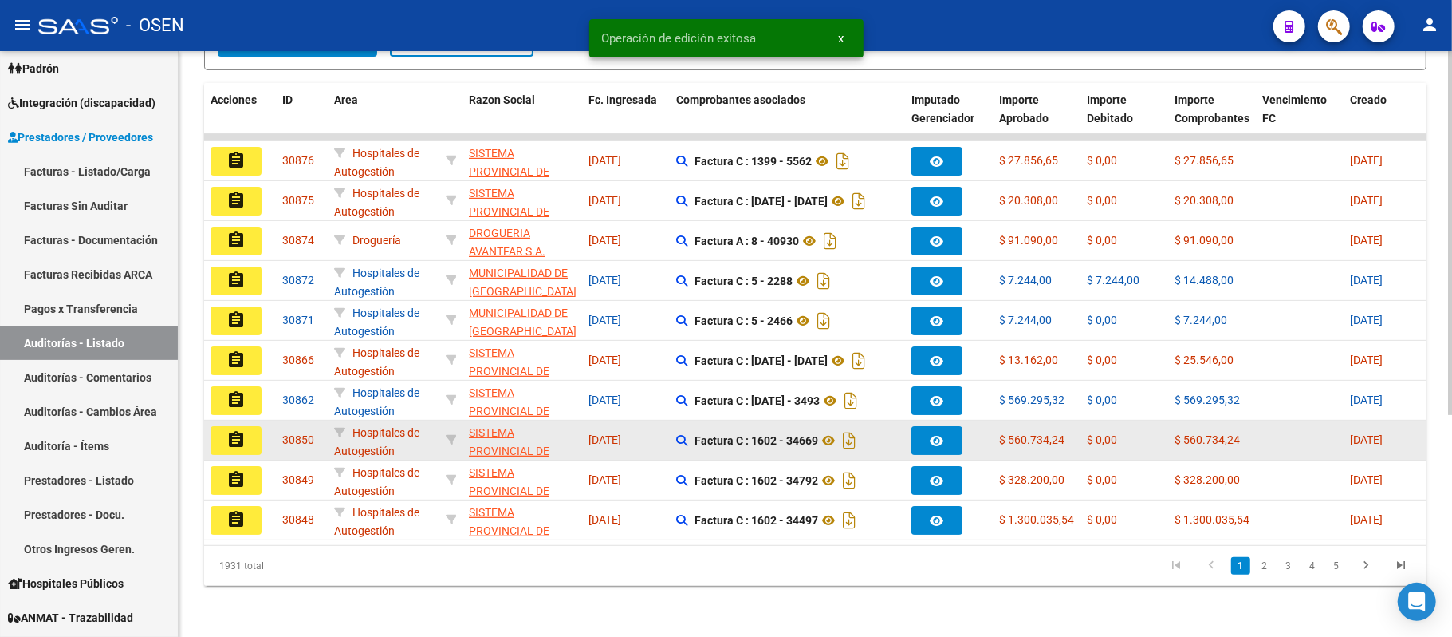
click at [224, 426] on button "assignment" at bounding box center [236, 440] width 51 height 29
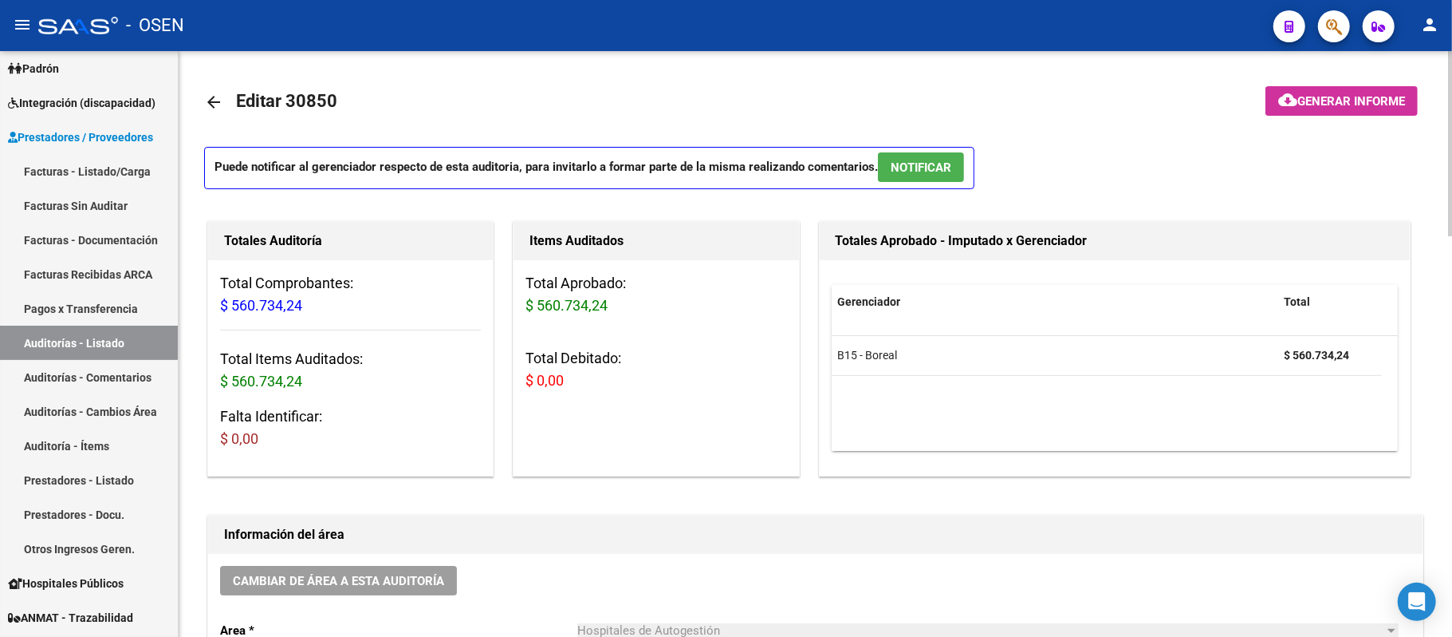
click at [910, 171] on span "NOTIFICAR" at bounding box center [921, 167] width 61 height 14
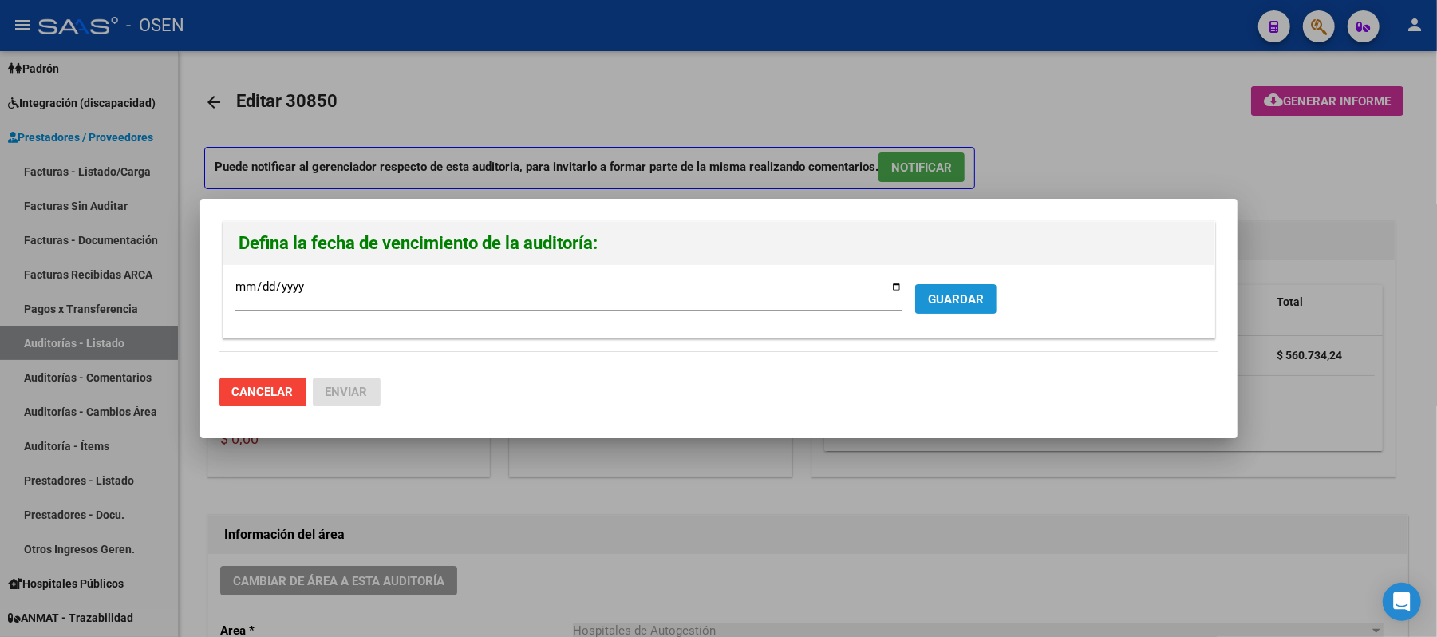
click at [942, 298] on span "GUARDAR" at bounding box center [956, 299] width 56 height 14
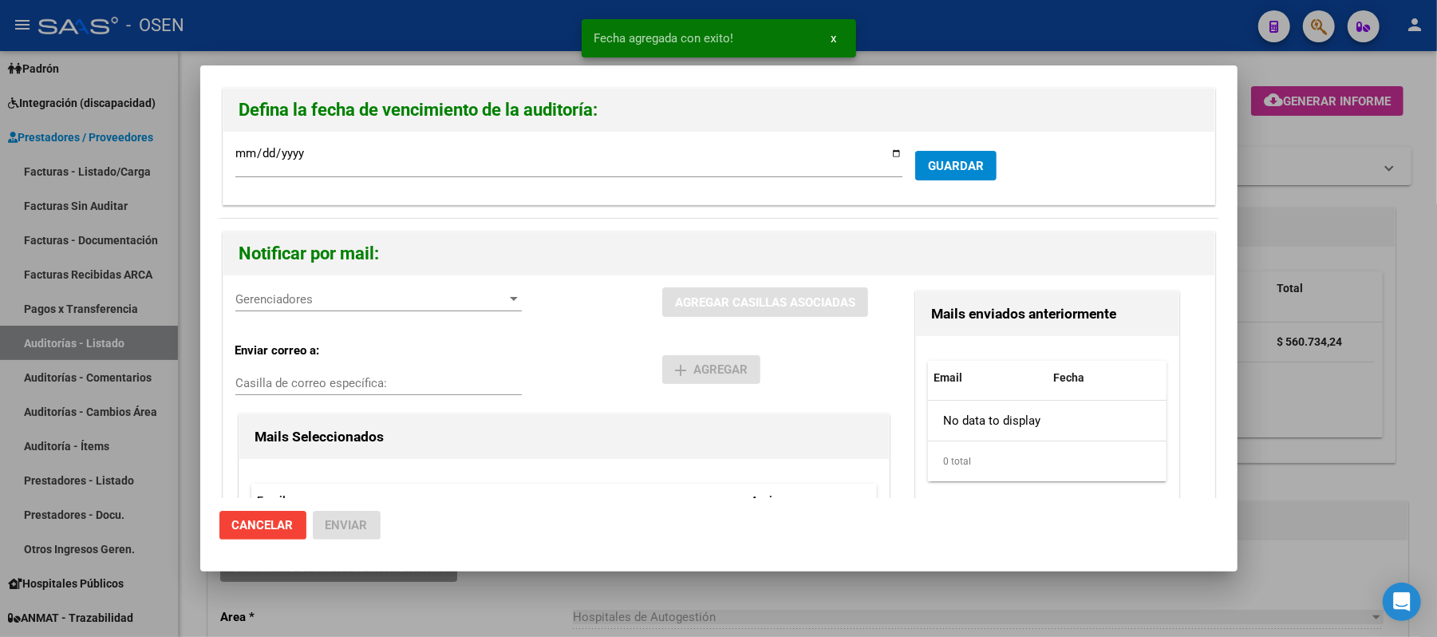
click at [258, 290] on div "Gerenciadores Gerenciadores" at bounding box center [378, 299] width 286 height 24
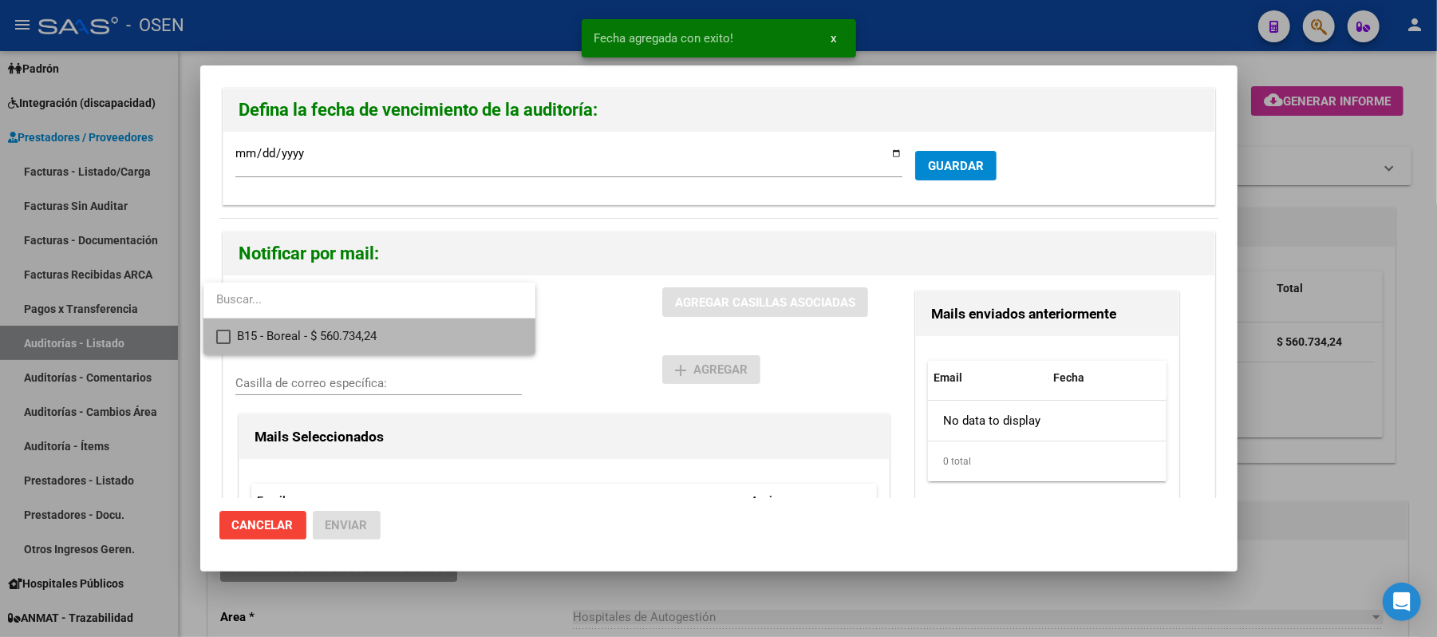
click at [358, 337] on span "B15 - Boreal - $ 560.734,24" at bounding box center [380, 336] width 286 height 36
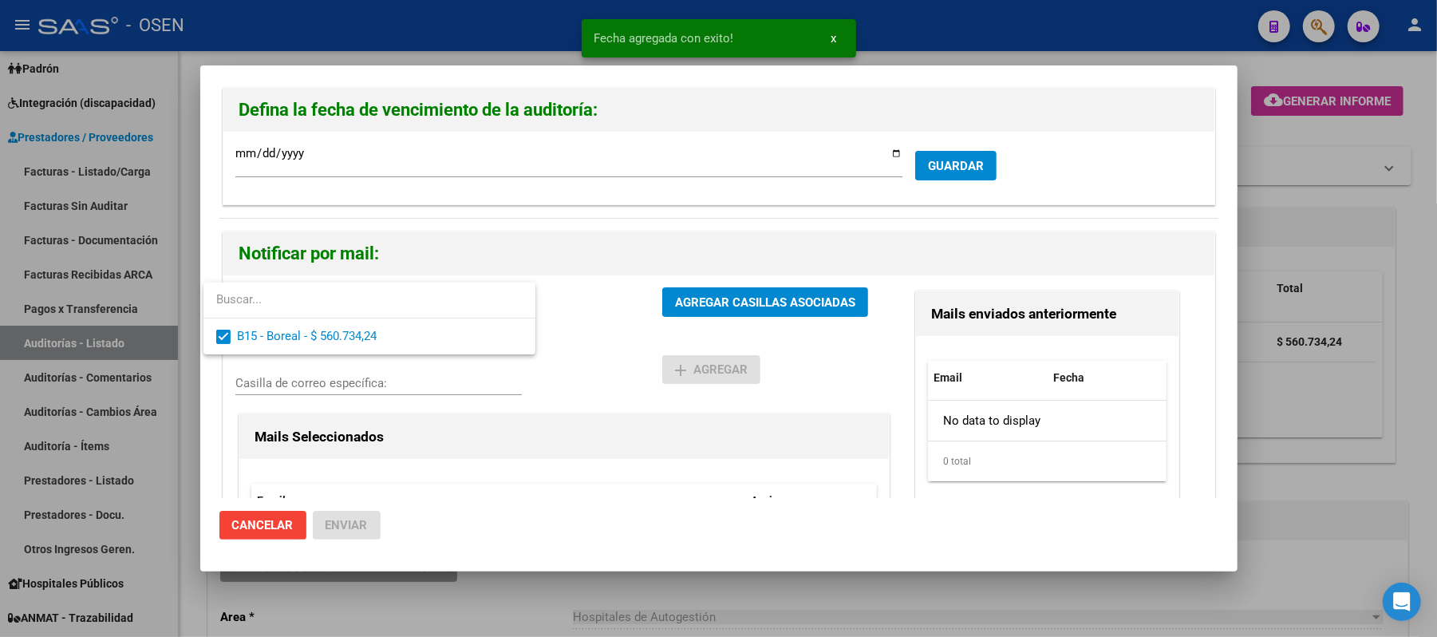
click at [678, 343] on div at bounding box center [718, 318] width 1437 height 637
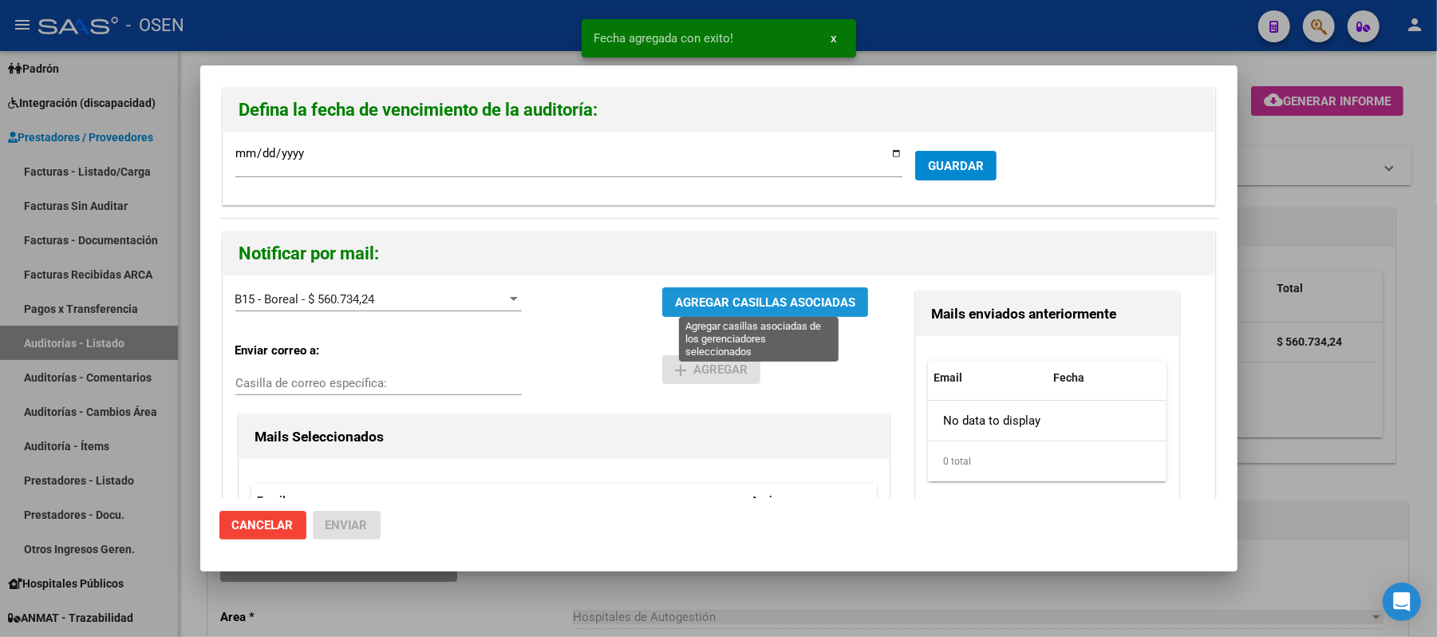
click at [725, 309] on span "AGREGAR CASILLAS ASOCIADAS" at bounding box center [765, 302] width 180 height 14
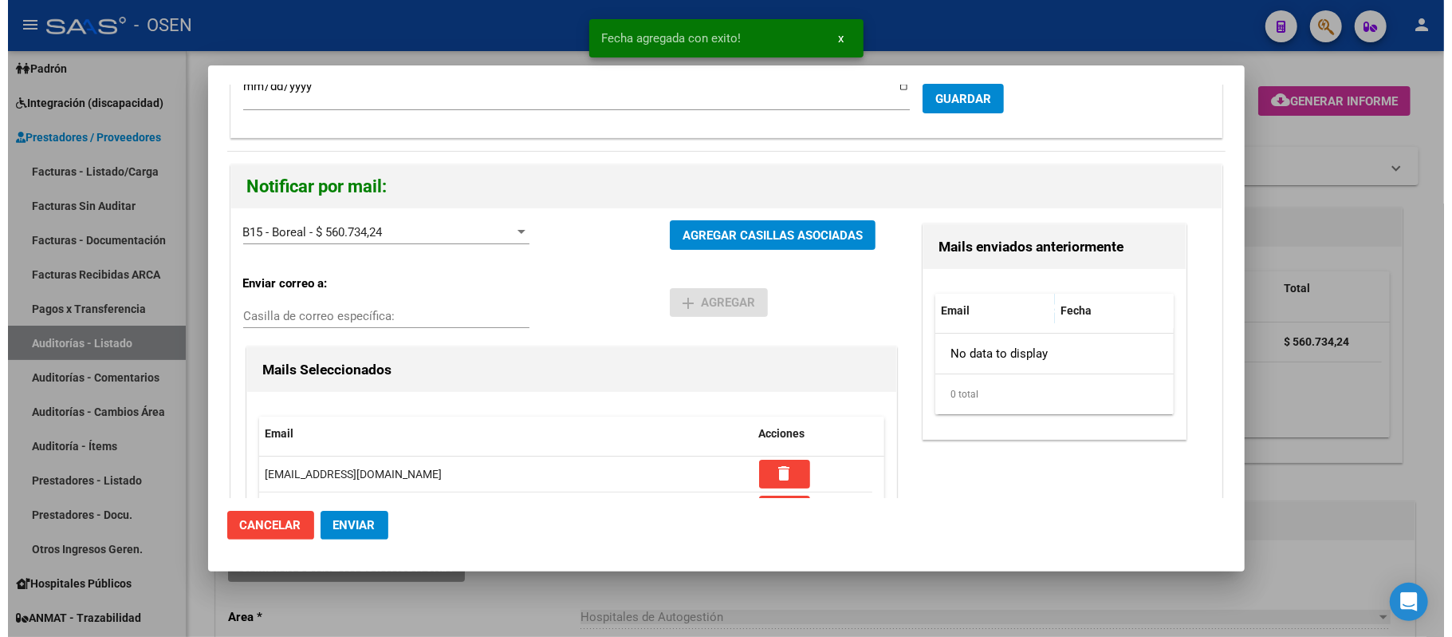
scroll to position [152, 0]
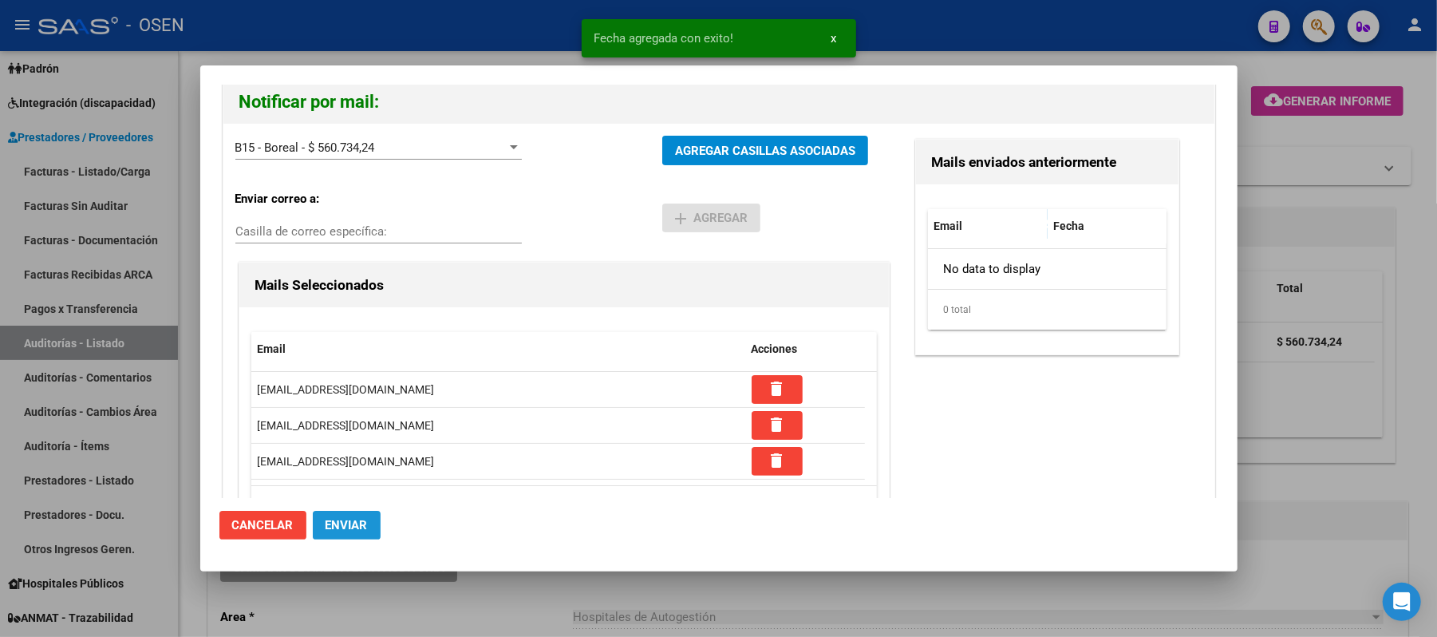
click at [348, 518] on span "Enviar" at bounding box center [346, 525] width 42 height 14
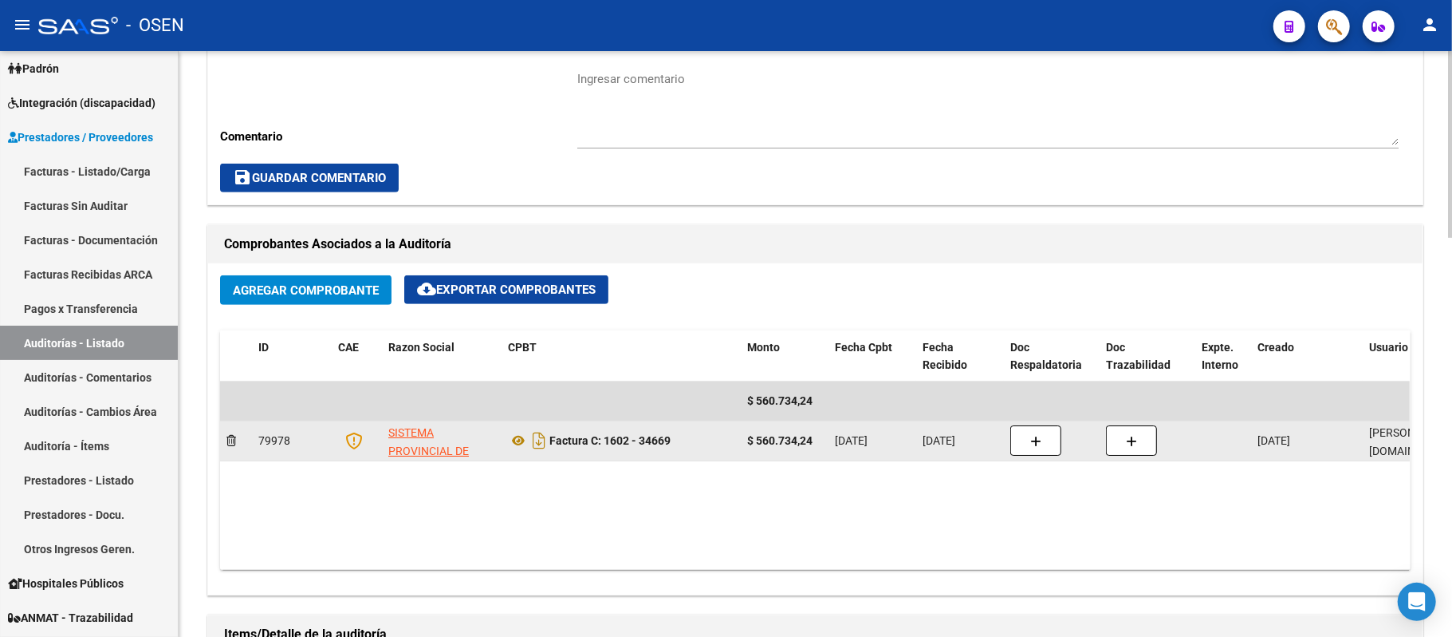
scroll to position [425, 0]
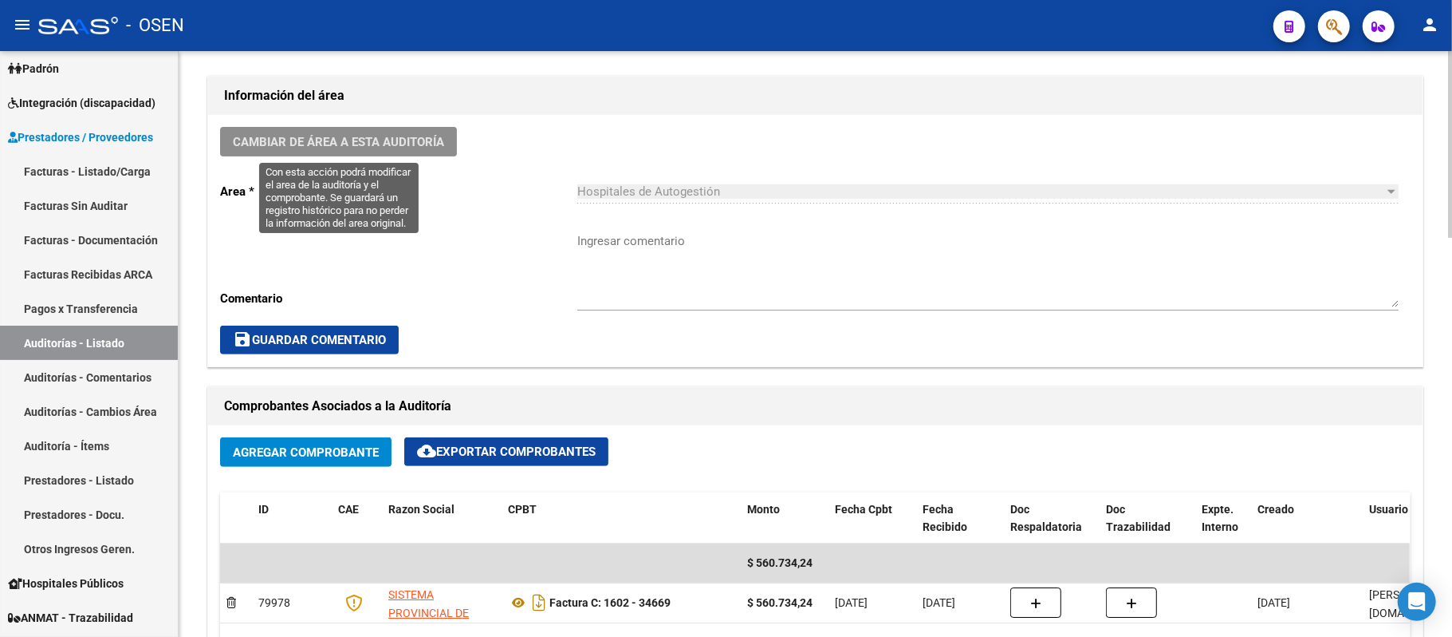
click at [399, 148] on span "Cambiar de área a esta auditoría" at bounding box center [338, 142] width 211 height 14
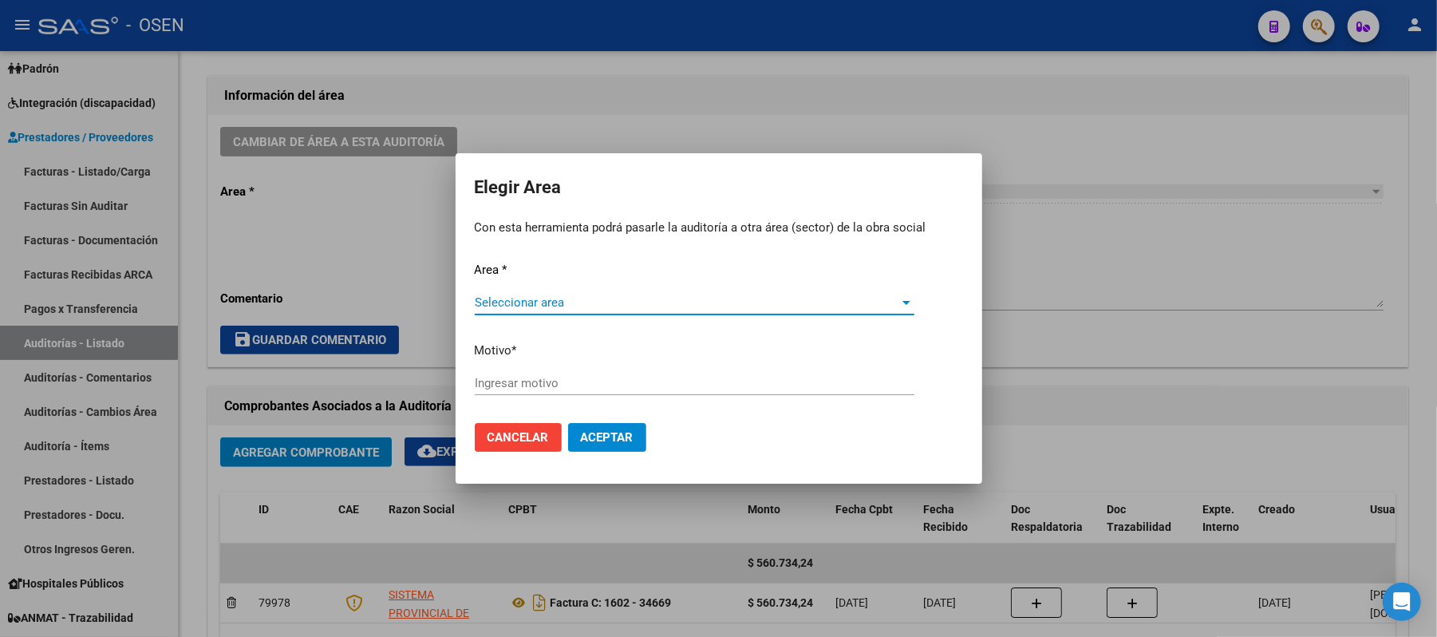
click at [601, 295] on span "Seleccionar area" at bounding box center [687, 302] width 425 height 14
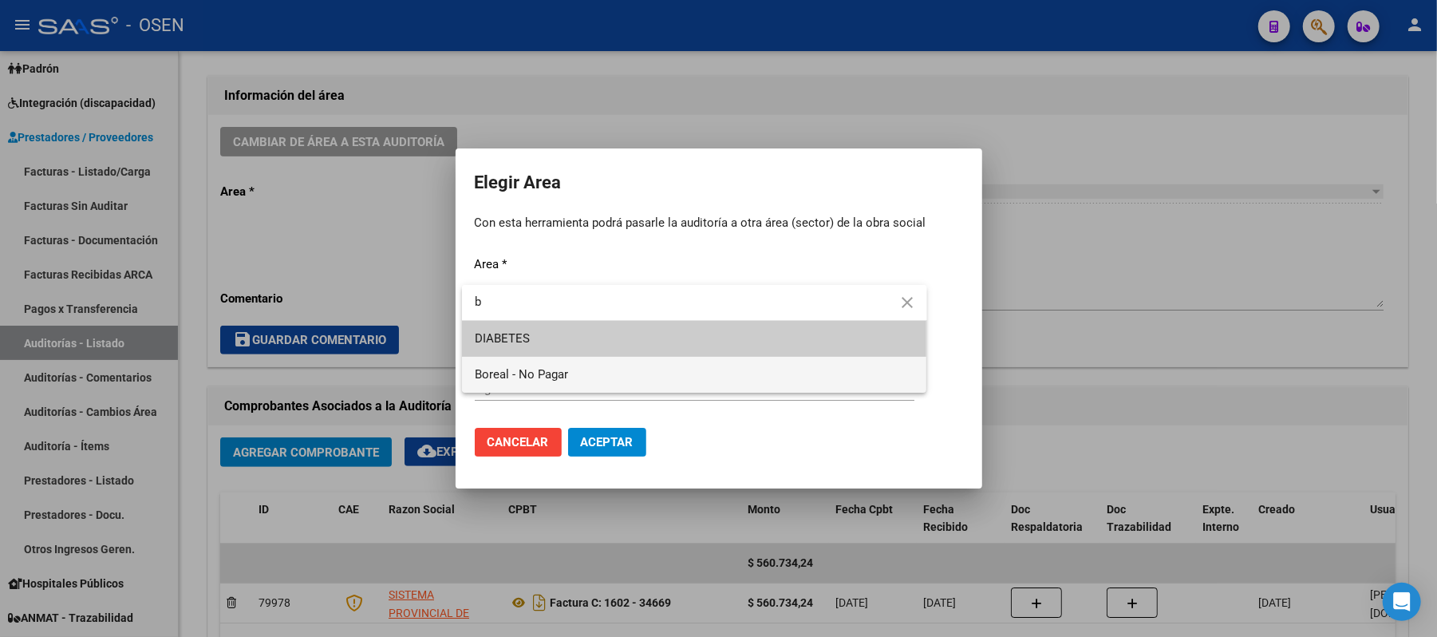
type input "b"
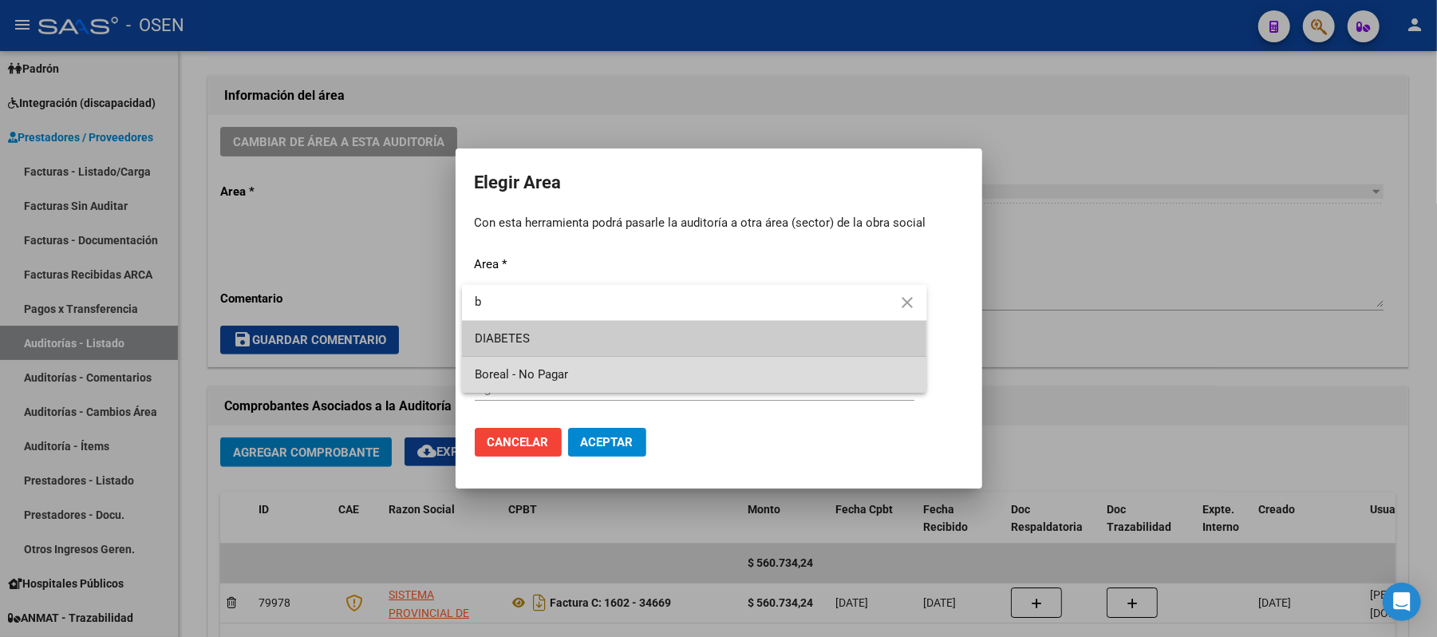
click at [578, 376] on span "Boreal - No Pagar" at bounding box center [694, 375] width 439 height 36
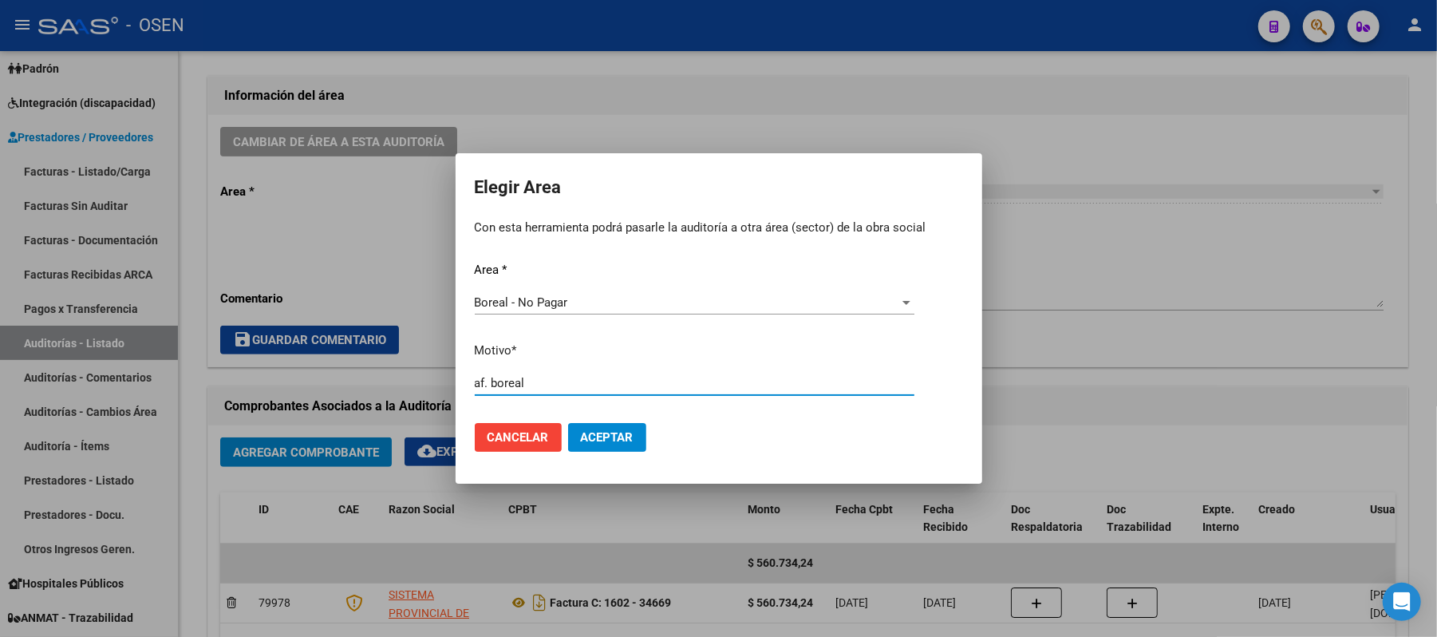
type input "af. boreal"
click at [594, 435] on span "Aceptar" at bounding box center [607, 437] width 53 height 14
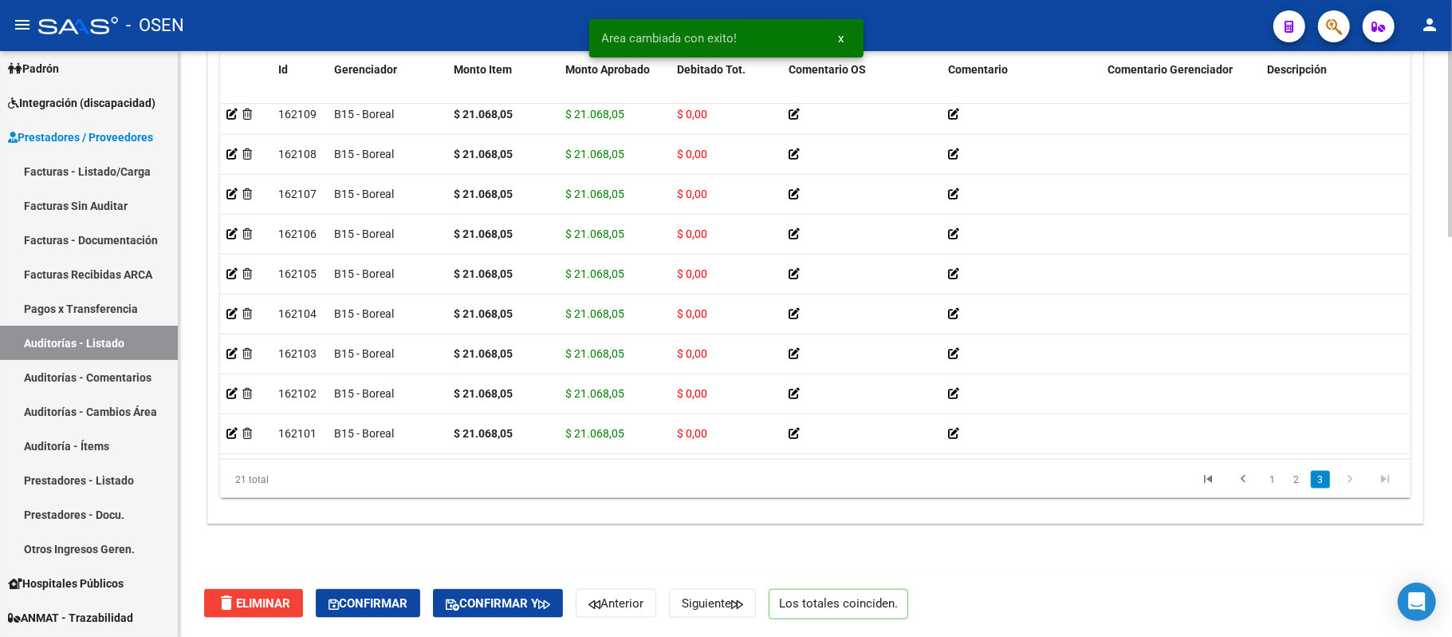
scroll to position [503, 0]
click at [361, 606] on span "Confirmar" at bounding box center [368, 603] width 79 height 14
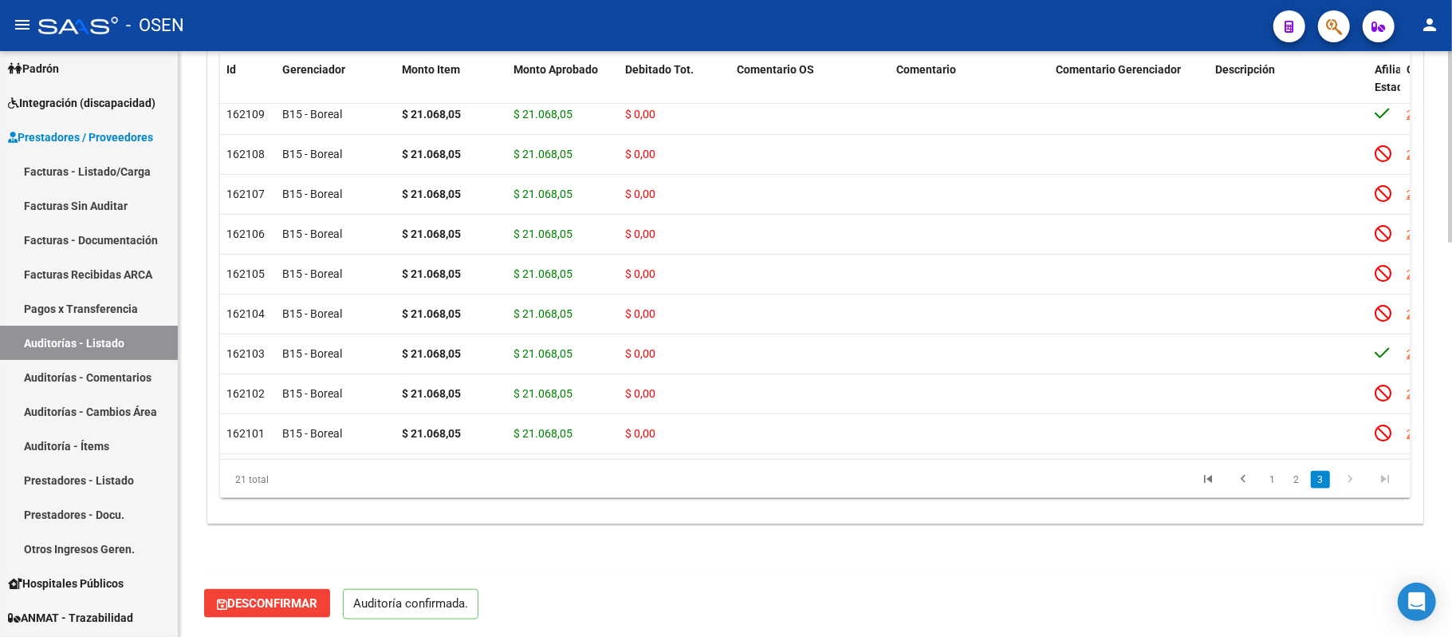
scroll to position [1201, 0]
click at [81, 333] on link "Auditorías - Listado" at bounding box center [89, 342] width 178 height 34
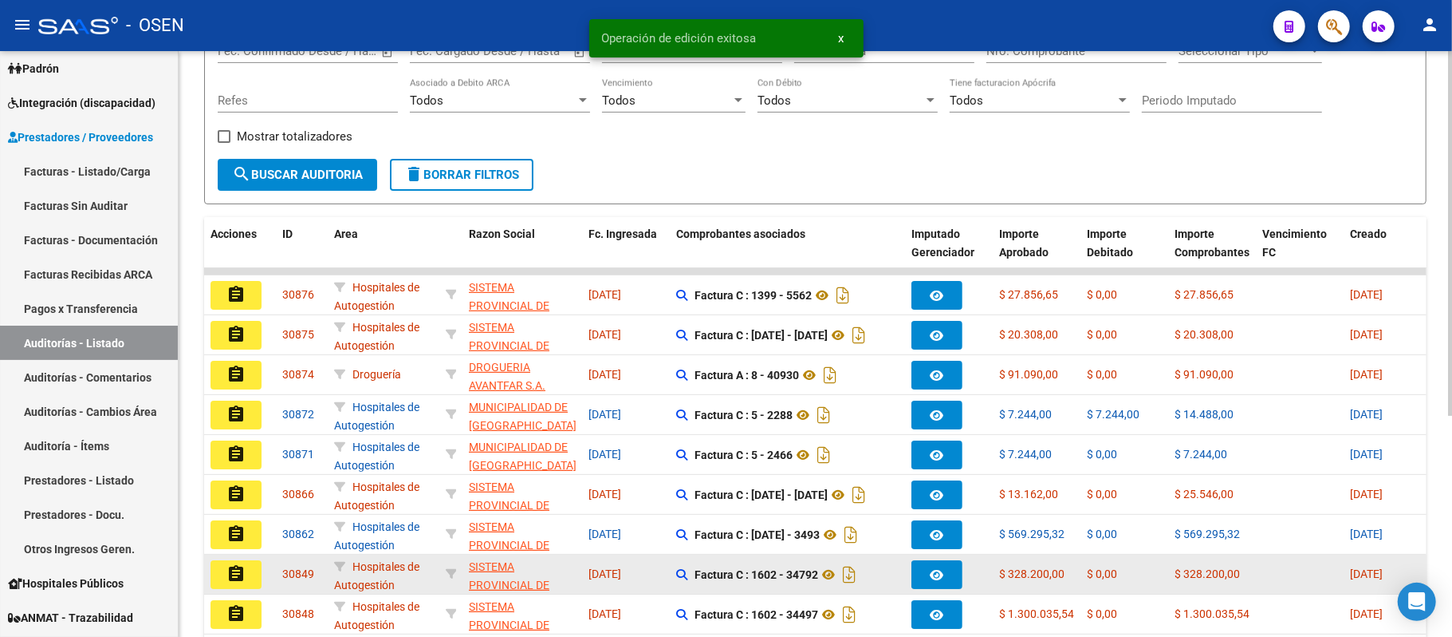
scroll to position [356, 0]
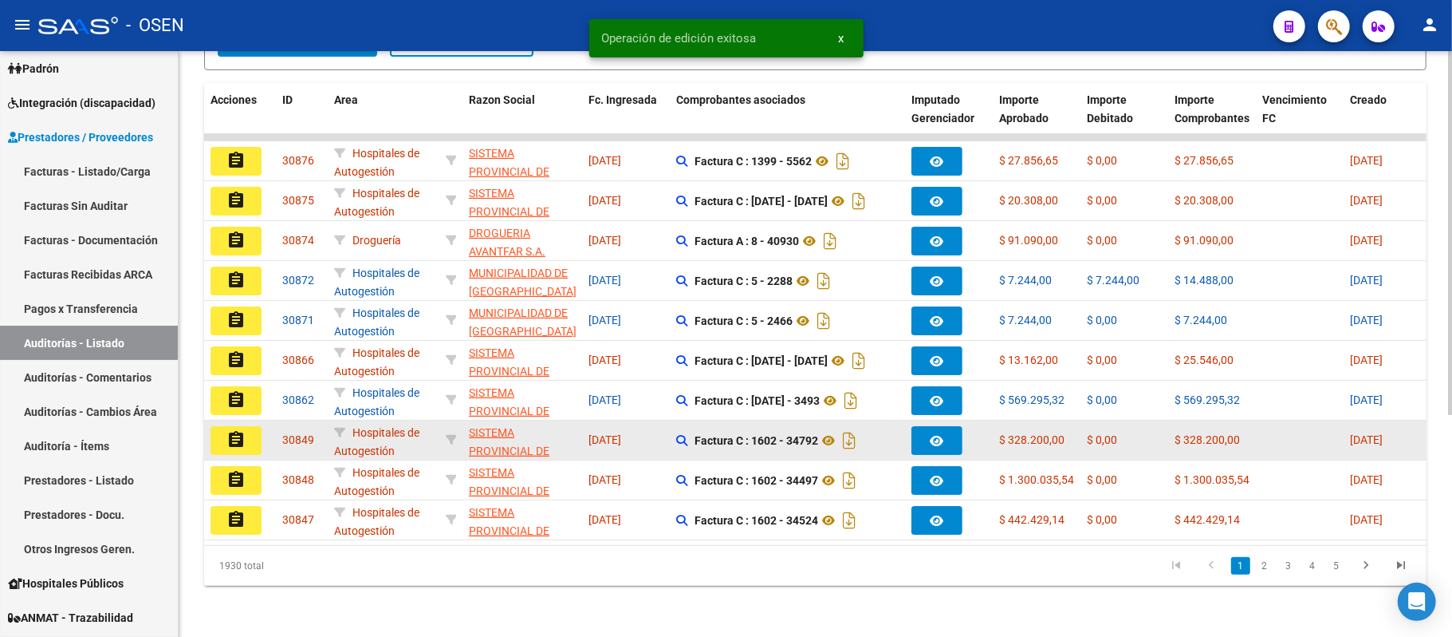
click at [236, 430] on mat-icon "assignment" at bounding box center [236, 439] width 19 height 19
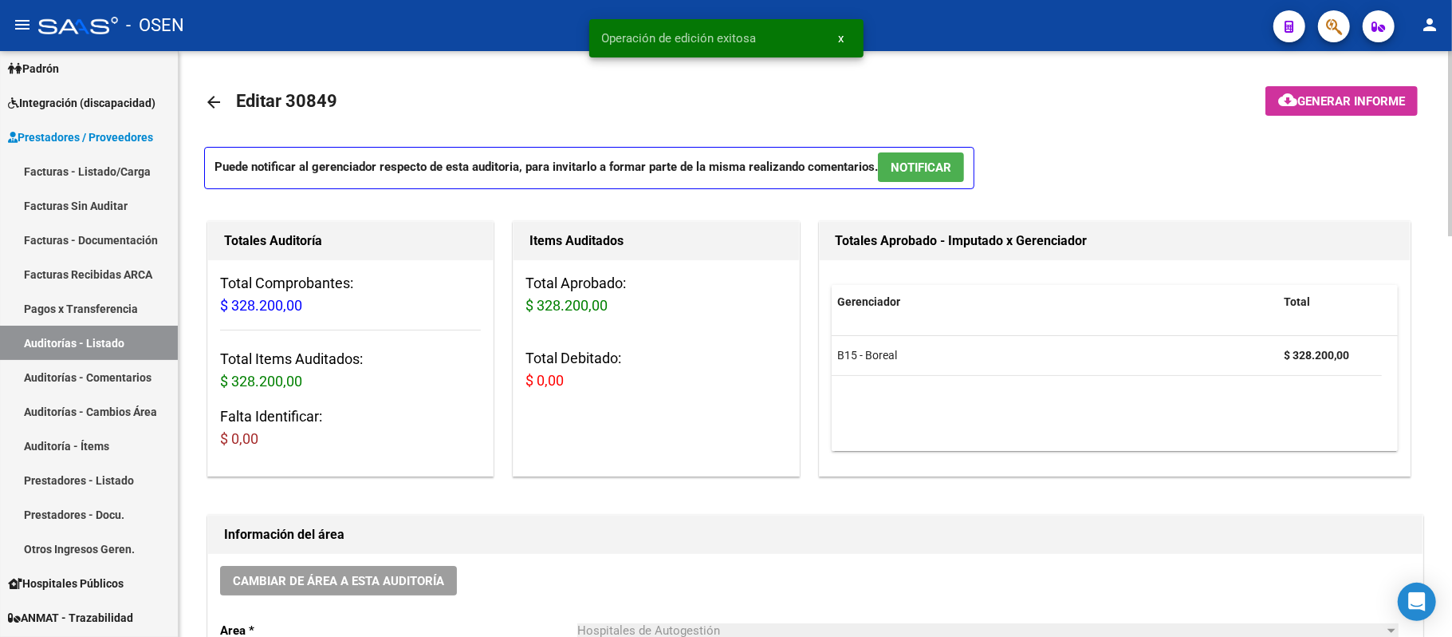
click at [925, 168] on span "NOTIFICAR" at bounding box center [921, 167] width 61 height 14
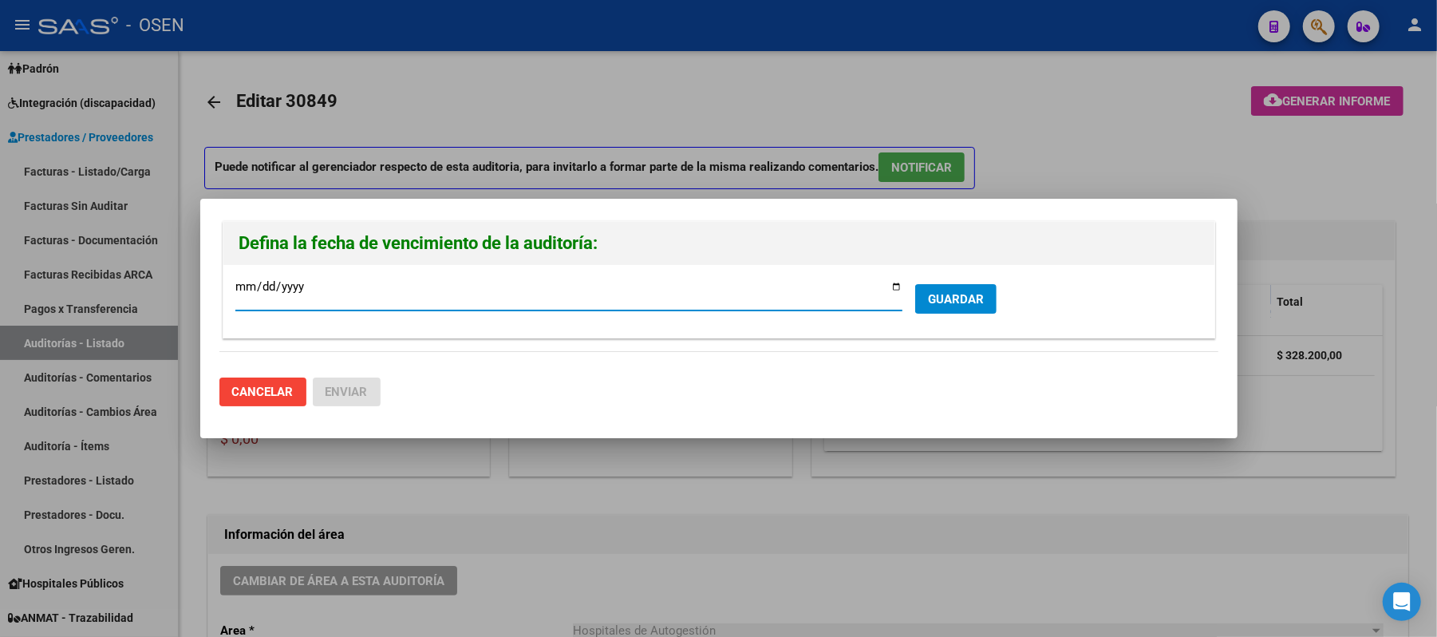
click at [952, 287] on button "GUARDAR" at bounding box center [955, 299] width 81 height 30
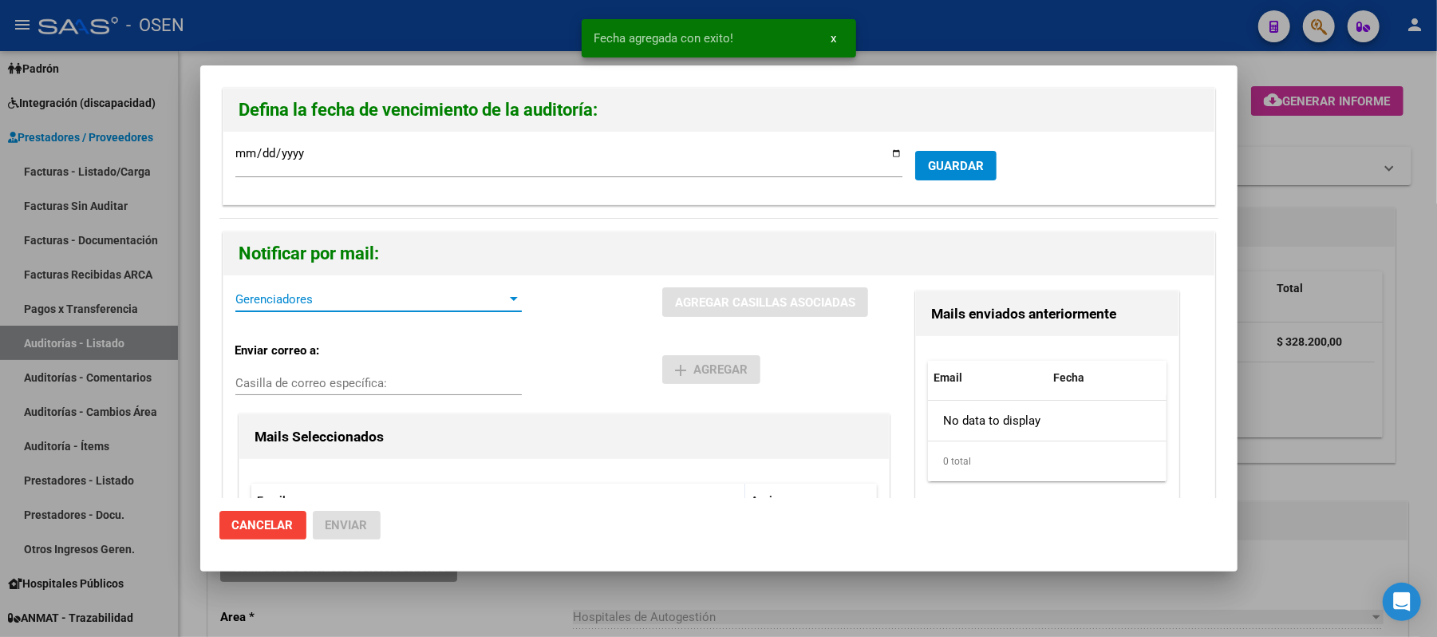
click at [304, 298] on span "Gerenciadores" at bounding box center [371, 299] width 272 height 14
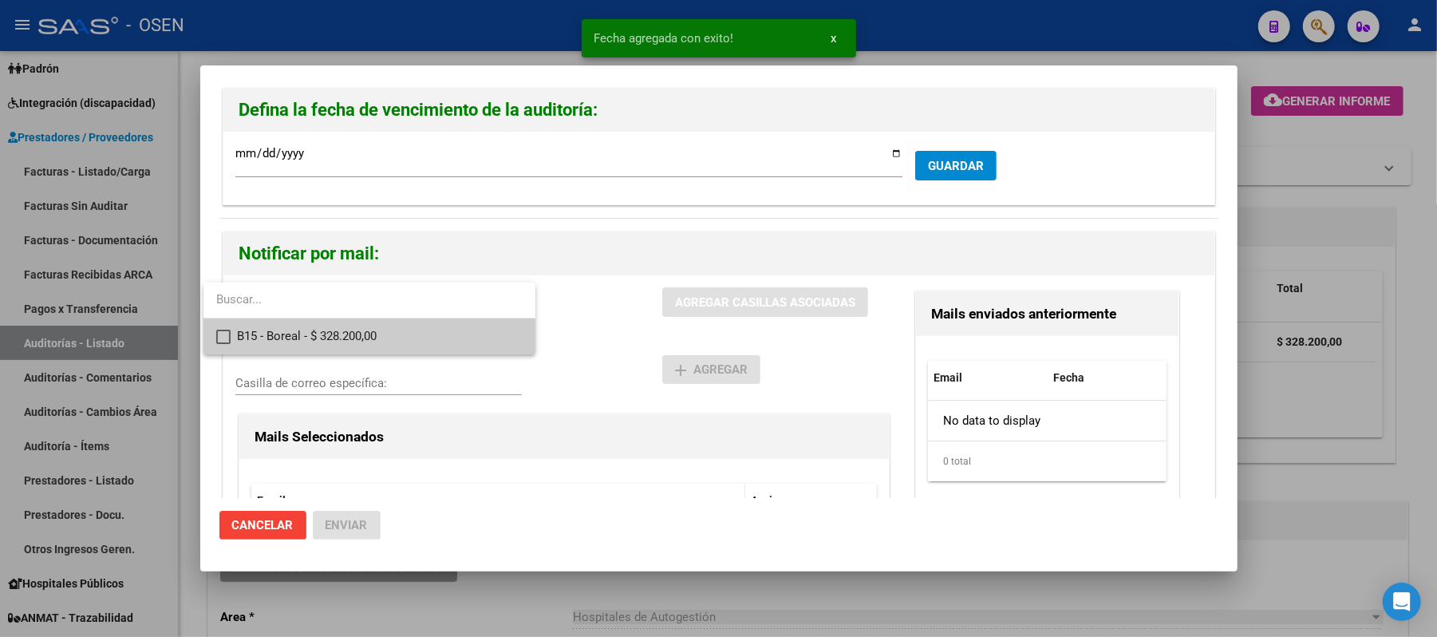
click at [345, 348] on span "B15 - Boreal - $ 328.200,00" at bounding box center [380, 336] width 286 height 36
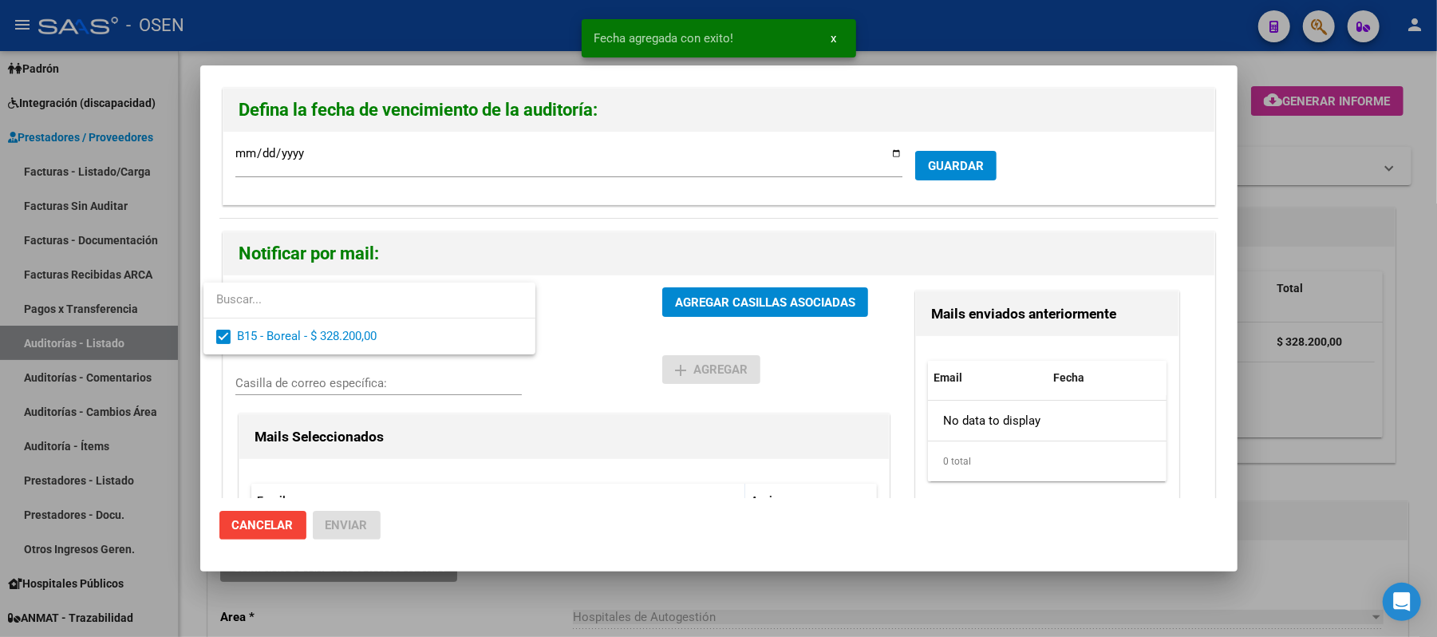
click at [603, 355] on div at bounding box center [718, 318] width 1437 height 637
click at [713, 289] on button "AGREGAR CASILLAS ASOCIADAS" at bounding box center [765, 302] width 206 height 30
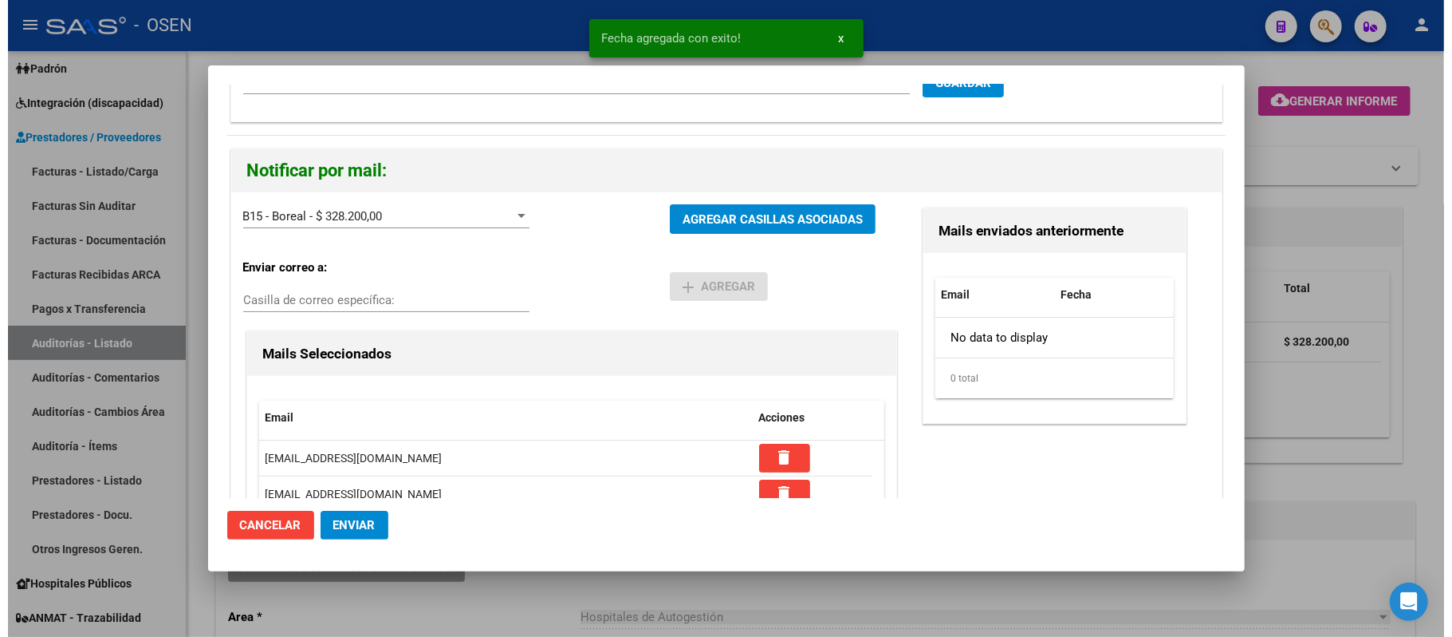
scroll to position [225, 0]
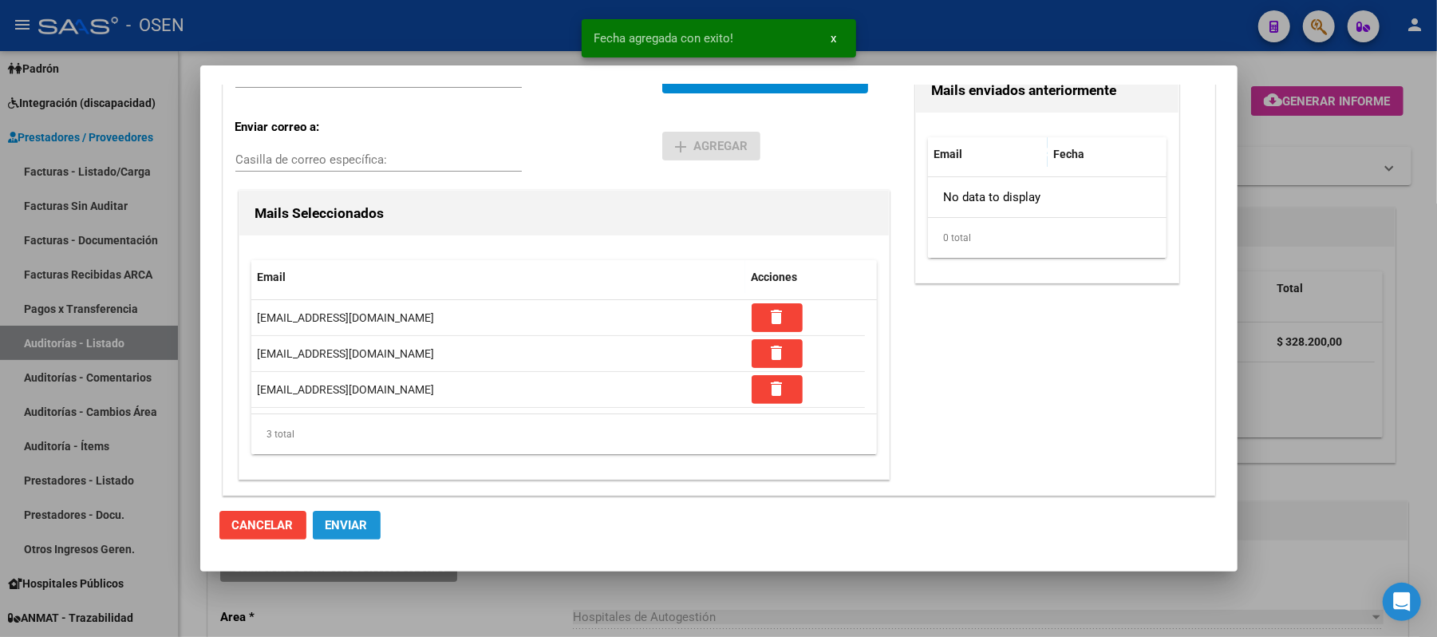
click at [348, 521] on span "Enviar" at bounding box center [346, 525] width 42 height 14
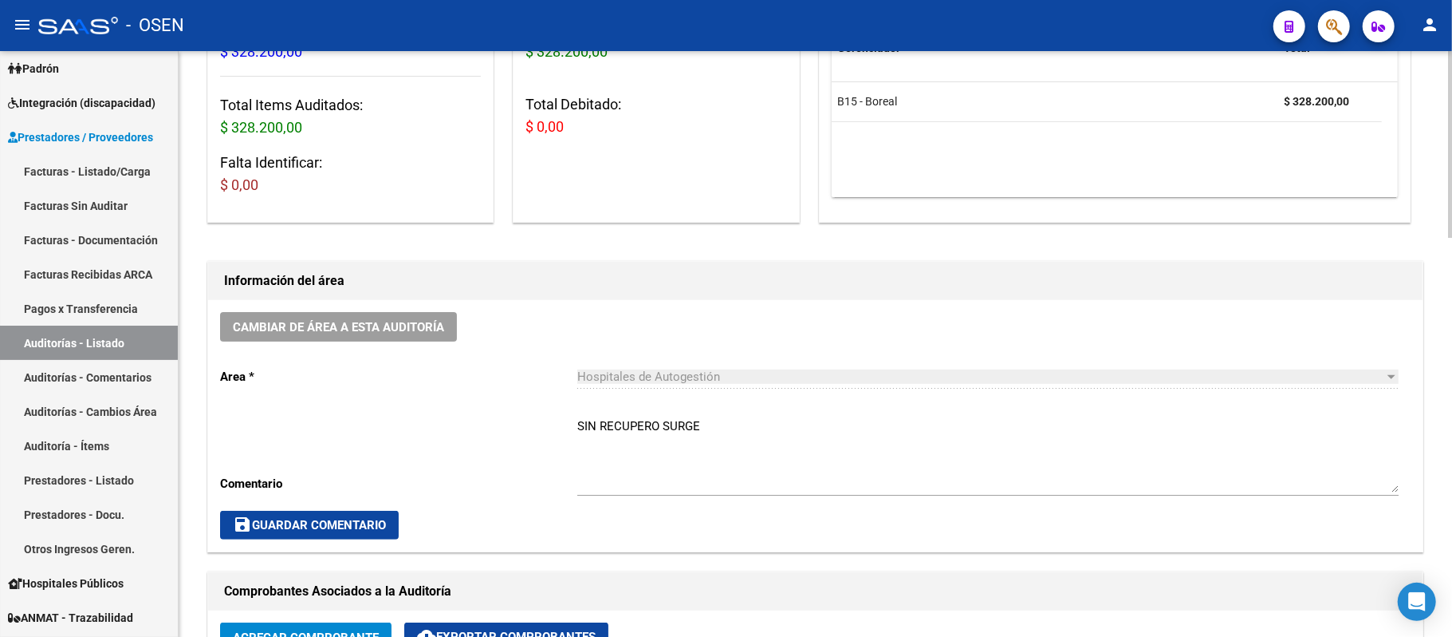
scroll to position [212, 0]
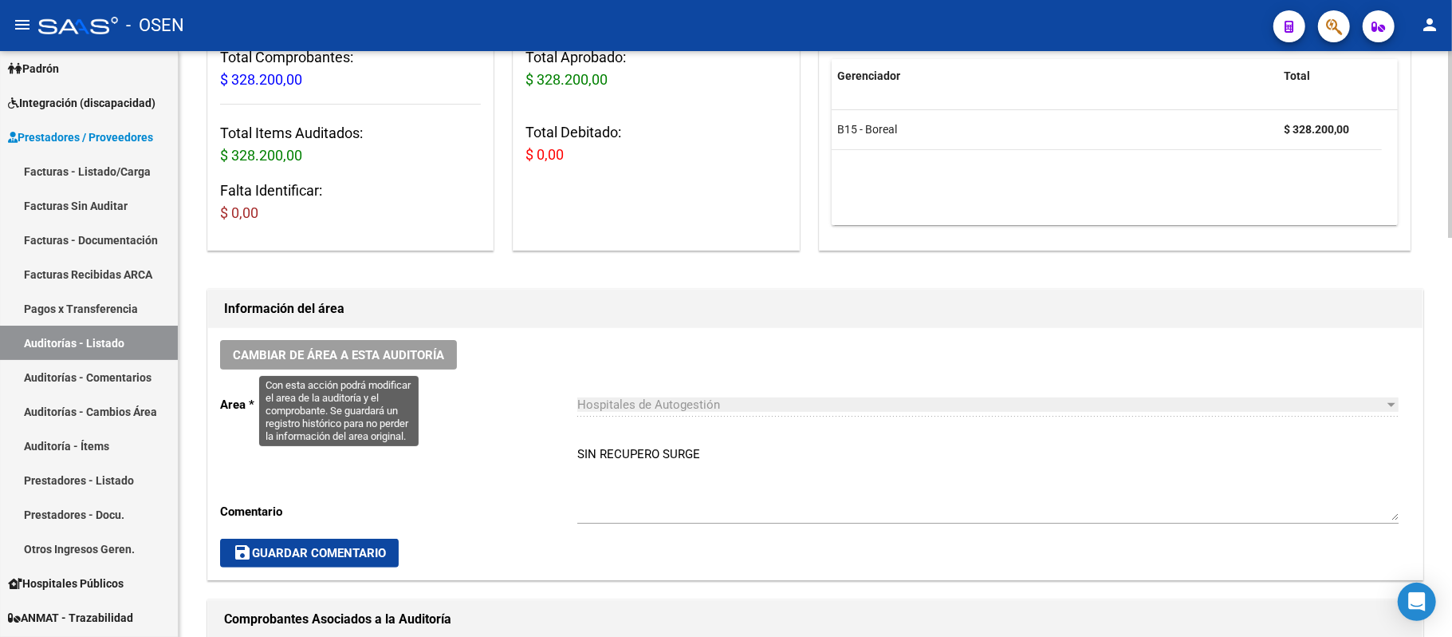
click at [412, 348] on span "Cambiar de área a esta auditoría" at bounding box center [338, 355] width 211 height 14
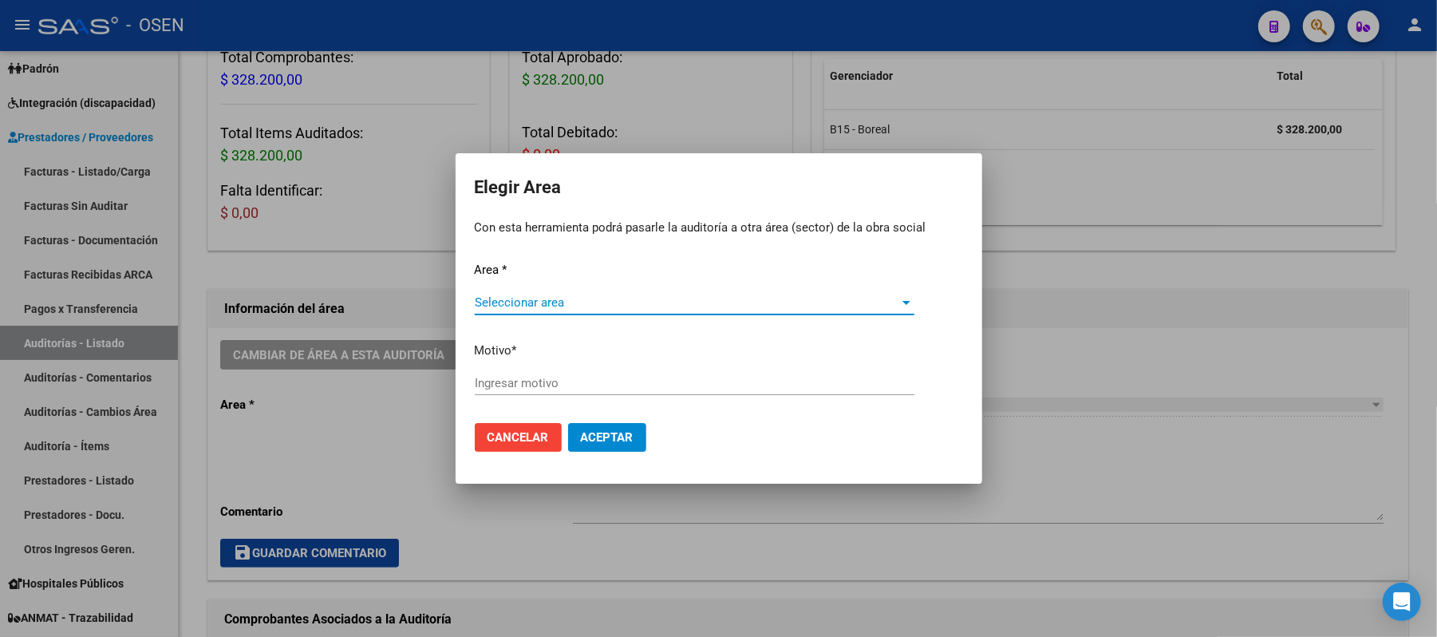
click at [639, 298] on span "Seleccionar area" at bounding box center [687, 302] width 425 height 14
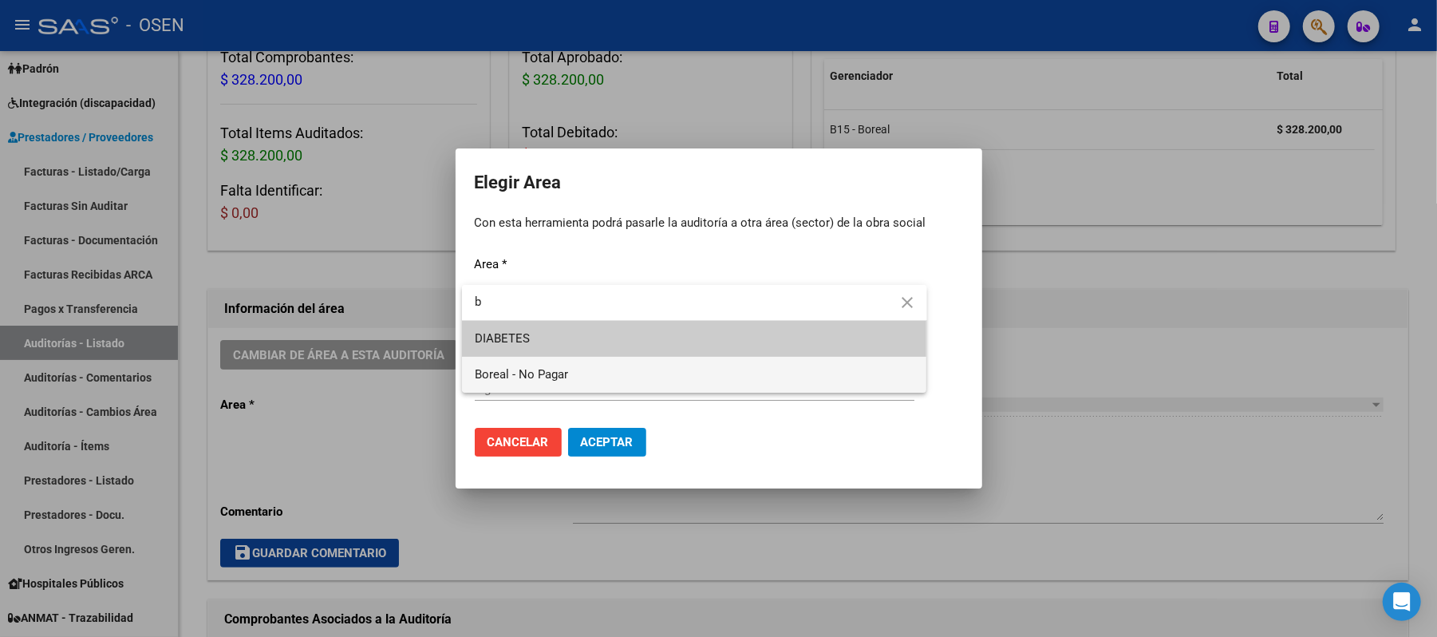
type input "b"
click at [569, 369] on span "Boreal - No Pagar" at bounding box center [694, 375] width 439 height 36
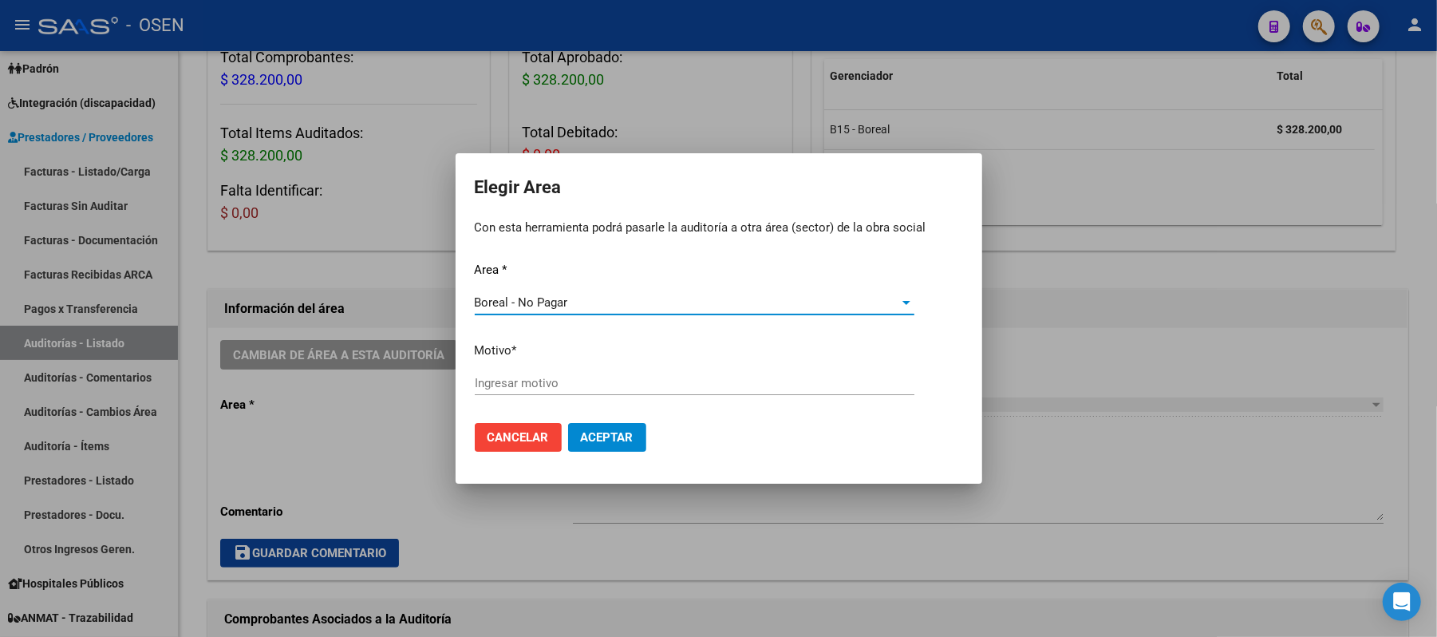
click at [524, 388] on input "Ingresar motivo" at bounding box center [694, 383] width 439 height 14
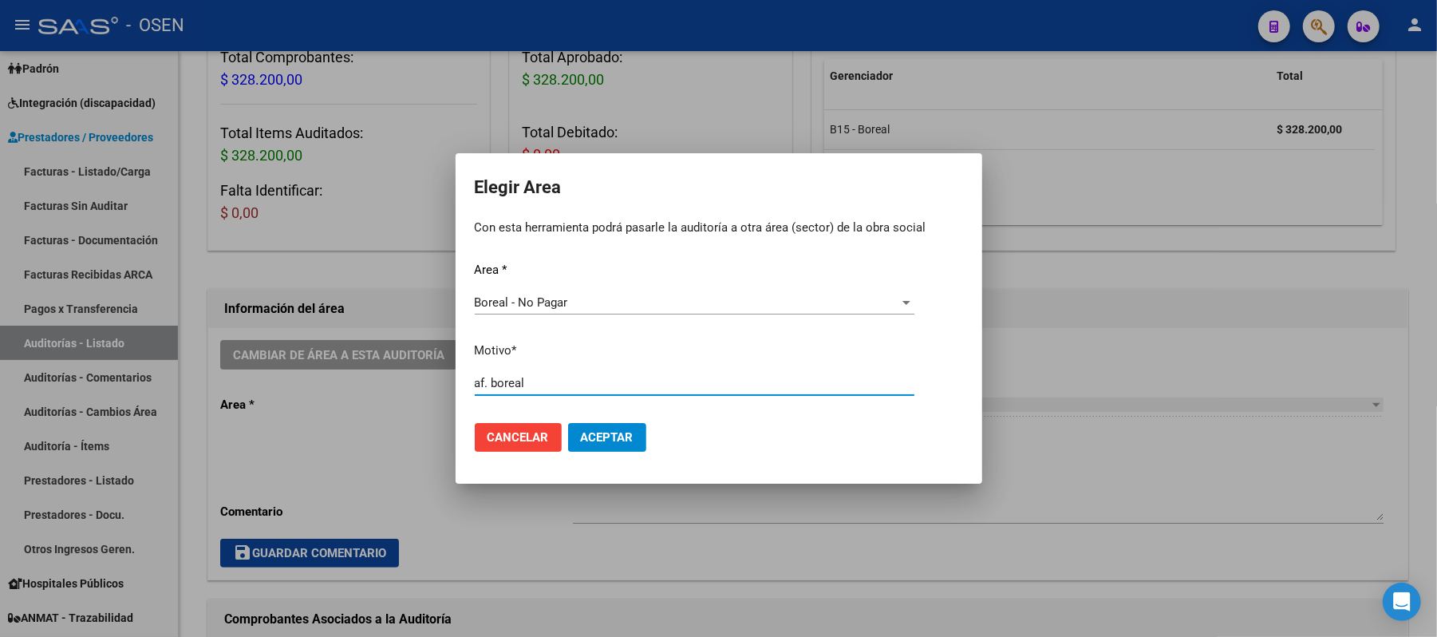
type input "af. boreal"
click at [593, 435] on span "Aceptar" at bounding box center [607, 437] width 53 height 14
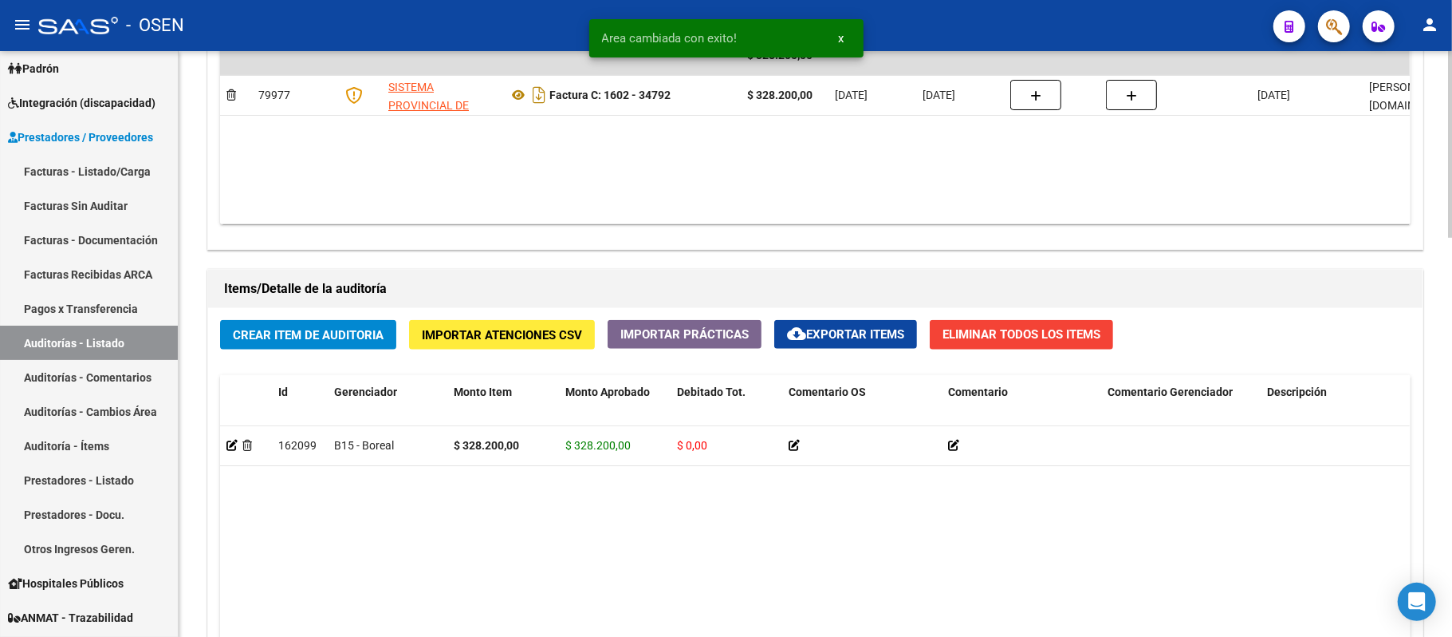
scroll to position [957, 0]
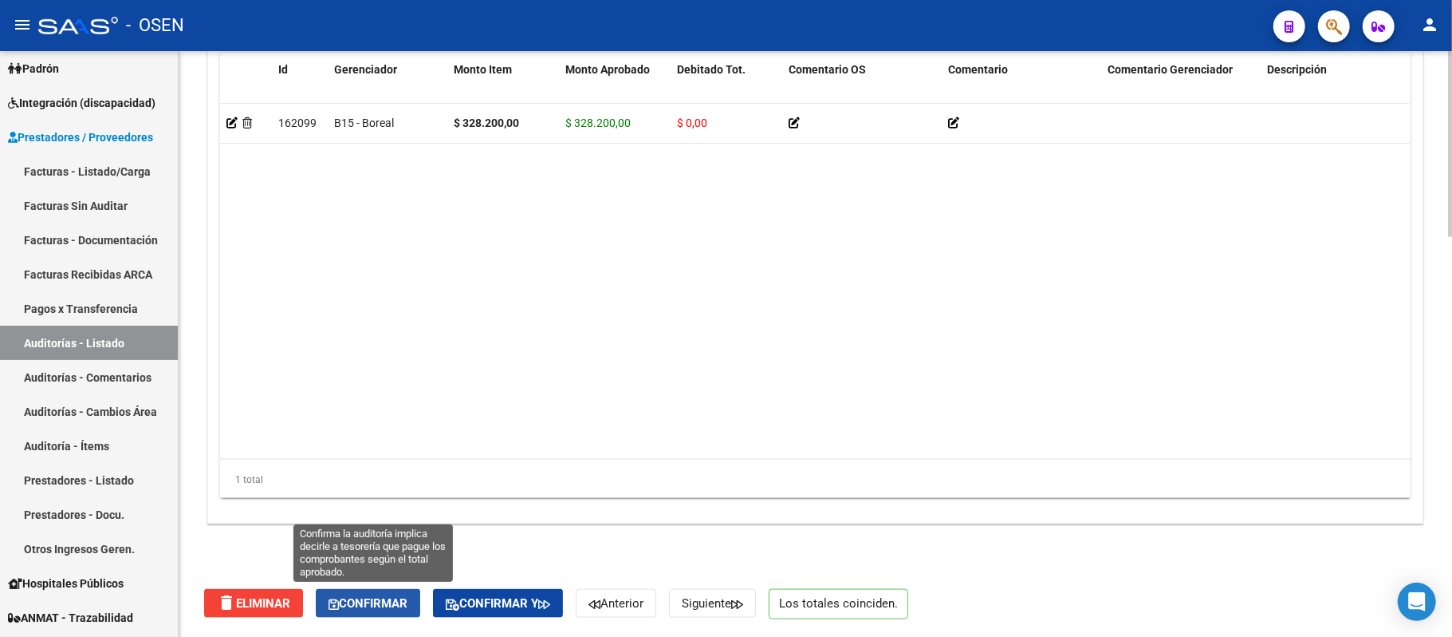
click at [408, 603] on span "Confirmar" at bounding box center [368, 603] width 79 height 14
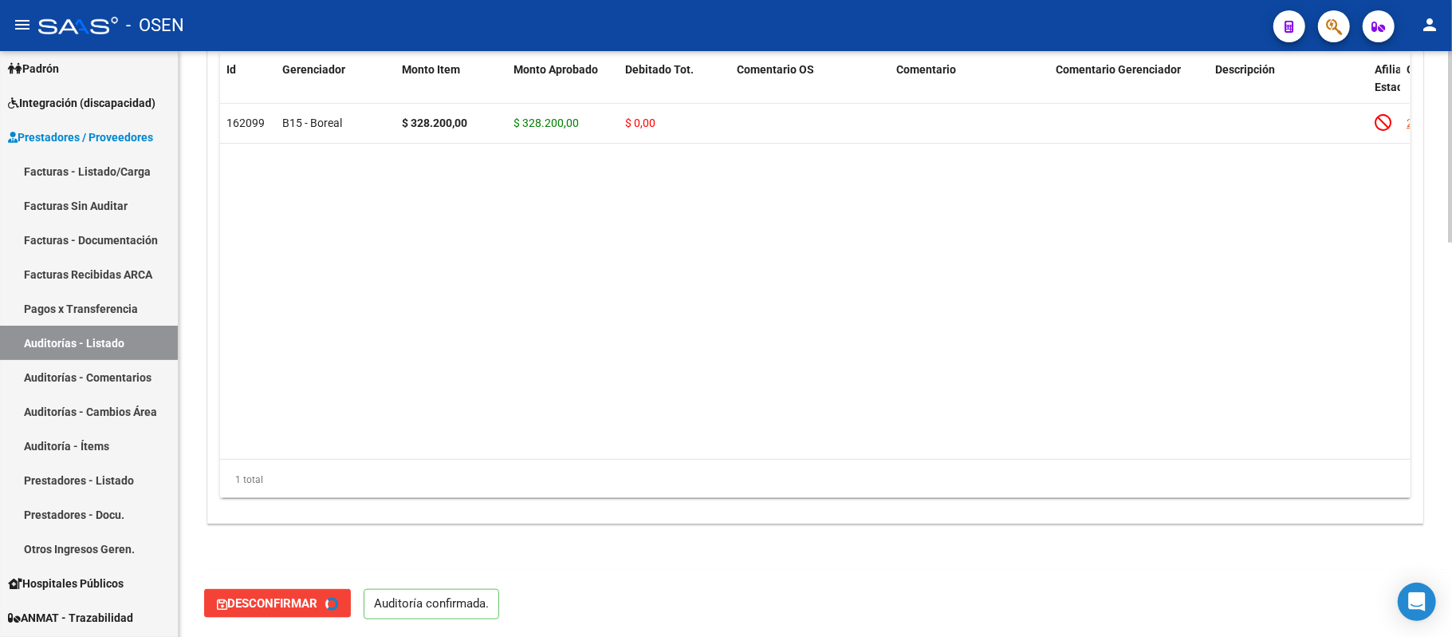
type input "202509"
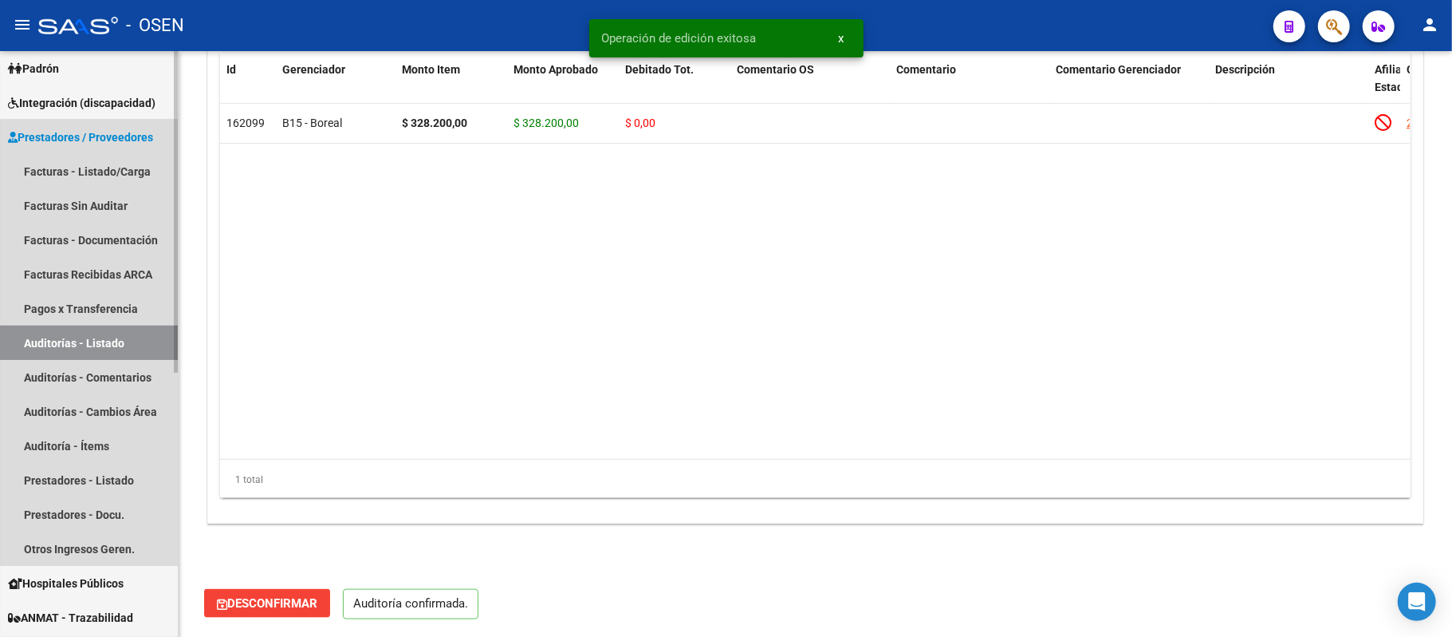
click at [105, 342] on link "Auditorías - Listado" at bounding box center [89, 342] width 178 height 34
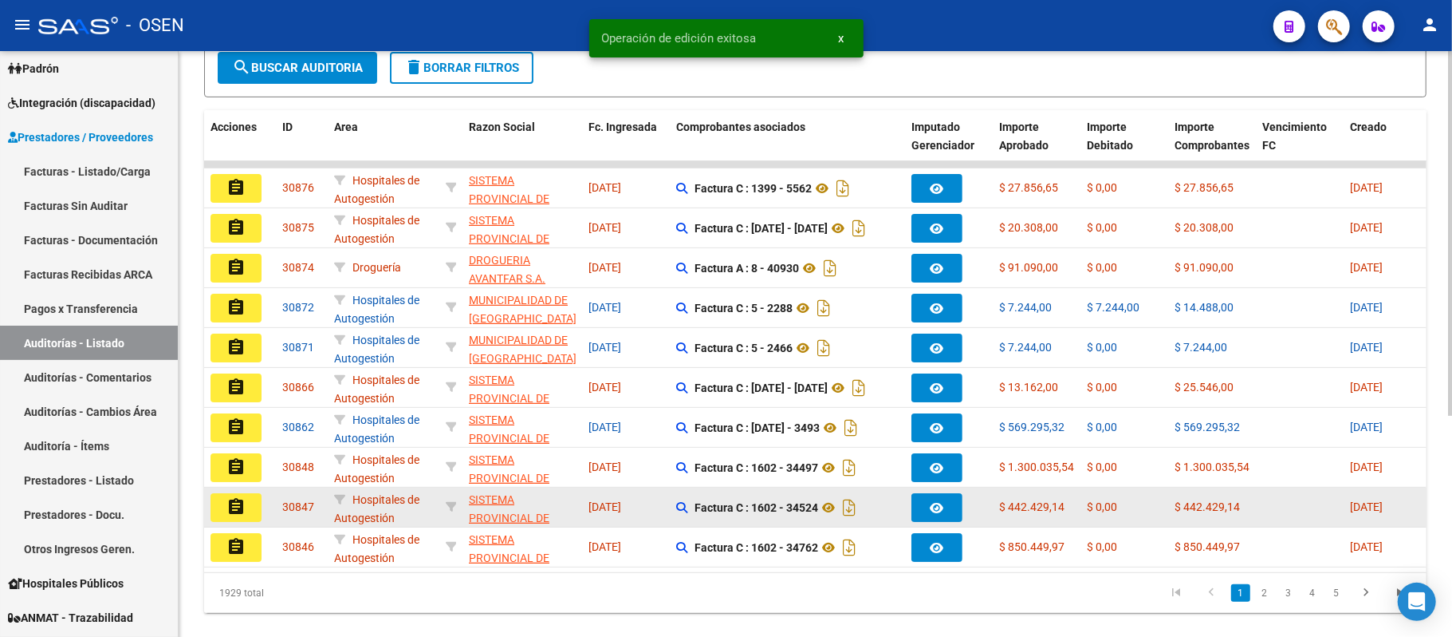
scroll to position [319, 0]
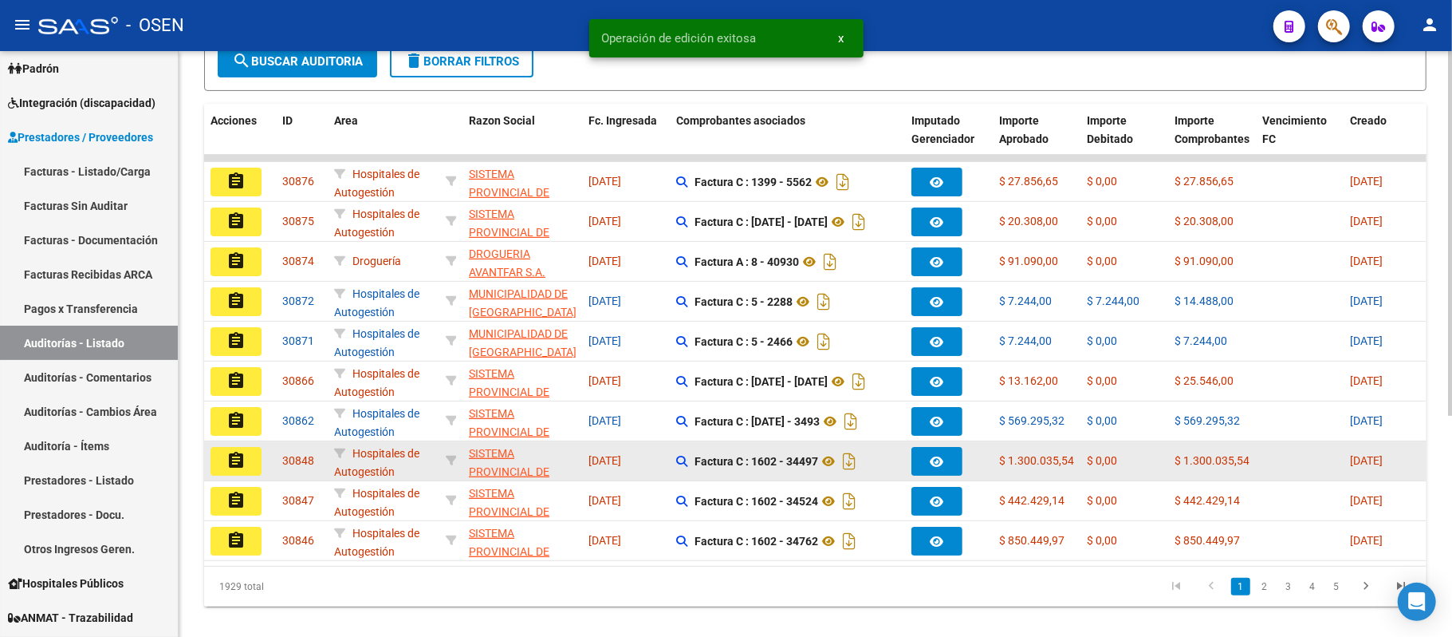
click at [231, 463] on mat-icon "assignment" at bounding box center [236, 460] width 19 height 19
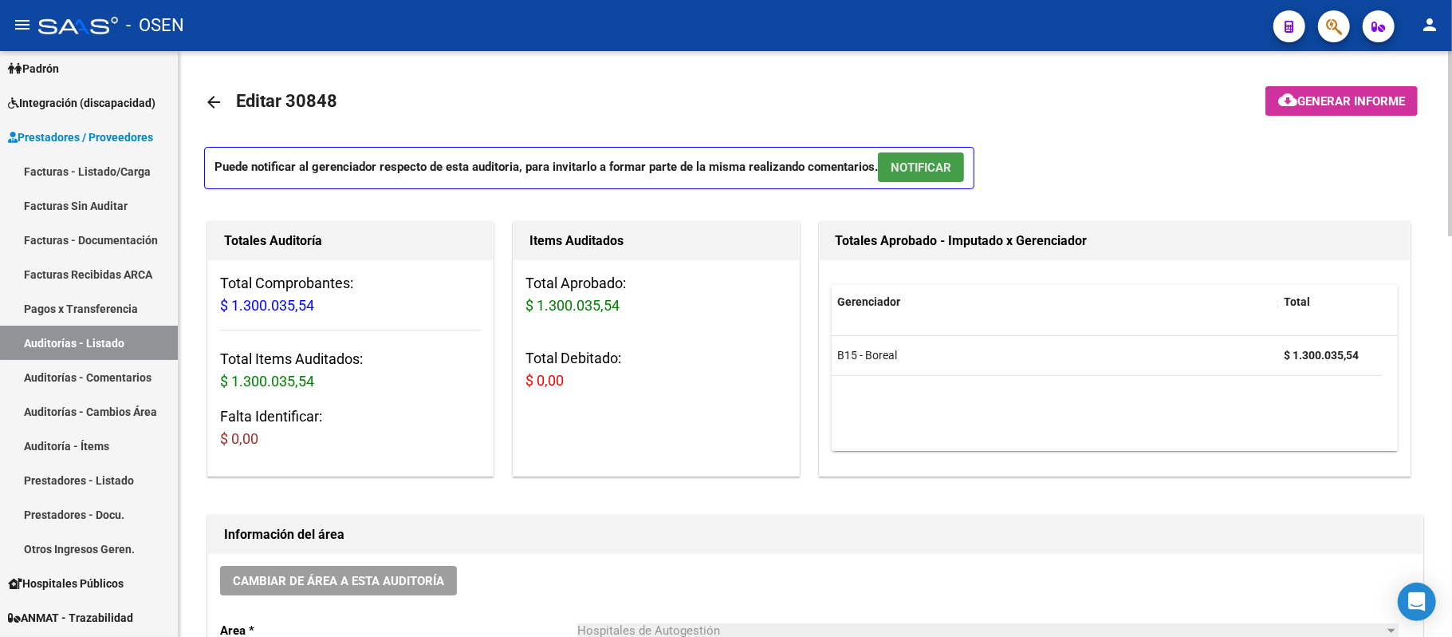
click at [920, 173] on span "NOTIFICAR" at bounding box center [921, 167] width 61 height 14
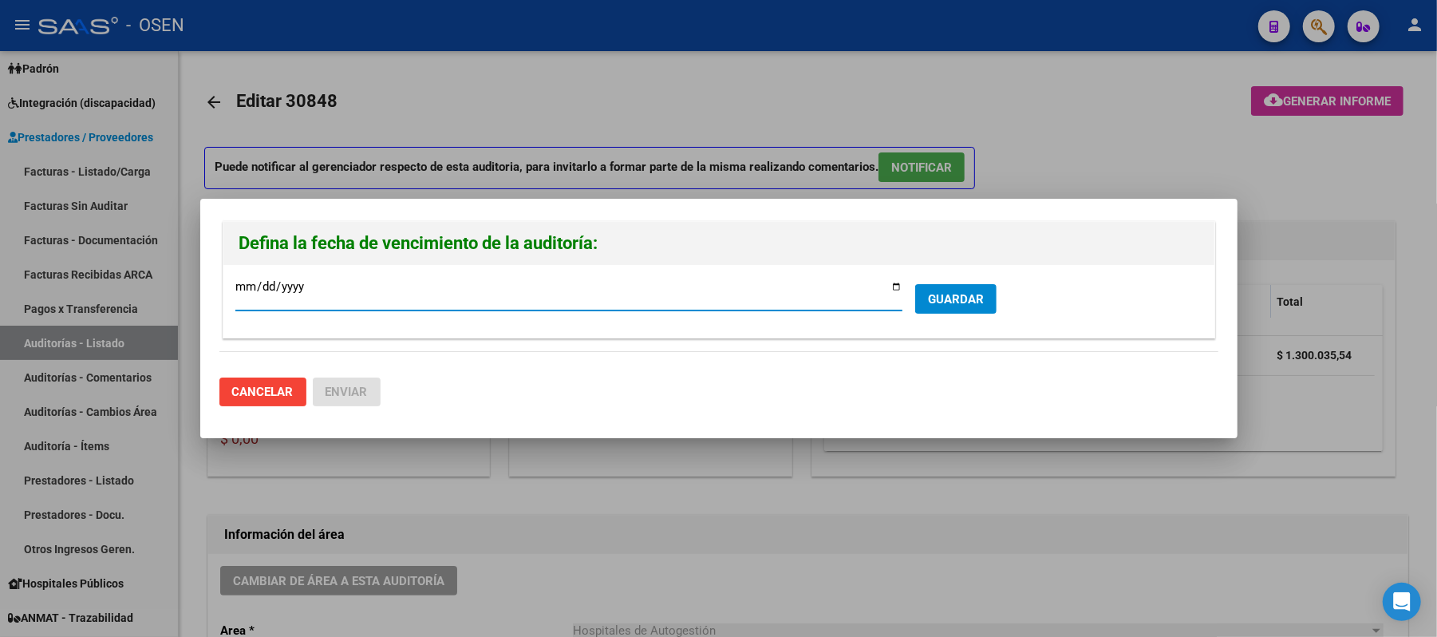
click at [924, 302] on button "GUARDAR" at bounding box center [955, 299] width 81 height 30
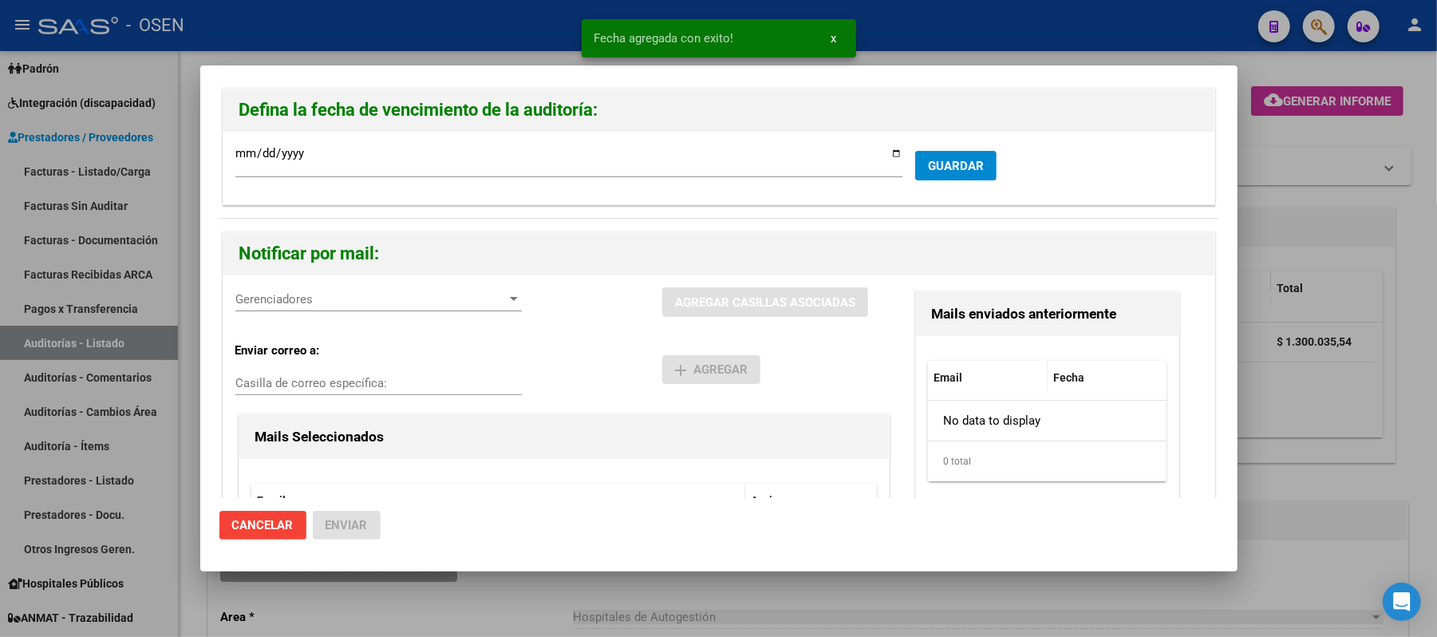
click at [349, 292] on span "Gerenciadores" at bounding box center [371, 299] width 272 height 14
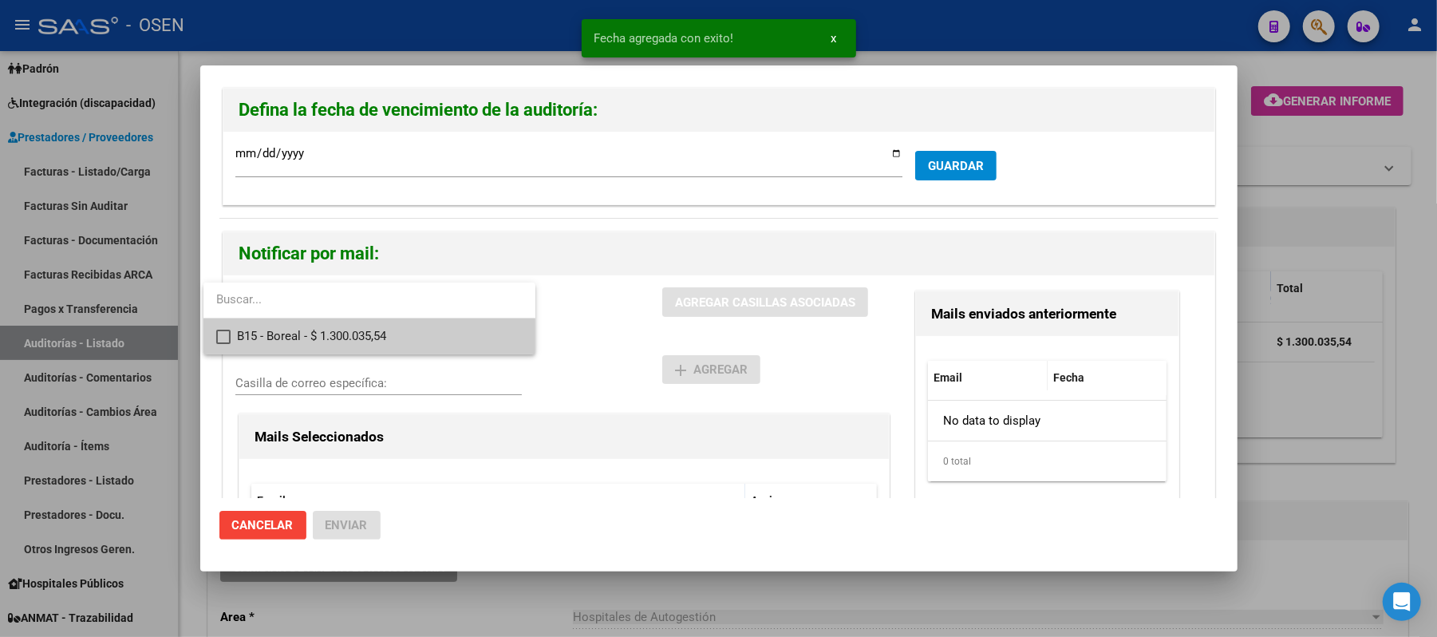
click at [361, 322] on span "B15 - Boreal - $ 1.300.035,54" at bounding box center [380, 336] width 286 height 36
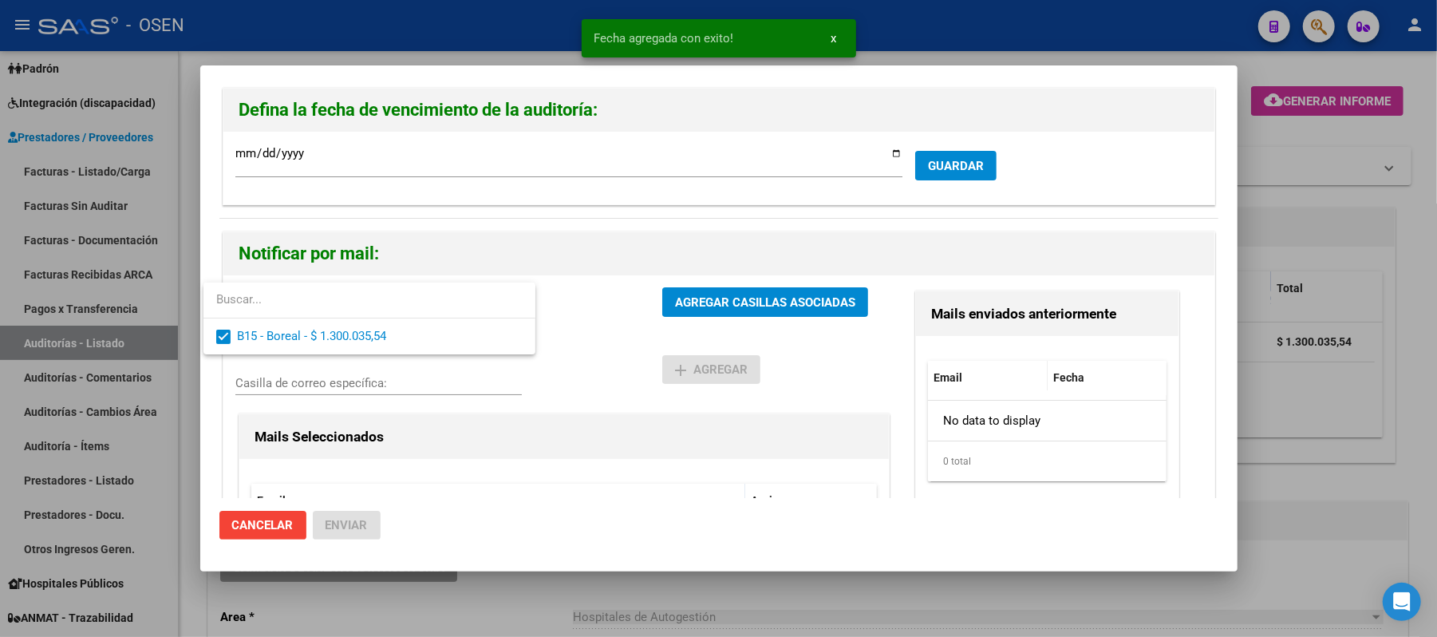
drag, startPoint x: 592, startPoint y: 340, endPoint x: 684, endPoint y: 313, distance: 95.7
click at [629, 330] on div at bounding box center [718, 318] width 1437 height 637
click at [693, 309] on span "AGREGAR CASILLAS ASOCIADAS" at bounding box center [765, 302] width 180 height 14
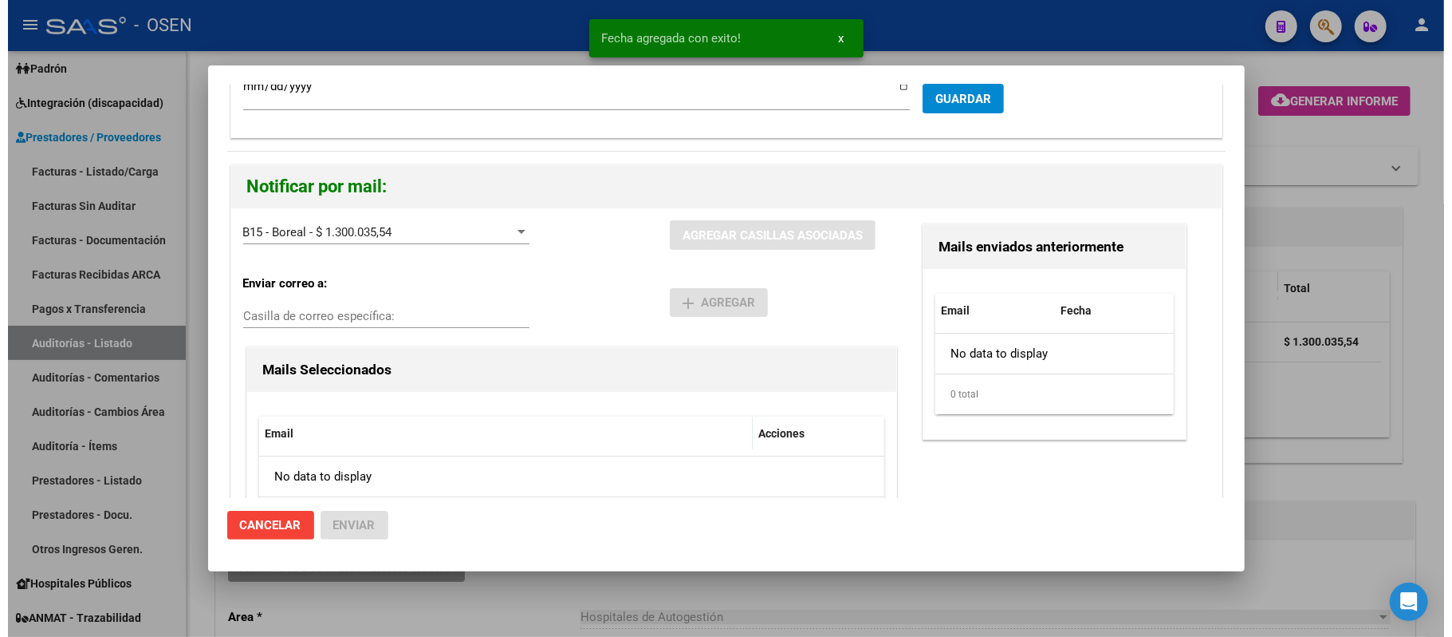
scroll to position [152, 0]
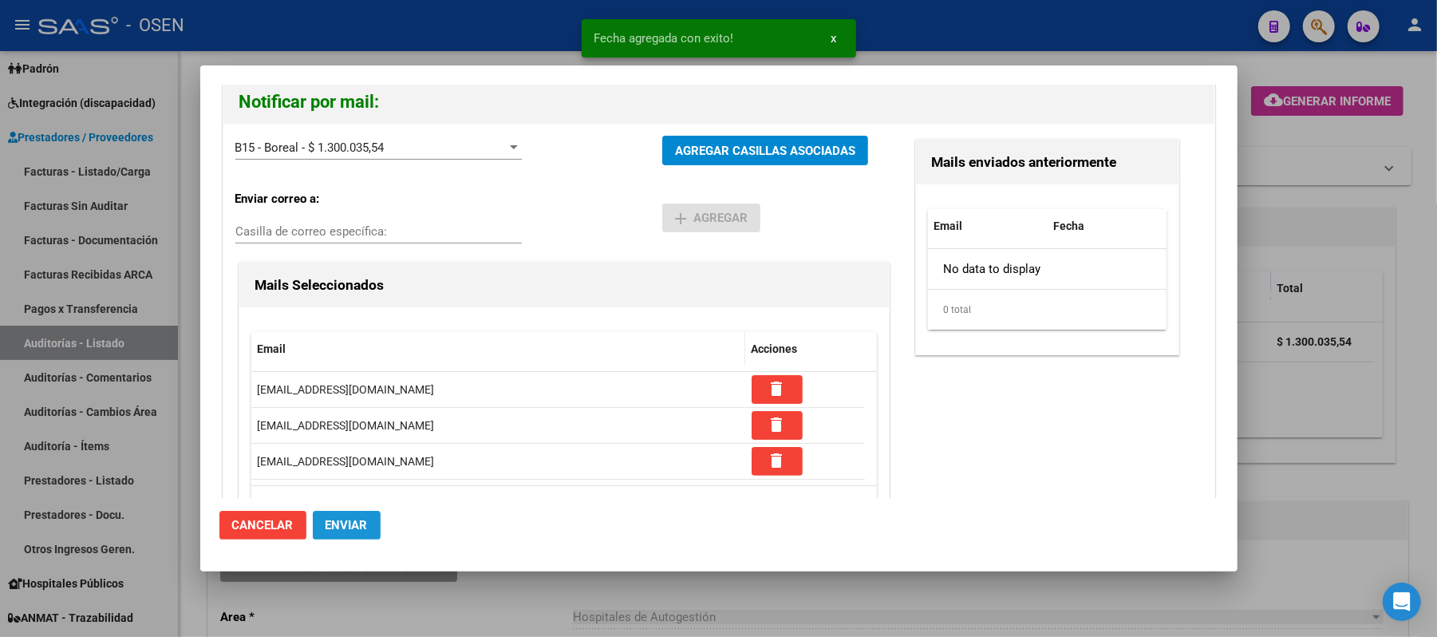
click at [333, 526] on span "Enviar" at bounding box center [346, 525] width 42 height 14
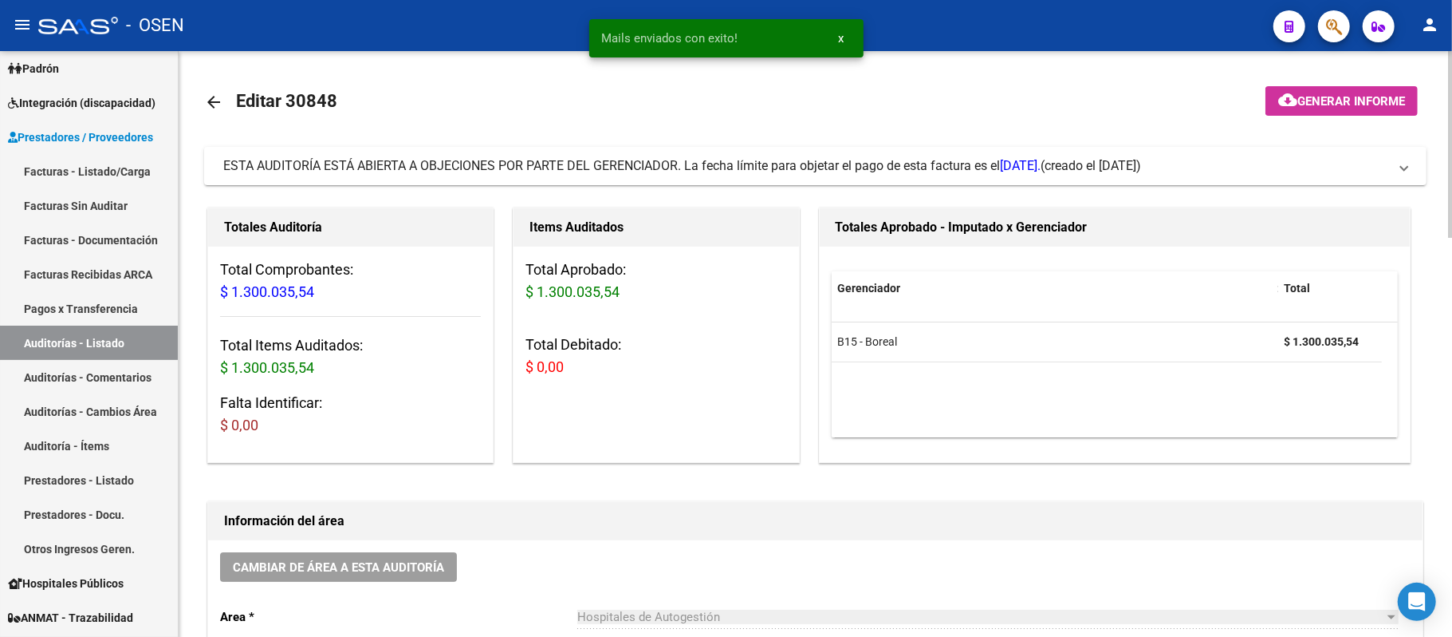
click at [410, 571] on span "Cambiar de área a esta auditoría" at bounding box center [338, 567] width 211 height 14
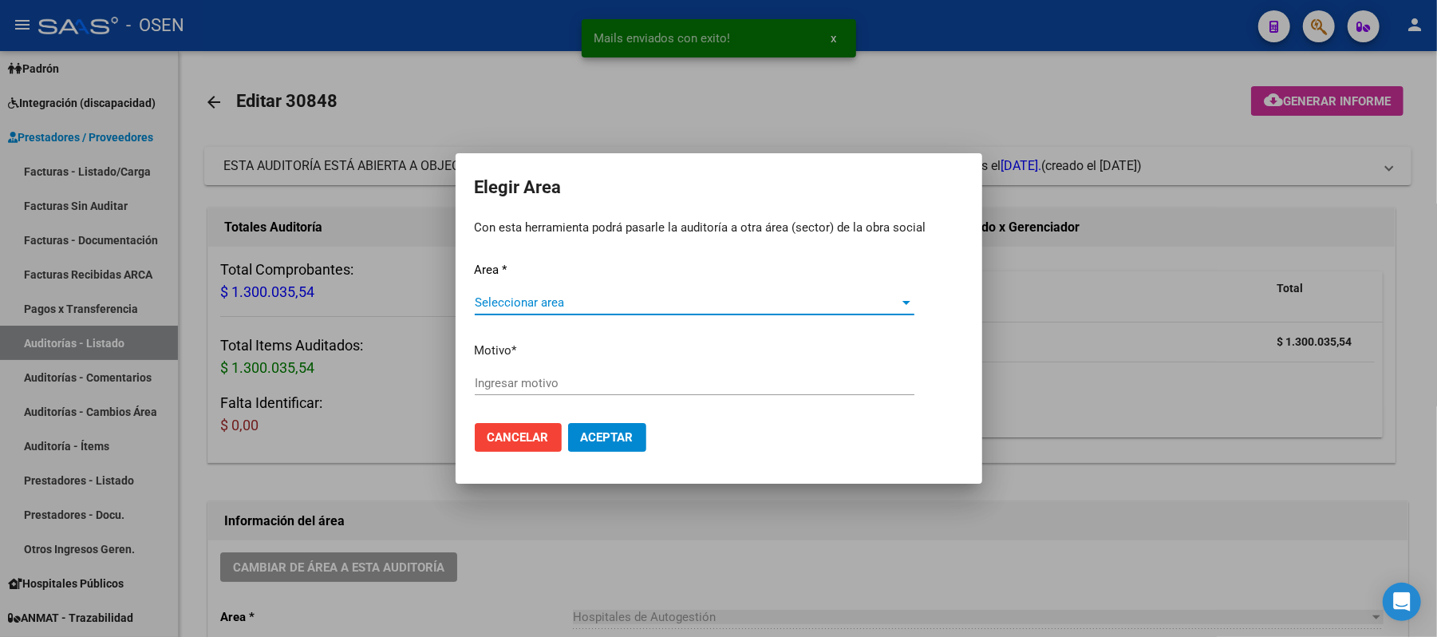
click at [560, 300] on span "Seleccionar area" at bounding box center [687, 302] width 425 height 14
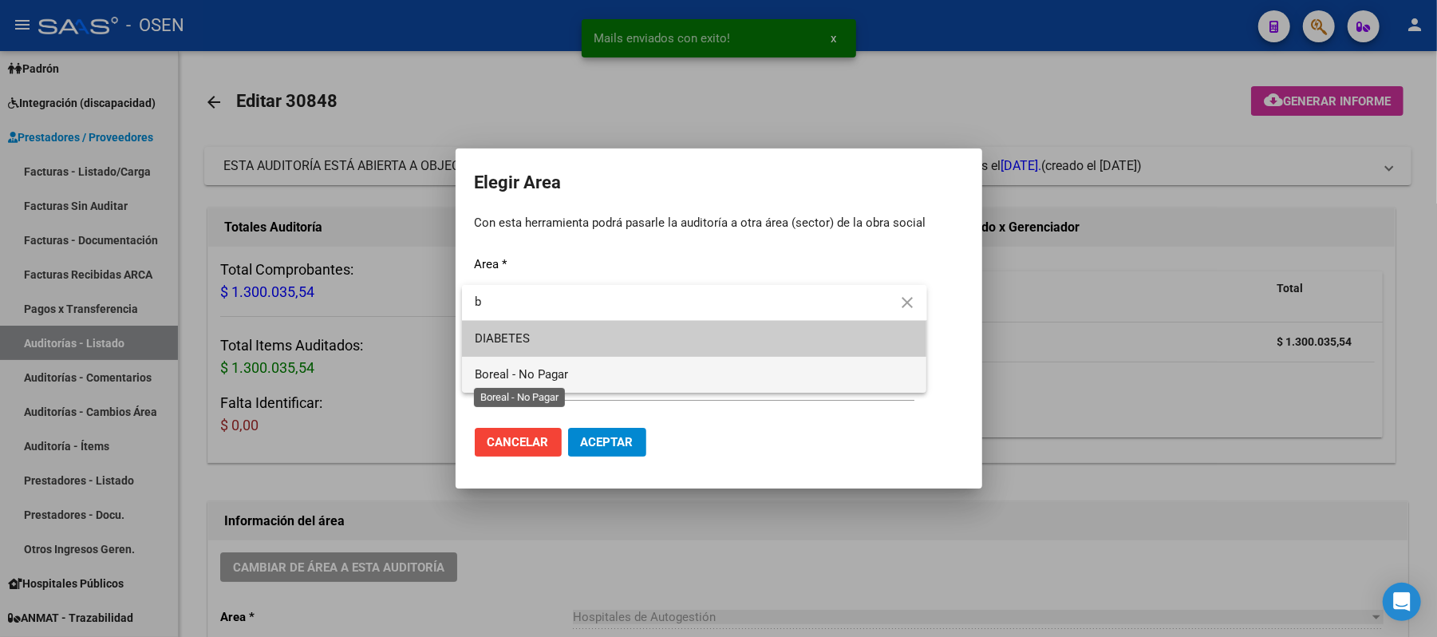
type input "b"
drag, startPoint x: 536, startPoint y: 371, endPoint x: 528, endPoint y: 367, distance: 8.9
click at [534, 370] on span "Boreal - No Pagar" at bounding box center [521, 374] width 93 height 14
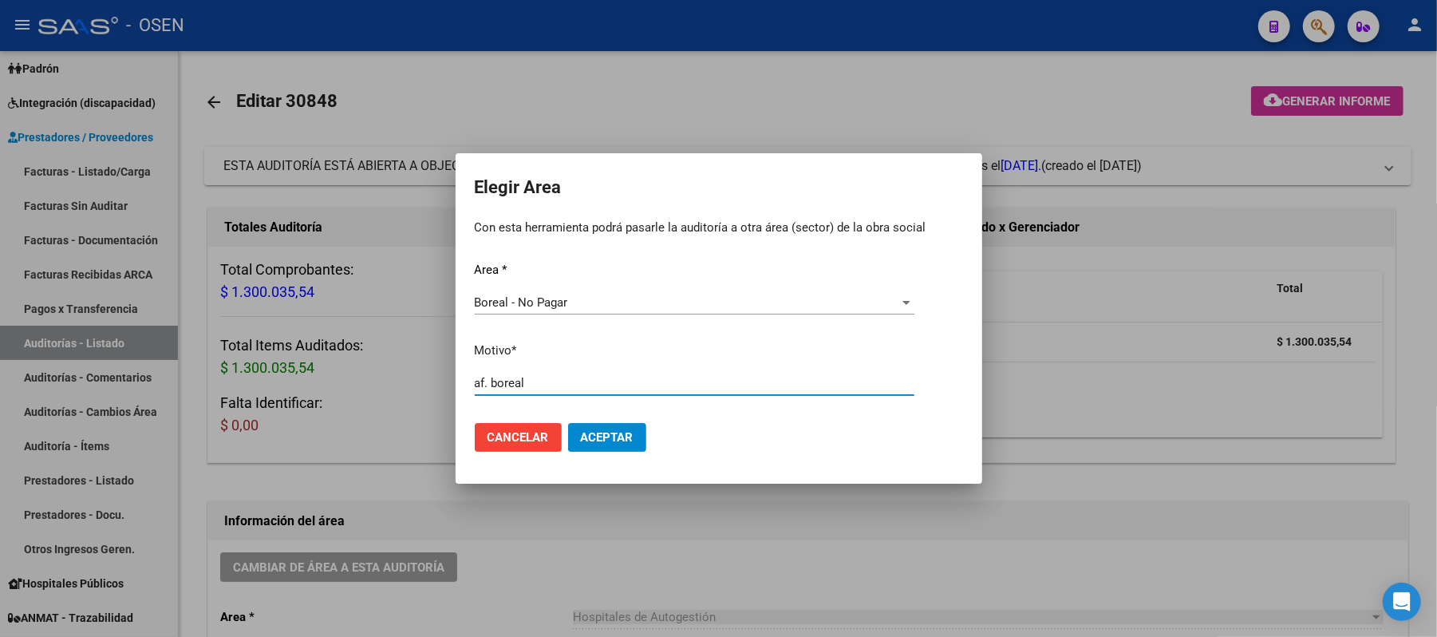
type input "af. boreal"
drag, startPoint x: 608, startPoint y: 399, endPoint x: 619, endPoint y: 429, distance: 32.3
click at [608, 403] on div "af. boreal Ingresar motivo" at bounding box center [694, 390] width 439 height 39
click at [620, 432] on span "Aceptar" at bounding box center [607, 437] width 53 height 14
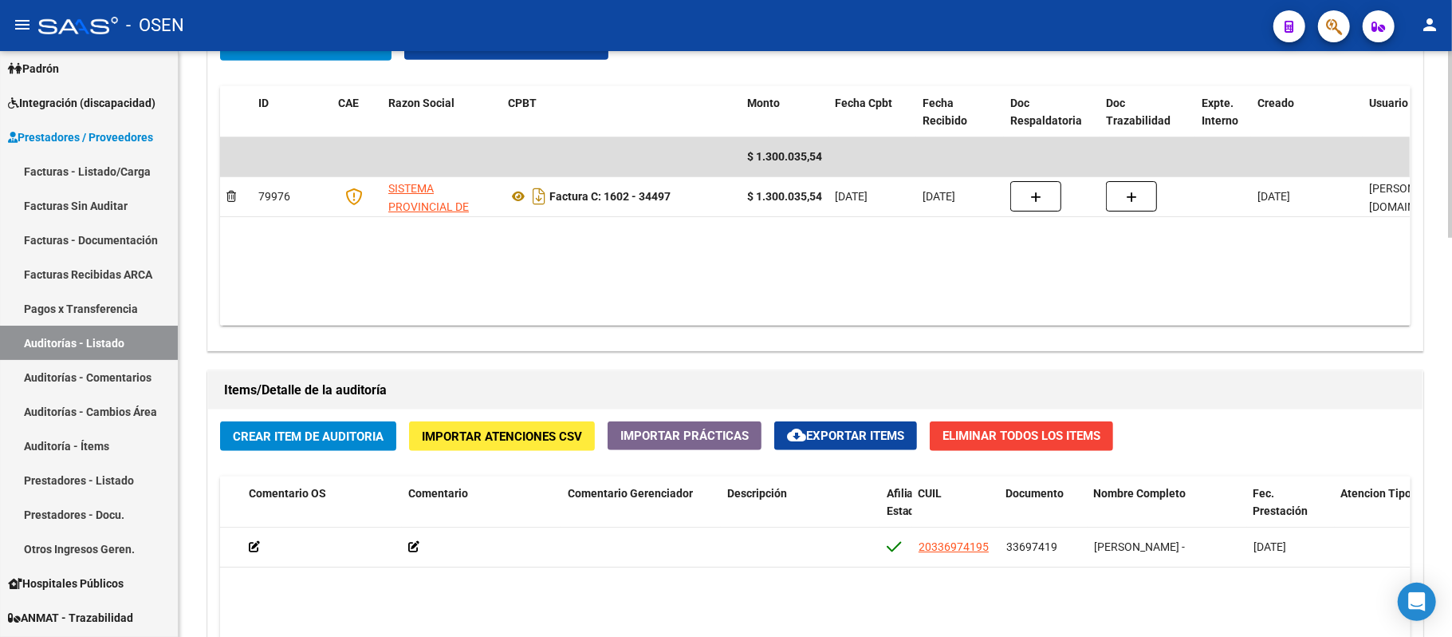
scroll to position [1257, 0]
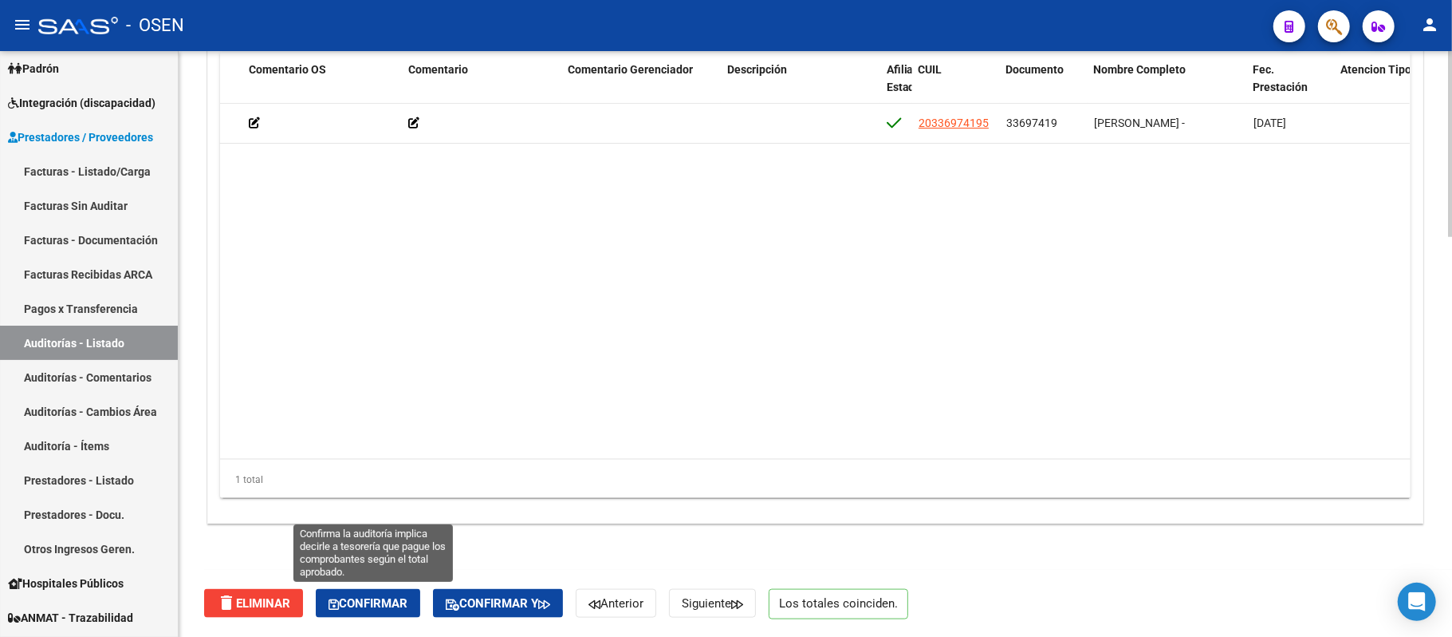
click at [335, 607] on icon "button" at bounding box center [334, 604] width 10 height 12
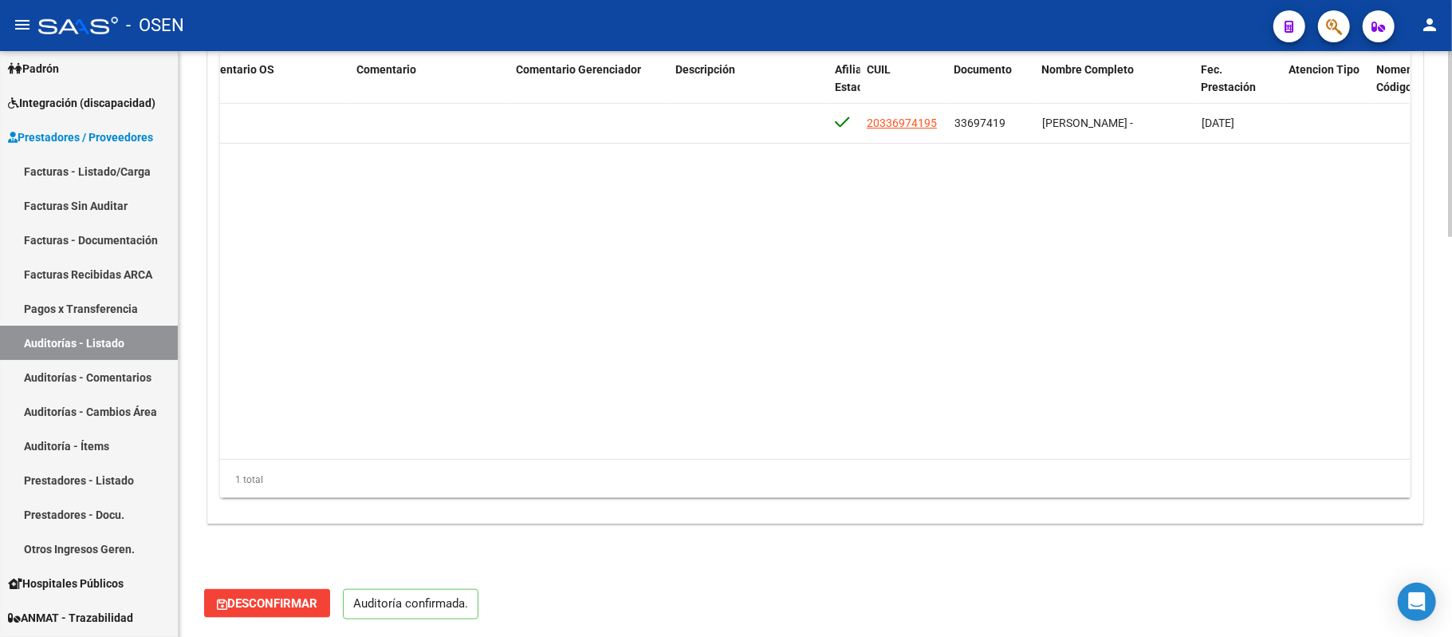
scroll to position [1201, 0]
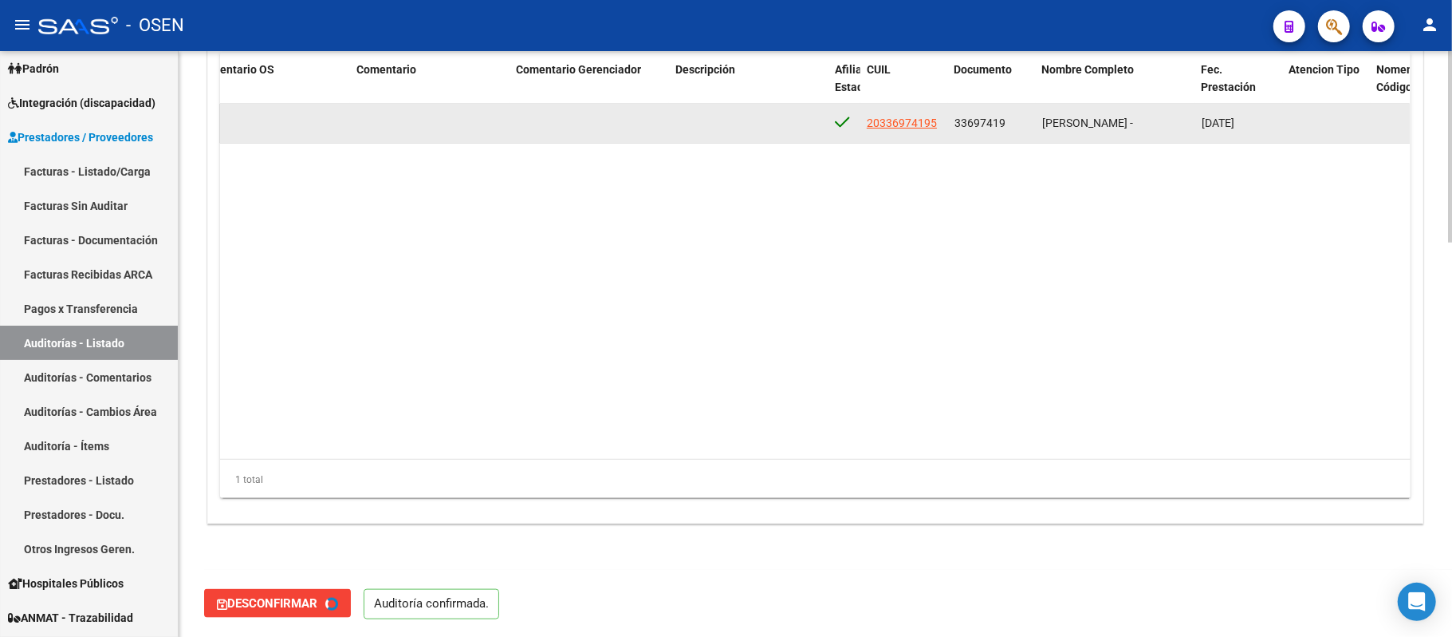
type input "202509"
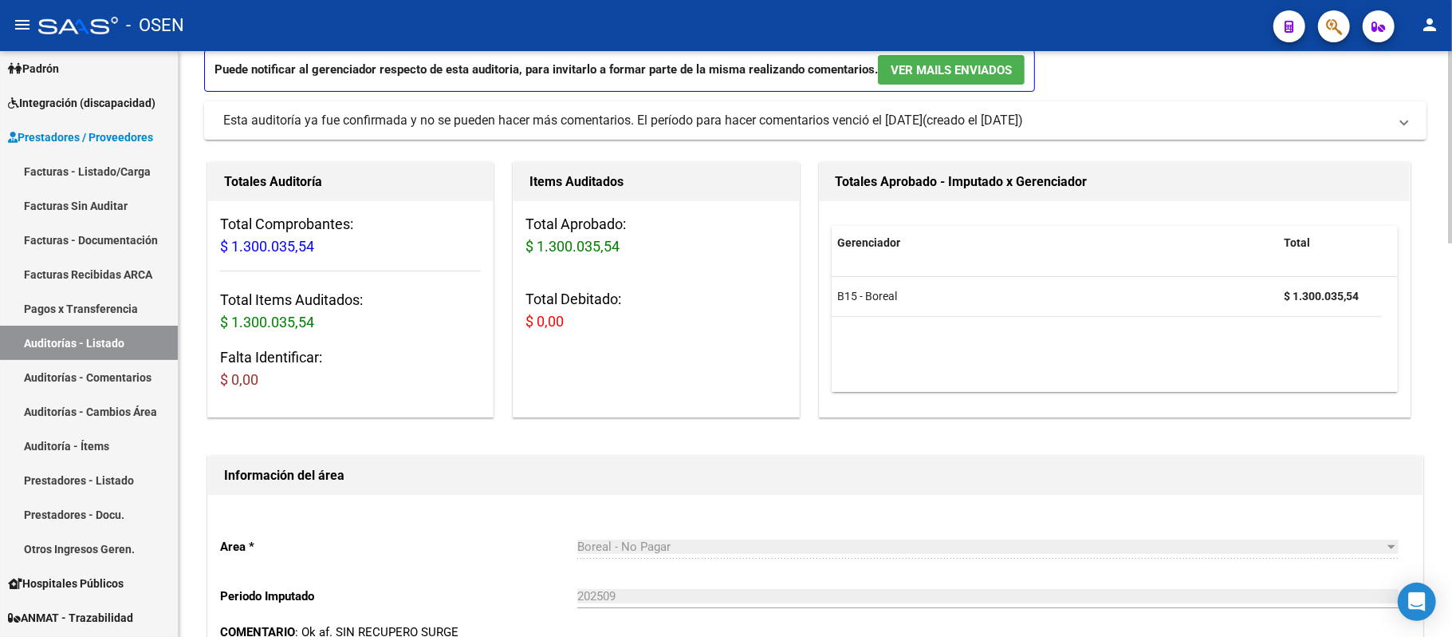
scroll to position [0, 0]
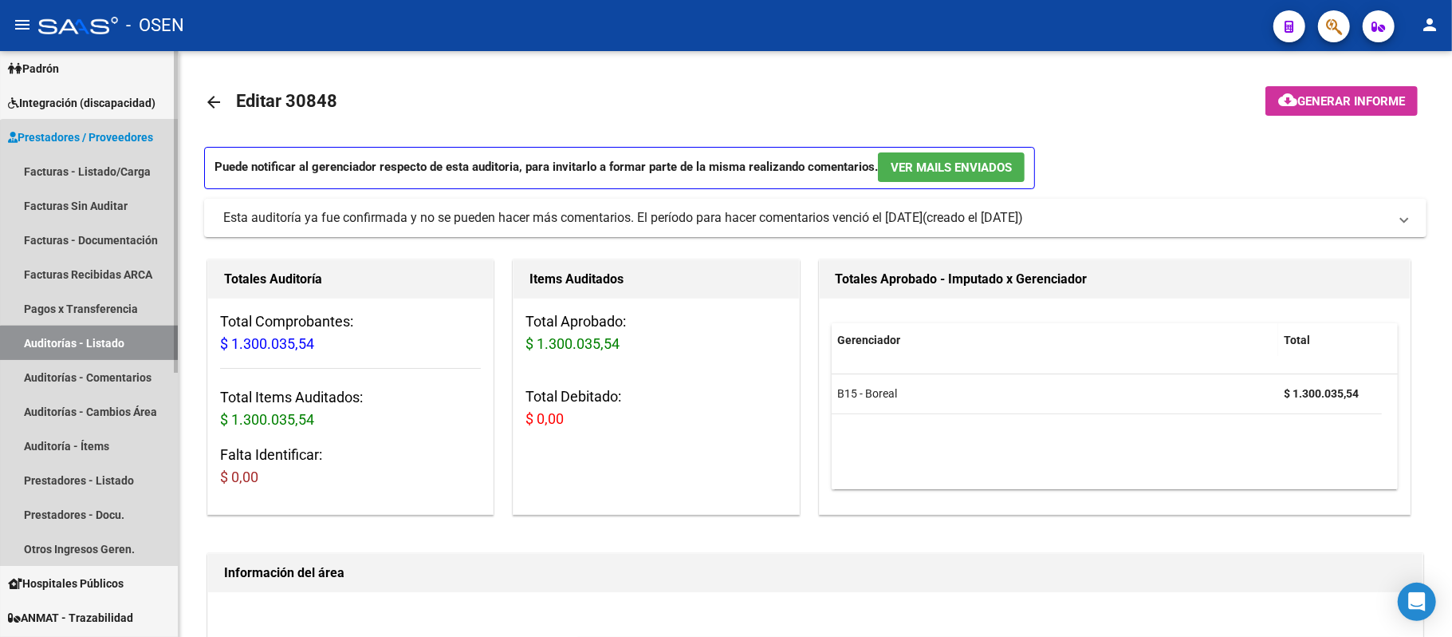
click at [120, 345] on link "Auditorías - Listado" at bounding box center [89, 342] width 178 height 34
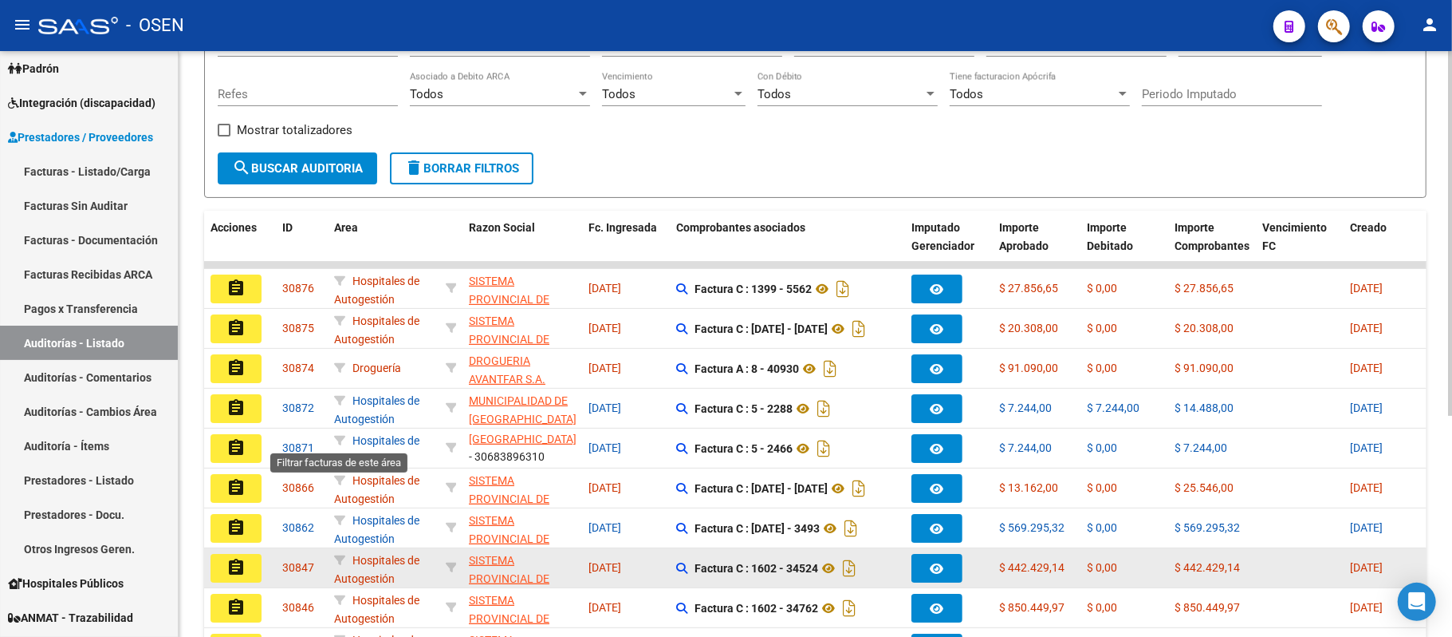
scroll to position [2, 0]
click at [220, 568] on button "assignment" at bounding box center [236, 568] width 51 height 29
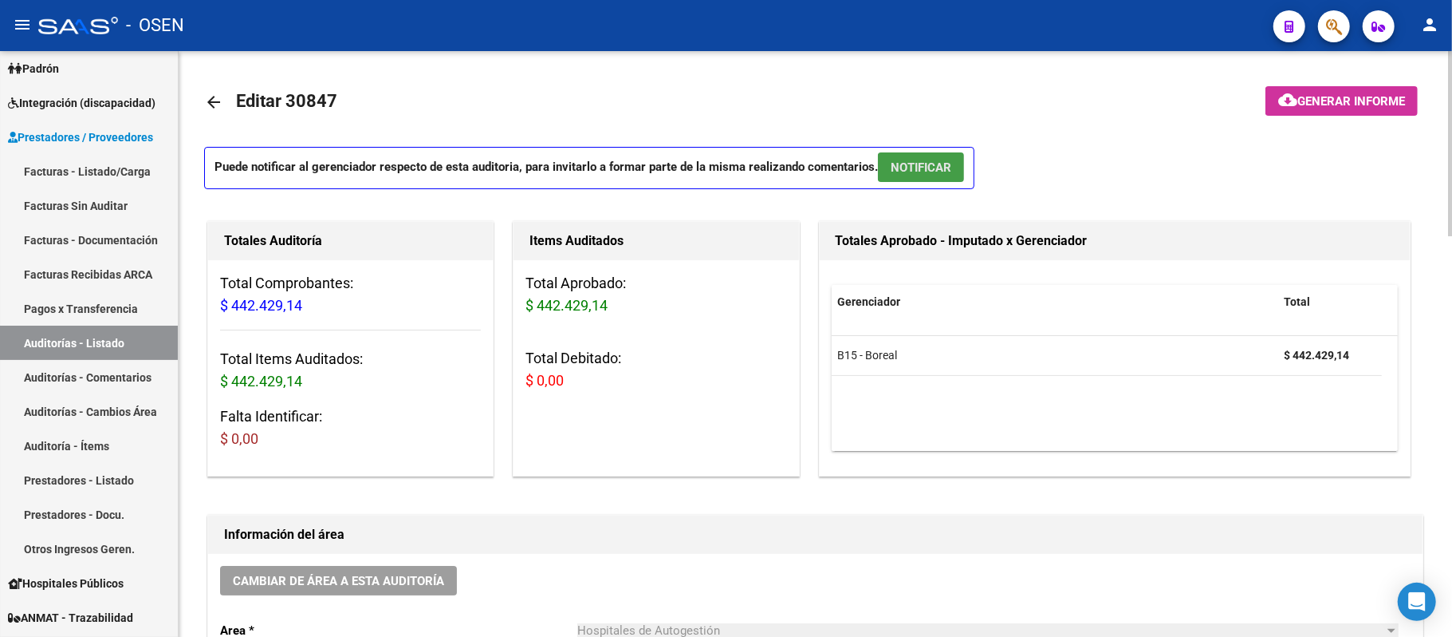
click at [922, 160] on span "NOTIFICAR" at bounding box center [921, 167] width 61 height 14
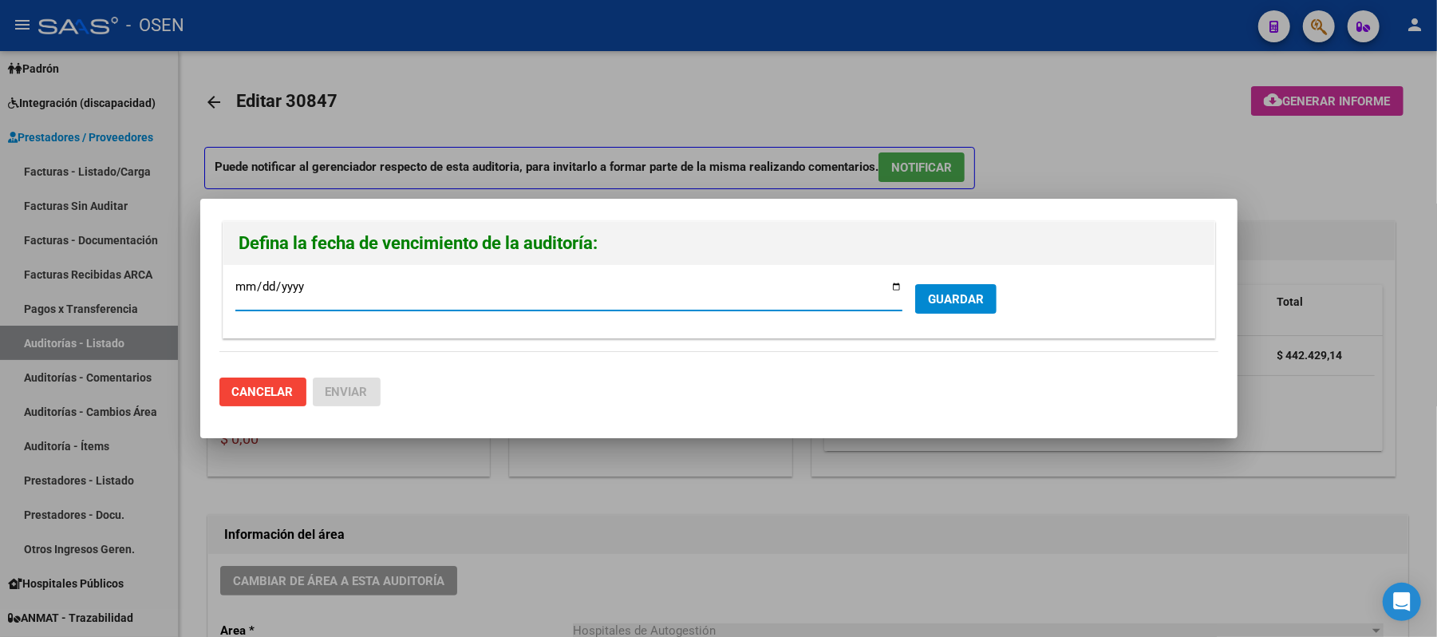
click at [971, 292] on span "GUARDAR" at bounding box center [956, 299] width 56 height 14
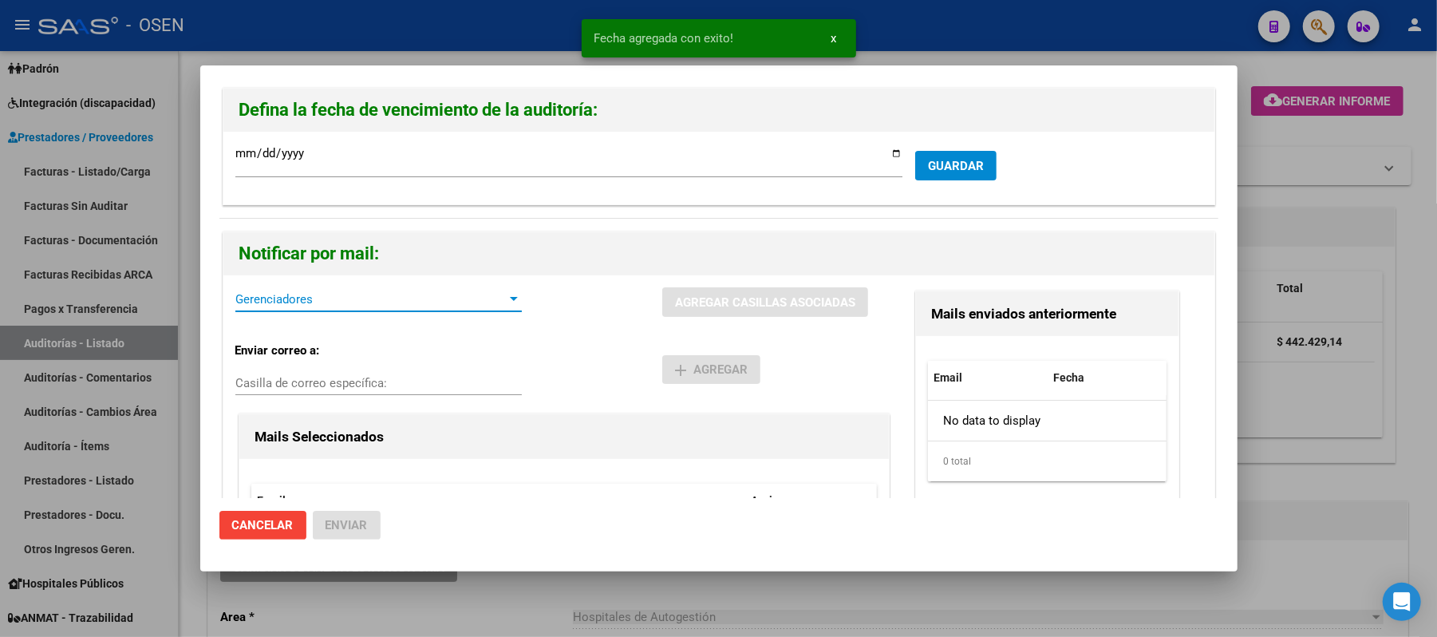
click at [291, 302] on span "Gerenciadores" at bounding box center [371, 299] width 272 height 14
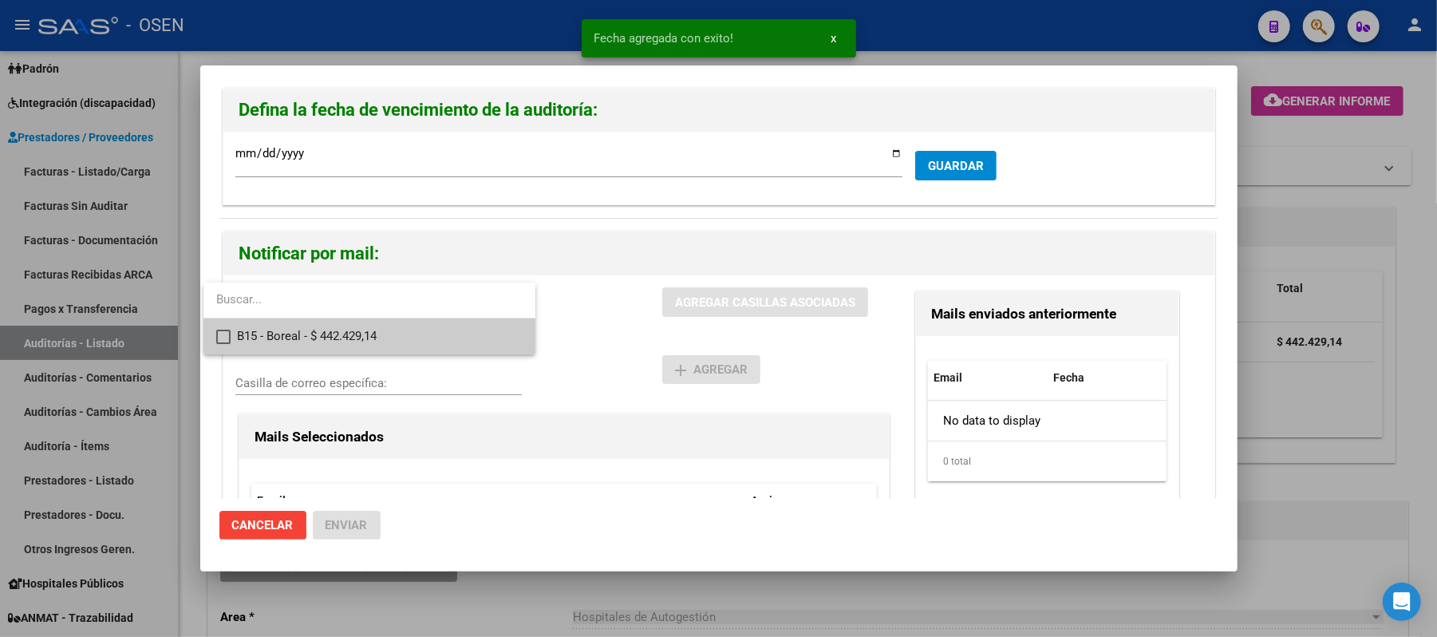
click at [336, 339] on span "B15 - Boreal - $ 442.429,14" at bounding box center [380, 336] width 286 height 36
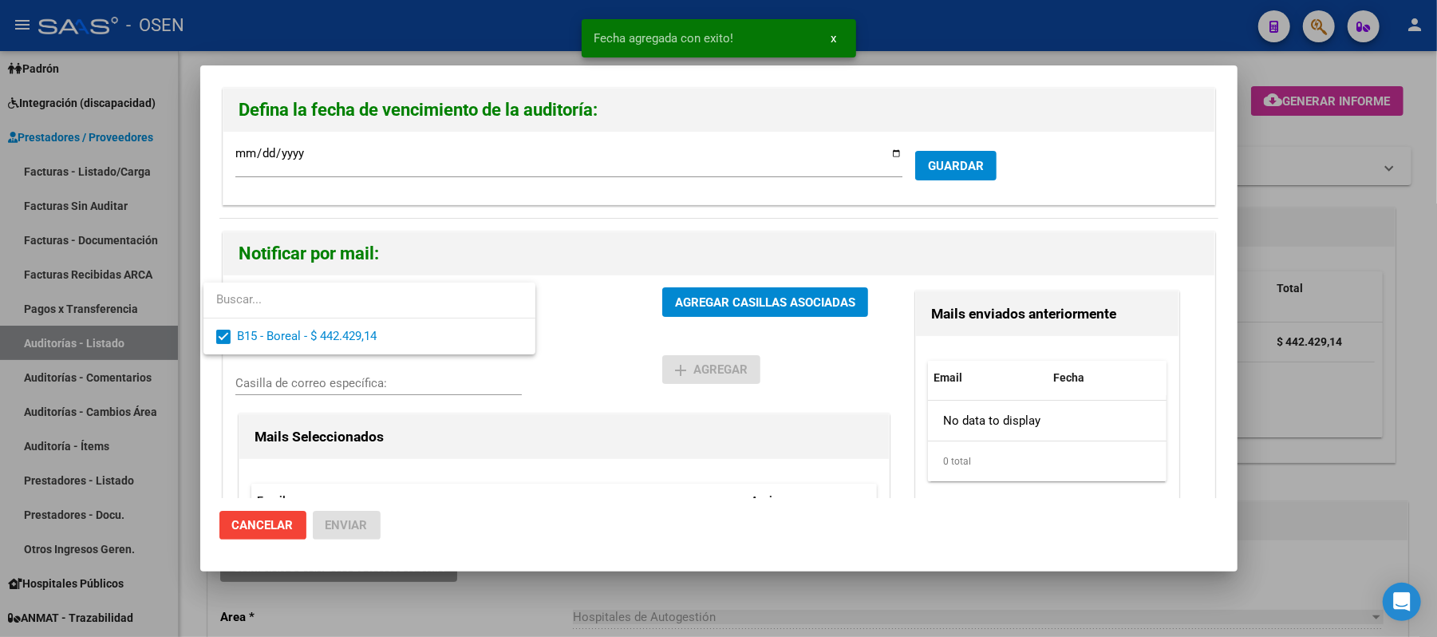
click at [696, 361] on div at bounding box center [718, 318] width 1437 height 637
click at [747, 314] on button "AGREGAR CASILLAS ASOCIADAS" at bounding box center [765, 302] width 206 height 30
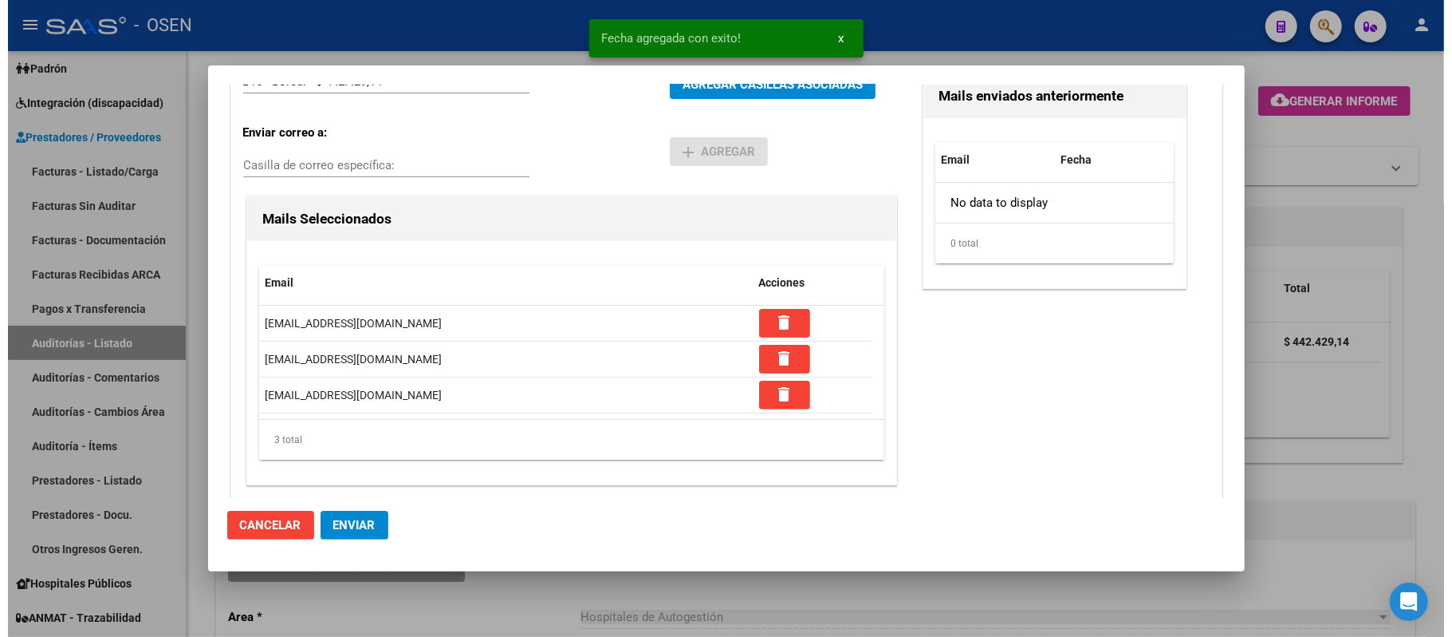
scroll to position [225, 0]
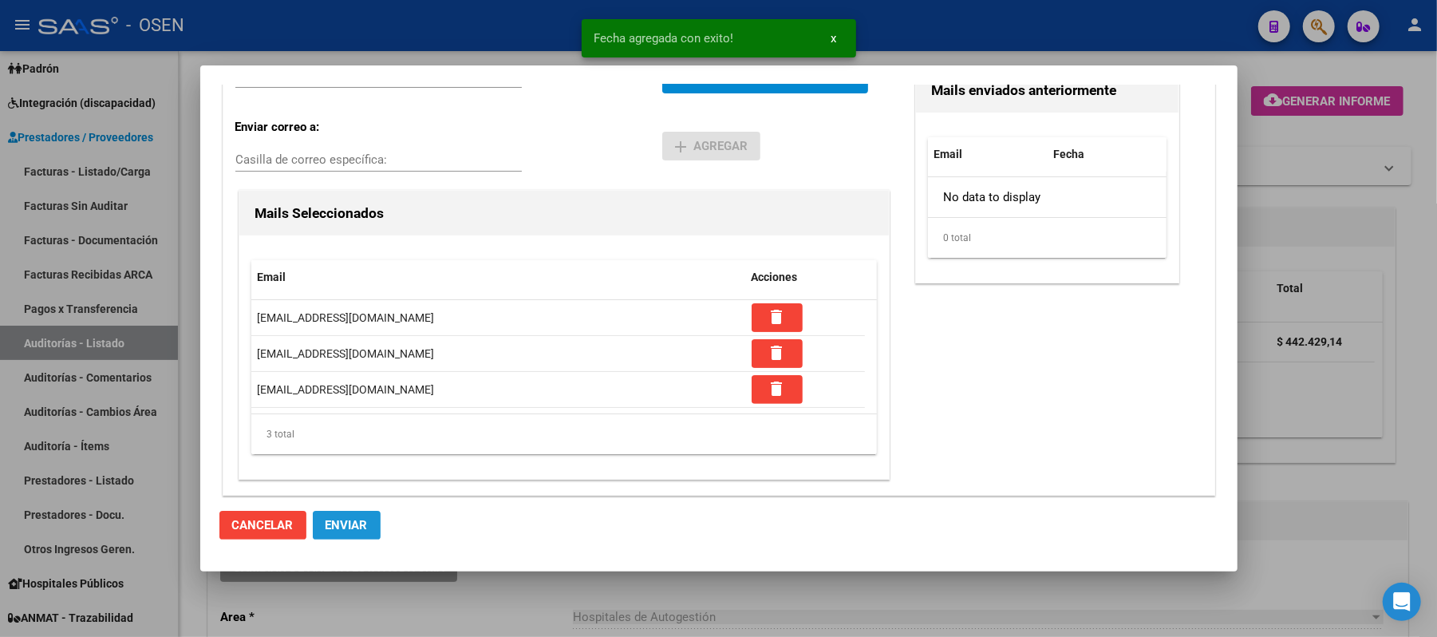
click at [352, 525] on span "Enviar" at bounding box center [346, 525] width 42 height 14
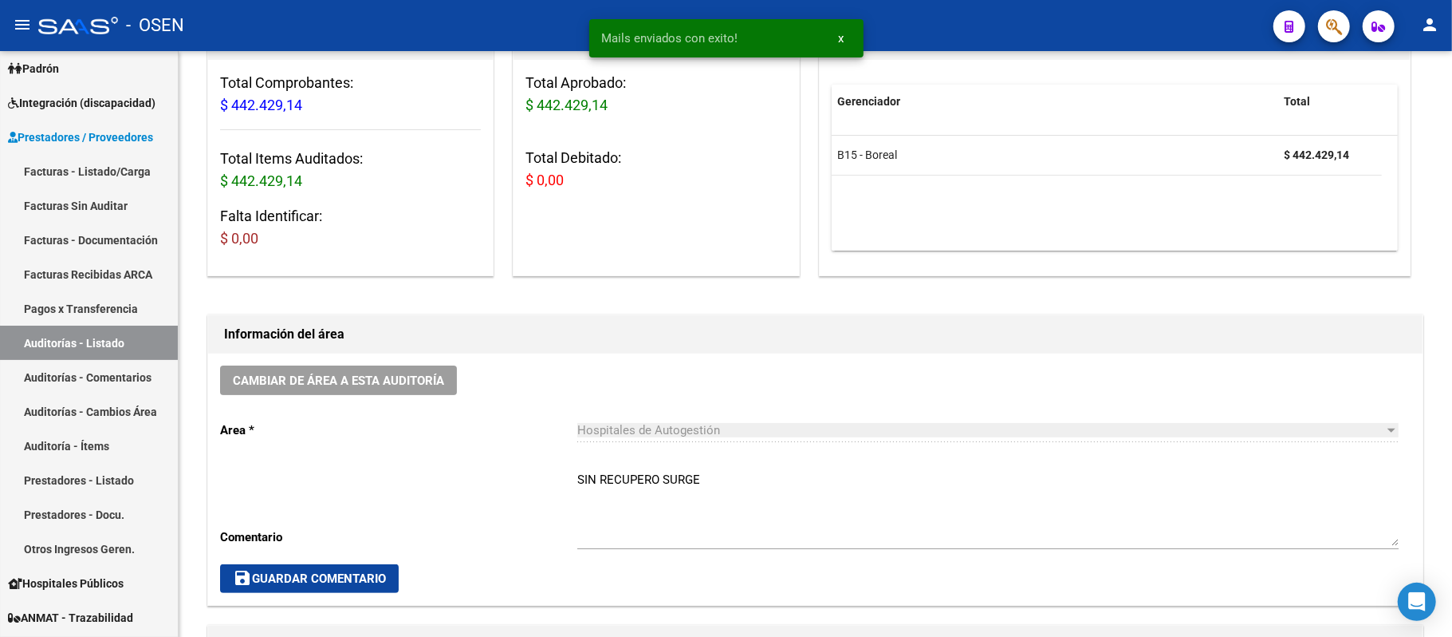
scroll to position [212, 0]
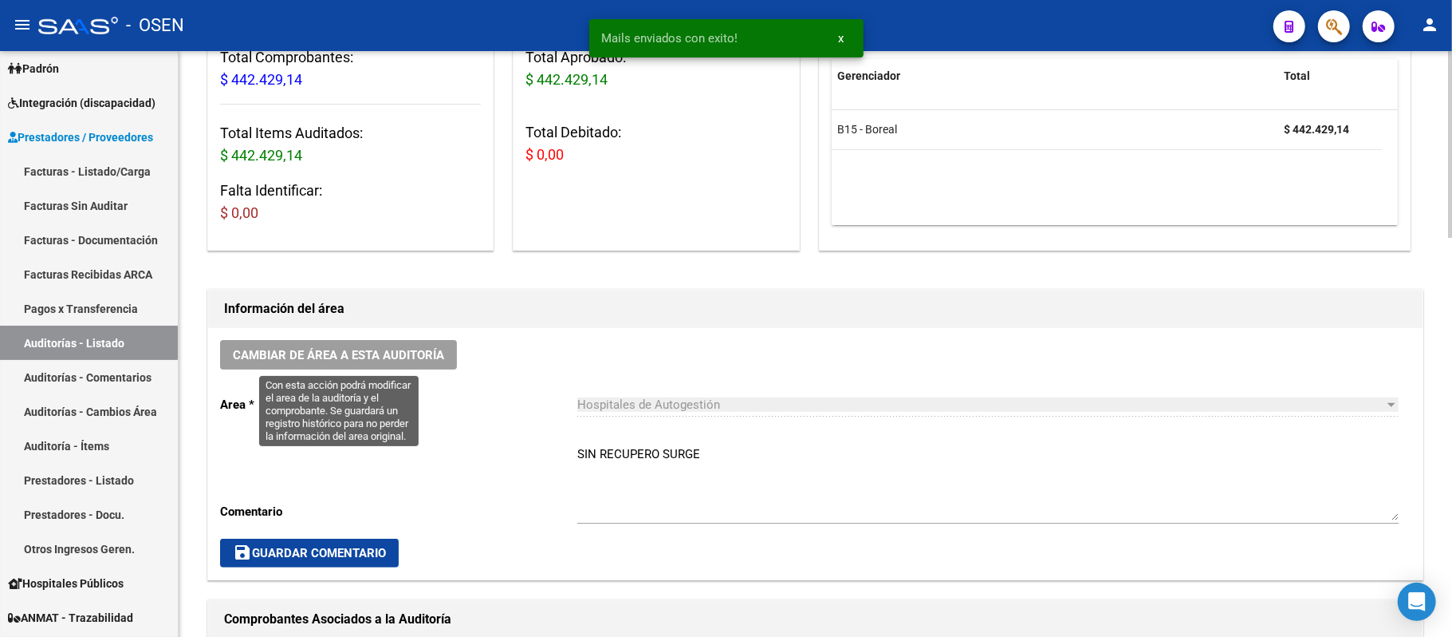
click at [357, 345] on button "Cambiar de área a esta auditoría" at bounding box center [338, 355] width 237 height 30
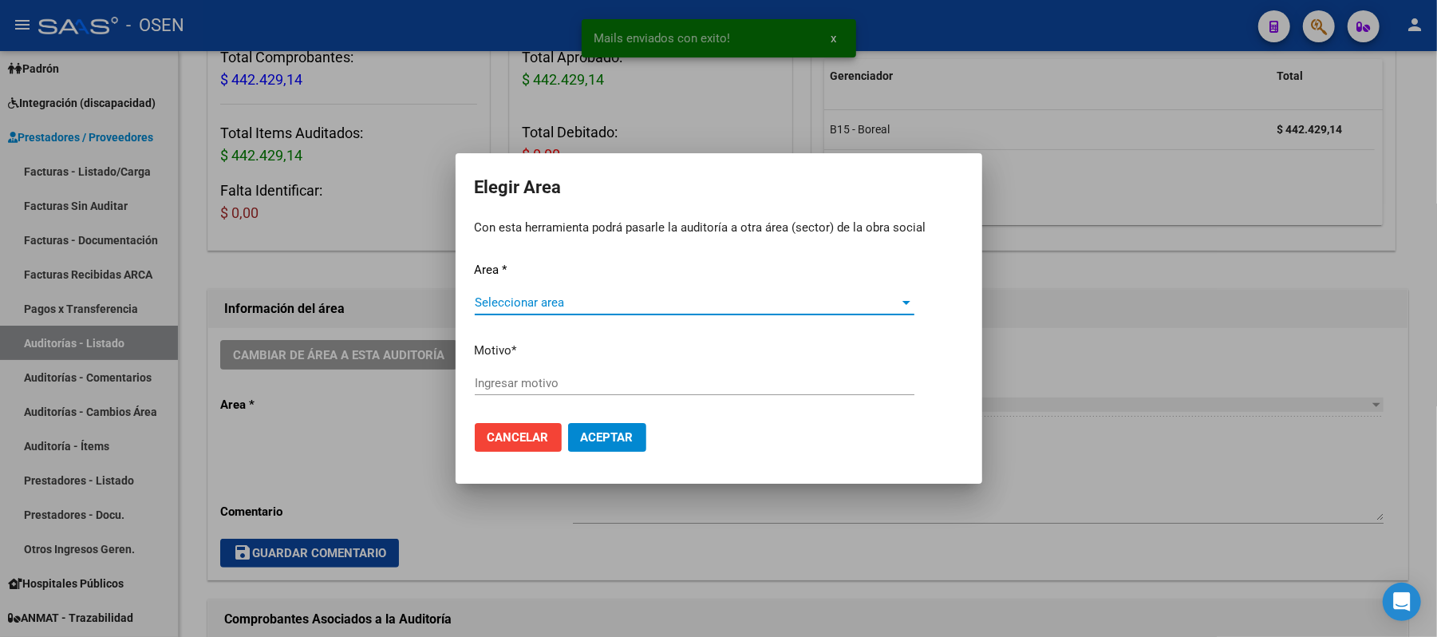
click at [557, 304] on span "Seleccionar area" at bounding box center [687, 302] width 425 height 14
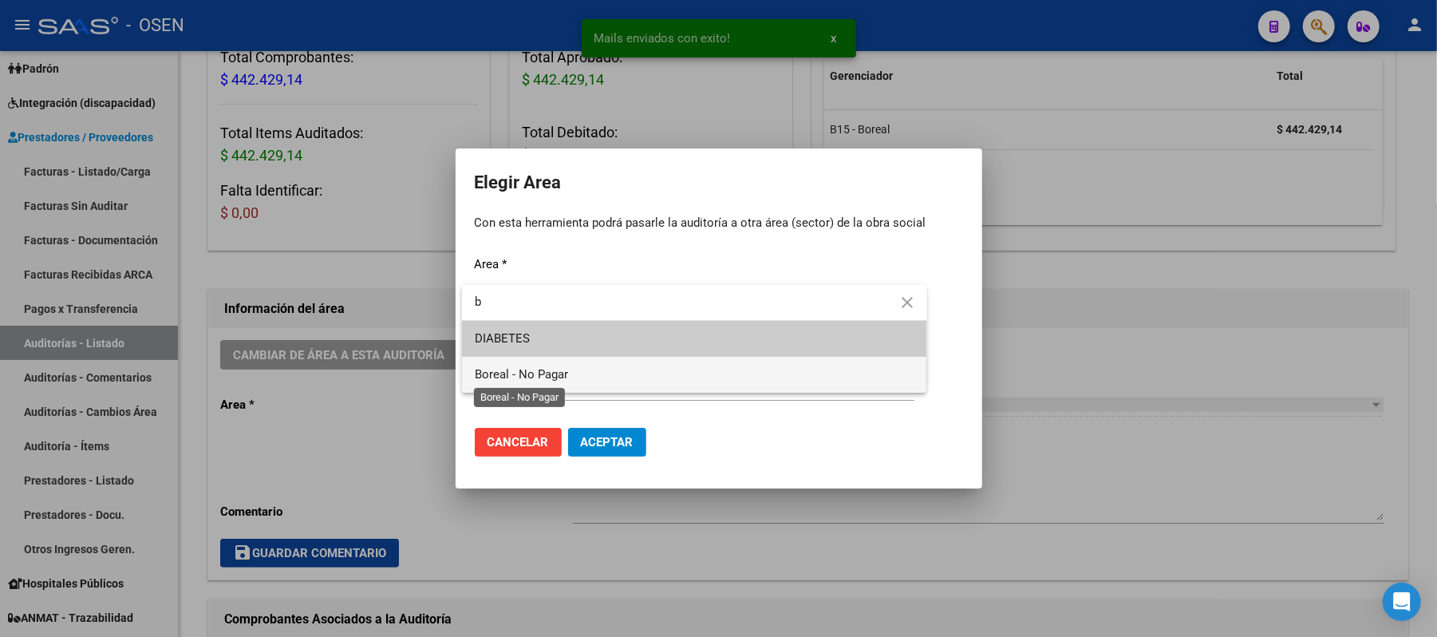
type input "b"
click at [559, 383] on span "Boreal - No Pagar" at bounding box center [694, 375] width 439 height 36
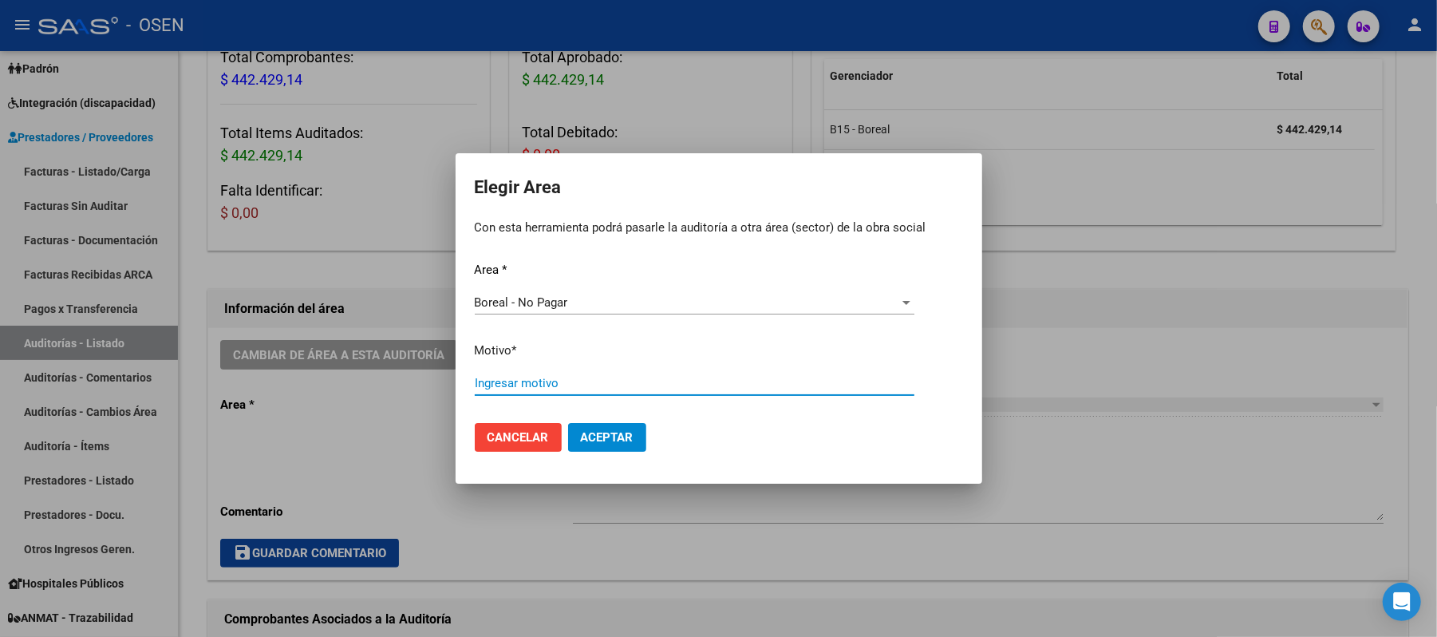
click at [633, 384] on input "Ingresar motivo" at bounding box center [694, 383] width 439 height 14
type input "af. boreal"
click at [604, 432] on span "Aceptar" at bounding box center [607, 437] width 53 height 14
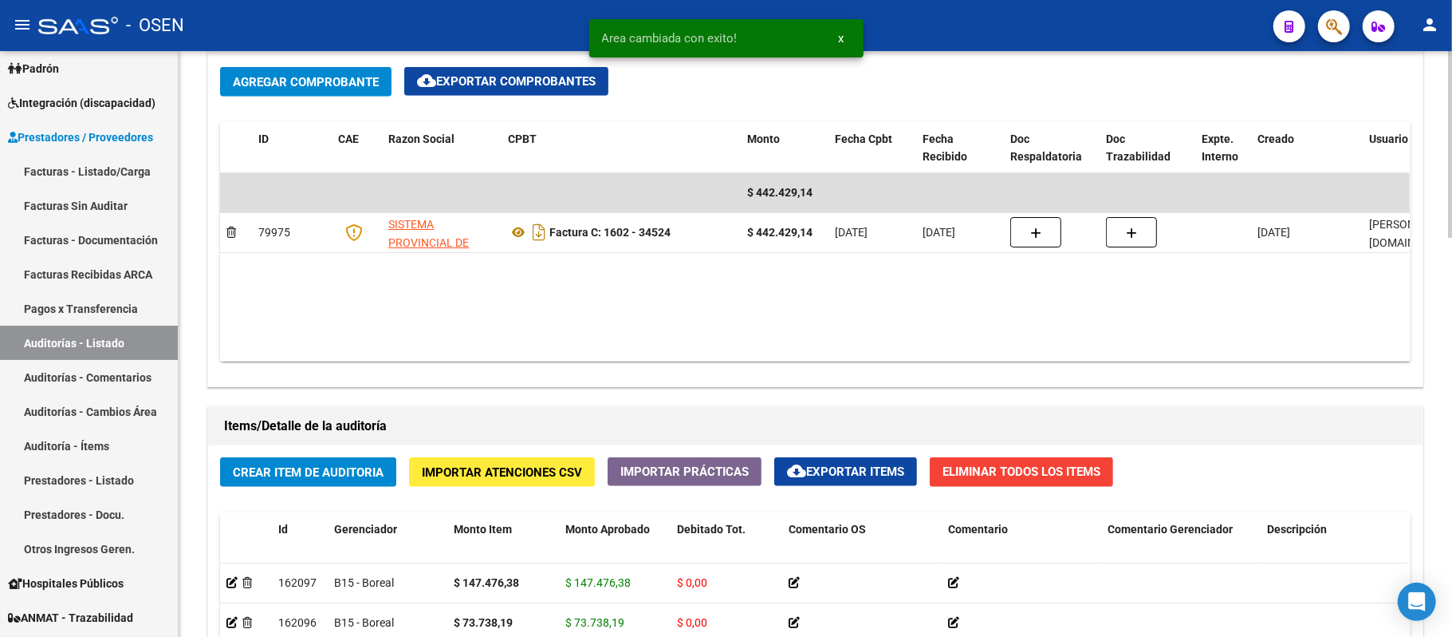
scroll to position [850, 0]
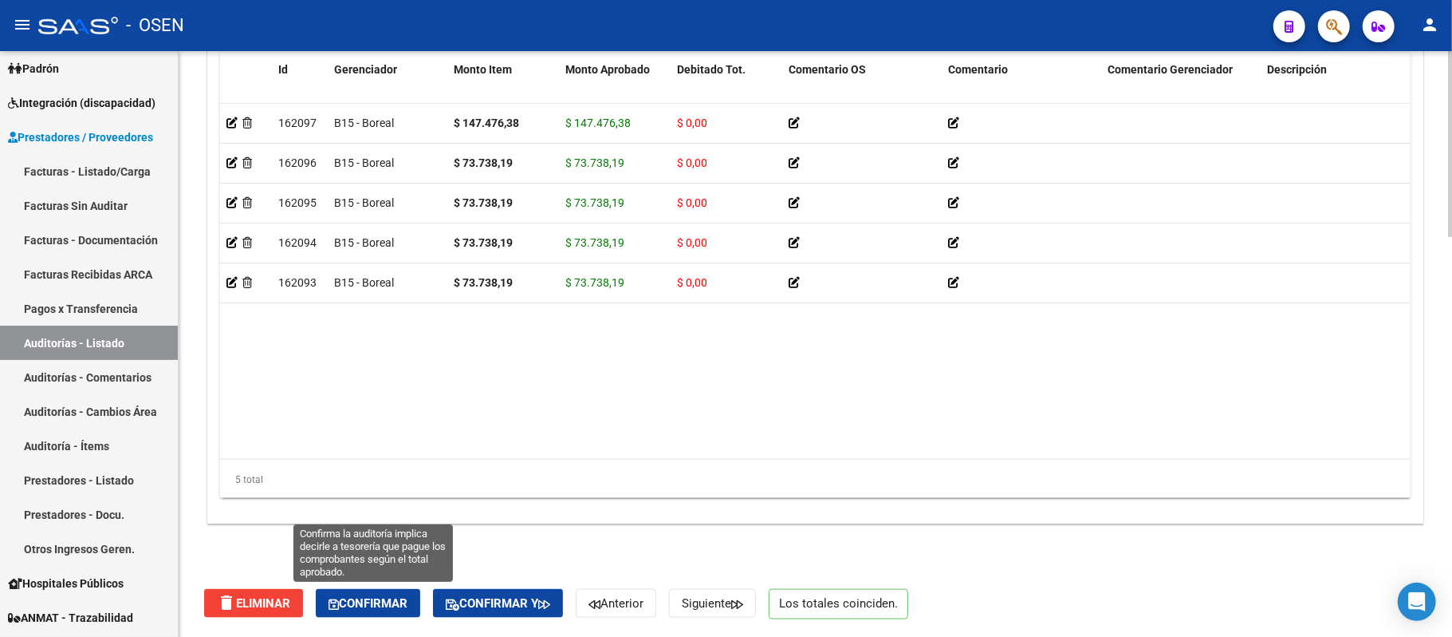
click at [400, 589] on button "Confirmar" at bounding box center [368, 603] width 104 height 29
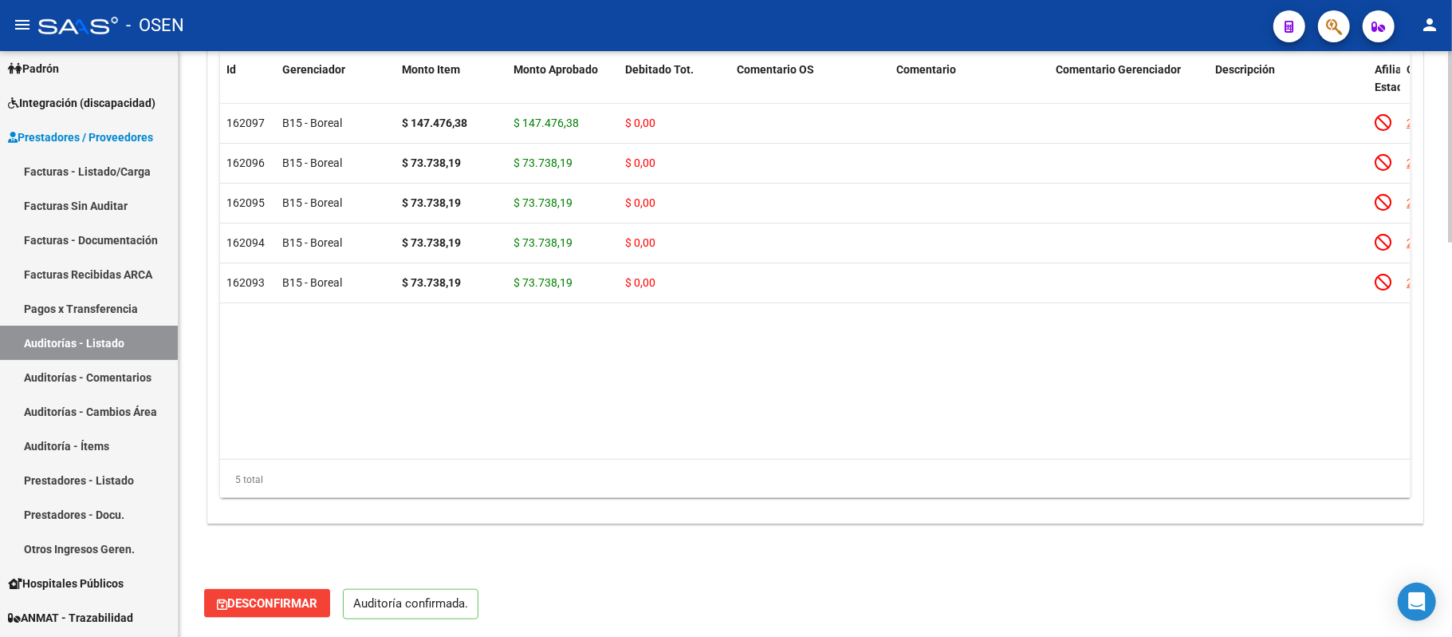
scroll to position [1201, 0]
type input "202509"
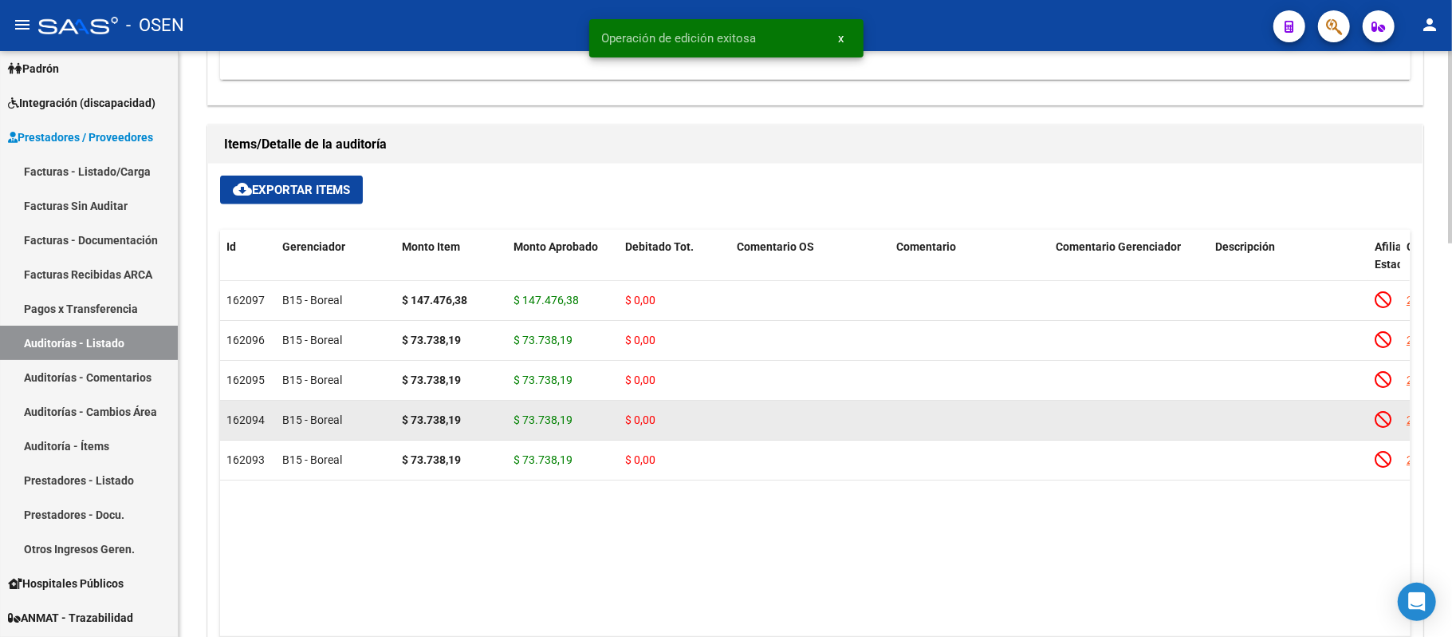
scroll to position [776, 0]
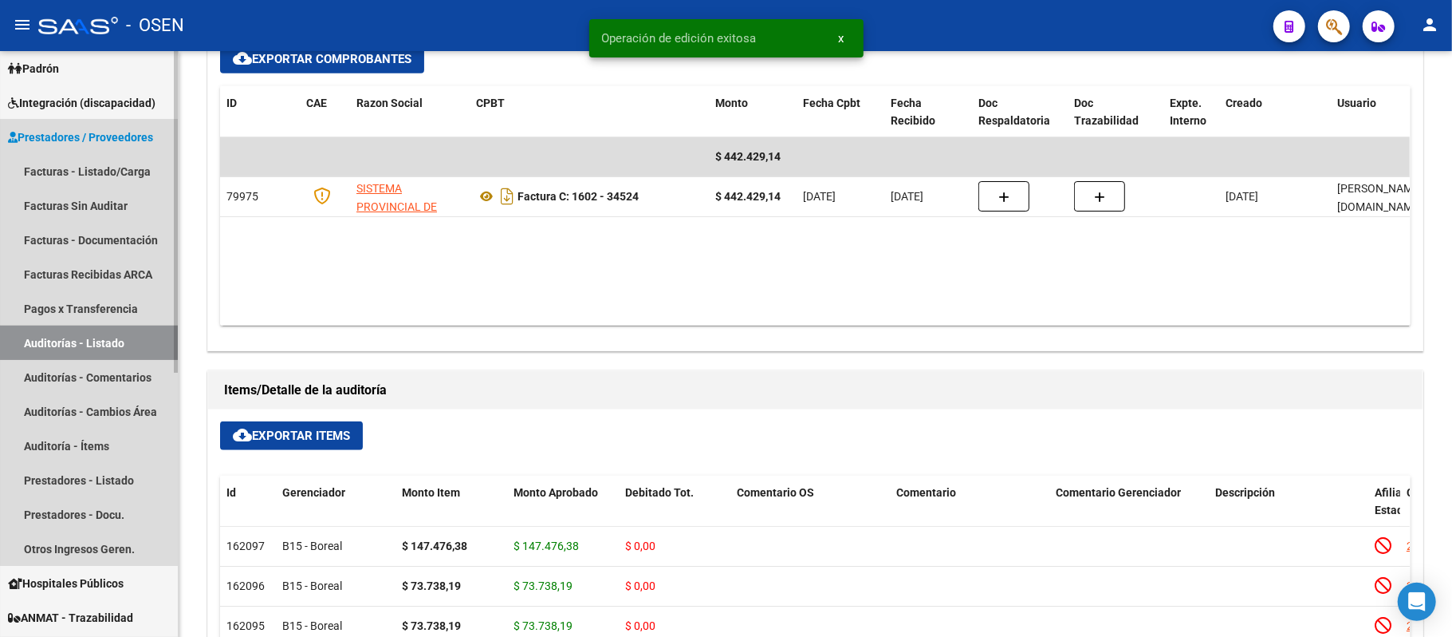
click at [115, 333] on link "Auditorías - Listado" at bounding box center [89, 342] width 178 height 34
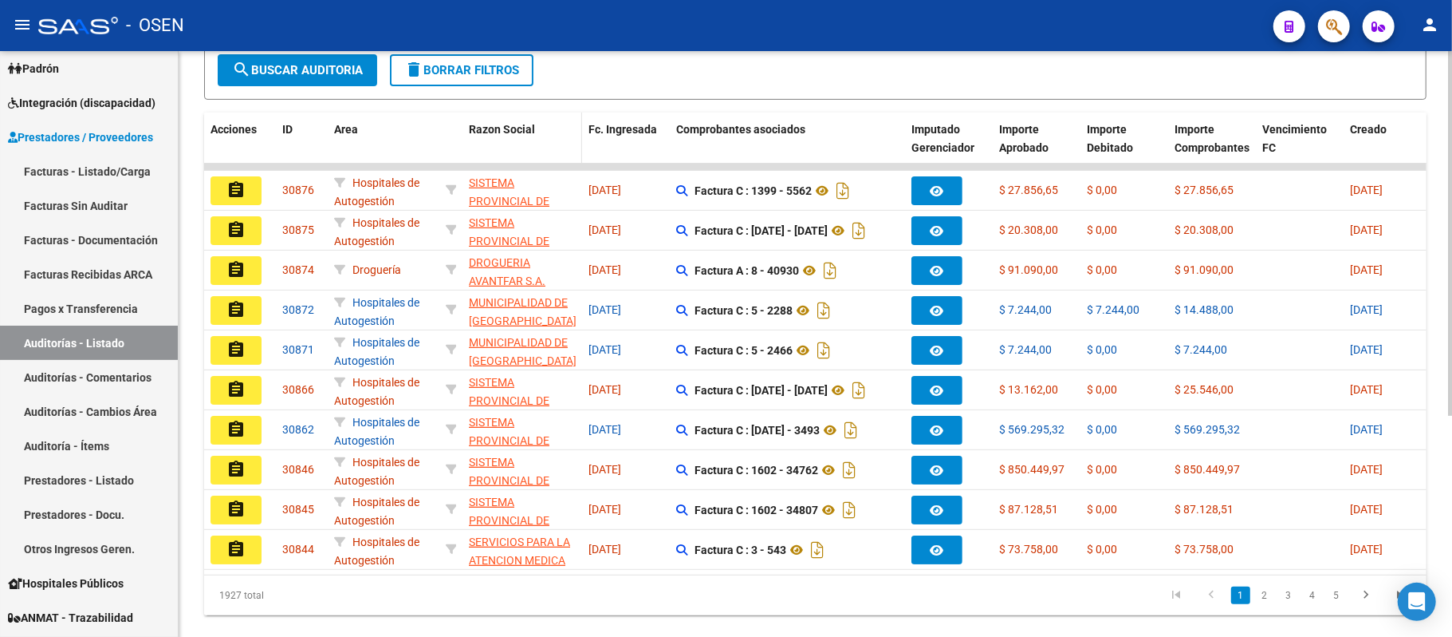
scroll to position [319, 0]
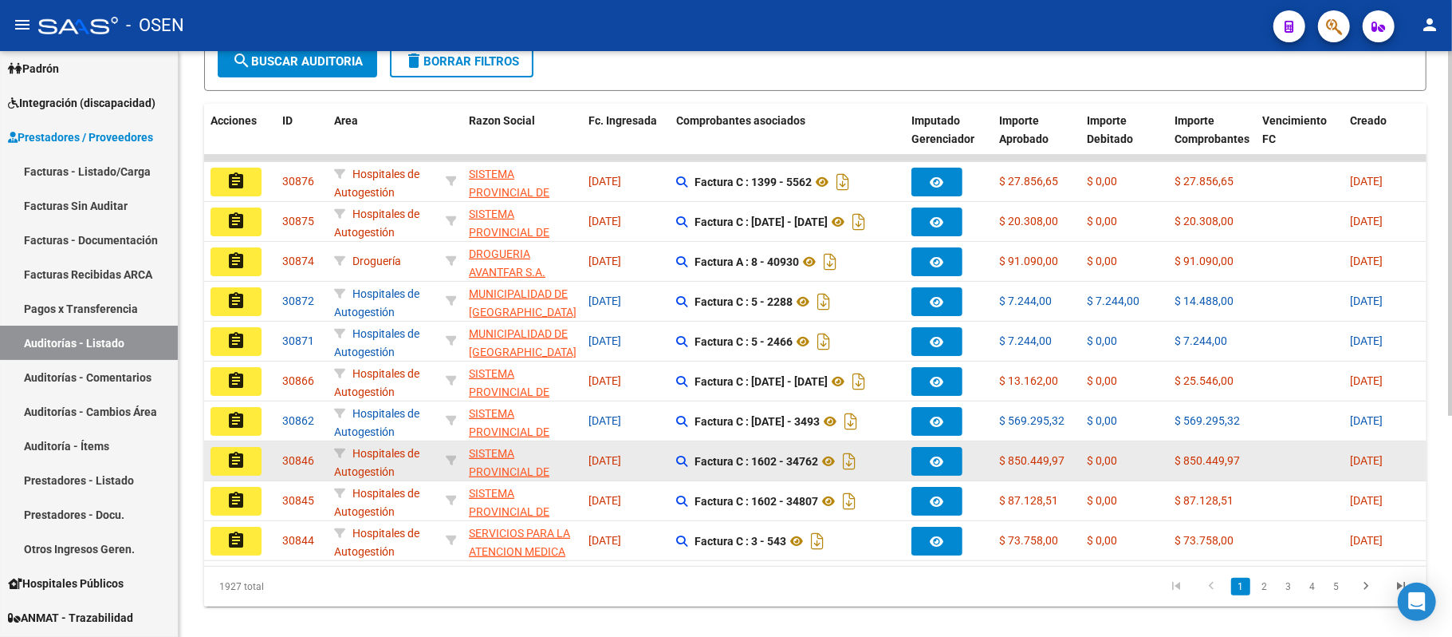
click at [254, 456] on button "assignment" at bounding box center [236, 461] width 51 height 29
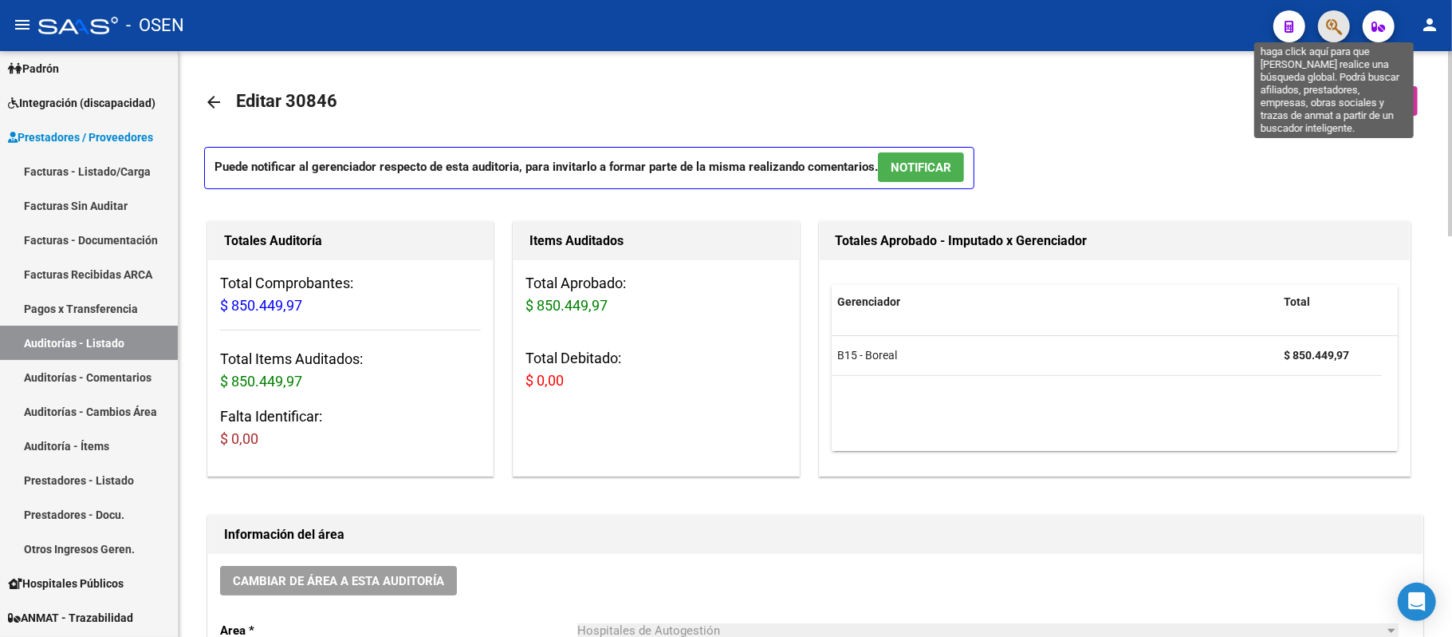
click at [1342, 29] on icon "button" at bounding box center [1334, 27] width 16 height 18
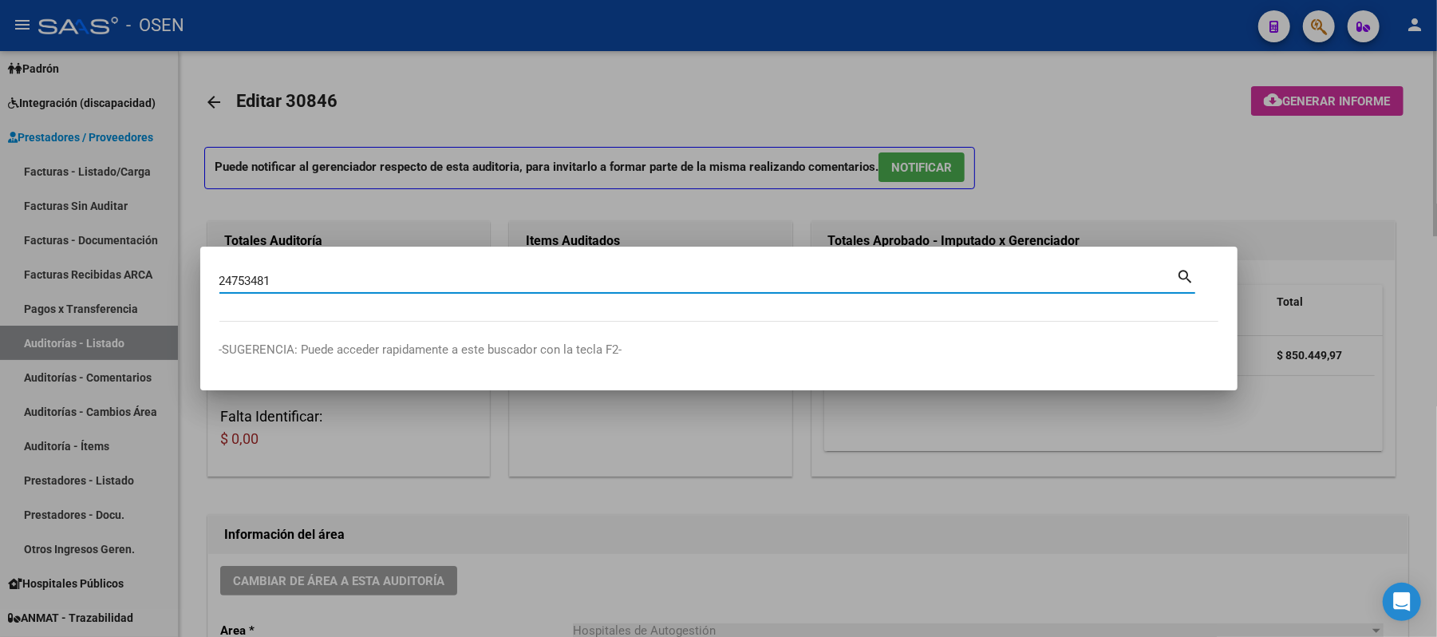
type input "24753481"
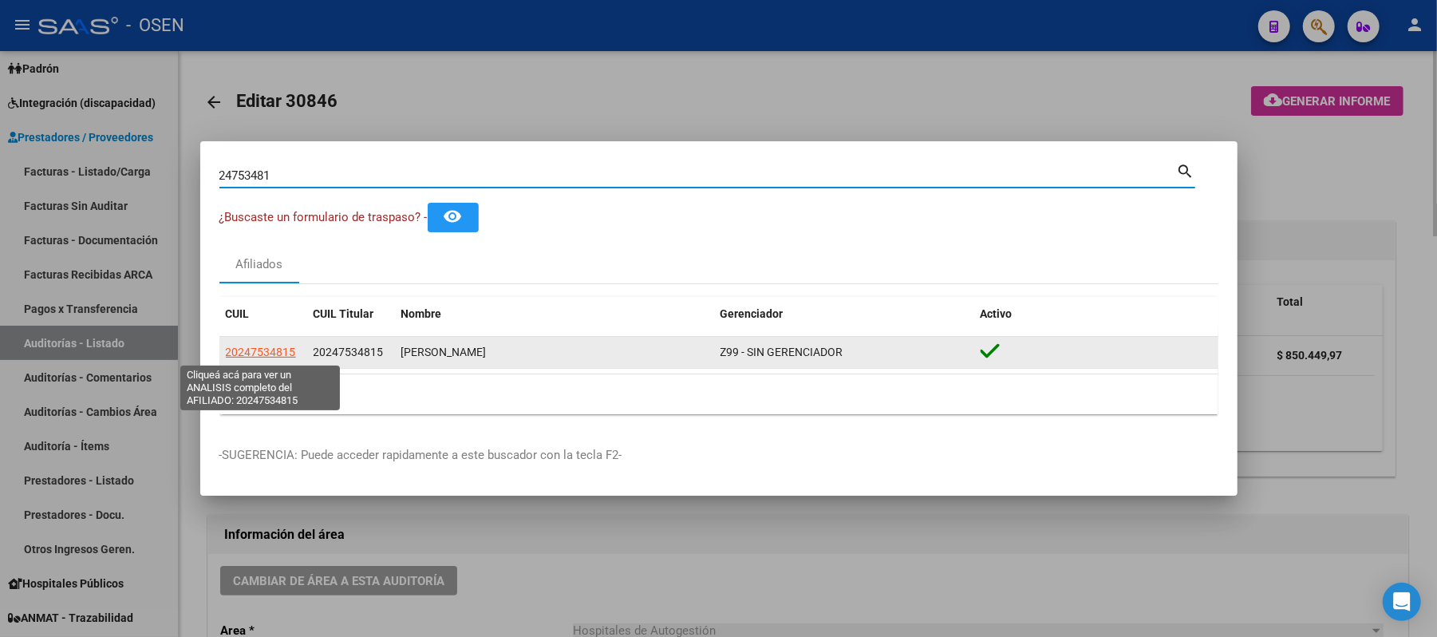
click at [262, 348] on span "20247534815" at bounding box center [261, 351] width 70 height 13
type textarea "20247534815"
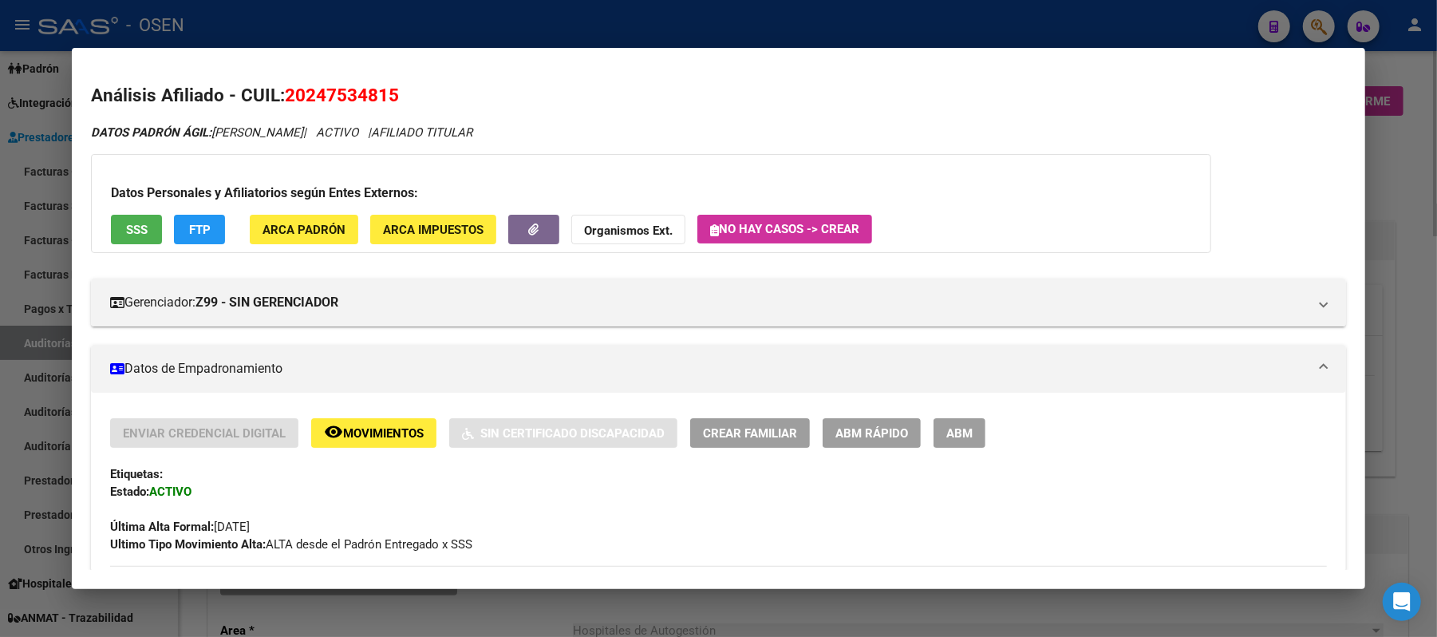
click at [131, 225] on span "SSS" at bounding box center [137, 230] width 22 height 14
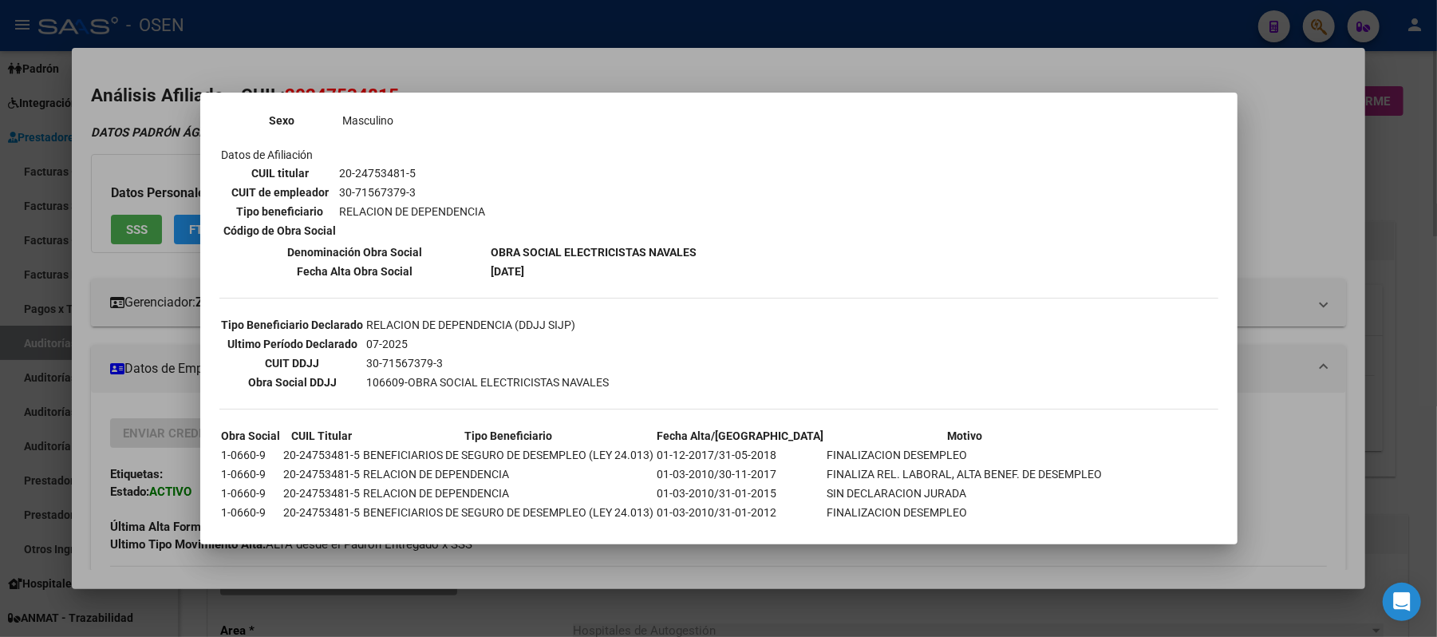
scroll to position [266, 0]
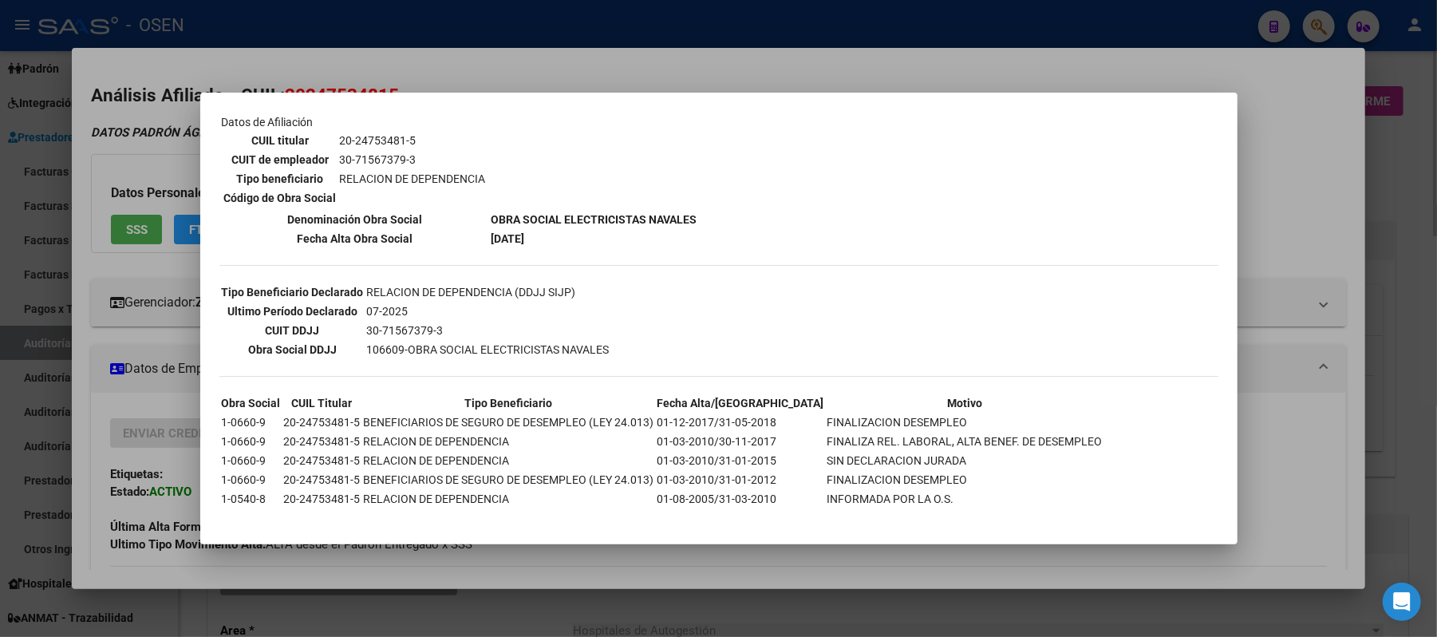
click at [1330, 390] on div at bounding box center [718, 318] width 1437 height 637
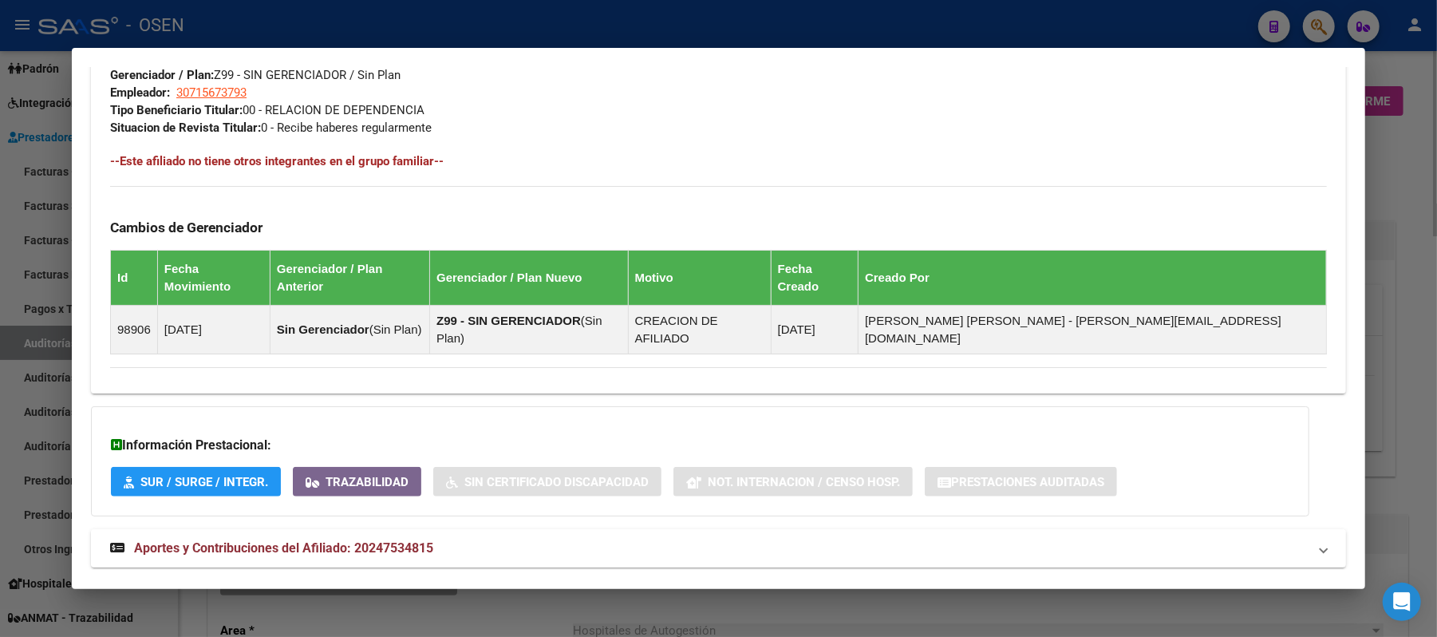
click at [1048, 538] on mat-panel-title "Aportes y Contribuciones del Afiliado: 20247534815" at bounding box center [708, 547] width 1197 height 19
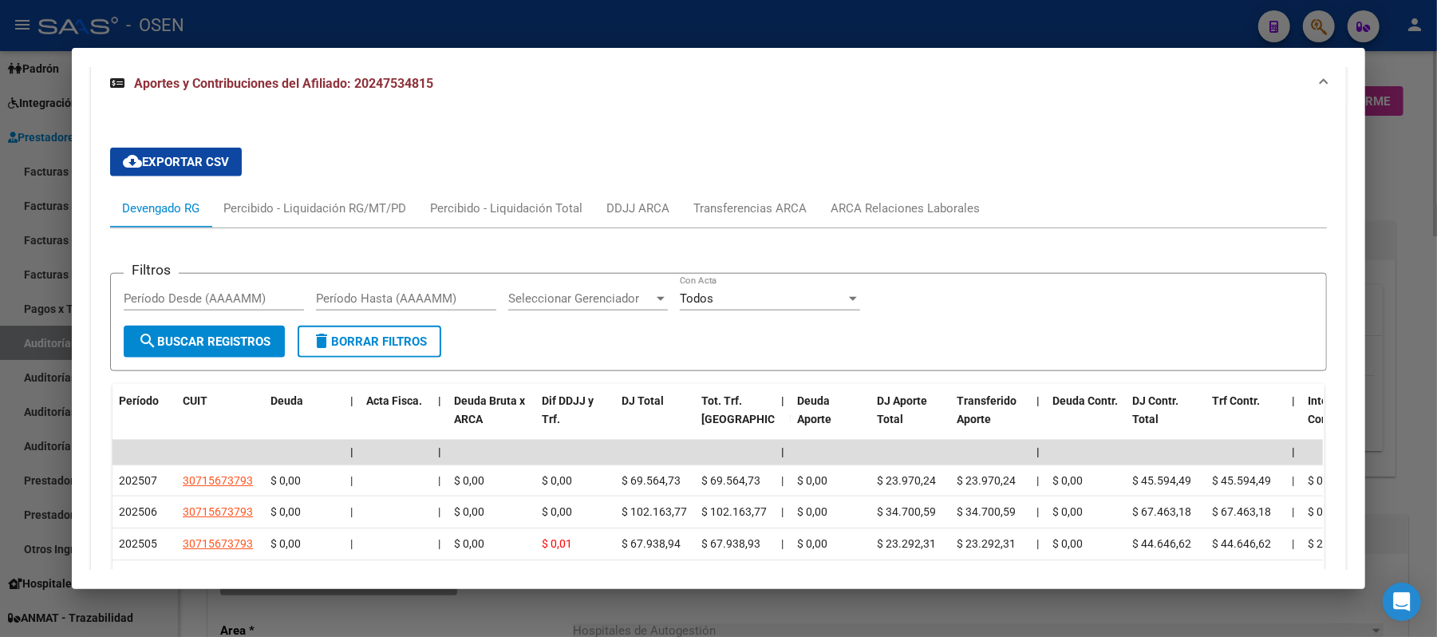
scroll to position [1287, 0]
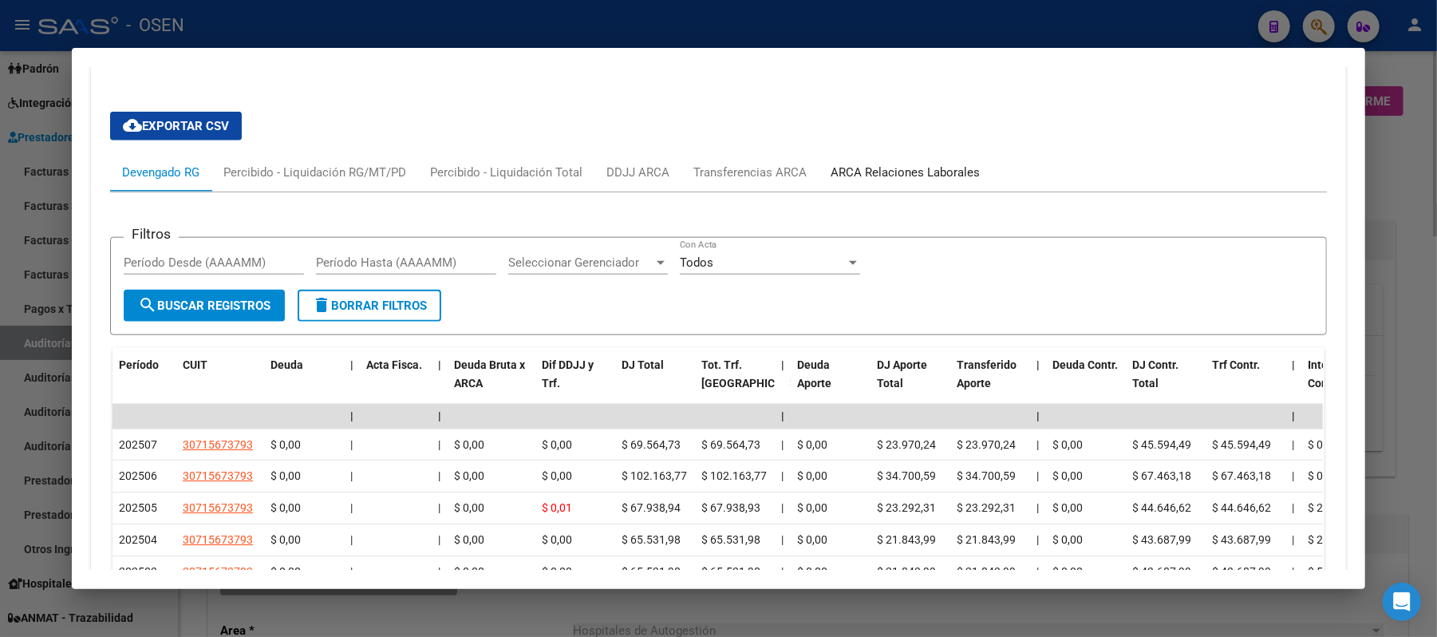
click at [936, 164] on div "ARCA Relaciones Laborales" at bounding box center [904, 173] width 149 height 18
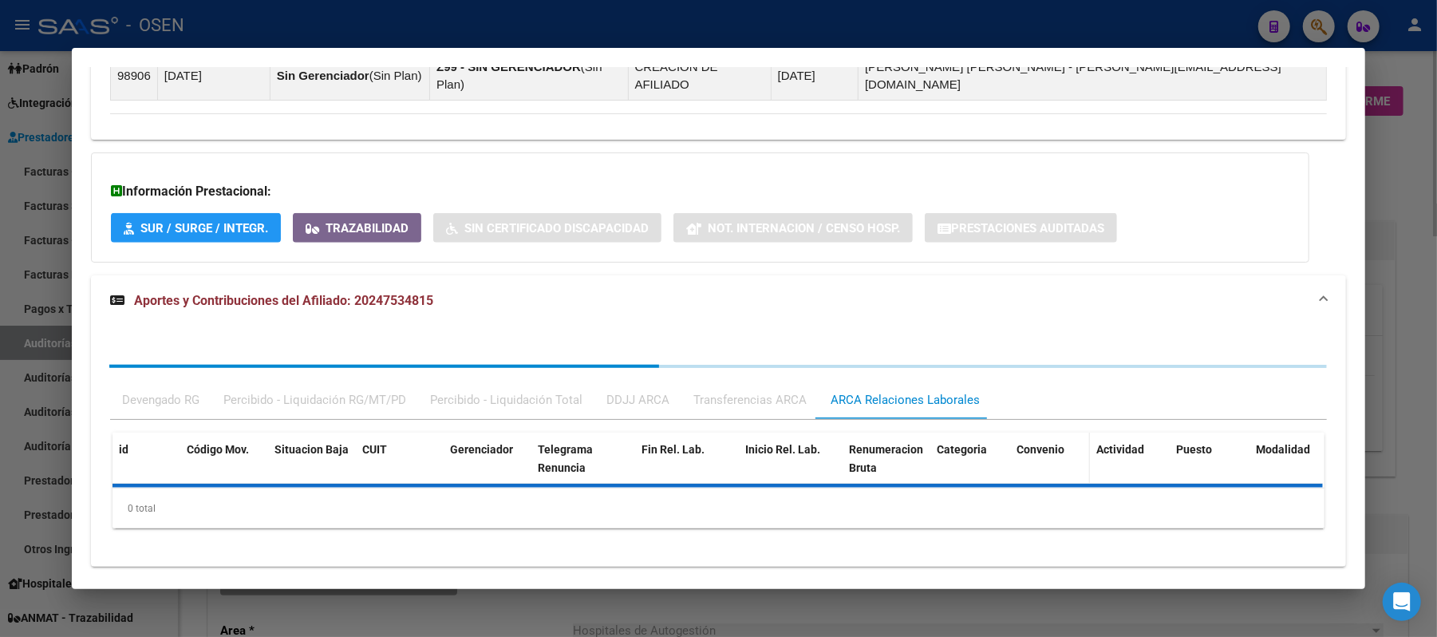
scroll to position [1111, 0]
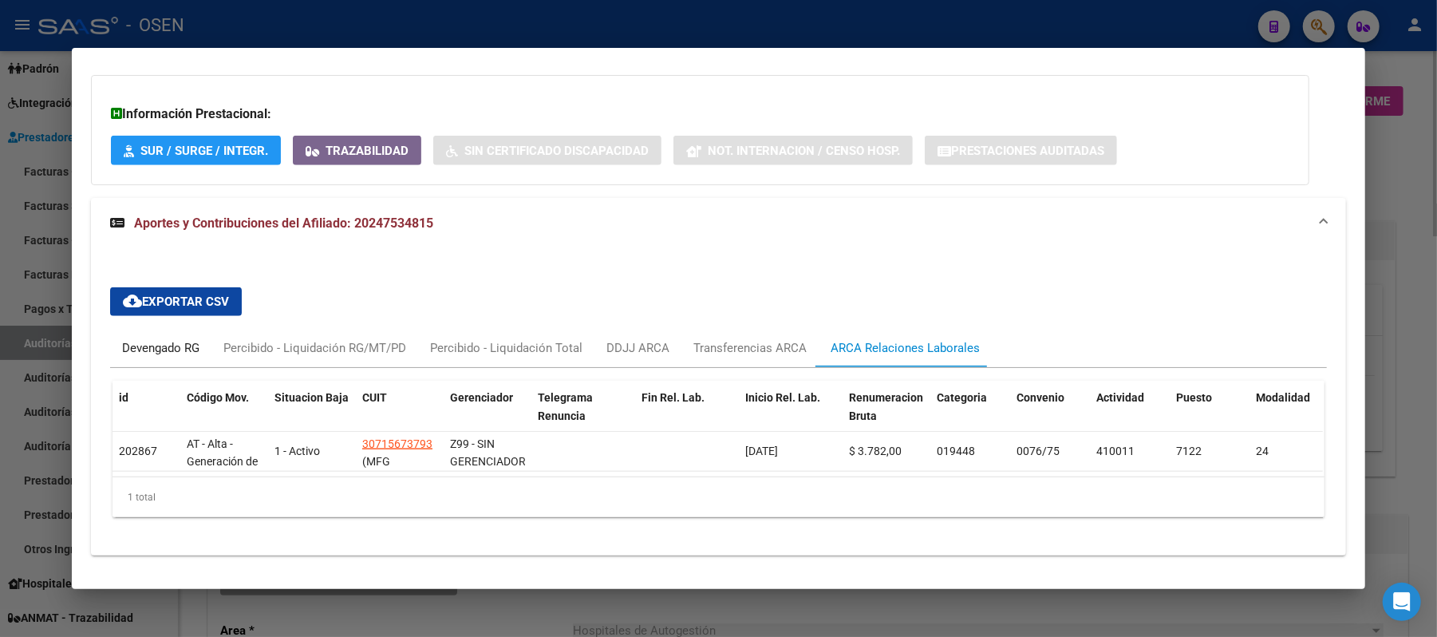
click at [156, 339] on div "Devengado RG" at bounding box center [160, 348] width 77 height 18
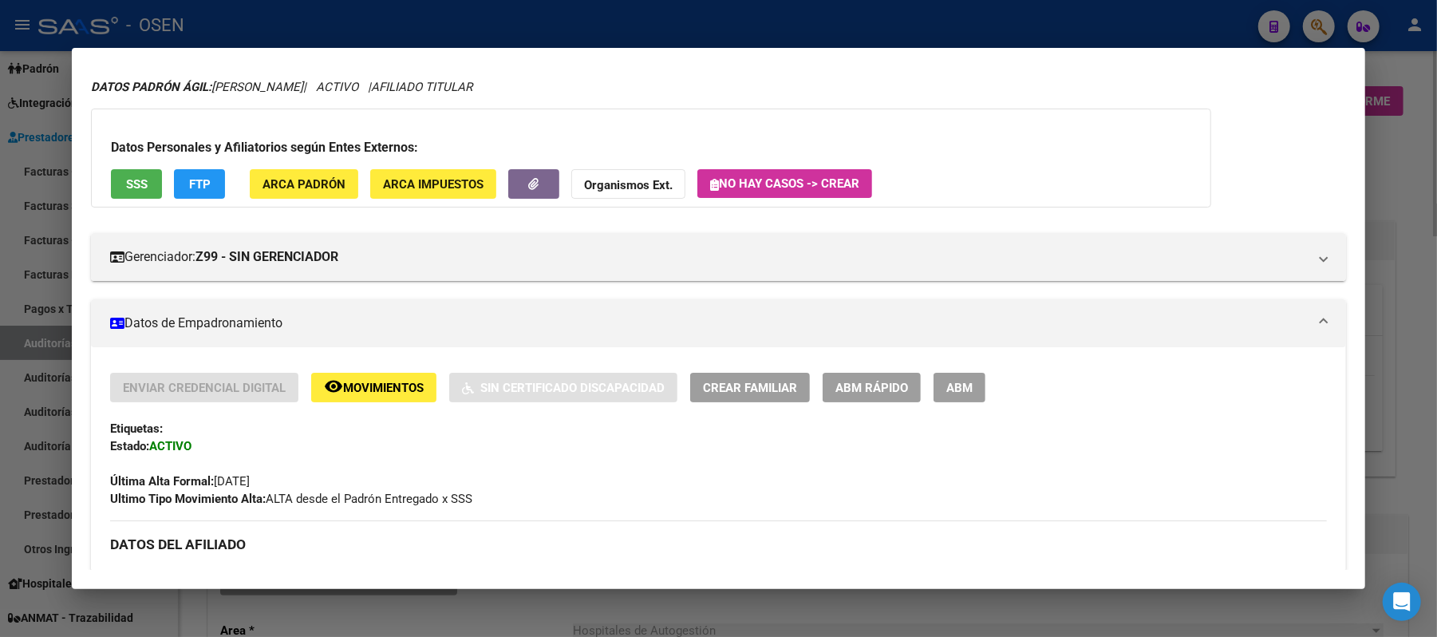
scroll to position [0, 0]
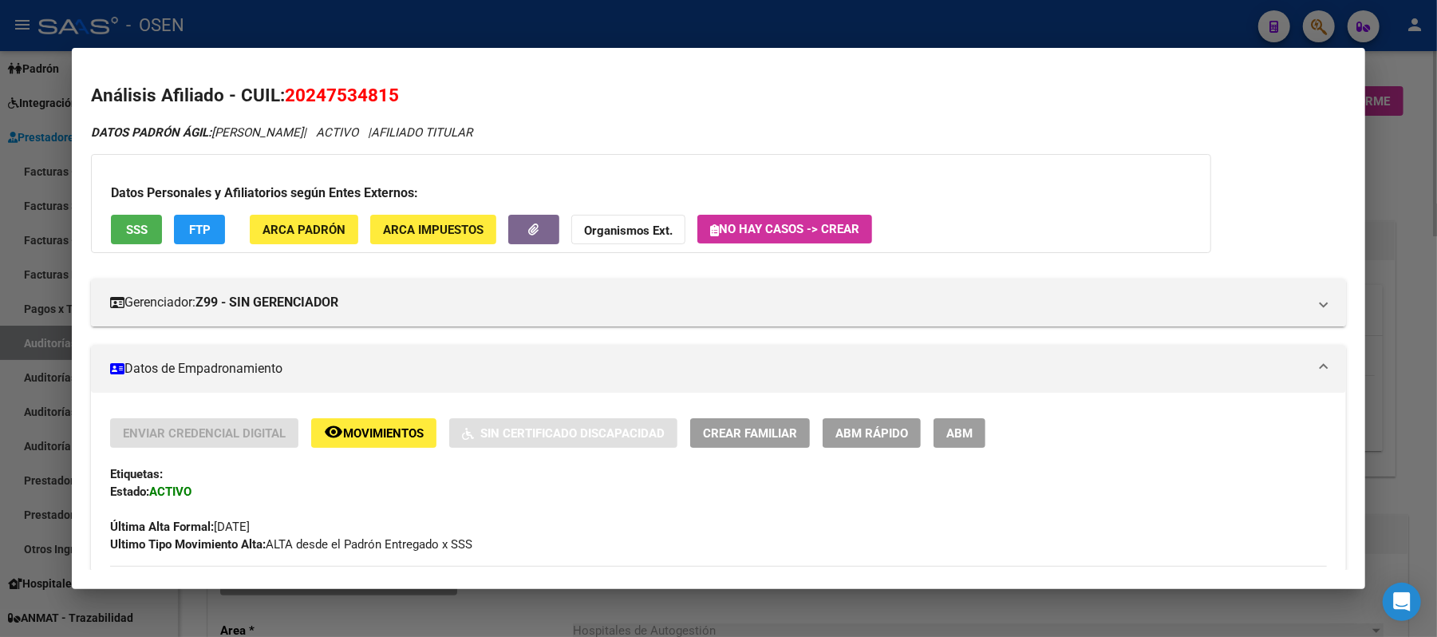
click at [174, 220] on button "FTP" at bounding box center [199, 230] width 51 height 30
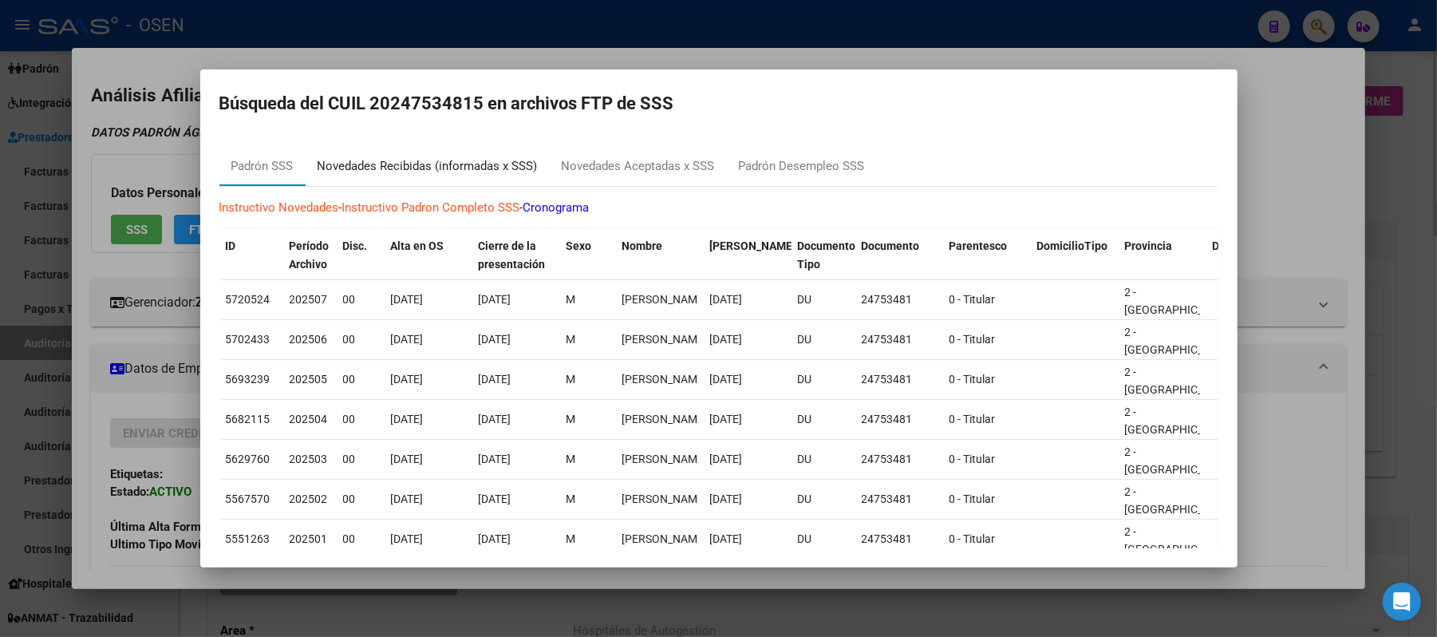
click at [498, 168] on div "Novedades Recibidas (informadas x SSS)" at bounding box center [427, 166] width 220 height 18
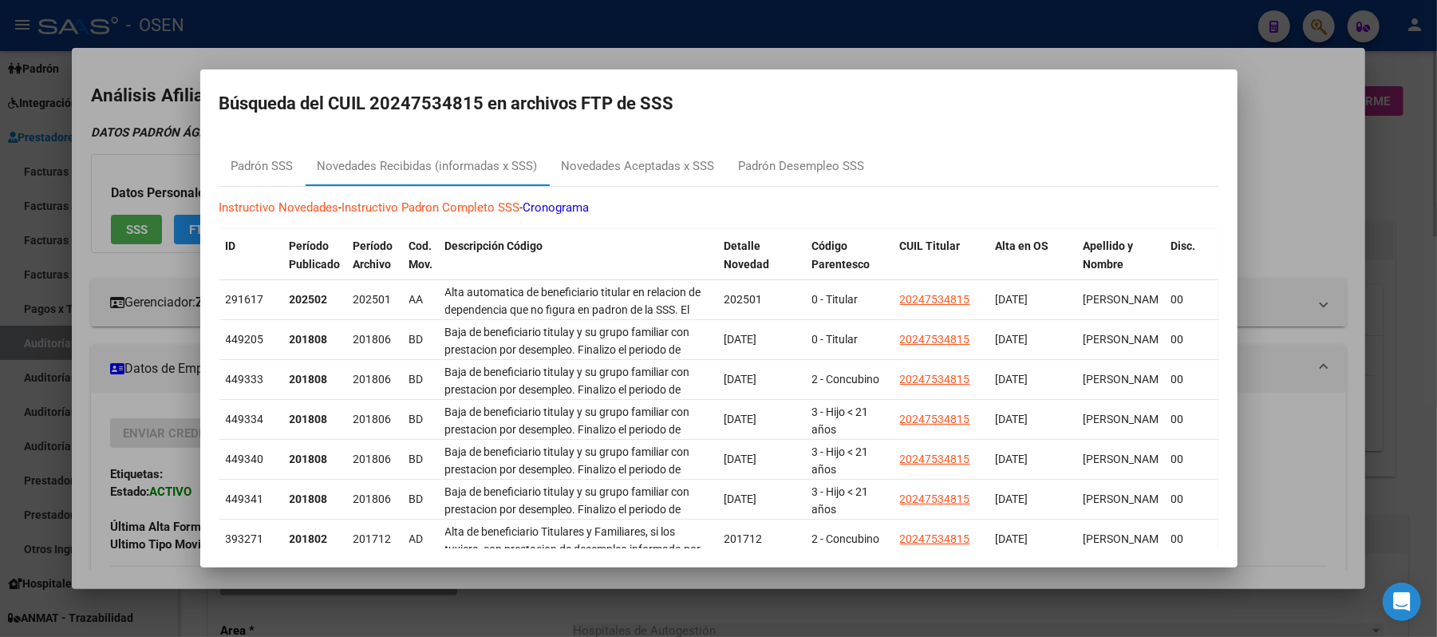
click at [704, 59] on div at bounding box center [718, 318] width 1437 height 637
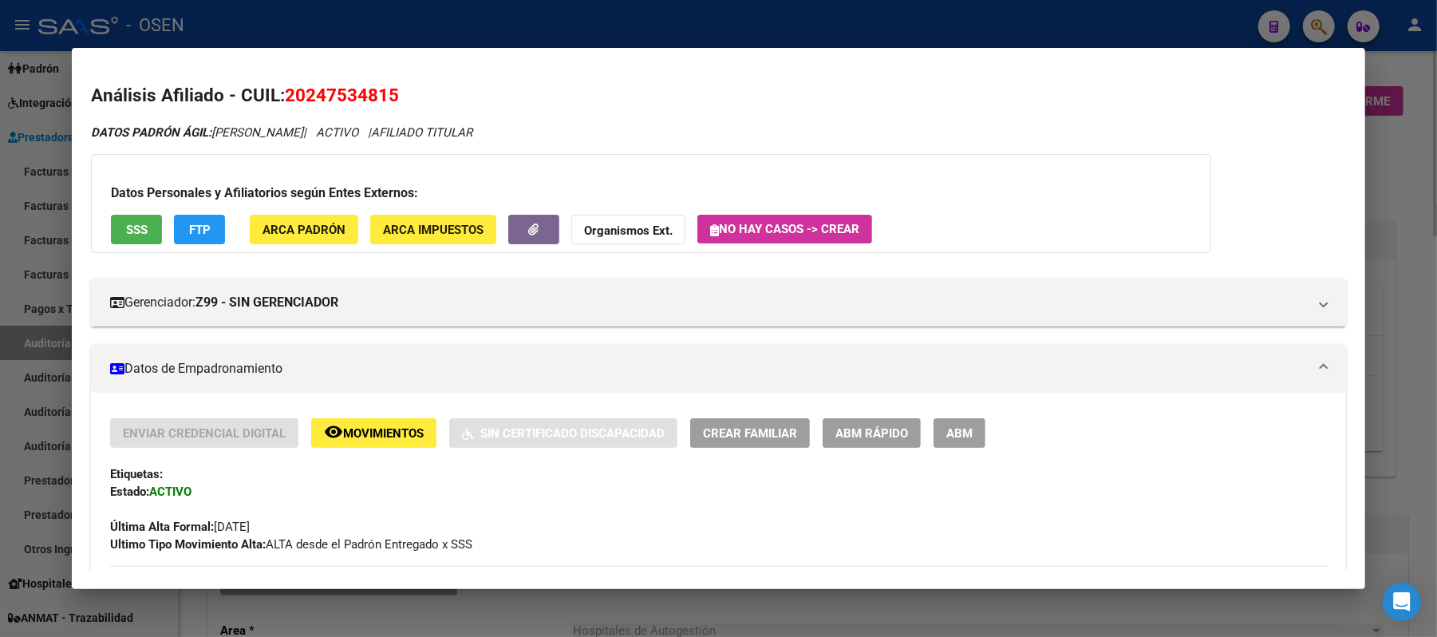
drag, startPoint x: 416, startPoint y: 101, endPoint x: 281, endPoint y: 97, distance: 134.9
click at [281, 97] on h2 "Análisis Afiliado - CUIL: 20247534815" at bounding box center [718, 95] width 1255 height 27
click at [189, 231] on span "FTP" at bounding box center [200, 230] width 22 height 14
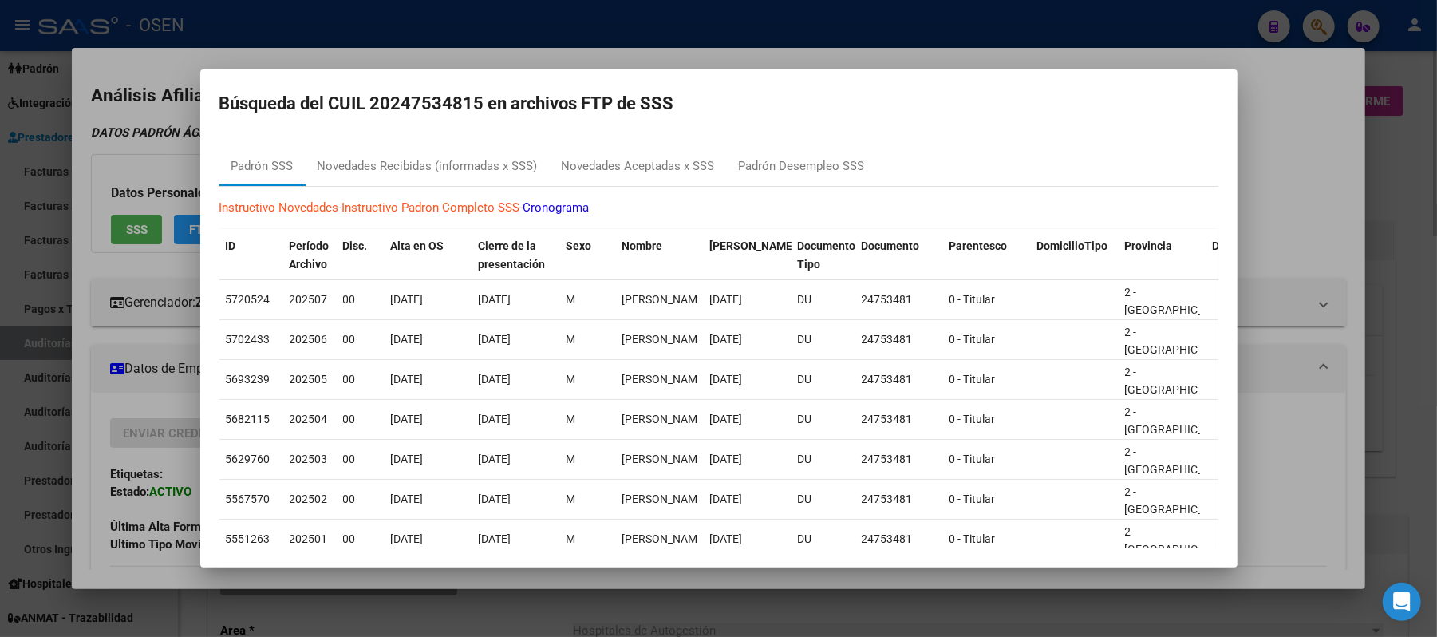
click at [521, 52] on div at bounding box center [718, 318] width 1437 height 637
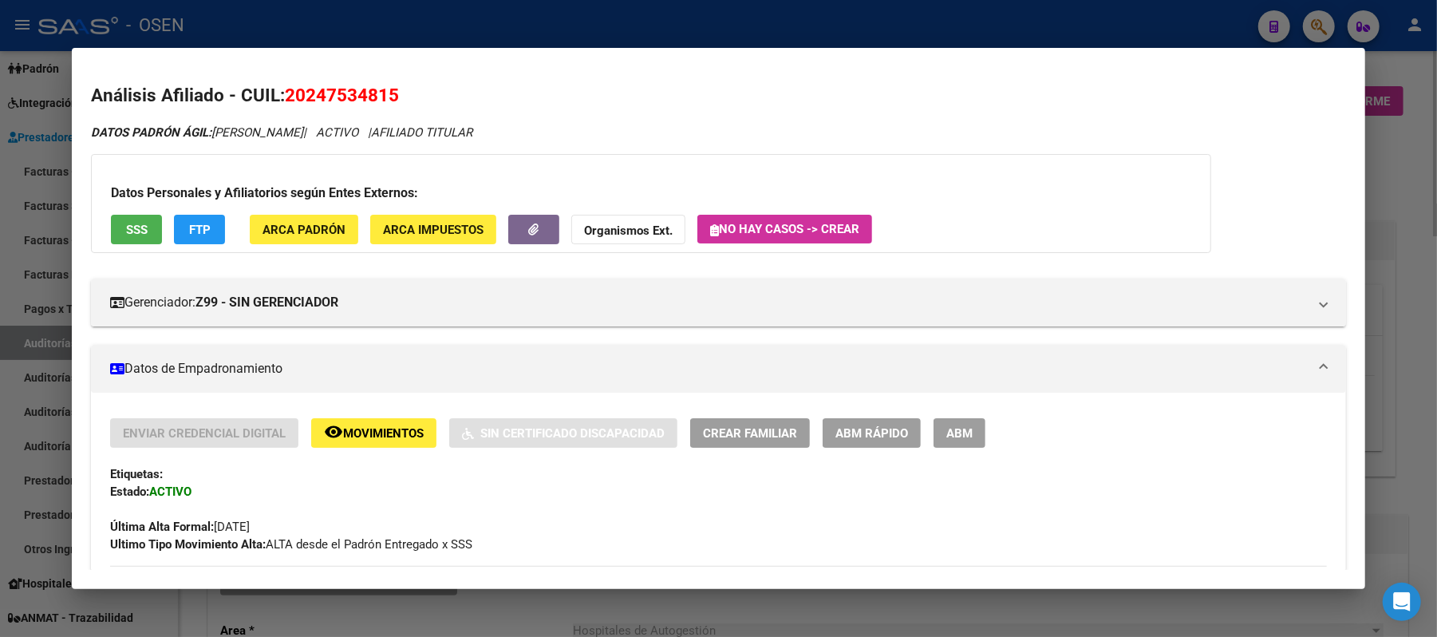
drag, startPoint x: 409, startPoint y: 100, endPoint x: 281, endPoint y: 100, distance: 128.4
click at [281, 100] on h2 "Análisis Afiliado - CUIL: 20247534815" at bounding box center [718, 95] width 1255 height 27
copy span "20247534815"
click at [514, 43] on div at bounding box center [718, 318] width 1437 height 637
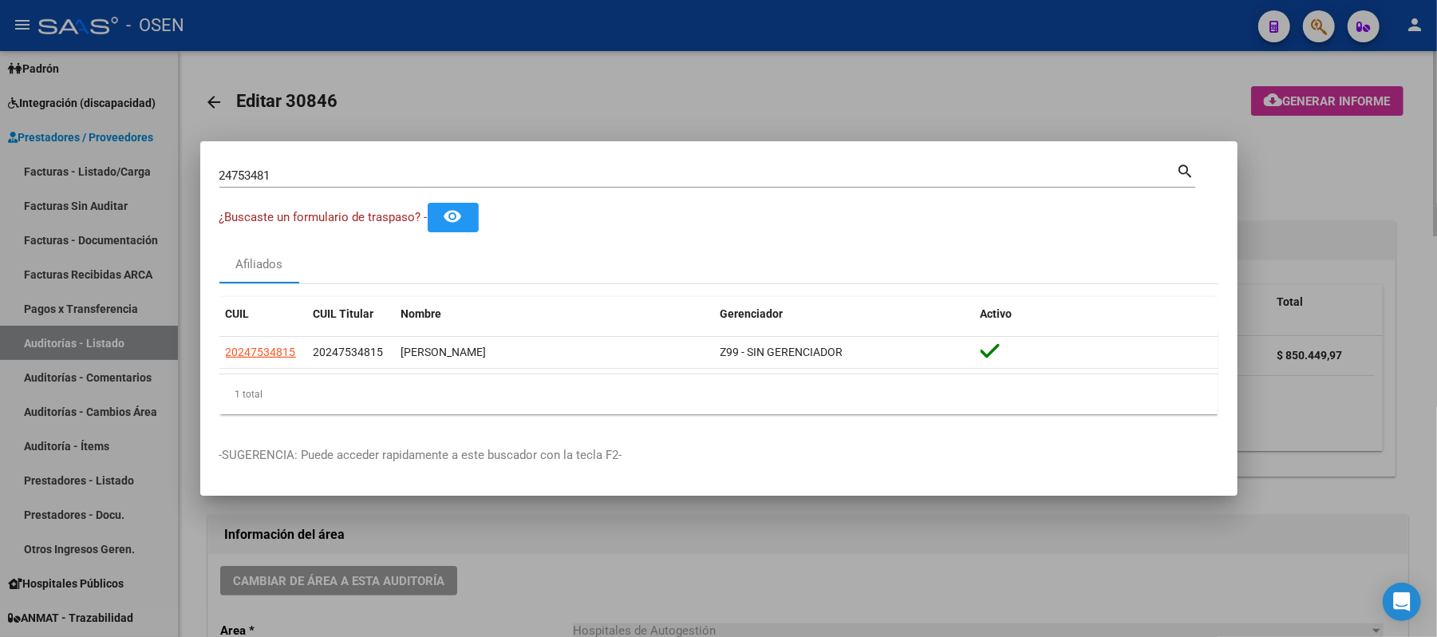
click at [629, 45] on div at bounding box center [718, 318] width 1437 height 637
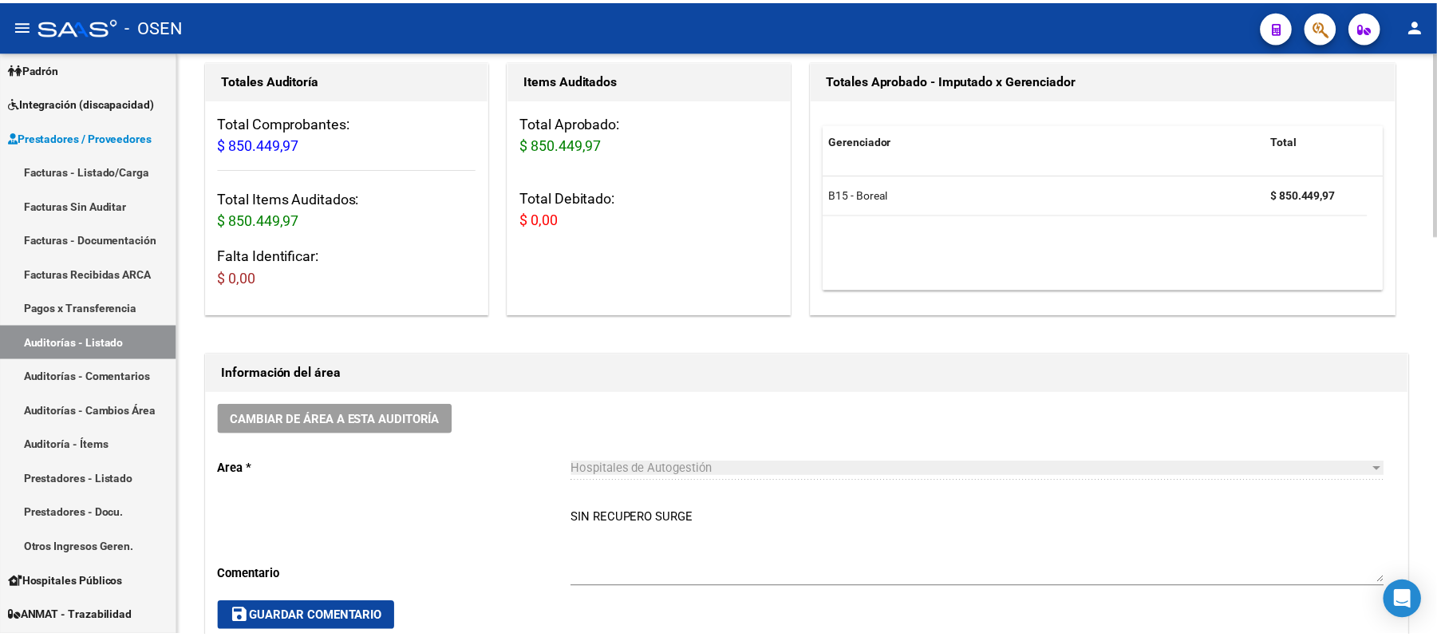
scroll to position [106, 0]
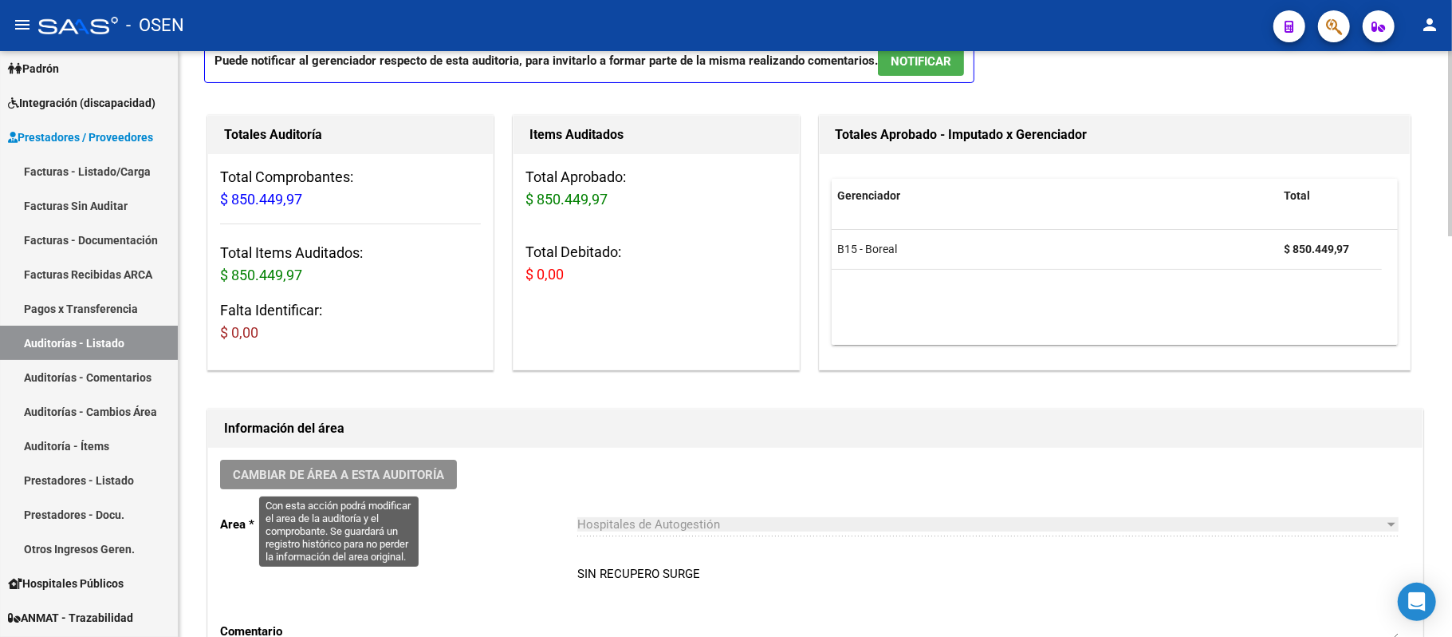
click at [337, 483] on button "Cambiar de área a esta auditoría" at bounding box center [338, 474] width 237 height 30
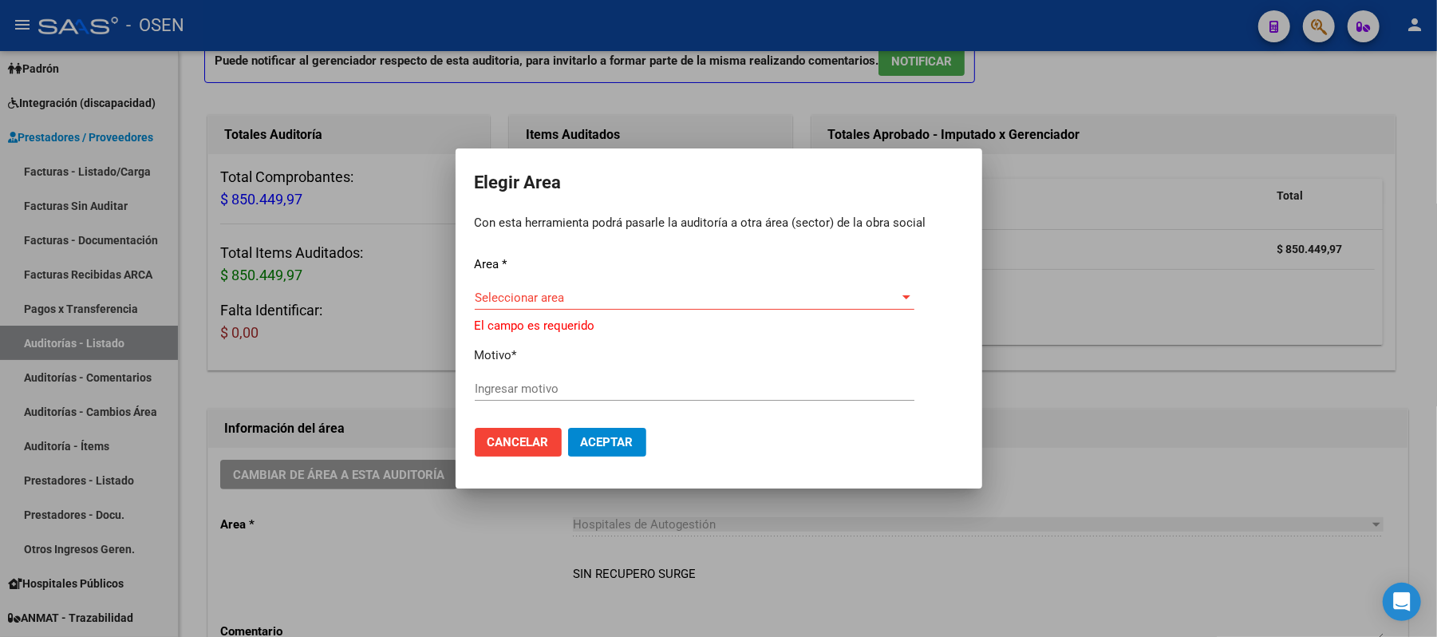
click at [1211, 432] on div at bounding box center [718, 318] width 1437 height 637
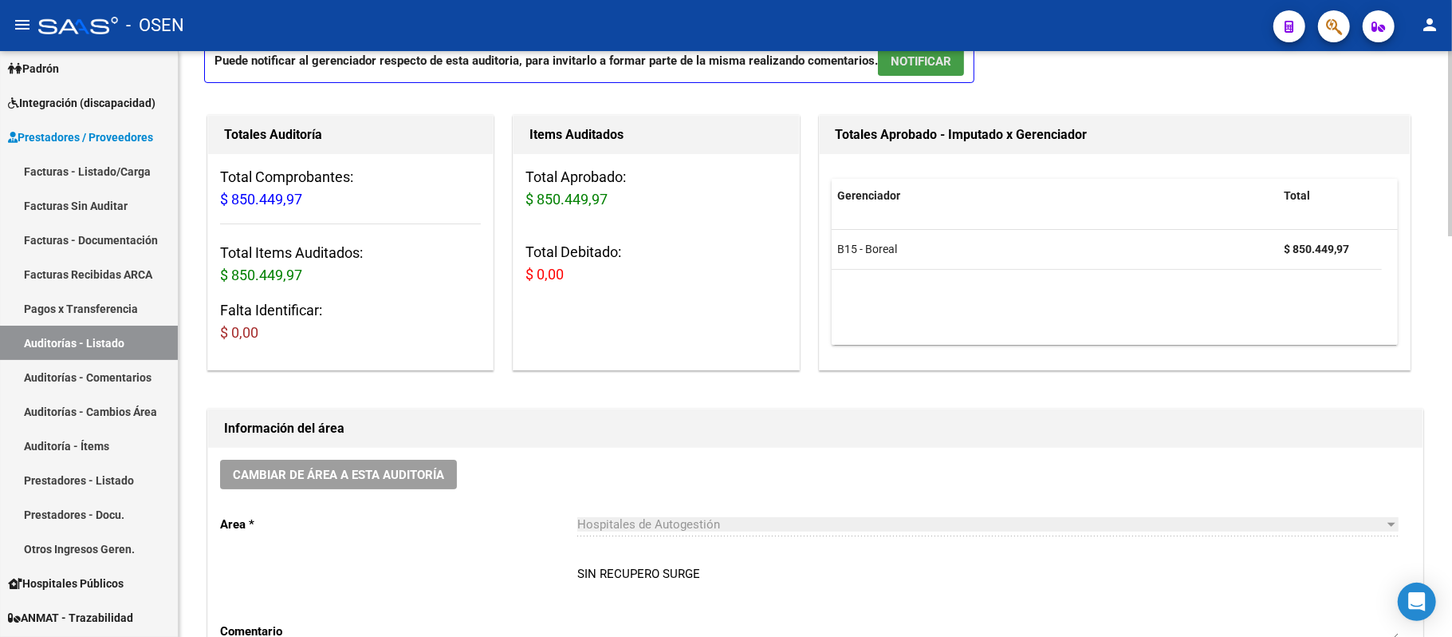
click at [952, 61] on span "NOTIFICAR" at bounding box center [921, 61] width 61 height 14
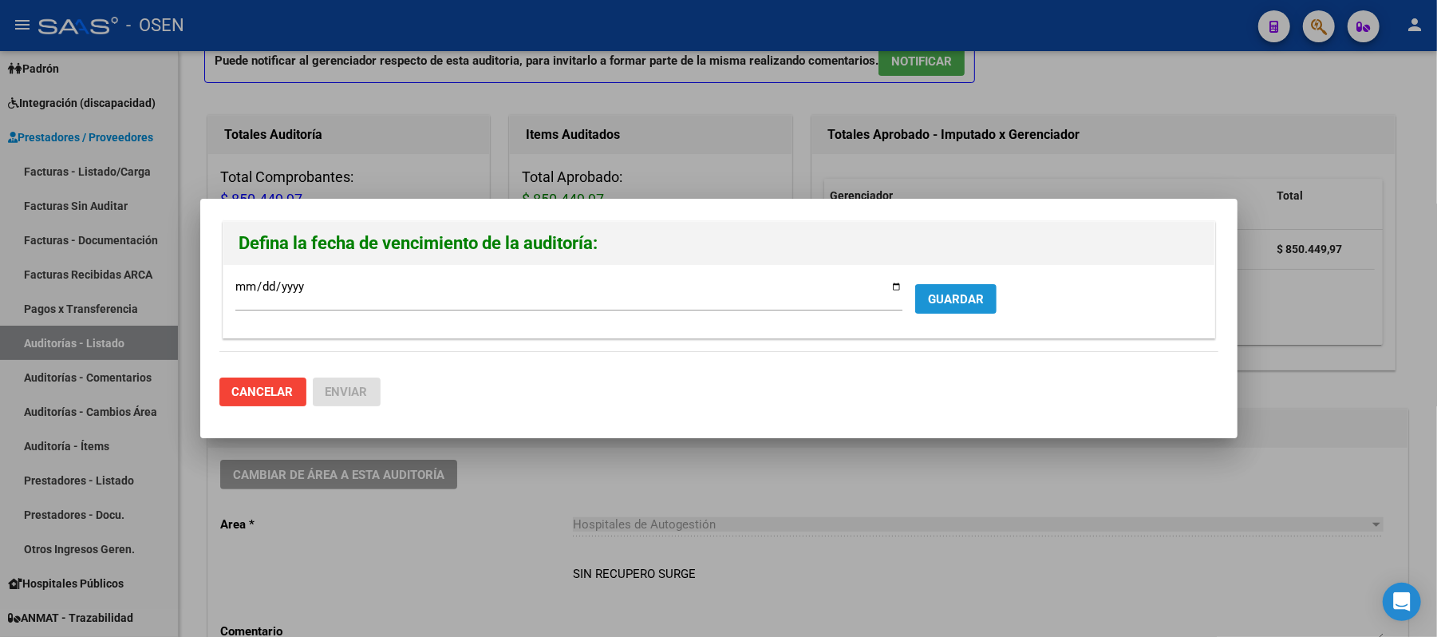
click at [973, 310] on button "GUARDAR" at bounding box center [955, 299] width 81 height 30
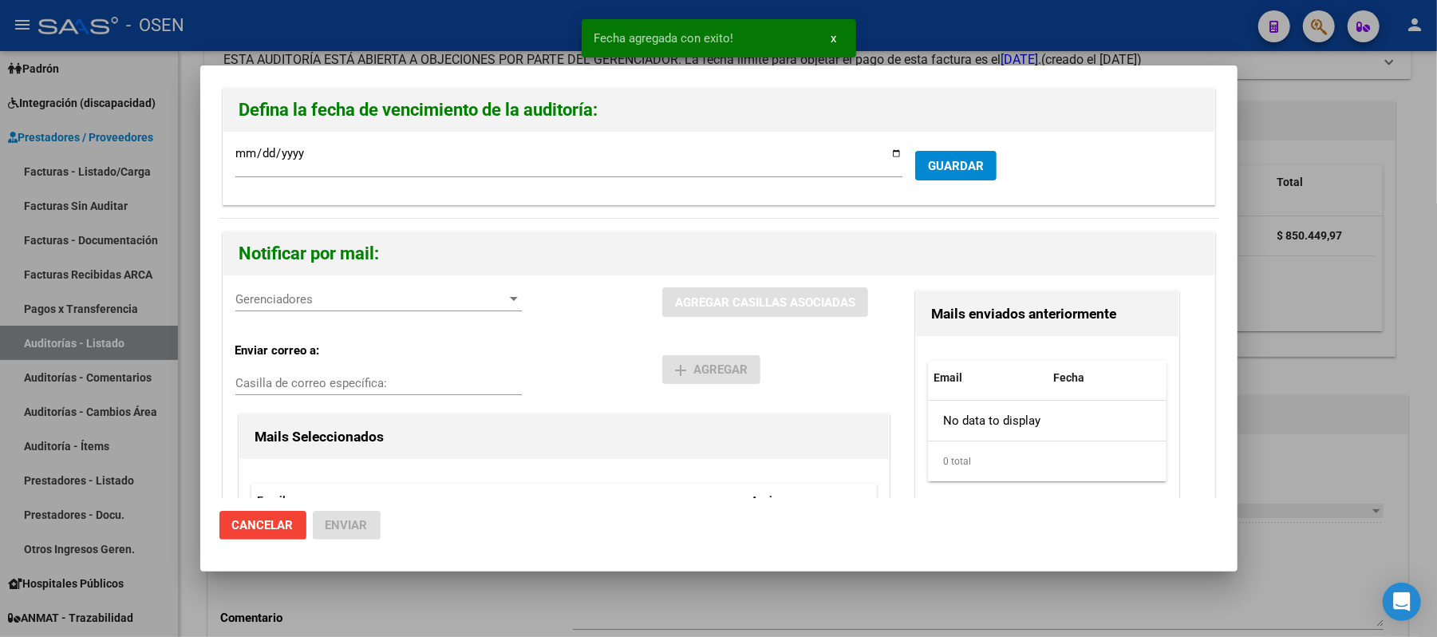
click at [339, 297] on span "Gerenciadores" at bounding box center [371, 299] width 272 height 14
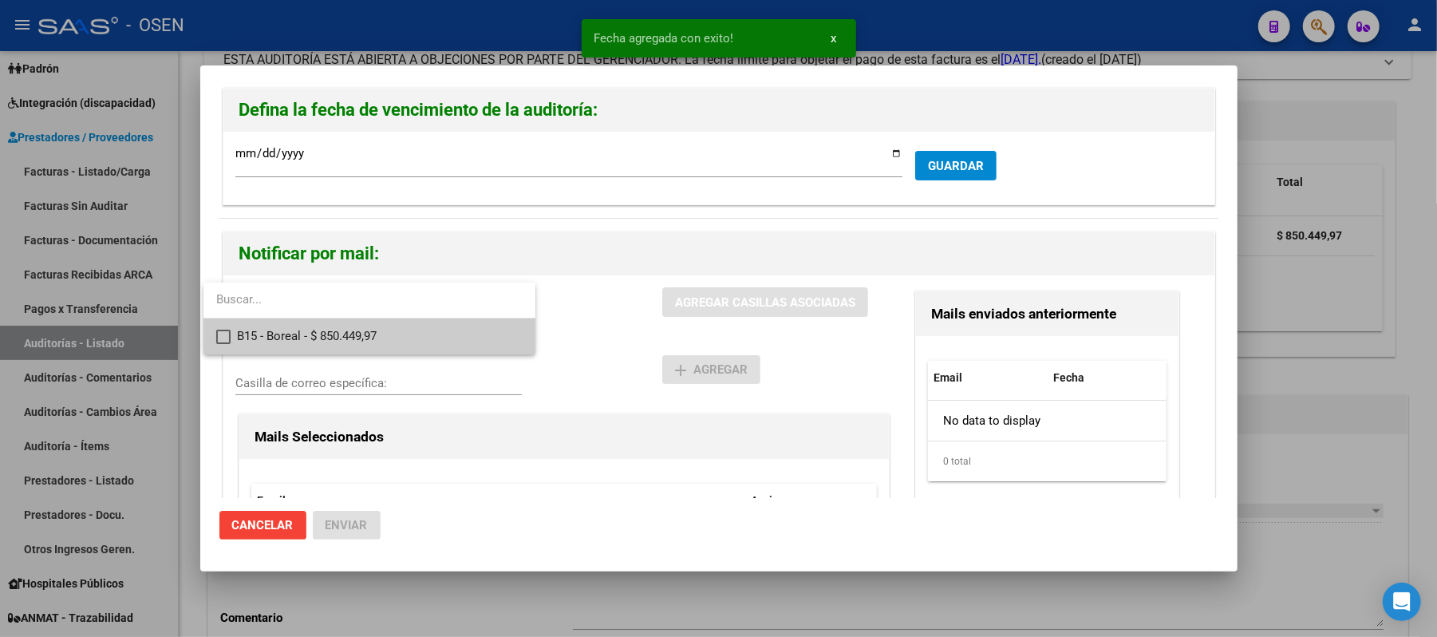
click at [361, 337] on span "B15 - Boreal - $ 850.449,97" at bounding box center [380, 336] width 286 height 36
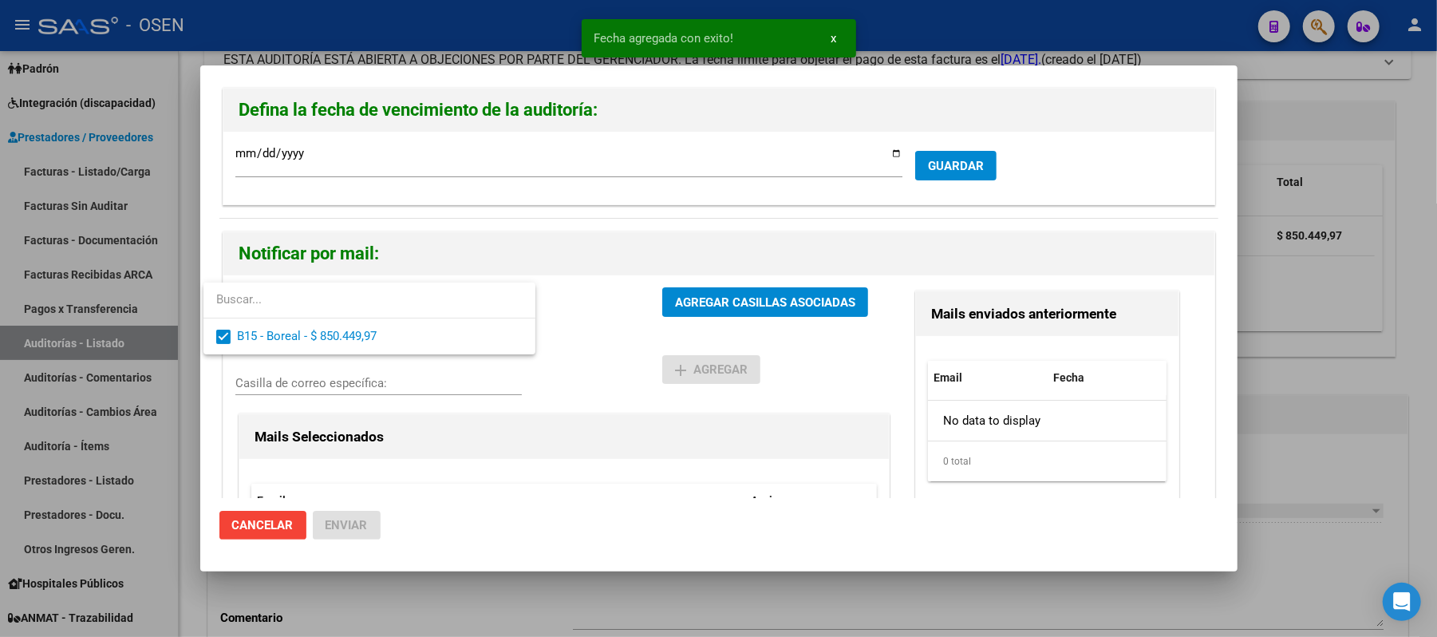
click at [581, 314] on div at bounding box center [718, 318] width 1437 height 637
click at [691, 314] on button "AGREGAR CASILLAS ASOCIADAS" at bounding box center [765, 302] width 206 height 30
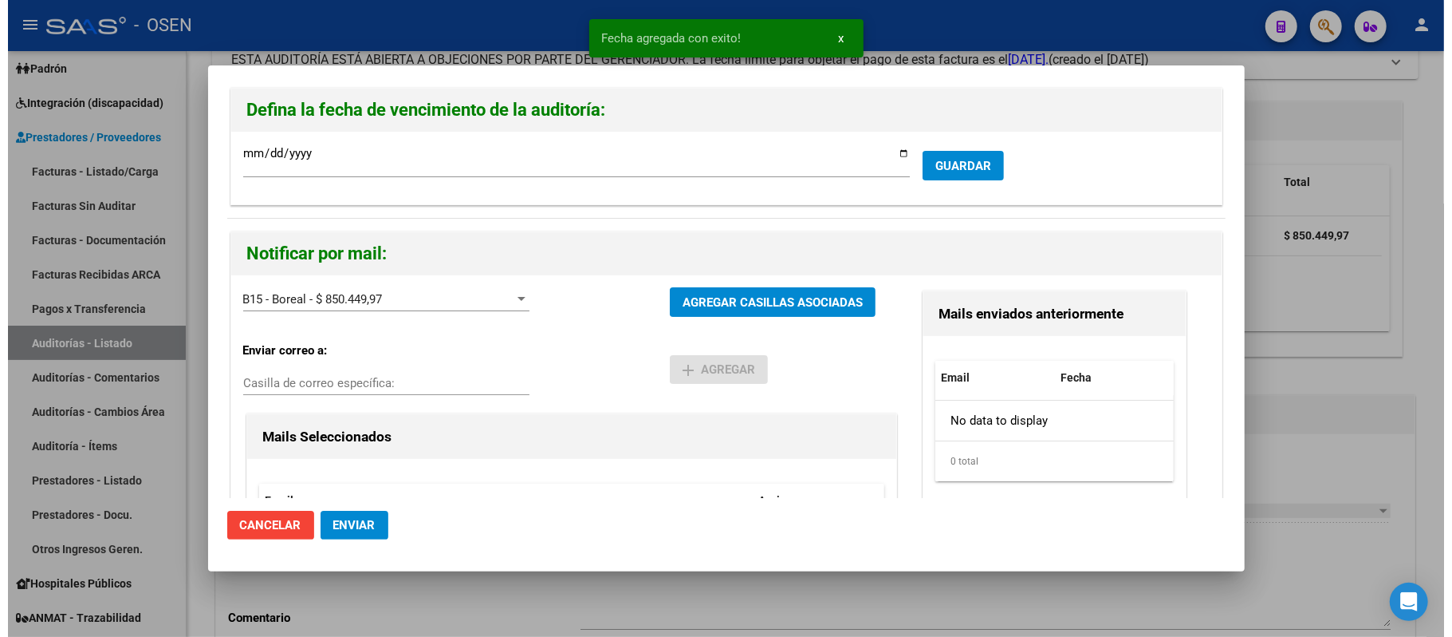
scroll to position [212, 0]
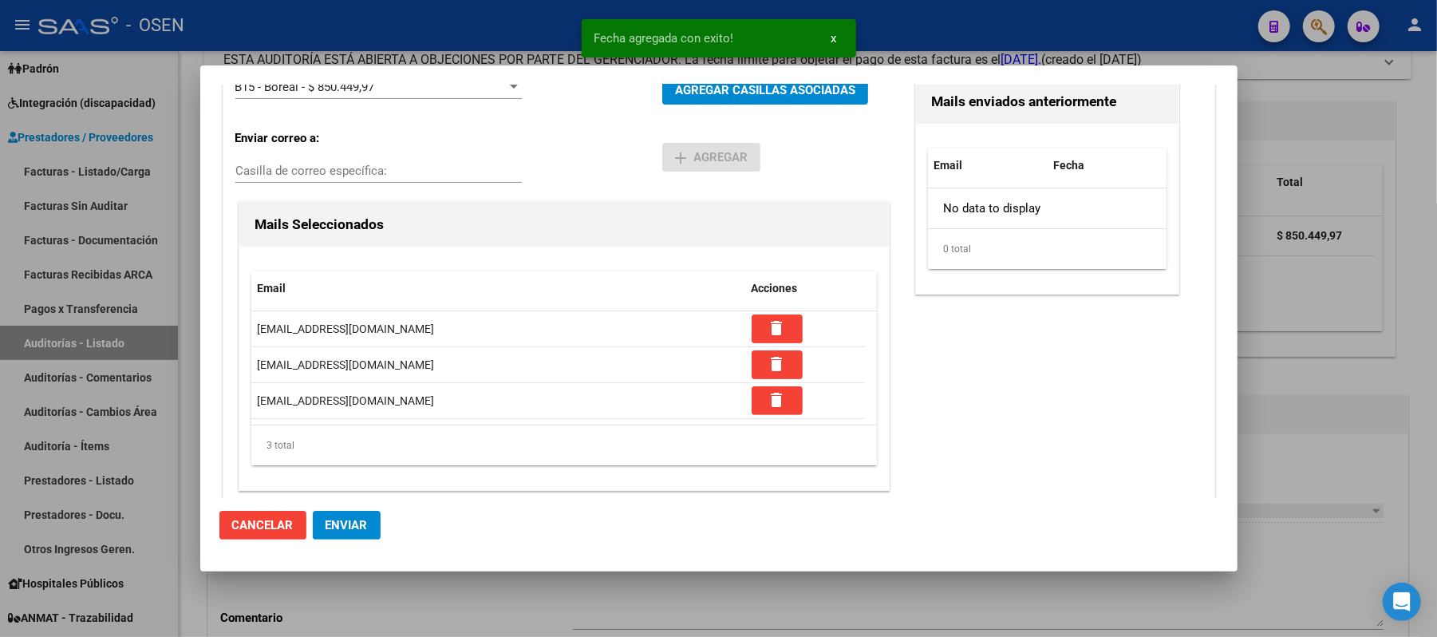
click at [349, 527] on span "Enviar" at bounding box center [346, 525] width 42 height 14
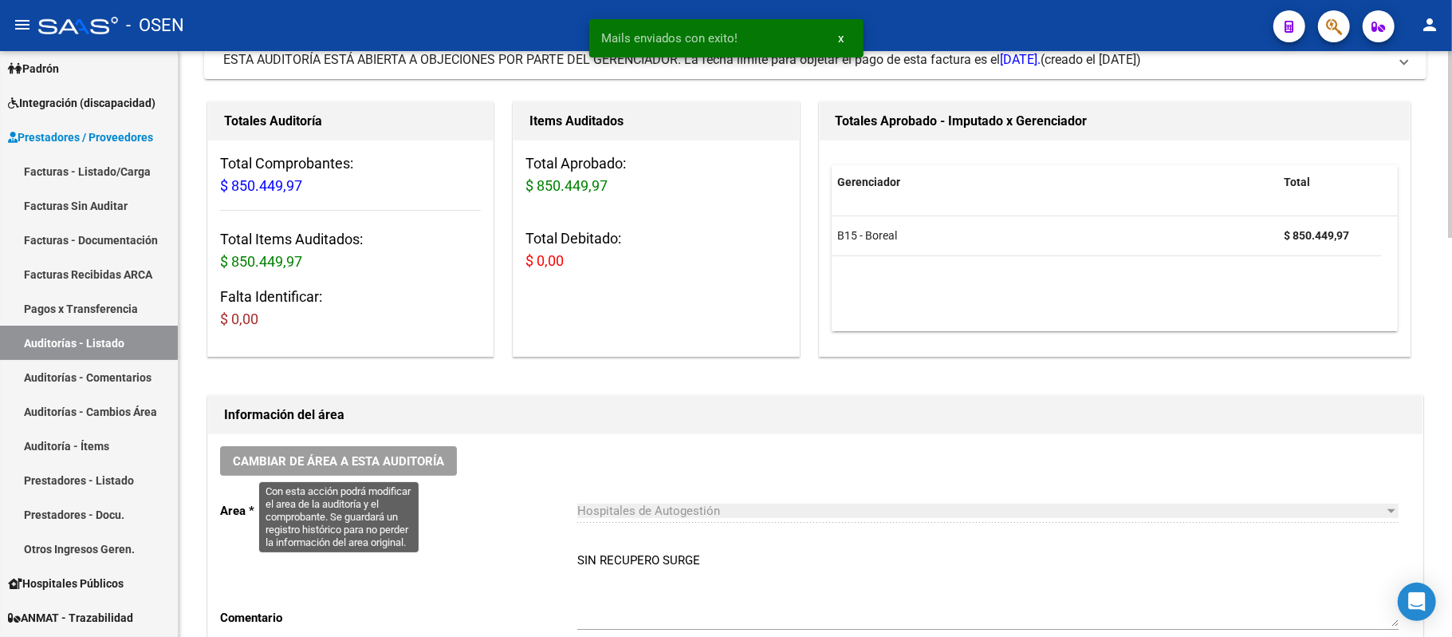
click at [388, 451] on button "Cambiar de área a esta auditoría" at bounding box center [338, 461] width 237 height 30
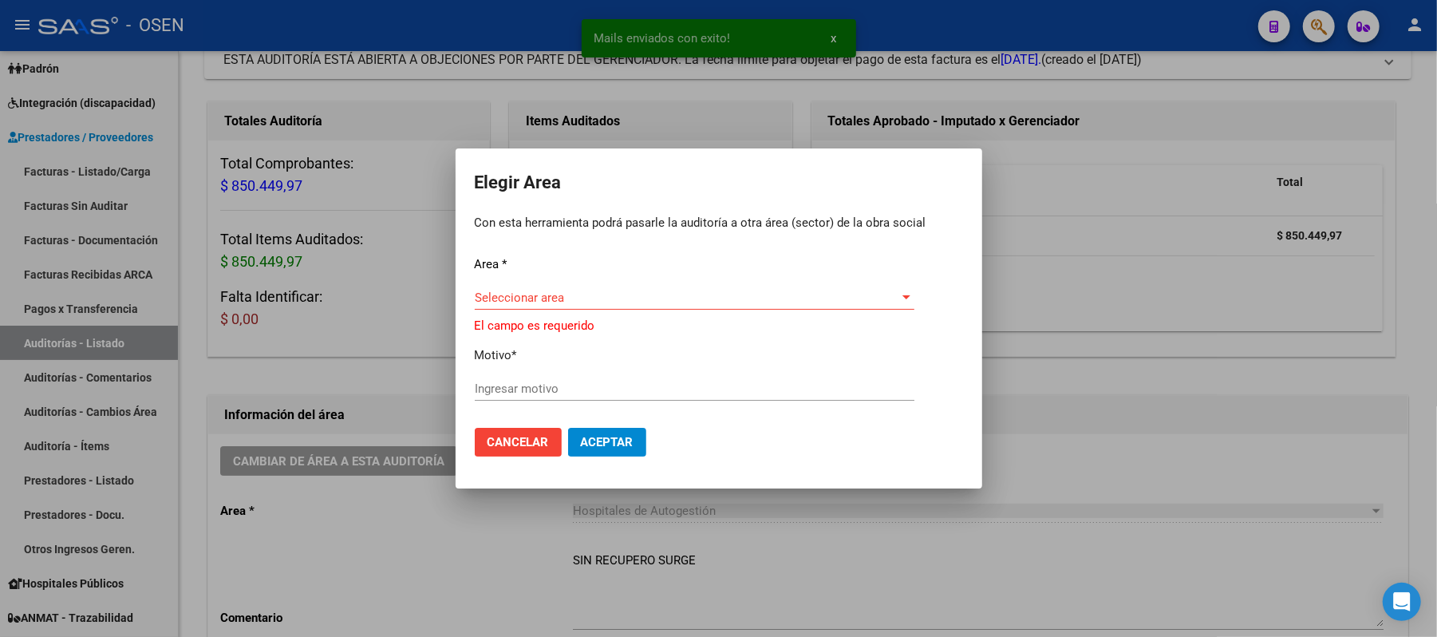
click at [577, 286] on div "Area * Seleccionar area Seleccionar area El campo es requerido Motivo * Ingresa…" at bounding box center [719, 335] width 488 height 160
click at [550, 292] on span "Seleccionar area" at bounding box center [687, 297] width 425 height 14
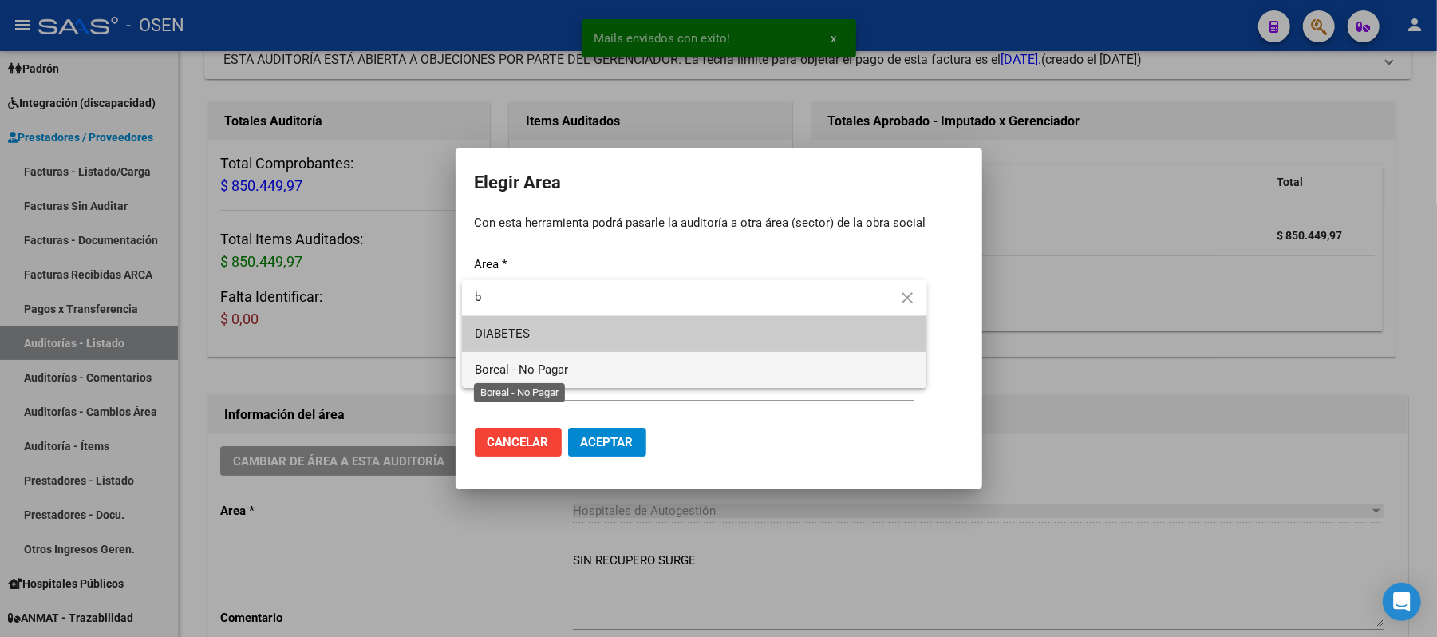
type input "b"
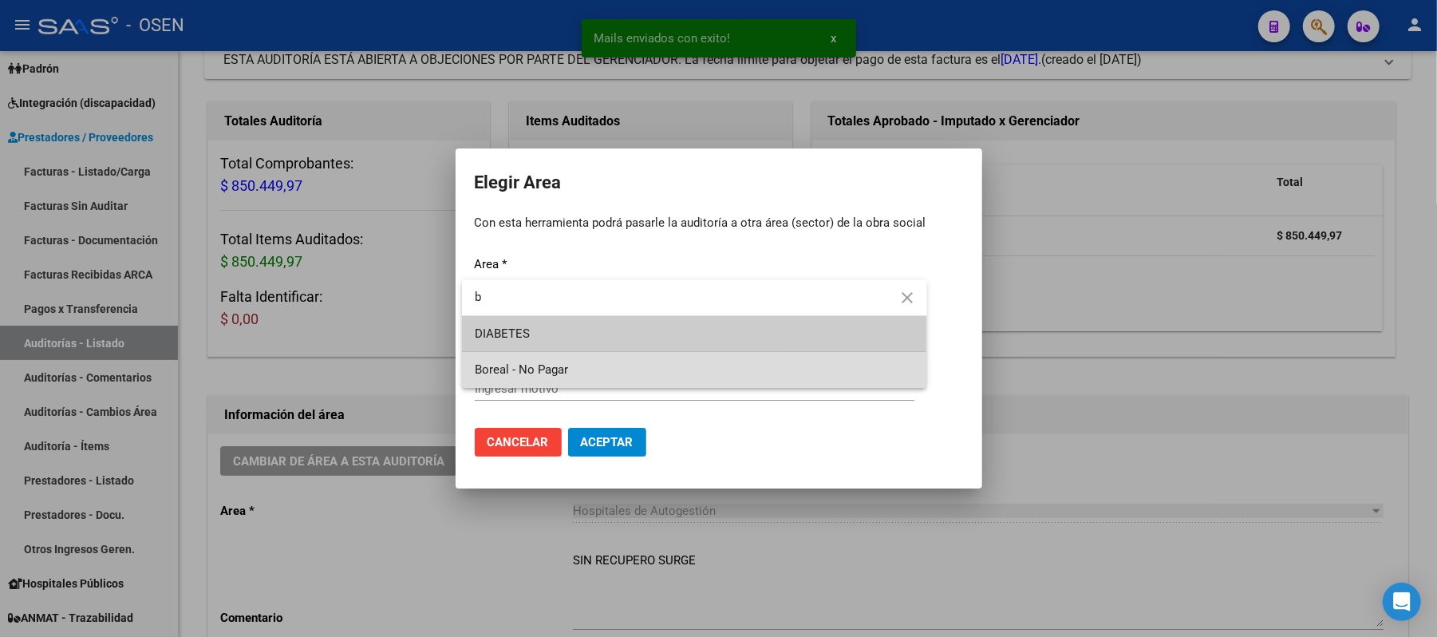
click at [550, 377] on span "Boreal - No Pagar" at bounding box center [694, 370] width 439 height 36
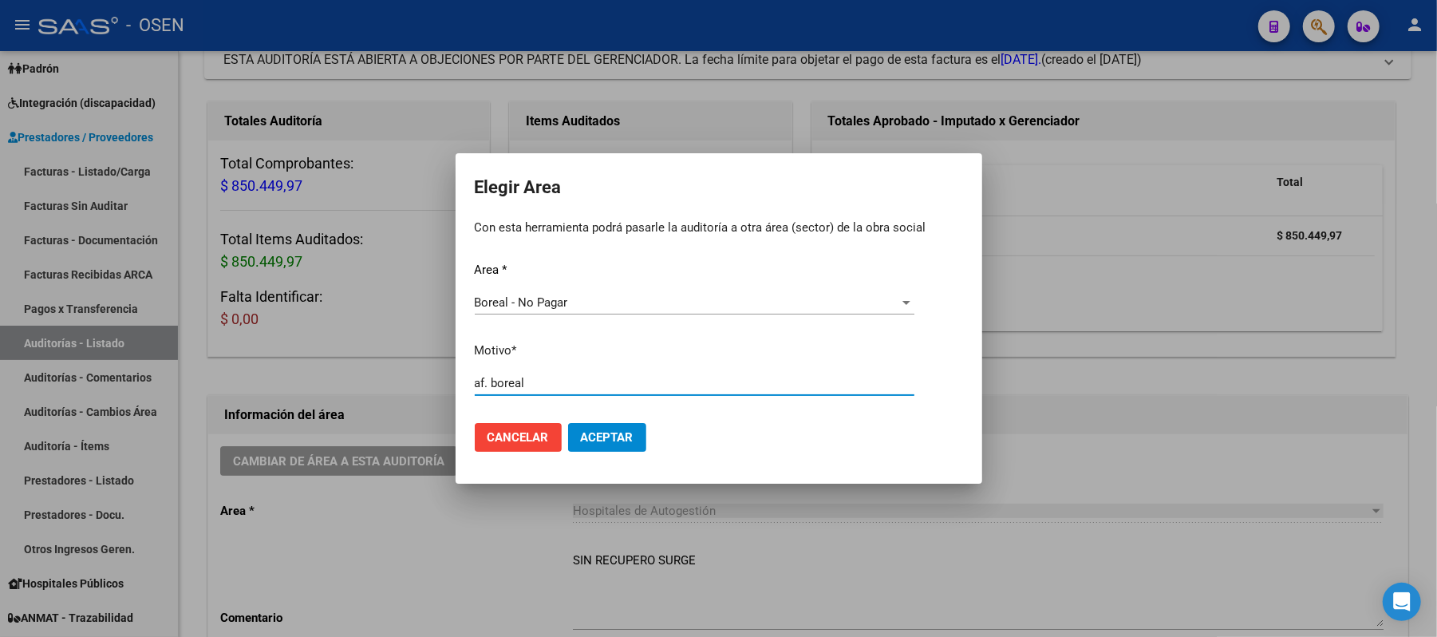
type input "af. boreal"
click at [608, 430] on span "Aceptar" at bounding box center [607, 437] width 53 height 14
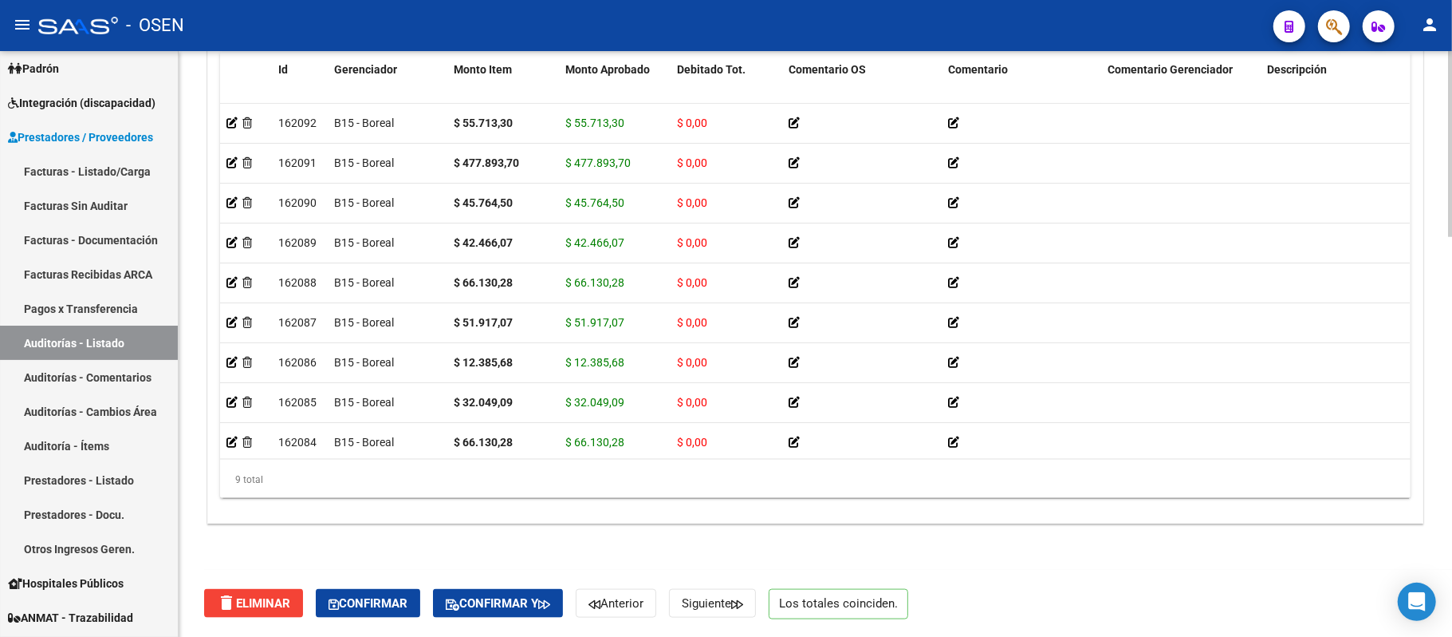
scroll to position [24, 0]
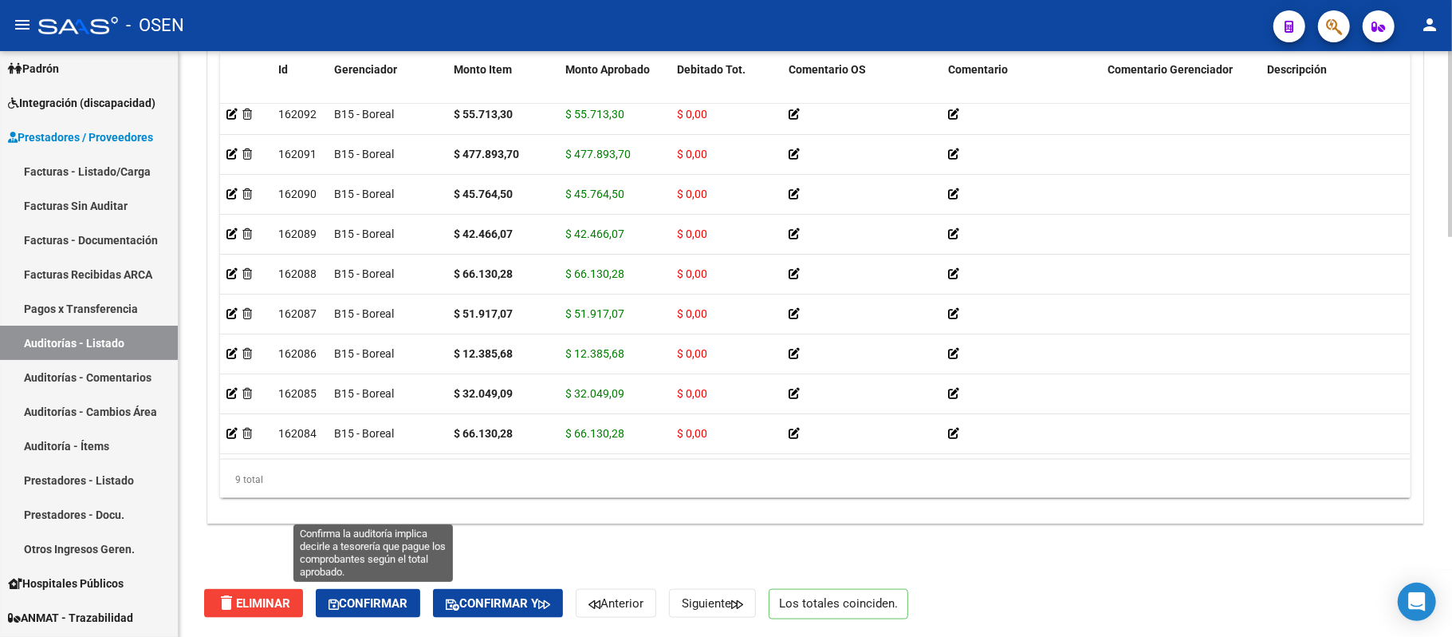
click at [396, 600] on span "Confirmar" at bounding box center [368, 603] width 79 height 14
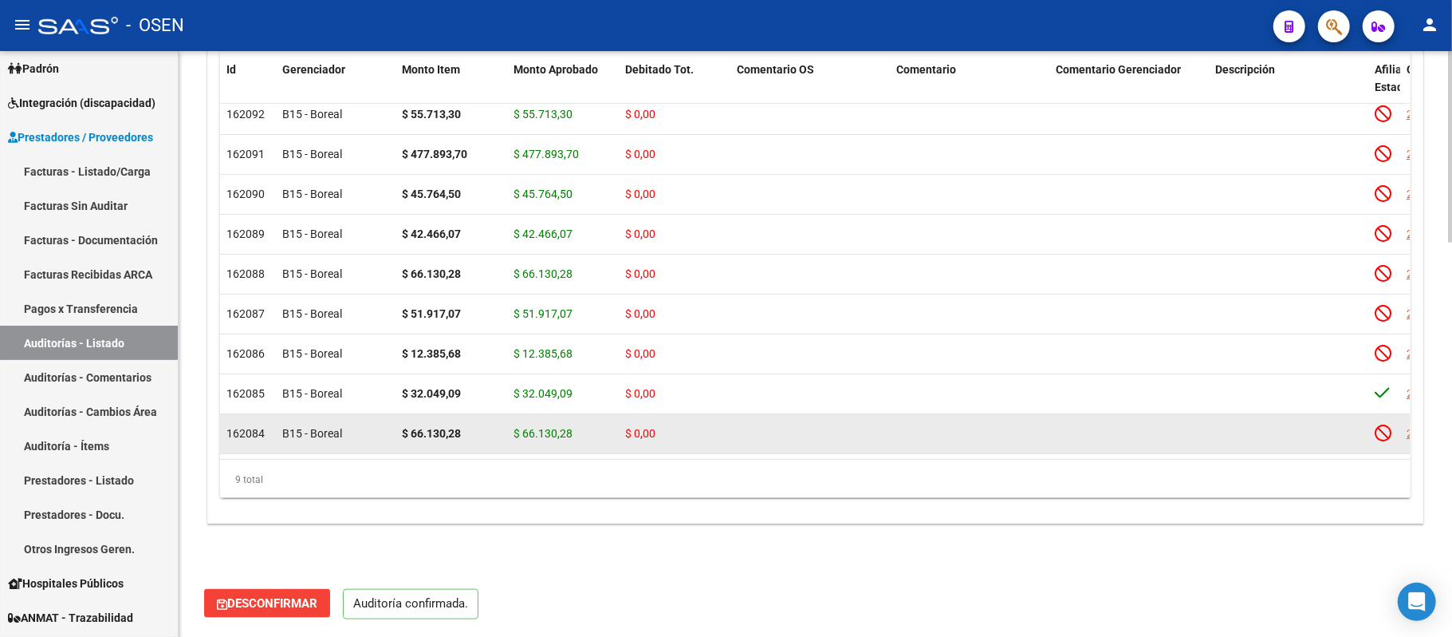
scroll to position [0, 0]
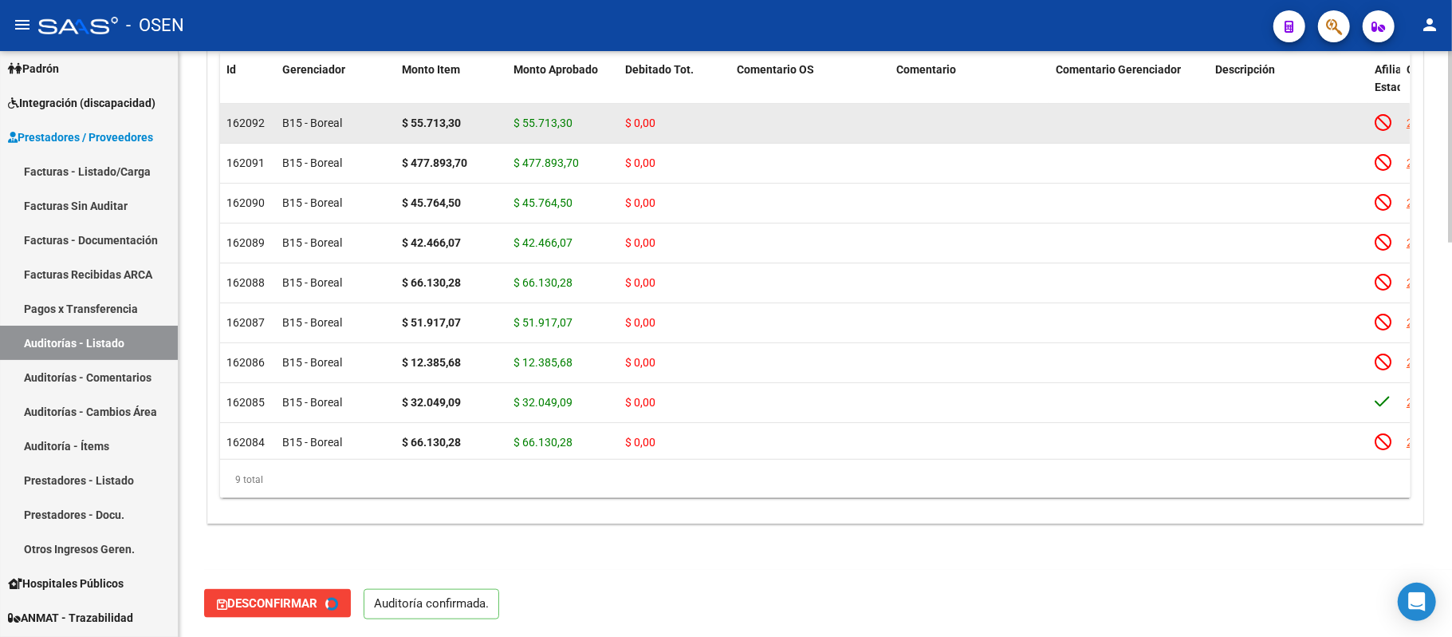
type input "202509"
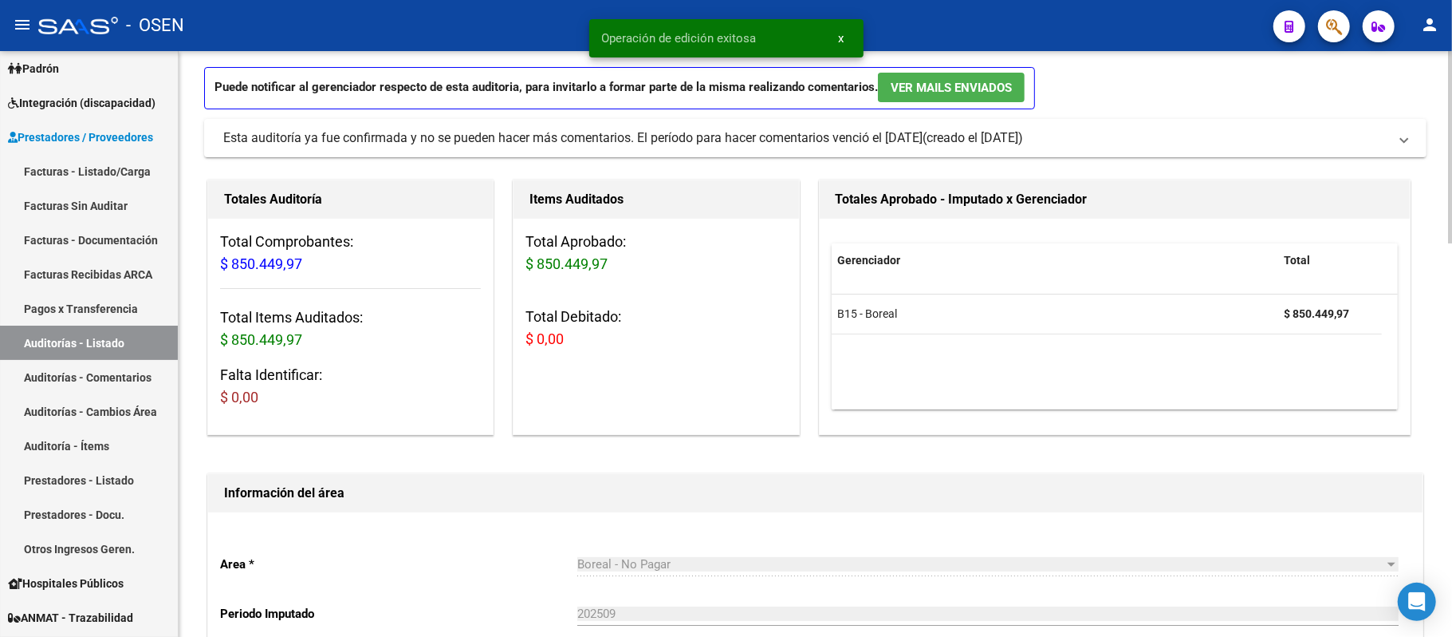
scroll to position [32, 0]
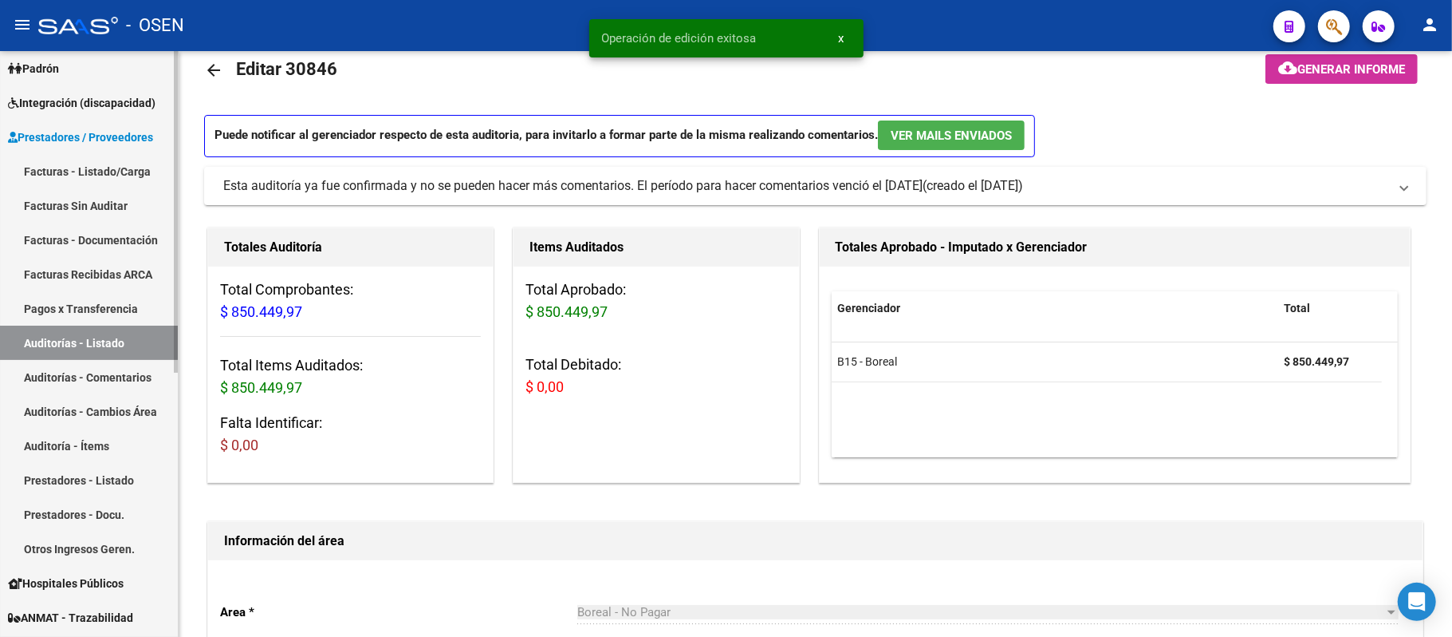
click at [112, 357] on link "Auditorías - Listado" at bounding box center [89, 342] width 178 height 34
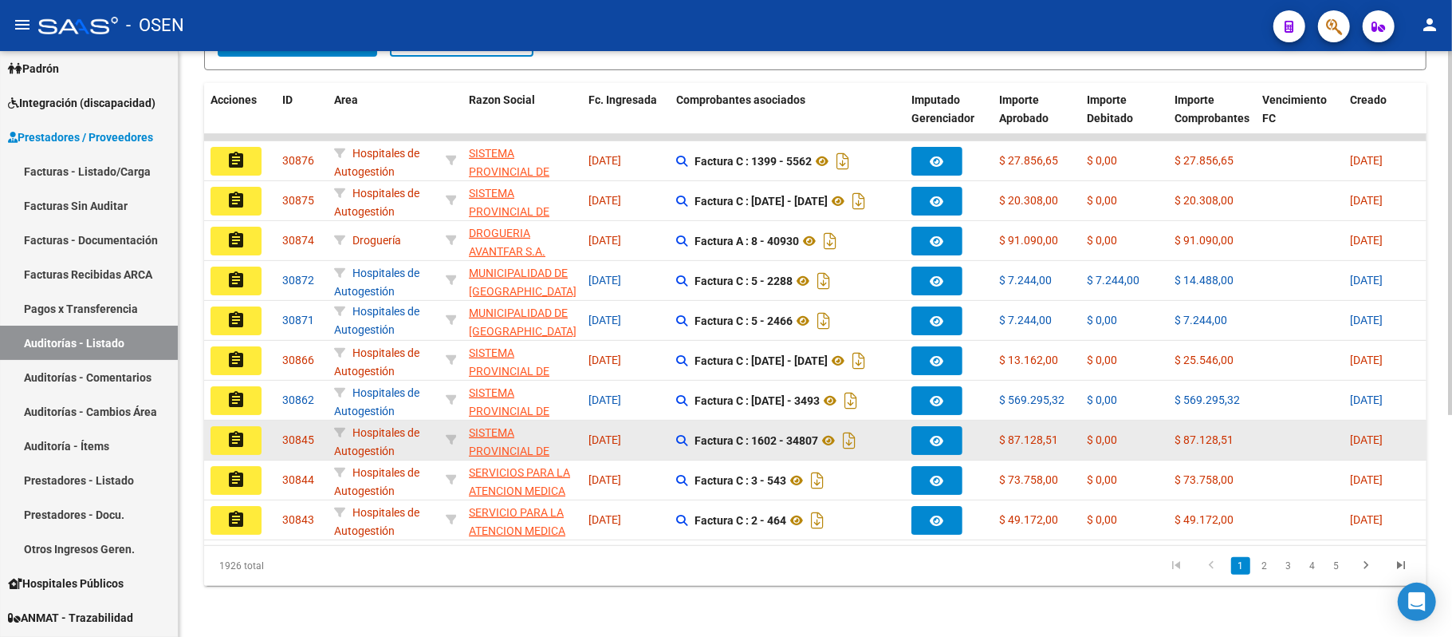
scroll to position [356, 0]
click at [236, 430] on mat-icon "assignment" at bounding box center [236, 439] width 19 height 19
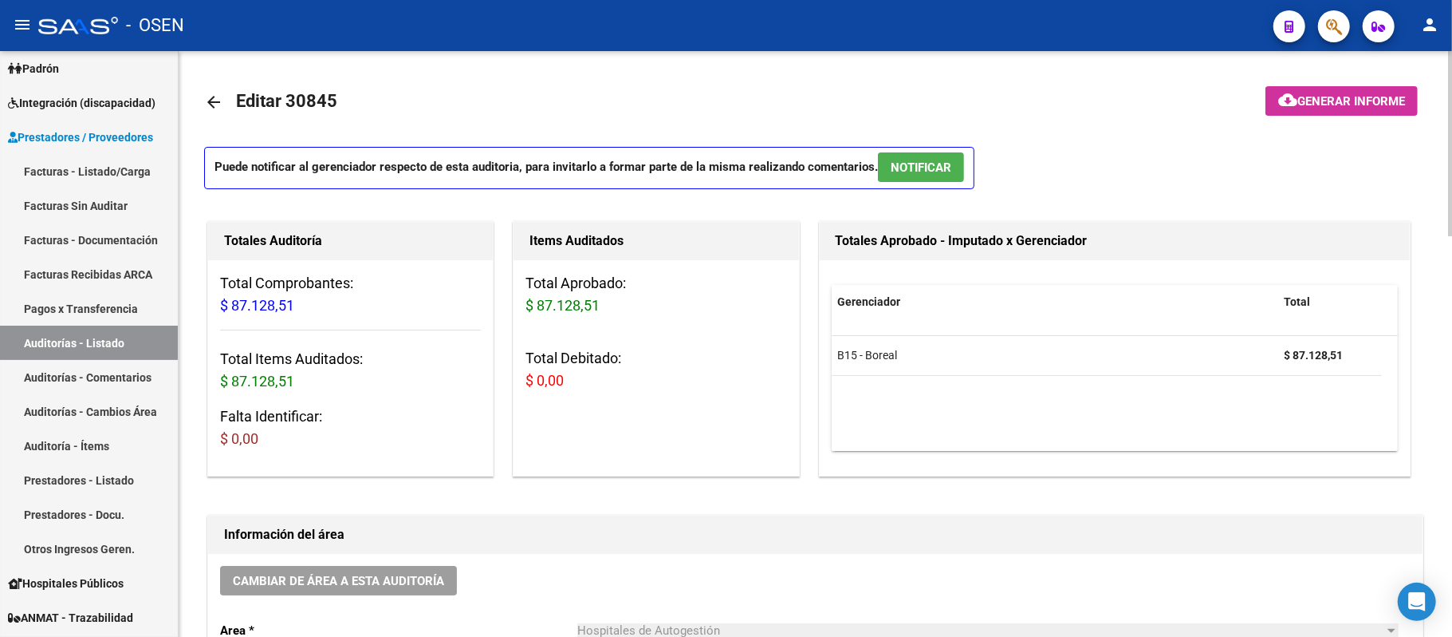
click at [945, 167] on span "NOTIFICAR" at bounding box center [921, 167] width 61 height 14
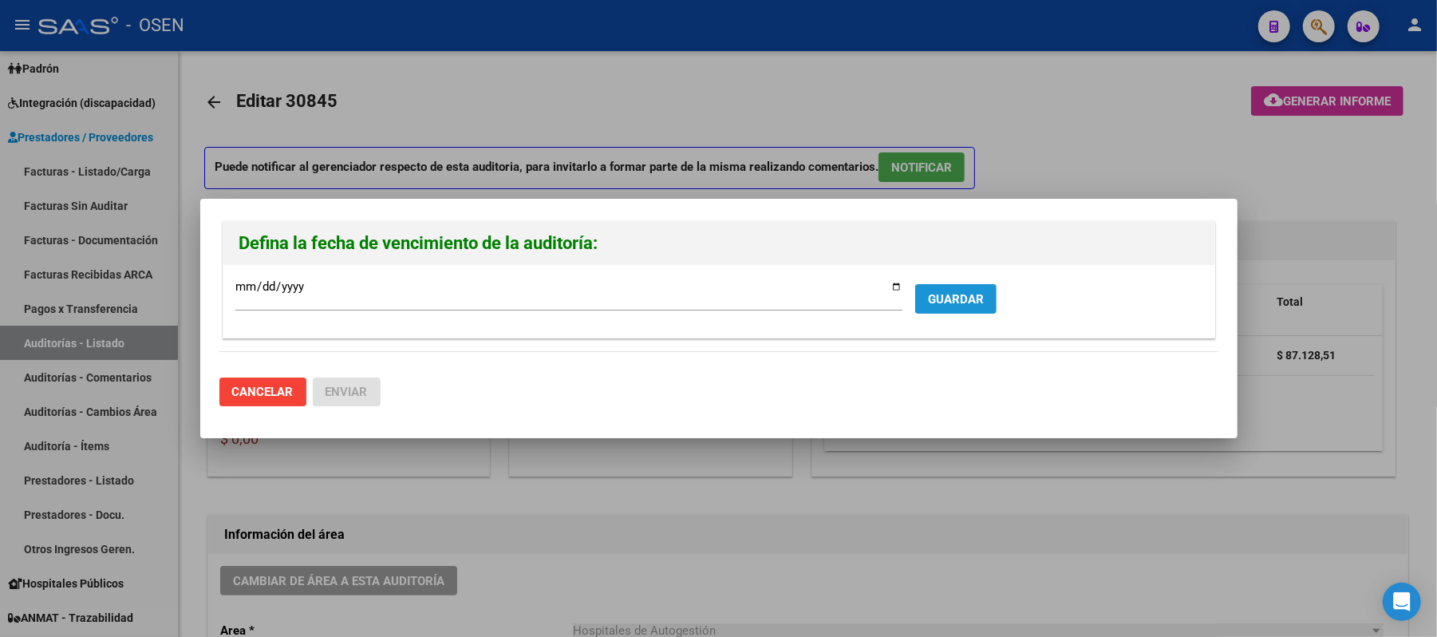
click at [954, 311] on button "GUARDAR" at bounding box center [955, 299] width 81 height 30
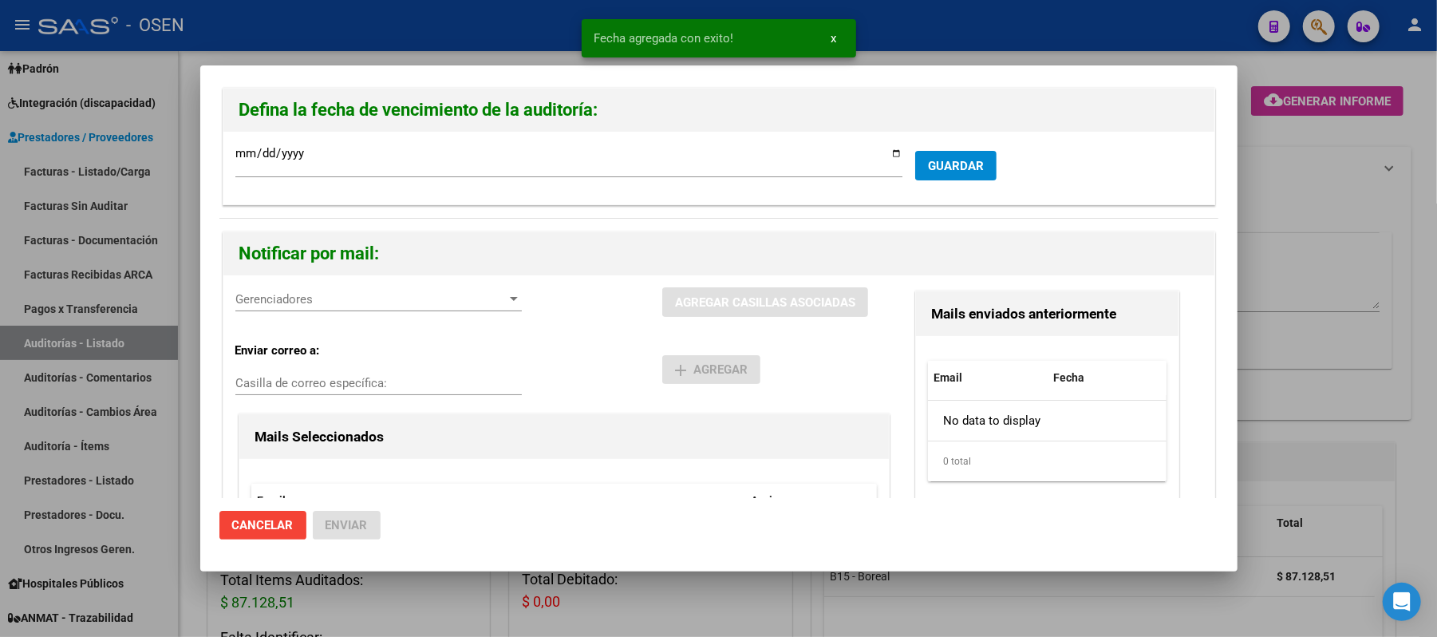
click at [444, 292] on span "Gerenciadores" at bounding box center [371, 299] width 272 height 14
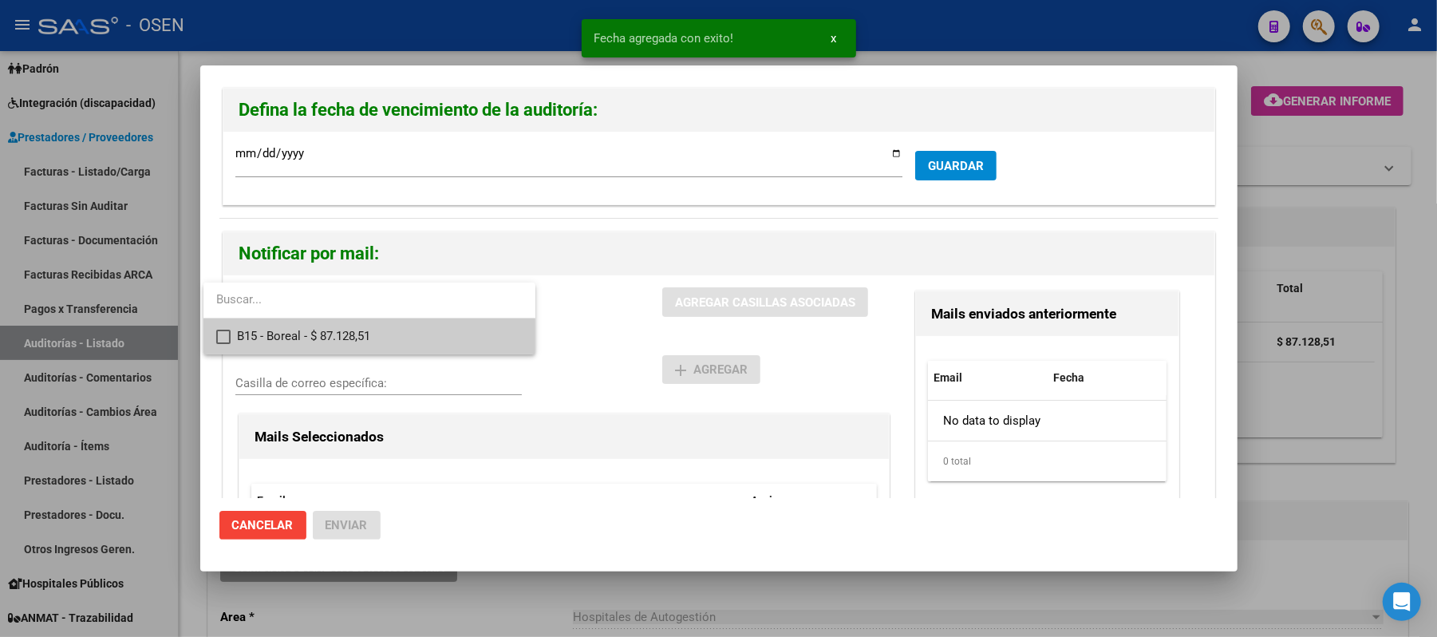
click at [419, 338] on span "B15 - Boreal - $ 87.128,51" at bounding box center [380, 336] width 286 height 36
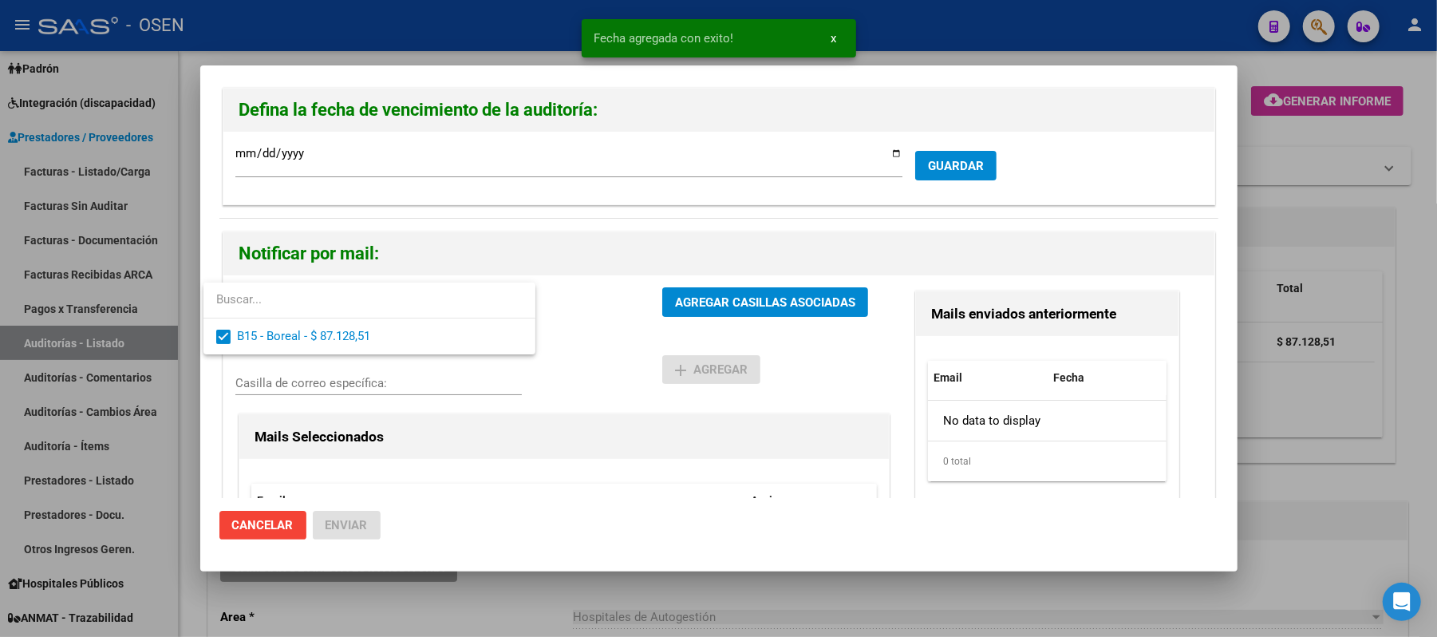
click at [643, 337] on div at bounding box center [718, 318] width 1437 height 637
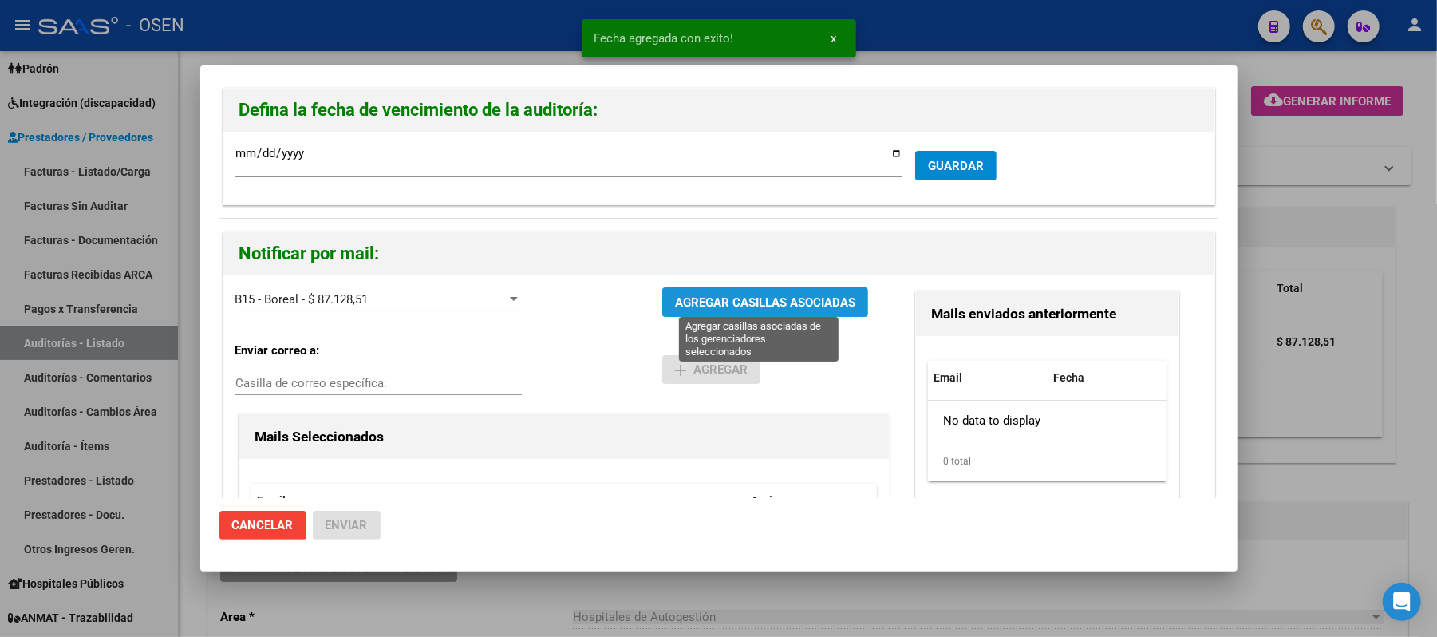
click at [680, 303] on span "AGREGAR CASILLAS ASOCIADAS" at bounding box center [765, 302] width 180 height 14
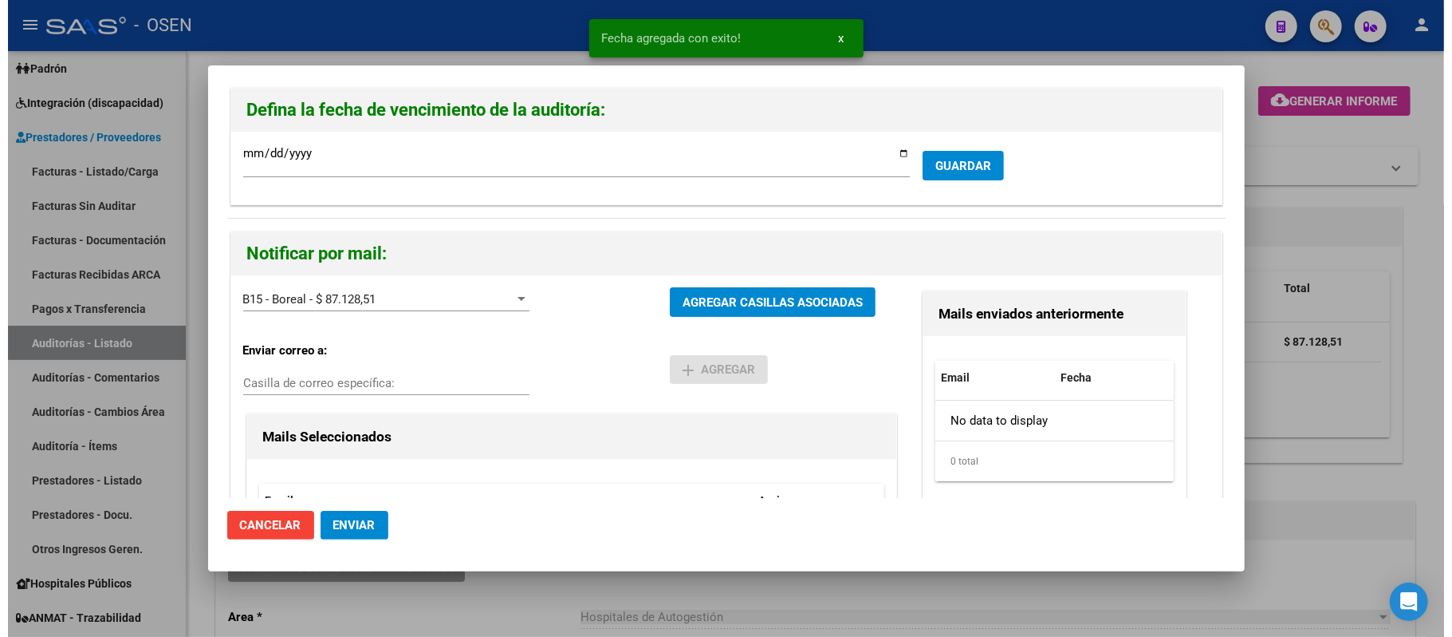
scroll to position [212, 0]
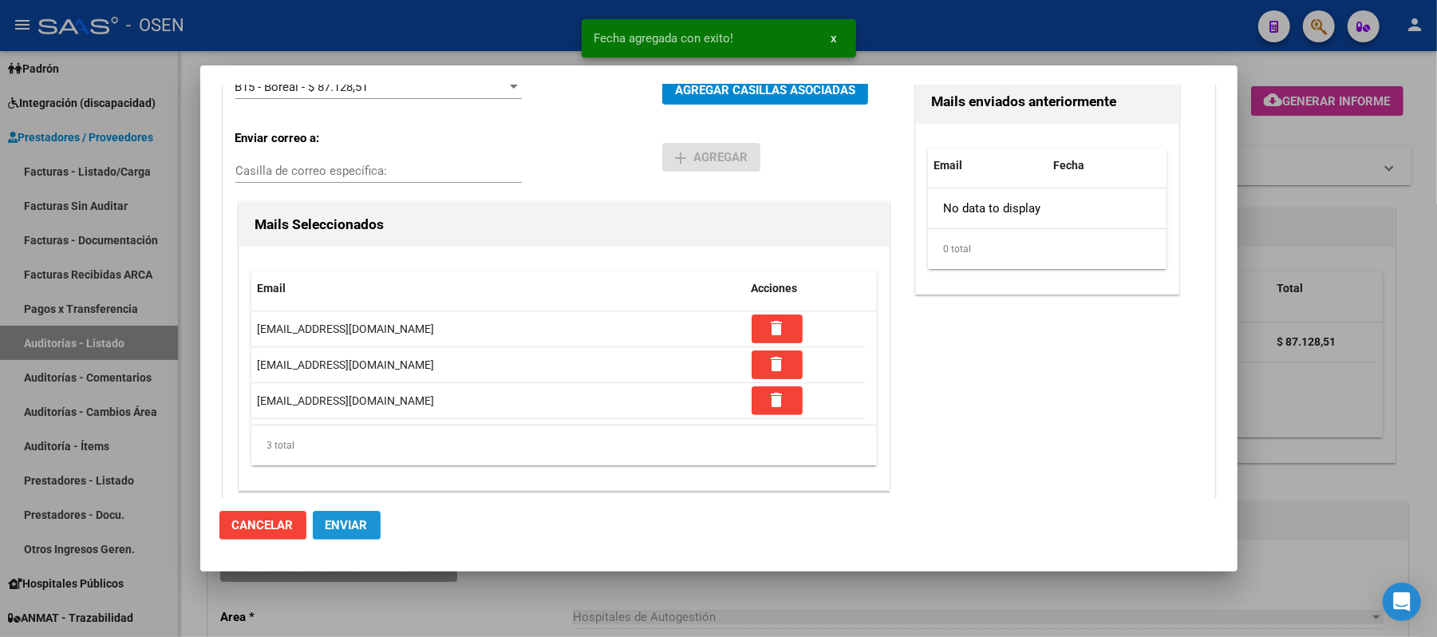
click at [361, 531] on span "Enviar" at bounding box center [346, 525] width 42 height 14
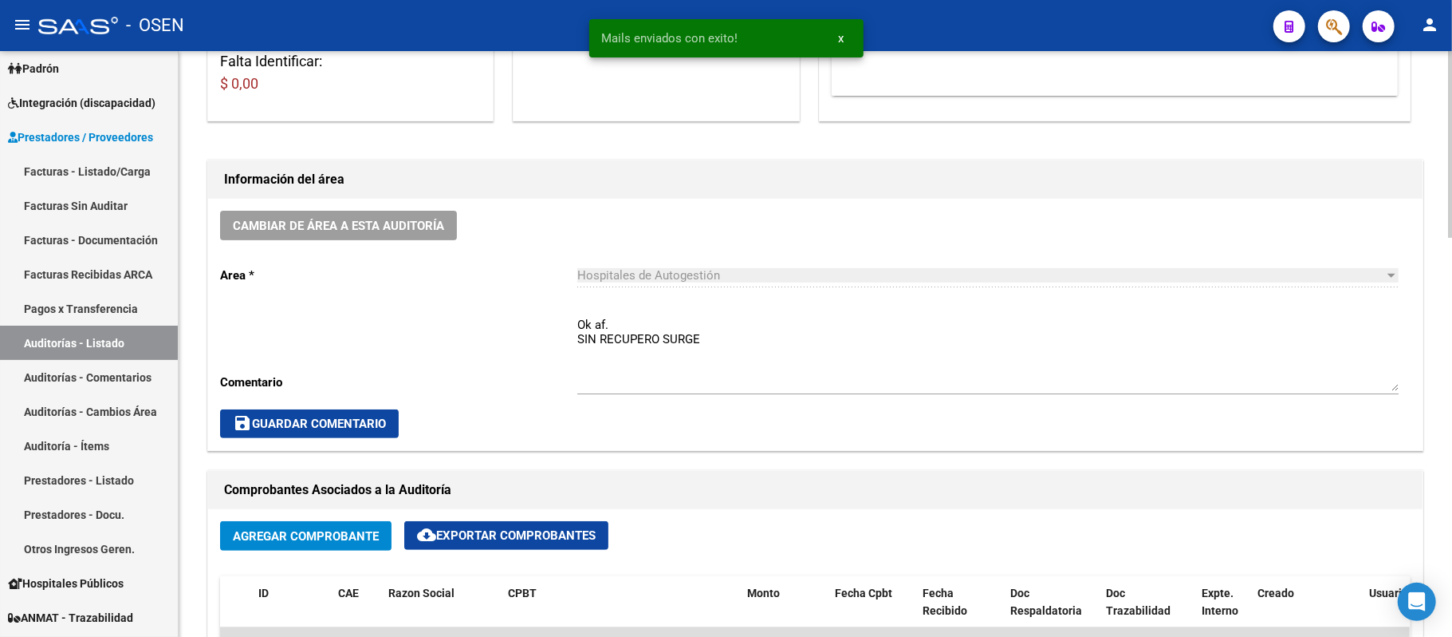
scroll to position [425, 0]
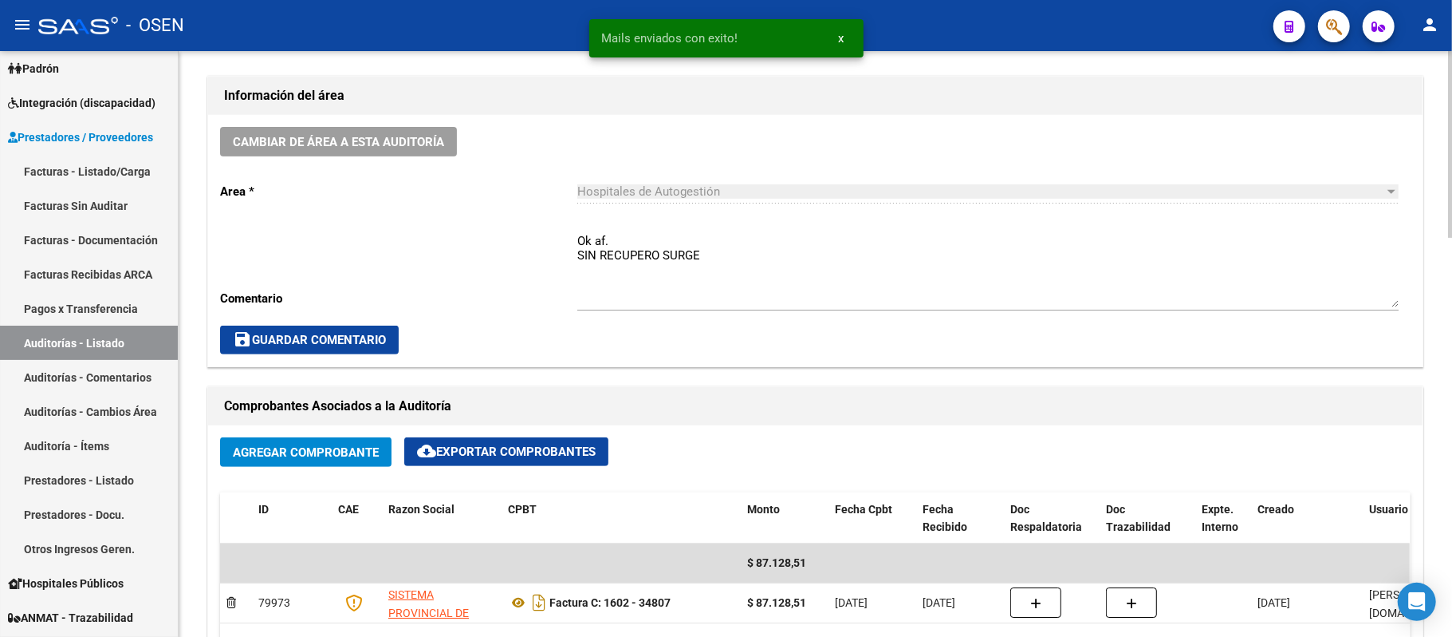
click at [390, 161] on div "Cambiar de área a esta auditoría Area * Hospitales de Autogestión Seleccionar a…" at bounding box center [815, 240] width 1215 height 251
click at [392, 147] on span "Cambiar de área a esta auditoría" at bounding box center [338, 142] width 211 height 14
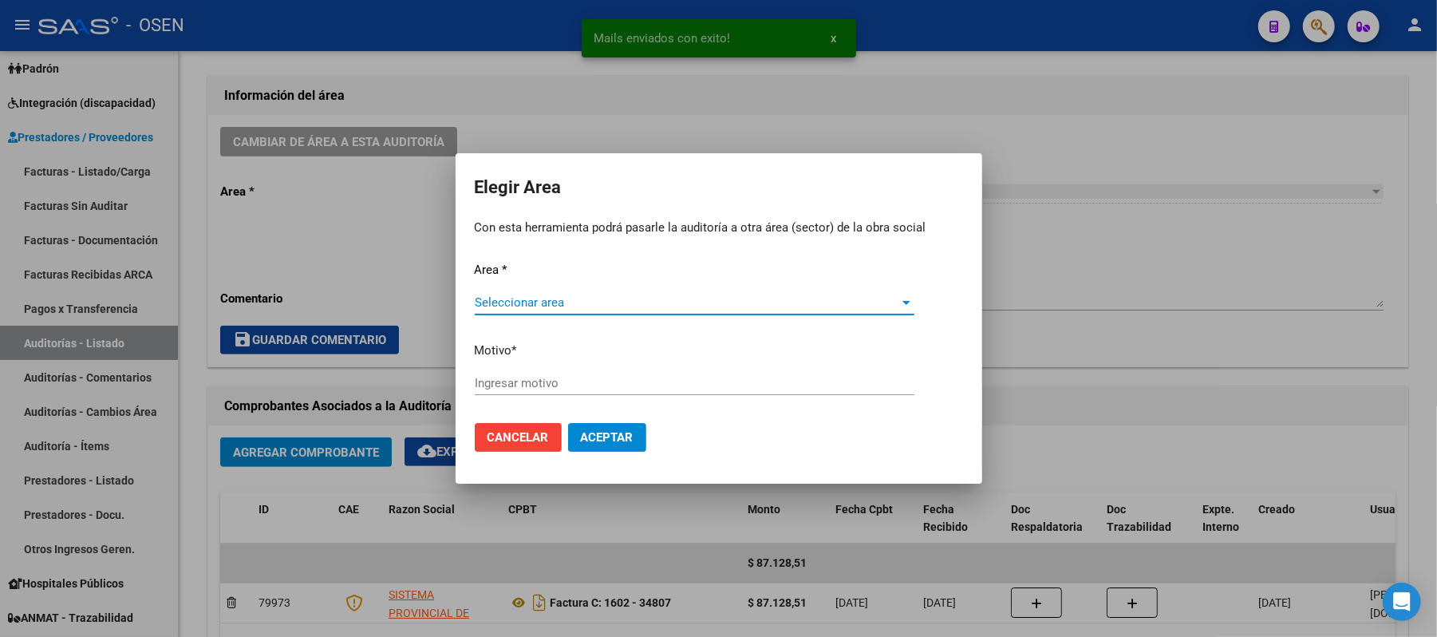
click at [632, 303] on span "Seleccionar area" at bounding box center [687, 302] width 425 height 14
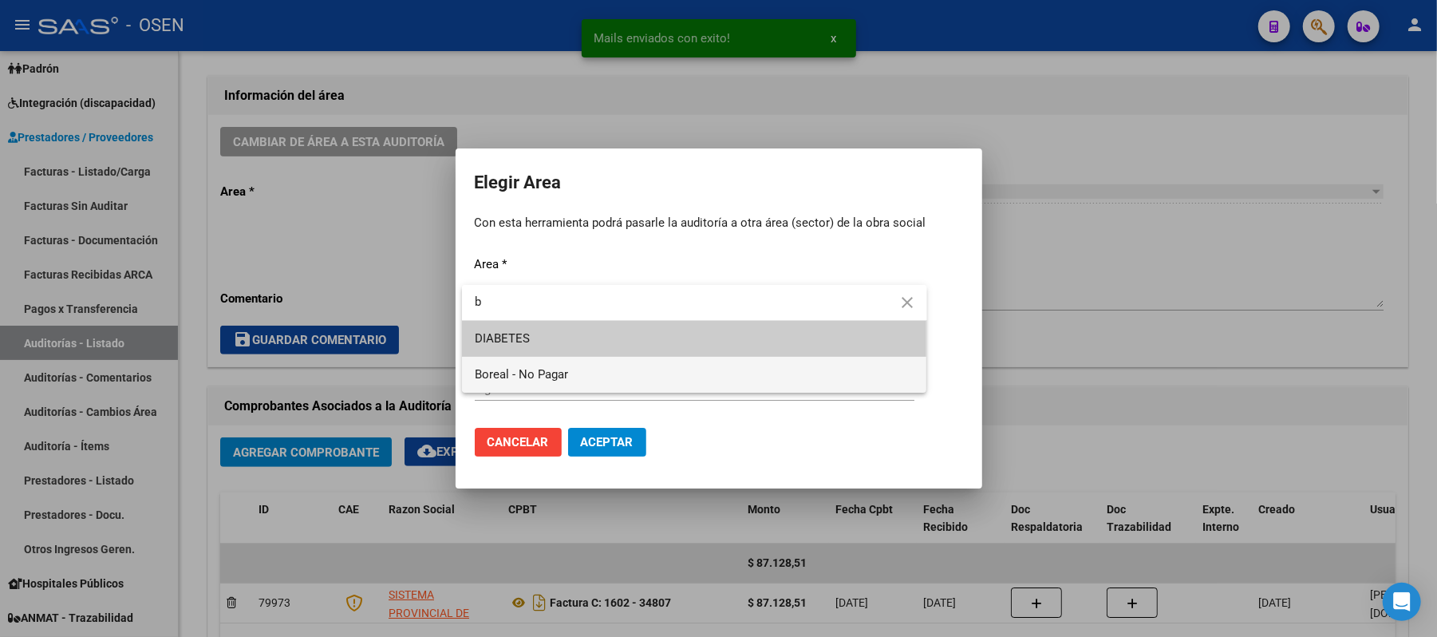
type input "b"
click at [557, 372] on span "Boreal - No Pagar" at bounding box center [521, 374] width 93 height 14
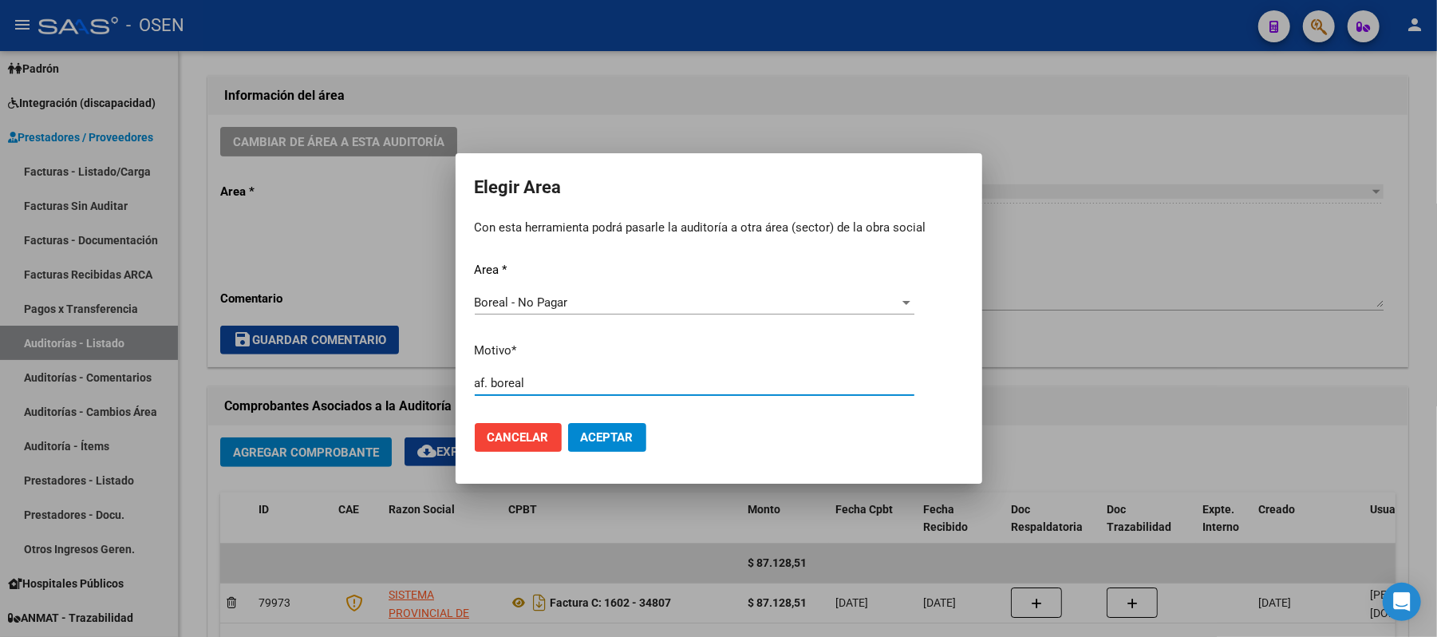
type input "af. boreal"
click at [606, 441] on span "Aceptar" at bounding box center [607, 437] width 53 height 14
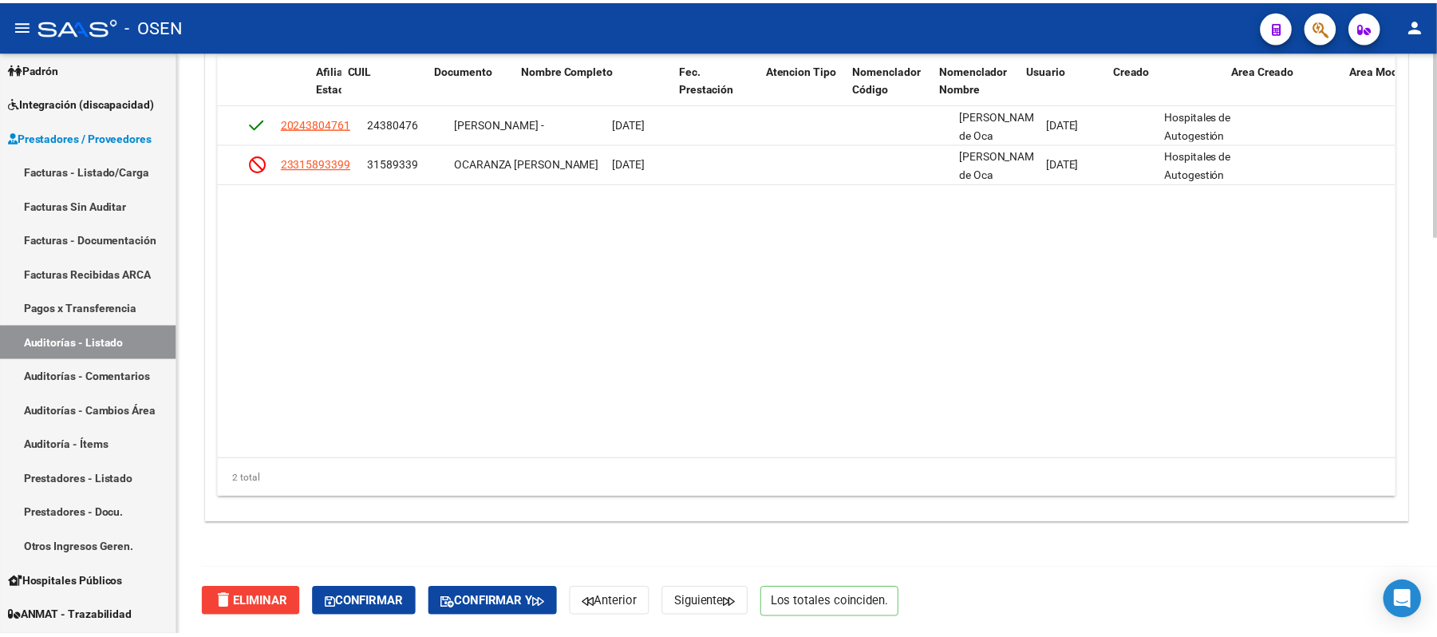
scroll to position [0, 1107]
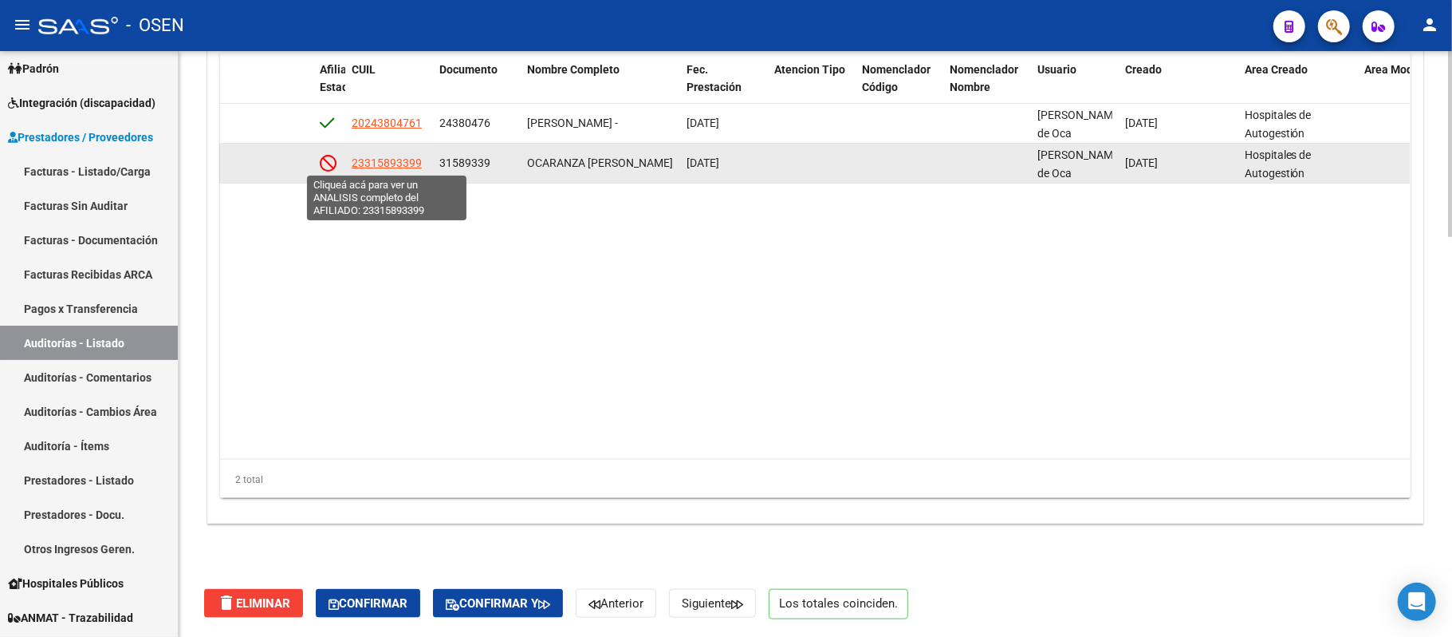
click at [404, 164] on span "23315893399" at bounding box center [387, 162] width 70 height 13
type textarea "23315893399"
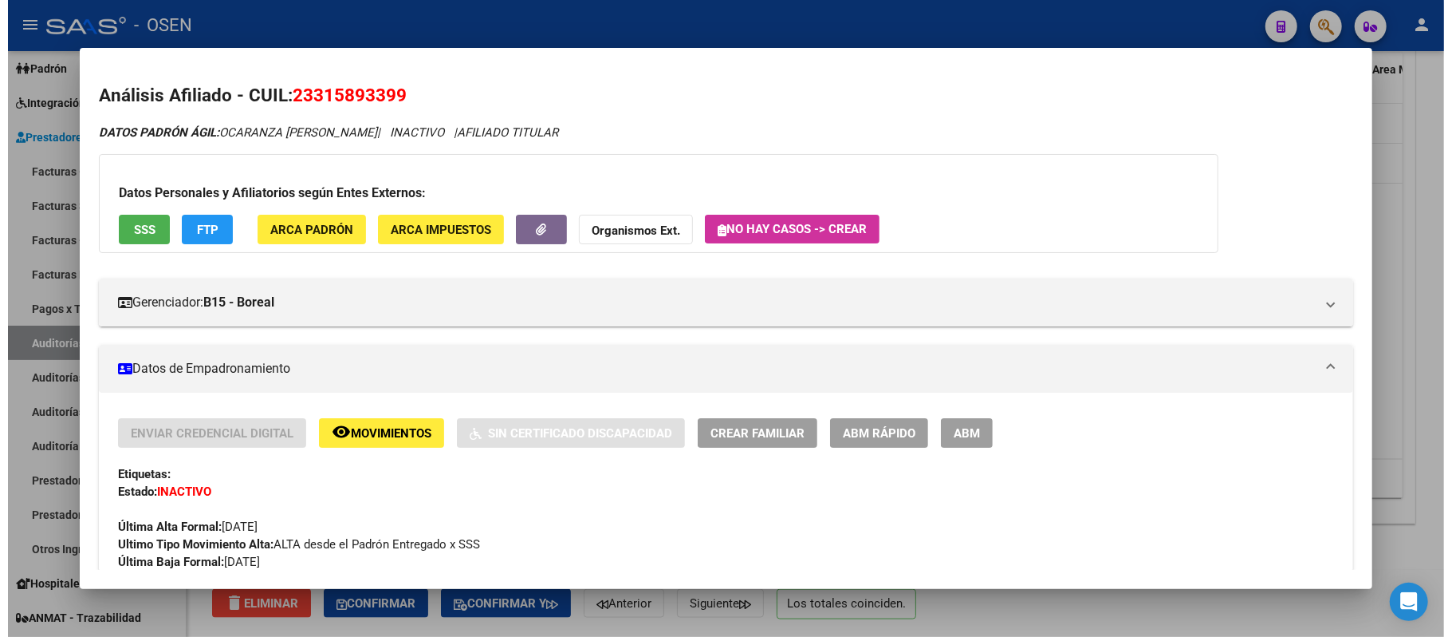
scroll to position [212, 0]
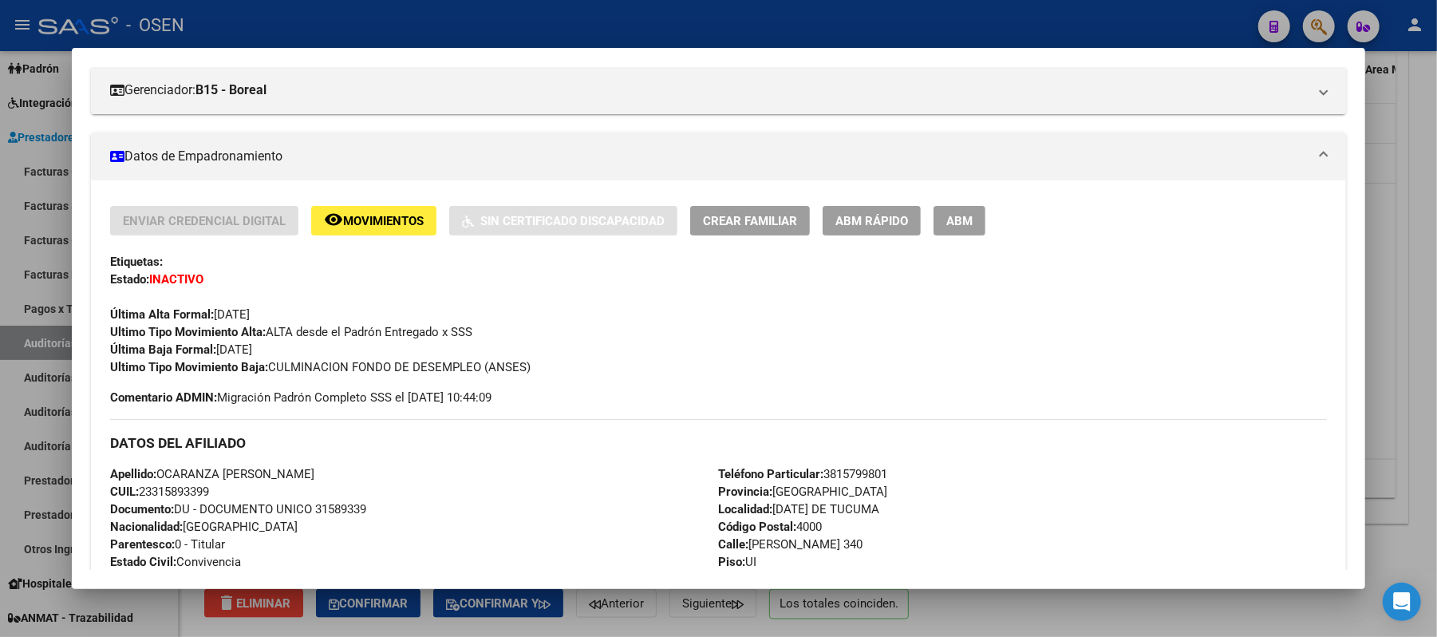
click at [353, 30] on div at bounding box center [718, 318] width 1437 height 637
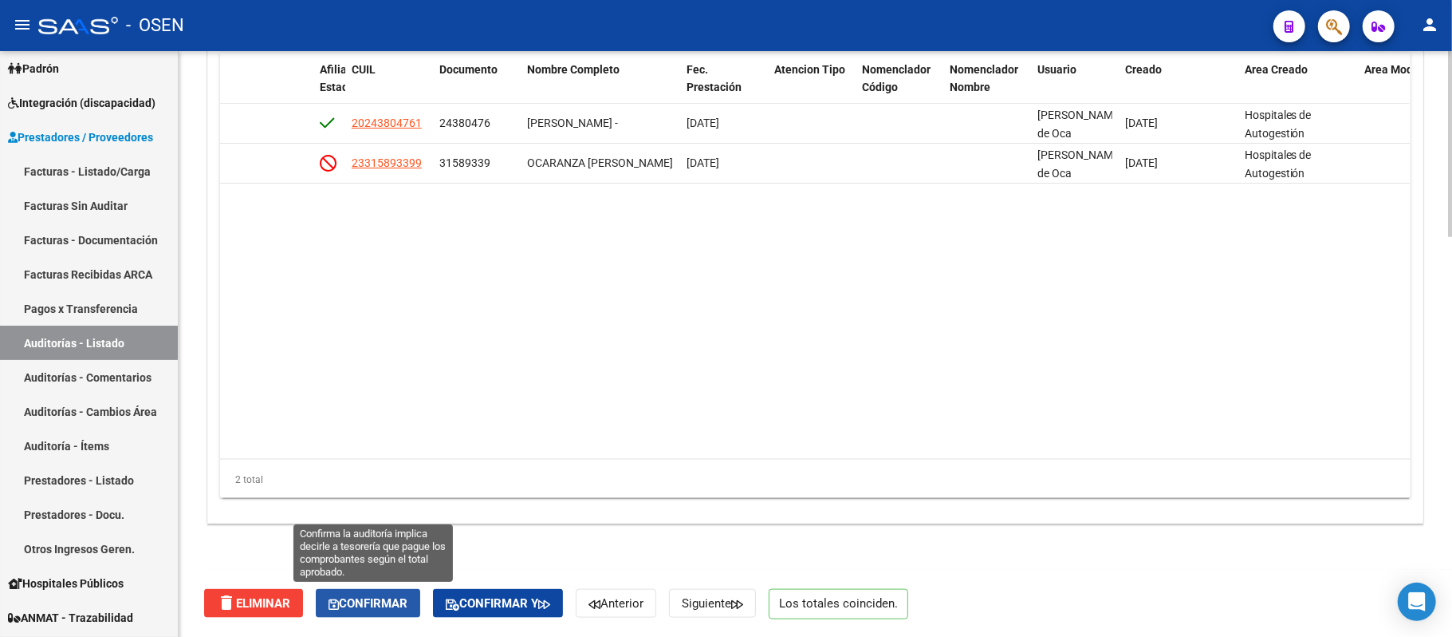
click at [383, 601] on span "Confirmar" at bounding box center [368, 603] width 79 height 14
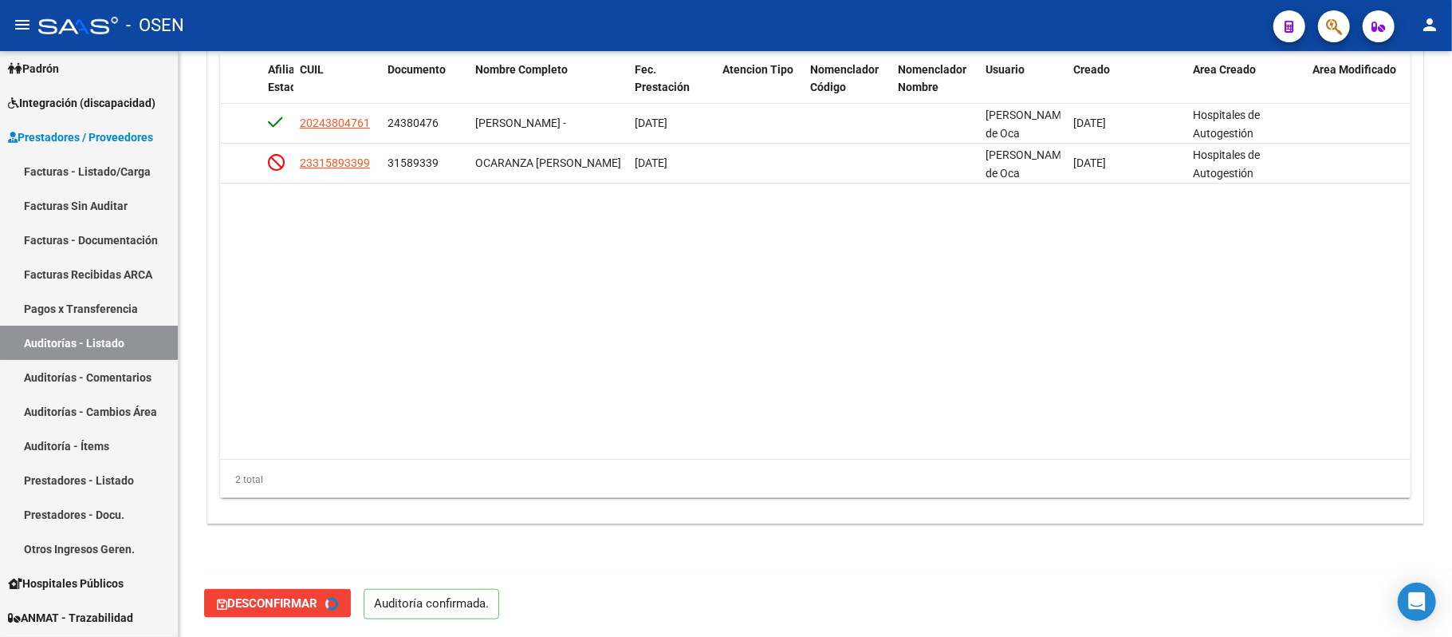
type input "202509"
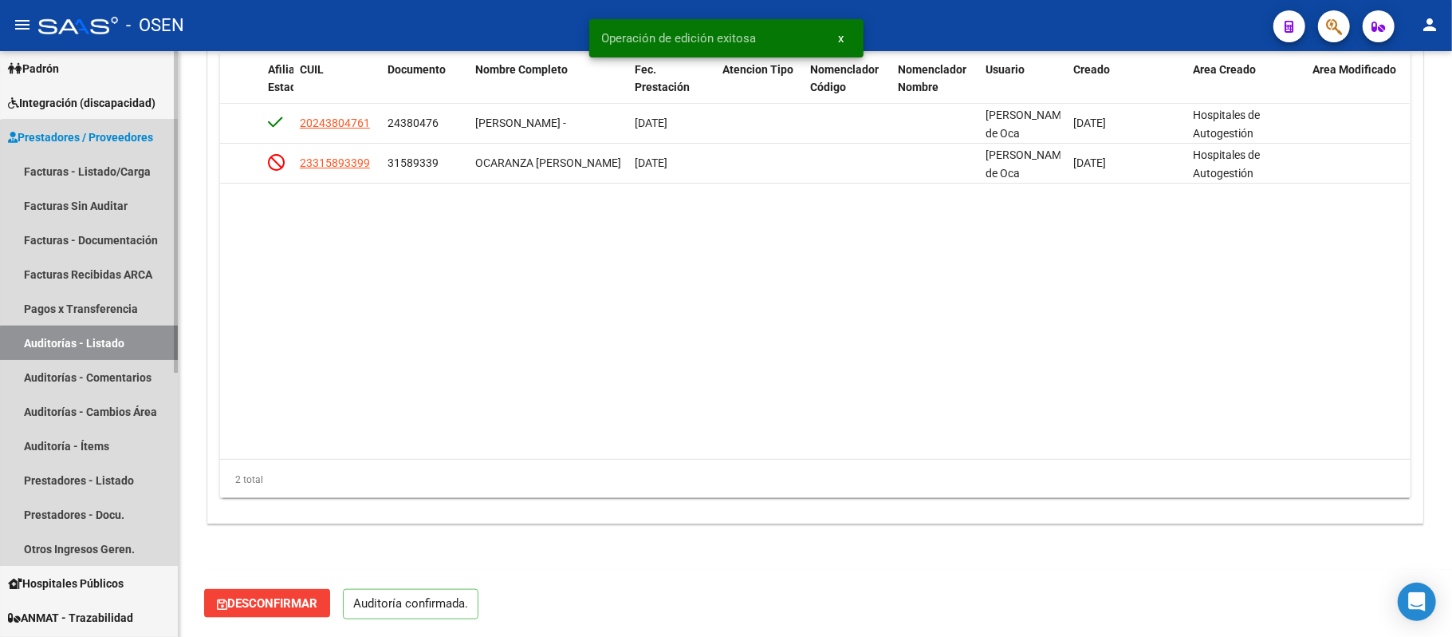
click at [138, 353] on link "Auditorías - Listado" at bounding box center [89, 342] width 178 height 34
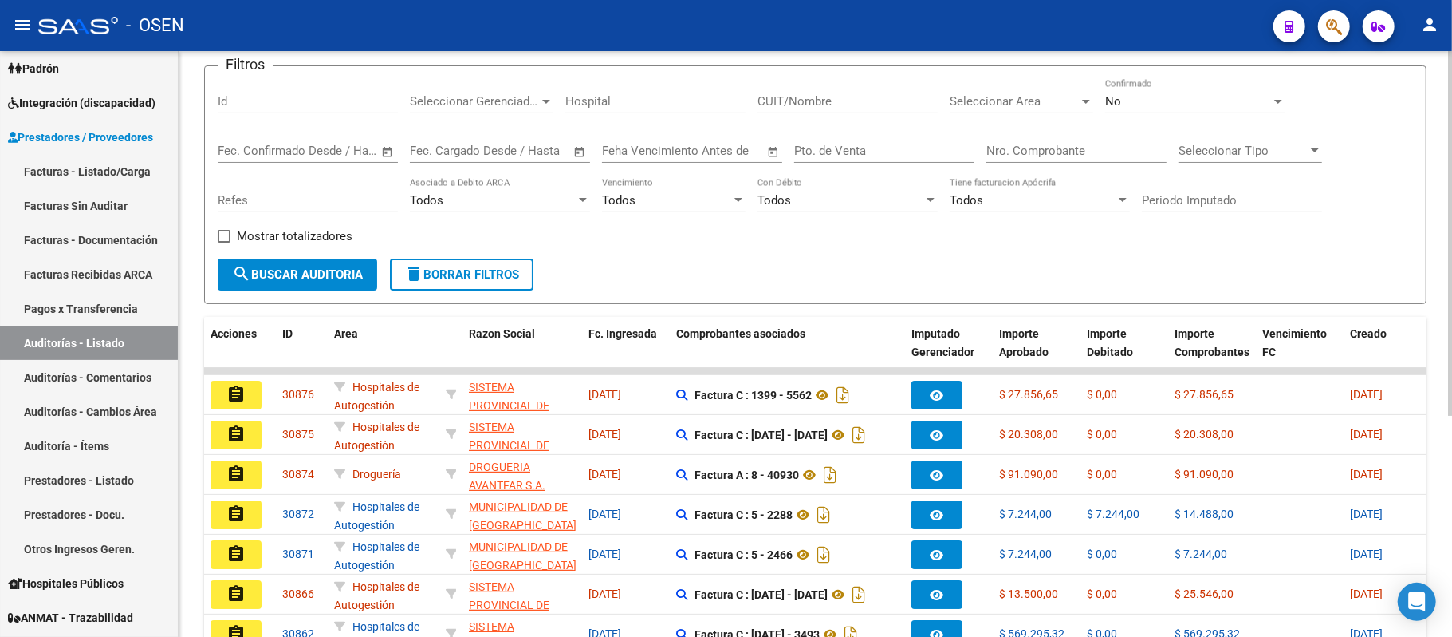
scroll to position [356, 0]
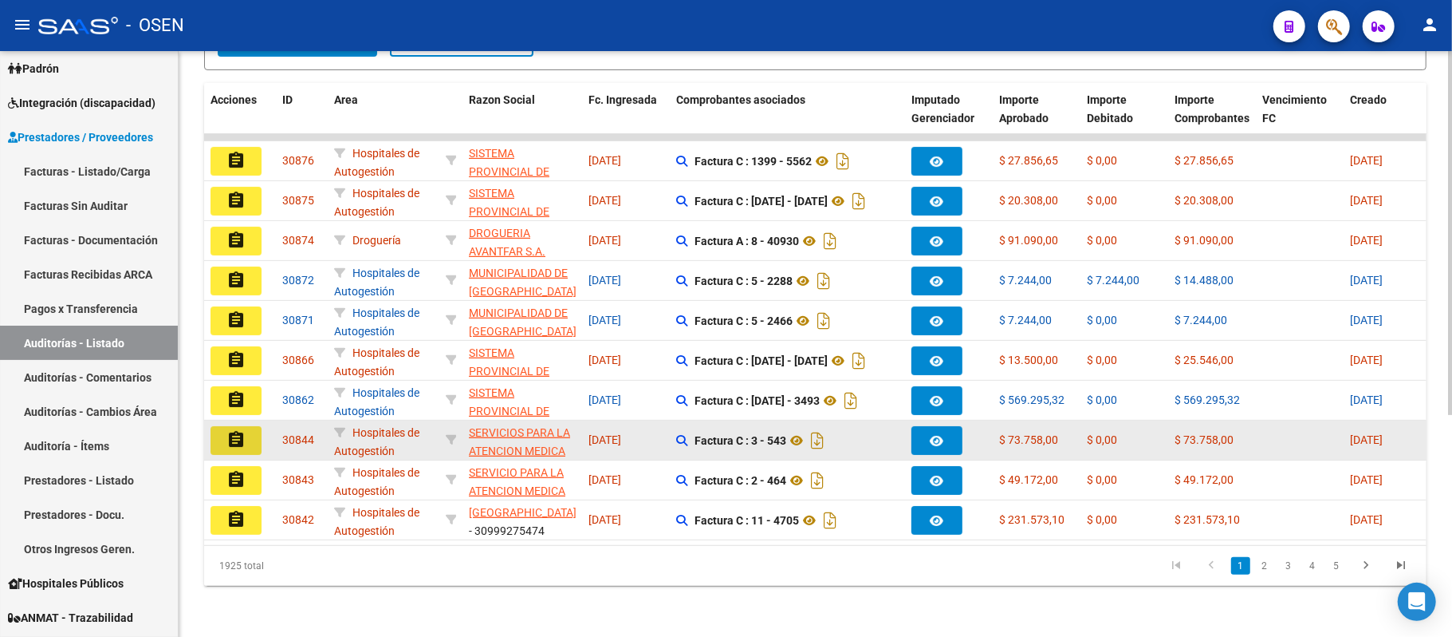
click at [236, 426] on button "assignment" at bounding box center [236, 440] width 51 height 29
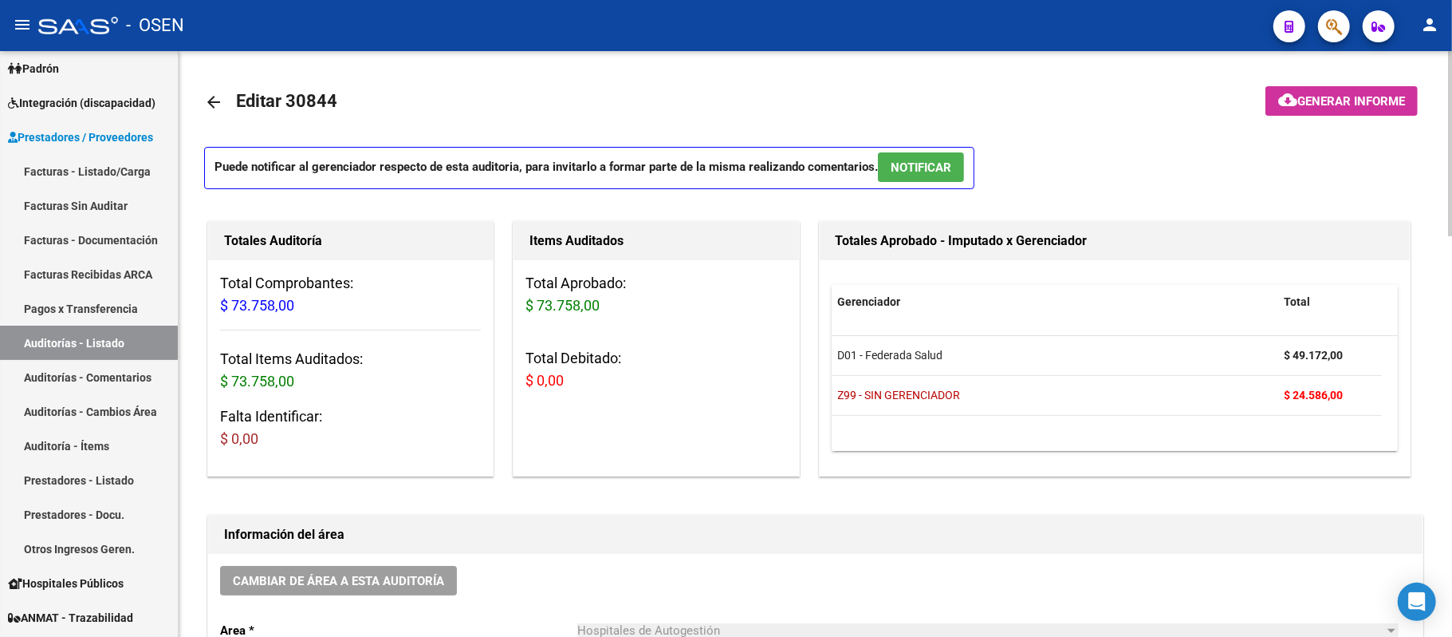
click at [932, 169] on span "NOTIFICAR" at bounding box center [921, 167] width 61 height 14
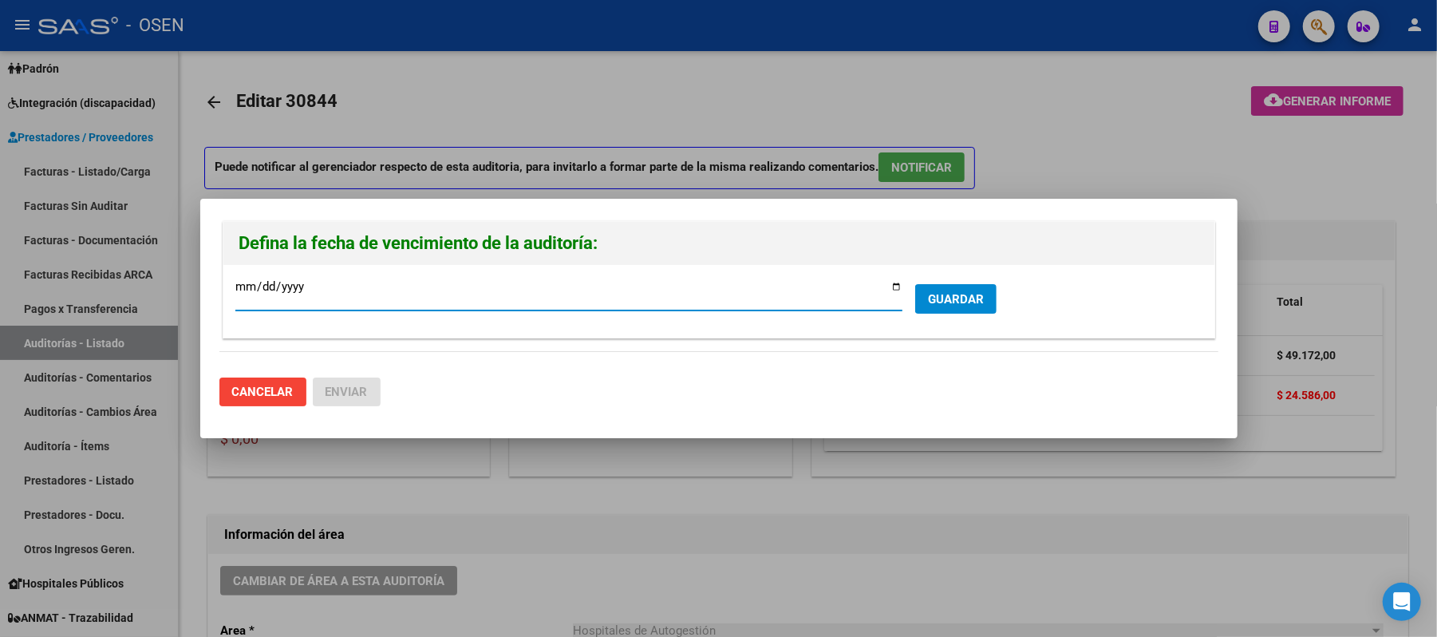
click at [977, 289] on button "GUARDAR" at bounding box center [955, 299] width 81 height 30
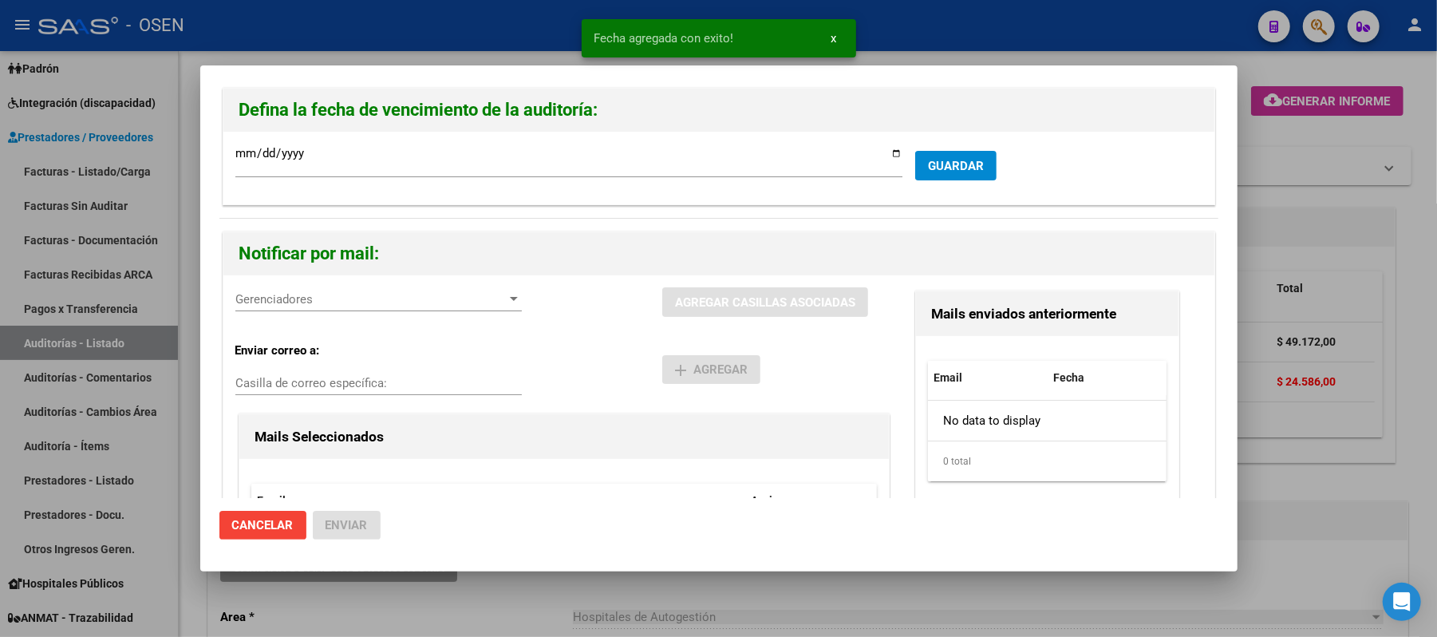
click at [310, 310] on div "Gerenciadores Gerenciadores" at bounding box center [378, 299] width 286 height 24
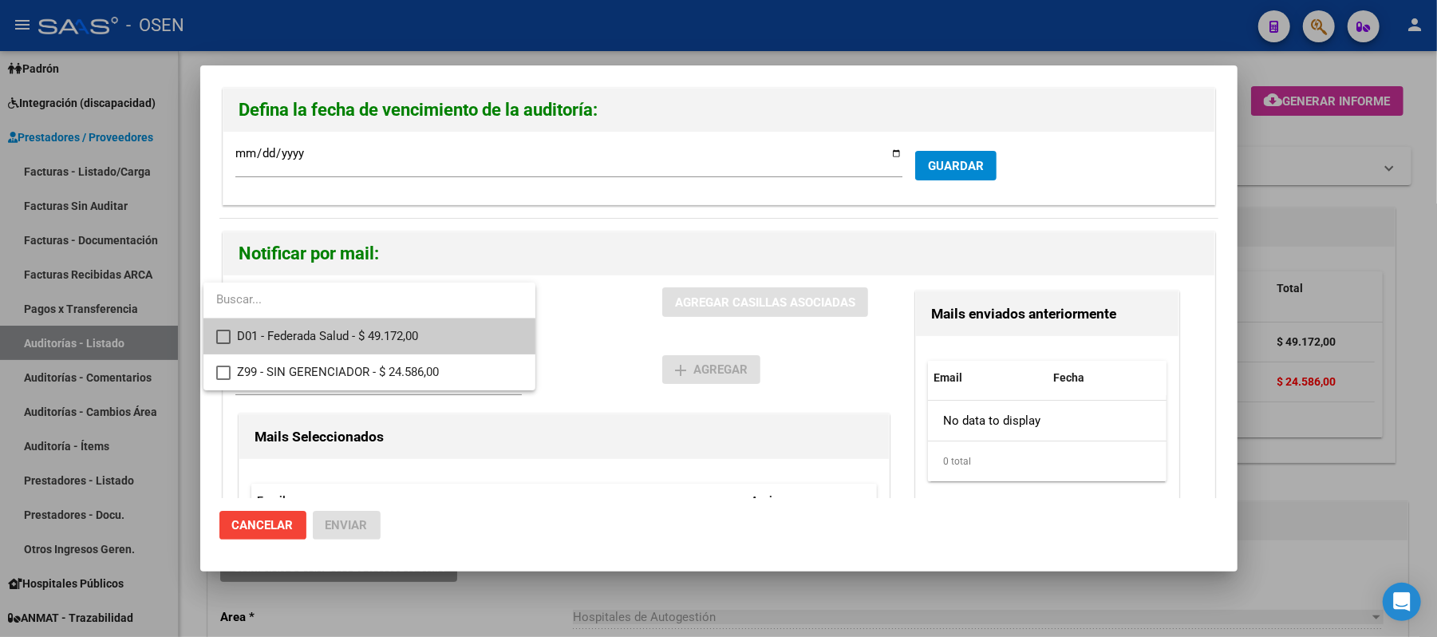
click at [343, 338] on span "D01 - Federada Salud - $ 49.172,00" at bounding box center [380, 336] width 286 height 36
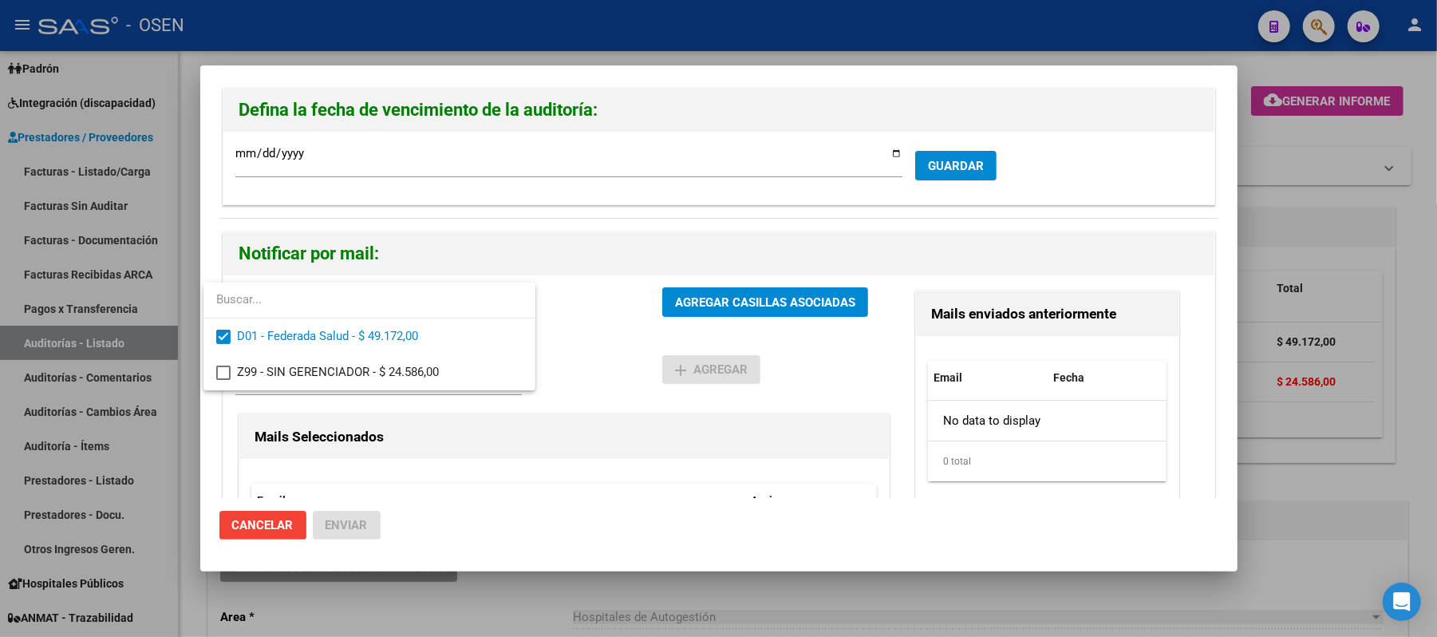
click at [621, 393] on div at bounding box center [718, 318] width 1437 height 637
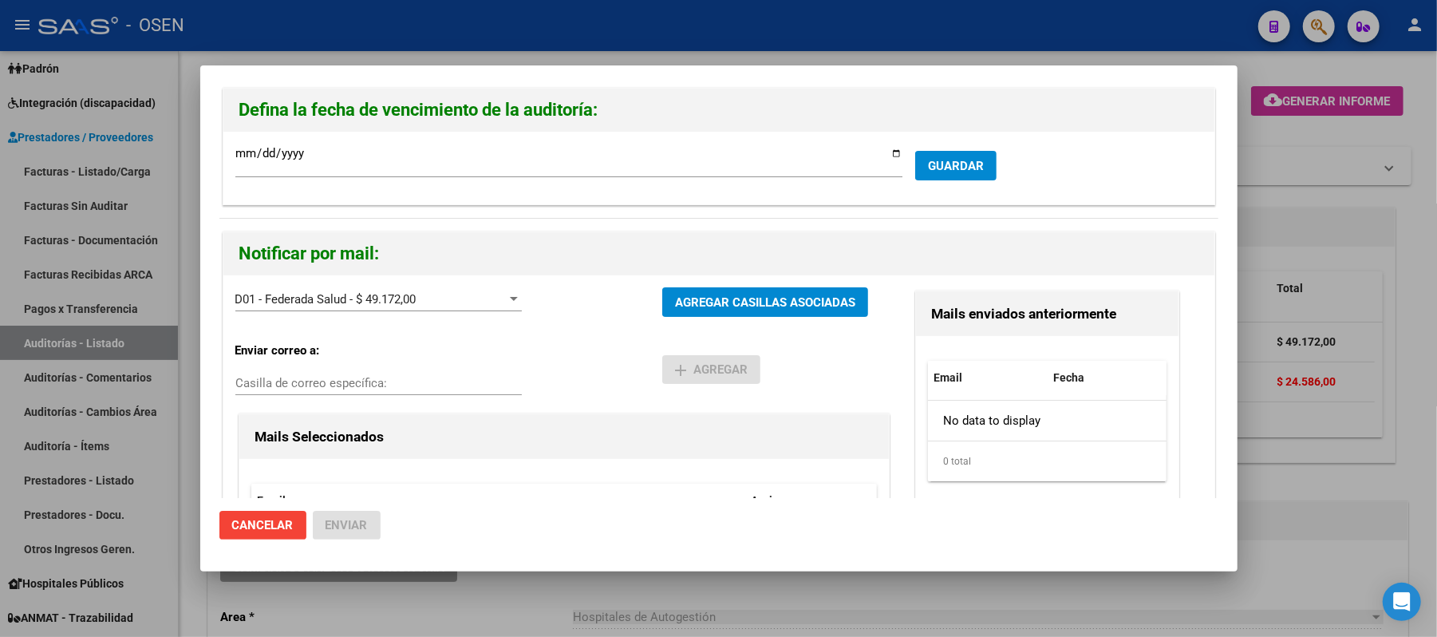
click at [250, 522] on span "Cancelar" at bounding box center [262, 525] width 61 height 14
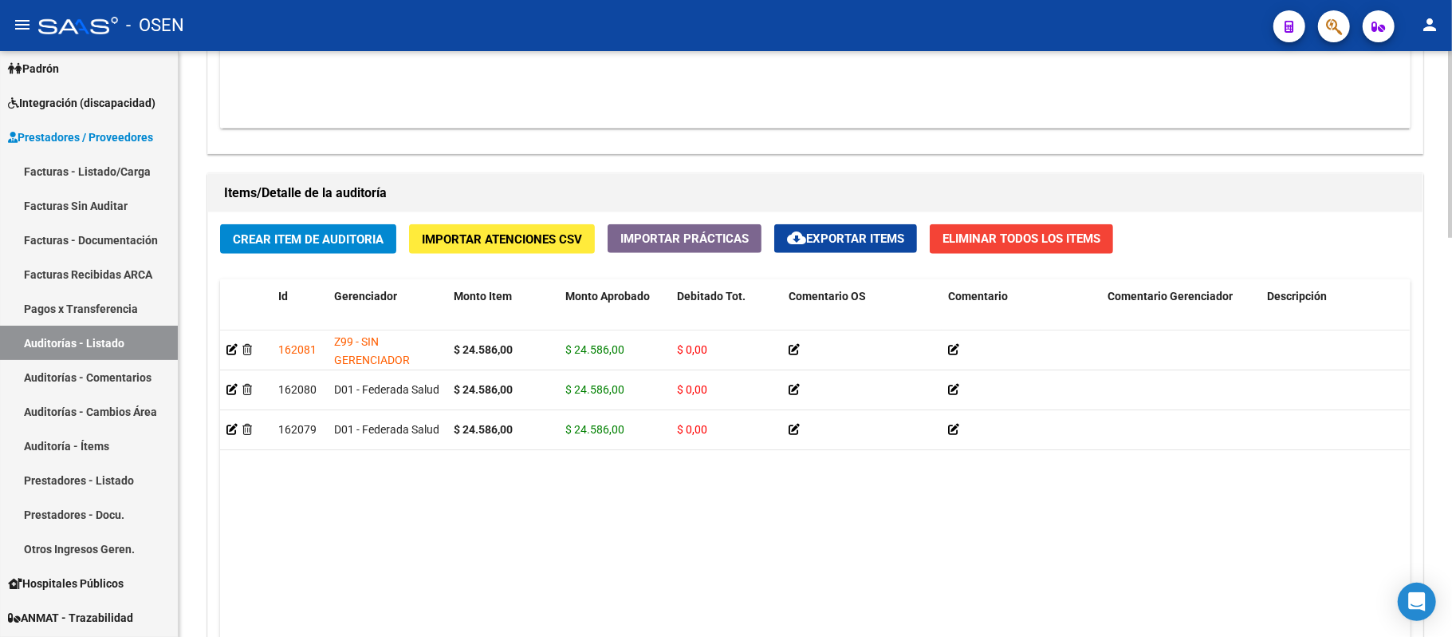
scroll to position [1063, 0]
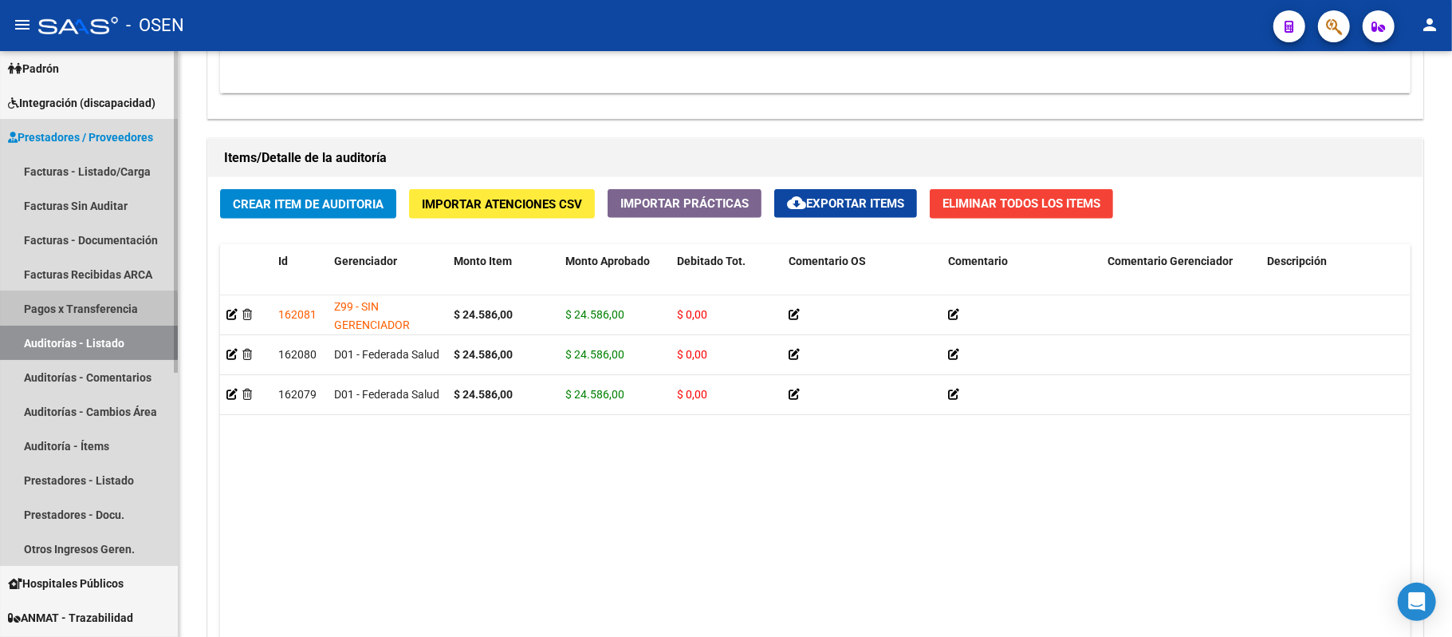
click at [64, 322] on link "Pagos x Transferencia" at bounding box center [89, 308] width 178 height 34
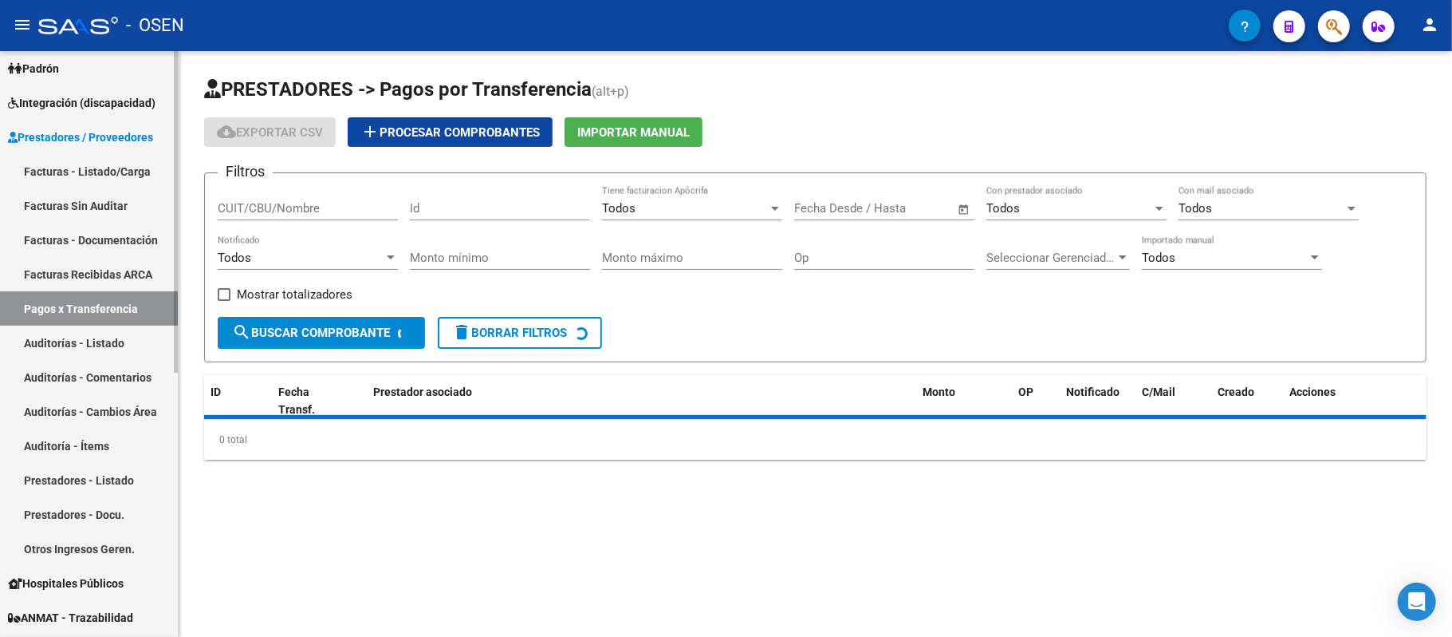
click at [70, 333] on link "Auditorías - Listado" at bounding box center [89, 342] width 178 height 34
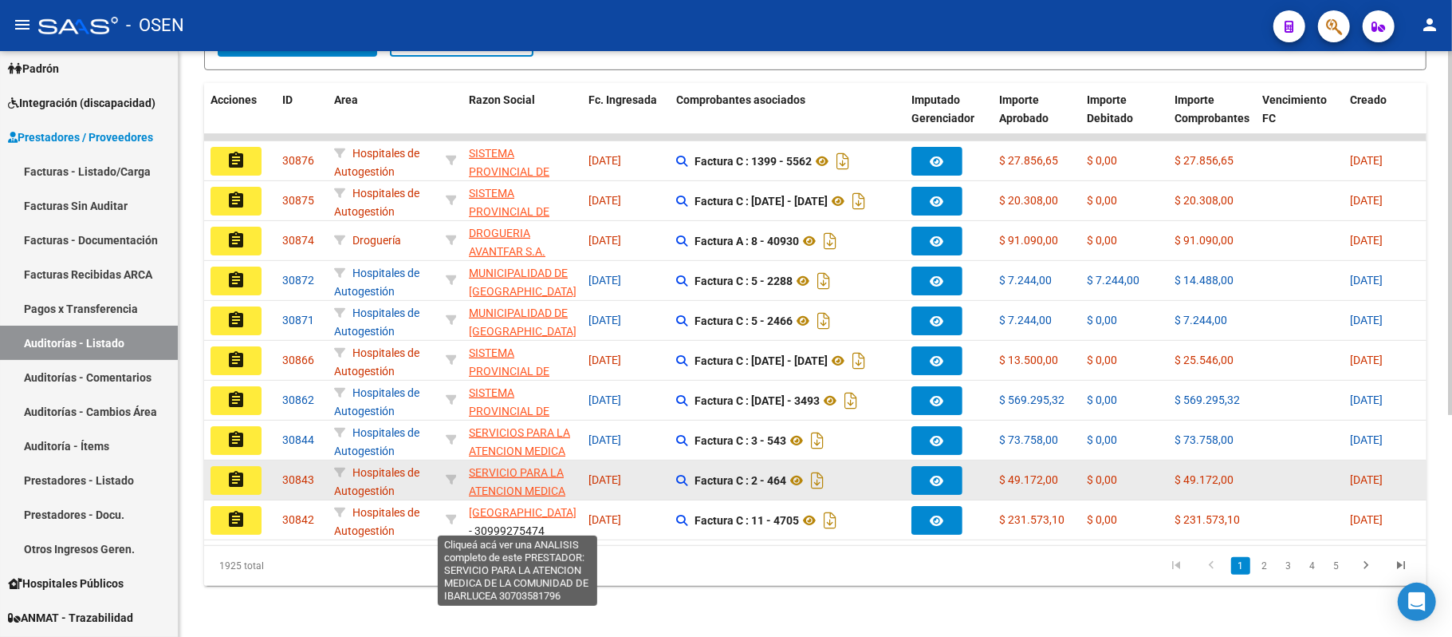
scroll to position [356, 0]
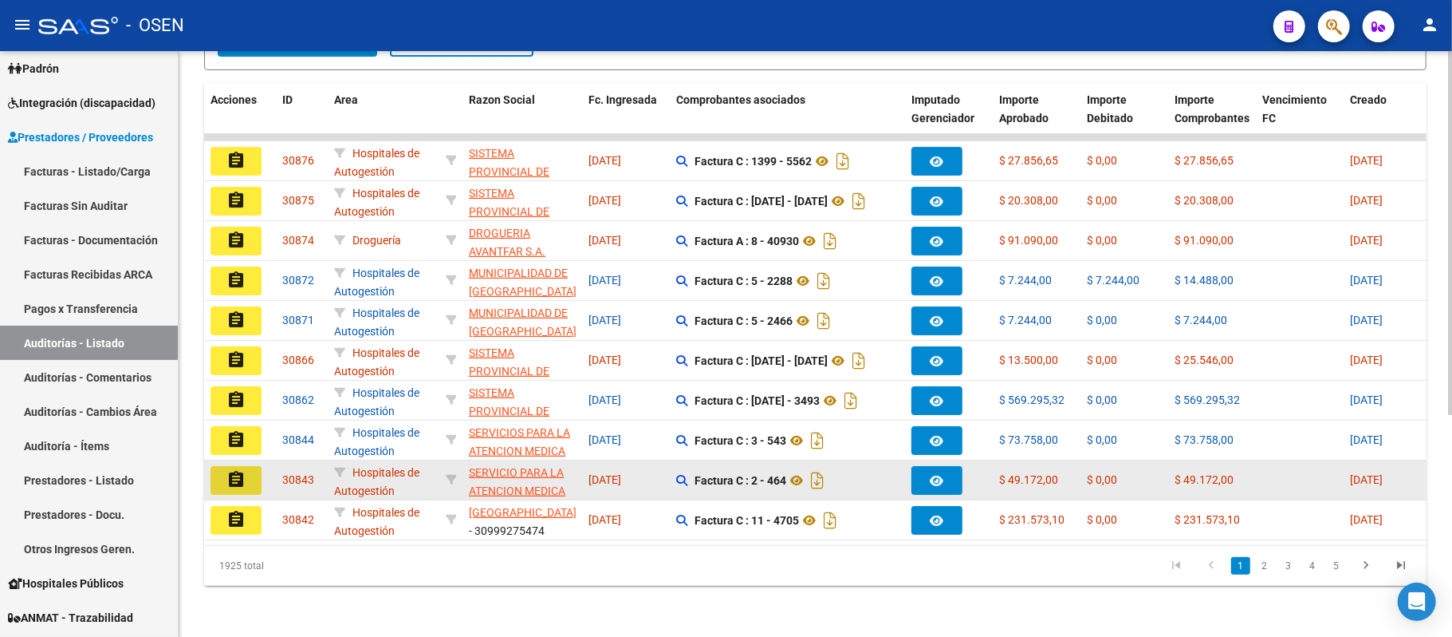
click at [228, 470] on mat-icon "assignment" at bounding box center [236, 479] width 19 height 19
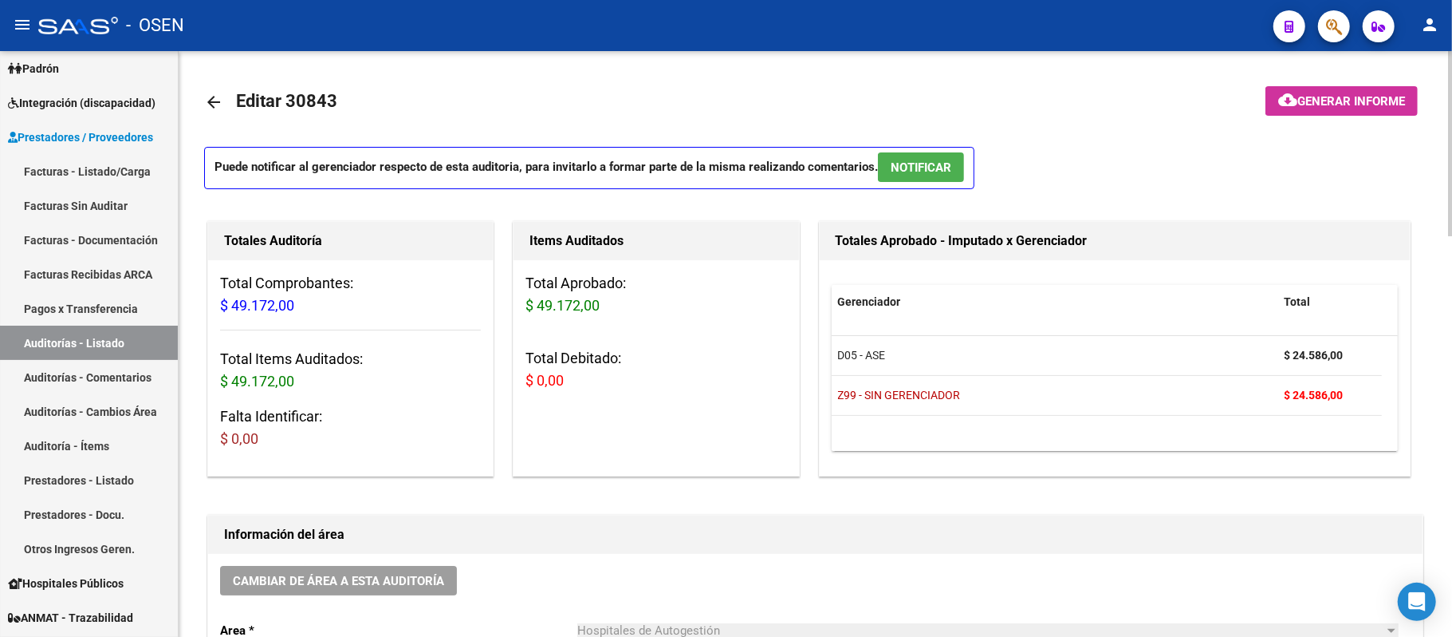
click at [948, 175] on button "NOTIFICAR" at bounding box center [921, 167] width 86 height 30
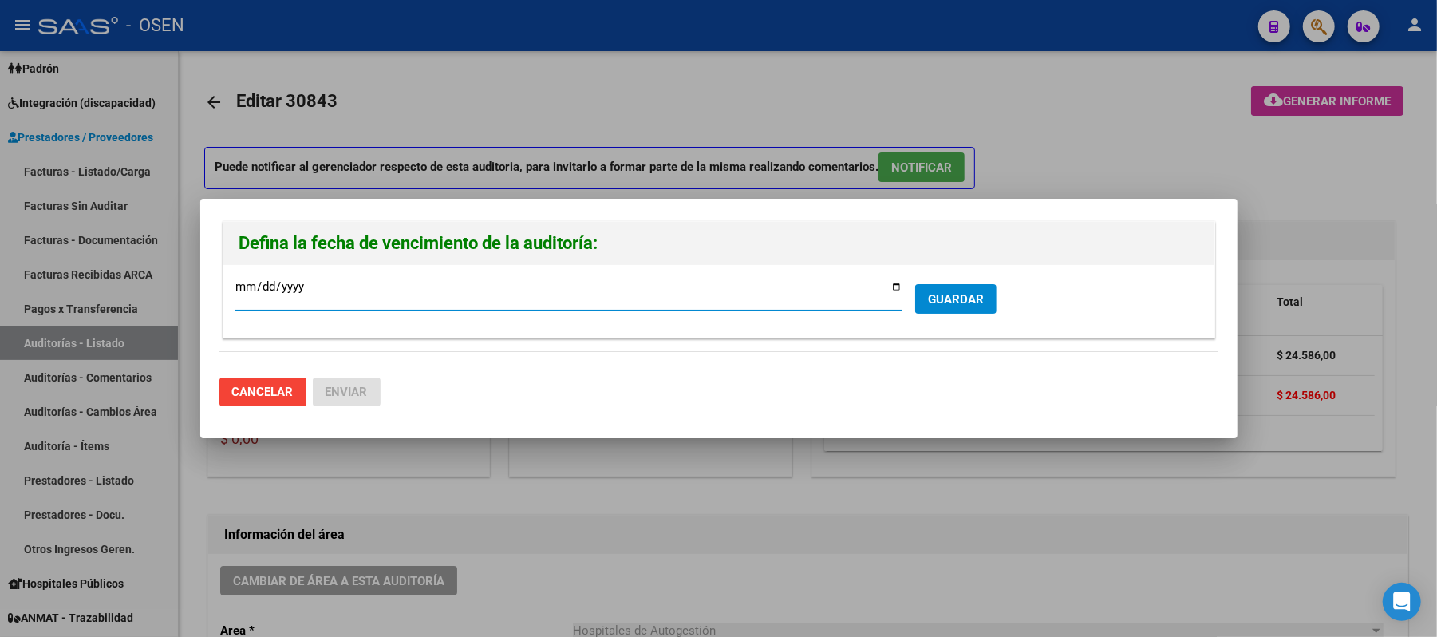
click at [972, 292] on span "GUARDAR" at bounding box center [956, 299] width 56 height 14
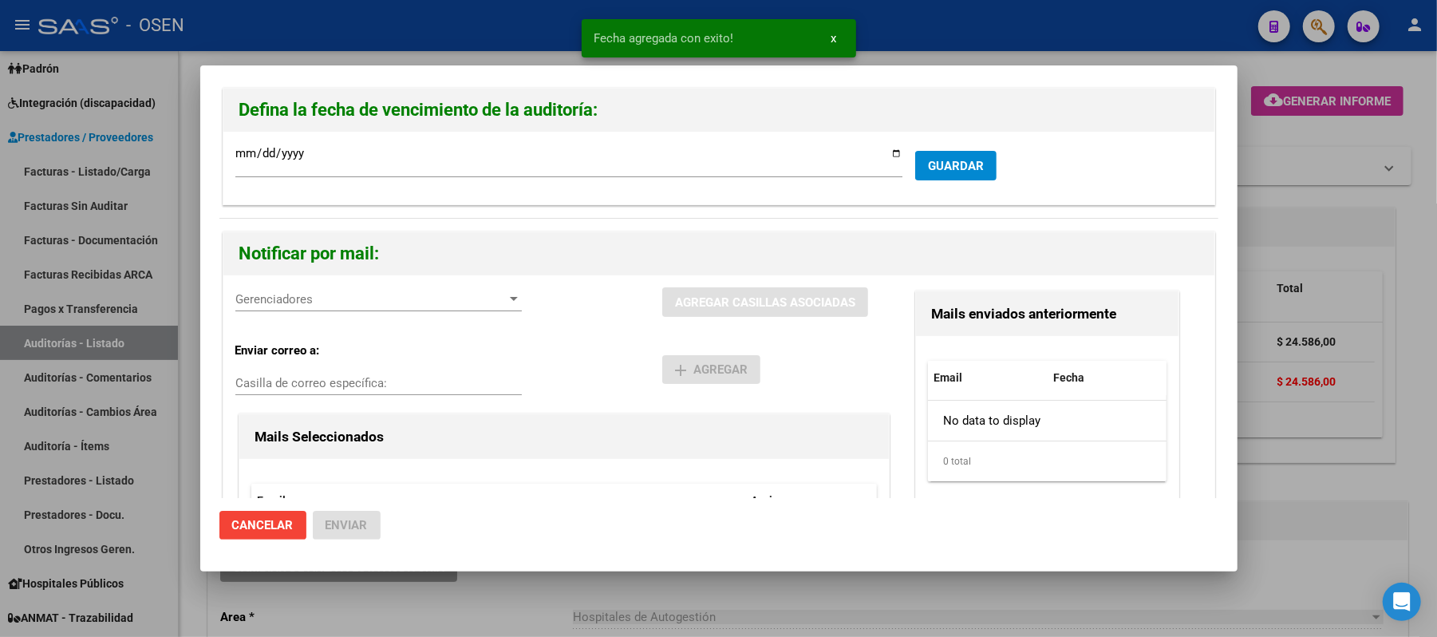
click at [378, 297] on span "Gerenciadores" at bounding box center [371, 299] width 272 height 14
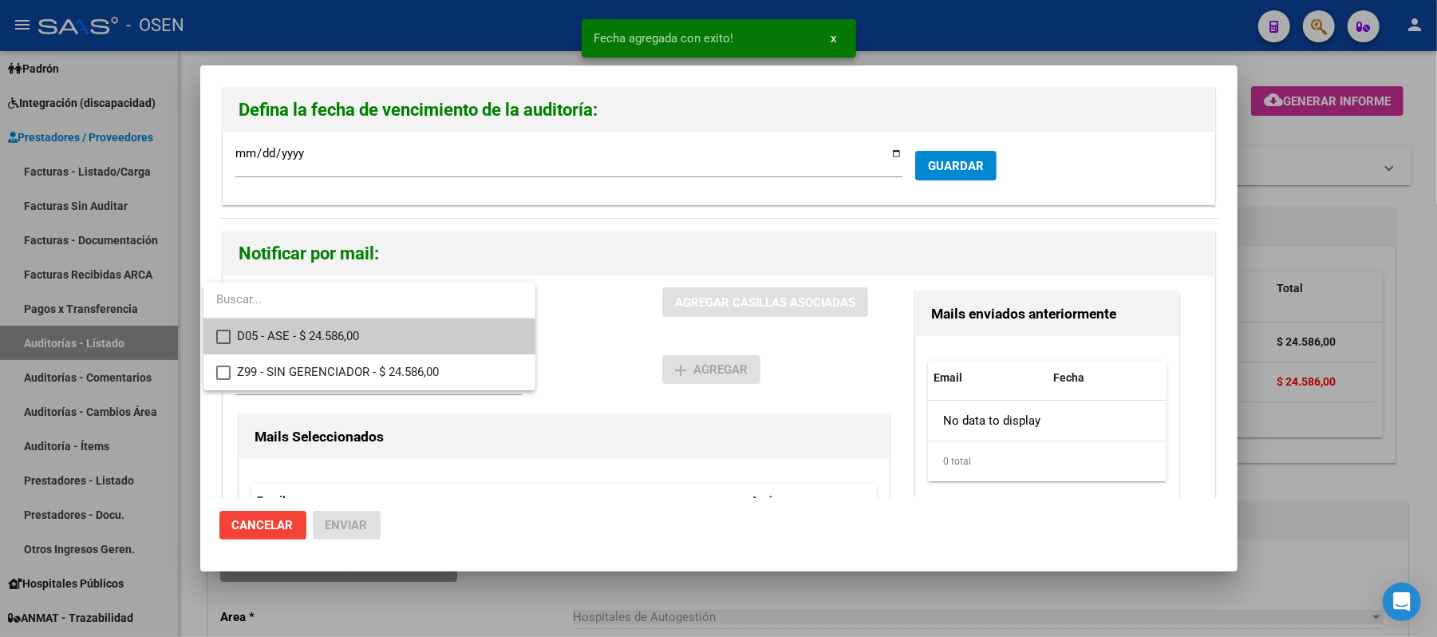
click at [390, 333] on span "D05 - ASE - $ 24.586,00" at bounding box center [380, 336] width 286 height 36
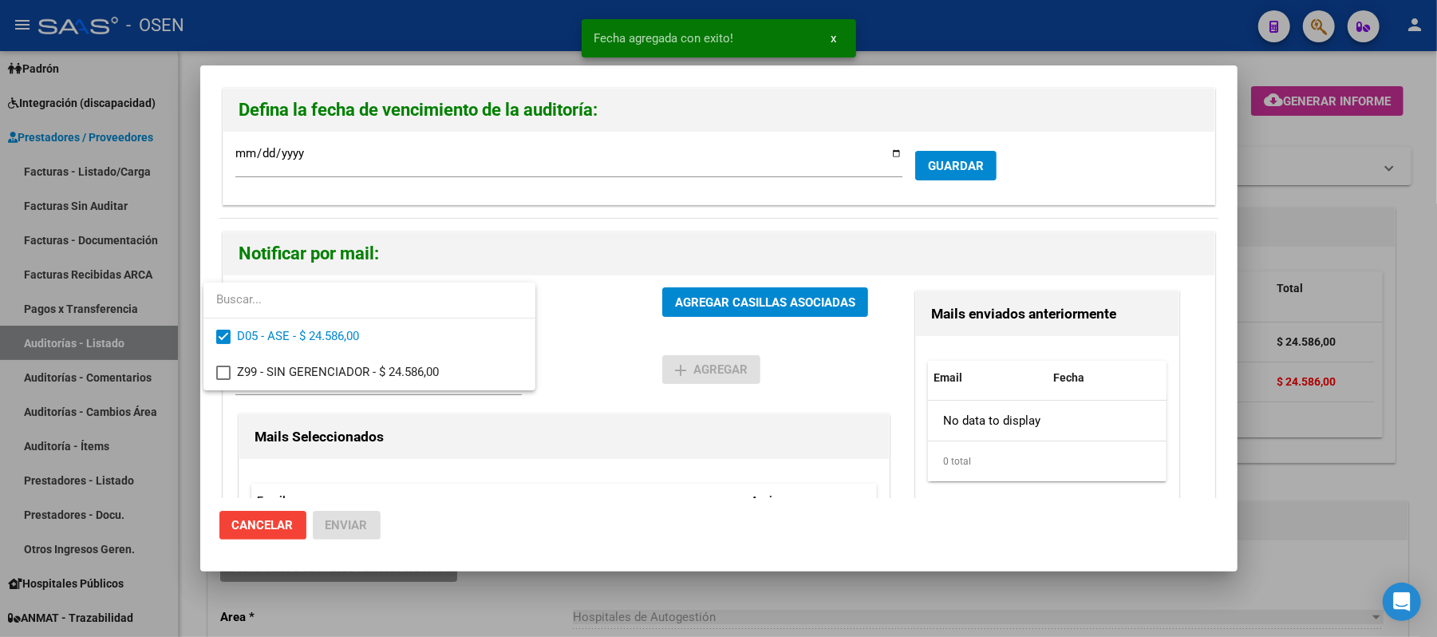
click at [646, 351] on div at bounding box center [718, 318] width 1437 height 637
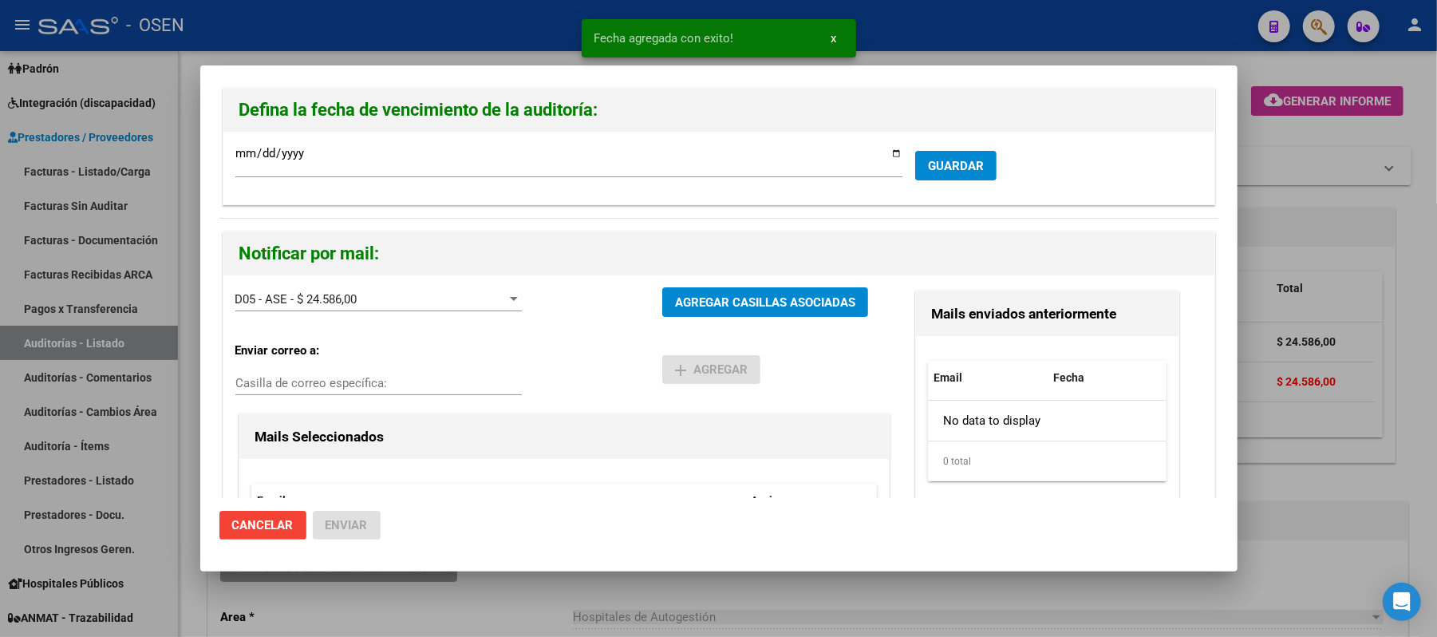
click at [703, 326] on div "D05 - ASE - $ 24.586,00 Gerenciadores AGREGAR CASILLAS ASOCIADAS" at bounding box center [563, 308] width 657 height 42
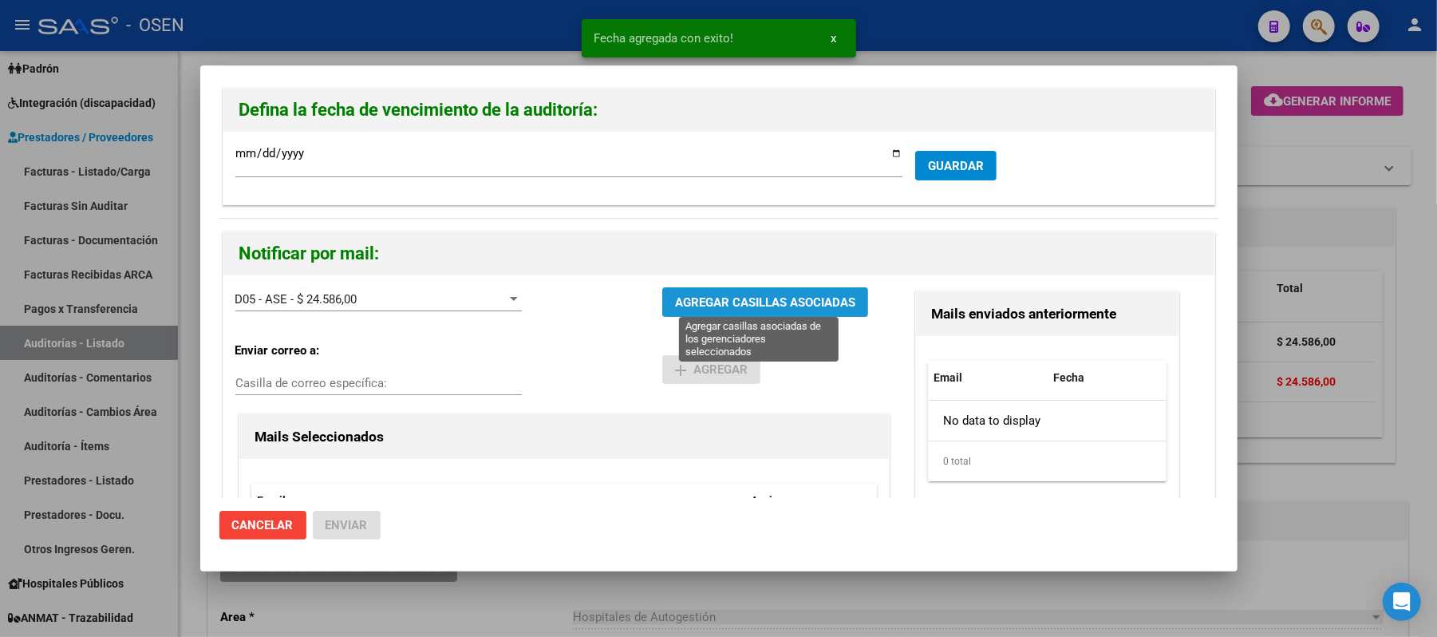
click at [715, 304] on span "AGREGAR CASILLAS ASOCIADAS" at bounding box center [765, 302] width 180 height 14
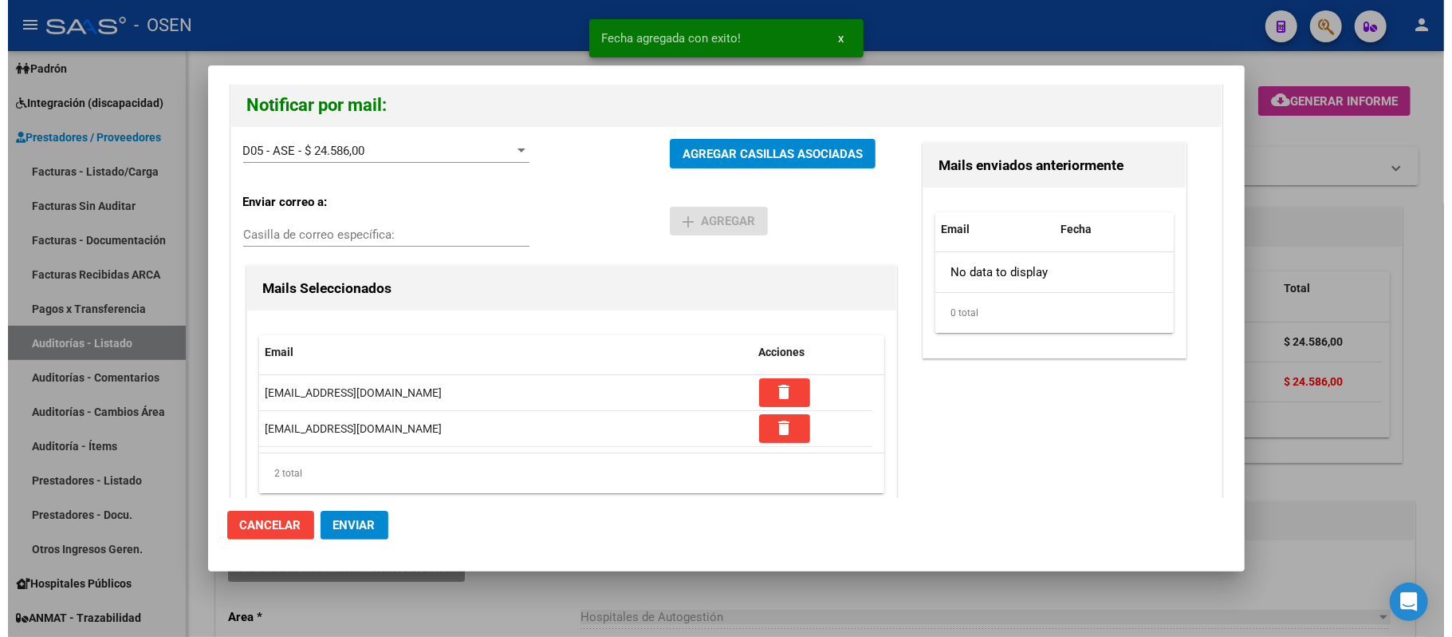
scroll to position [189, 0]
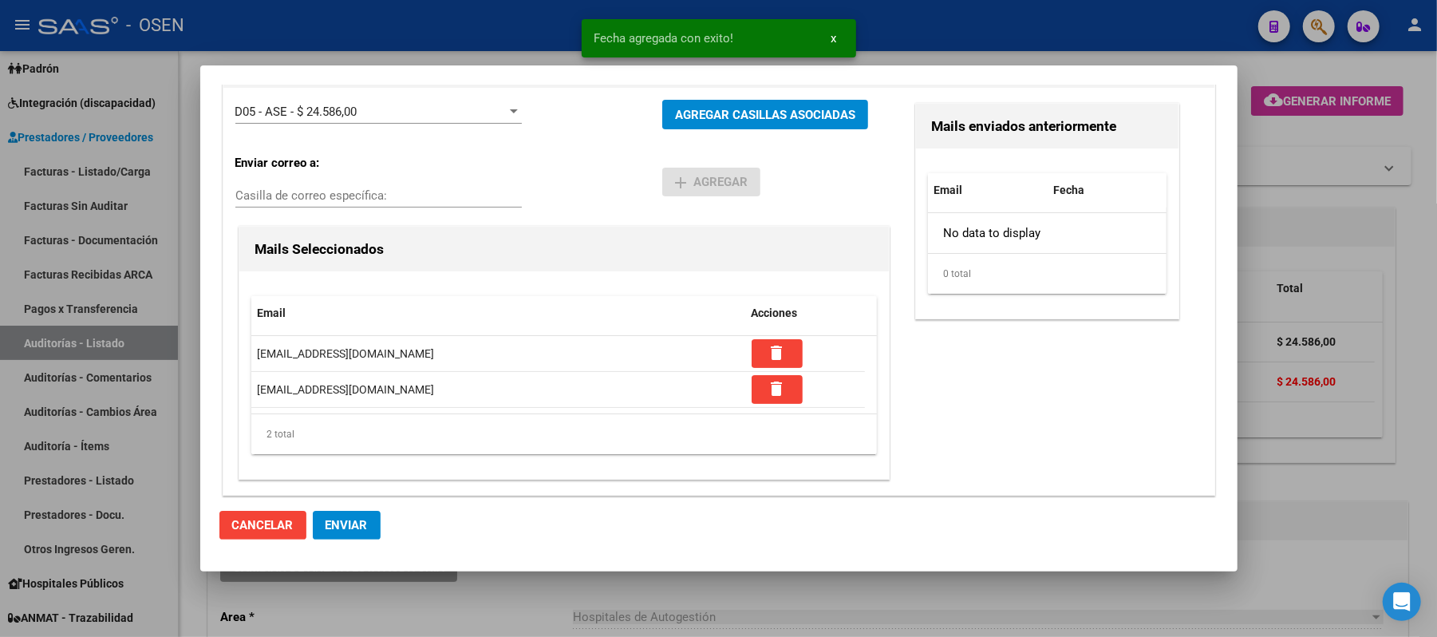
click at [342, 537] on button "Enviar" at bounding box center [347, 524] width 68 height 29
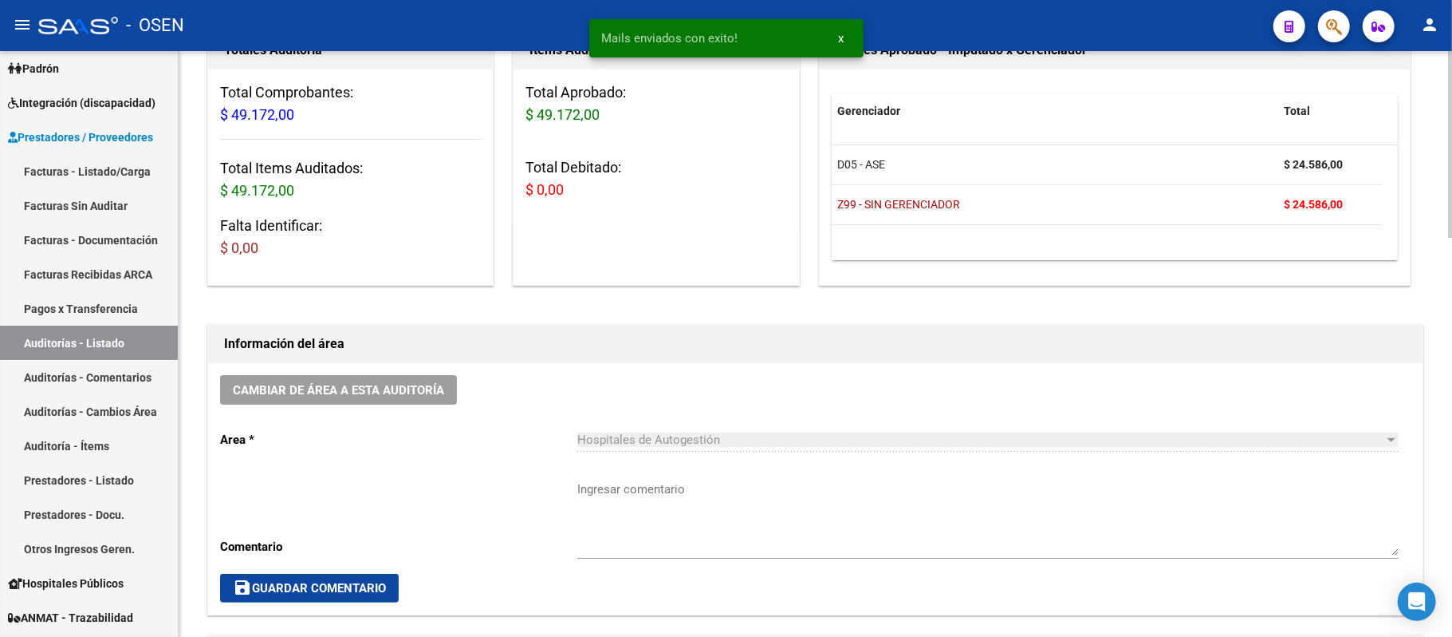
scroll to position [106, 0]
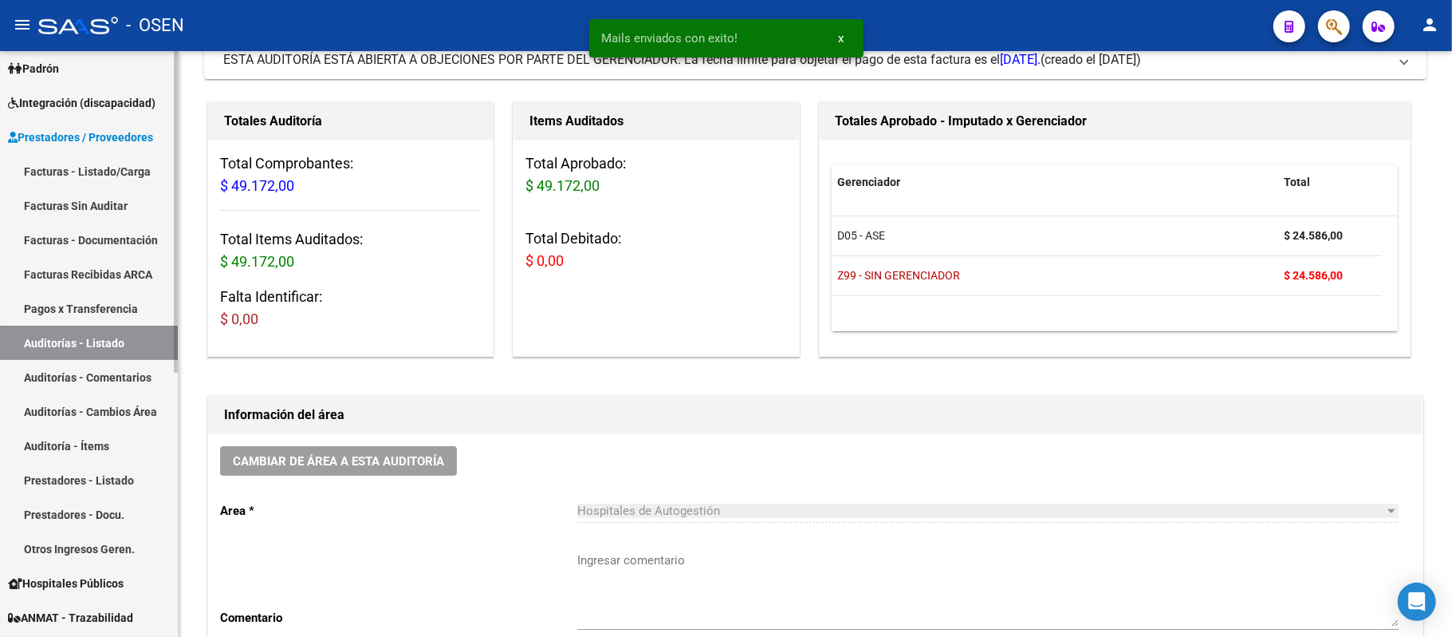
drag, startPoint x: 106, startPoint y: 333, endPoint x: 112, endPoint y: 345, distance: 12.5
click at [106, 333] on link "Auditorías - Listado" at bounding box center [89, 342] width 178 height 34
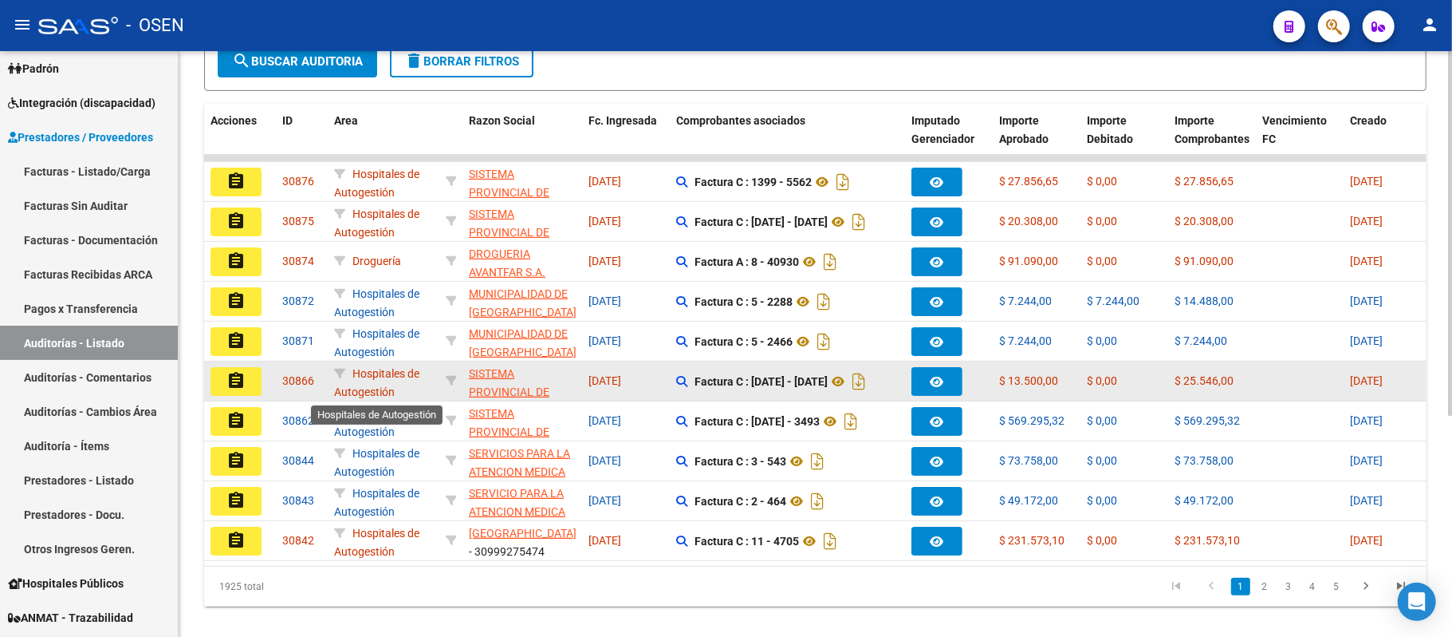
scroll to position [2, 0]
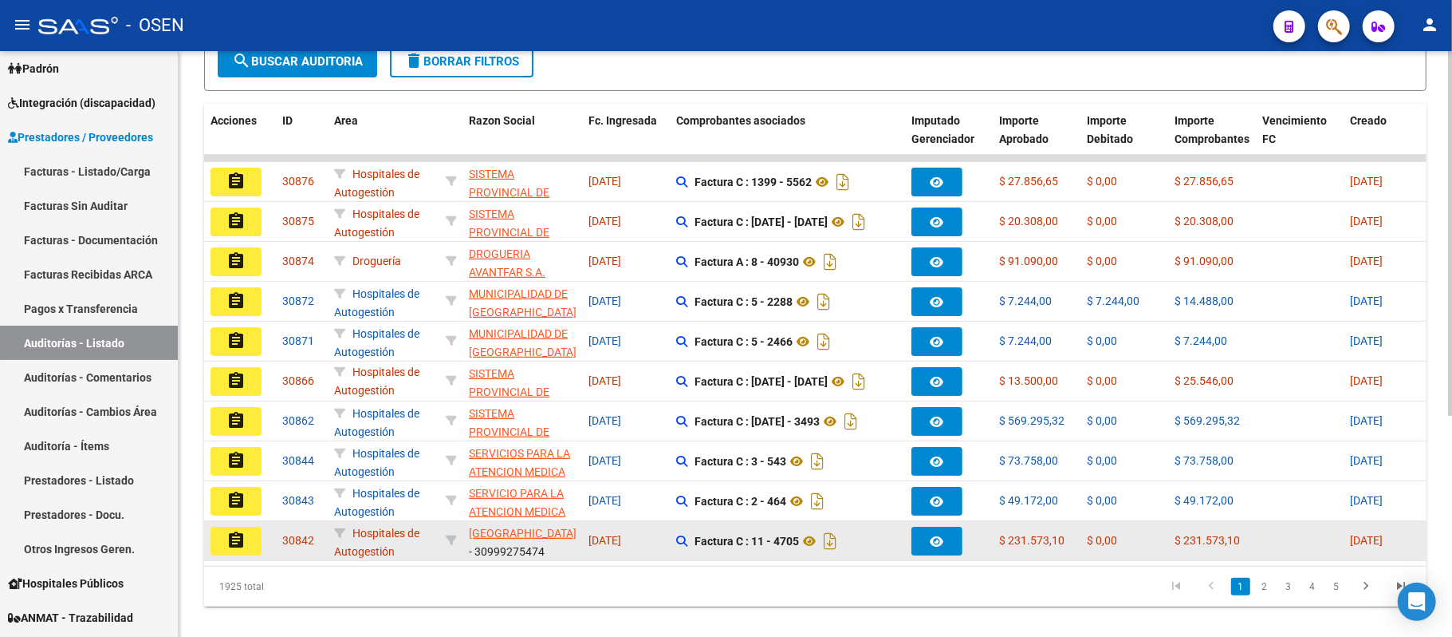
click at [246, 536] on button "assignment" at bounding box center [236, 540] width 51 height 29
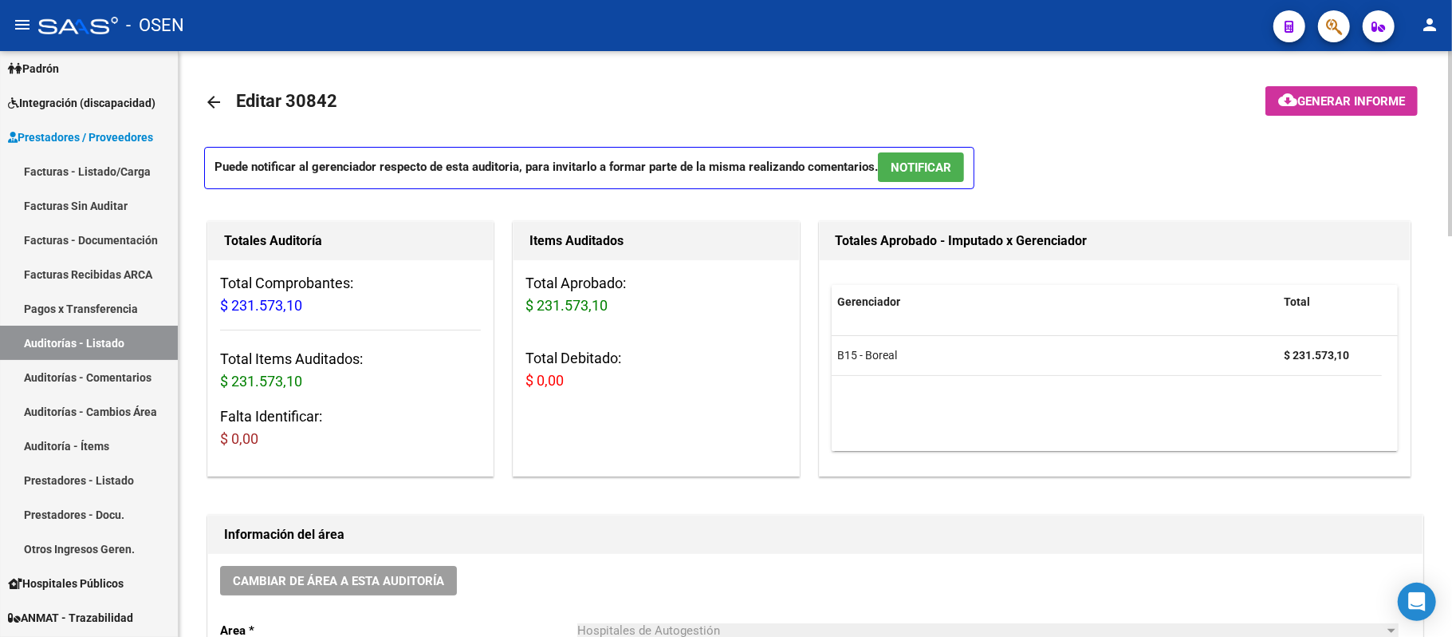
click at [948, 175] on button "NOTIFICAR" at bounding box center [921, 167] width 86 height 30
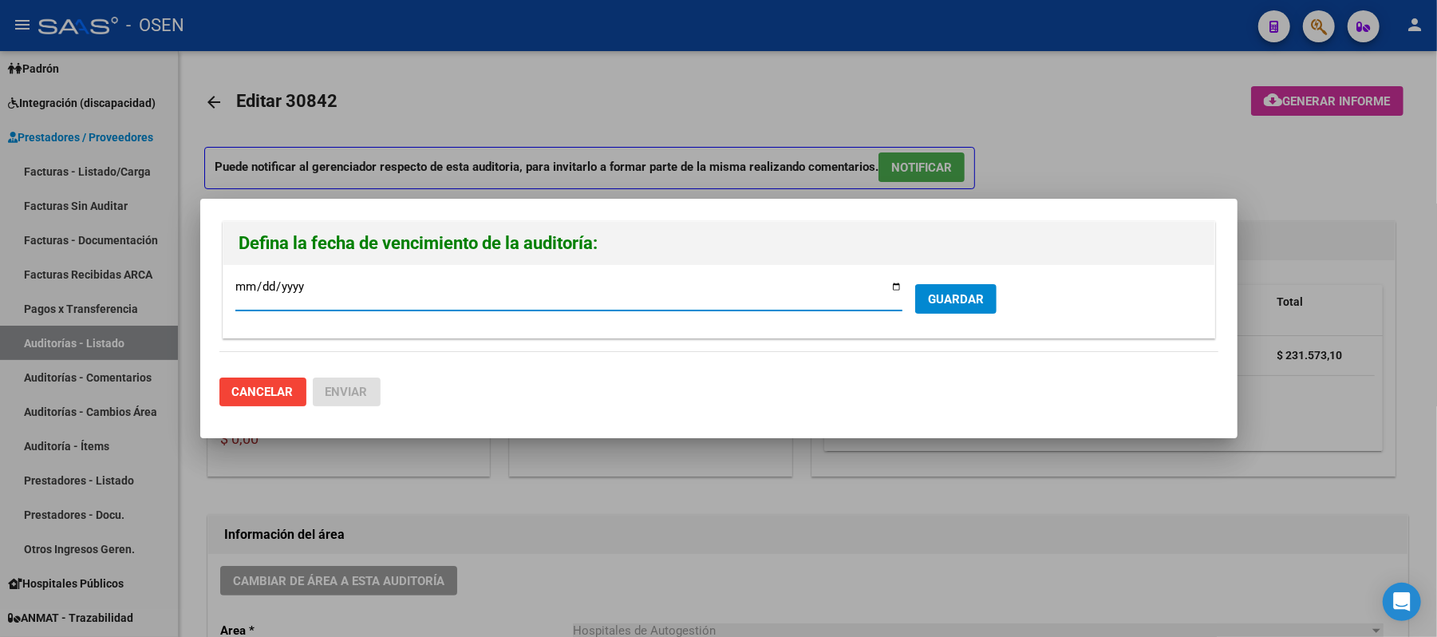
click at [916, 305] on button "GUARDAR" at bounding box center [955, 299] width 81 height 30
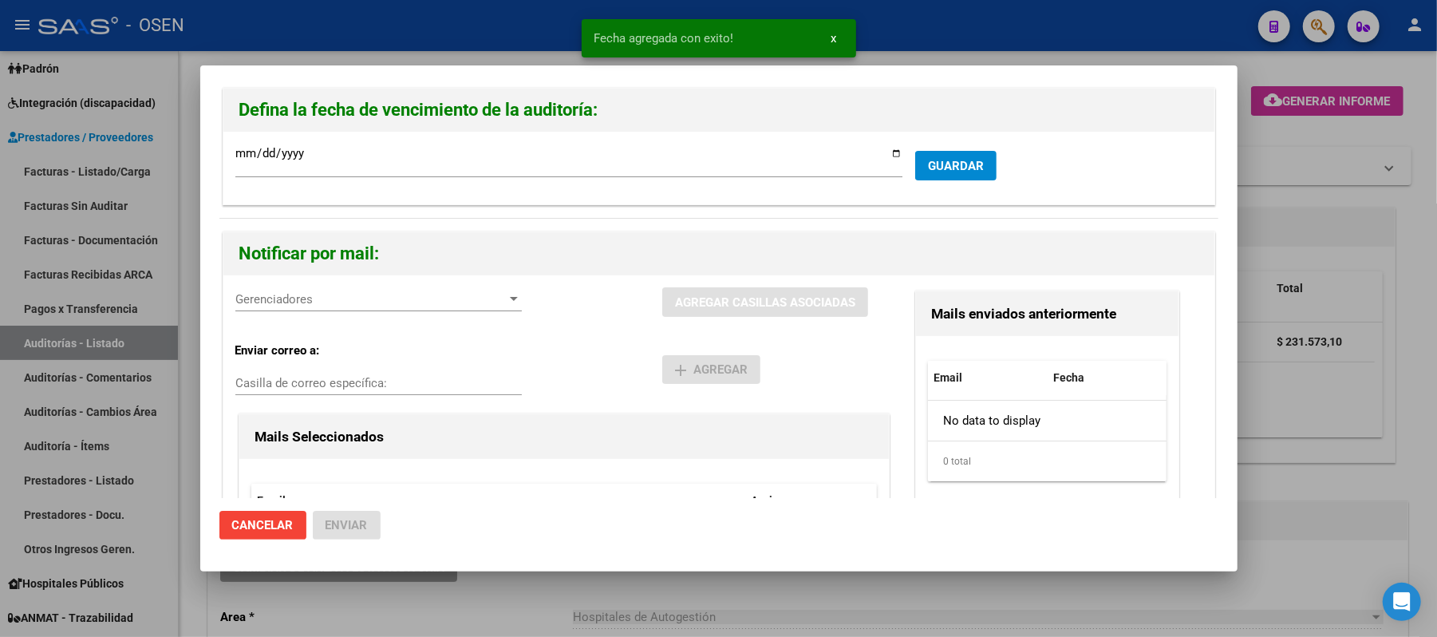
click at [257, 298] on span "Gerenciadores" at bounding box center [371, 299] width 272 height 14
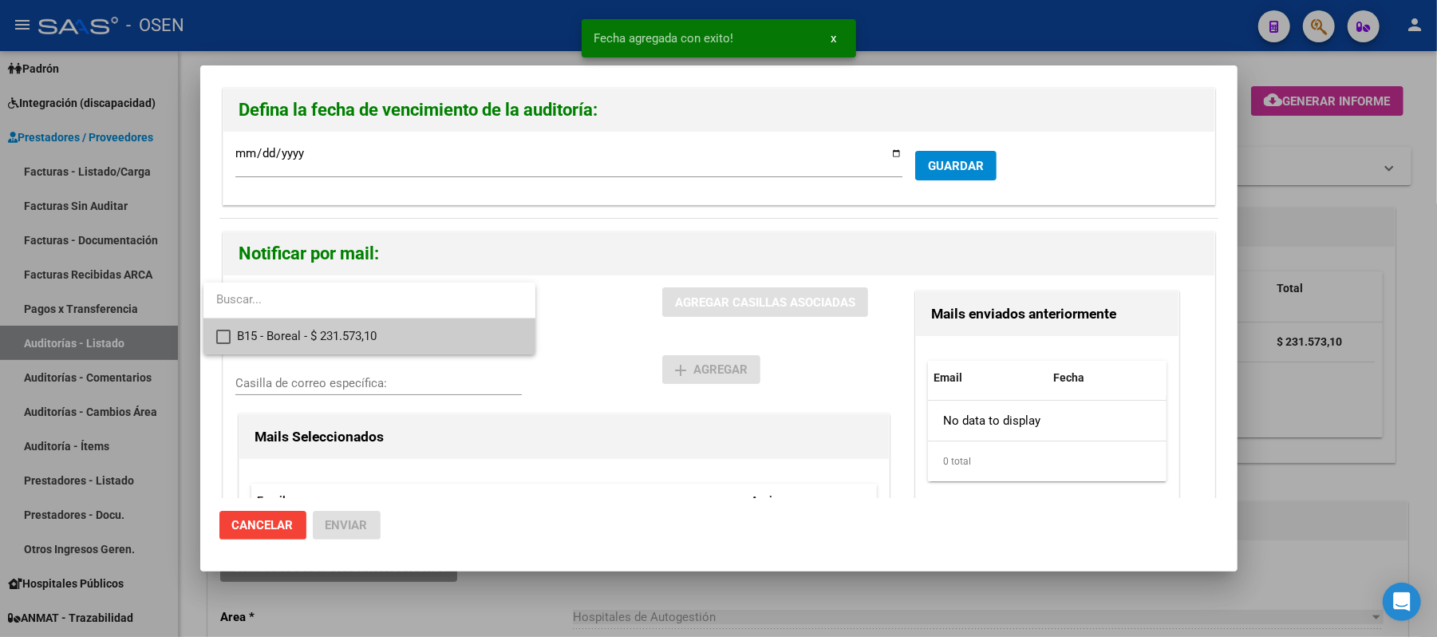
click at [333, 329] on span "B15 - Boreal - $ 231.573,10" at bounding box center [380, 336] width 286 height 36
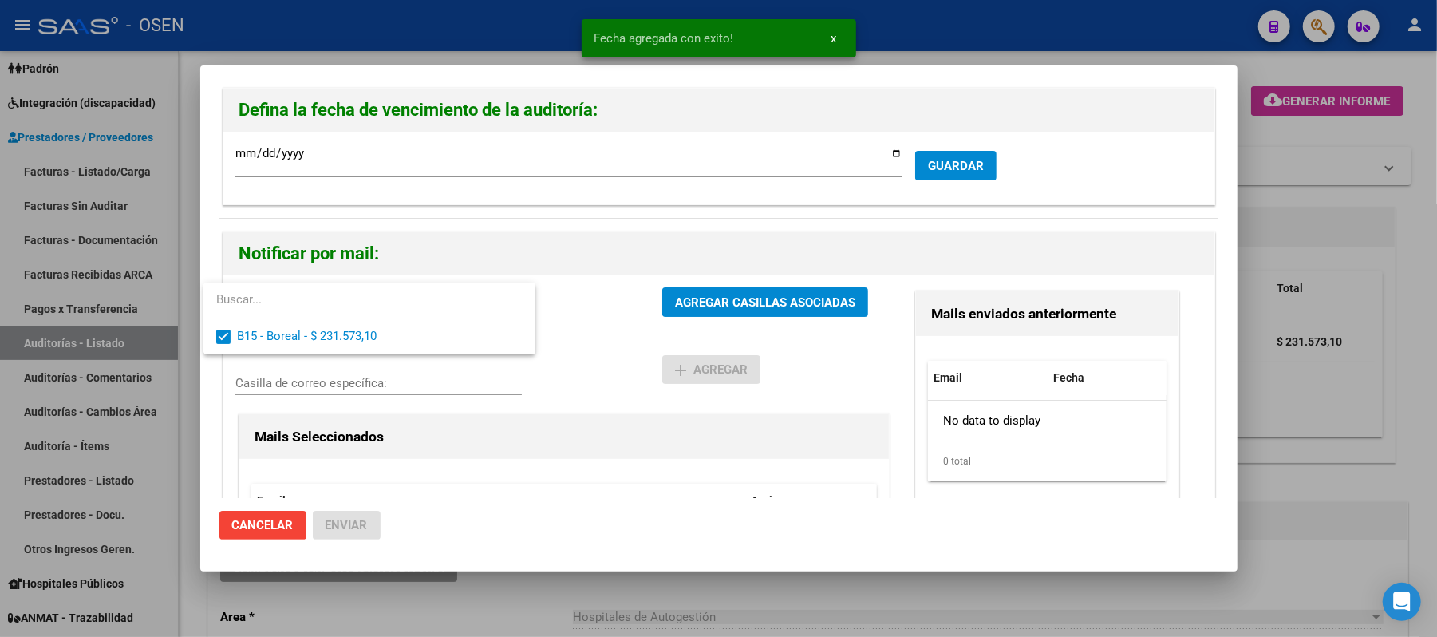
drag, startPoint x: 648, startPoint y: 371, endPoint x: 775, endPoint y: 303, distance: 144.5
click at [652, 368] on div at bounding box center [718, 318] width 1437 height 637
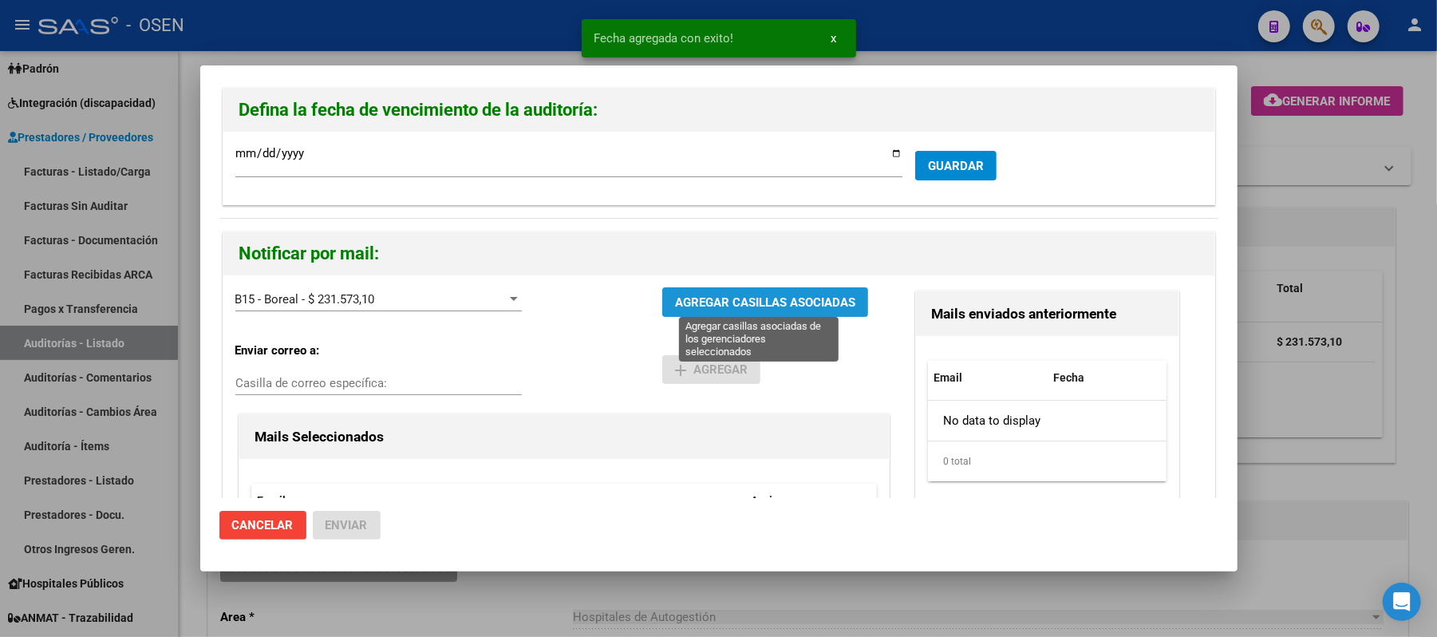
click at [775, 303] on span "AGREGAR CASILLAS ASOCIADAS" at bounding box center [765, 302] width 180 height 14
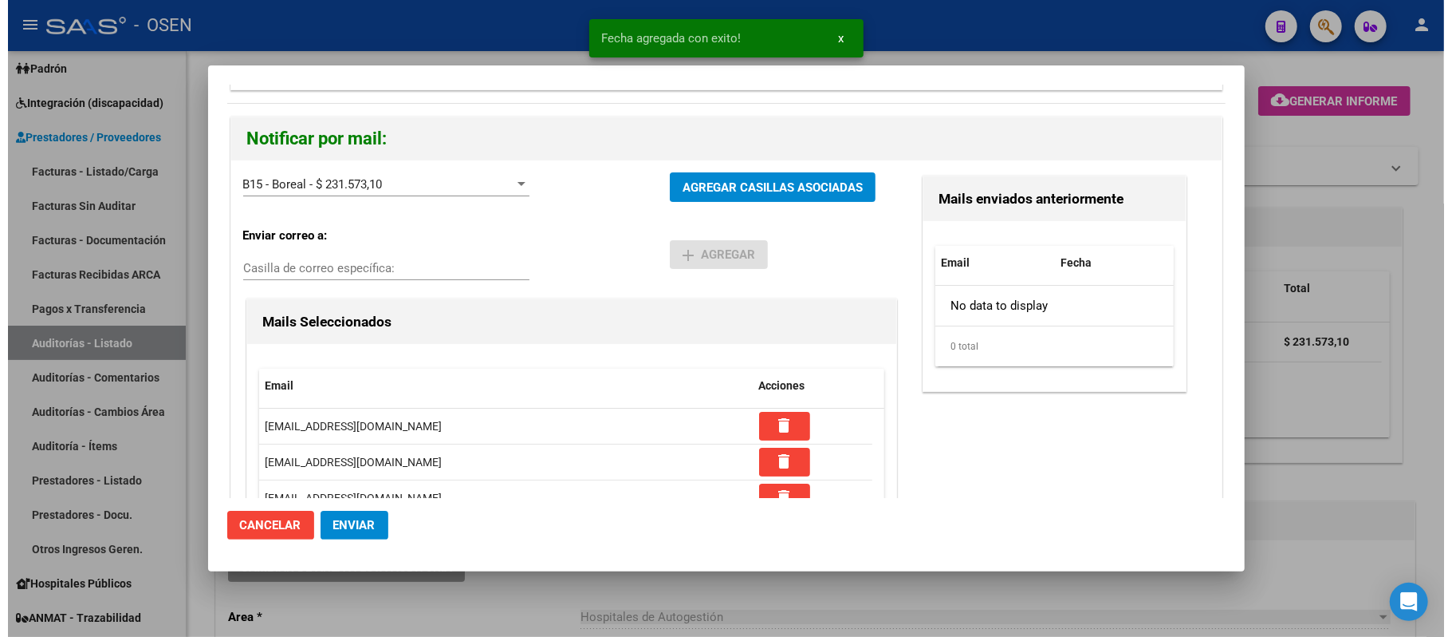
scroll to position [152, 0]
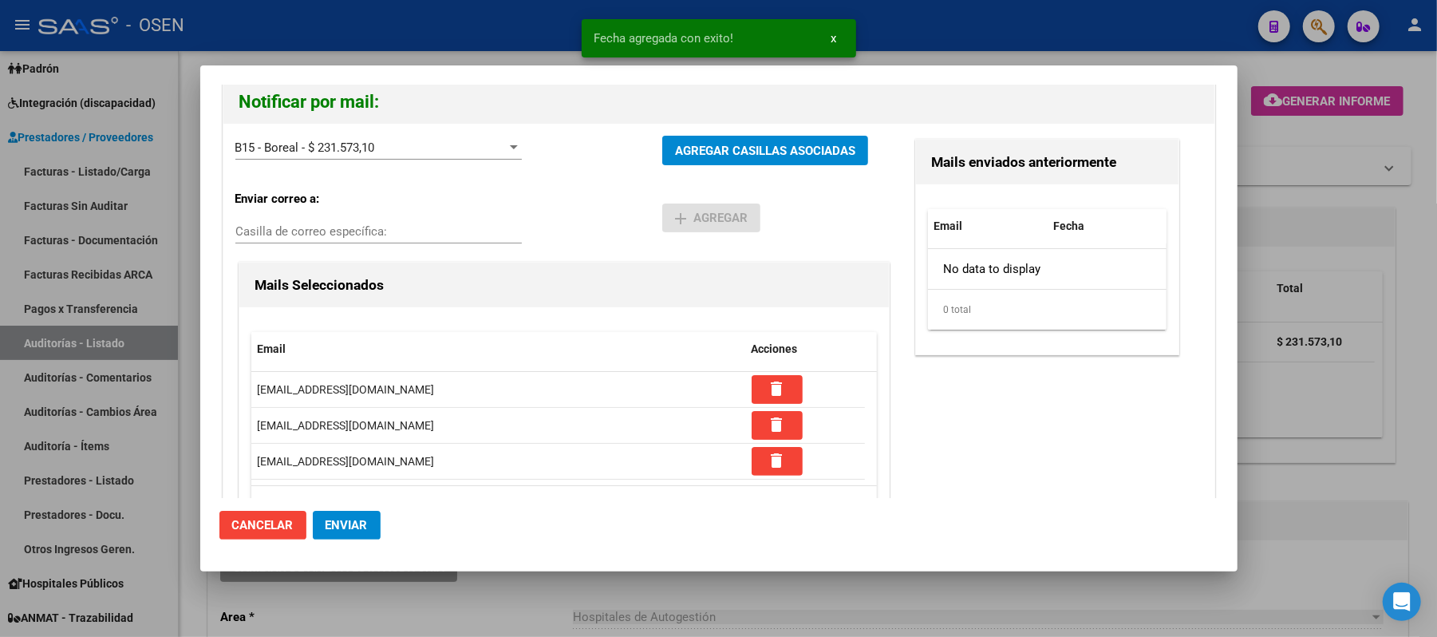
click at [364, 525] on span "Enviar" at bounding box center [346, 525] width 42 height 14
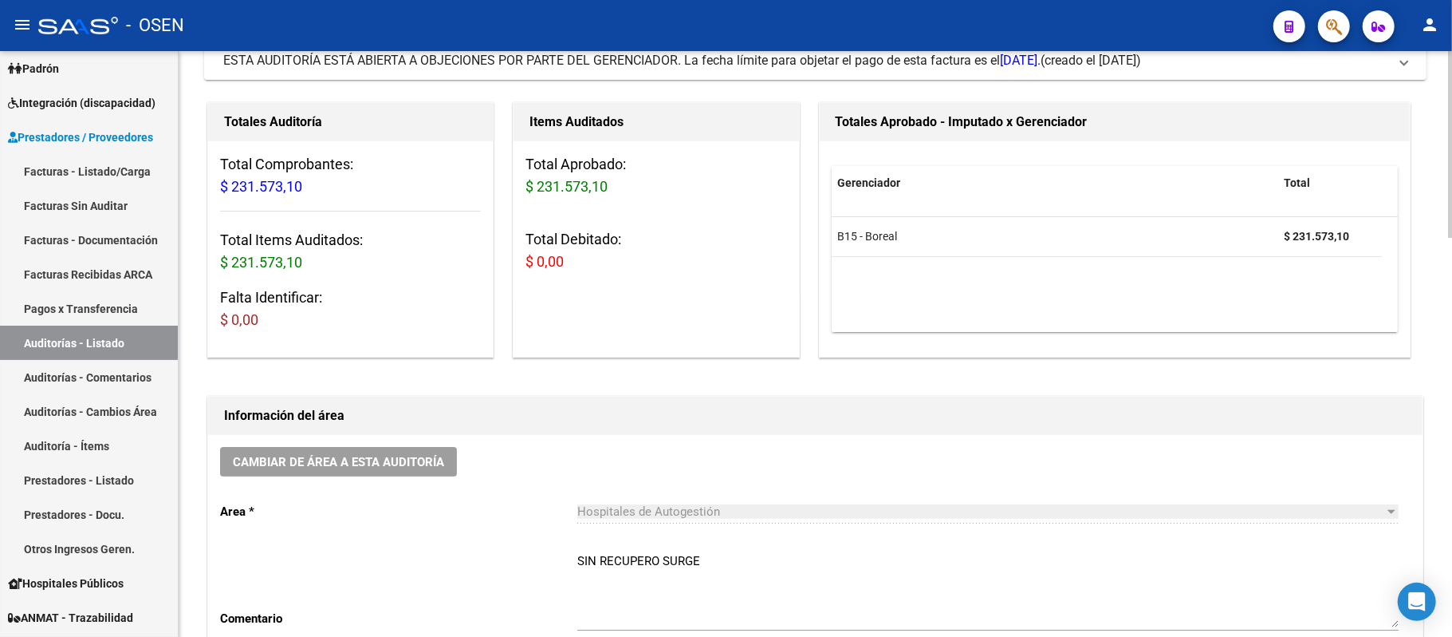
scroll to position [106, 0]
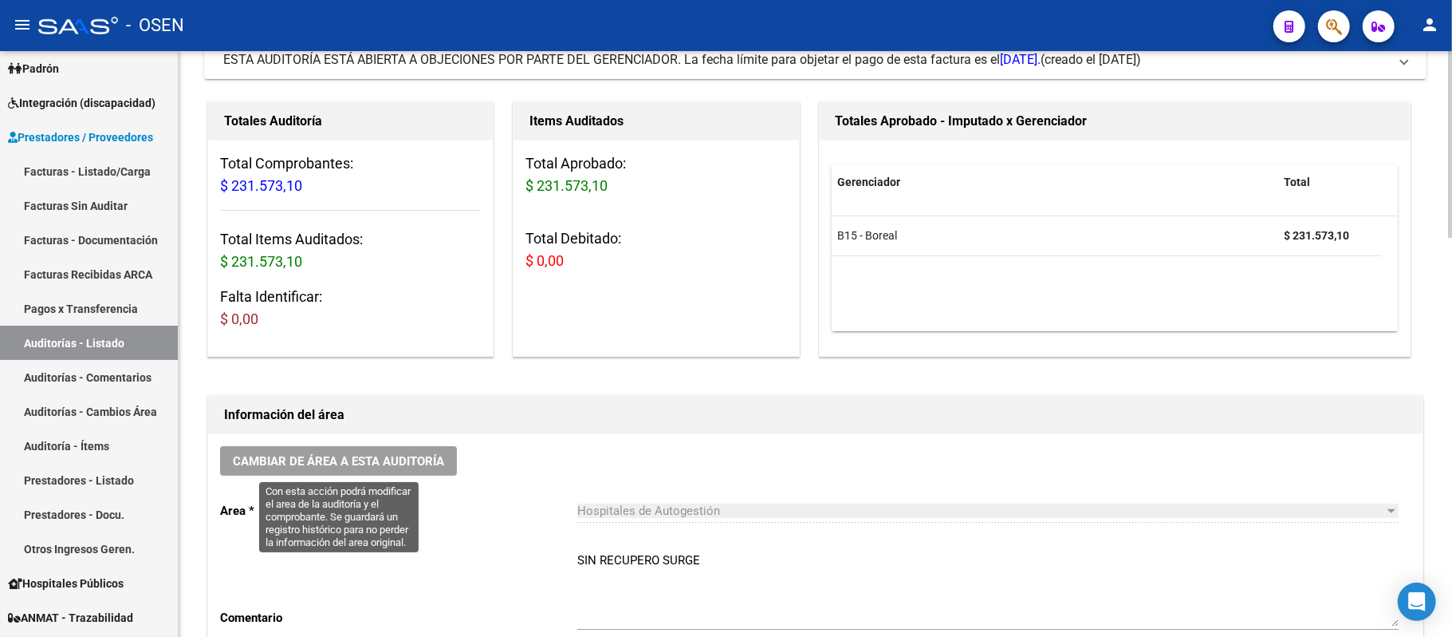
click at [404, 450] on button "Cambiar de área a esta auditoría" at bounding box center [338, 461] width 237 height 30
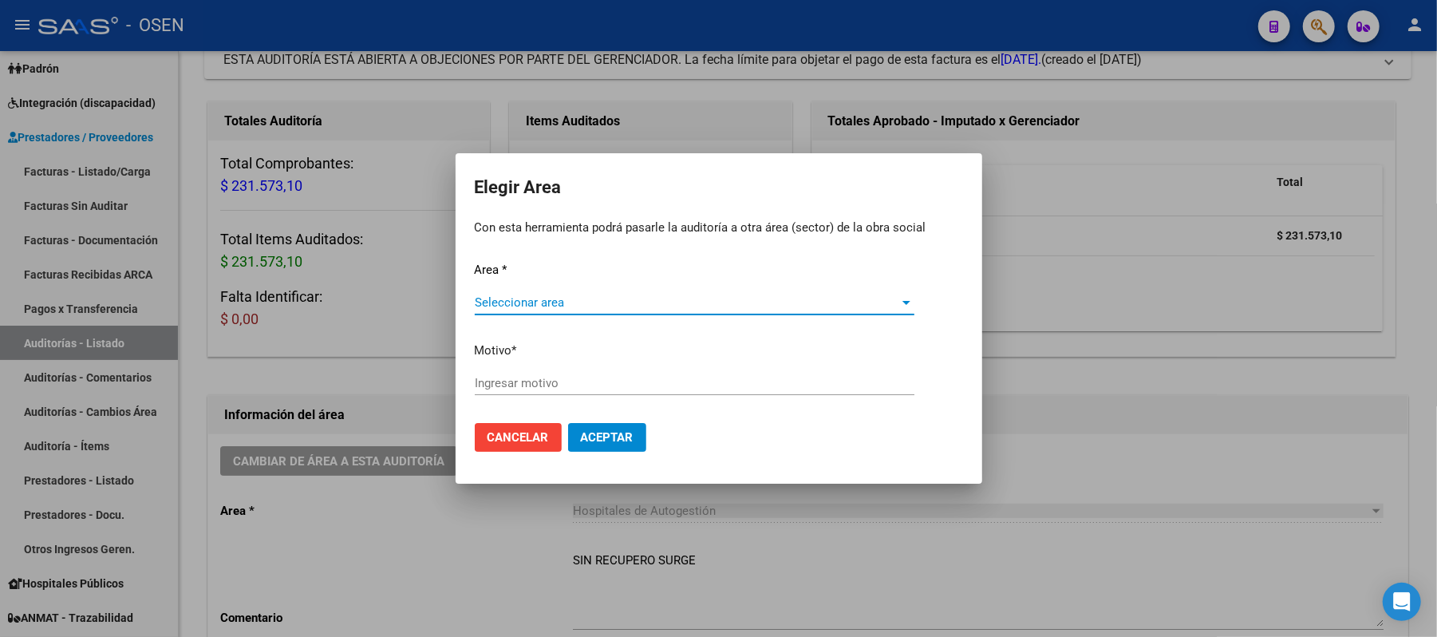
click at [542, 301] on span "Seleccionar area" at bounding box center [687, 302] width 425 height 14
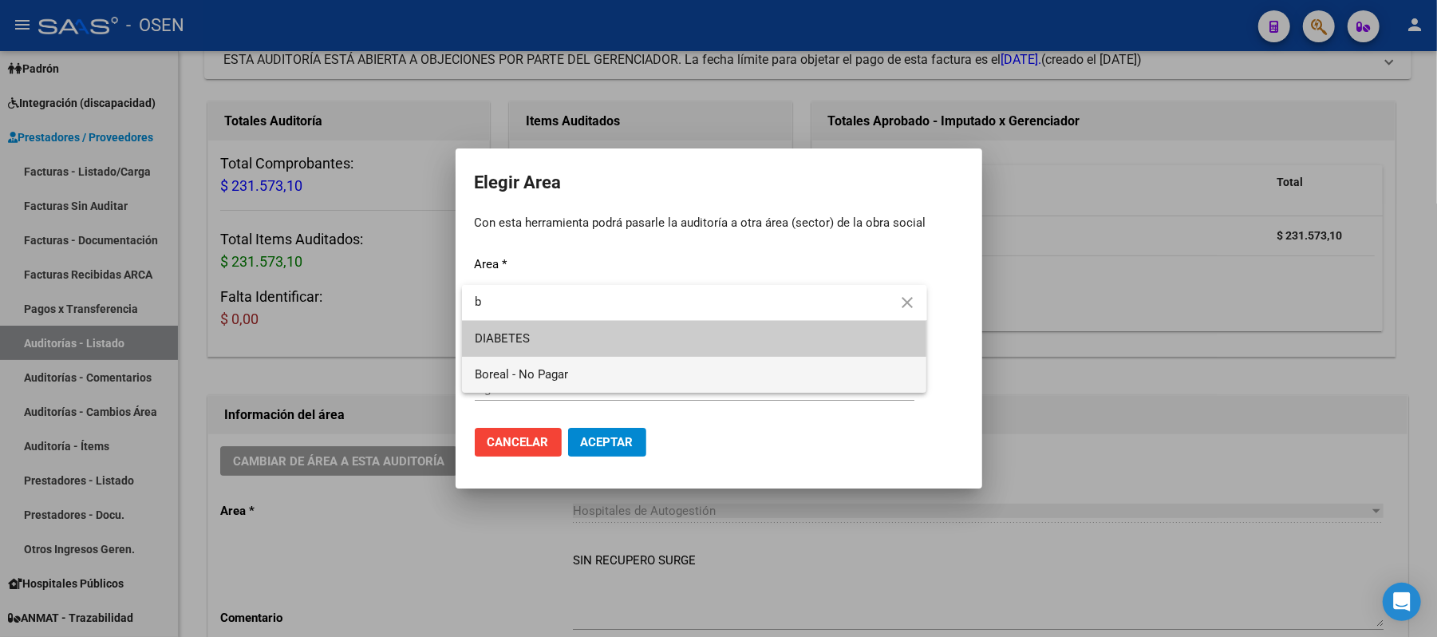
type input "b"
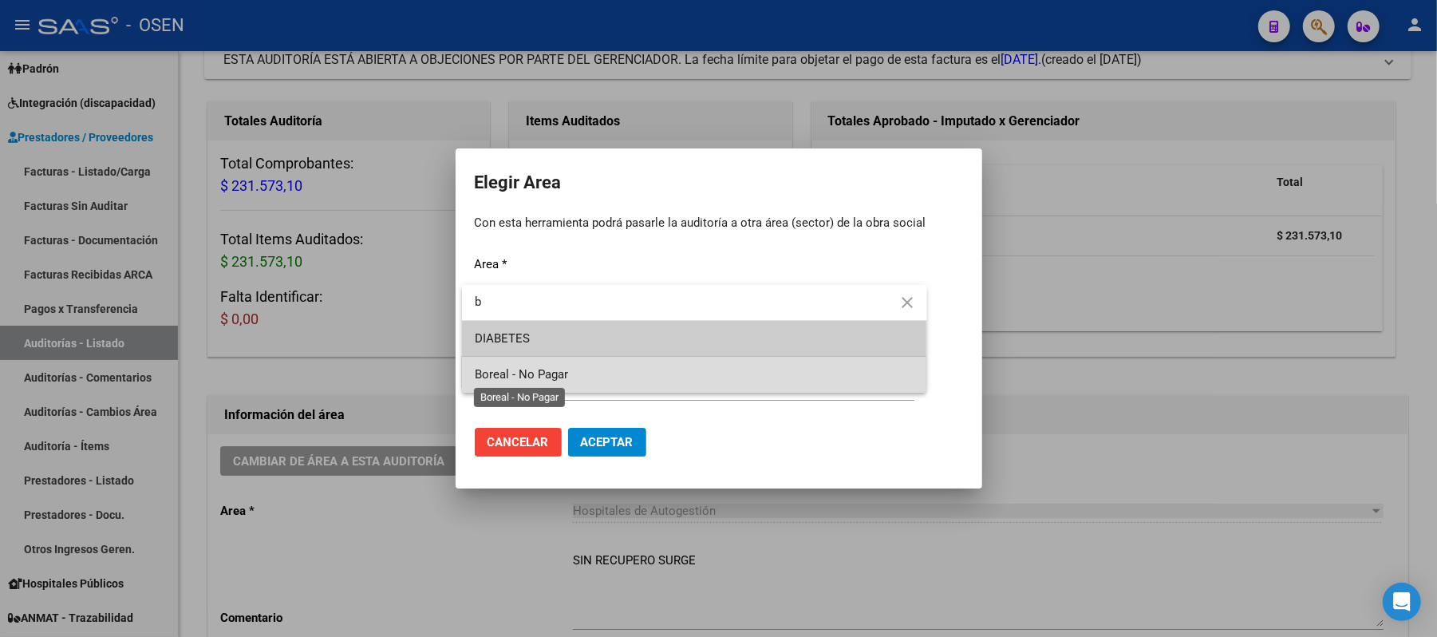
click at [538, 371] on span "Boreal - No Pagar" at bounding box center [521, 374] width 93 height 14
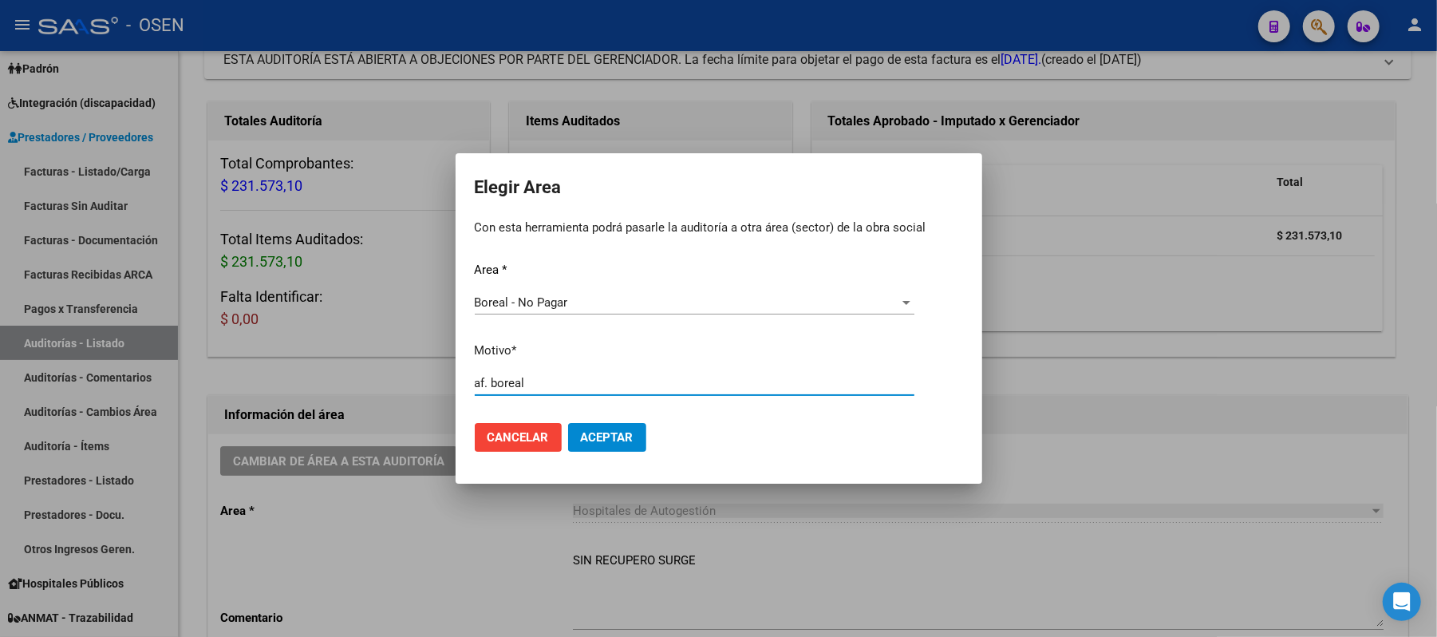
type input "af. boreal"
click at [597, 440] on span "Aceptar" at bounding box center [607, 437] width 53 height 14
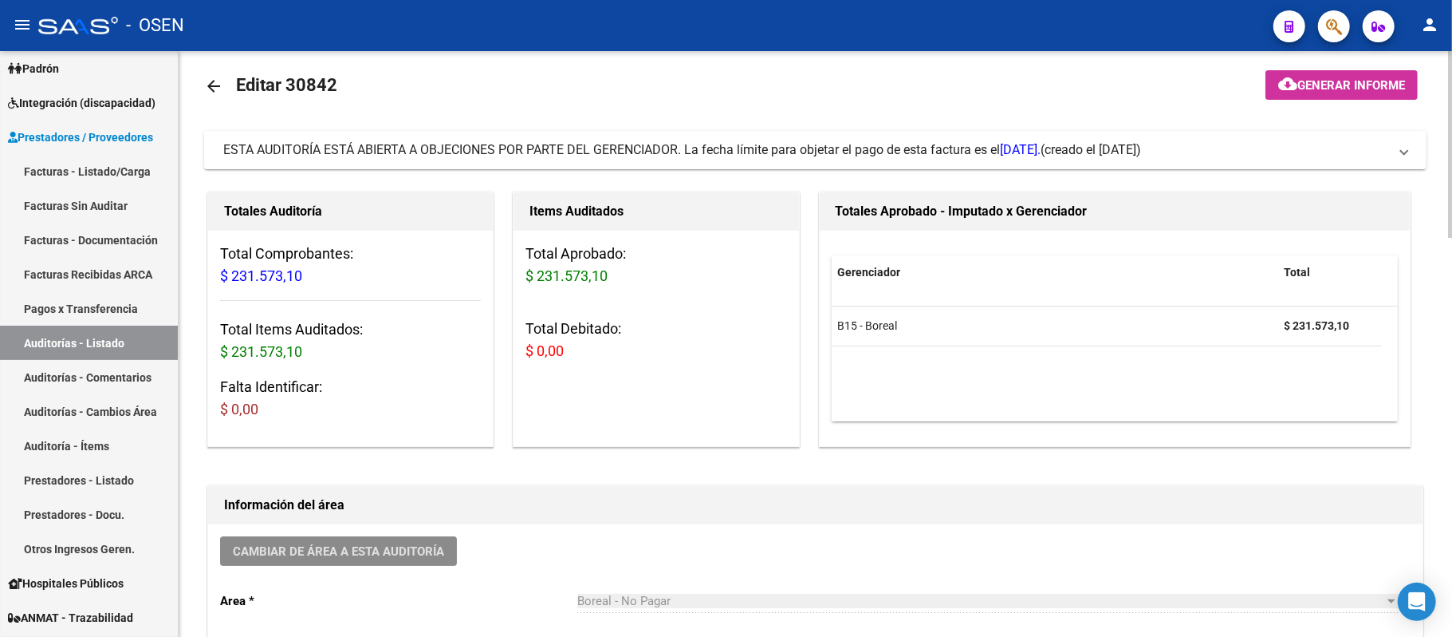
scroll to position [0, 0]
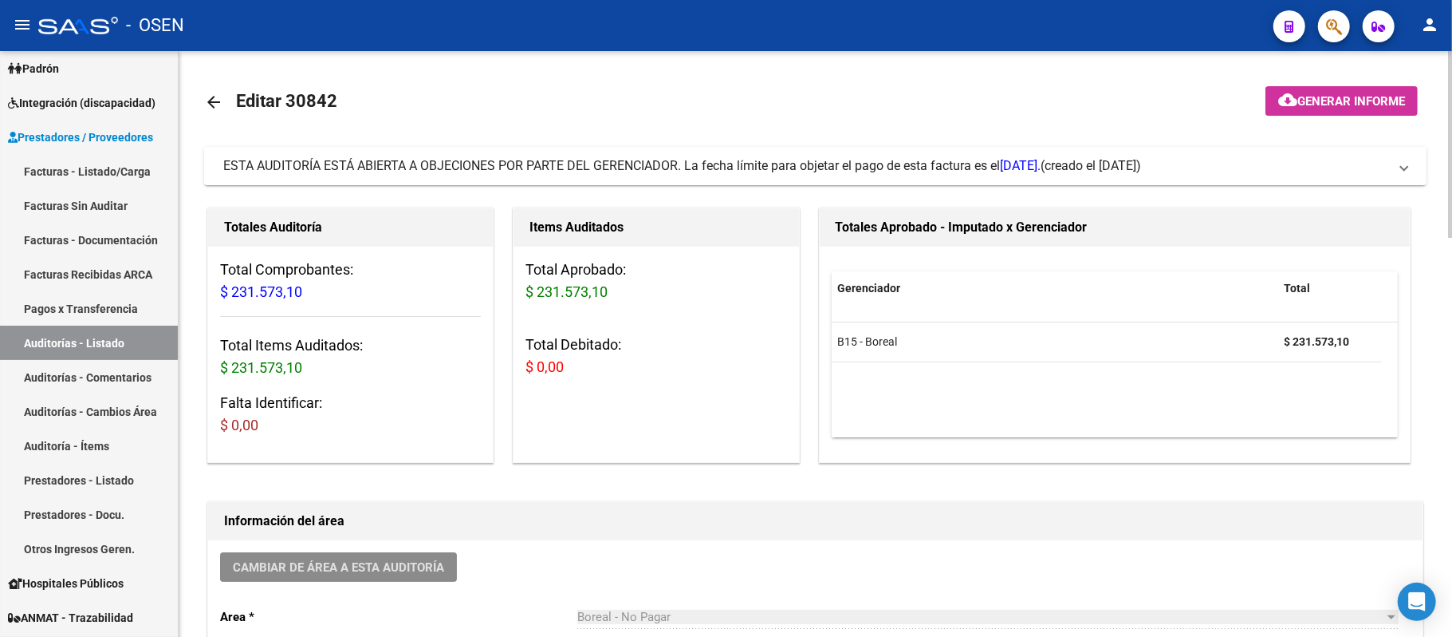
click at [751, 157] on div "ESTA AUDITORÍA ESTÁ ABIERTA A OBJECIONES POR PARTE DEL GERENCIADOR. La fecha lí…" at bounding box center [632, 166] width 818 height 18
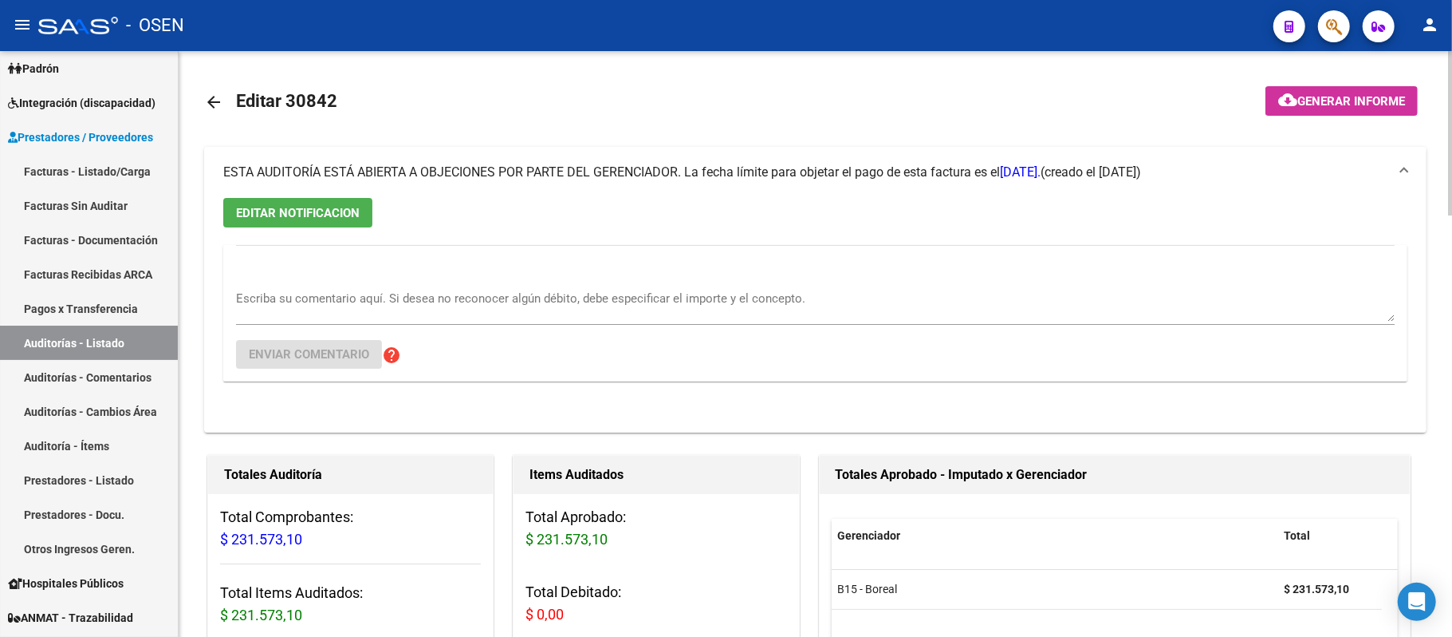
click at [793, 477] on div "Items Auditados" at bounding box center [656, 474] width 285 height 38
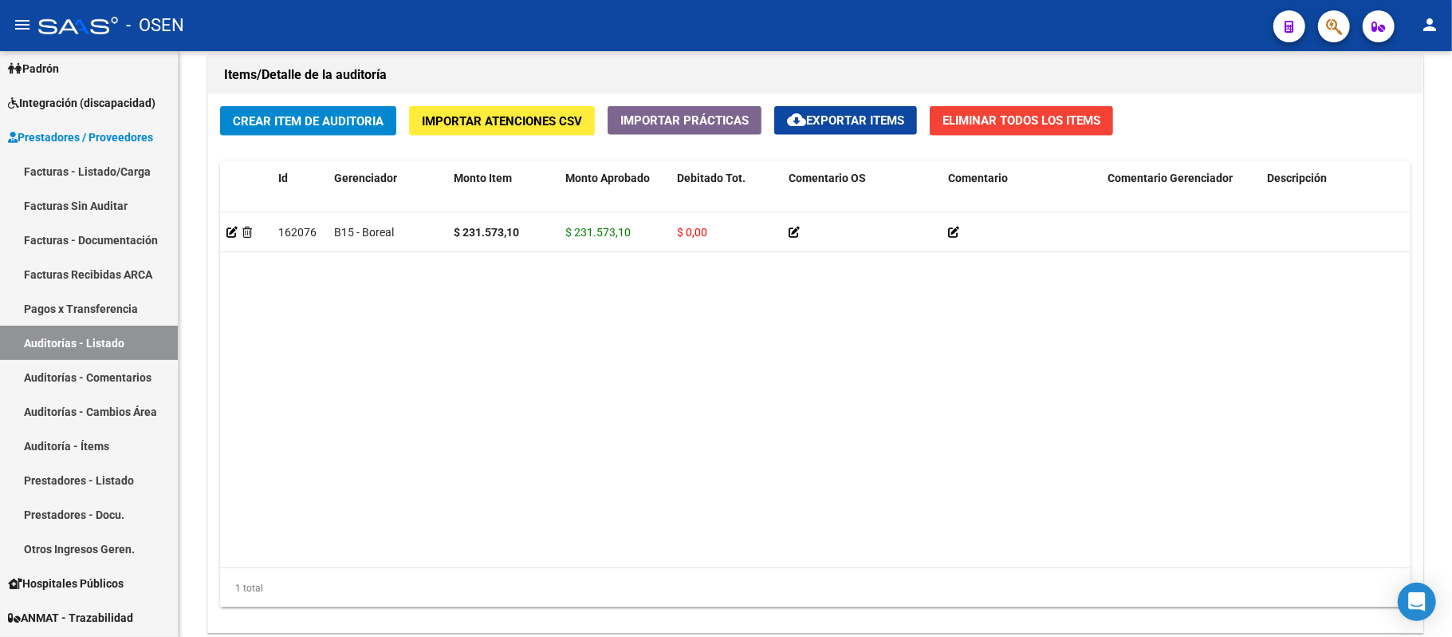
scroll to position [1504, 0]
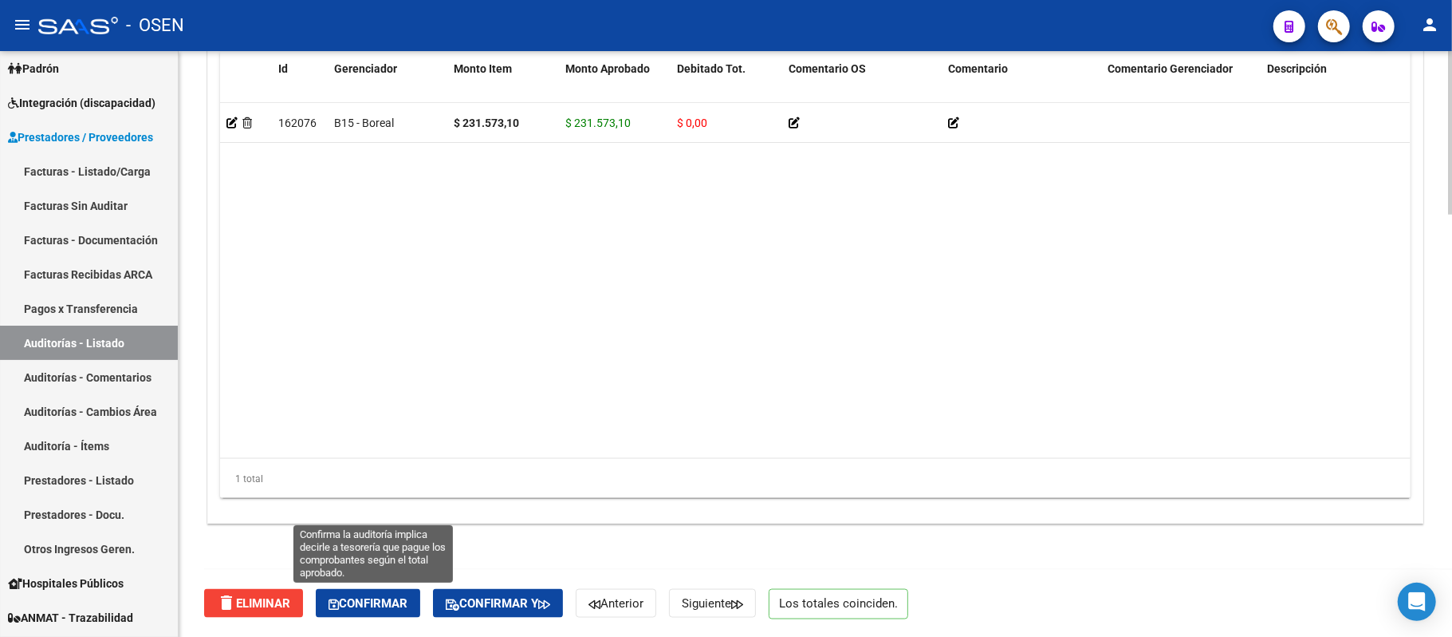
click at [397, 616] on button "Confirmar" at bounding box center [368, 603] width 104 height 29
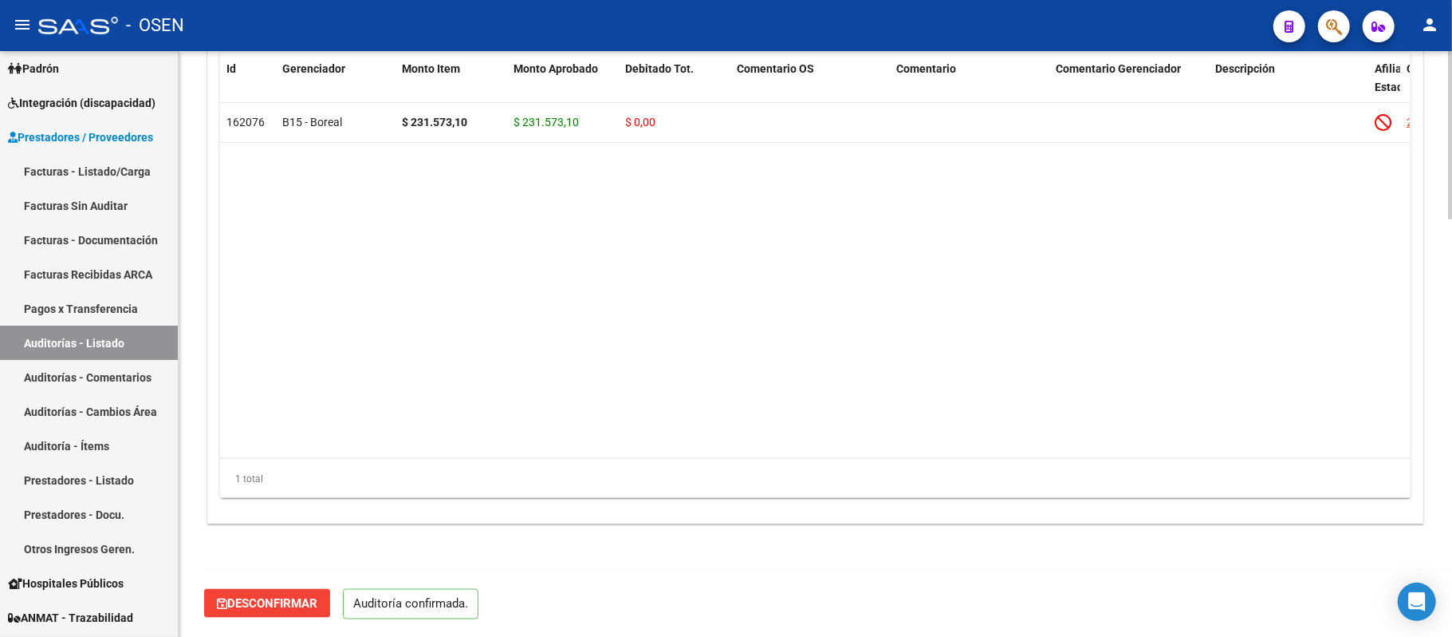
scroll to position [1449, 0]
type input "202509"
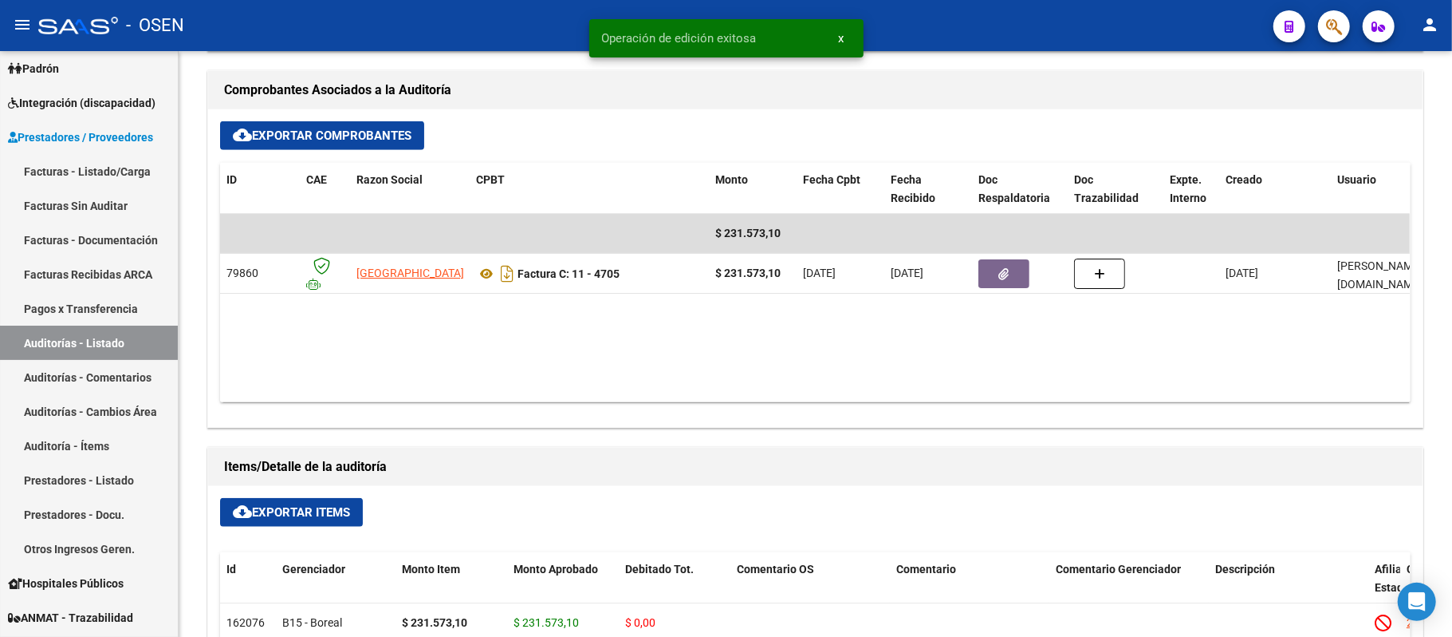
scroll to position [917, 0]
